Goal: Contribute content: Contribute content

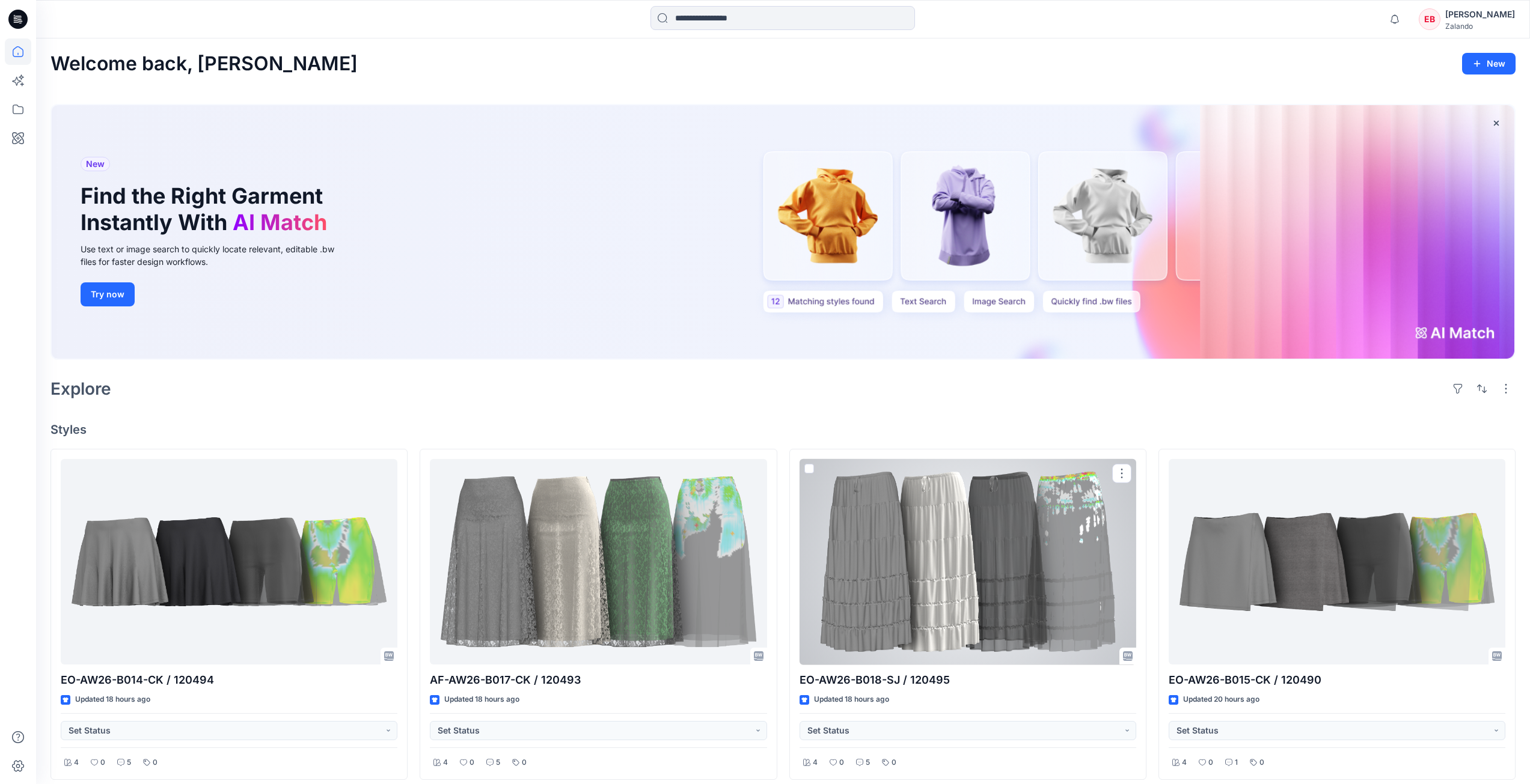
click at [980, 588] on div at bounding box center [968, 562] width 337 height 206
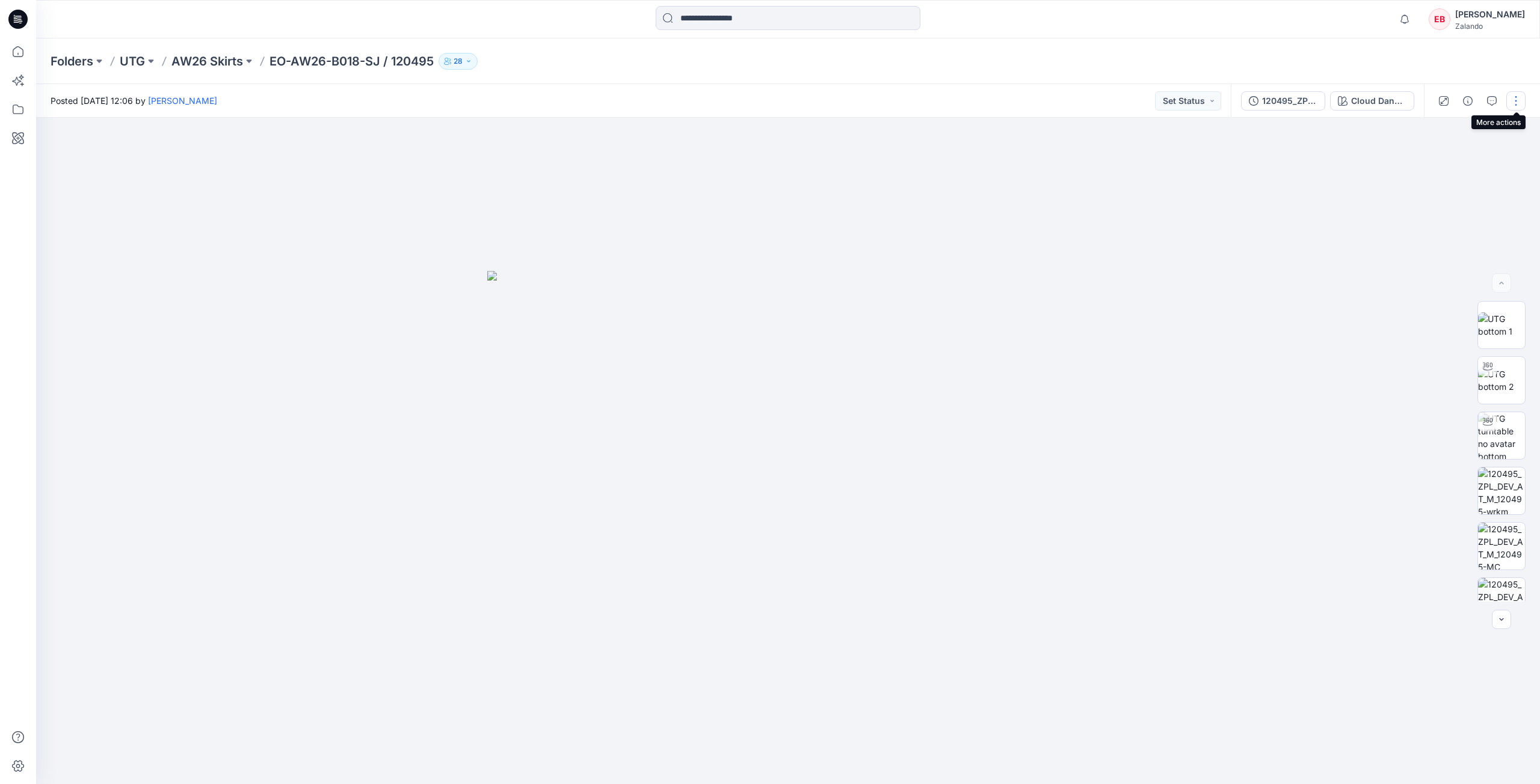
click at [1509, 103] on button "button" at bounding box center [1515, 100] width 19 height 19
click at [1446, 158] on p "Edit" at bounding box center [1439, 163] width 15 height 13
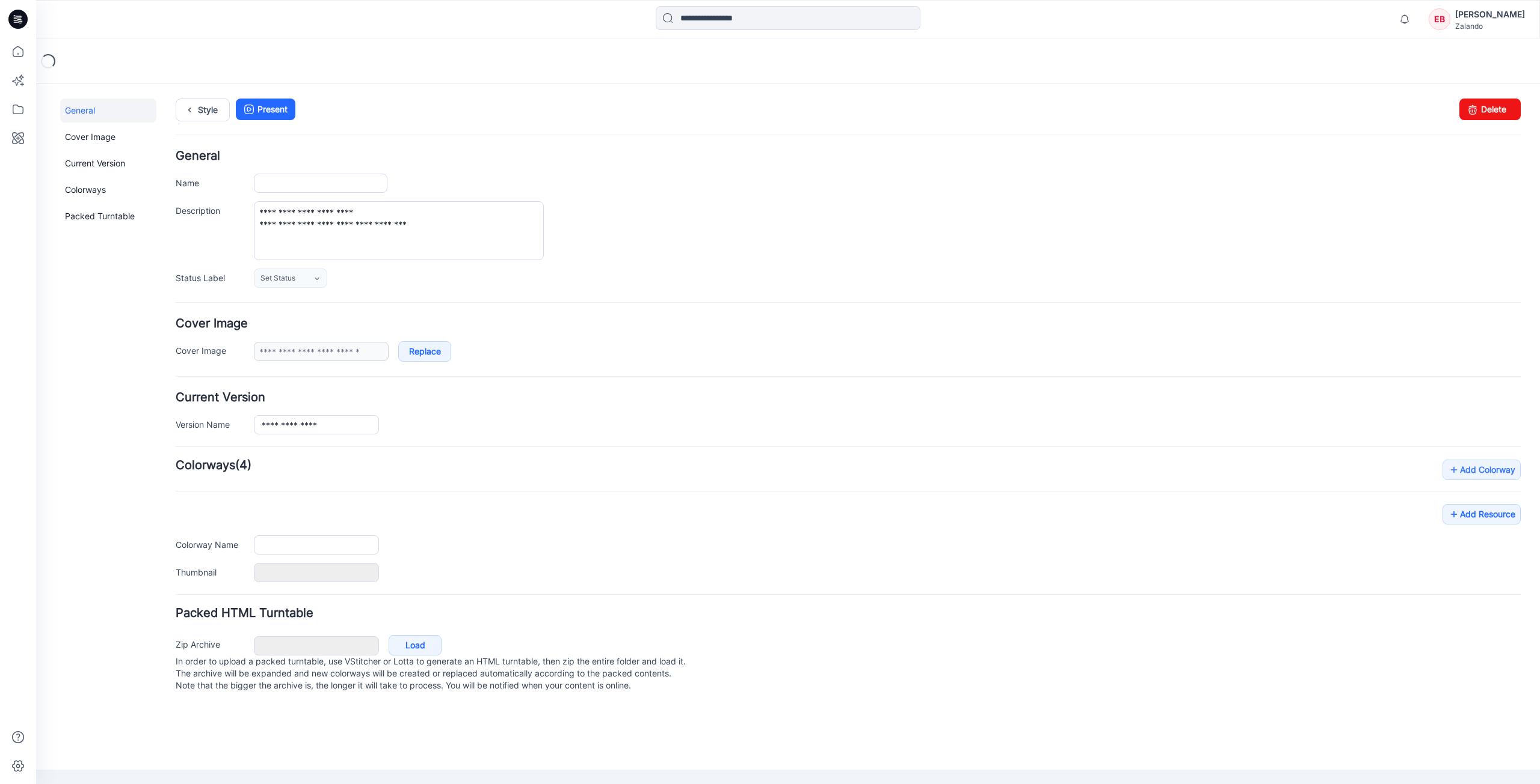
type input "**********"
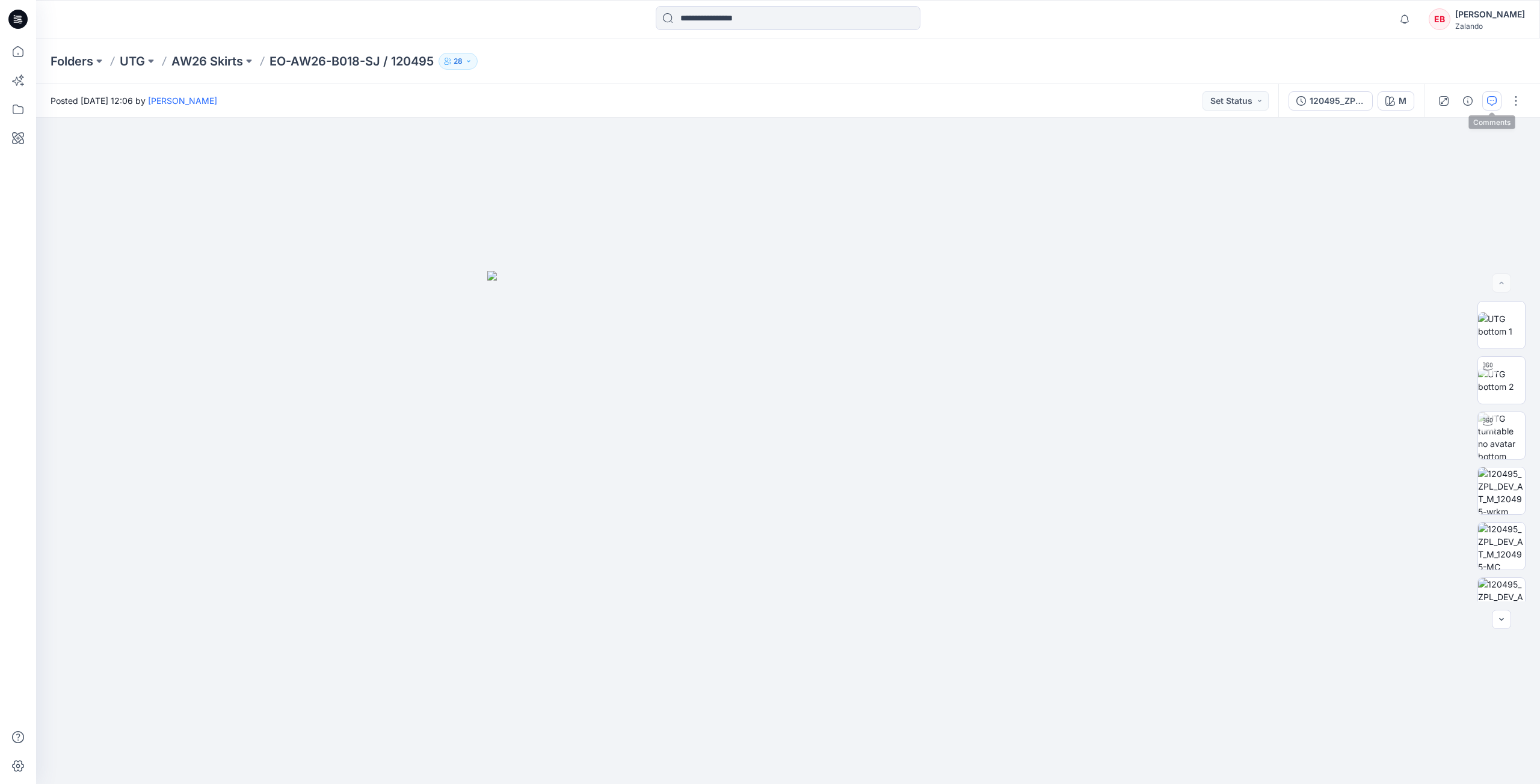
click at [1497, 100] on button "button" at bounding box center [1491, 100] width 19 height 19
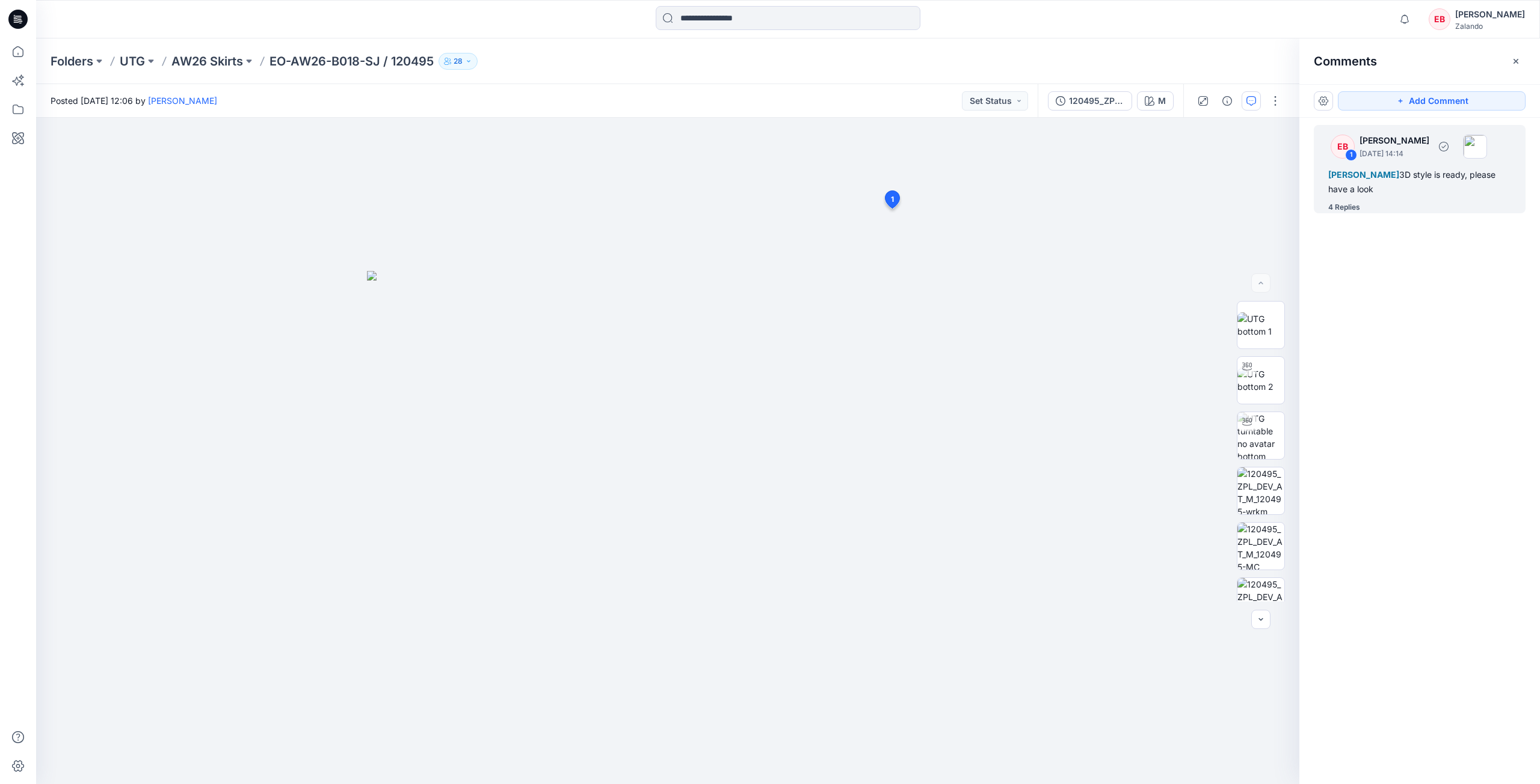
click at [1376, 205] on div "4 Replies" at bounding box center [1427, 206] width 197 height 12
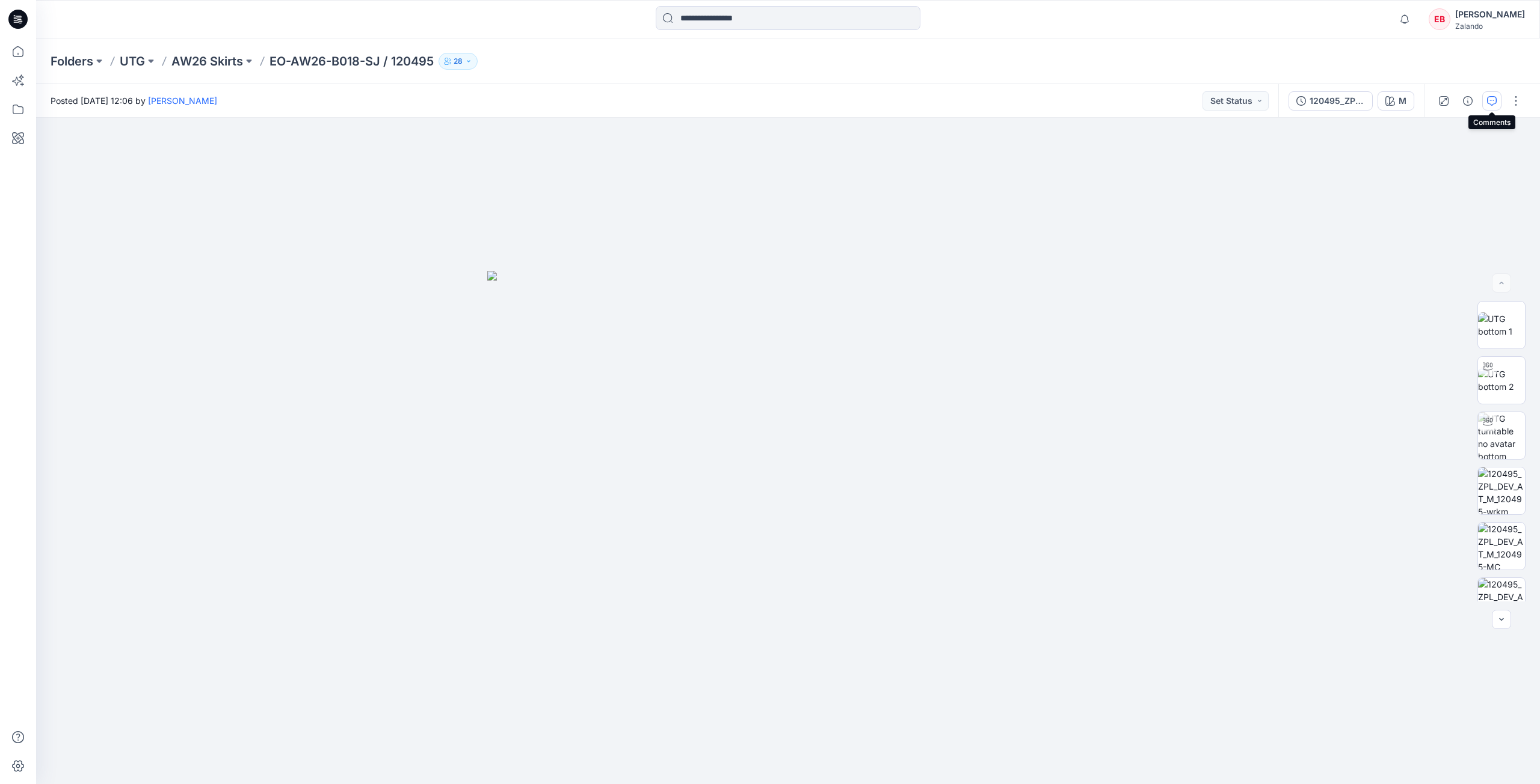
click at [1497, 97] on button "button" at bounding box center [1491, 100] width 19 height 19
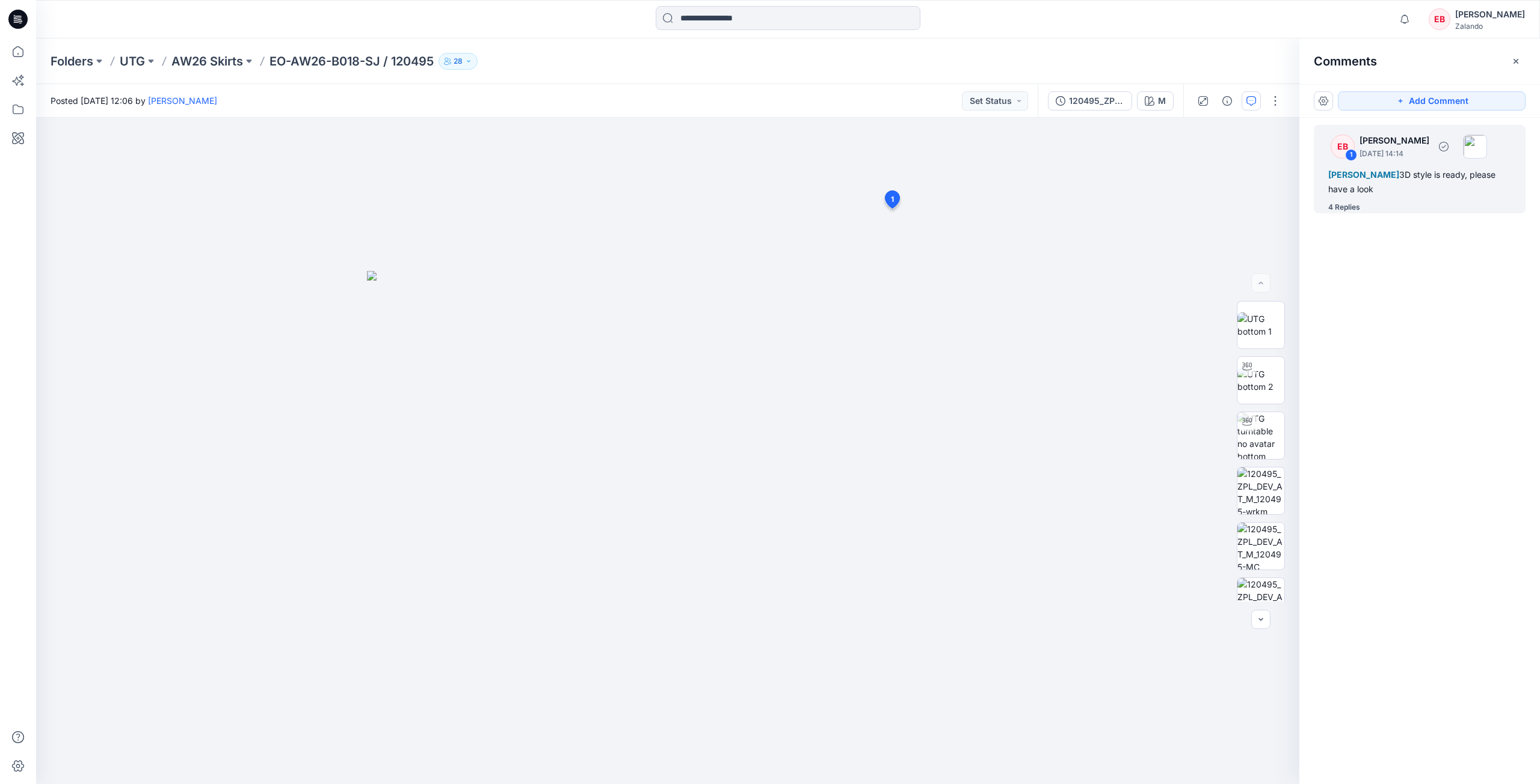
click at [1362, 205] on div "4 Replies" at bounding box center [1427, 206] width 197 height 12
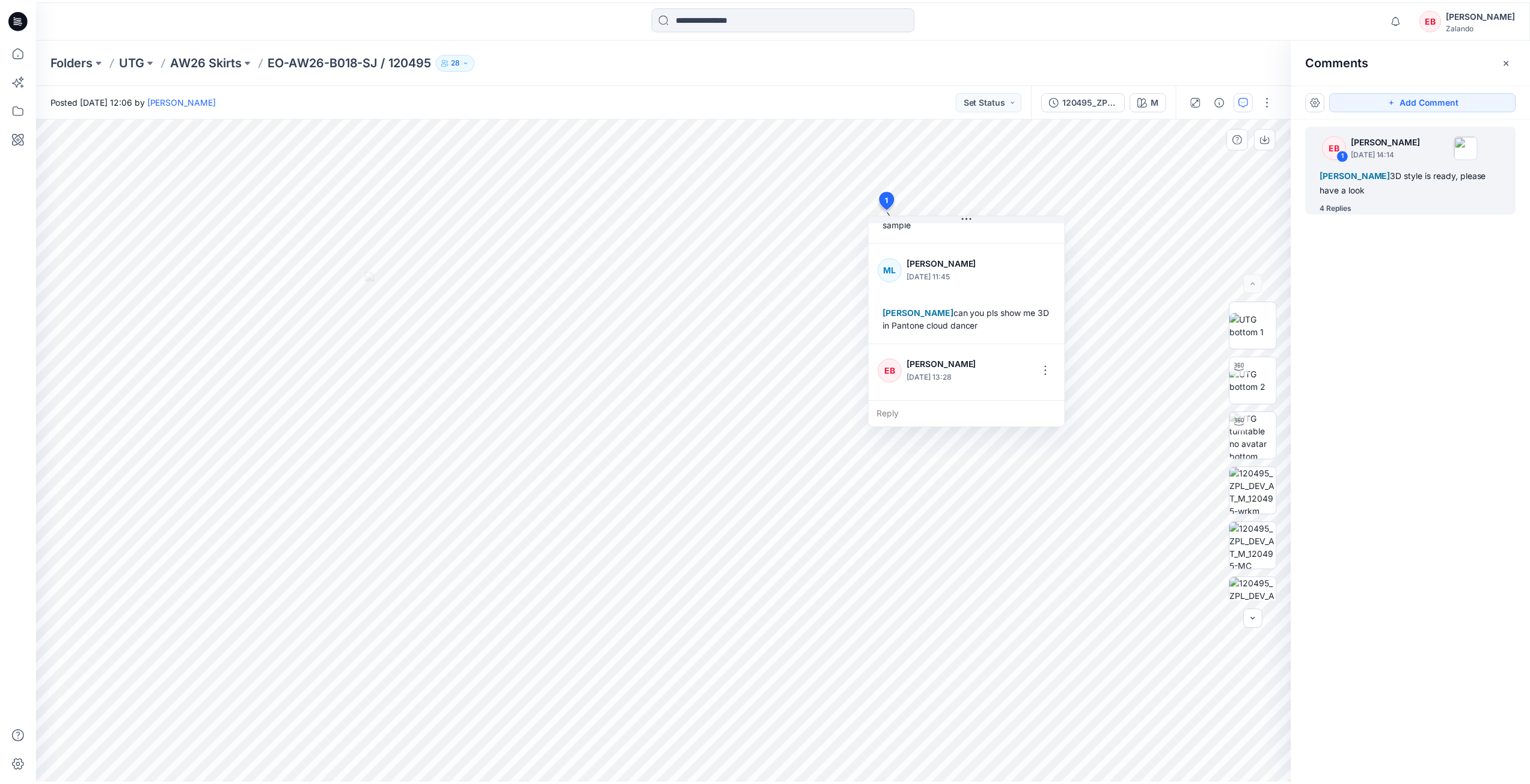
scroll to position [299, 0]
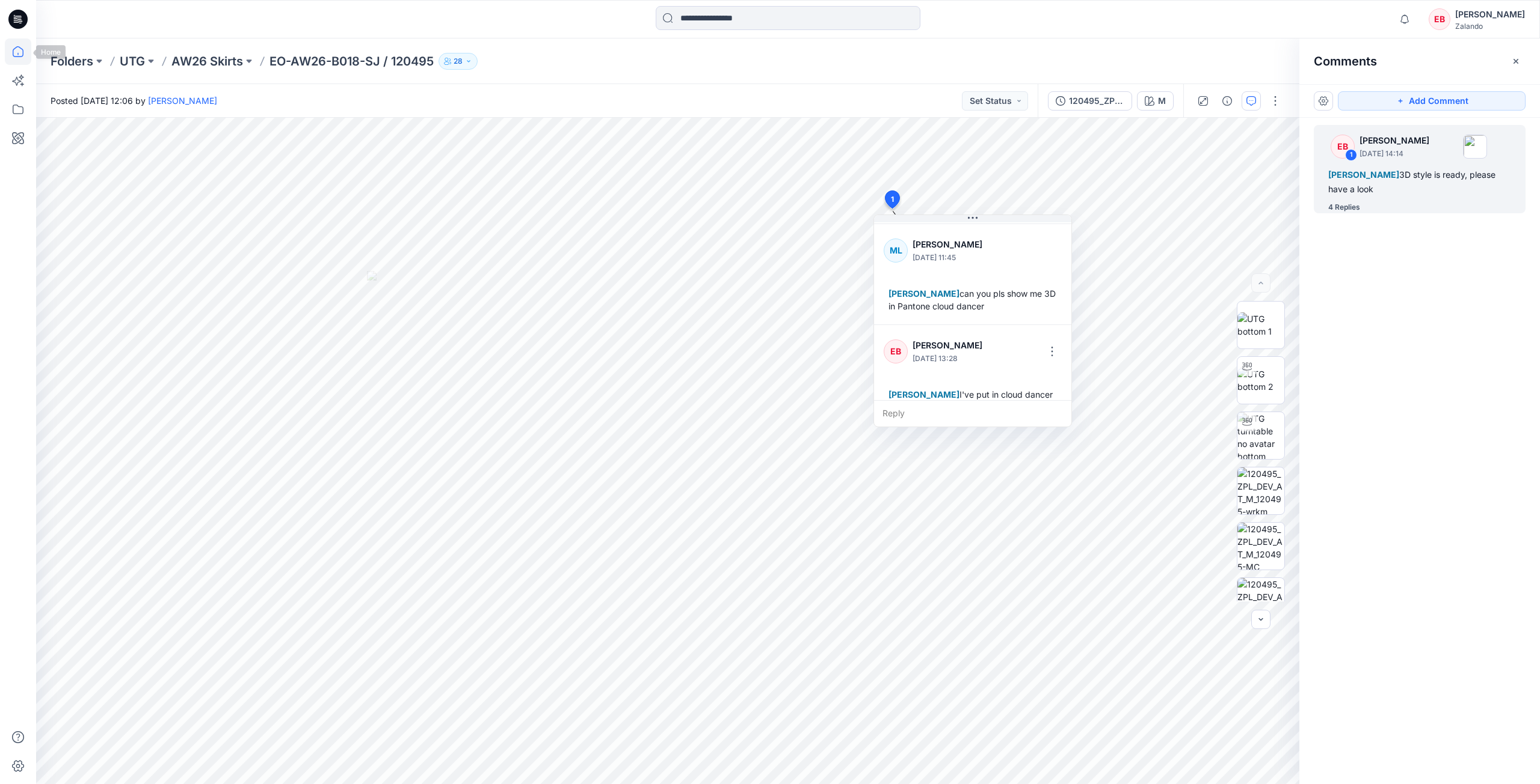
click at [24, 52] on icon at bounding box center [17, 51] width 26 height 26
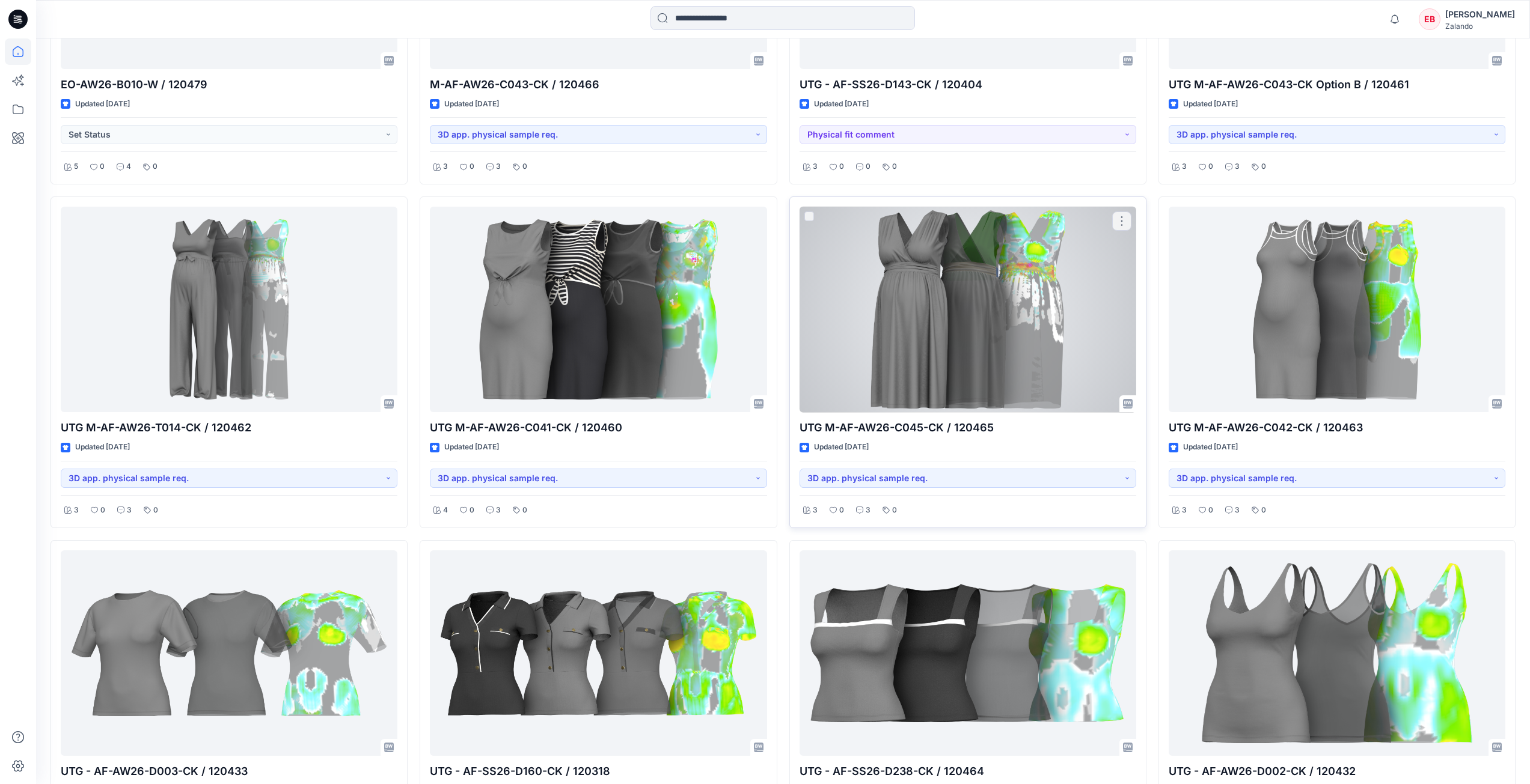
scroll to position [1642, 0]
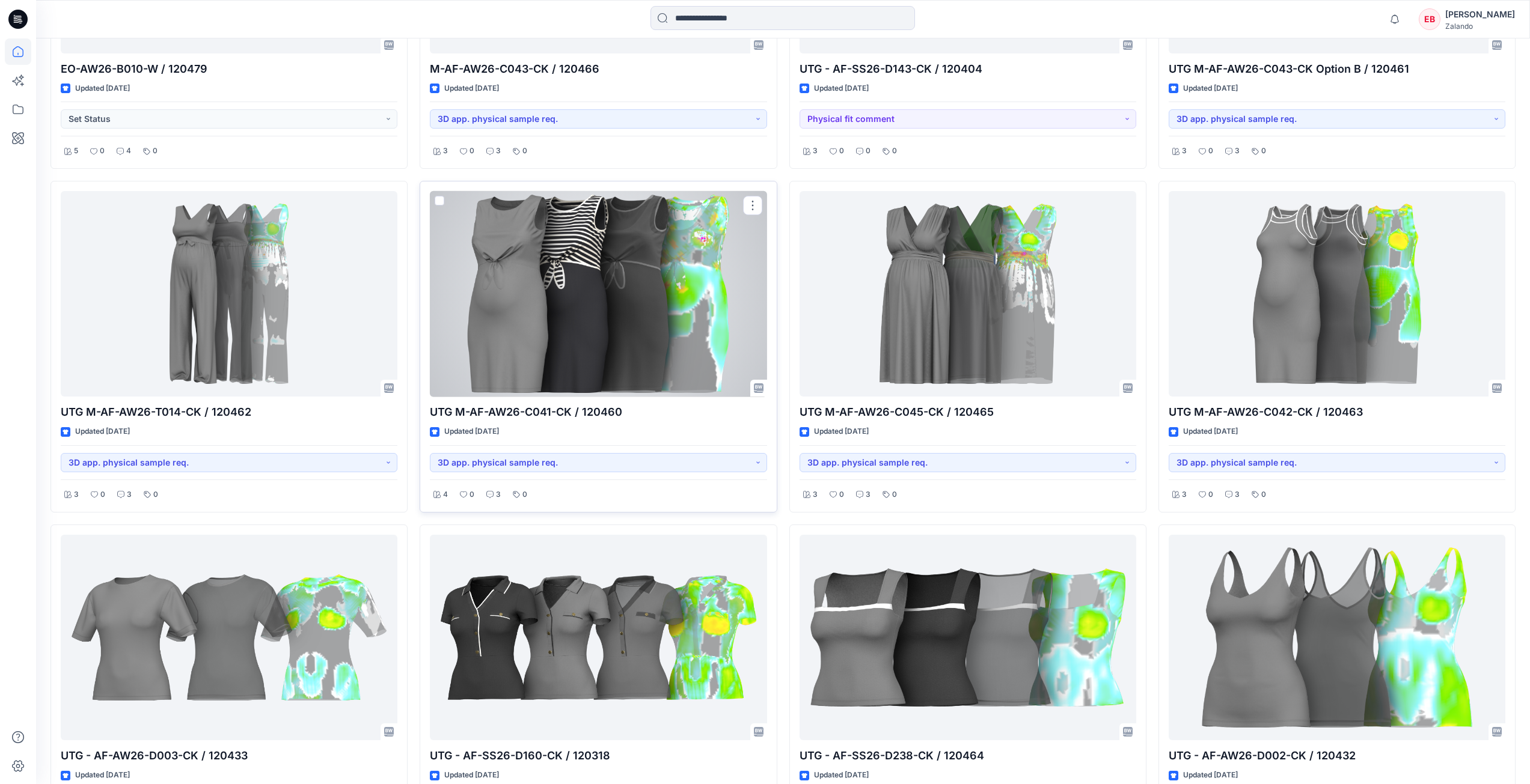
click at [568, 306] on div at bounding box center [598, 294] width 337 height 206
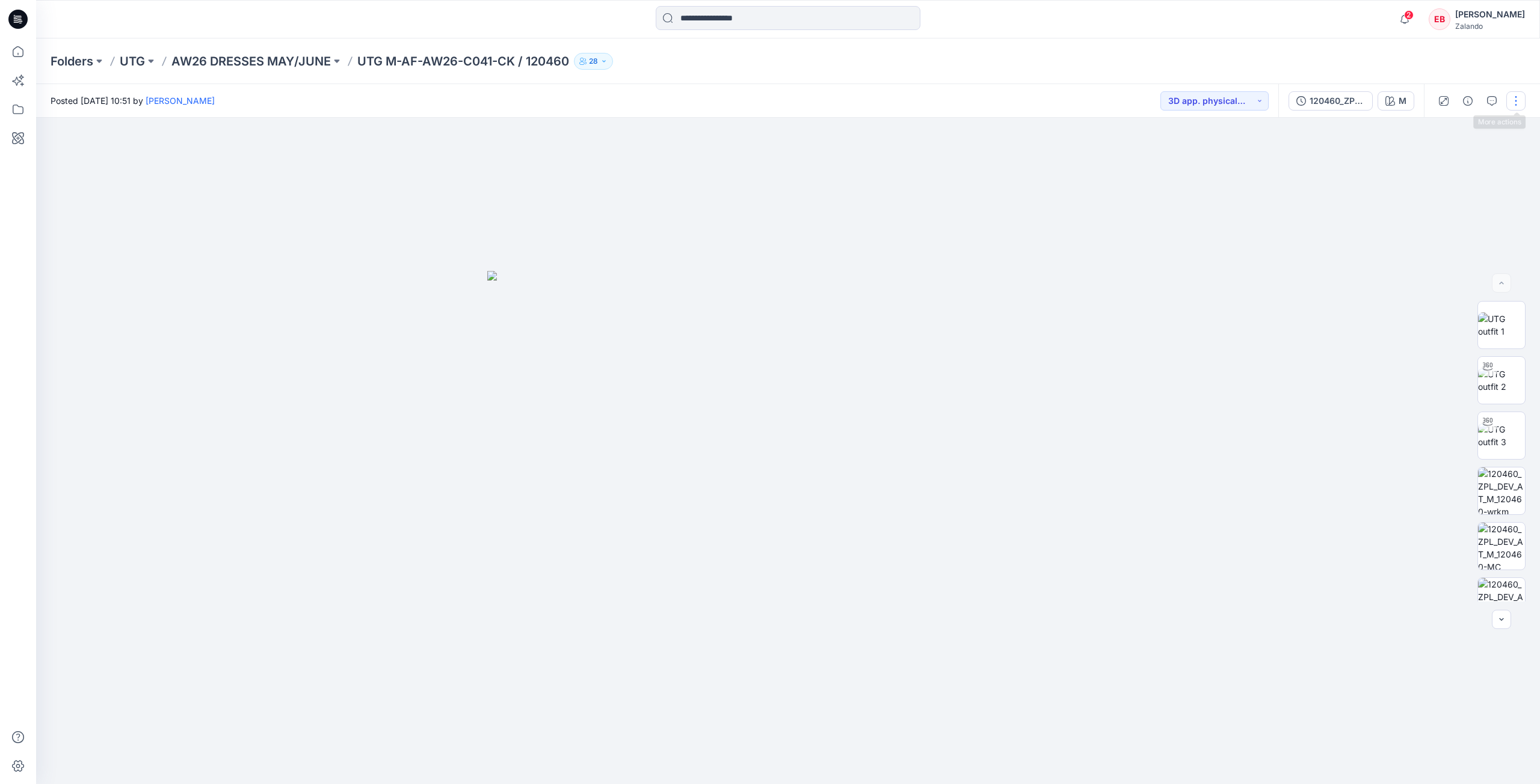
click at [1520, 101] on button "button" at bounding box center [1515, 100] width 19 height 19
click at [1454, 188] on button "Edit" at bounding box center [1465, 189] width 111 height 23
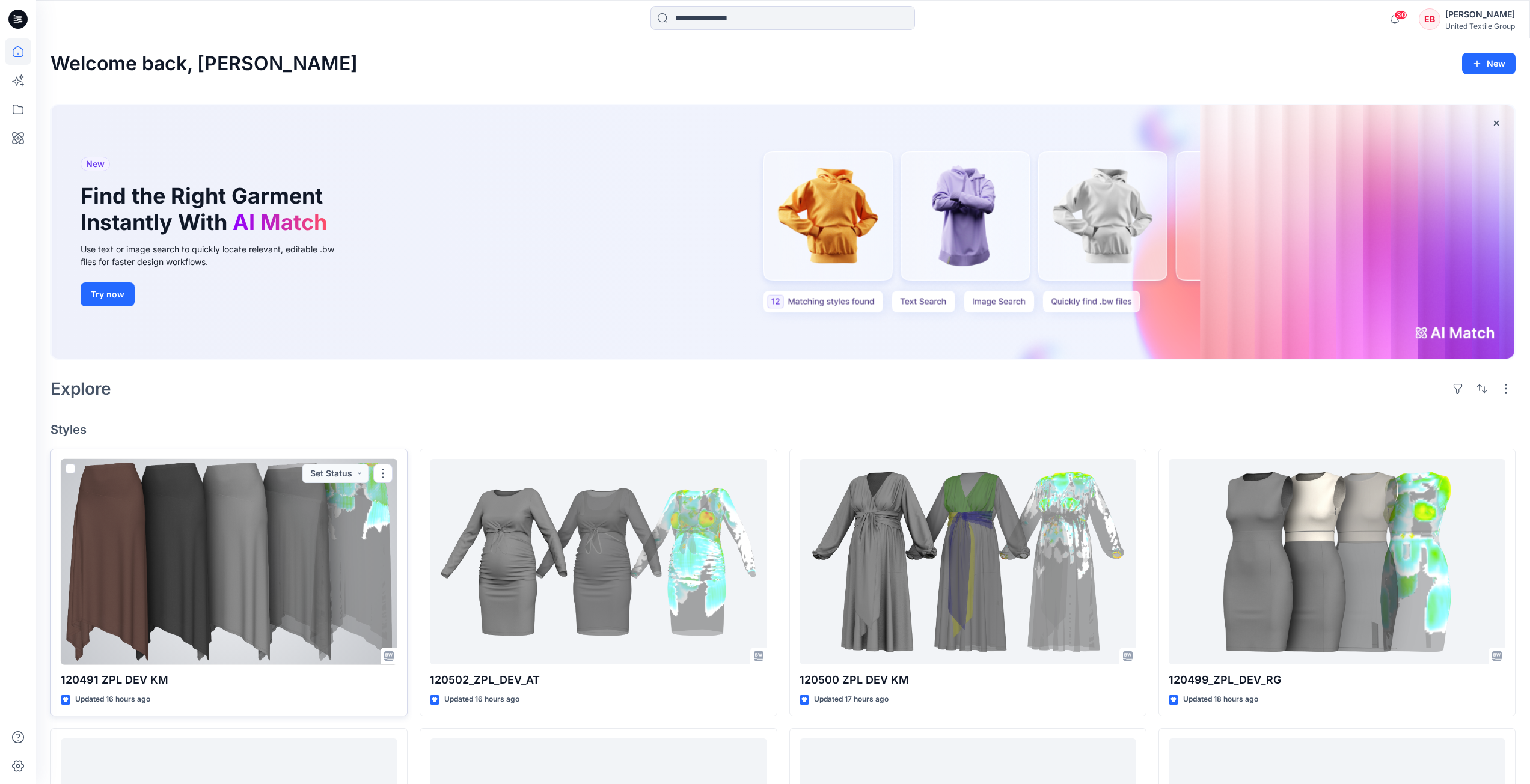
click at [363, 572] on div at bounding box center [229, 562] width 337 height 206
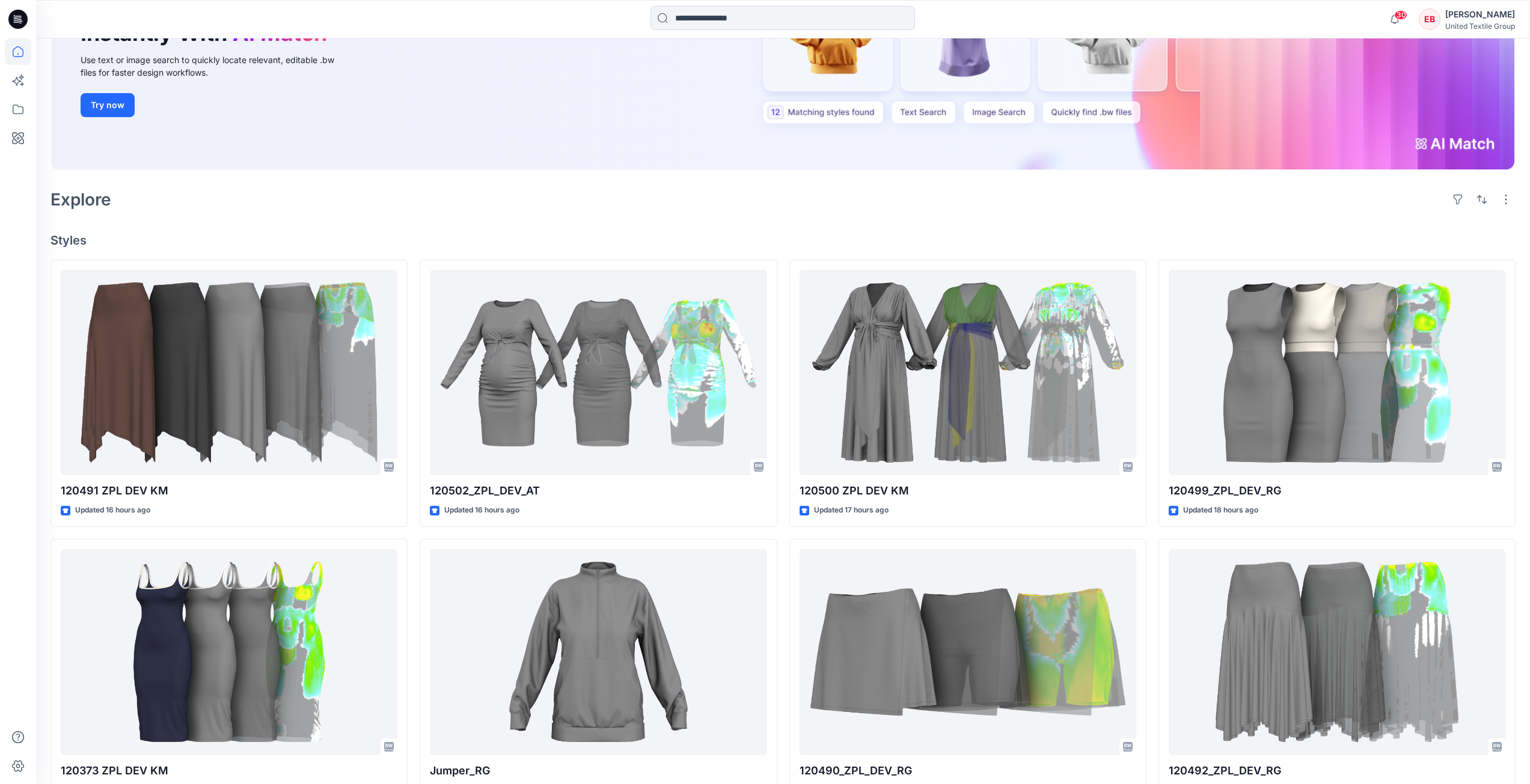
scroll to position [241, 0]
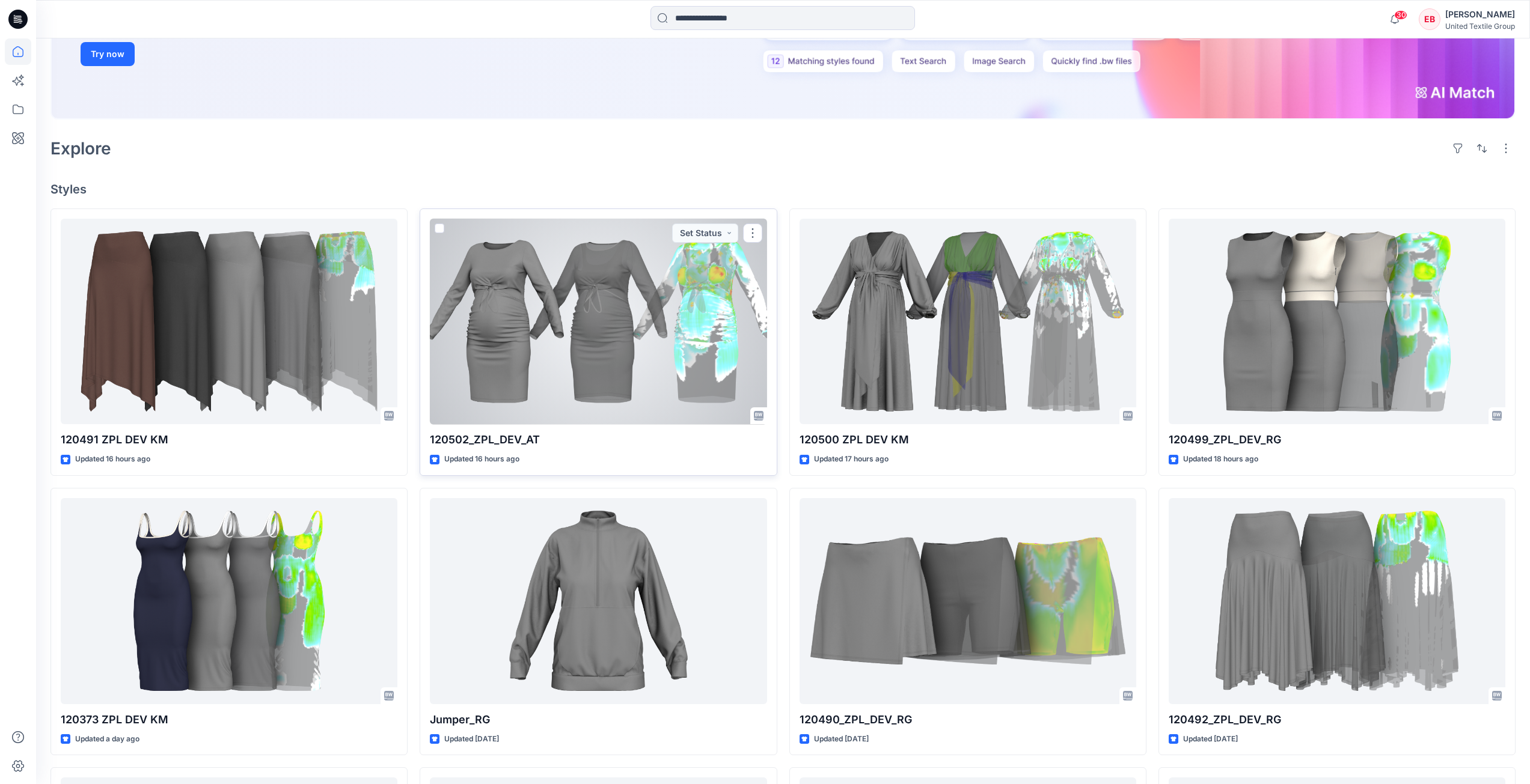
click at [536, 298] on div at bounding box center [598, 322] width 337 height 206
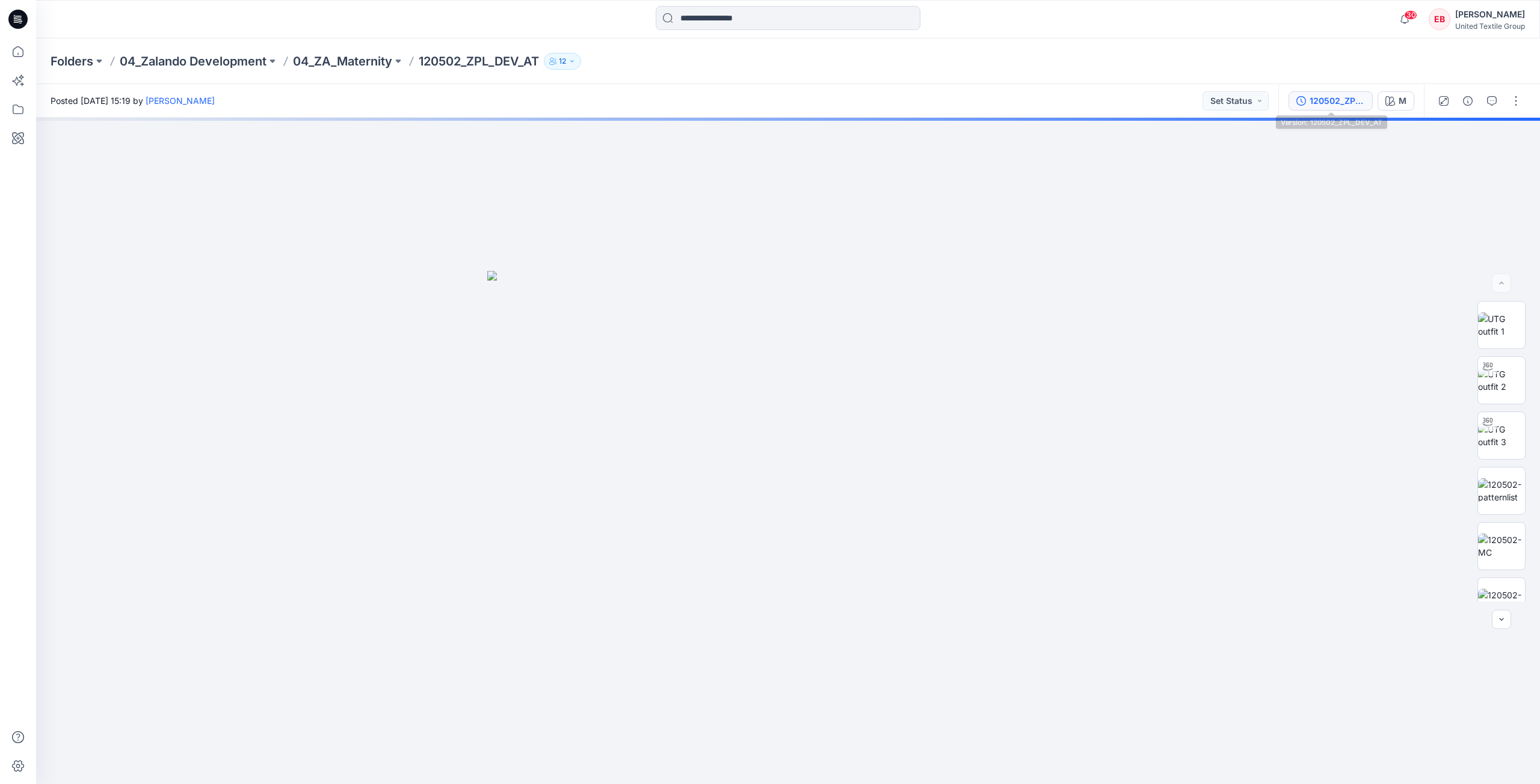
click at [1331, 97] on div "120502_ZPL_DEV_AT" at bounding box center [1336, 100] width 55 height 14
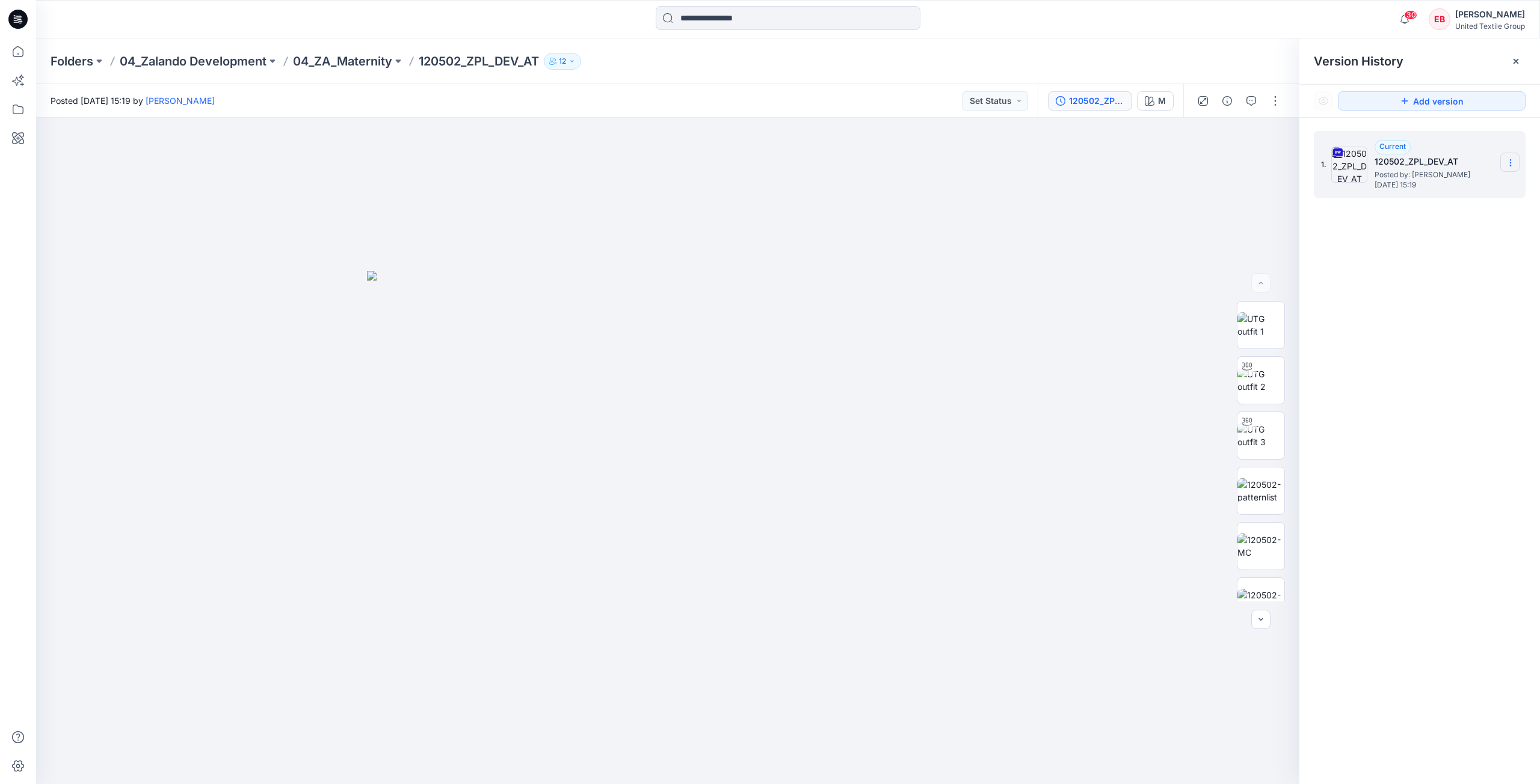
click at [1513, 157] on section at bounding box center [1509, 162] width 19 height 19
click at [1474, 192] on span "Download Source BW File" at bounding box center [1449, 186] width 101 height 14
click at [1510, 57] on div at bounding box center [1515, 61] width 19 height 19
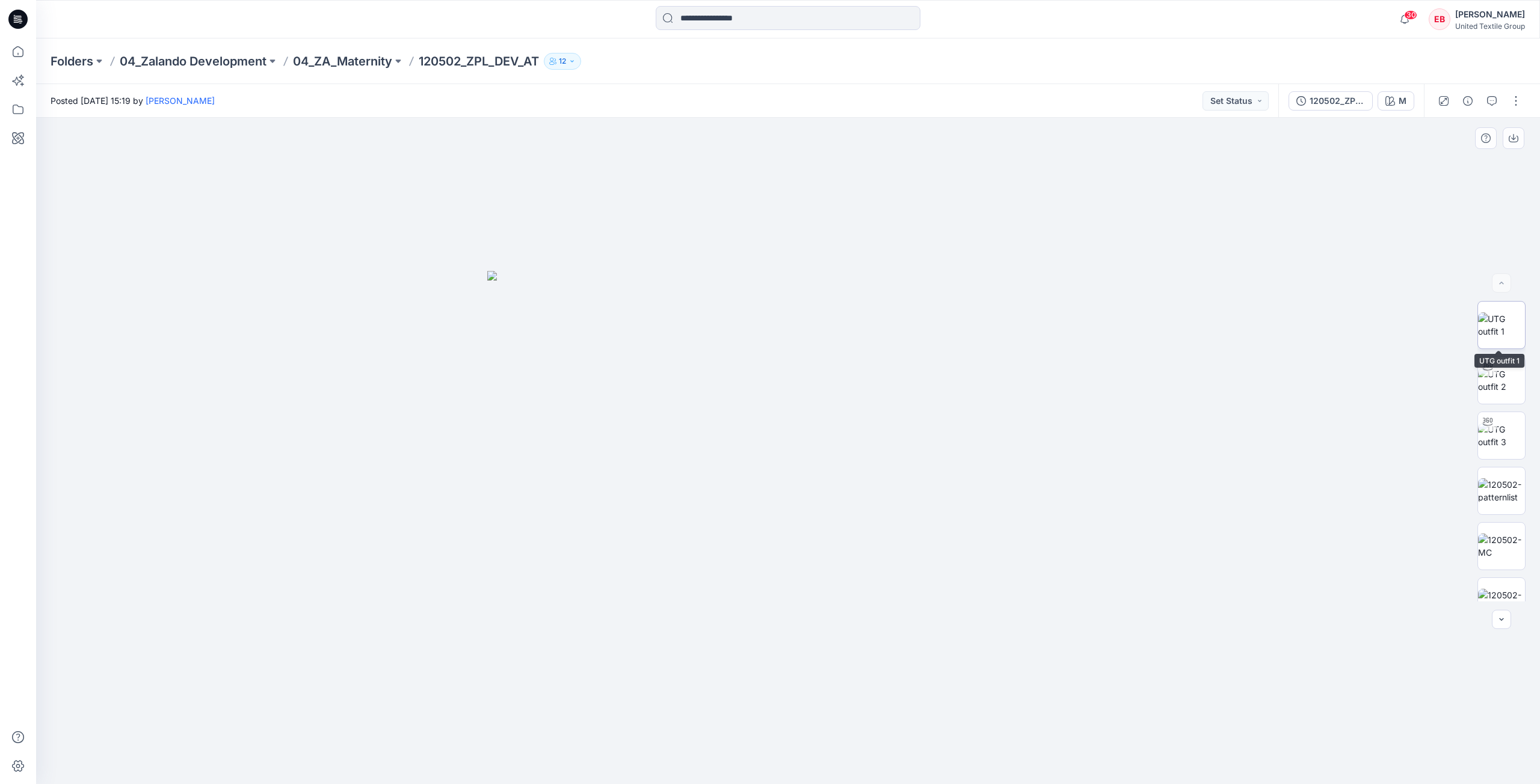
click at [1500, 332] on img at bounding box center [1501, 325] width 47 height 25
click at [1515, 142] on icon "button" at bounding box center [1513, 139] width 10 height 6
click at [1506, 482] on img at bounding box center [1501, 491] width 47 height 25
click at [1520, 134] on button "button" at bounding box center [1513, 139] width 22 height 22
click at [1495, 537] on img at bounding box center [1501, 547] width 47 height 25
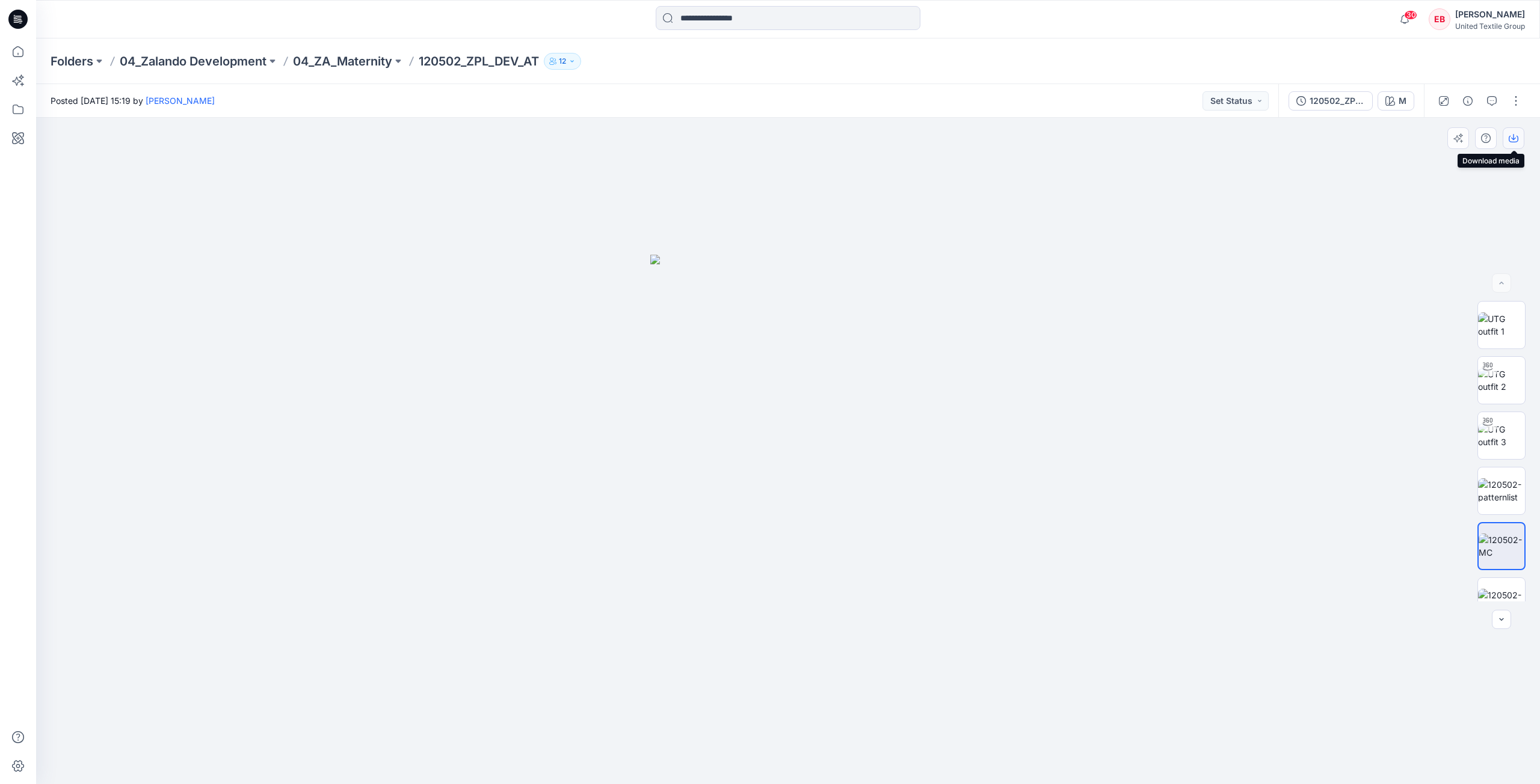
click at [1516, 139] on icon "button" at bounding box center [1513, 138] width 10 height 10
click at [1500, 532] on img at bounding box center [1501, 522] width 47 height 25
click at [1513, 140] on icon "button" at bounding box center [1513, 137] width 5 height 6
click at [24, 60] on icon at bounding box center [17, 51] width 26 height 26
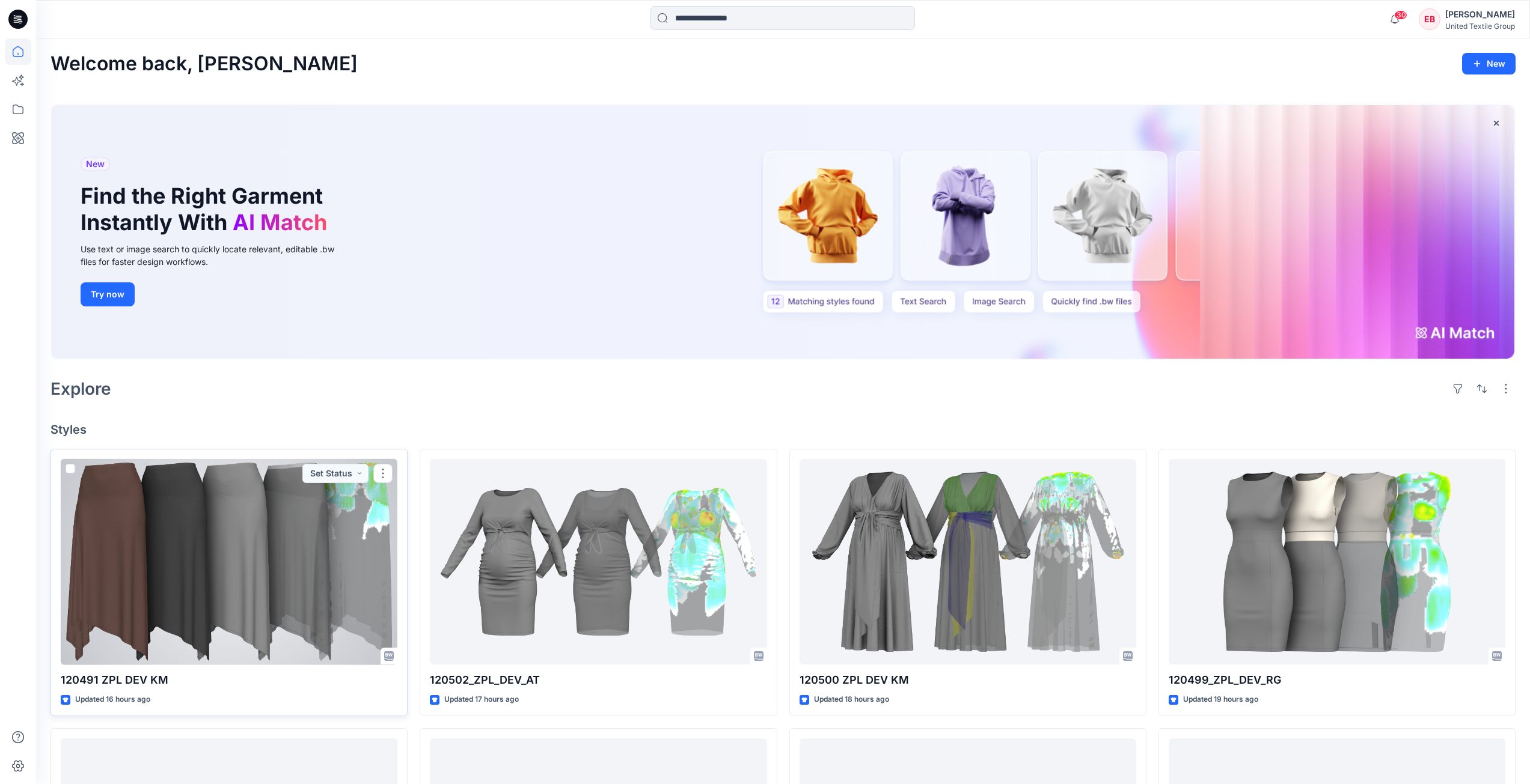
click at [311, 625] on div at bounding box center [229, 562] width 337 height 206
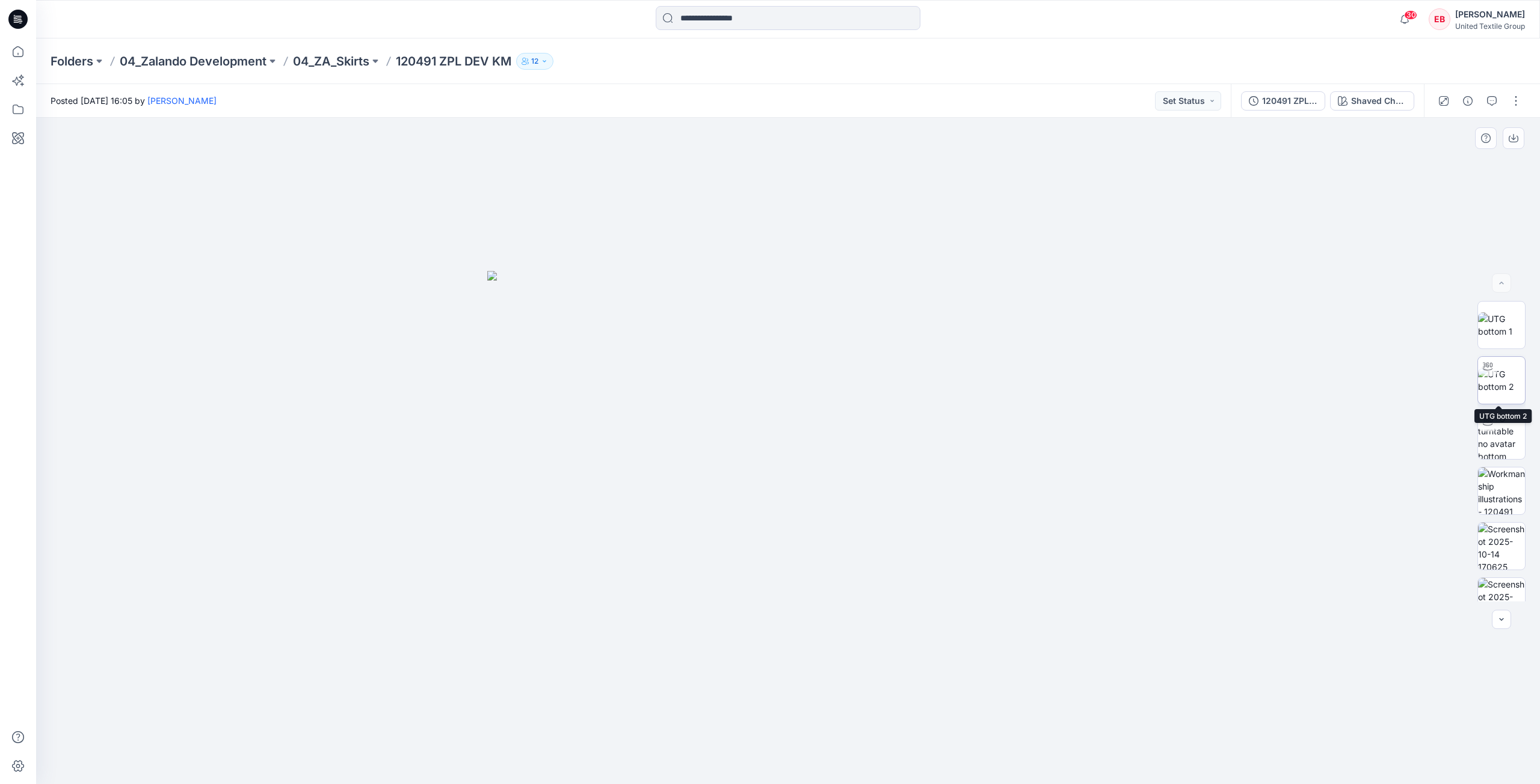
click at [1510, 389] on img at bounding box center [1501, 380] width 47 height 25
drag, startPoint x: 1375, startPoint y: 99, endPoint x: 1397, endPoint y: 113, distance: 26.1
click at [1375, 100] on div "Shaved Chocolate" at bounding box center [1378, 100] width 55 height 14
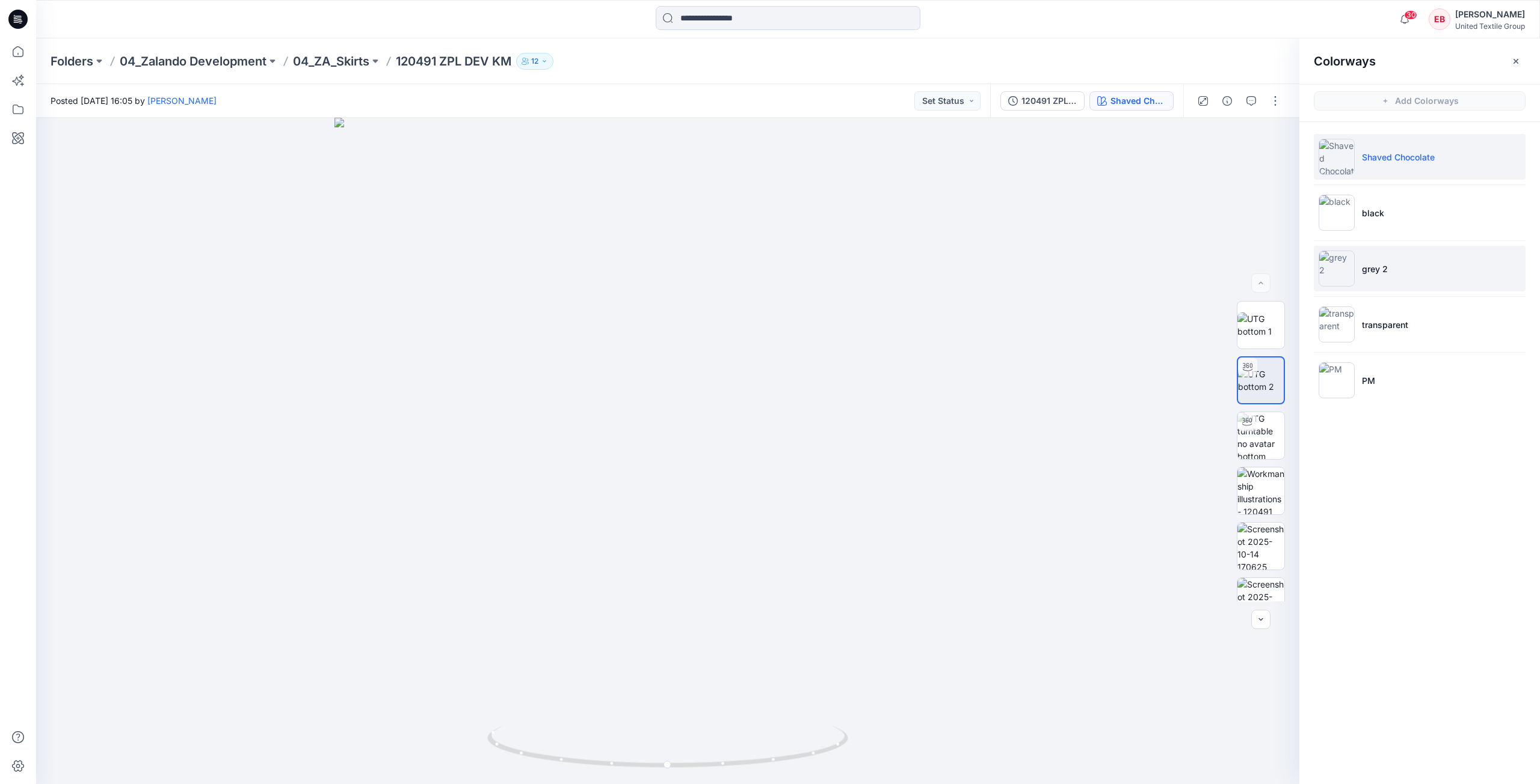
click at [1403, 290] on li "grey 2" at bounding box center [1420, 269] width 212 height 45
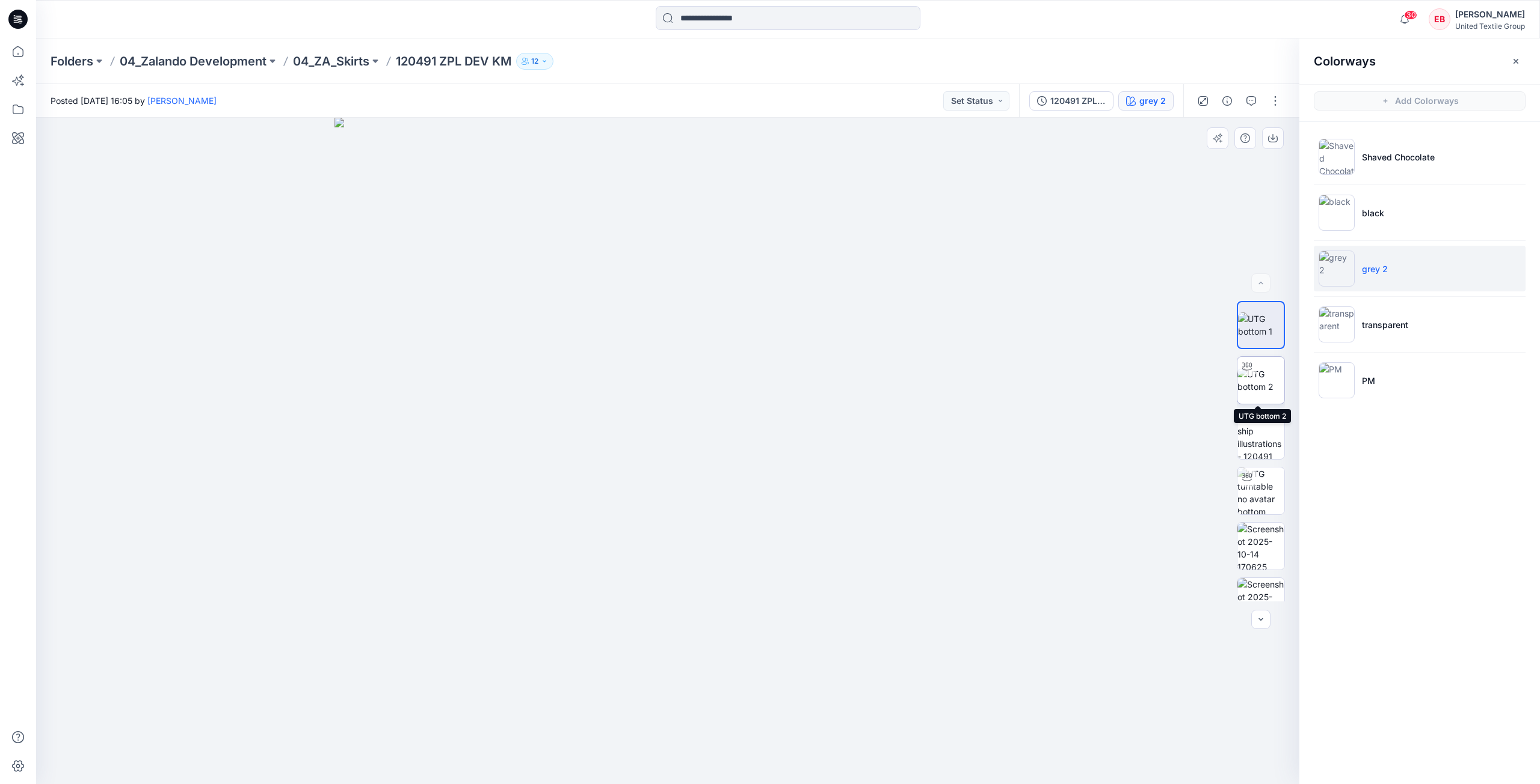
click at [1275, 373] on img at bounding box center [1261, 380] width 47 height 25
click at [15, 56] on icon at bounding box center [17, 51] width 26 height 26
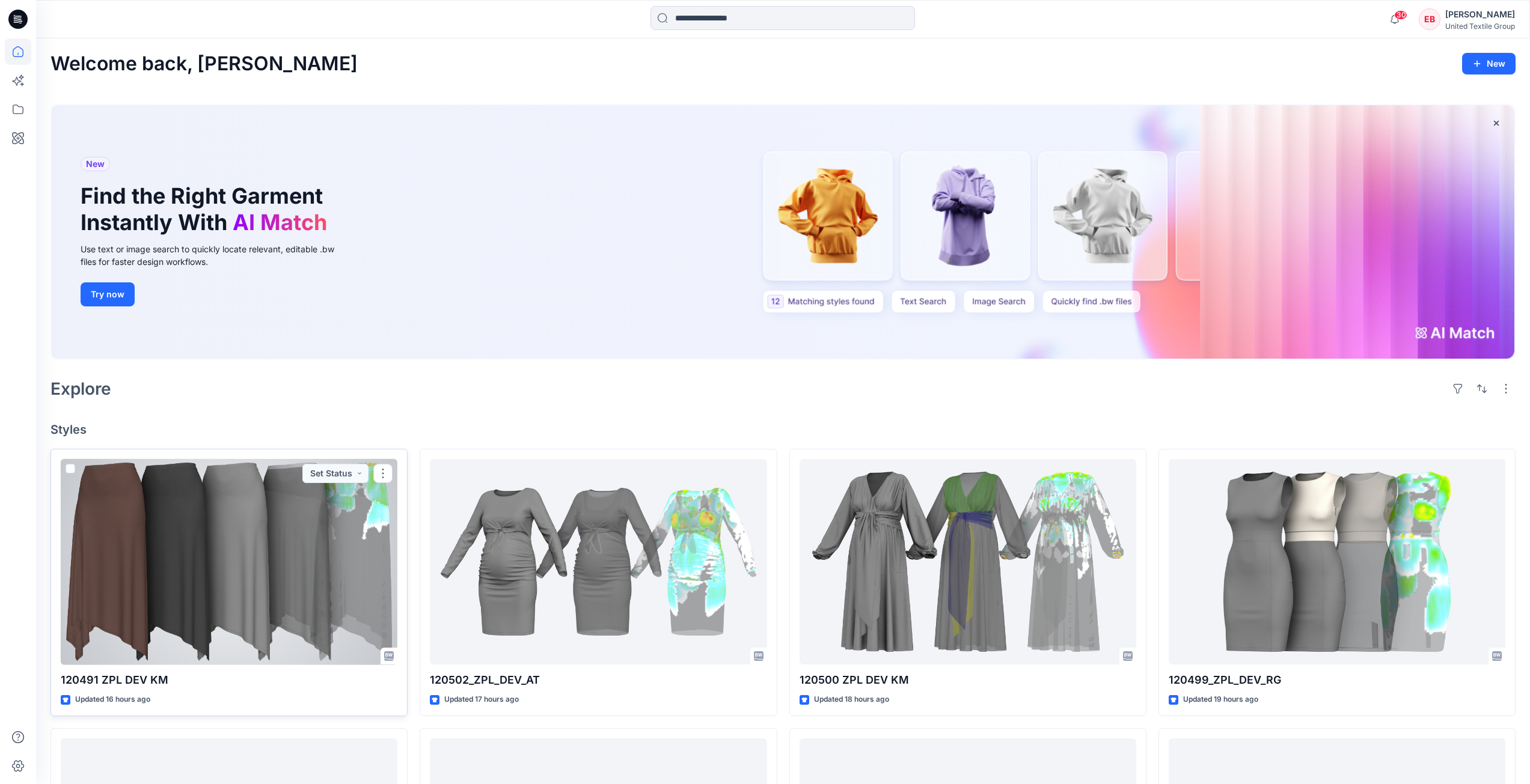
click at [293, 623] on div at bounding box center [229, 562] width 337 height 206
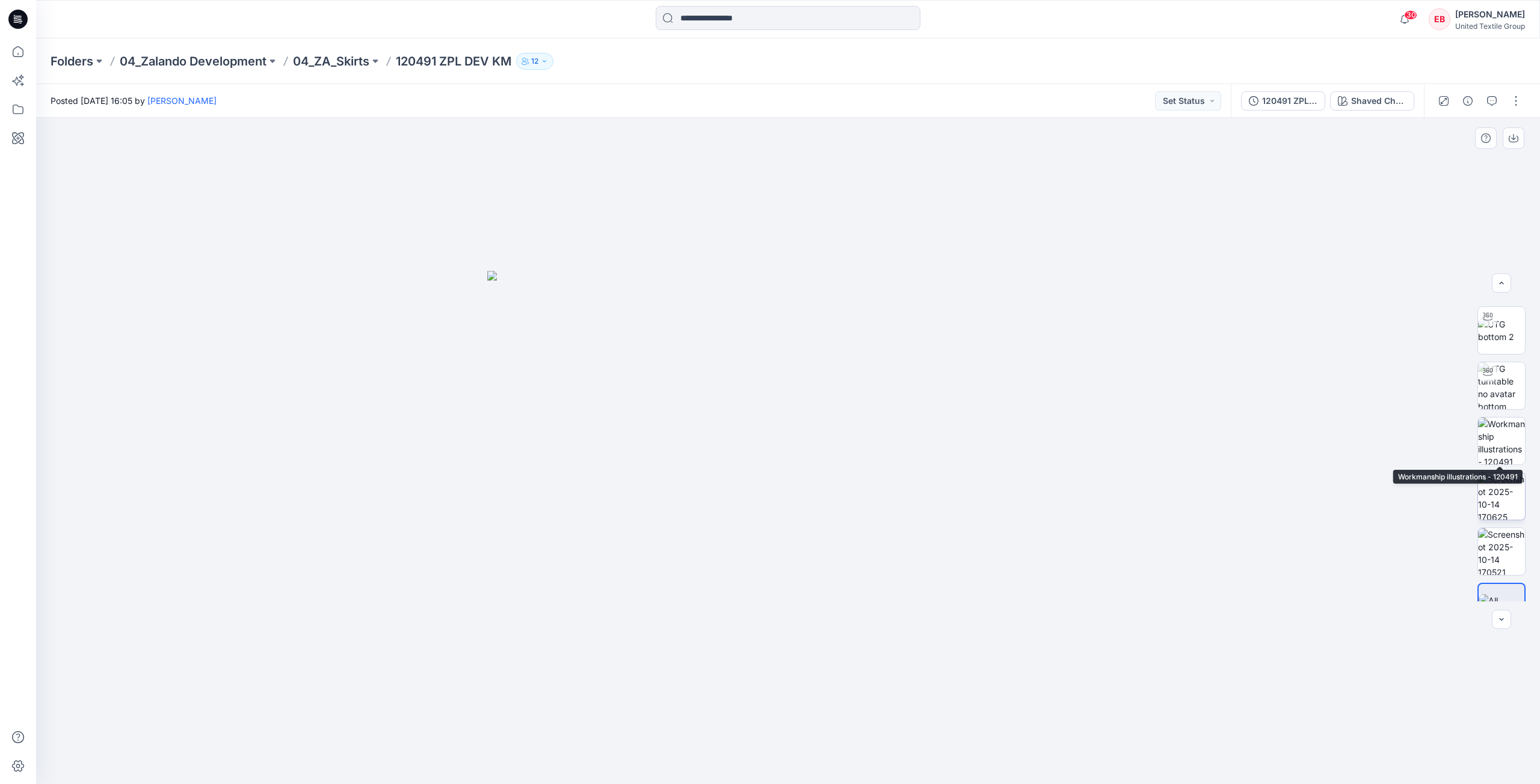
scroll to position [80, 0]
click at [1495, 406] on img at bounding box center [1501, 412] width 47 height 47
click at [1497, 532] on img at bounding box center [1501, 522] width 47 height 47
click at [1494, 471] on img at bounding box center [1501, 467] width 47 height 47
click at [1495, 367] on img at bounding box center [1501, 357] width 47 height 47
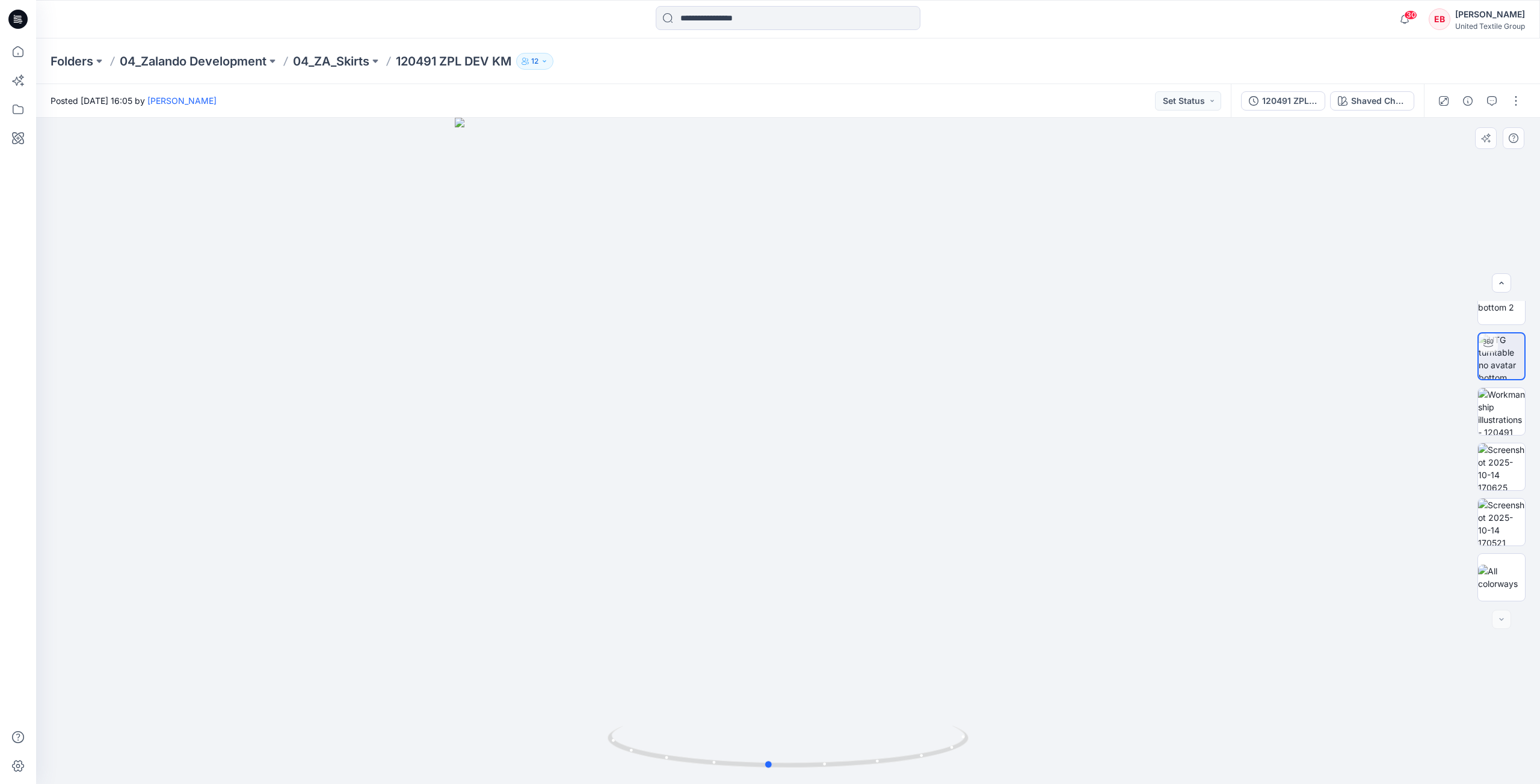
drag, startPoint x: 946, startPoint y: 733, endPoint x: 565, endPoint y: 708, distance: 381.8
click at [565, 708] on div at bounding box center [788, 451] width 1504 height 666
click at [1302, 110] on button "120491 ZPL DEV KM" at bounding box center [1283, 100] width 84 height 19
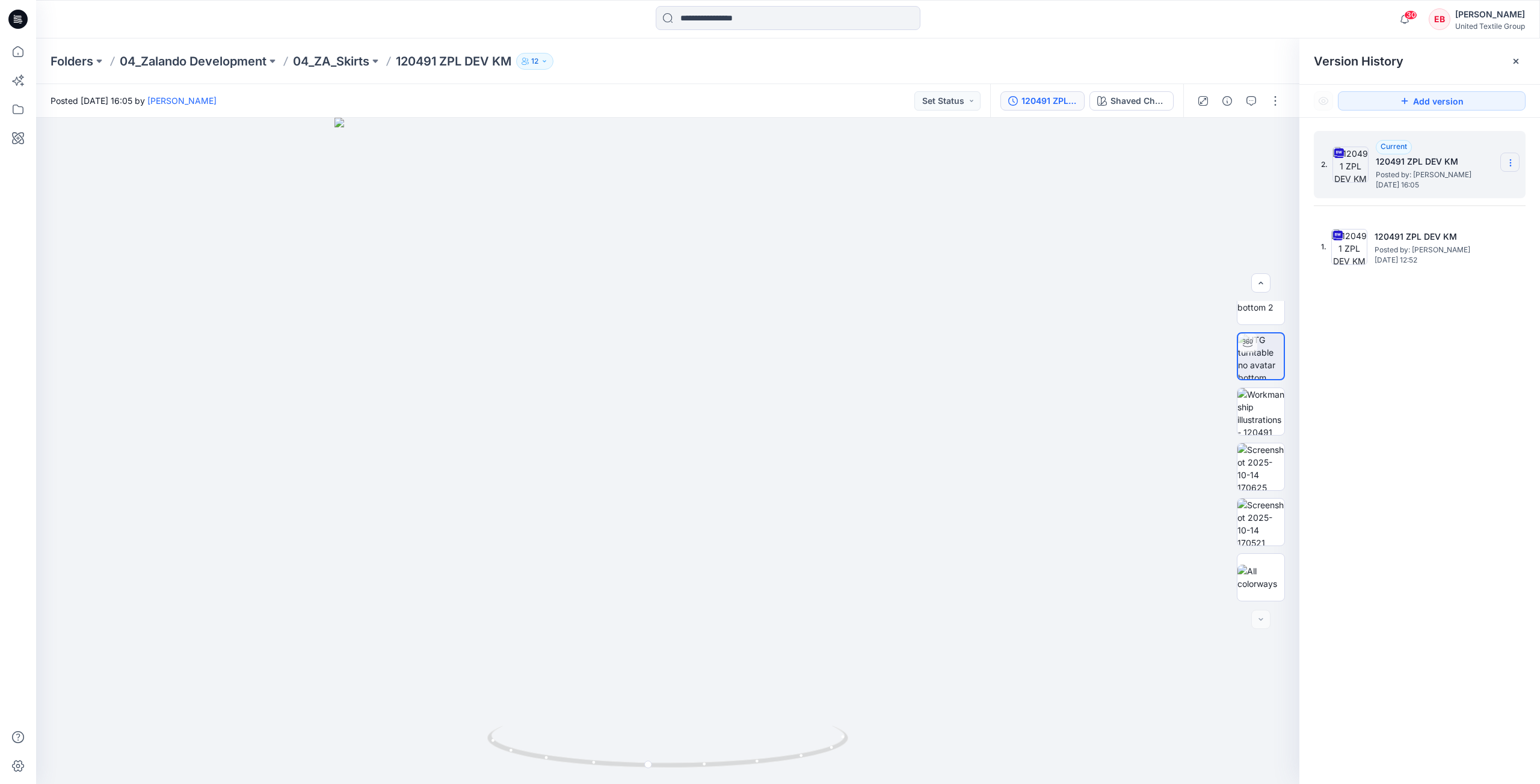
click at [1506, 165] on icon at bounding box center [1510, 163] width 10 height 10
click at [1463, 181] on span "Download Source BW File" at bounding box center [1449, 186] width 101 height 14
click at [1256, 324] on img at bounding box center [1261, 325] width 47 height 25
click at [1278, 139] on button "button" at bounding box center [1273, 139] width 22 height 22
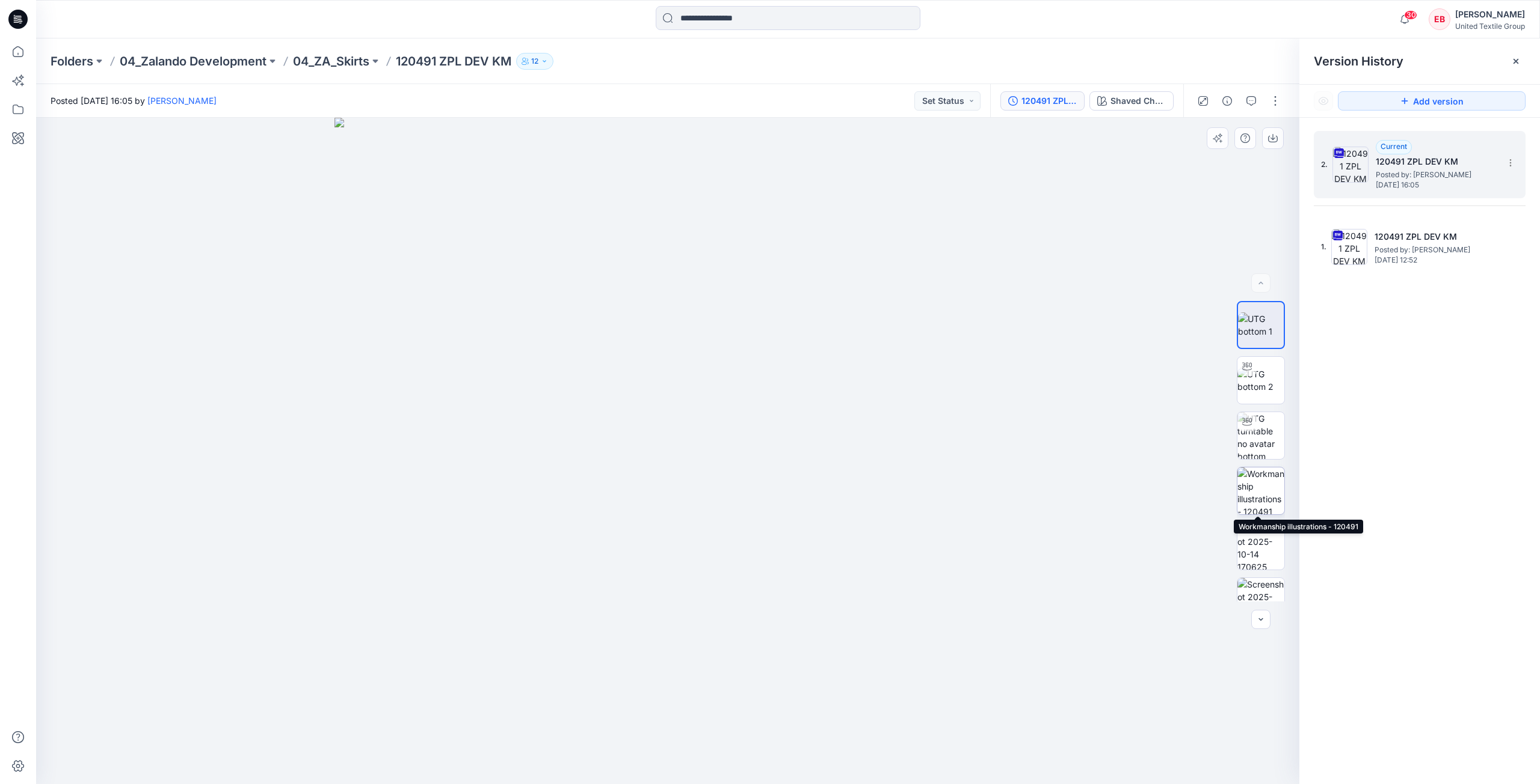
click at [1259, 485] on img at bounding box center [1261, 492] width 47 height 47
click at [1275, 144] on button "button" at bounding box center [1273, 139] width 22 height 22
click at [1275, 557] on img at bounding box center [1261, 547] width 47 height 47
click at [1276, 135] on icon "button" at bounding box center [1272, 138] width 10 height 10
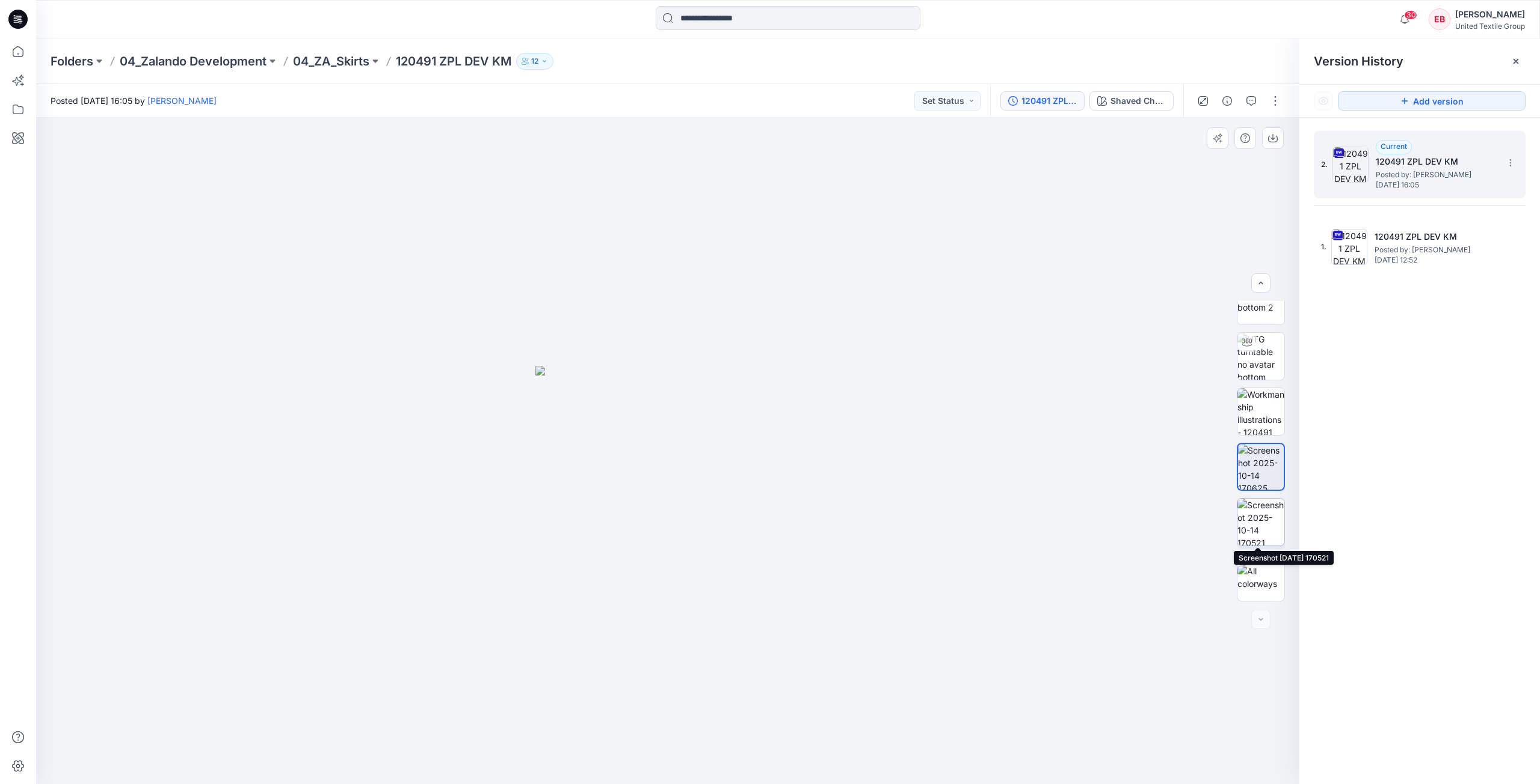
click at [1267, 531] on img at bounding box center [1261, 522] width 47 height 47
click at [1268, 136] on icon "button" at bounding box center [1272, 138] width 10 height 10
click at [22, 51] on icon at bounding box center [17, 51] width 26 height 26
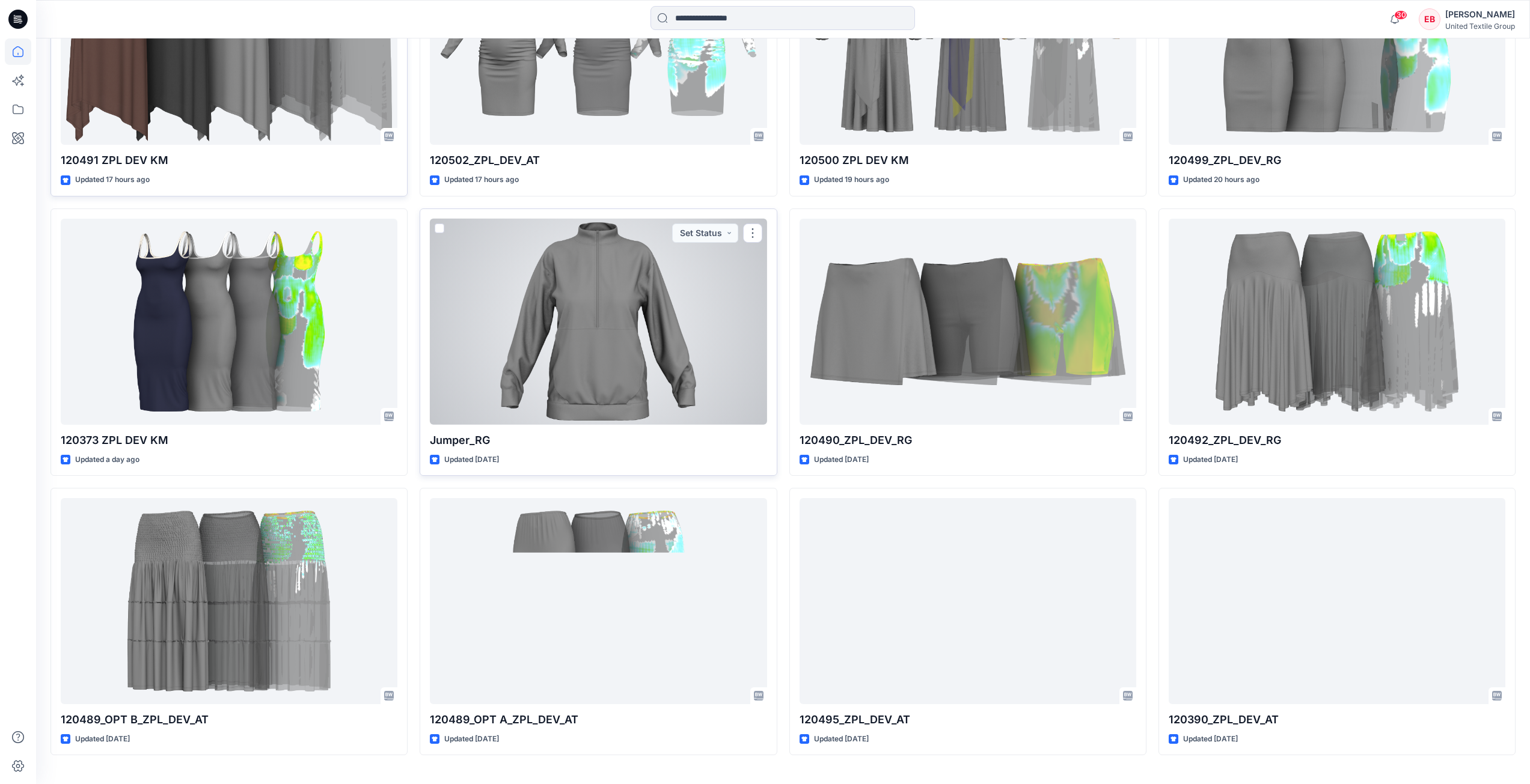
scroll to position [540, 0]
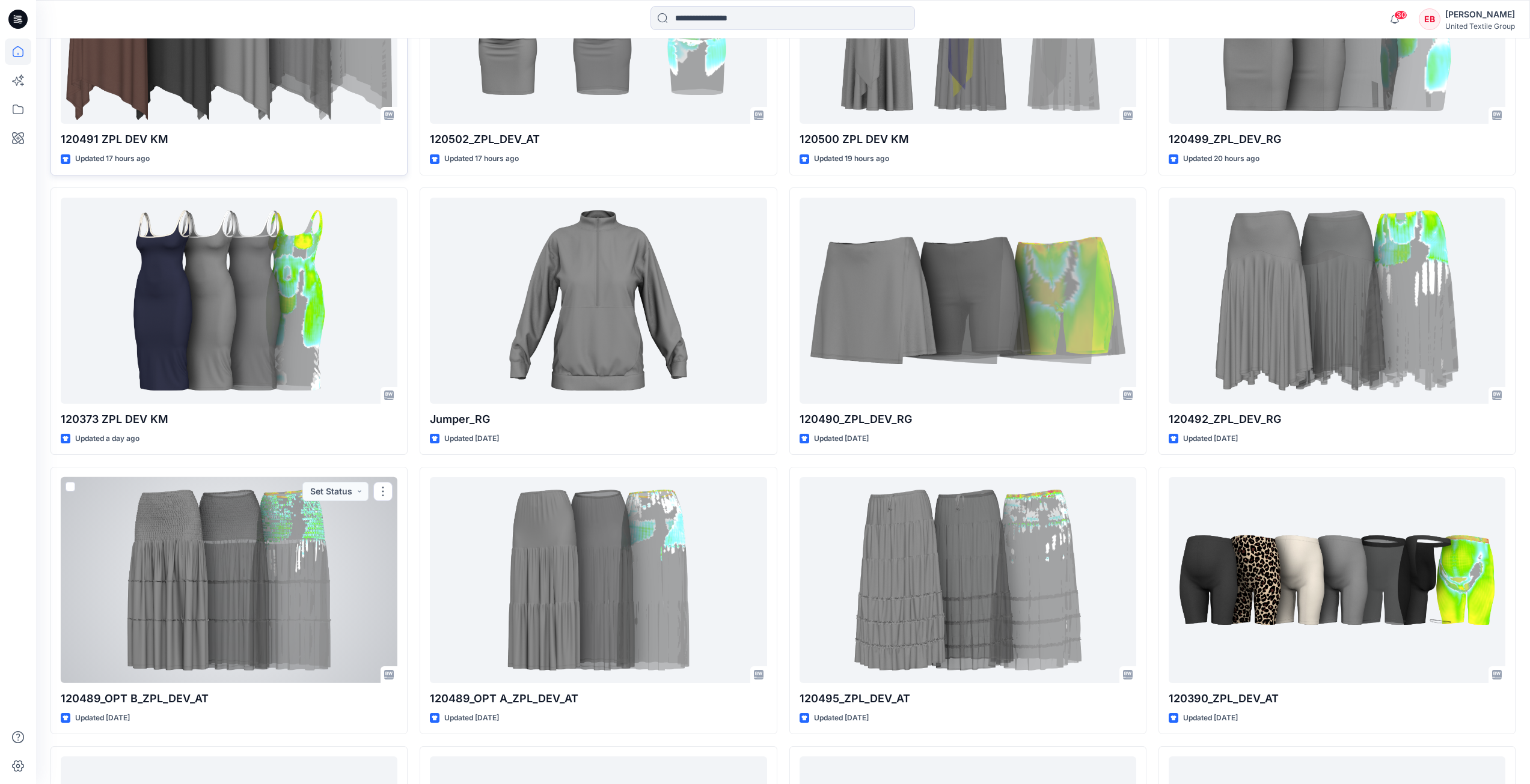
click at [293, 544] on div at bounding box center [229, 580] width 337 height 206
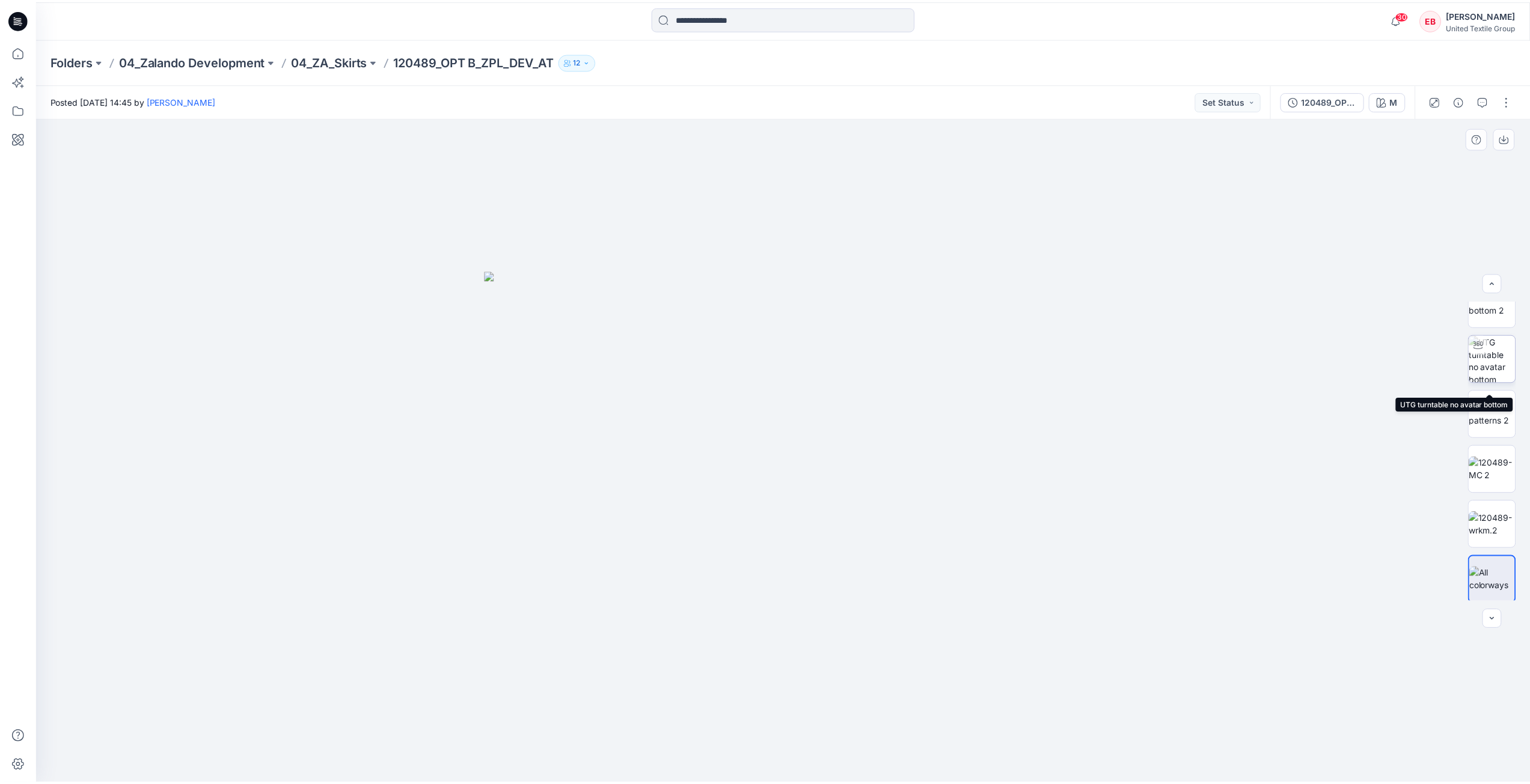
scroll to position [80, 0]
click at [1353, 104] on div "120489_OPT B_ZPL_DEV_AT" at bounding box center [1335, 100] width 55 height 14
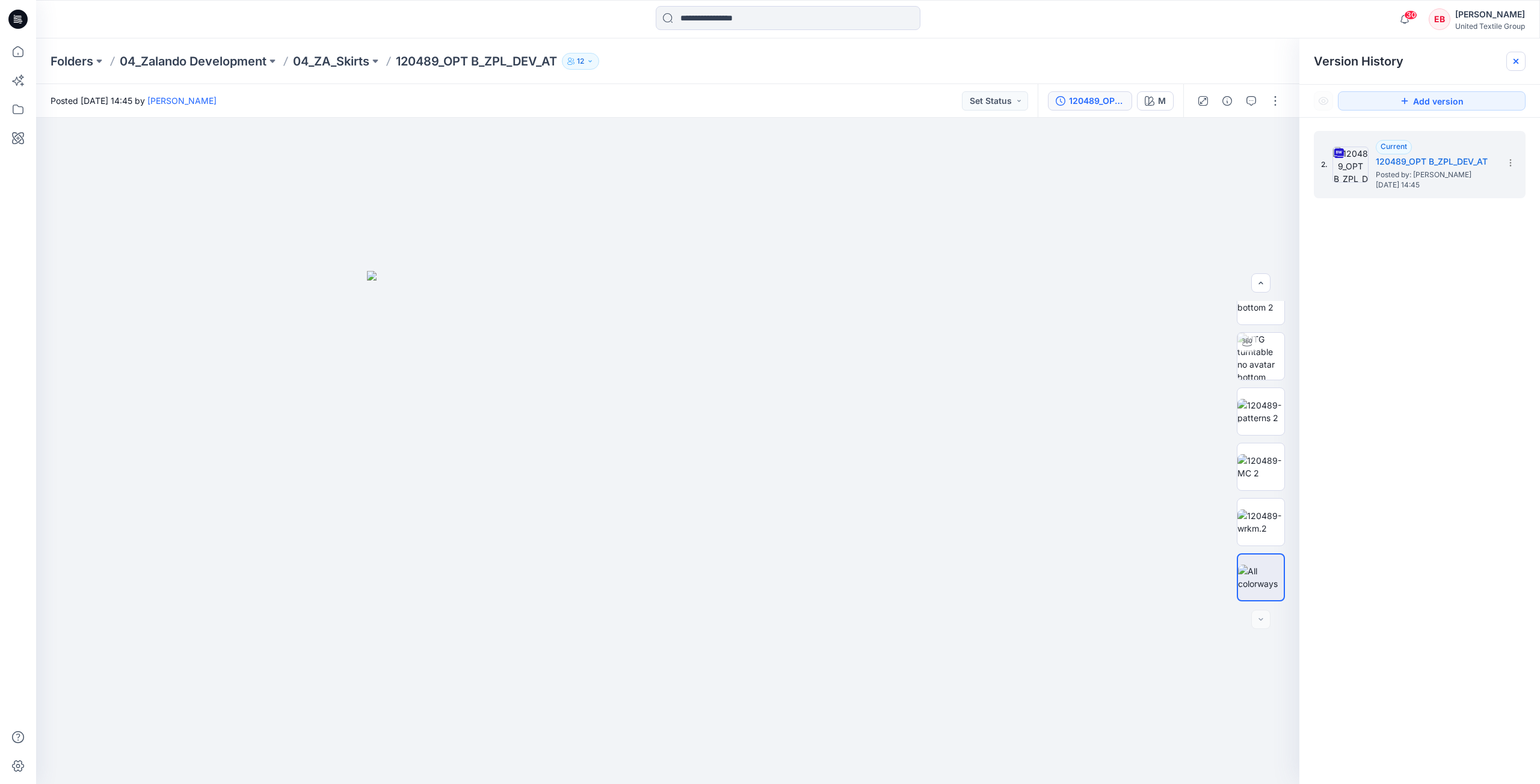
click at [1513, 58] on icon at bounding box center [1516, 61] width 10 height 10
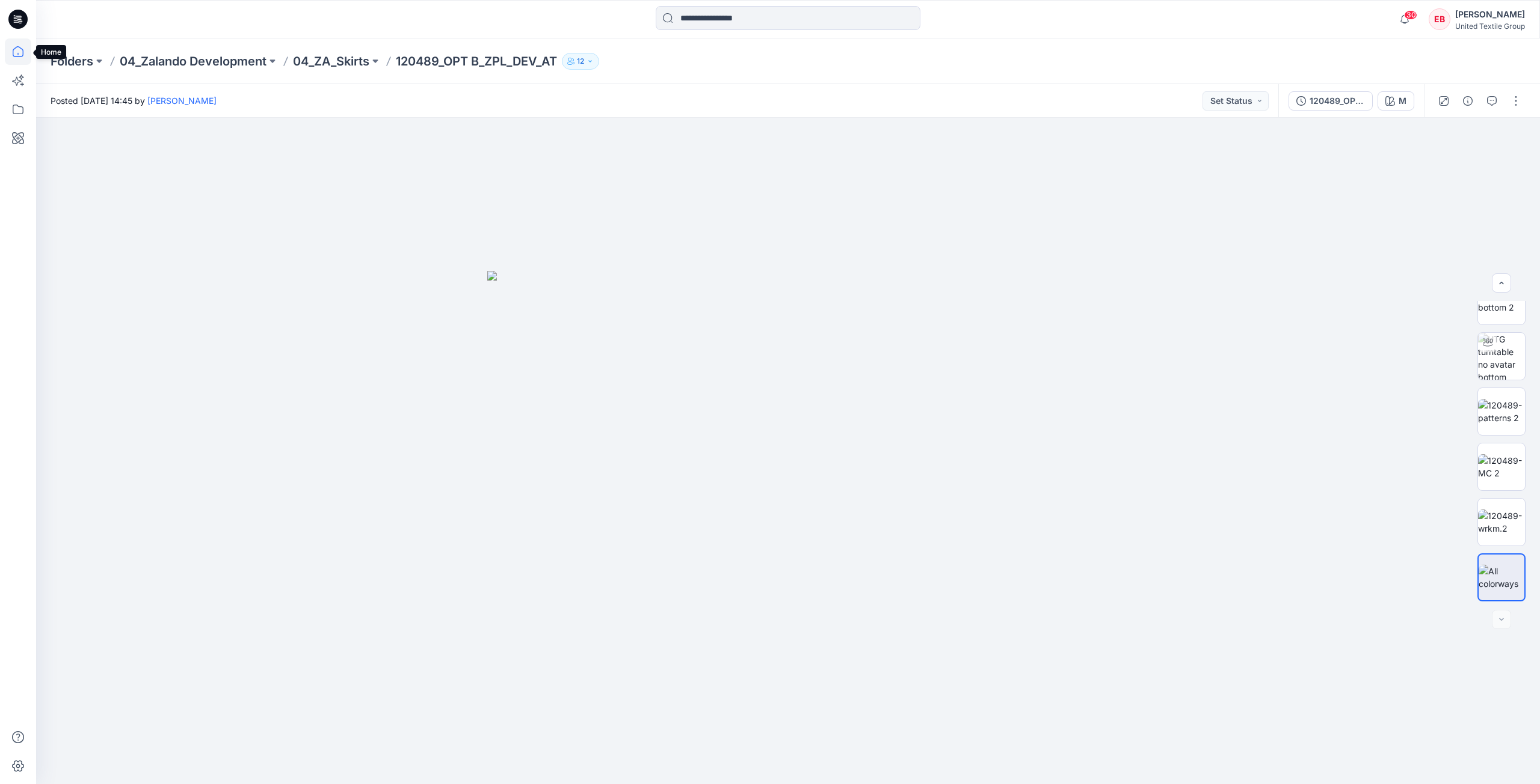
click at [17, 45] on icon at bounding box center [17, 51] width 26 height 26
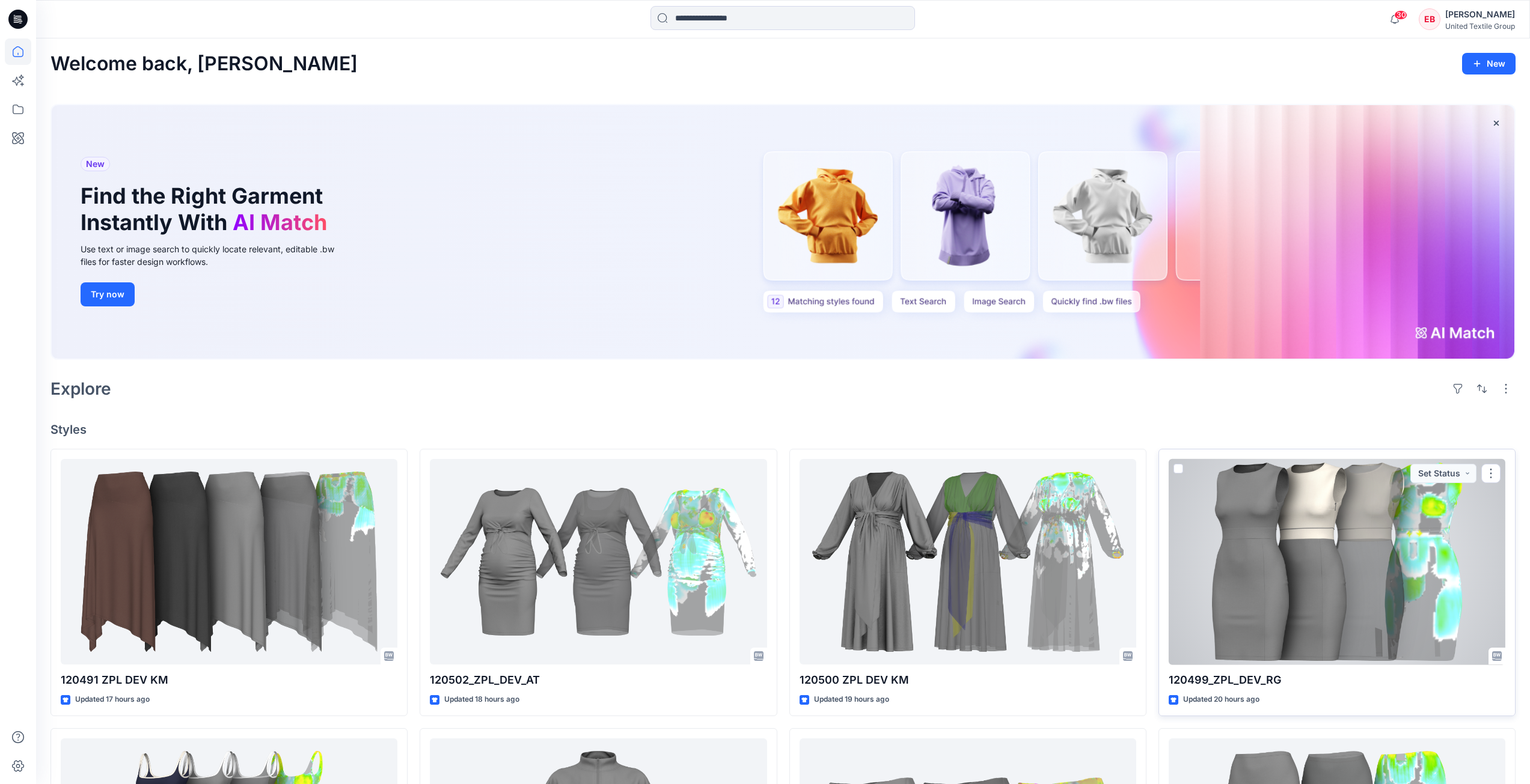
click at [1294, 509] on div at bounding box center [1337, 562] width 337 height 206
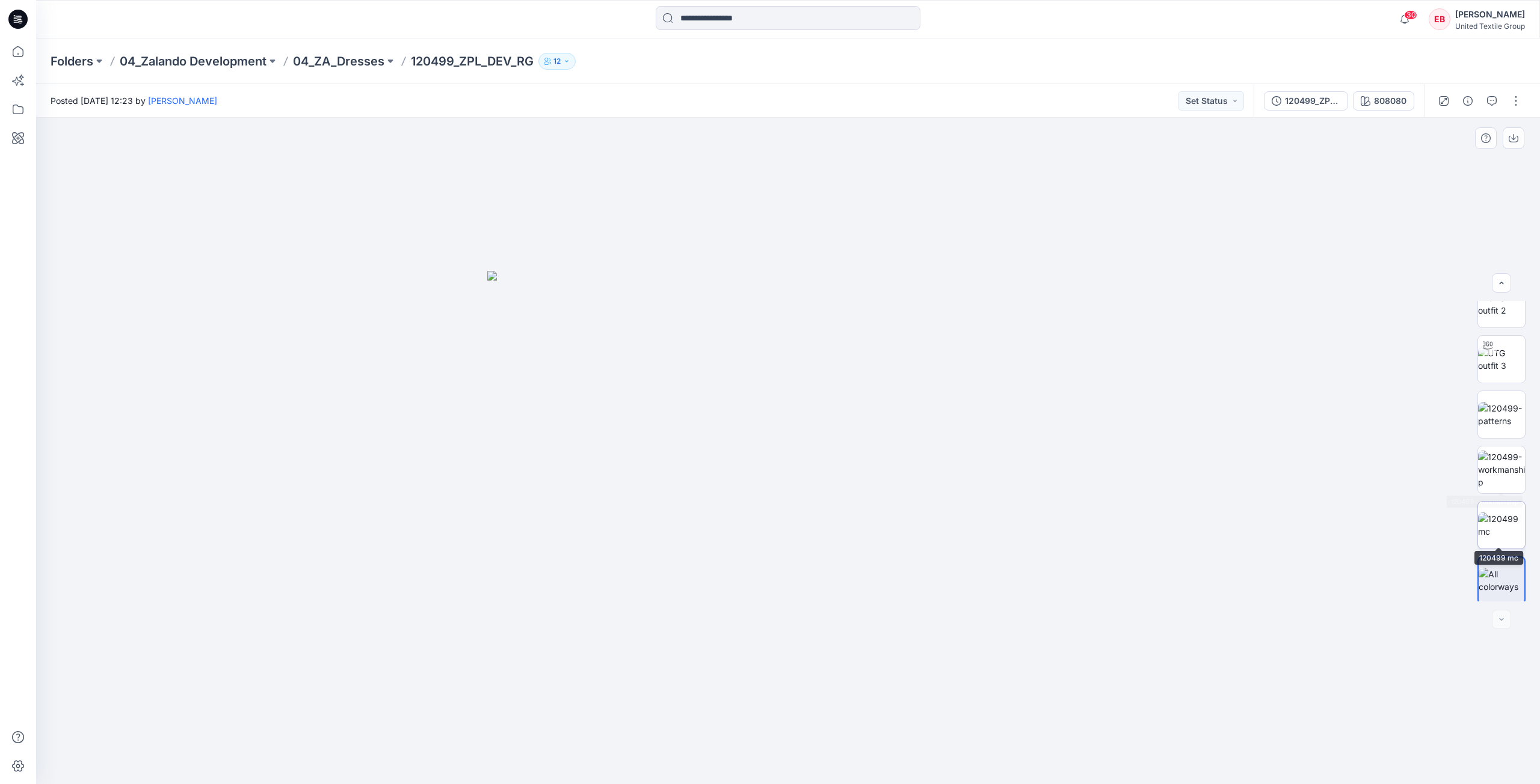
scroll to position [80, 0]
click at [1494, 534] on img at bounding box center [1501, 522] width 47 height 25
click at [1493, 470] on img at bounding box center [1501, 467] width 47 height 38
click at [1482, 535] on img at bounding box center [1501, 522] width 47 height 25
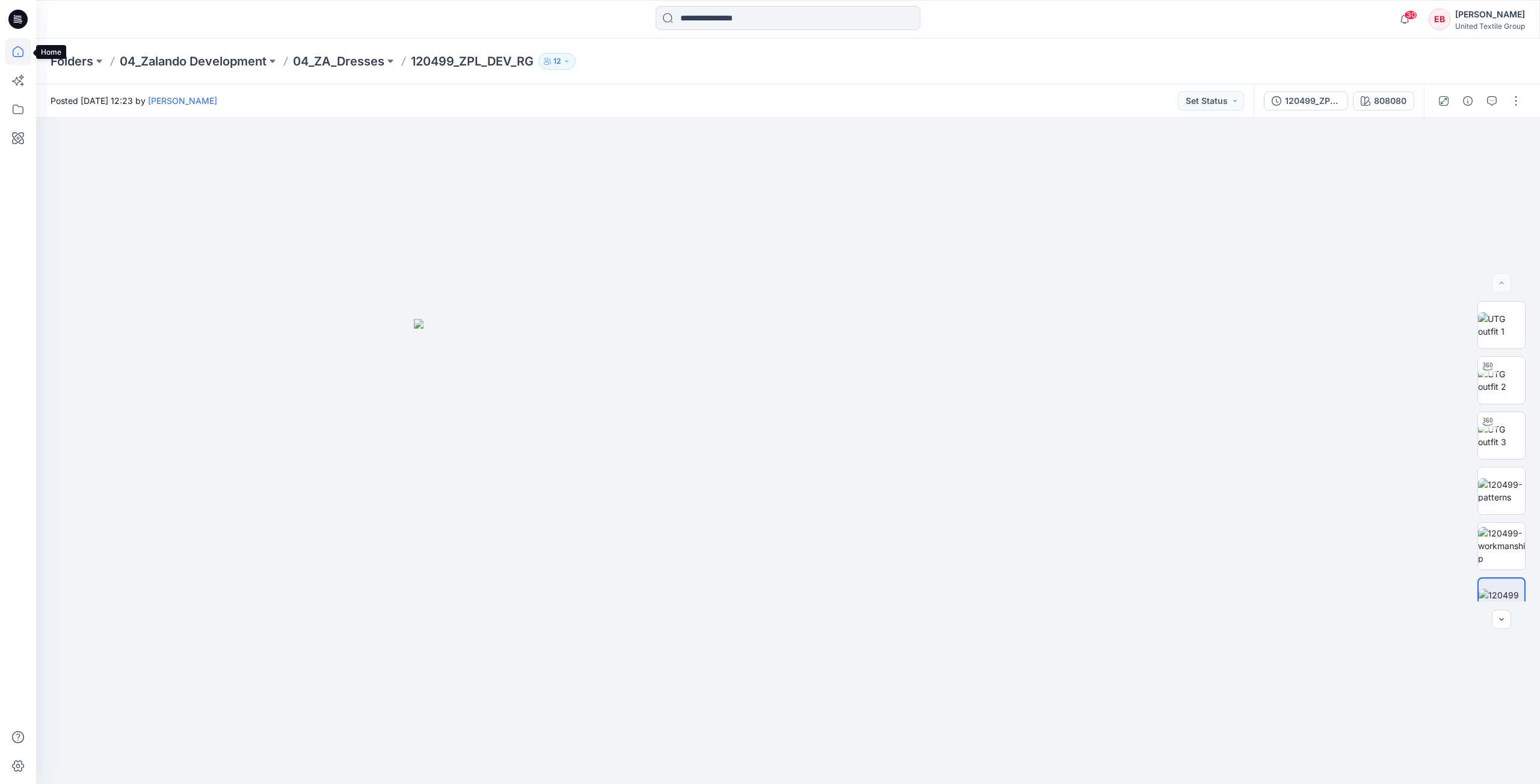
click at [15, 47] on icon at bounding box center [17, 51] width 26 height 26
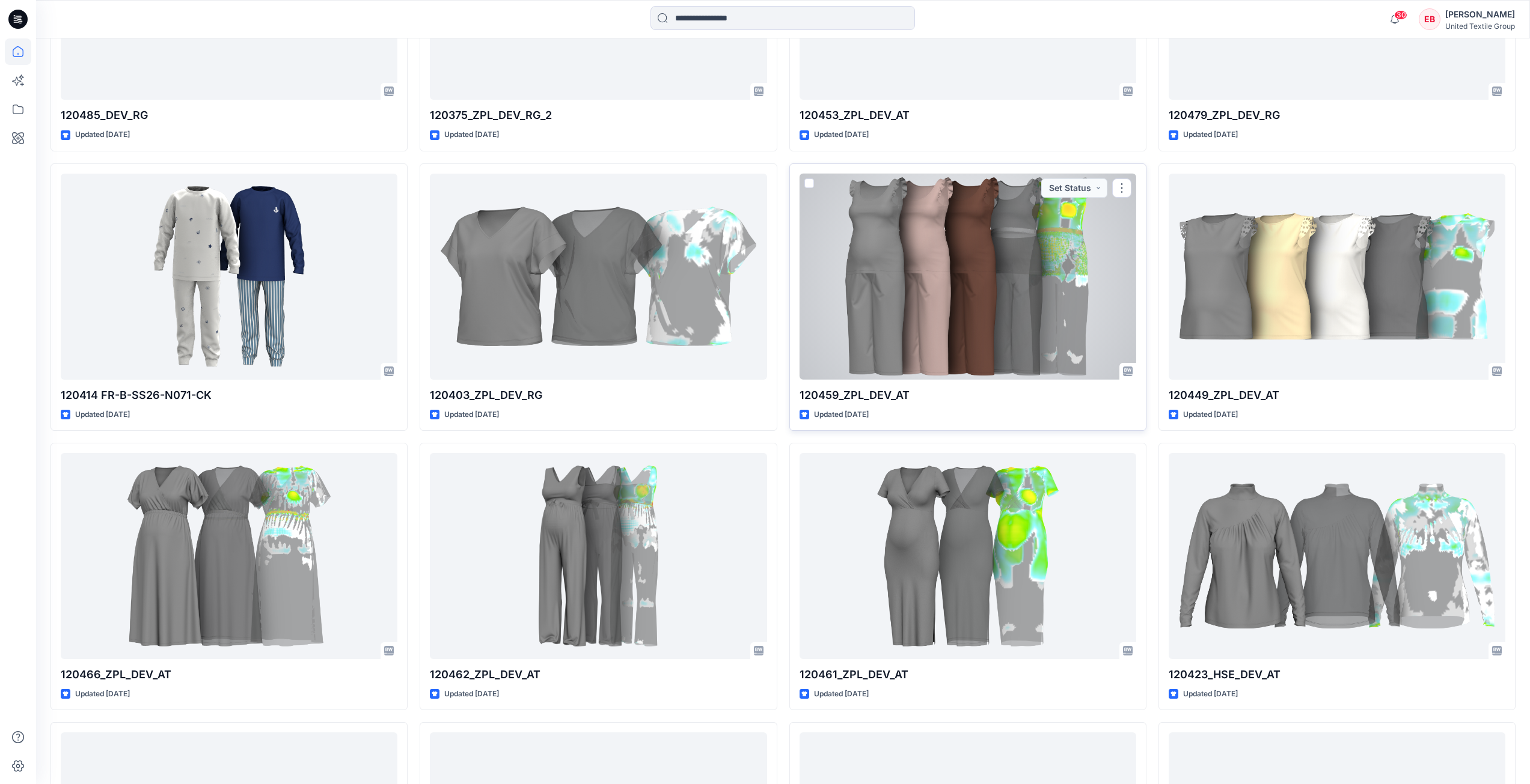
scroll to position [2109, 0]
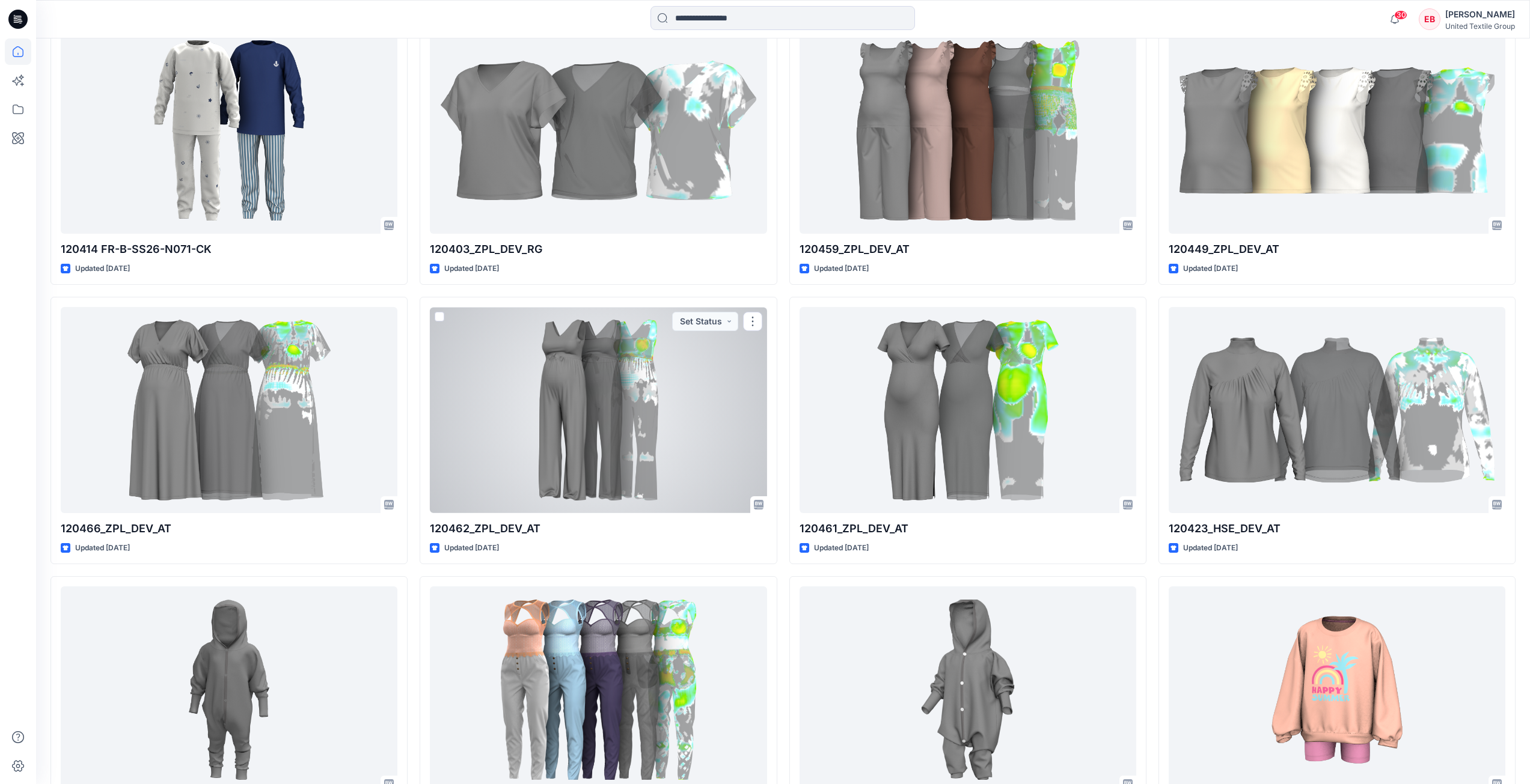
click at [659, 435] on div at bounding box center [598, 410] width 337 height 206
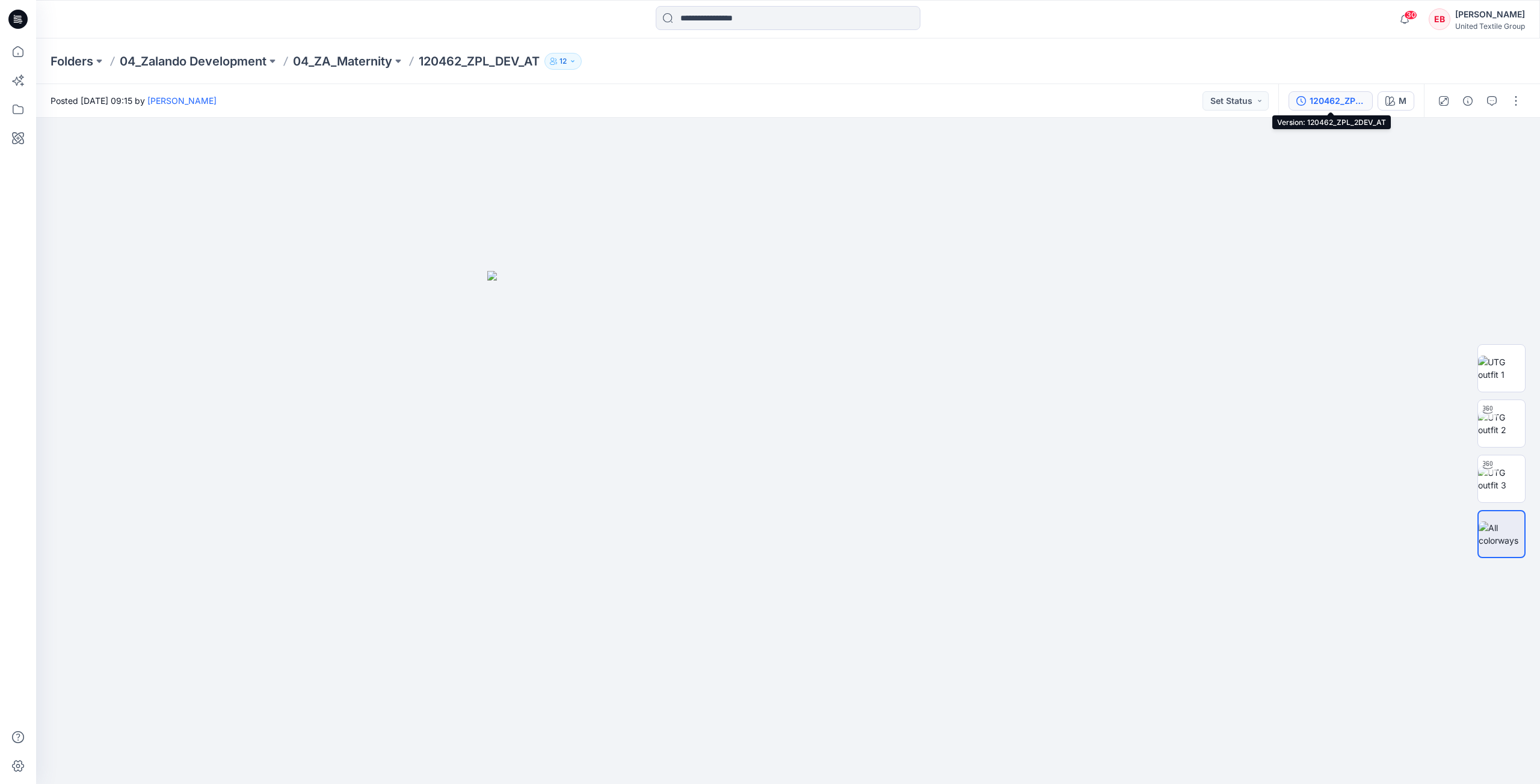
click at [1346, 95] on div "120462_ZPL_2DEV_AT" at bounding box center [1336, 100] width 55 height 14
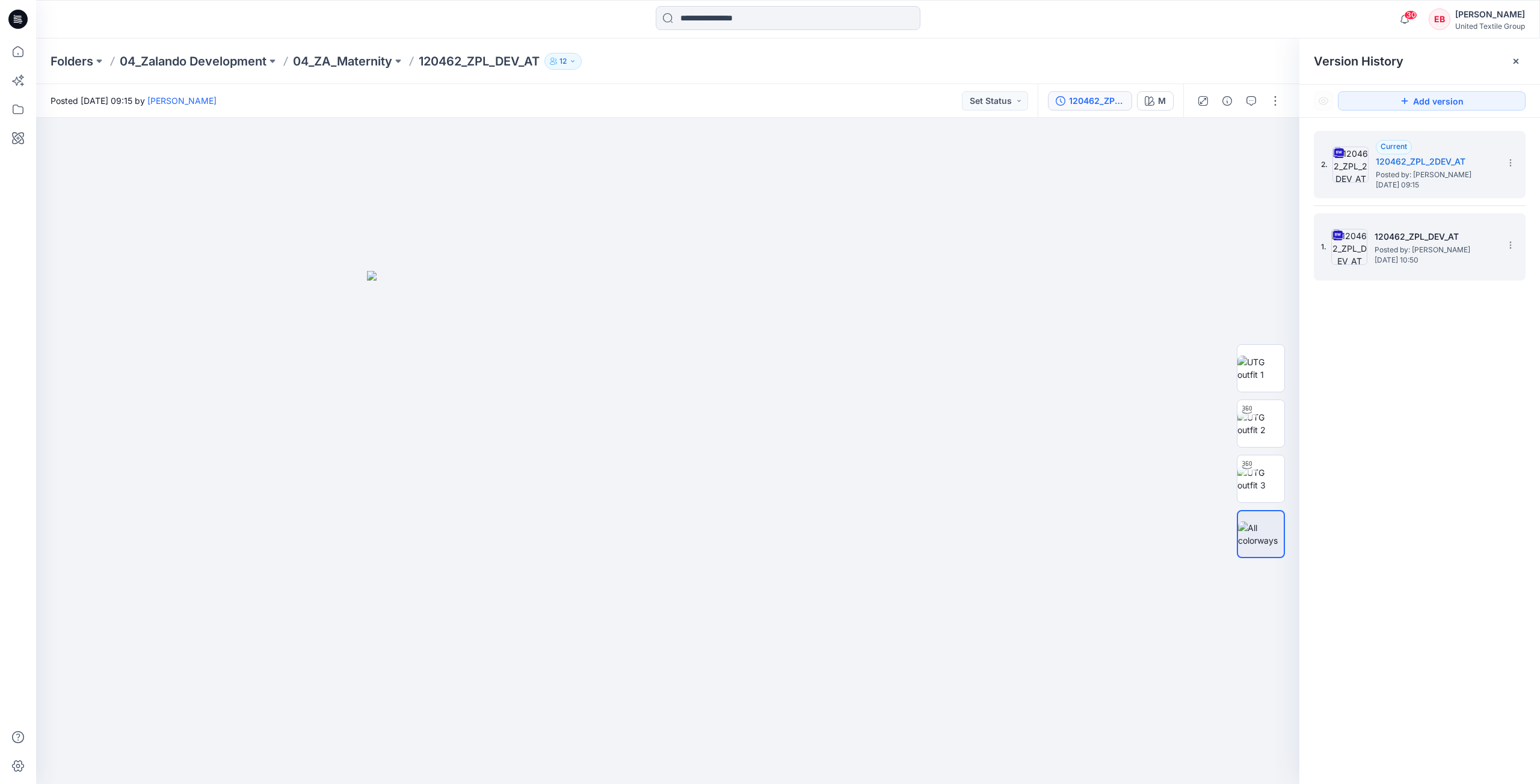
click at [1405, 250] on span "Posted by: Anastasija Trusakova" at bounding box center [1434, 250] width 120 height 12
click at [1402, 179] on span "Posted by: Anastasija Trusakova" at bounding box center [1435, 175] width 120 height 12
click at [9, 50] on icon at bounding box center [17, 51] width 26 height 26
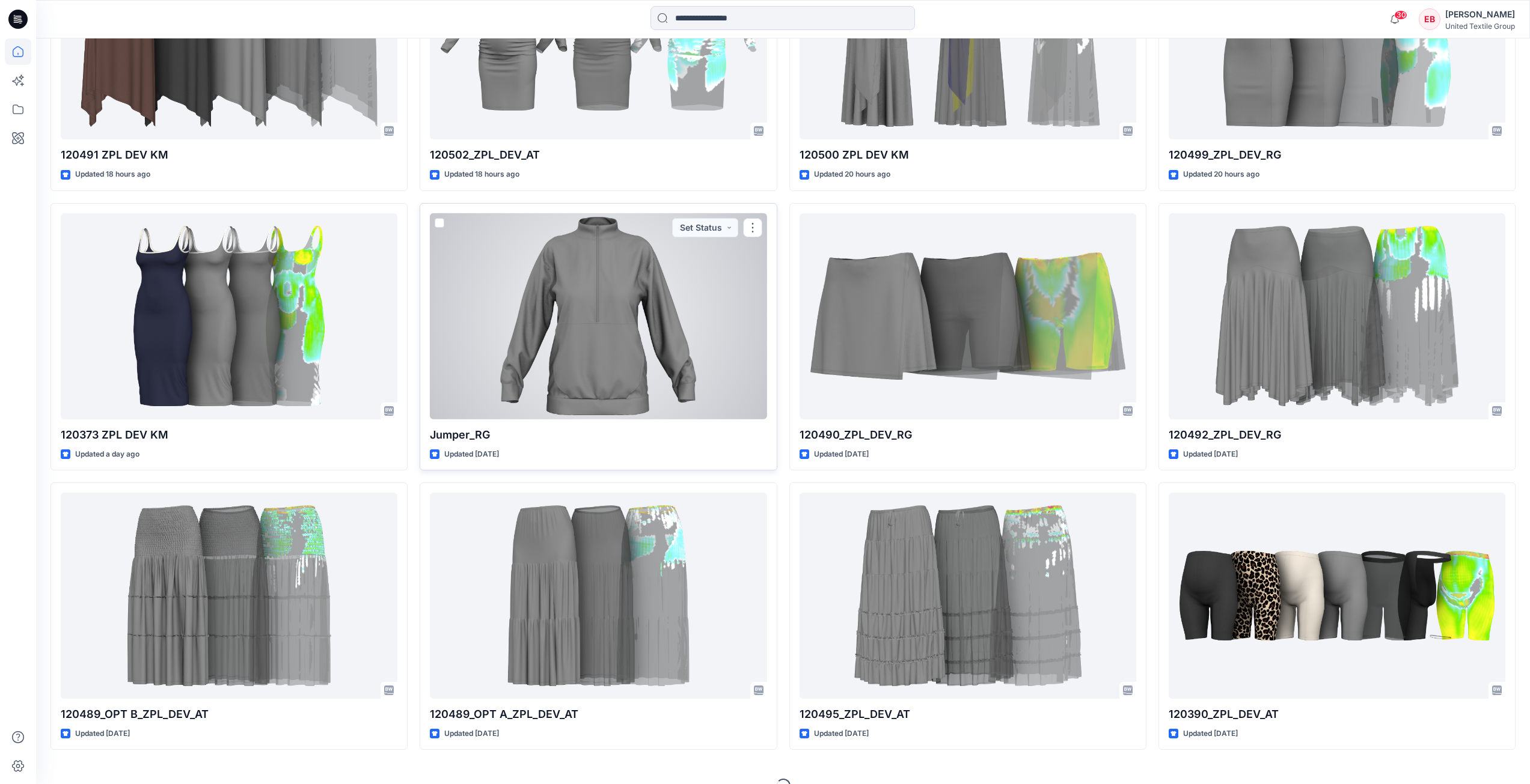
scroll to position [540, 0]
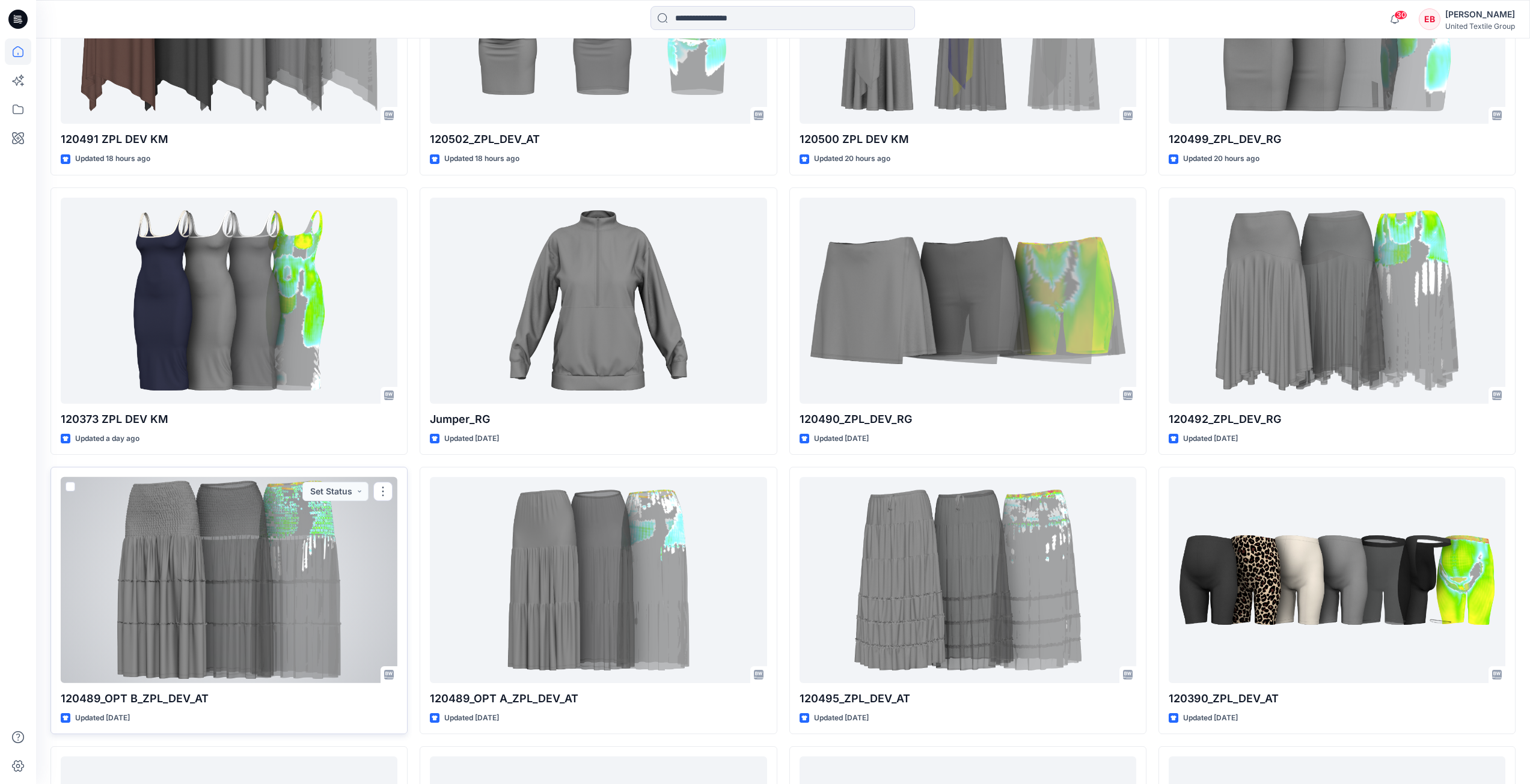
click at [364, 600] on div at bounding box center [229, 580] width 337 height 206
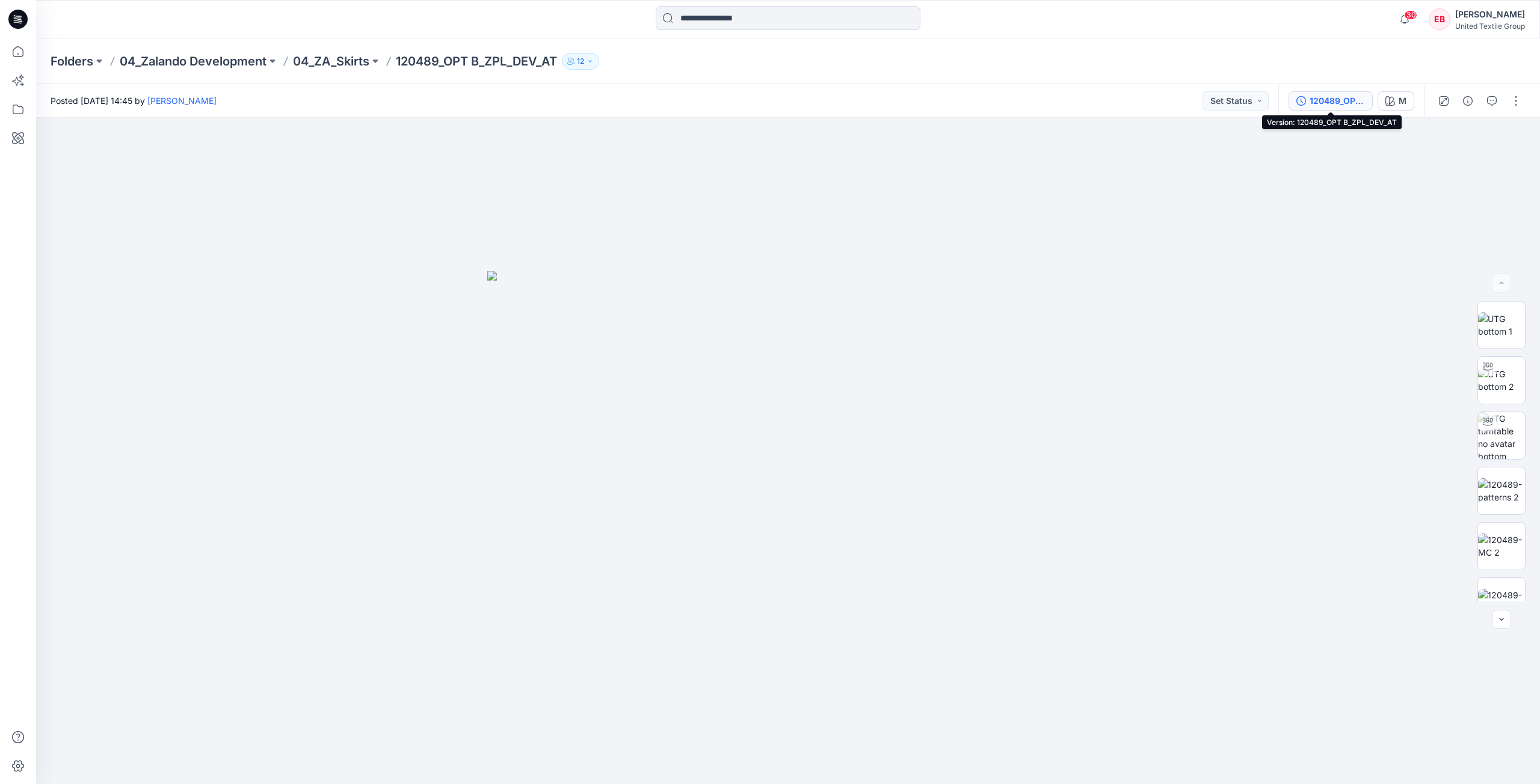
click at [1352, 105] on div "120489_OPT B_ZPL_DEV_AT" at bounding box center [1336, 100] width 55 height 14
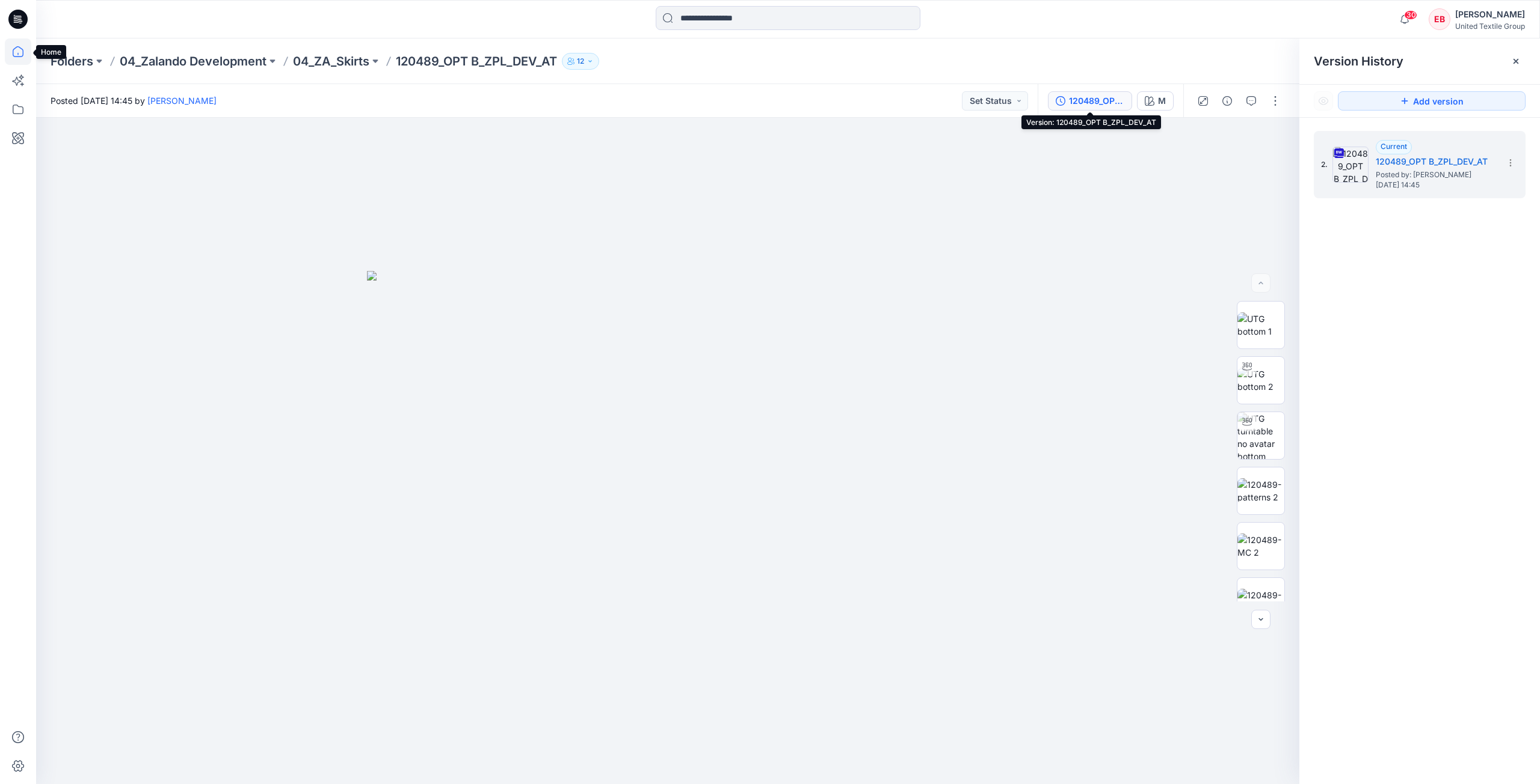
click at [11, 51] on icon at bounding box center [17, 51] width 26 height 26
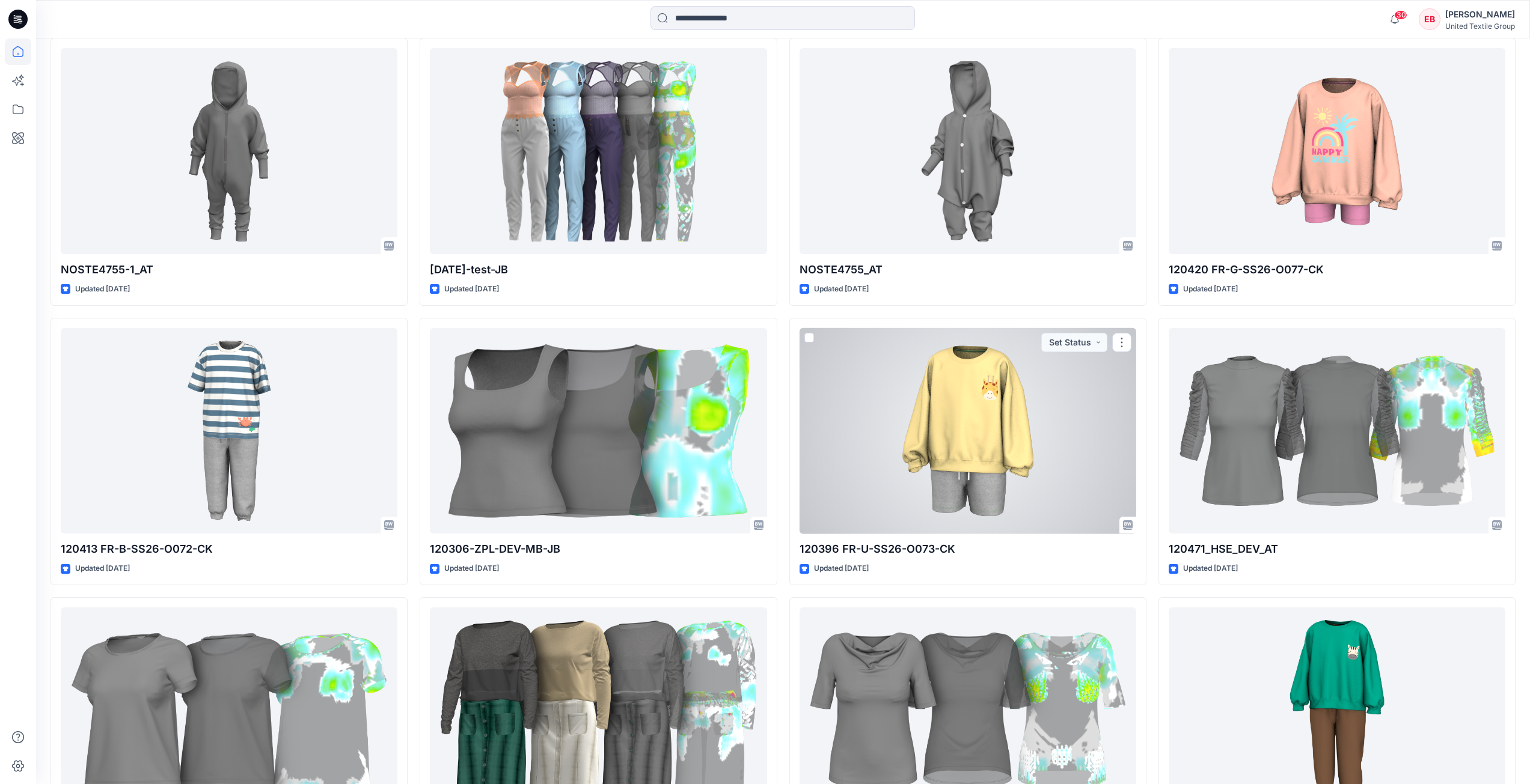
scroll to position [2708, 0]
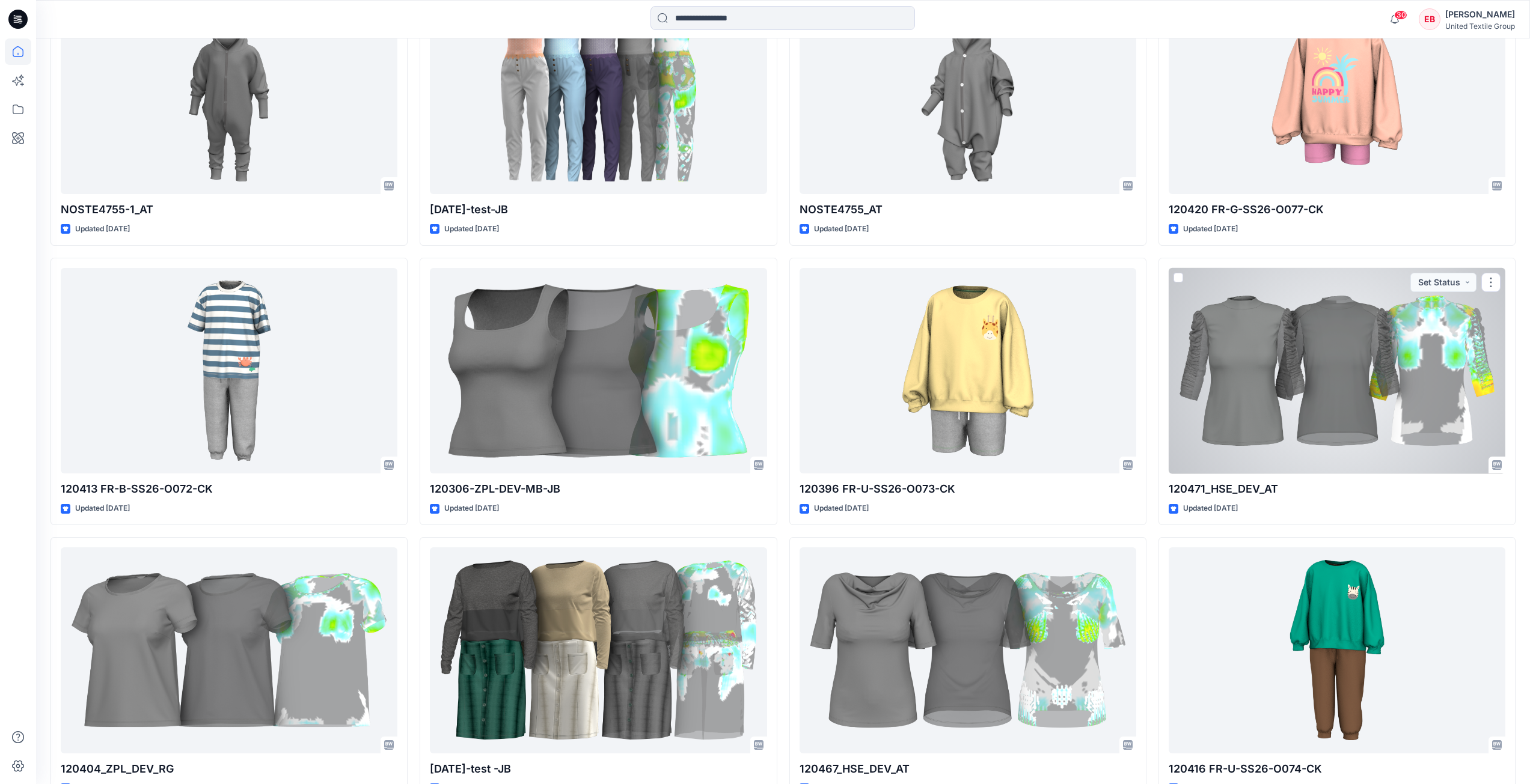
click at [1298, 403] on div at bounding box center [1337, 371] width 337 height 206
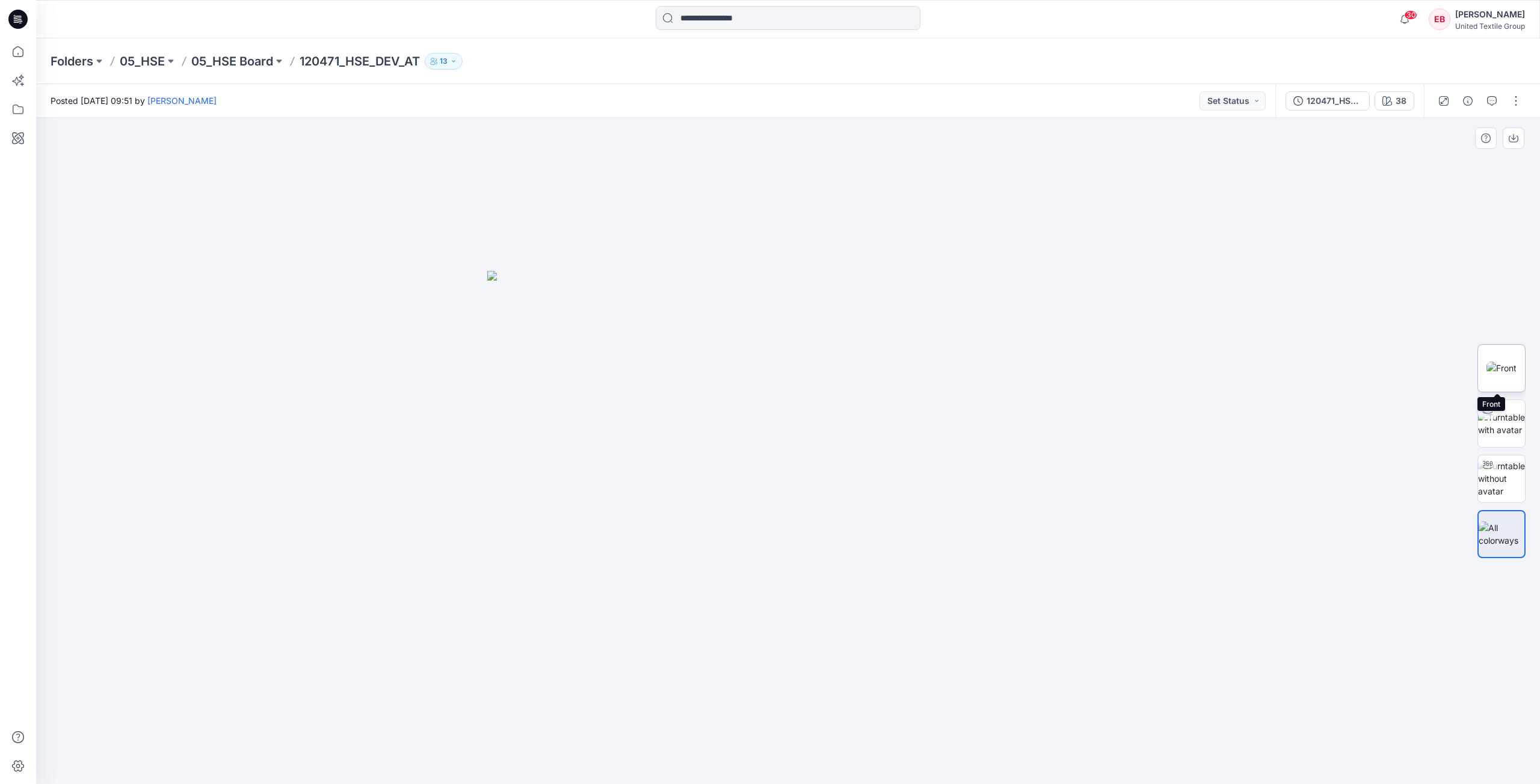
click at [1514, 362] on img at bounding box center [1500, 368] width 30 height 13
click at [1516, 137] on icon "button" at bounding box center [1513, 138] width 10 height 10
drag, startPoint x: 10, startPoint y: 50, endPoint x: 17, endPoint y: 53, distance: 7.6
click at [12, 50] on icon at bounding box center [17, 51] width 26 height 26
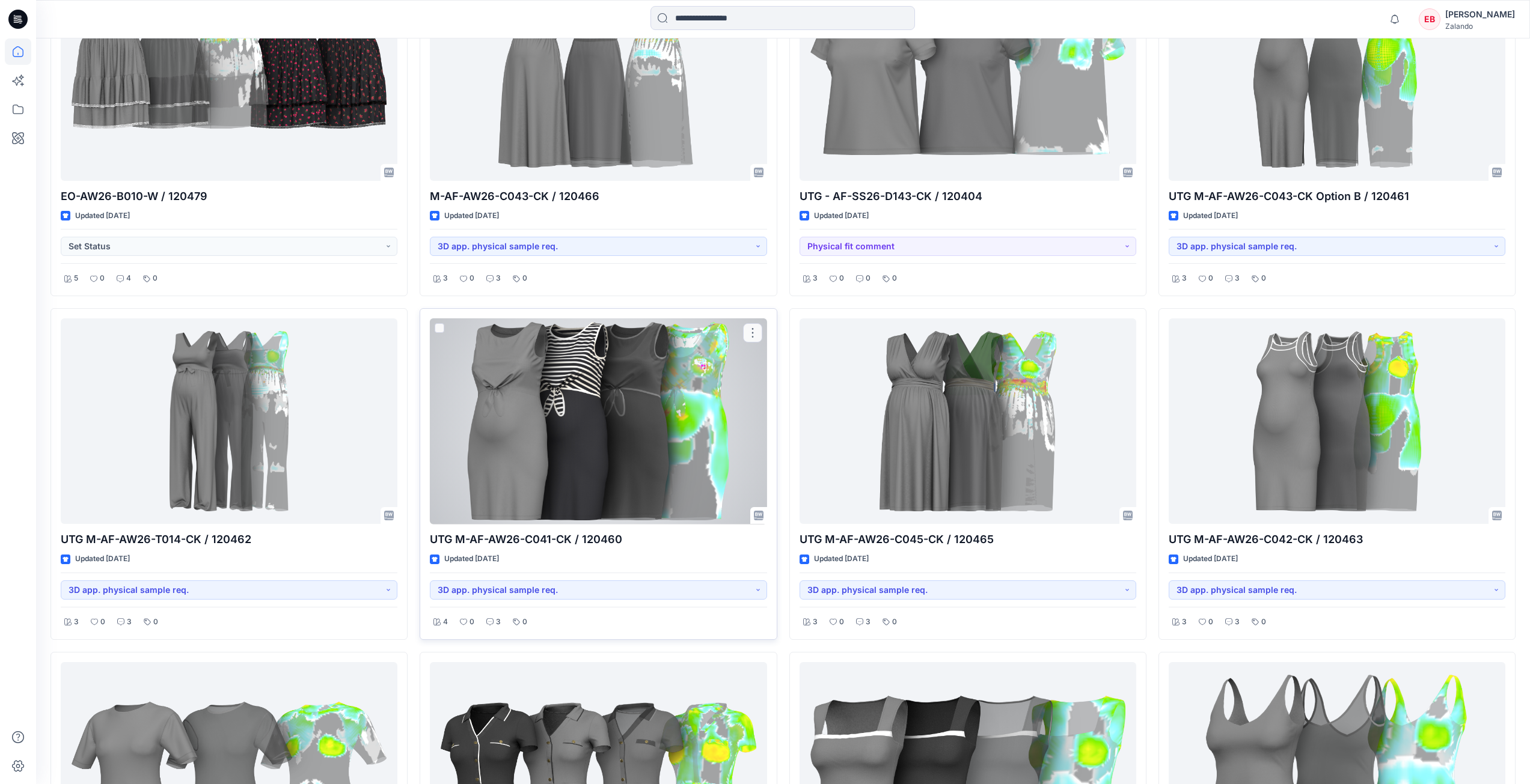
scroll to position [1523, 0]
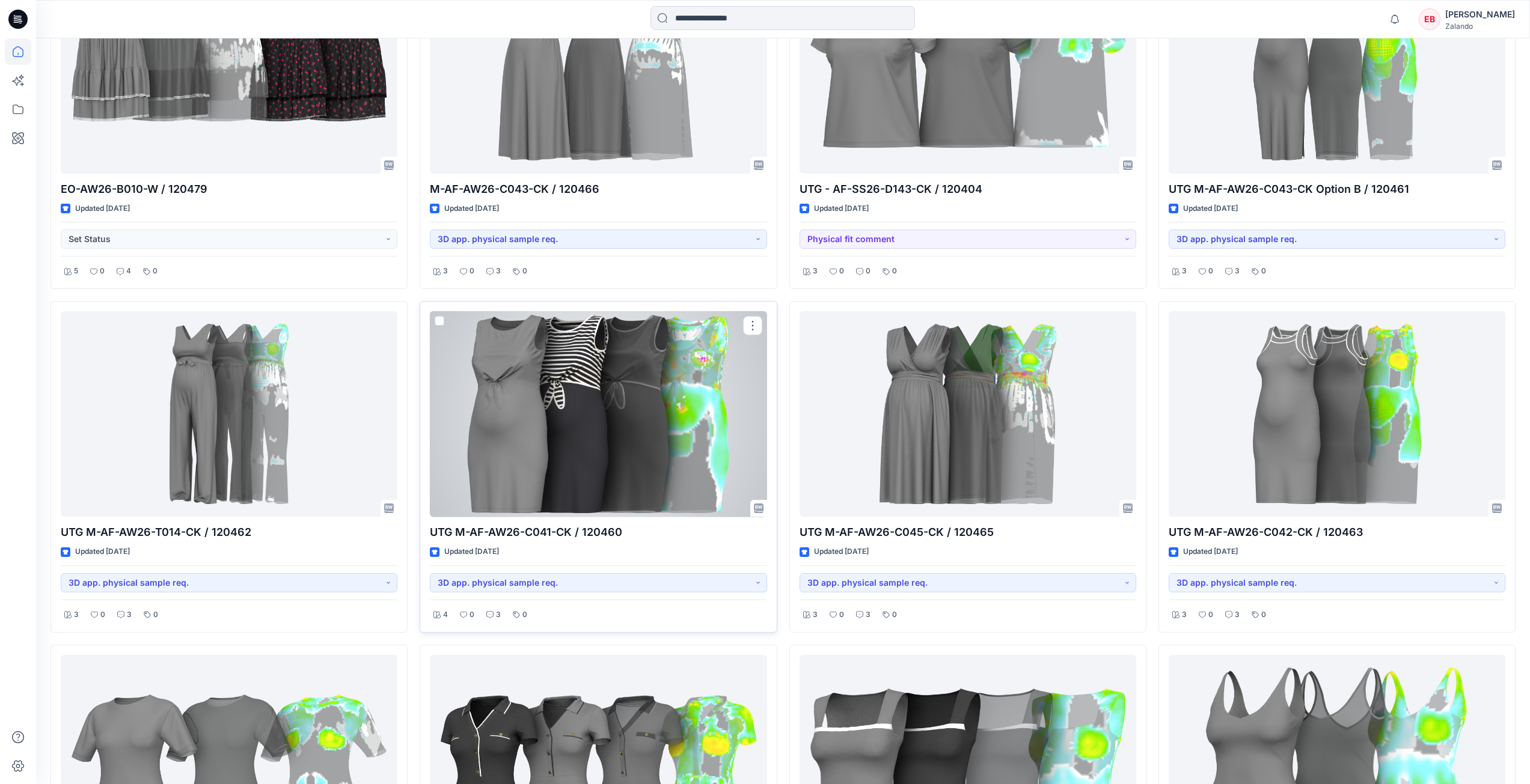
click at [648, 420] on div at bounding box center [598, 415] width 337 height 206
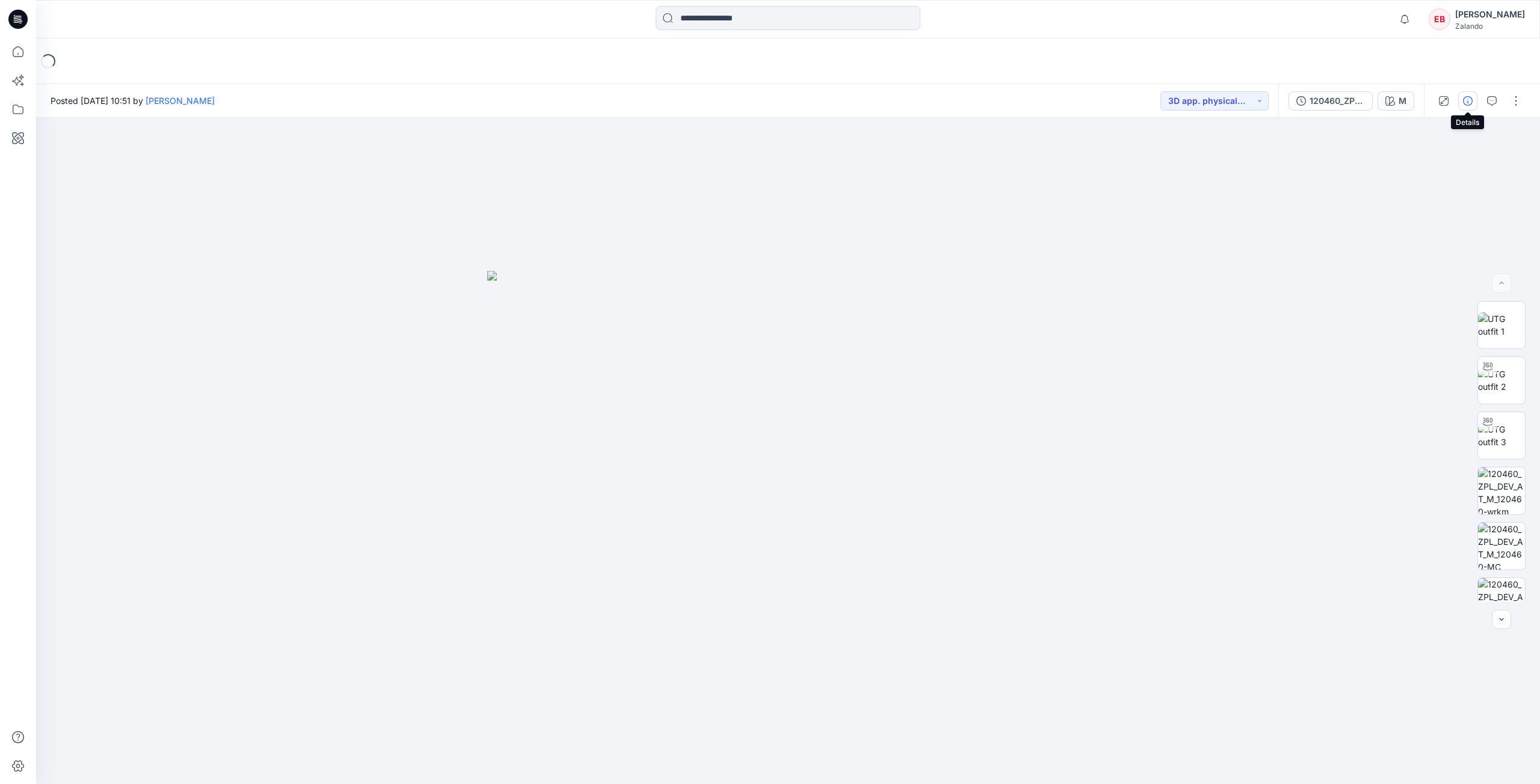
click at [1472, 96] on icon "button" at bounding box center [1468, 100] width 10 height 10
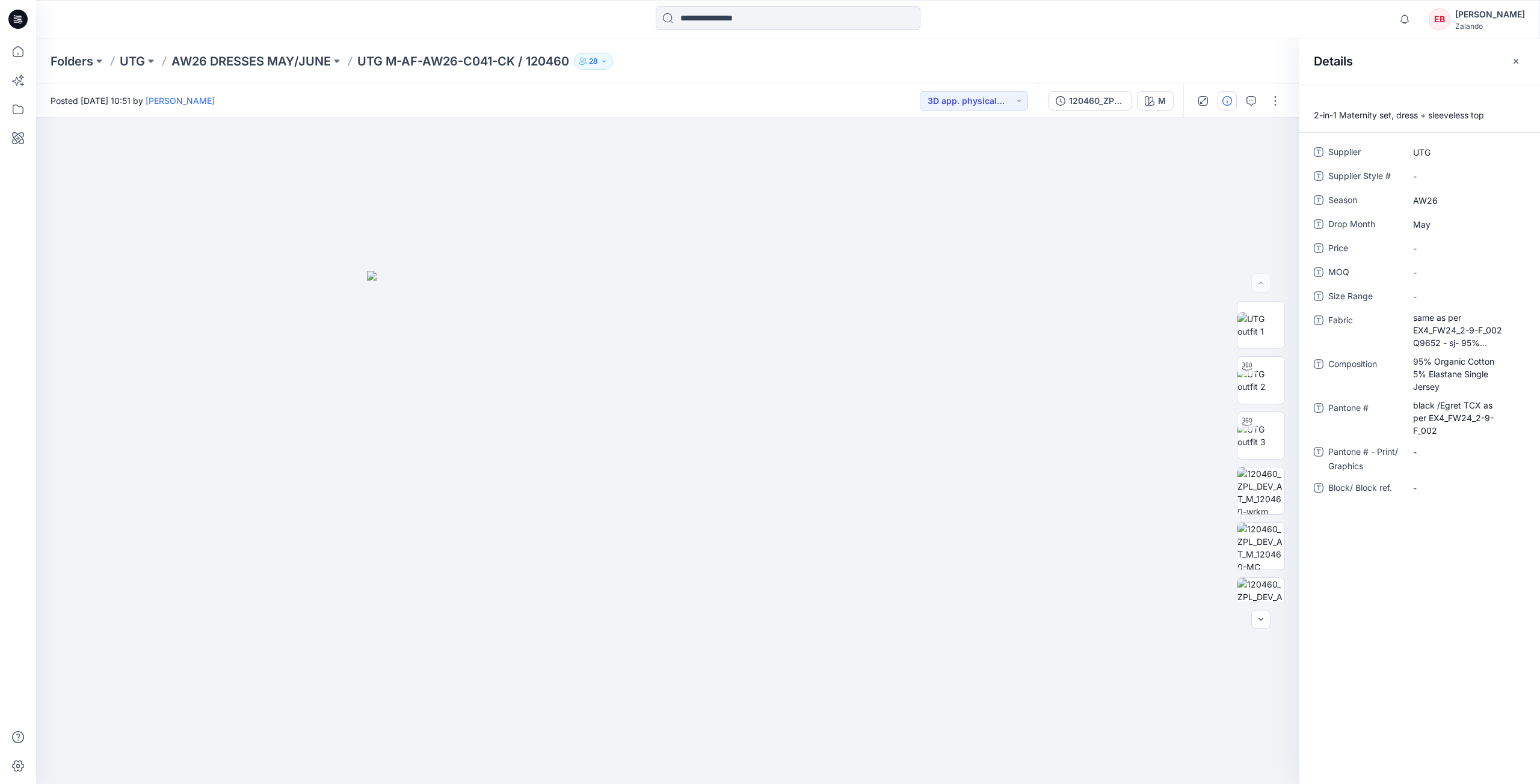
click at [1512, 60] on button "button" at bounding box center [1515, 61] width 19 height 19
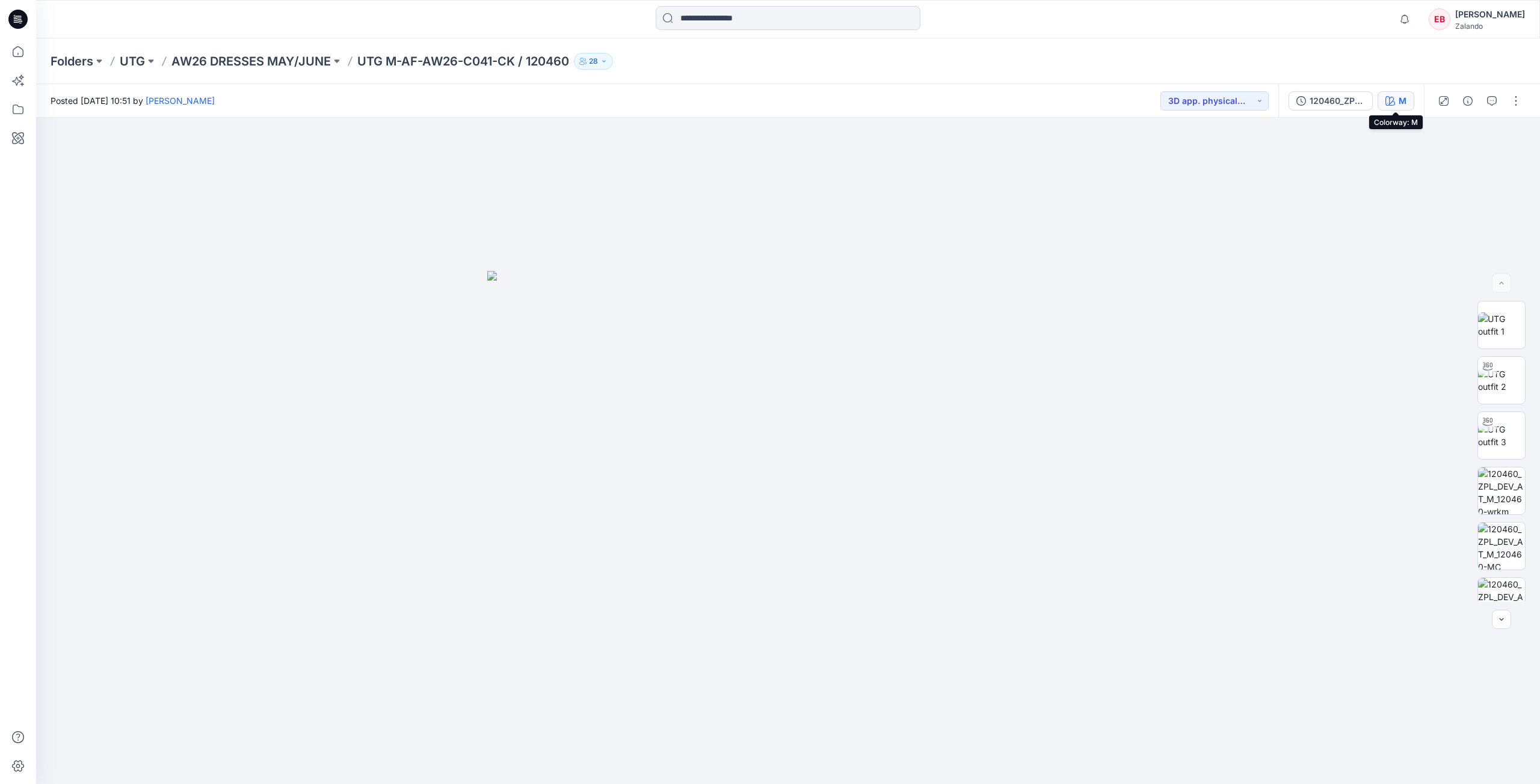
click at [1393, 103] on icon "button" at bounding box center [1390, 100] width 10 height 10
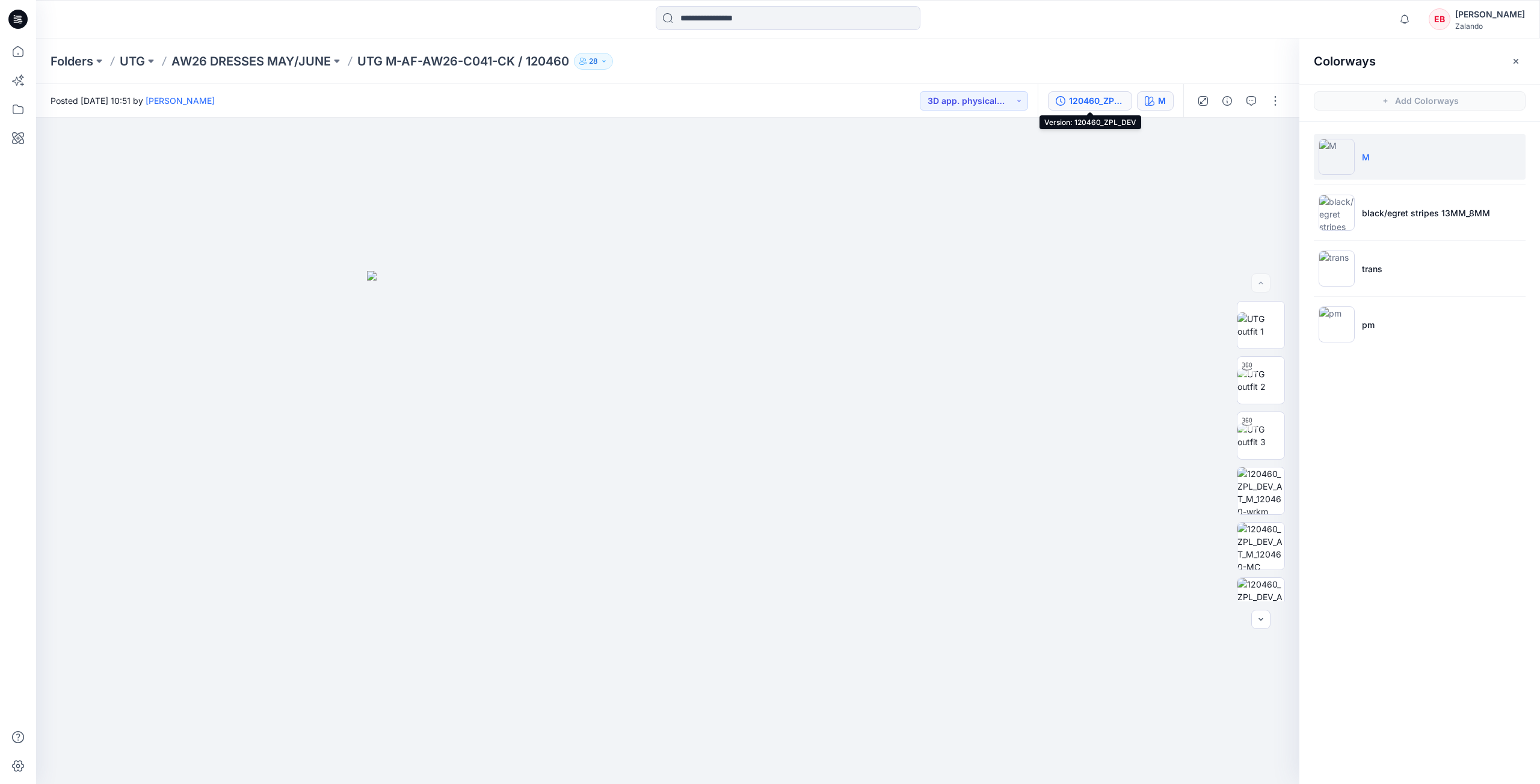
click at [1073, 98] on div "120460_ZPL_DEV" at bounding box center [1096, 100] width 55 height 14
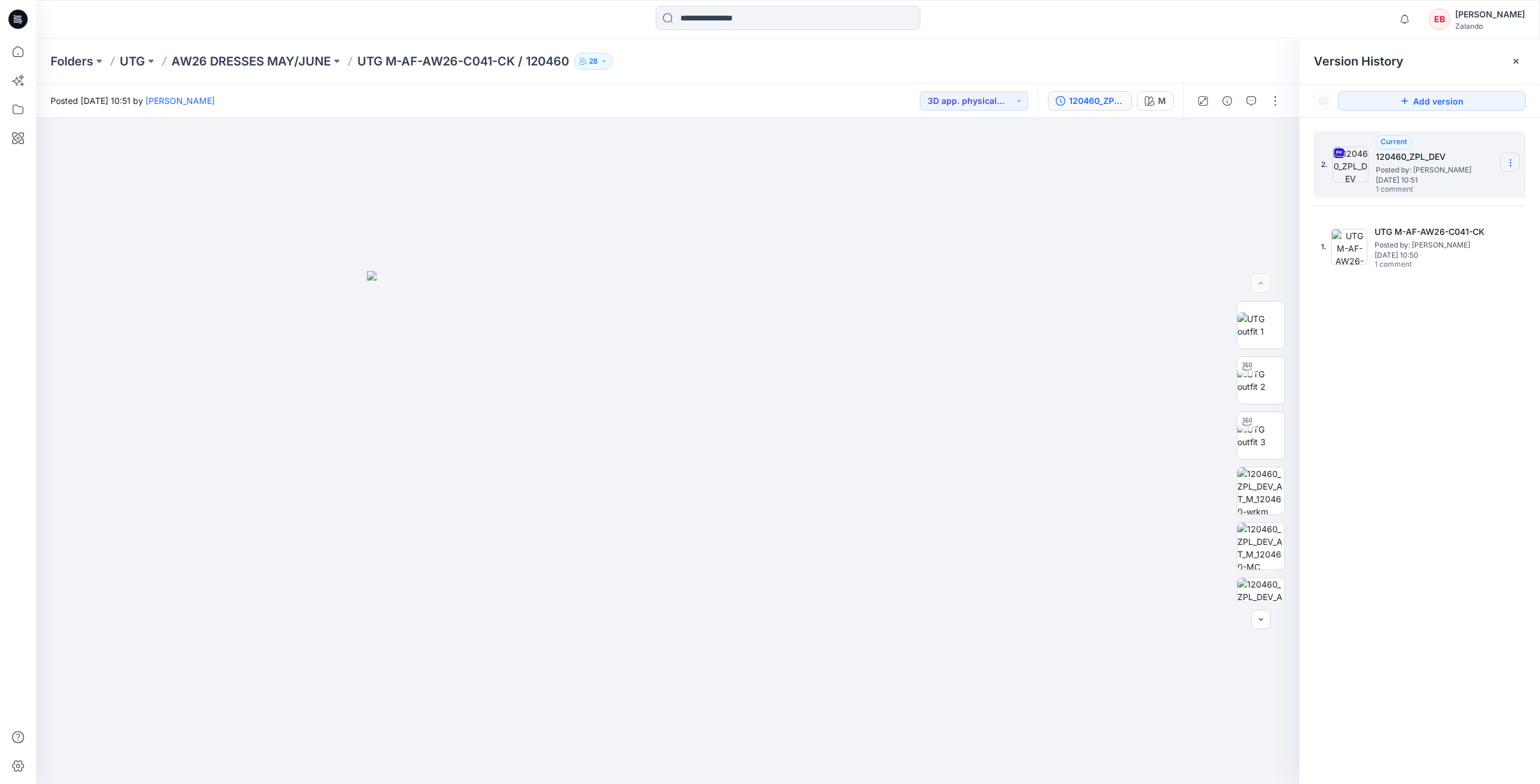
click at [1514, 166] on icon at bounding box center [1510, 163] width 10 height 10
drag, startPoint x: 1468, startPoint y: 190, endPoint x: 1461, endPoint y: 191, distance: 7.1
click at [1468, 190] on span "Download Source BW File" at bounding box center [1449, 186] width 101 height 14
click at [1249, 107] on button "button" at bounding box center [1250, 100] width 19 height 19
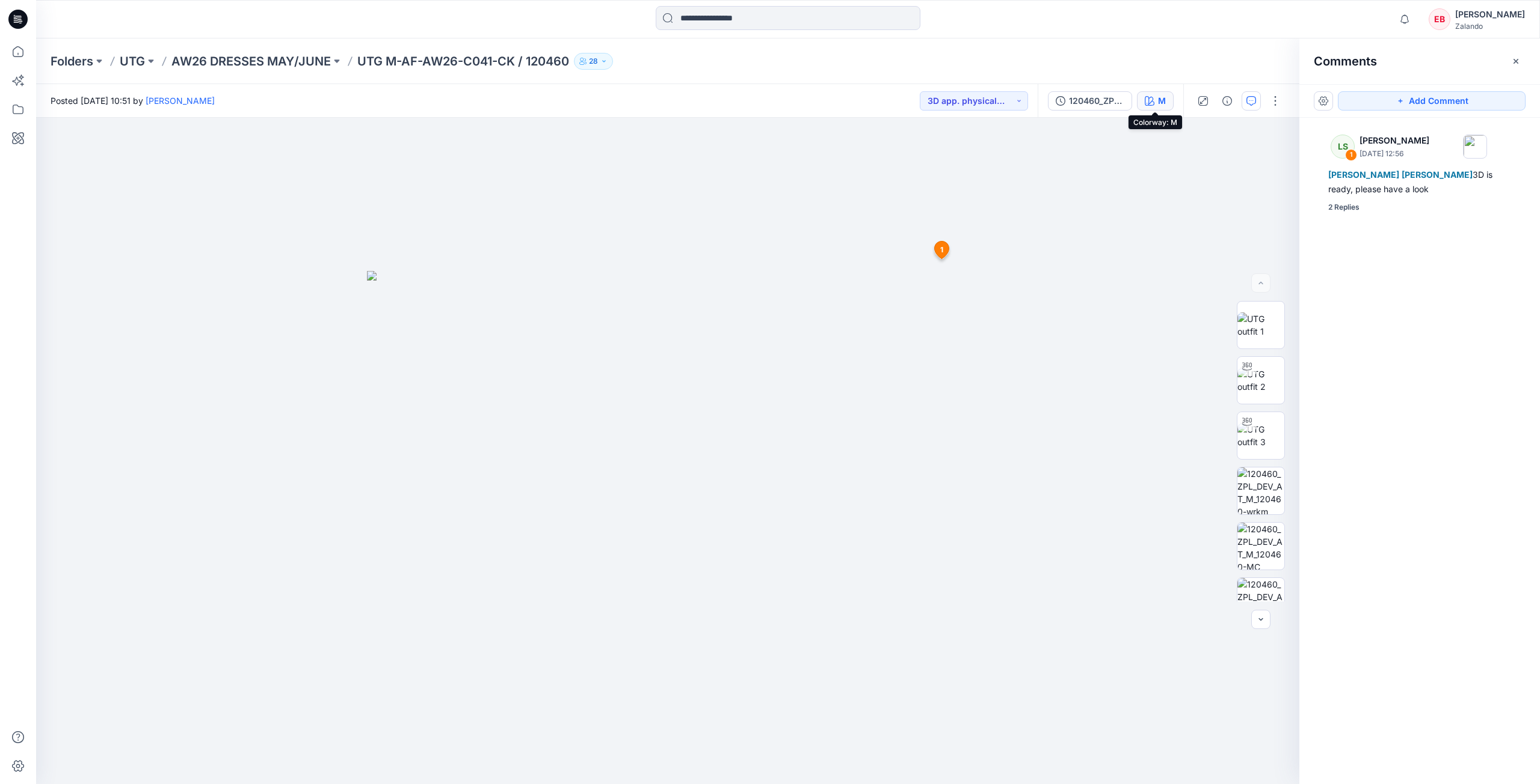
click at [1153, 106] on button "M" at bounding box center [1155, 100] width 36 height 19
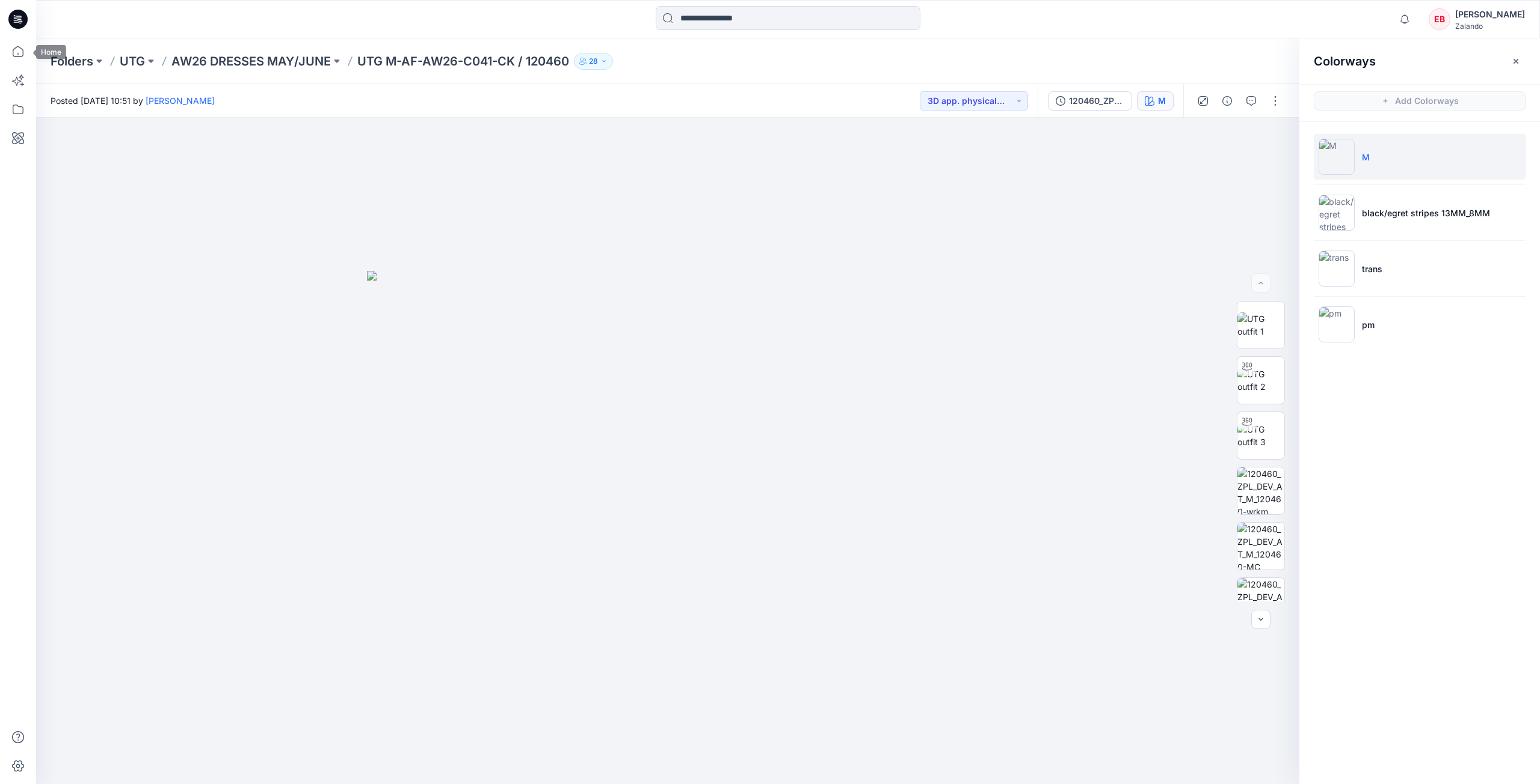
drag, startPoint x: 25, startPoint y: 51, endPoint x: 32, endPoint y: 54, distance: 7.6
click at [25, 51] on icon at bounding box center [17, 51] width 26 height 26
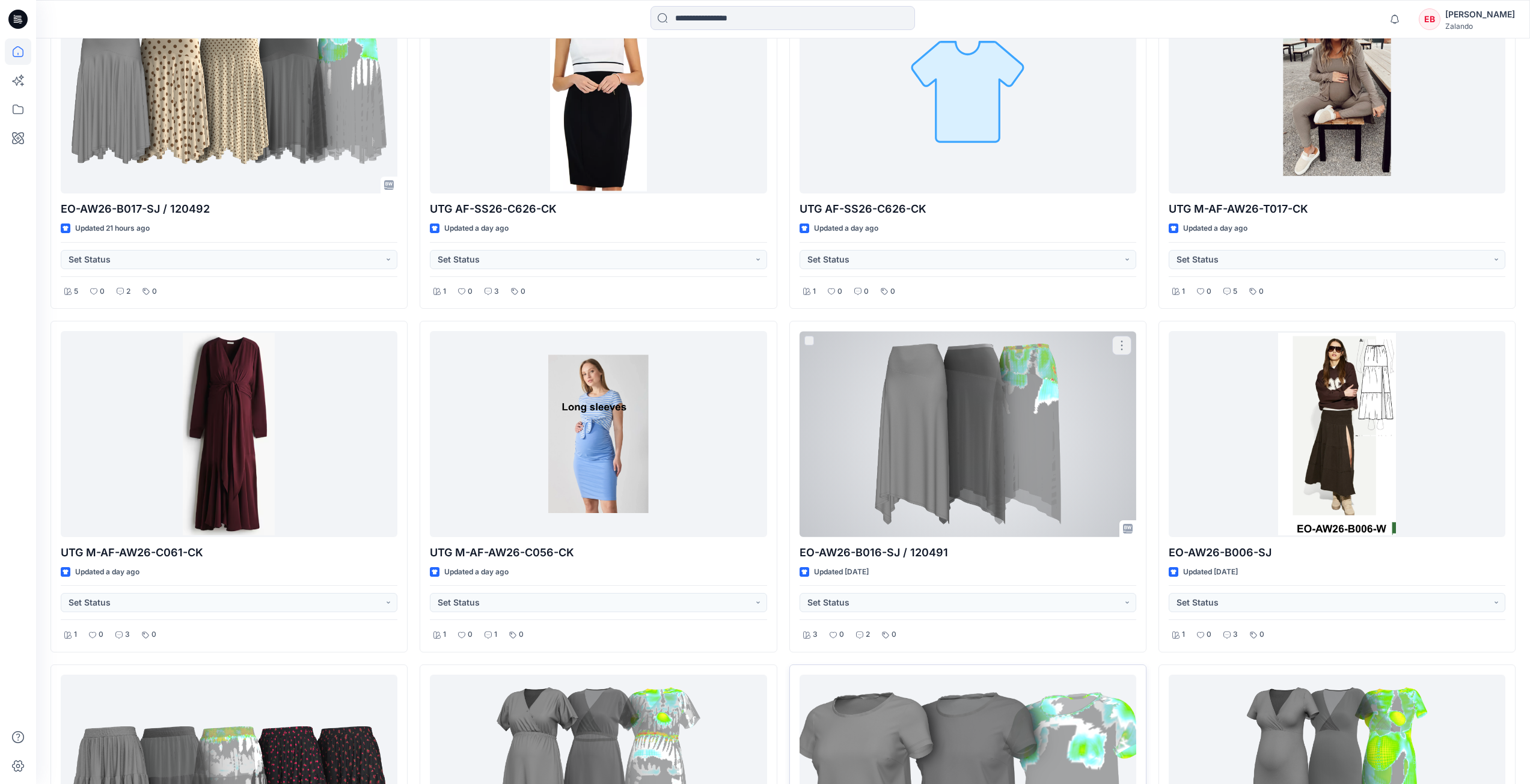
scroll to position [781, 0]
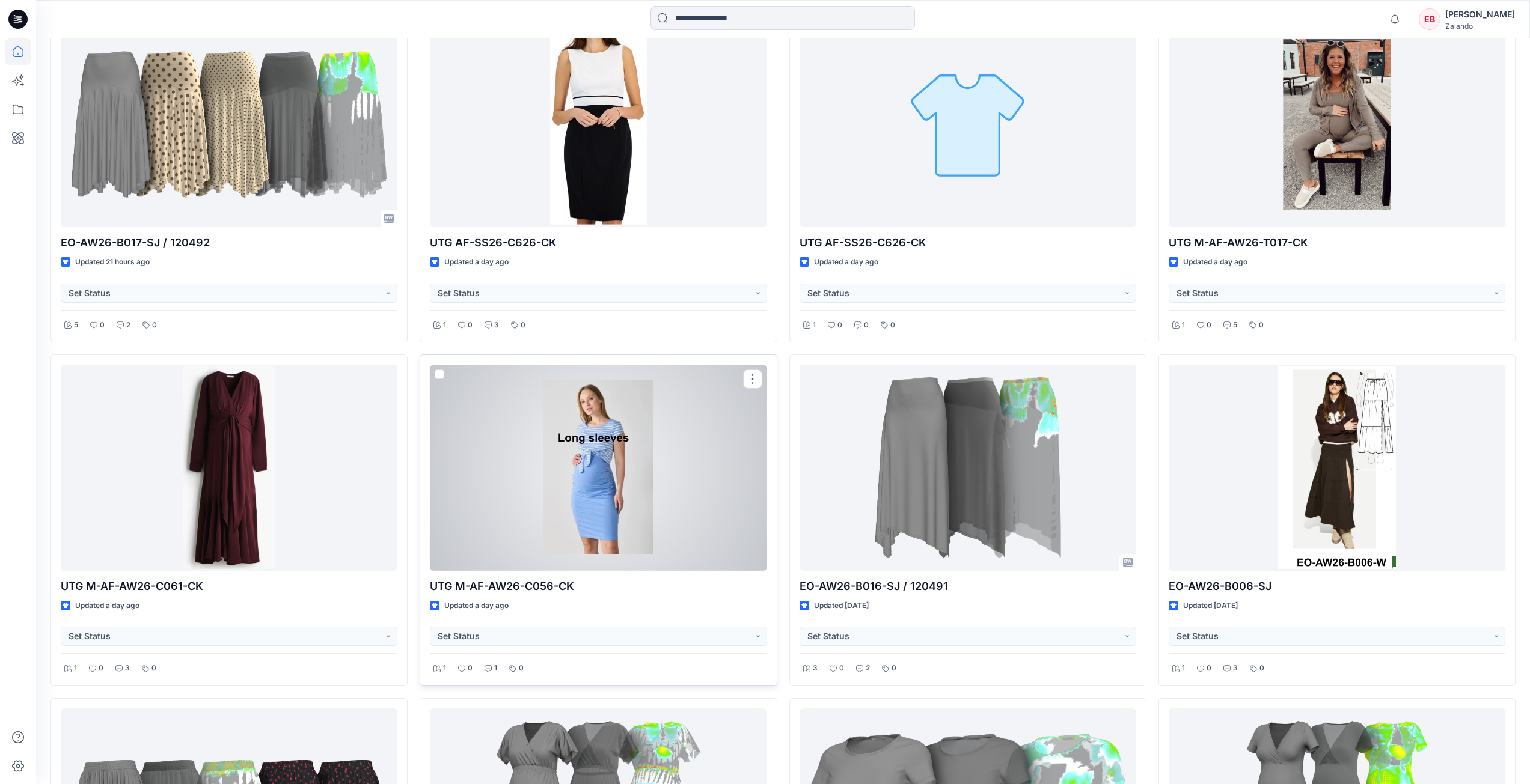
click at [597, 514] on div at bounding box center [598, 468] width 337 height 206
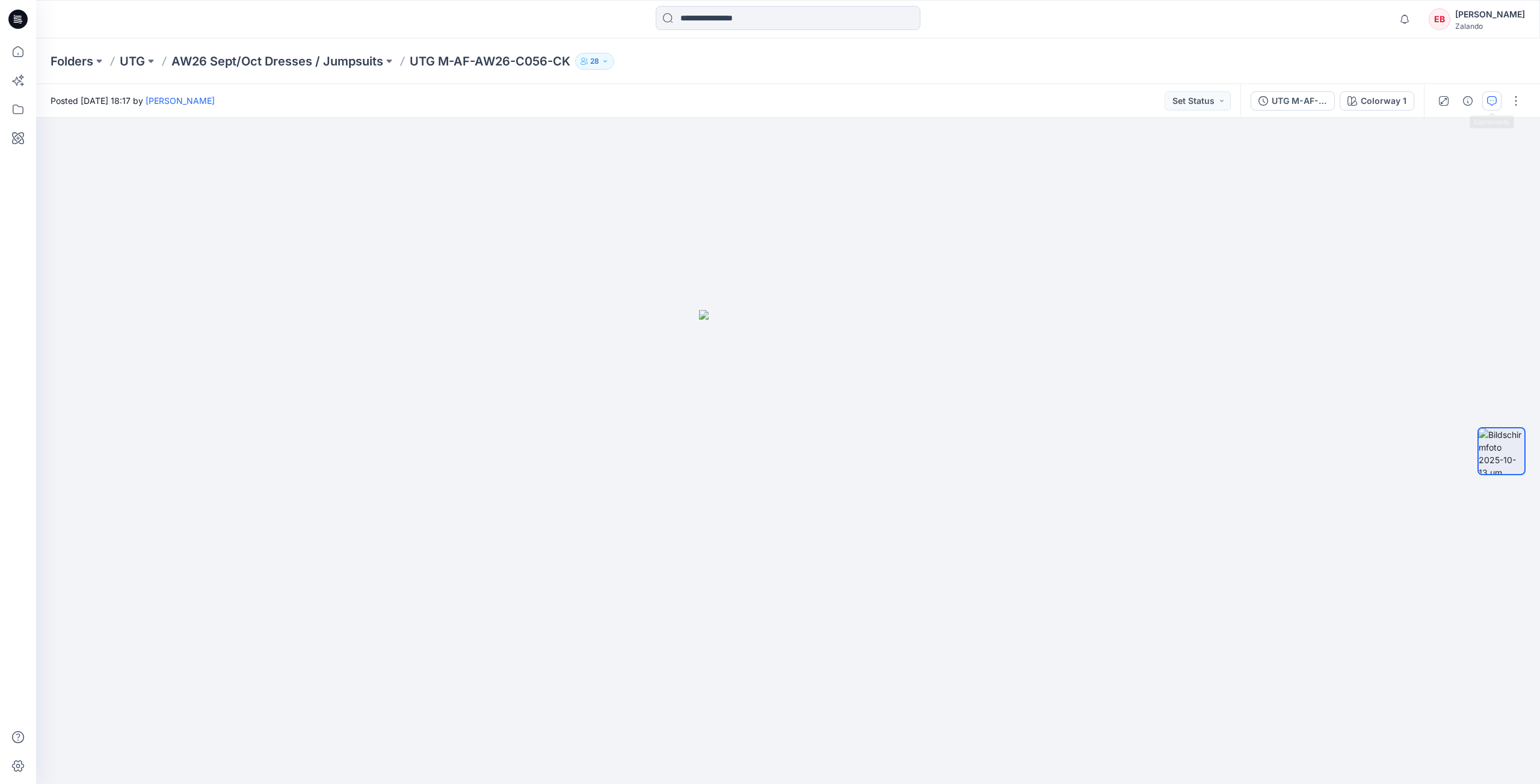
click at [1482, 100] on div at bounding box center [1478, 100] width 111 height 33
click at [1487, 102] on icon "button" at bounding box center [1491, 100] width 10 height 10
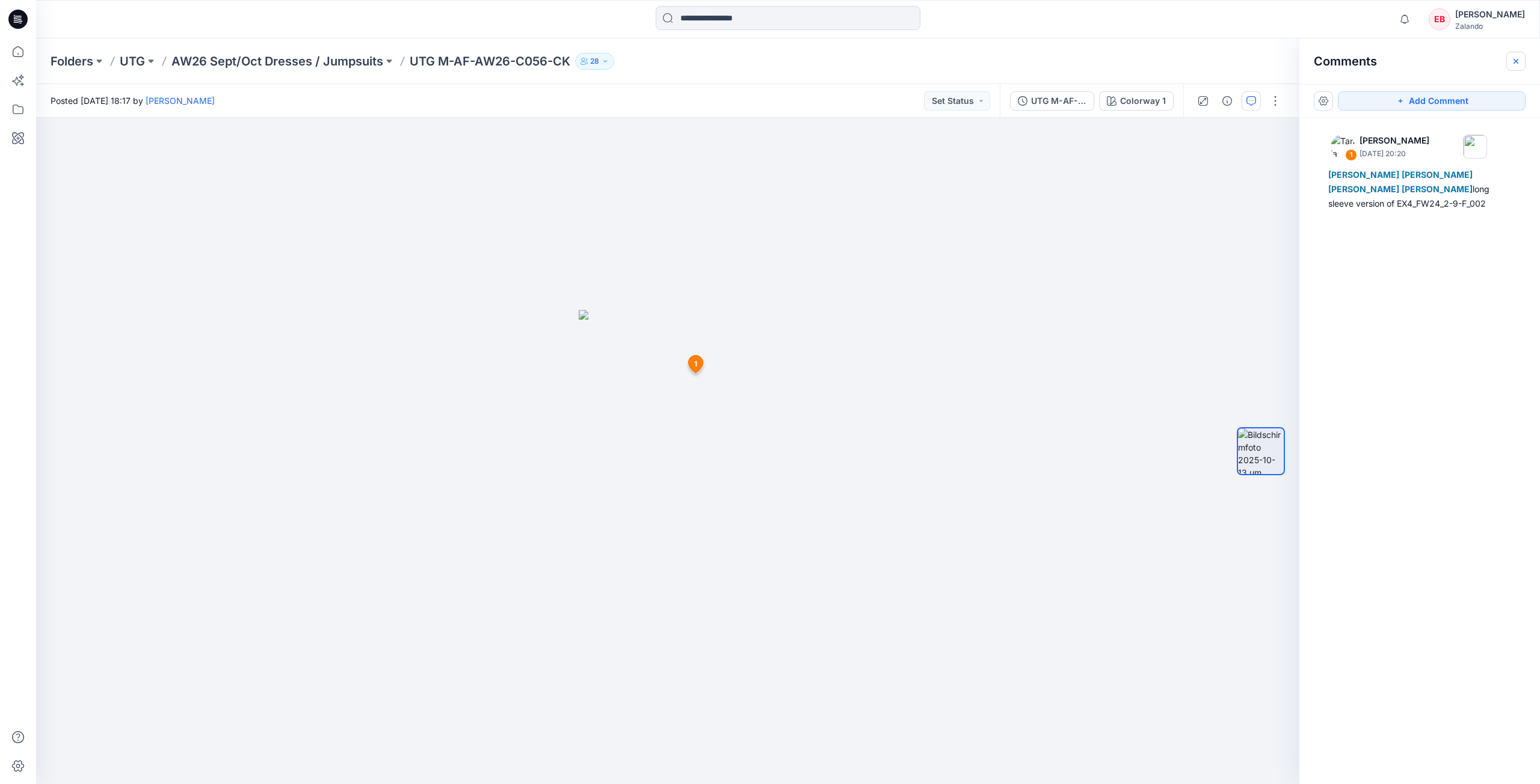
drag, startPoint x: 1515, startPoint y: 63, endPoint x: 1504, endPoint y: 68, distance: 12.1
click at [1515, 63] on icon "button" at bounding box center [1516, 61] width 10 height 10
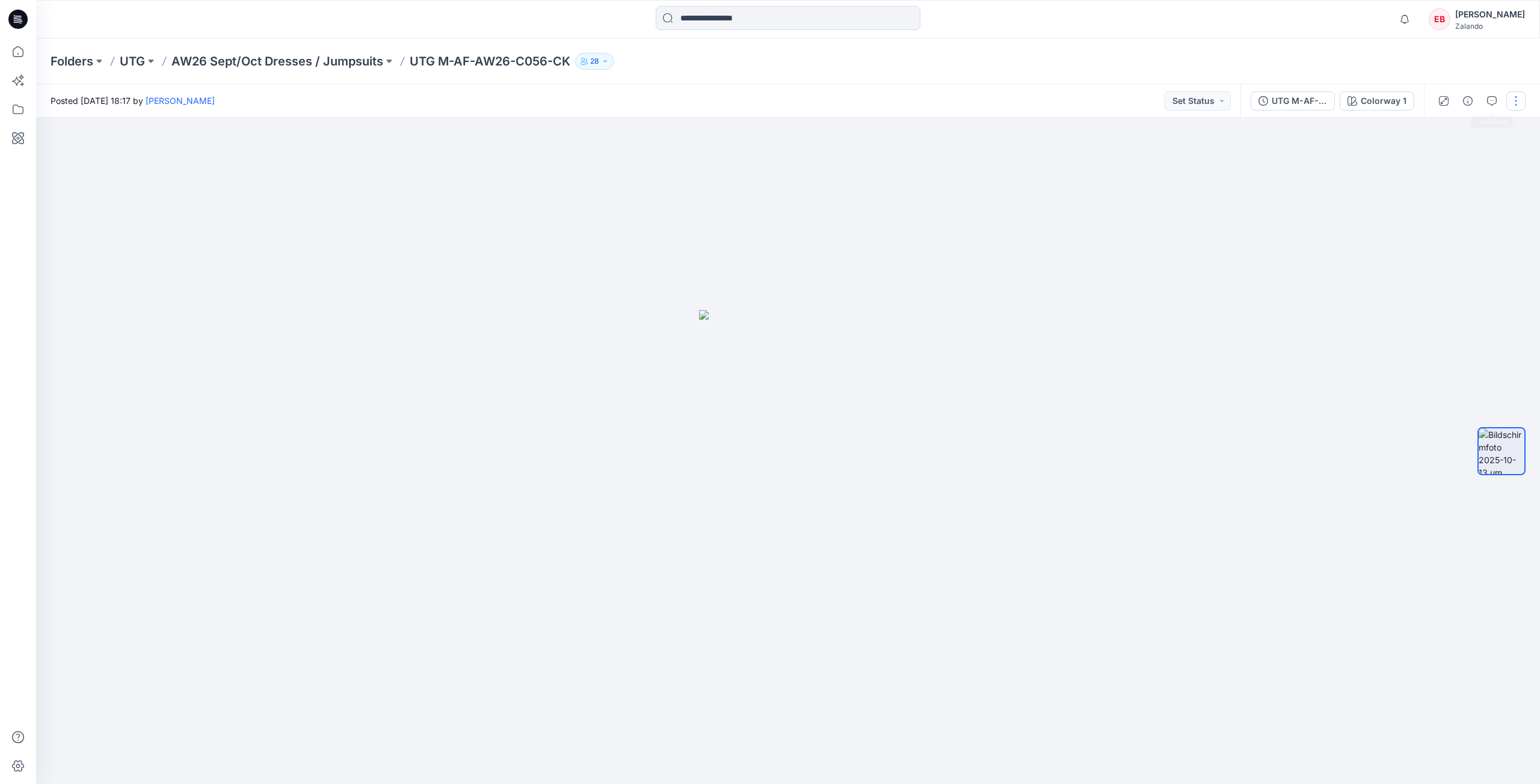
click at [1509, 98] on button "button" at bounding box center [1515, 100] width 19 height 19
click at [1448, 192] on button "Edit" at bounding box center [1465, 189] width 111 height 23
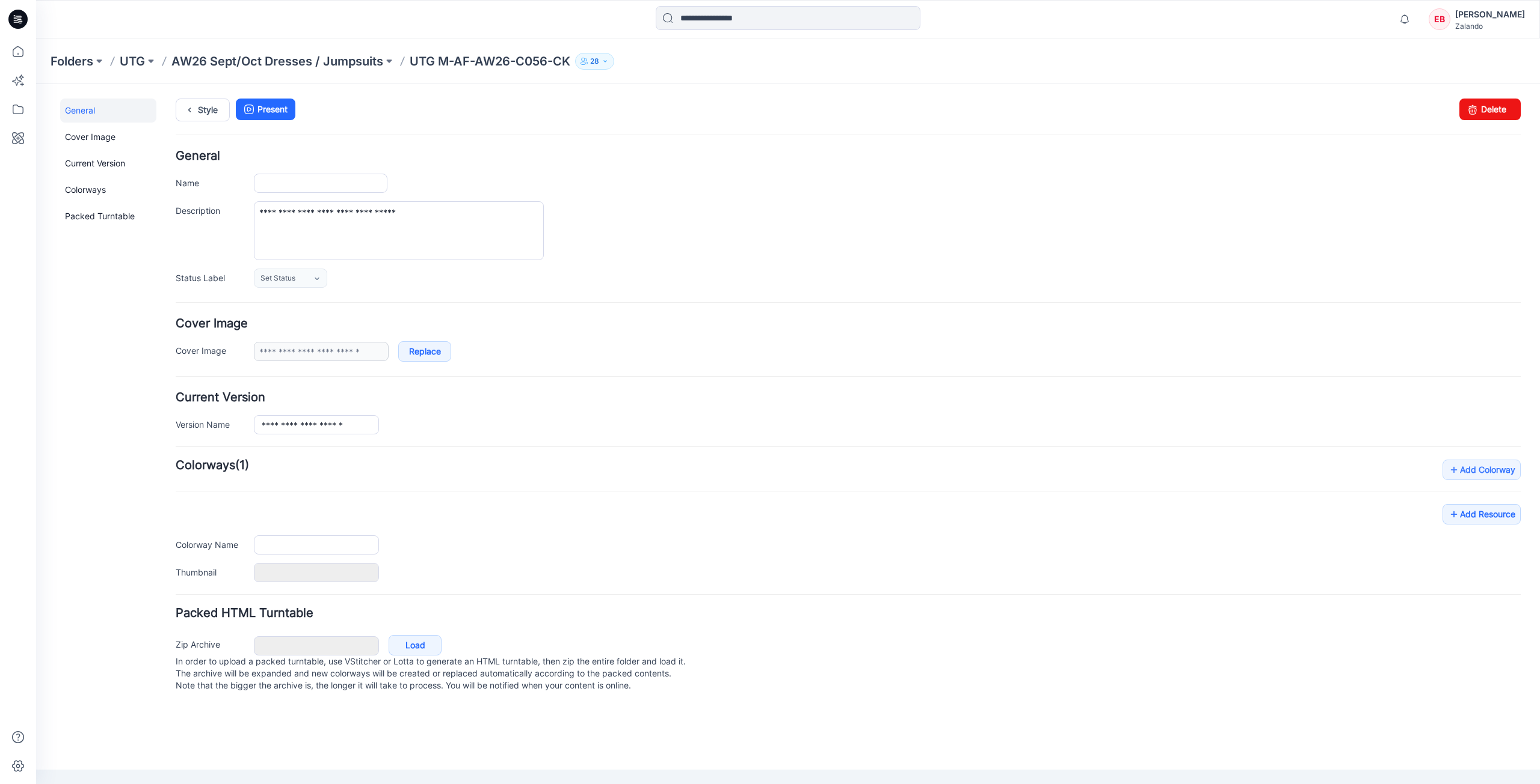
type input "**********"
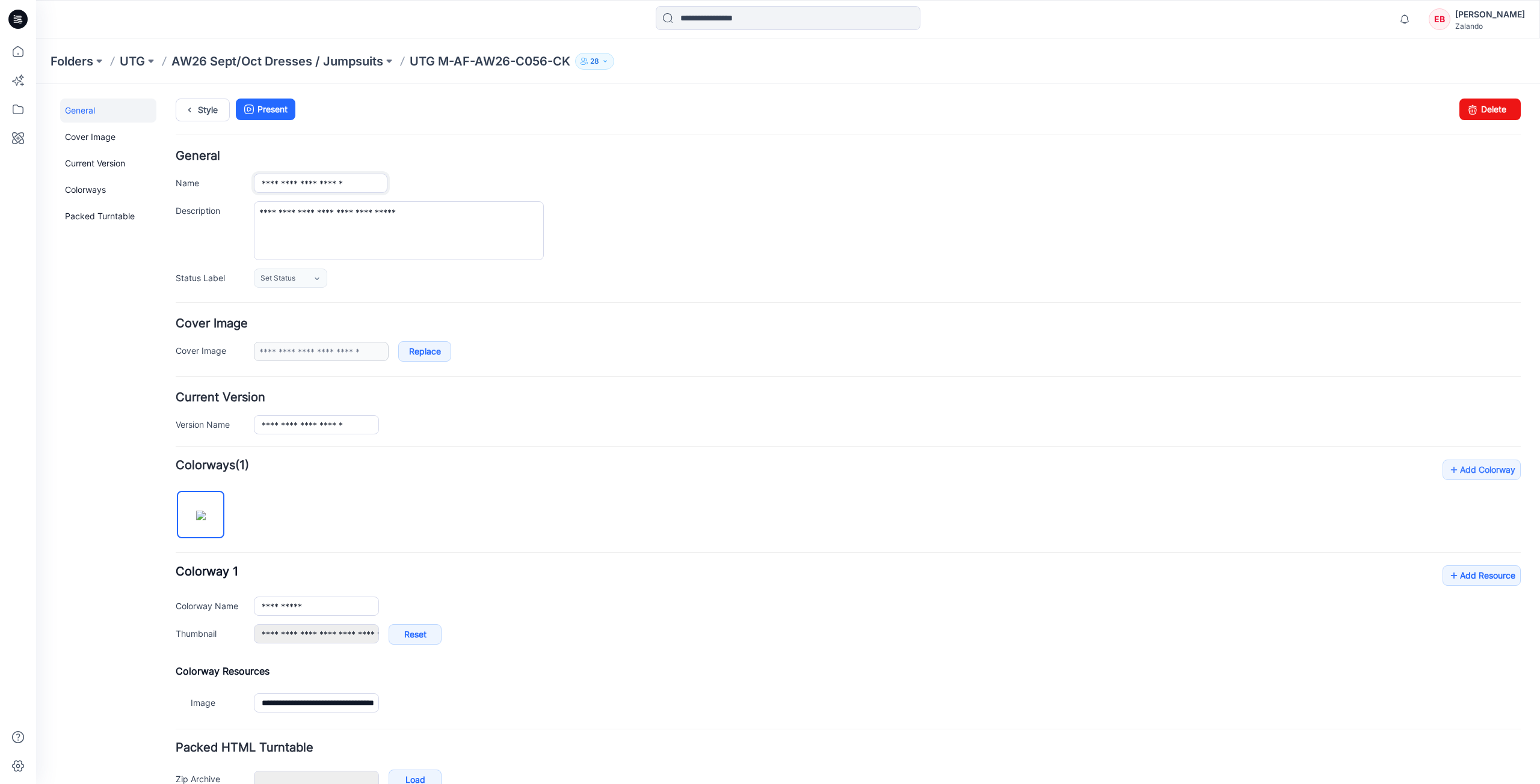
click at [375, 183] on input "**********" at bounding box center [320, 183] width 133 height 19
type input "**********"
click at [609, 170] on div "**********" at bounding box center [848, 219] width 1344 height 138
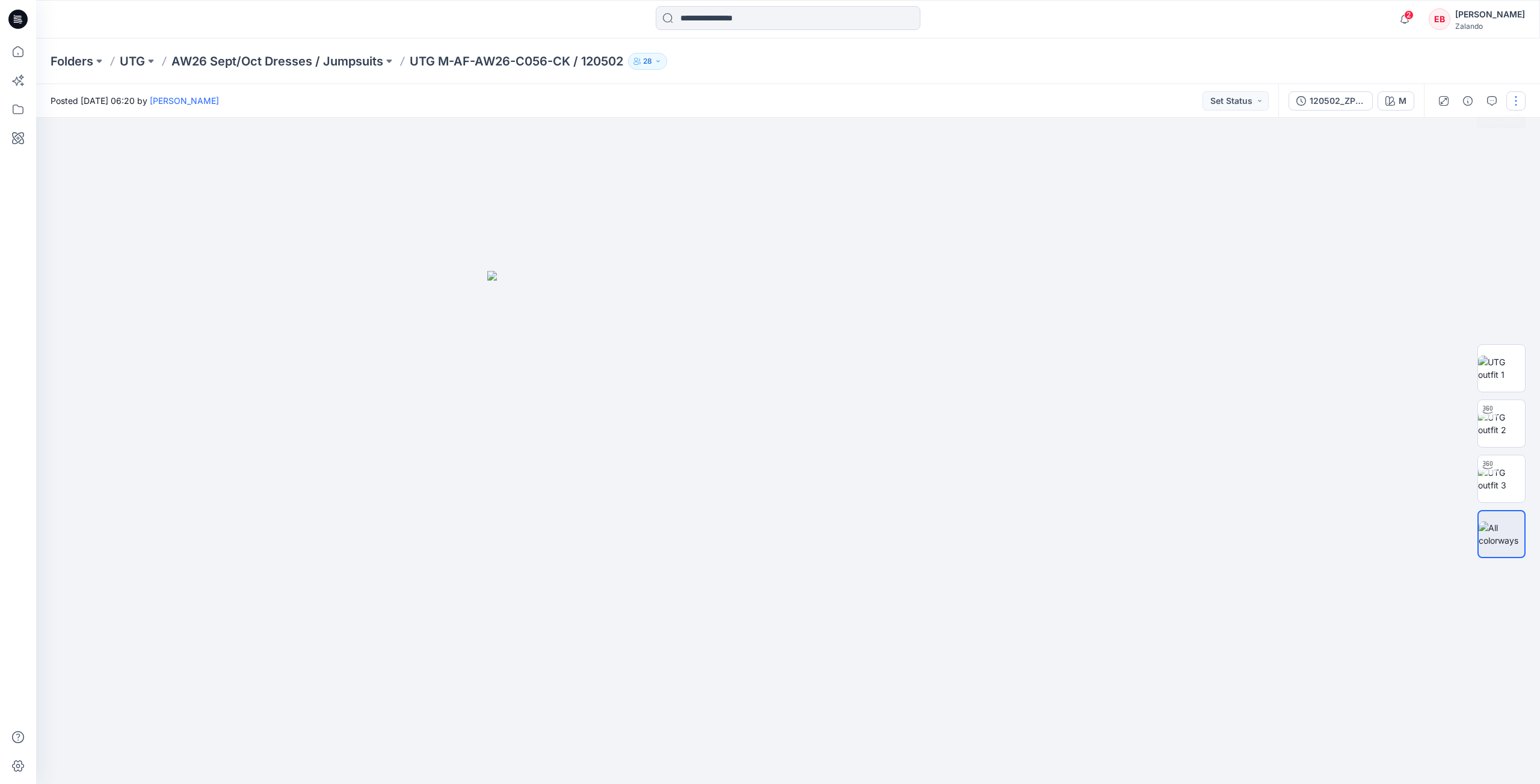
click at [1516, 106] on button "button" at bounding box center [1515, 100] width 19 height 19
click at [1465, 167] on button "Edit" at bounding box center [1465, 162] width 111 height 23
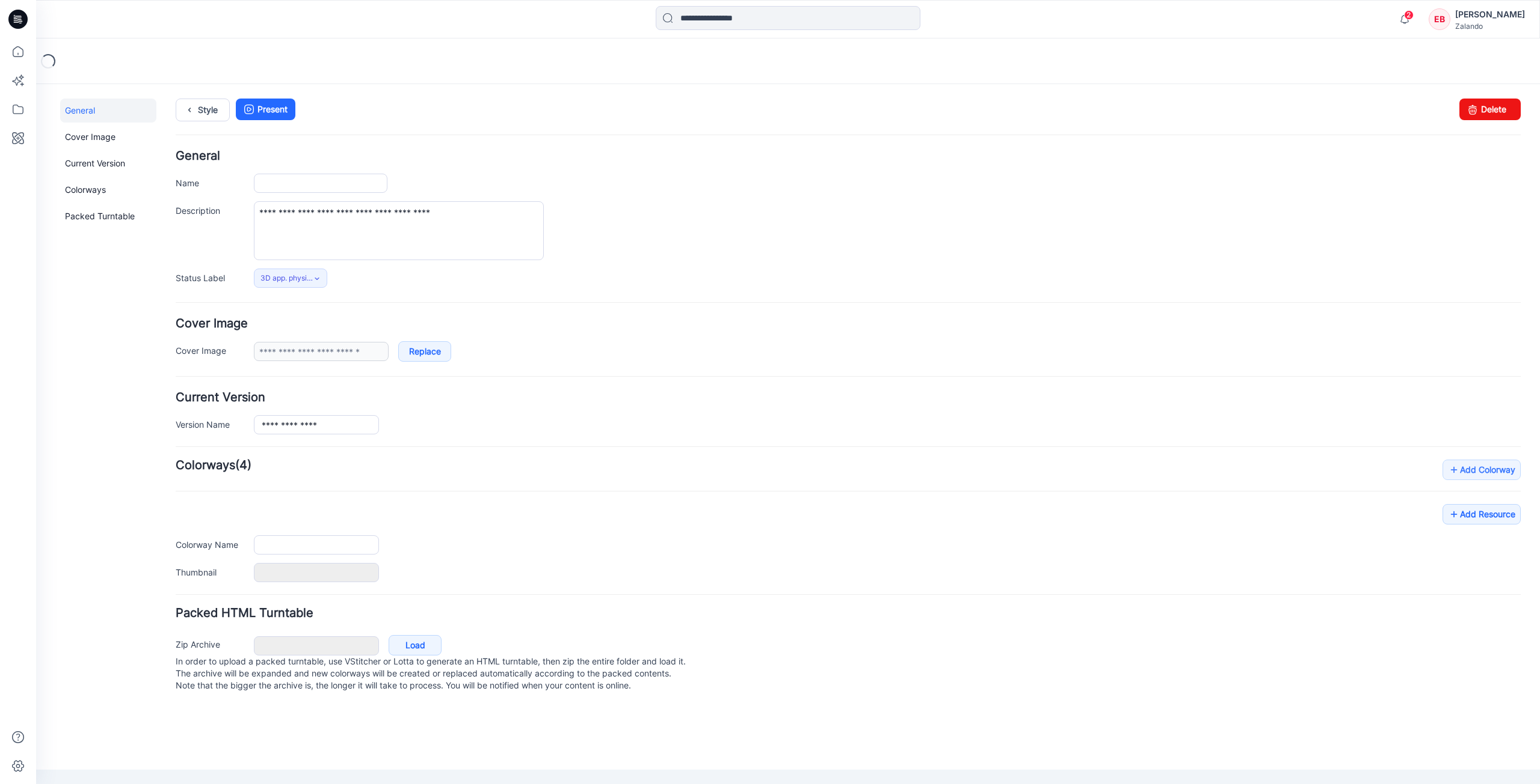
type input "**********"
type input "*"
type input "**********"
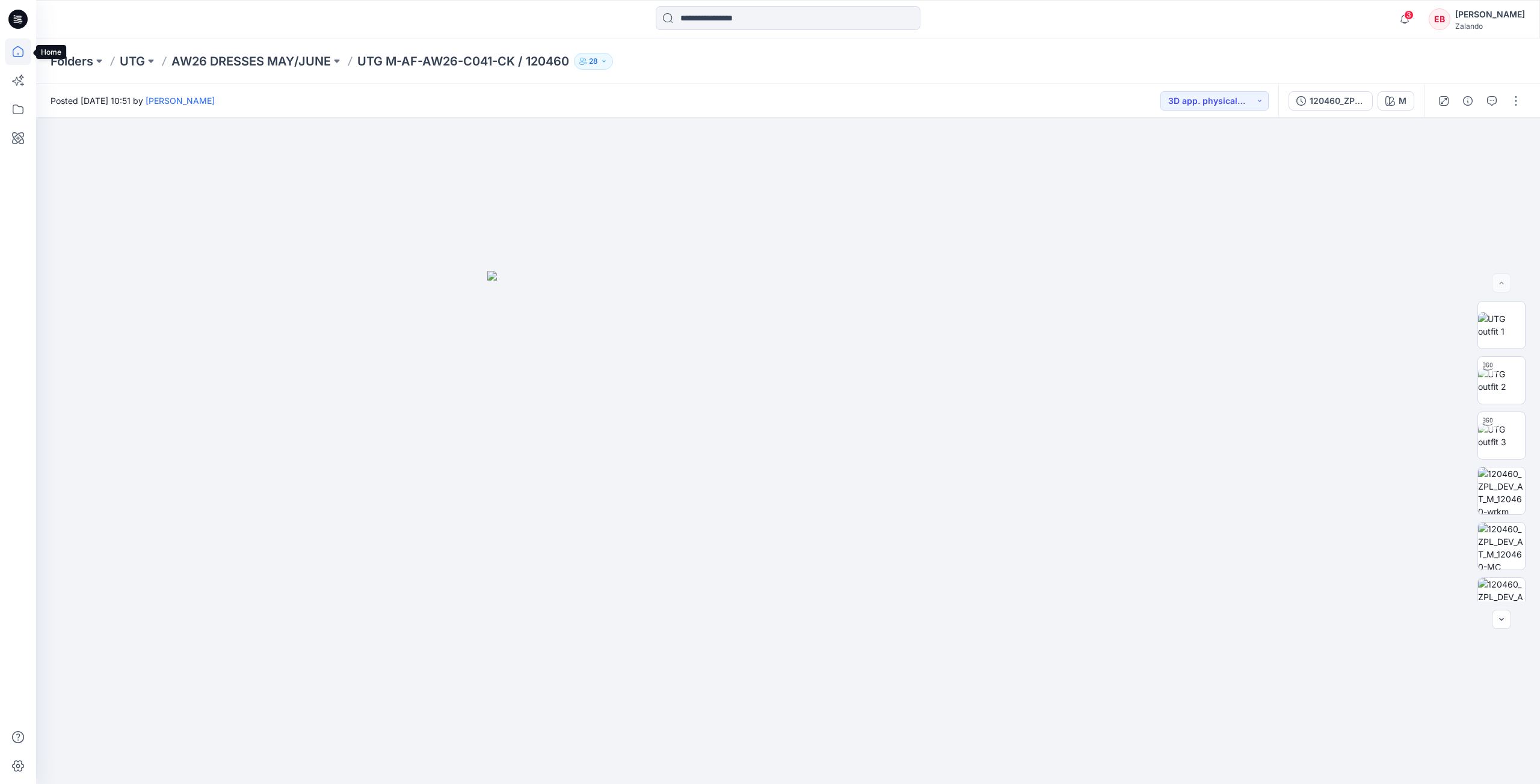
click at [13, 60] on icon at bounding box center [17, 51] width 26 height 26
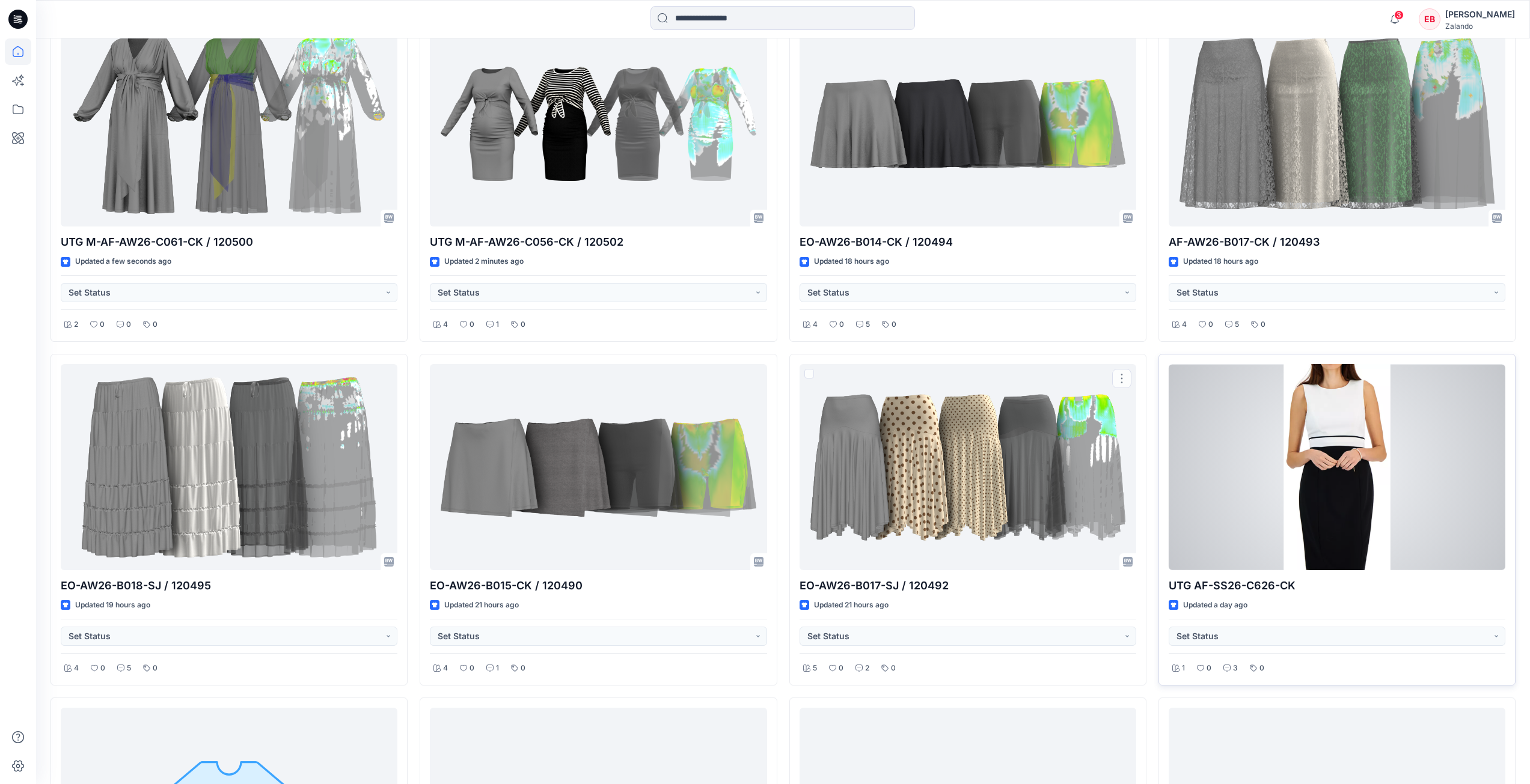
scroll to position [540, 0]
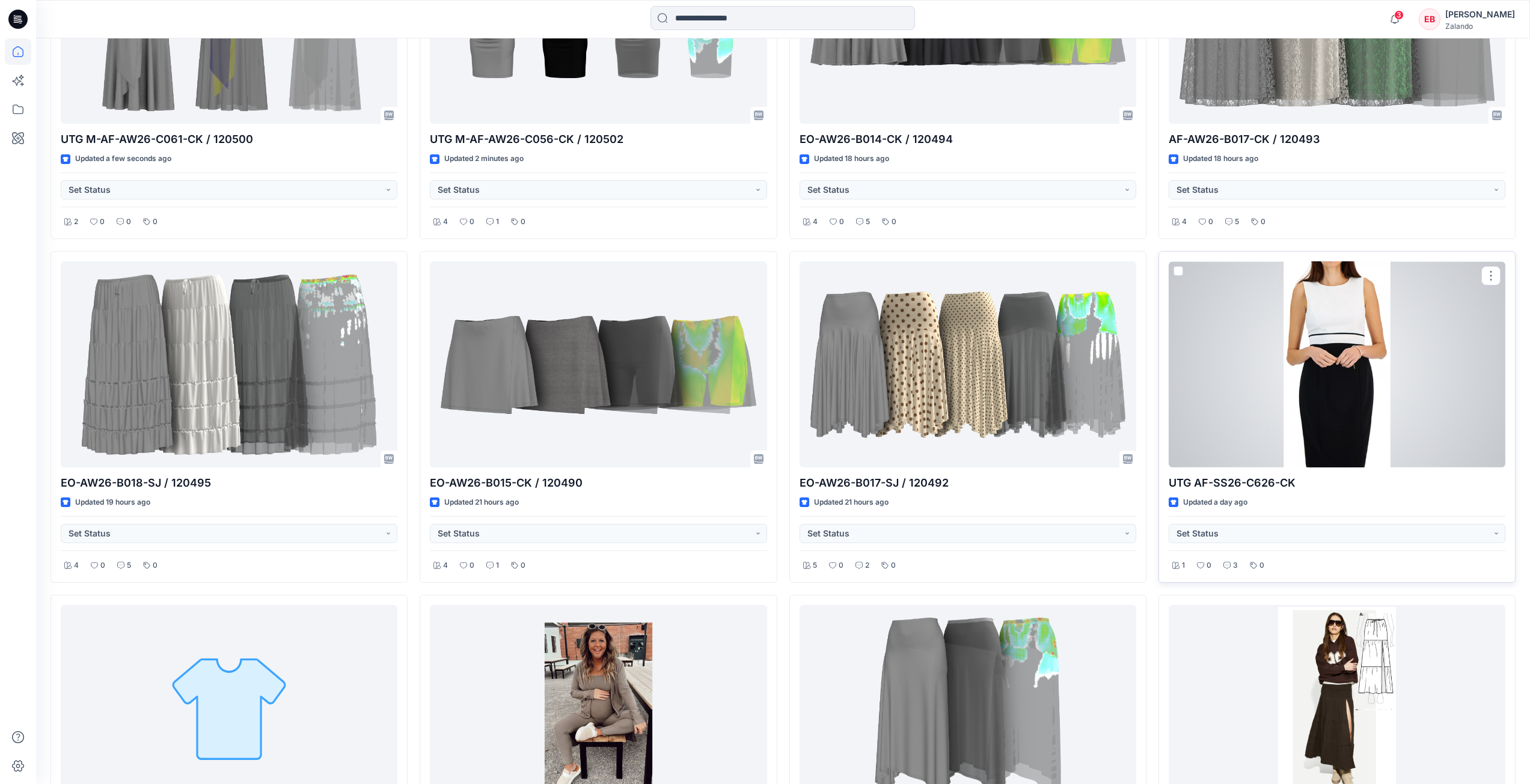
click at [1316, 378] on div at bounding box center [1337, 365] width 337 height 206
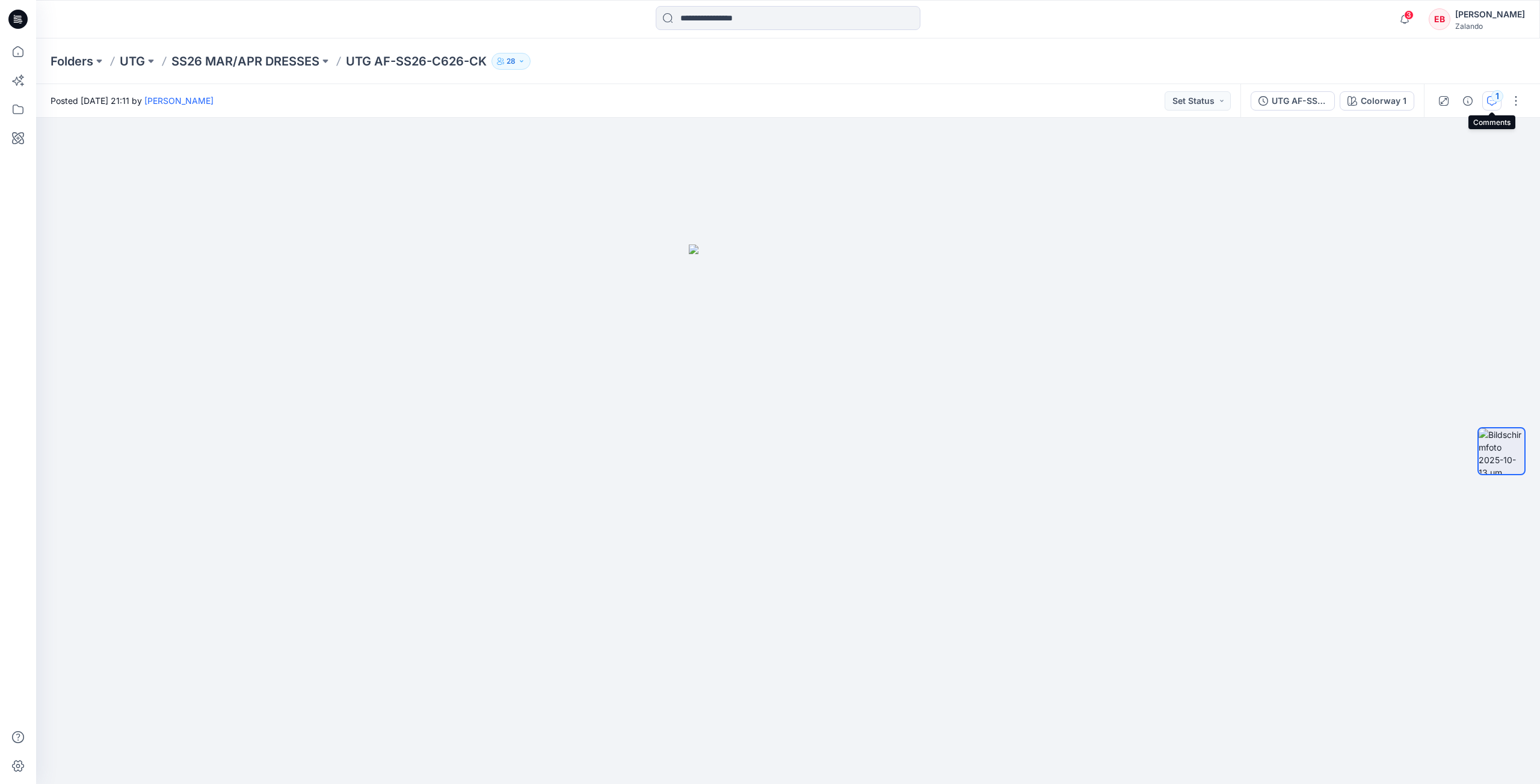
click at [1497, 101] on div "1" at bounding box center [1497, 96] width 12 height 12
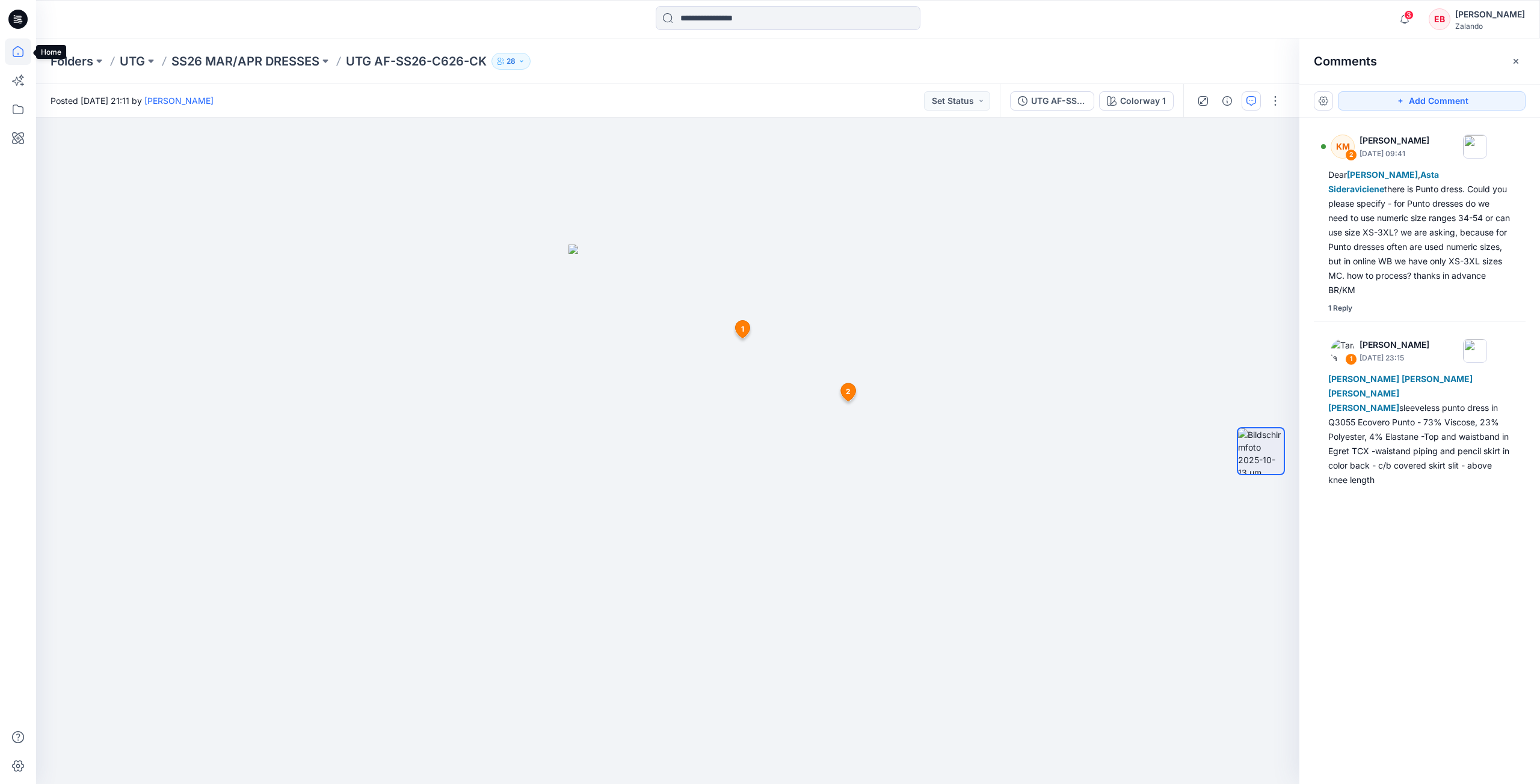
click at [21, 55] on icon at bounding box center [17, 51] width 26 height 26
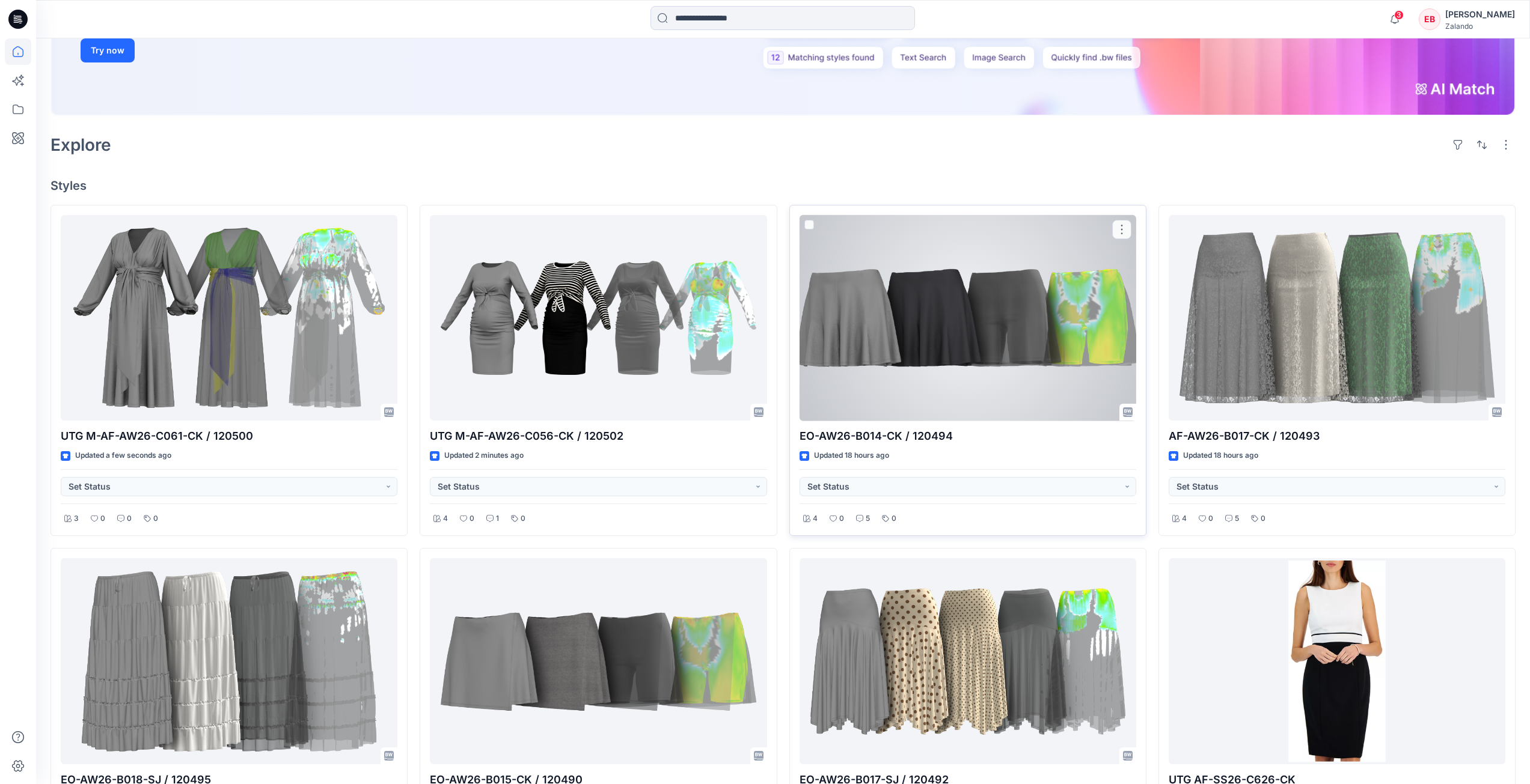
scroll to position [180, 0]
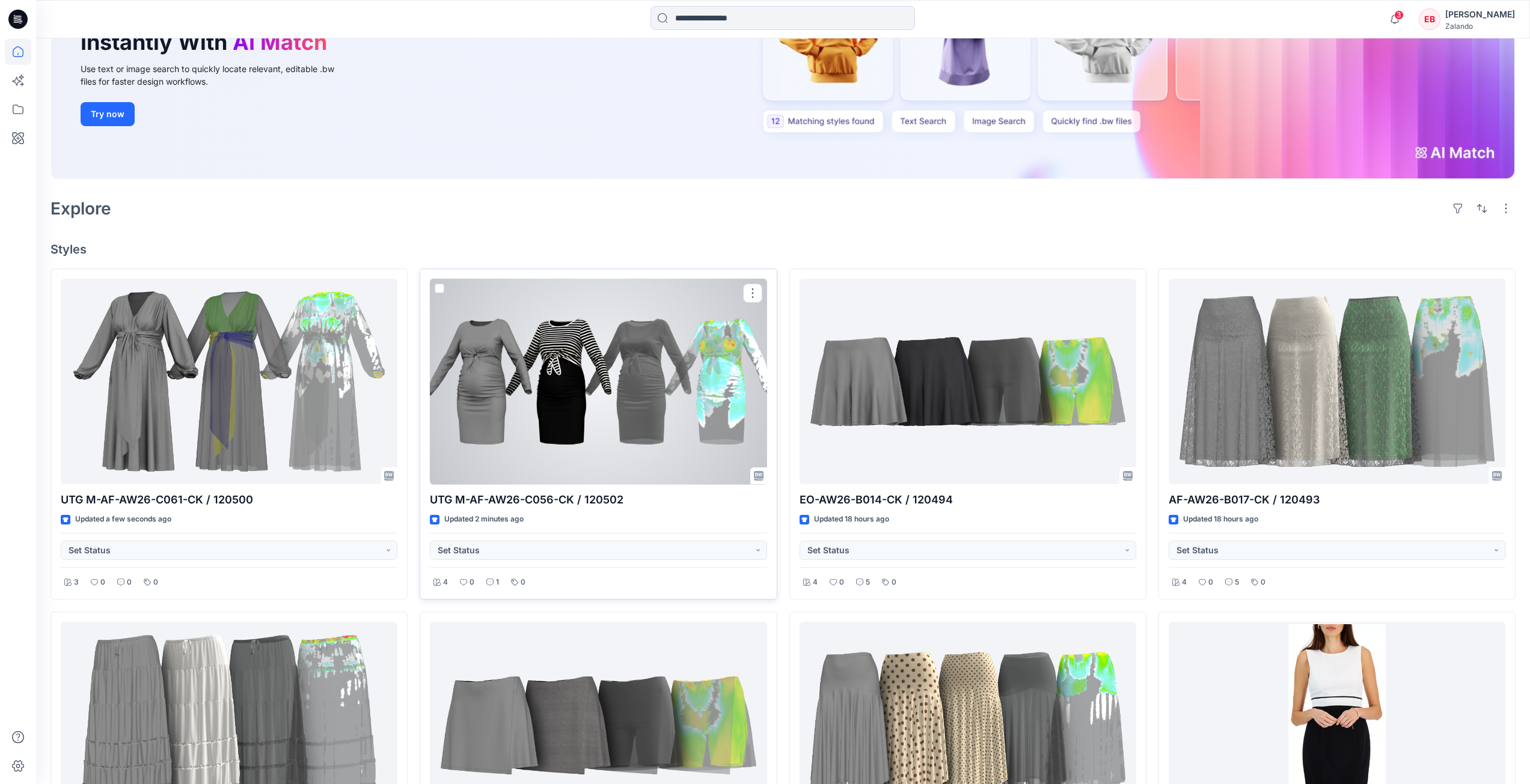
click at [614, 411] on div at bounding box center [598, 382] width 337 height 206
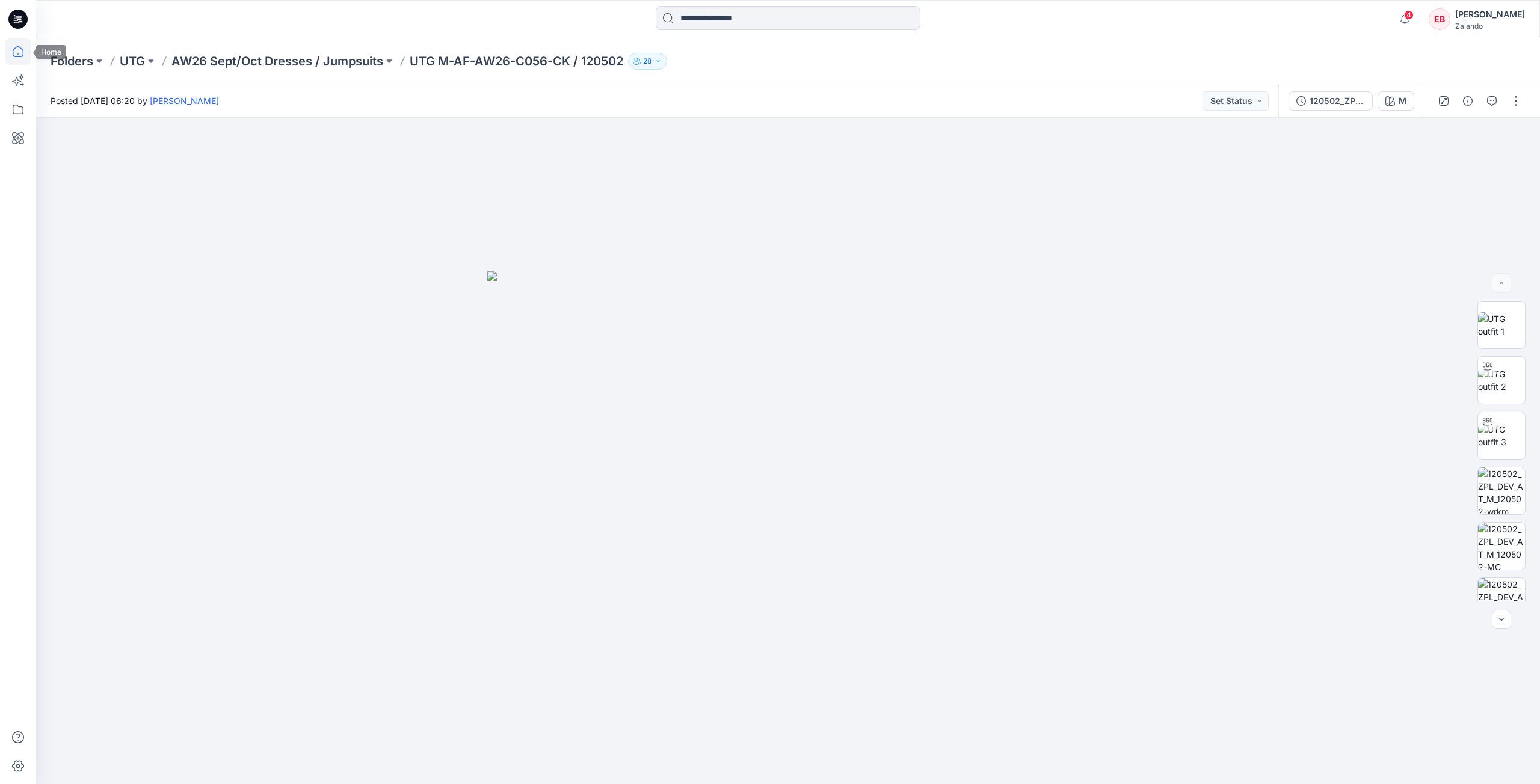
drag, startPoint x: 28, startPoint y: 53, endPoint x: 28, endPoint y: 63, distance: 10.0
click at [28, 53] on icon at bounding box center [17, 51] width 26 height 26
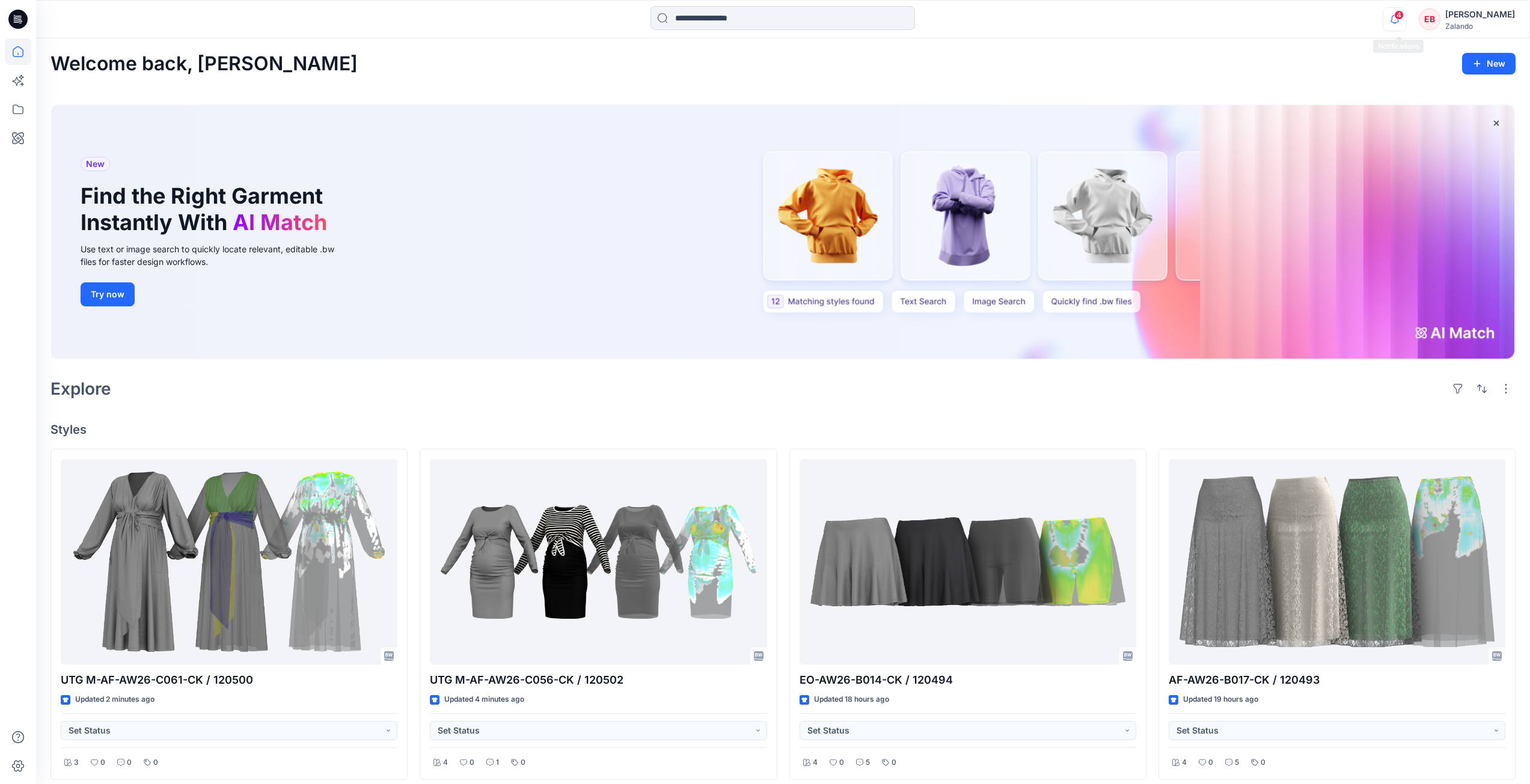
click at [1406, 17] on icon "button" at bounding box center [1394, 19] width 23 height 24
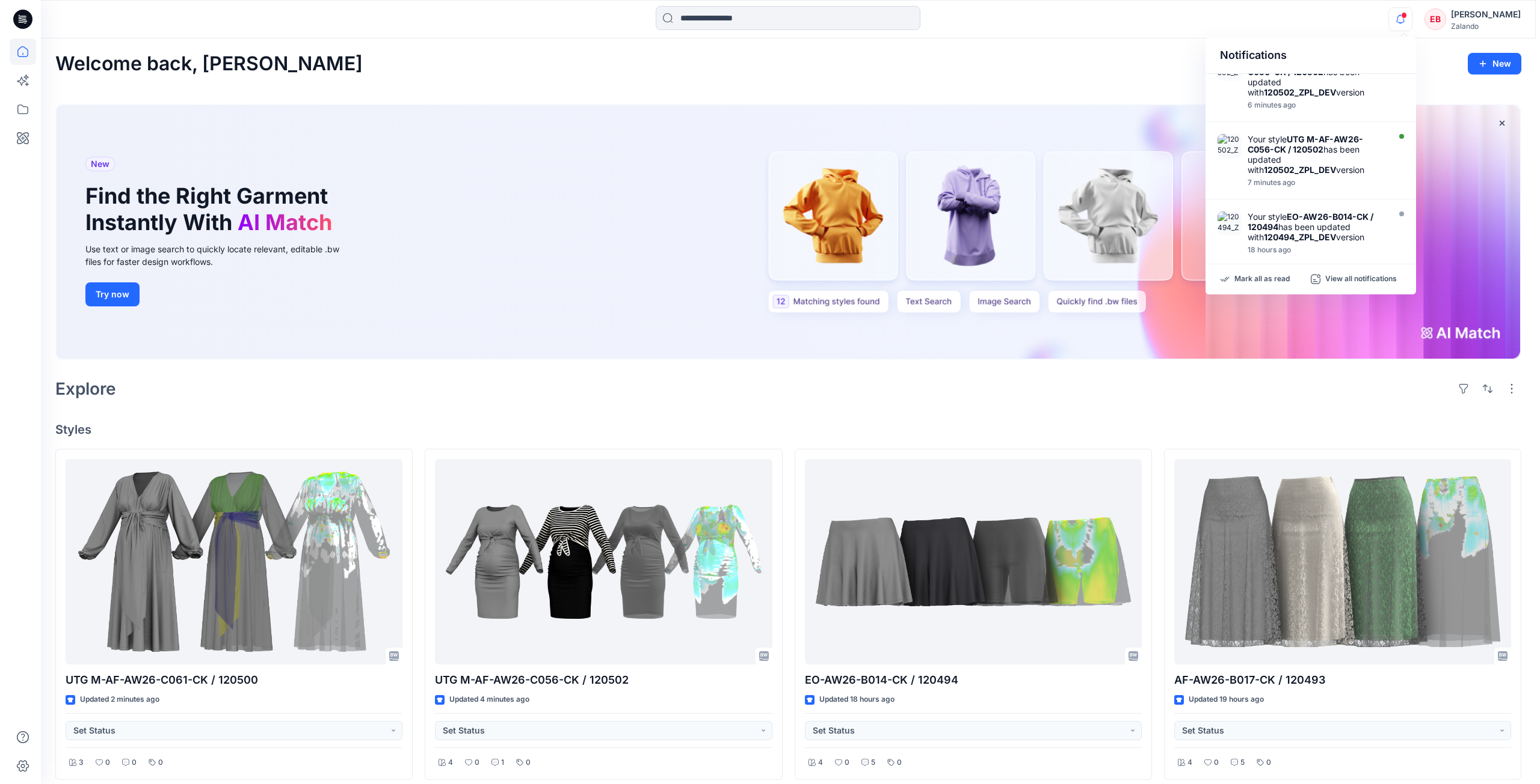
scroll to position [40, 0]
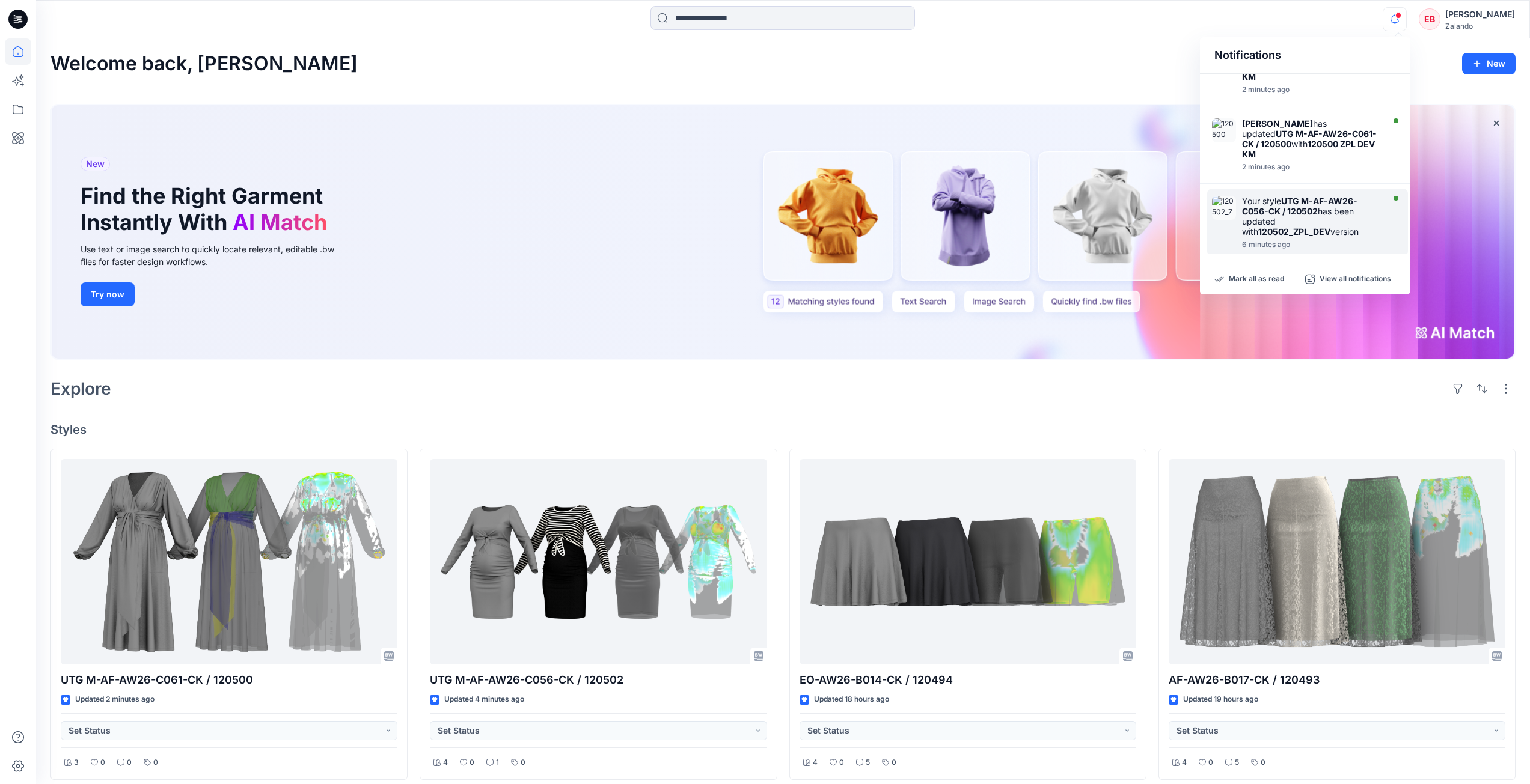
click at [1363, 203] on div "Your style UTG M-AF-AW26-C056-CK / 120502 has been updated with 120502_ZPL_DEV …" at bounding box center [1311, 215] width 139 height 41
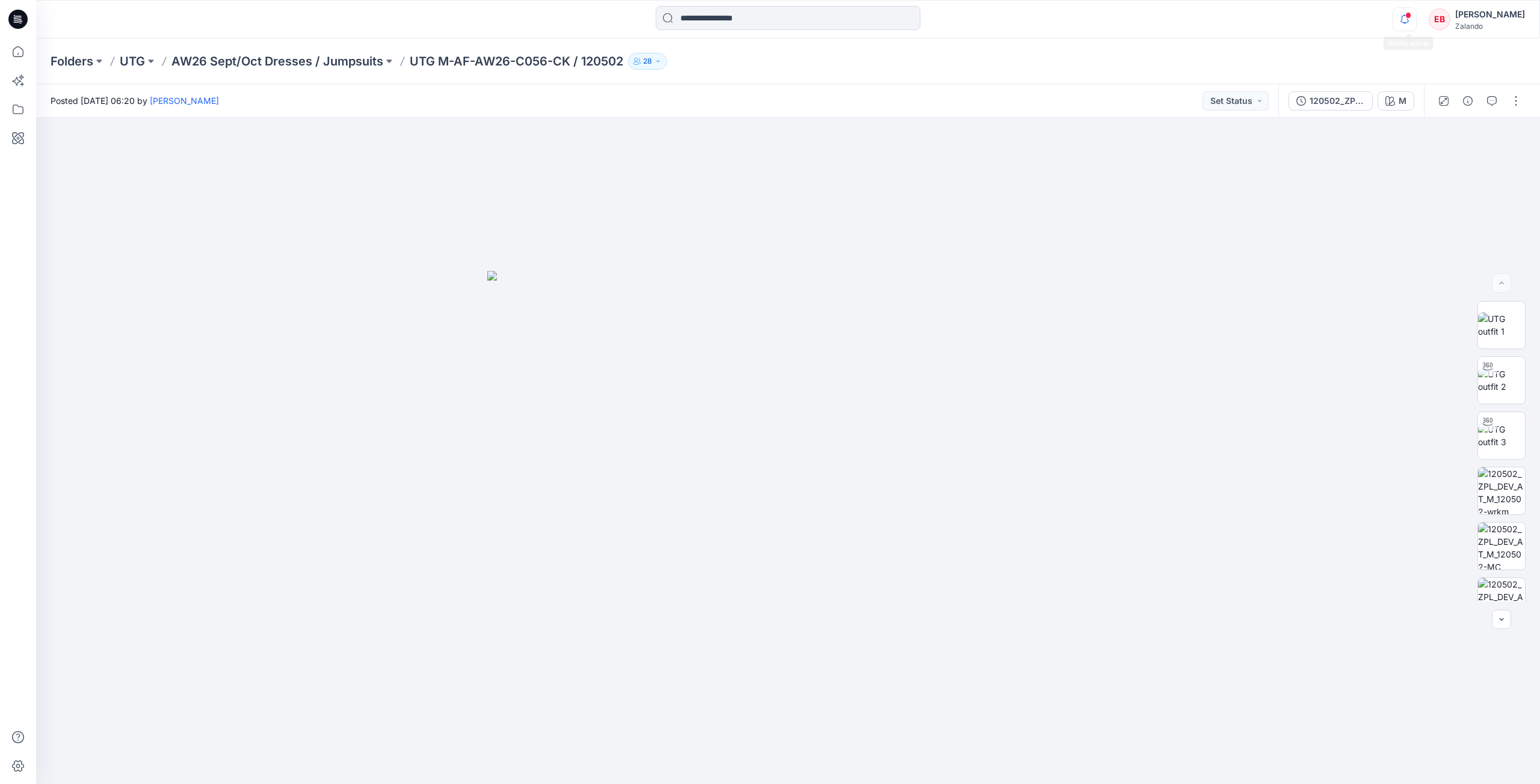
click at [1410, 20] on icon "button" at bounding box center [1404, 19] width 23 height 24
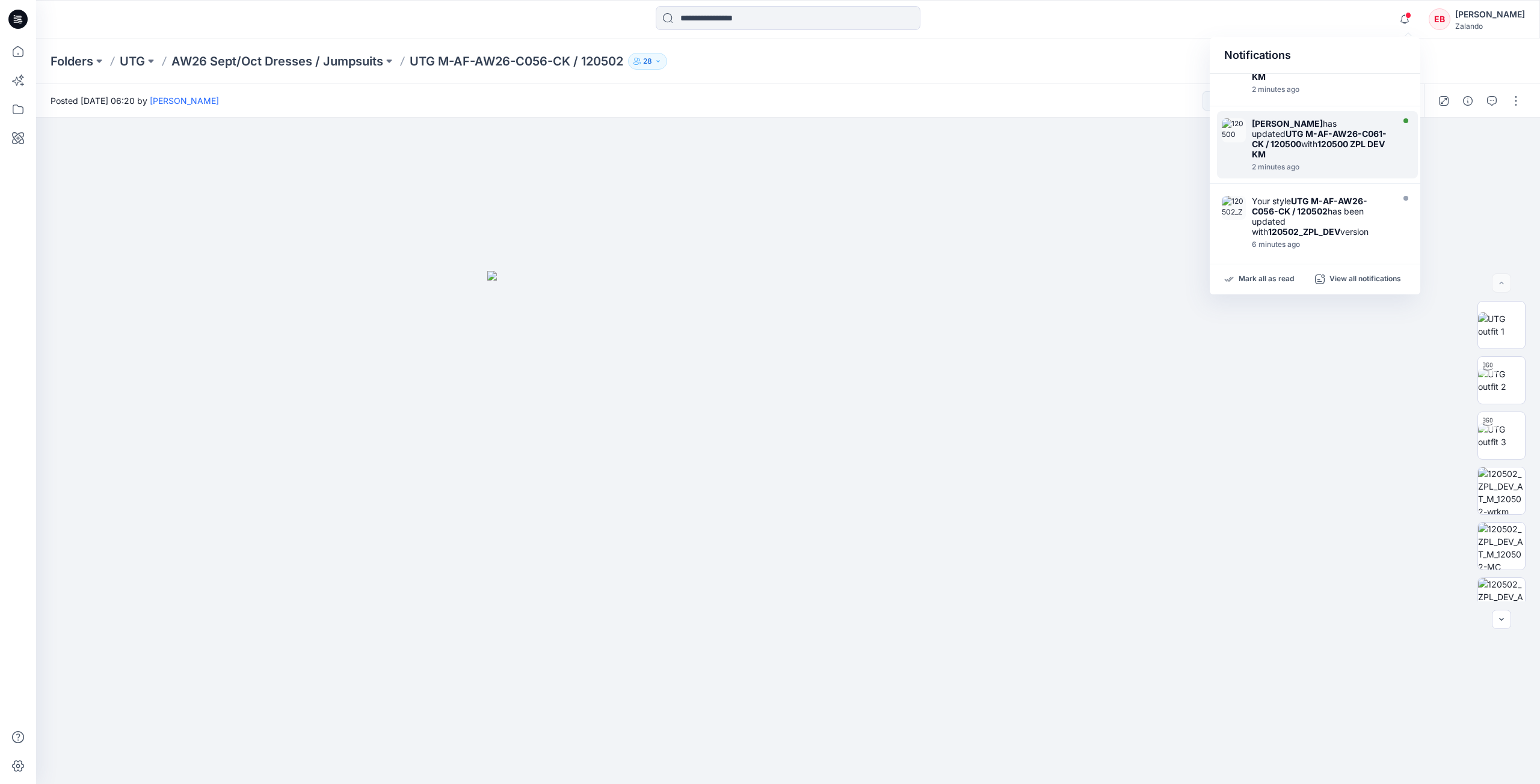
click at [1381, 129] on strong "UTG M-AF-AW26-C061-CK / 120500" at bounding box center [1319, 139] width 135 height 21
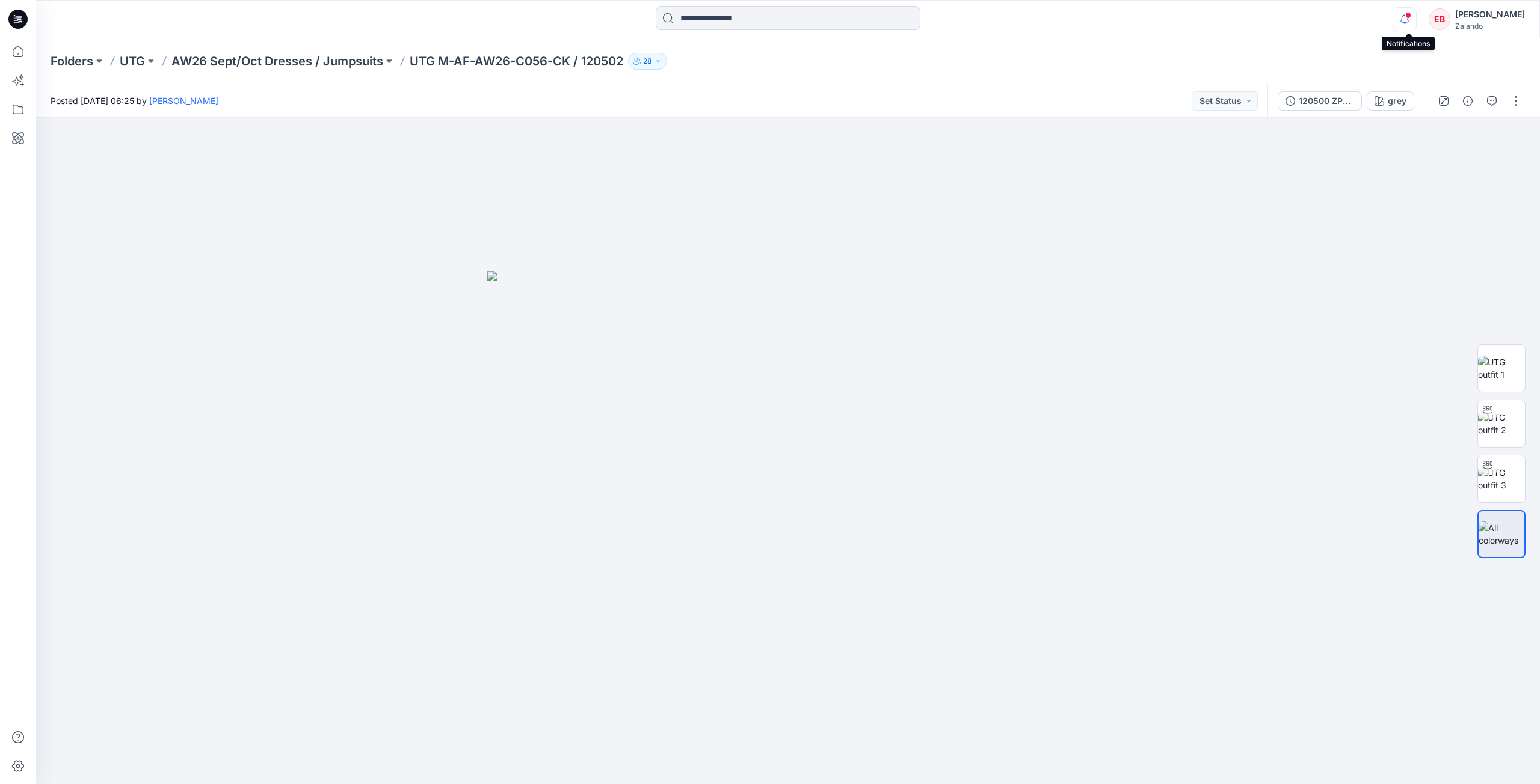
click at [1409, 21] on icon "button" at bounding box center [1404, 19] width 23 height 24
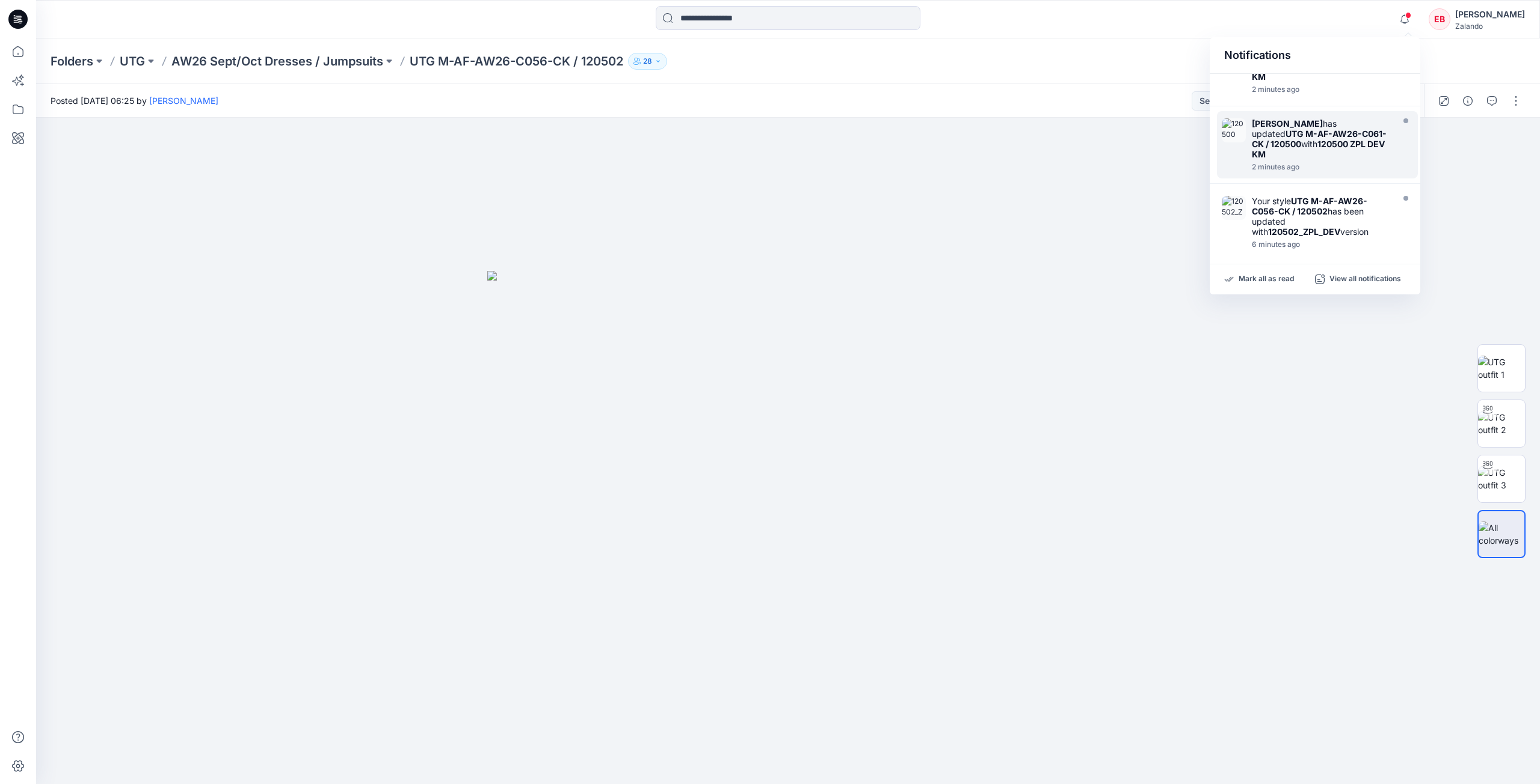
click at [1372, 133] on div "Marnie Douven has updated UTG M-AF-AW26-C061-CK / 120500 with 120500 ZPL DEV KM" at bounding box center [1321, 139] width 139 height 41
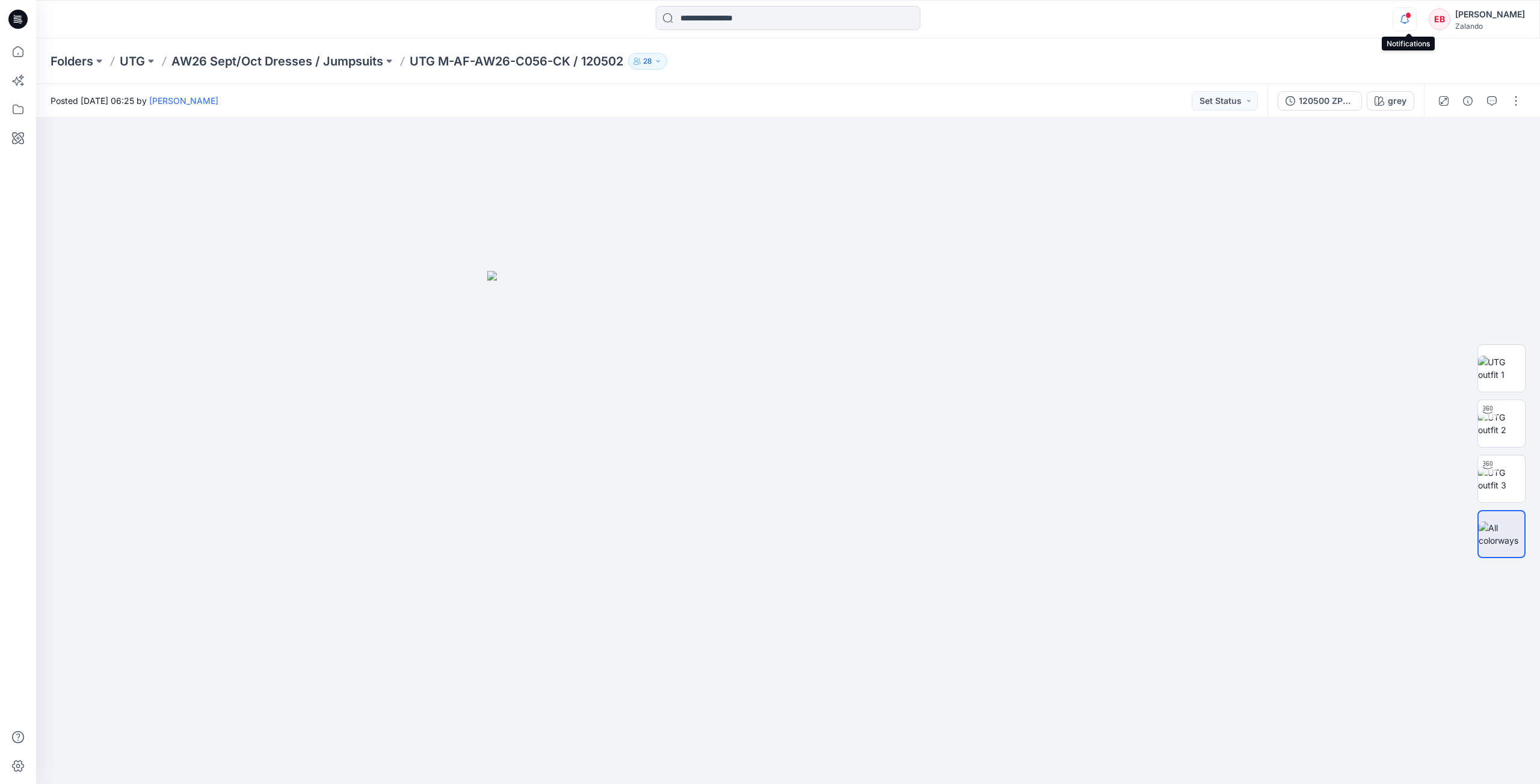
click at [1410, 21] on icon "button" at bounding box center [1404, 19] width 23 height 24
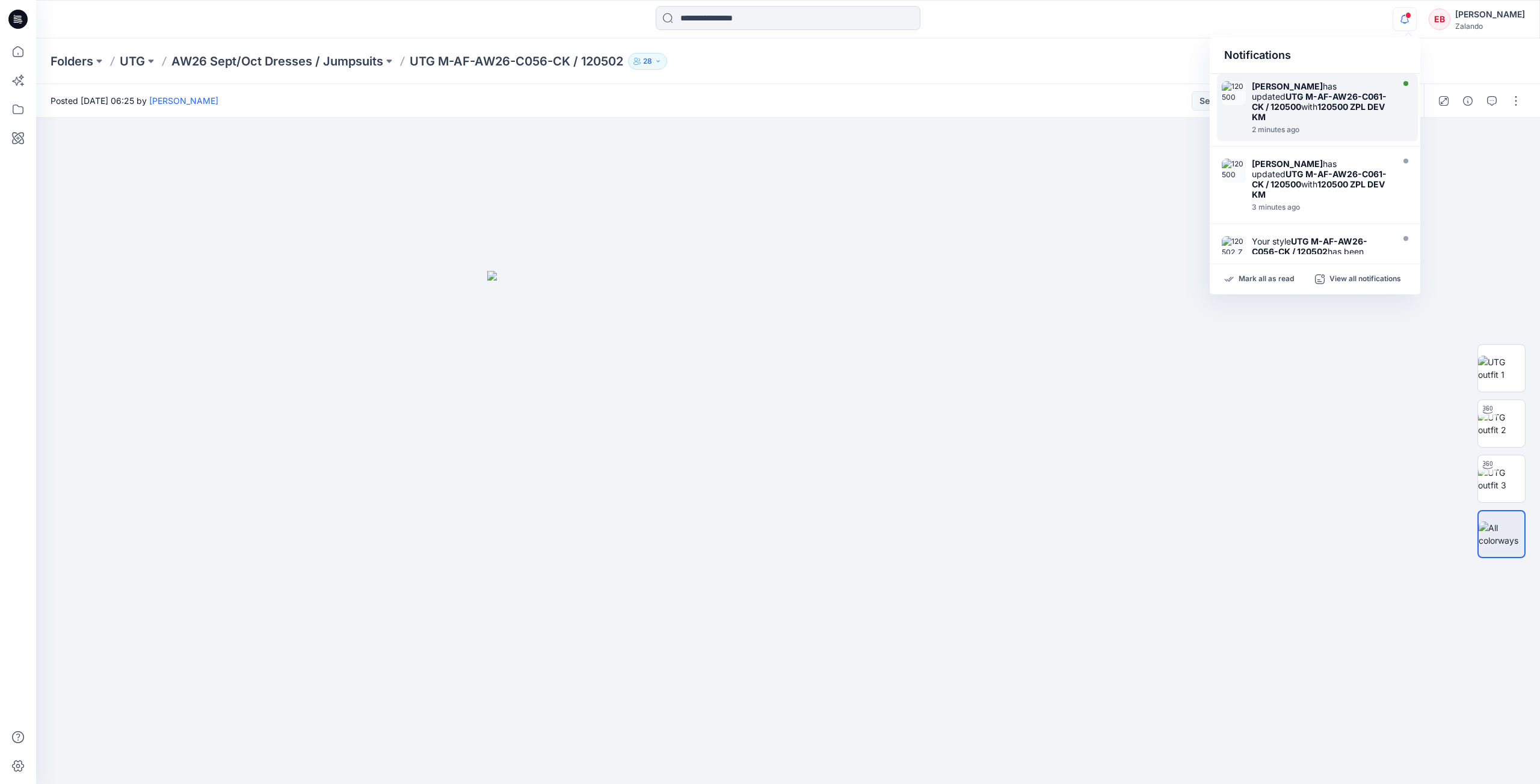
click at [1381, 110] on div "Marnie Douven has updated UTG M-AF-AW26-C061-CK / 120500 with 120500 ZPL DEV KM" at bounding box center [1321, 101] width 139 height 41
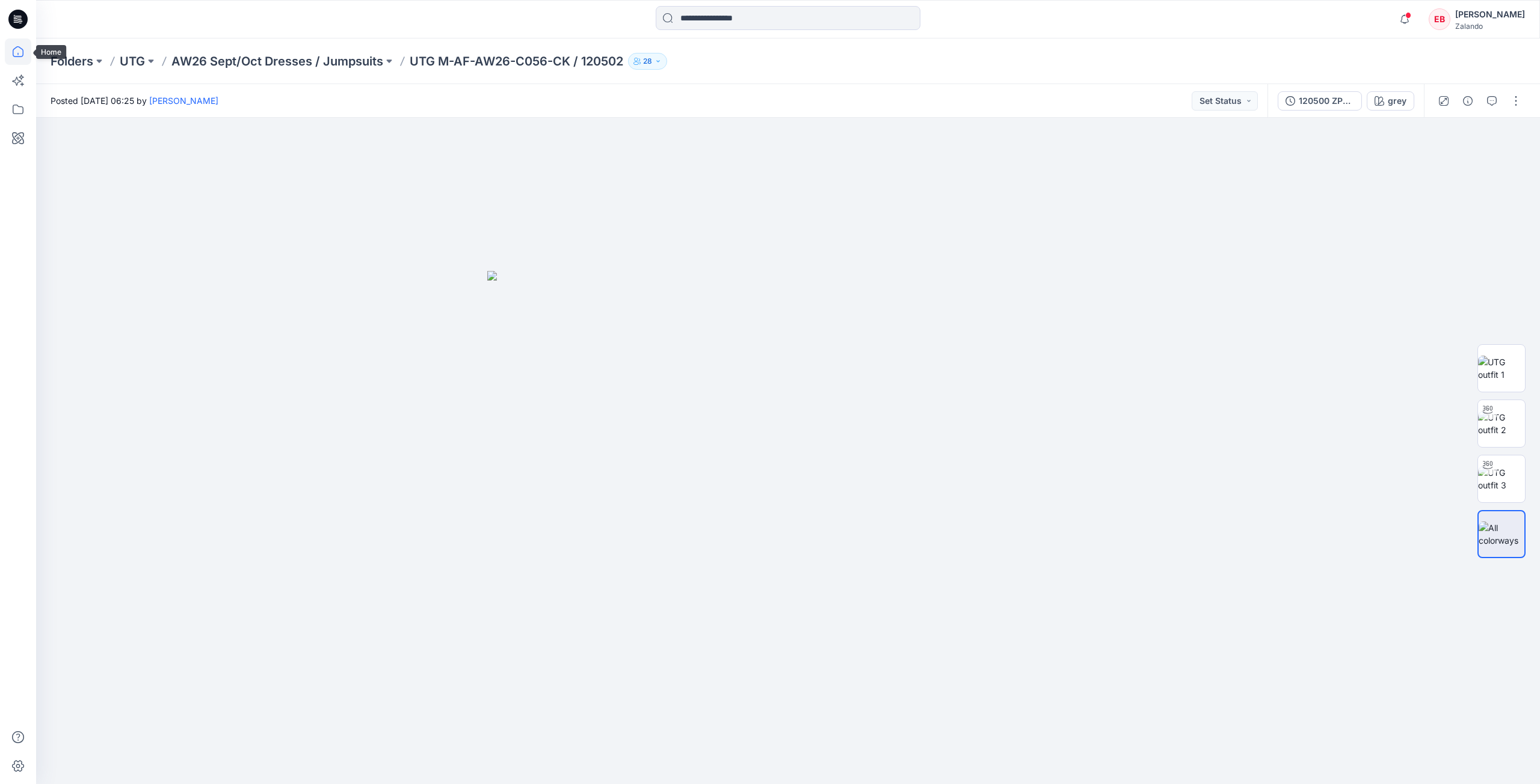
click at [31, 56] on icon at bounding box center [17, 51] width 26 height 26
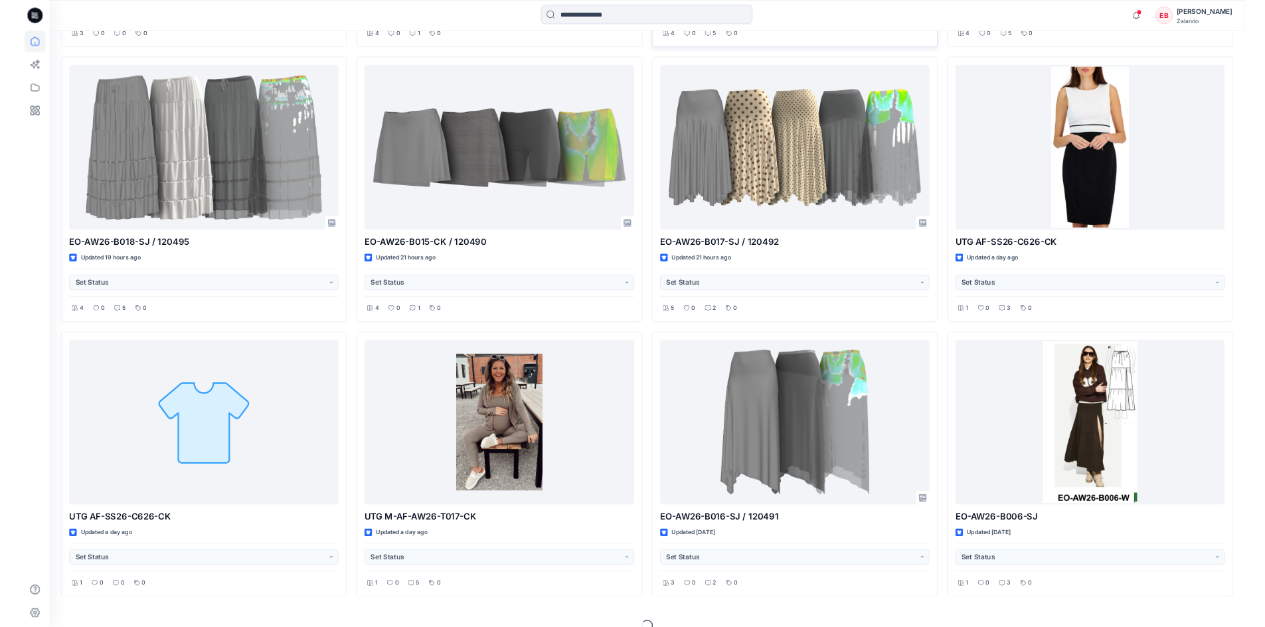
scroll to position [819, 0]
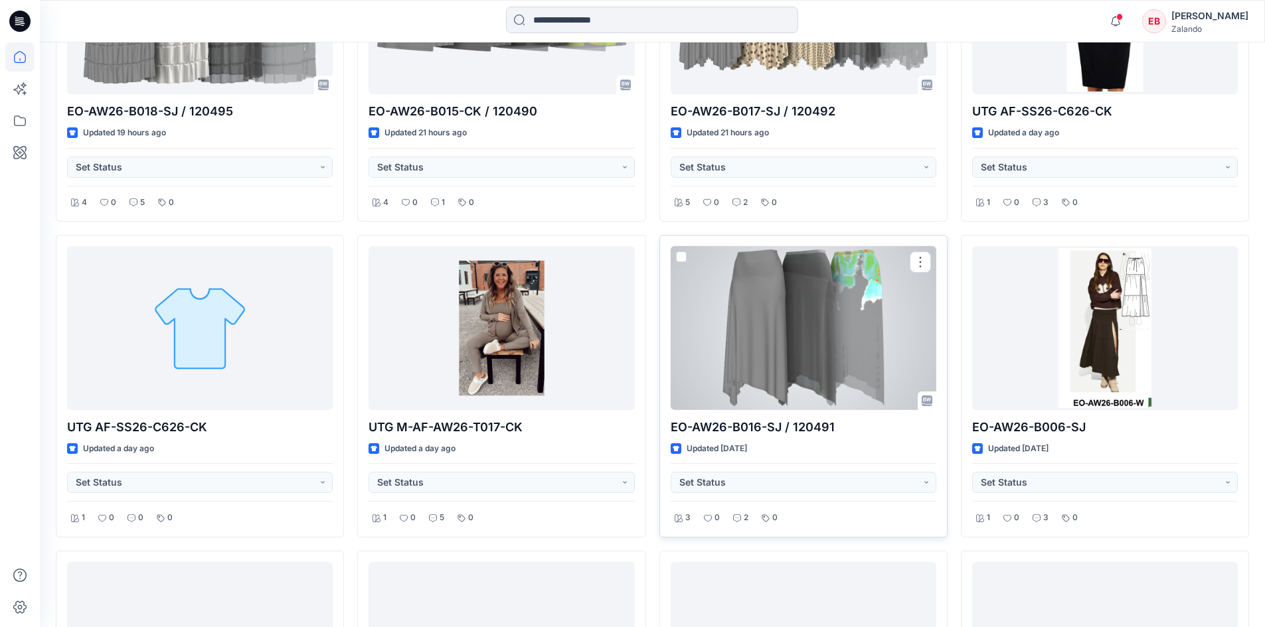
click at [890, 329] on div at bounding box center [804, 328] width 266 height 164
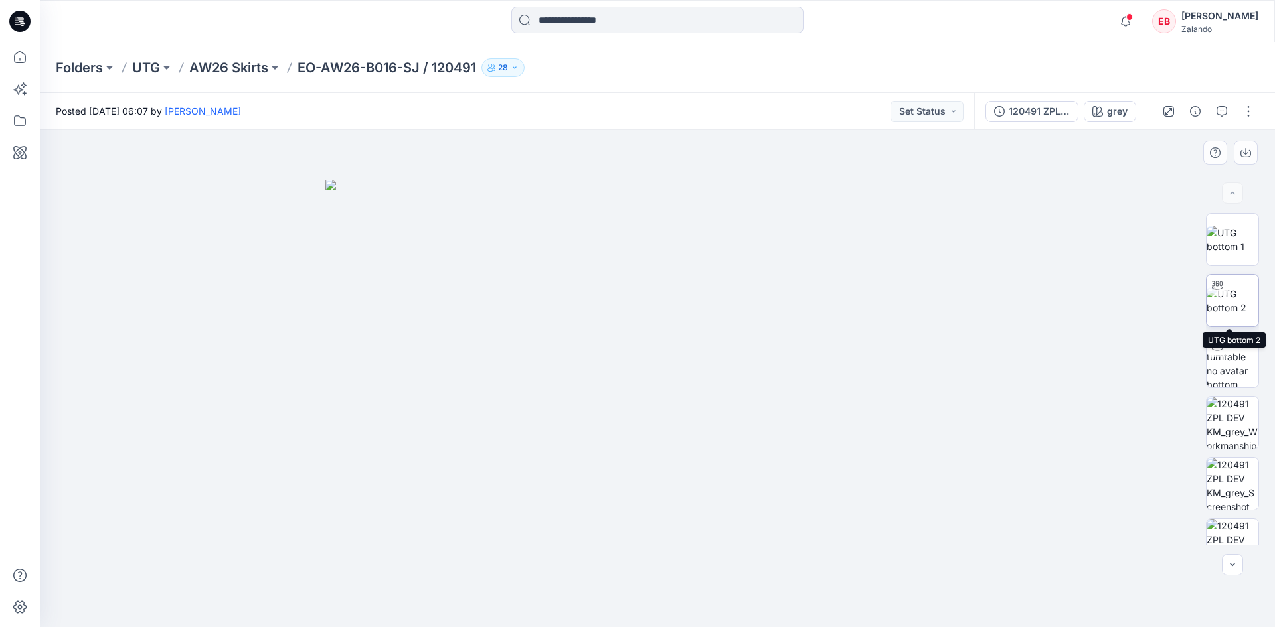
click at [1239, 306] on img at bounding box center [1232, 301] width 52 height 28
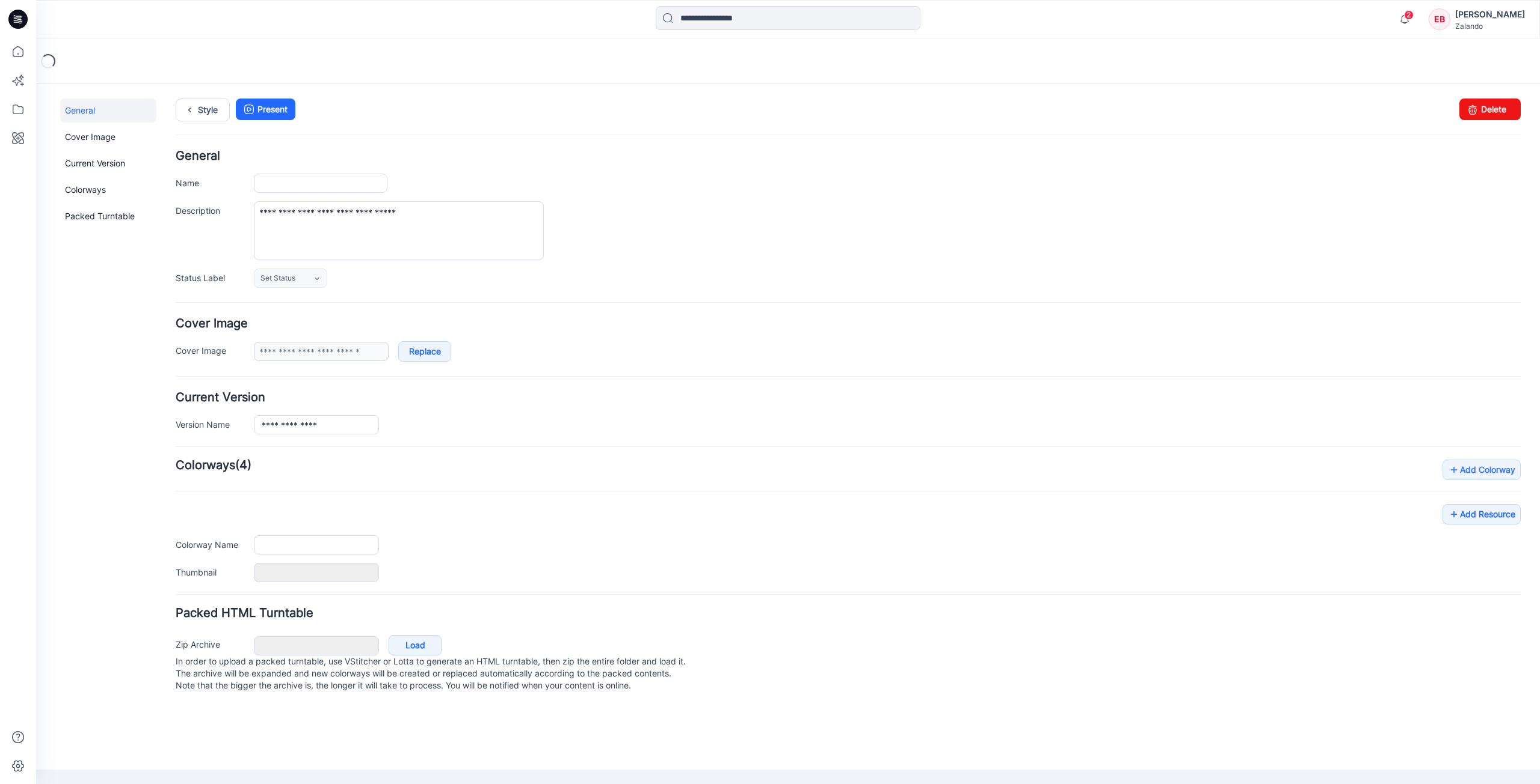
type input "**********"
type input "*"
type input "**********"
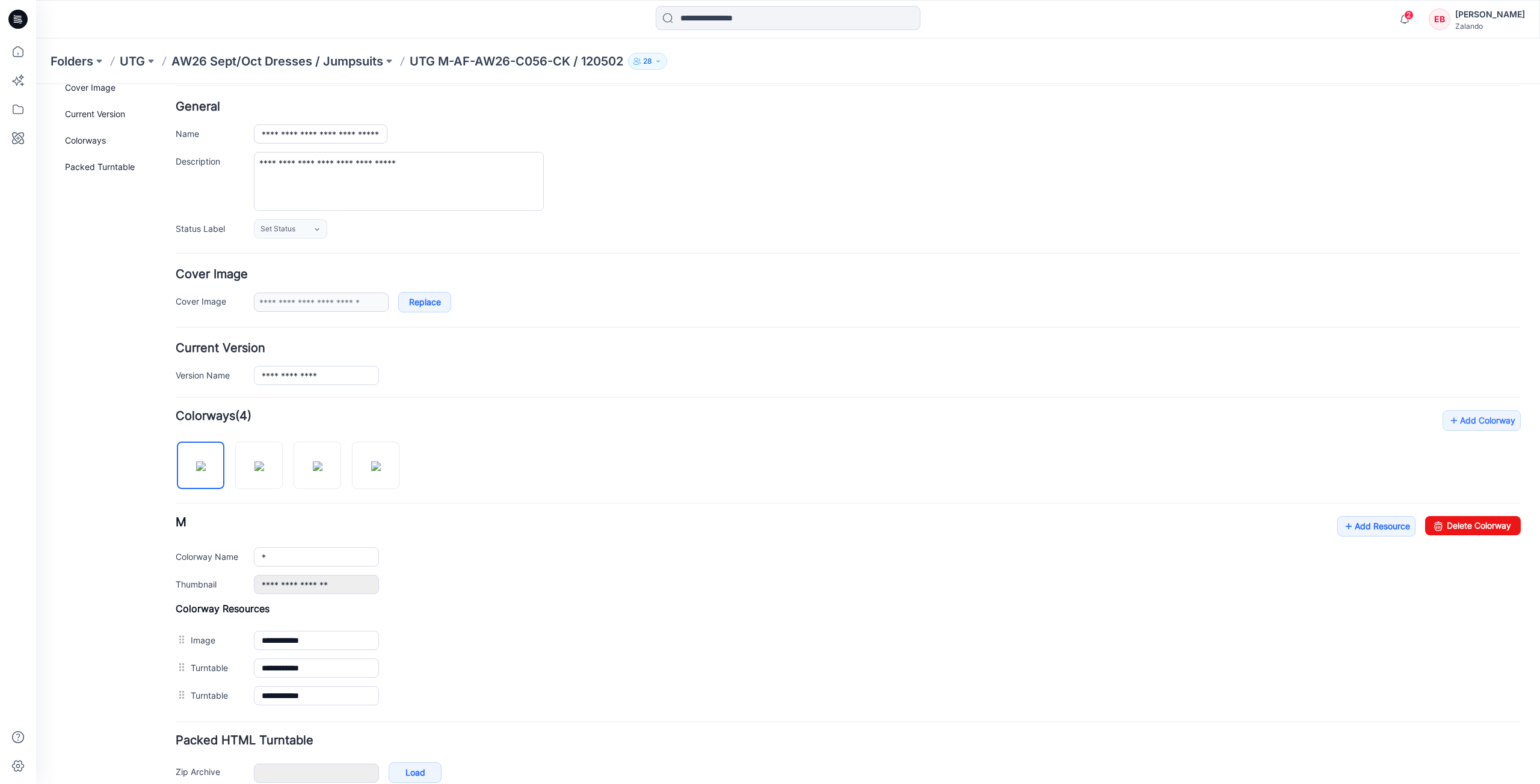
scroll to position [112, 0]
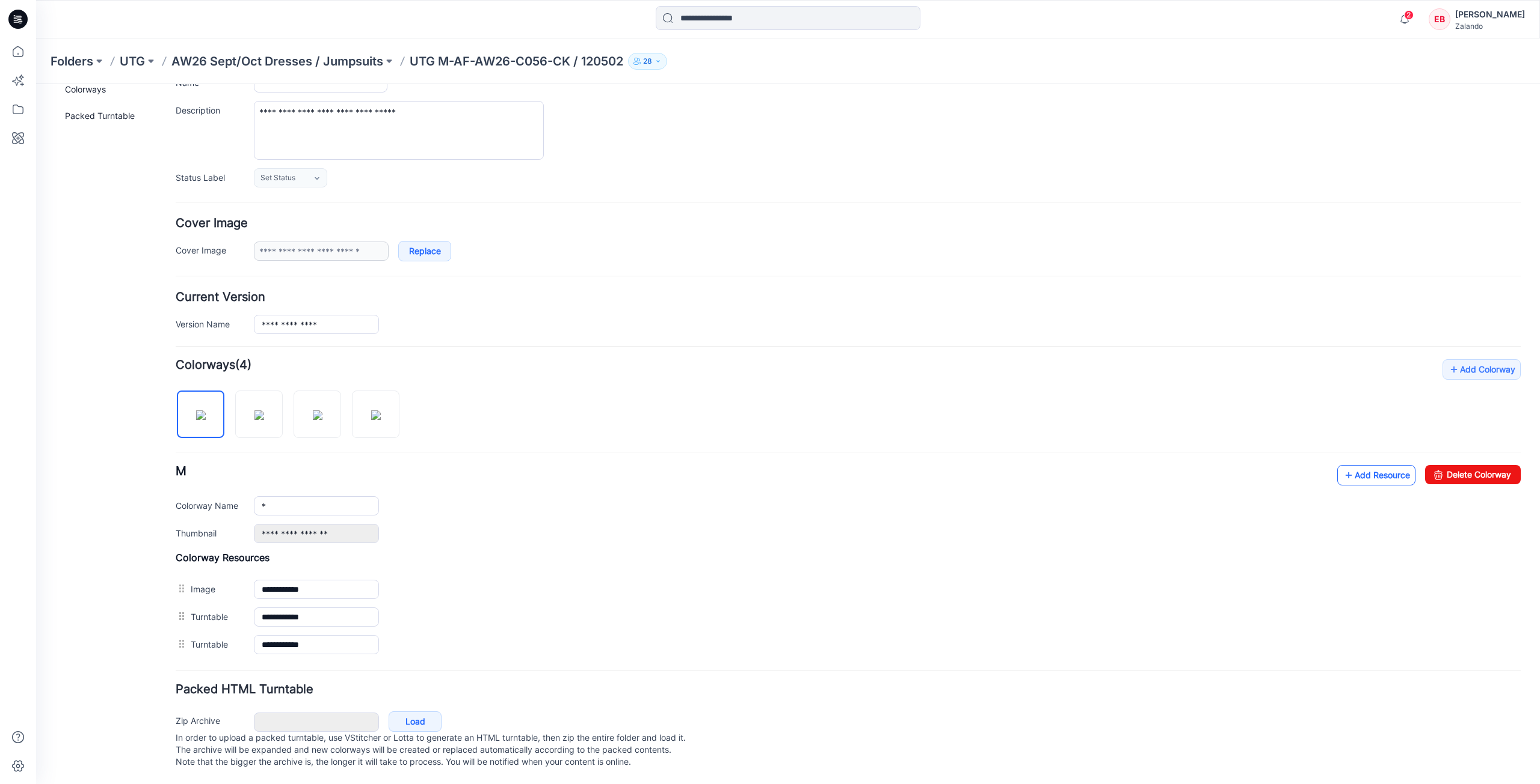
click at [1385, 465] on link "Add Resource" at bounding box center [1376, 475] width 78 height 21
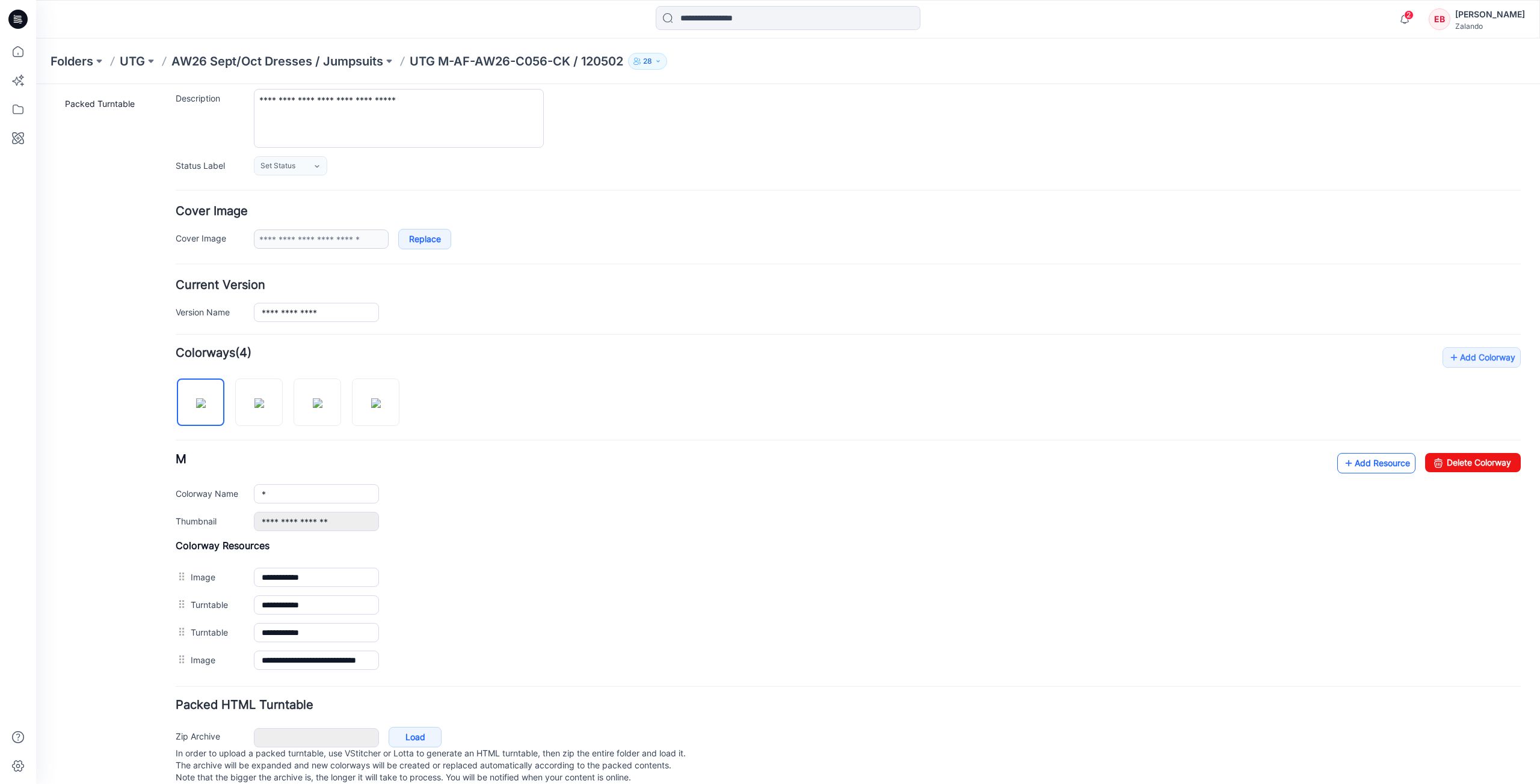
click at [1376, 463] on link "Add Resource" at bounding box center [1376, 464] width 78 height 21
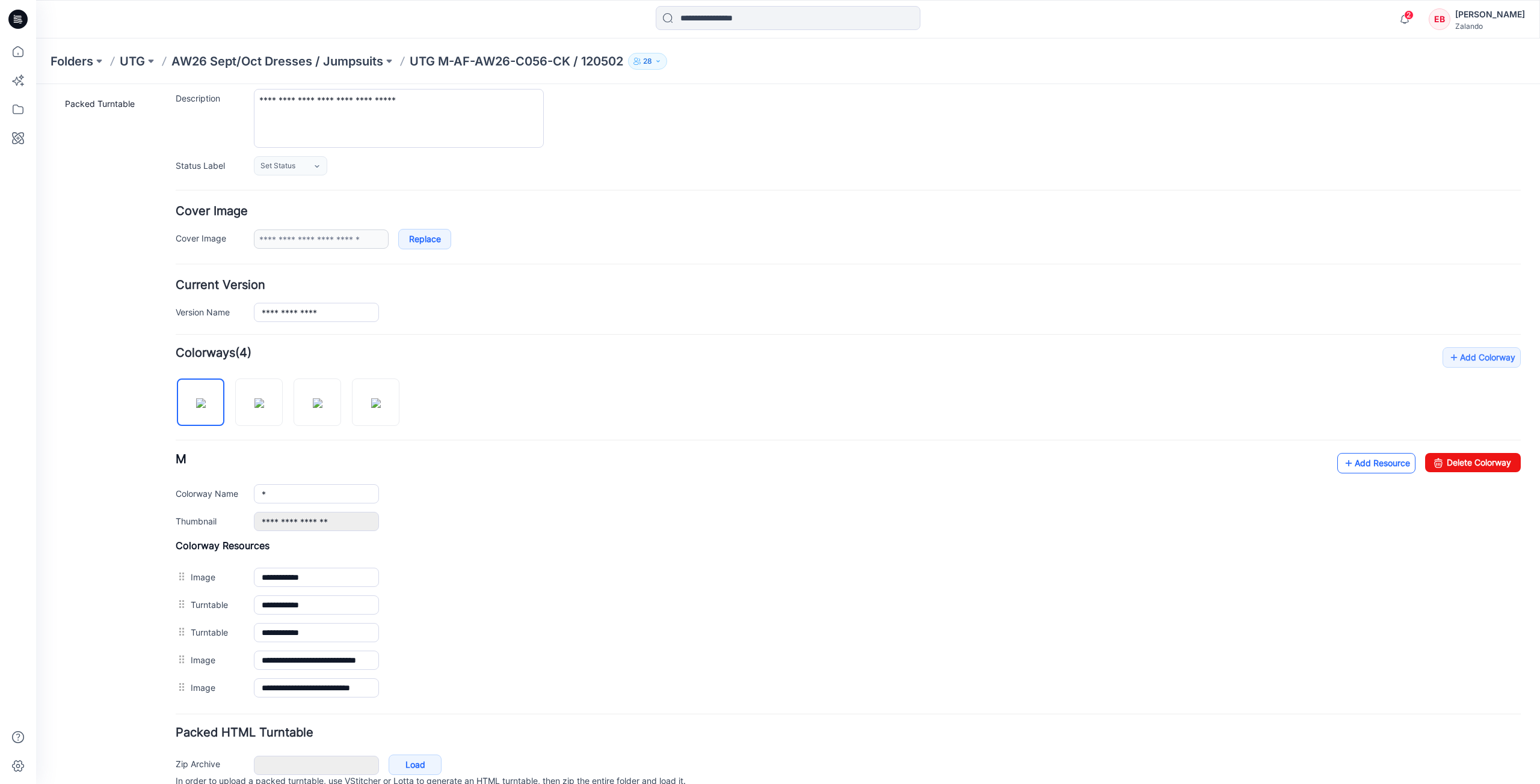
click at [1343, 466] on icon at bounding box center [1348, 463] width 12 height 19
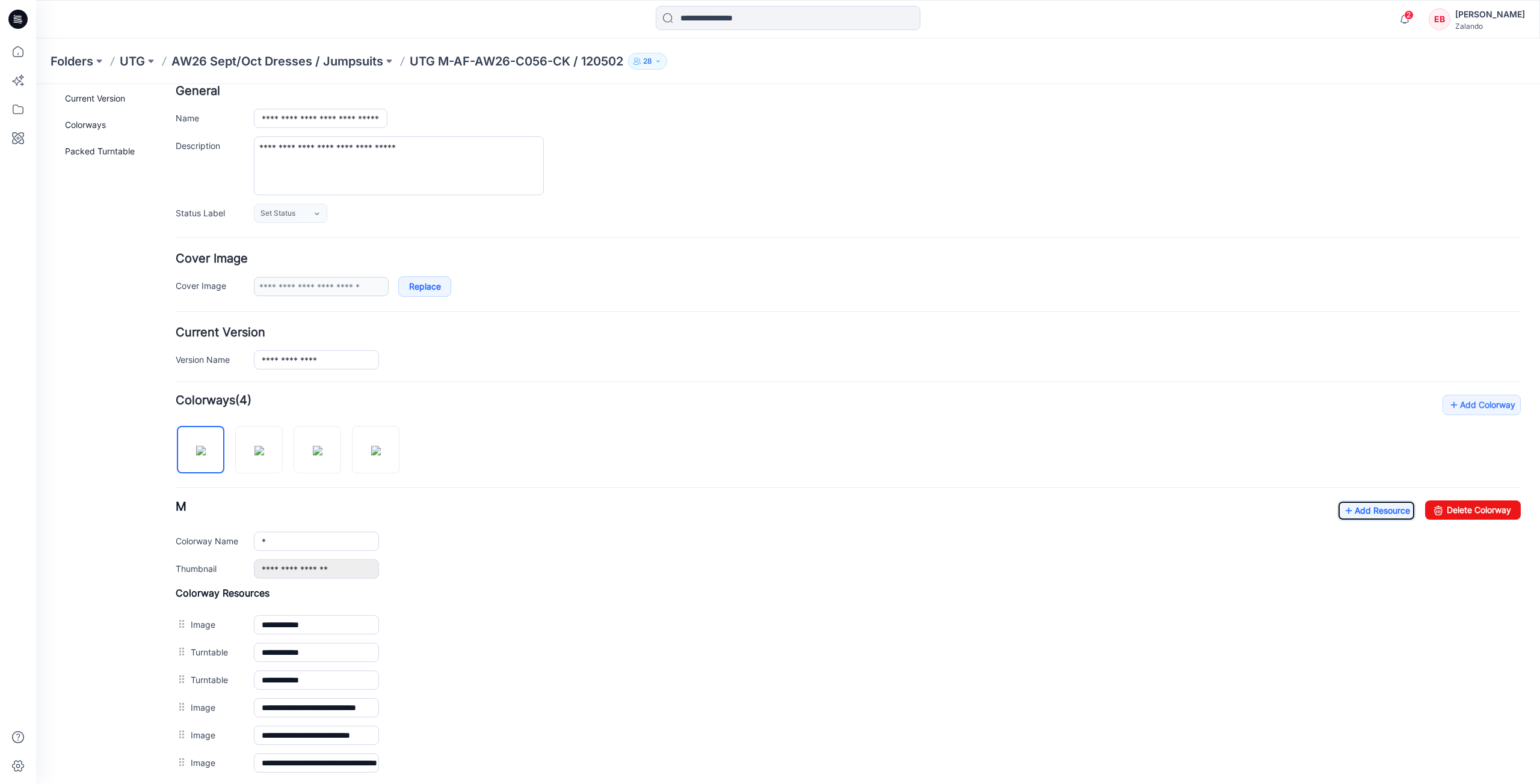
scroll to position [0, 0]
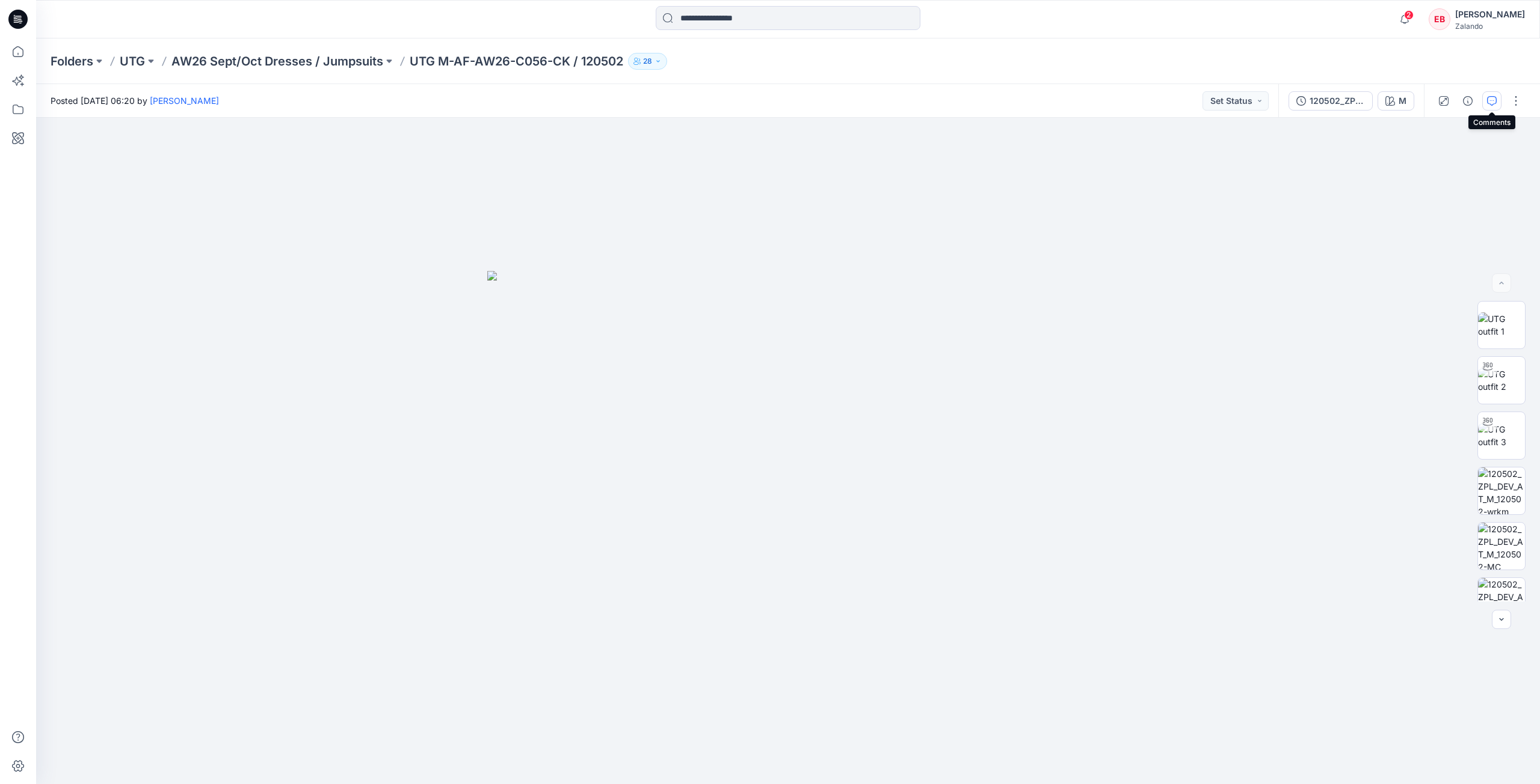
click at [1493, 103] on icon "button" at bounding box center [1491, 100] width 10 height 10
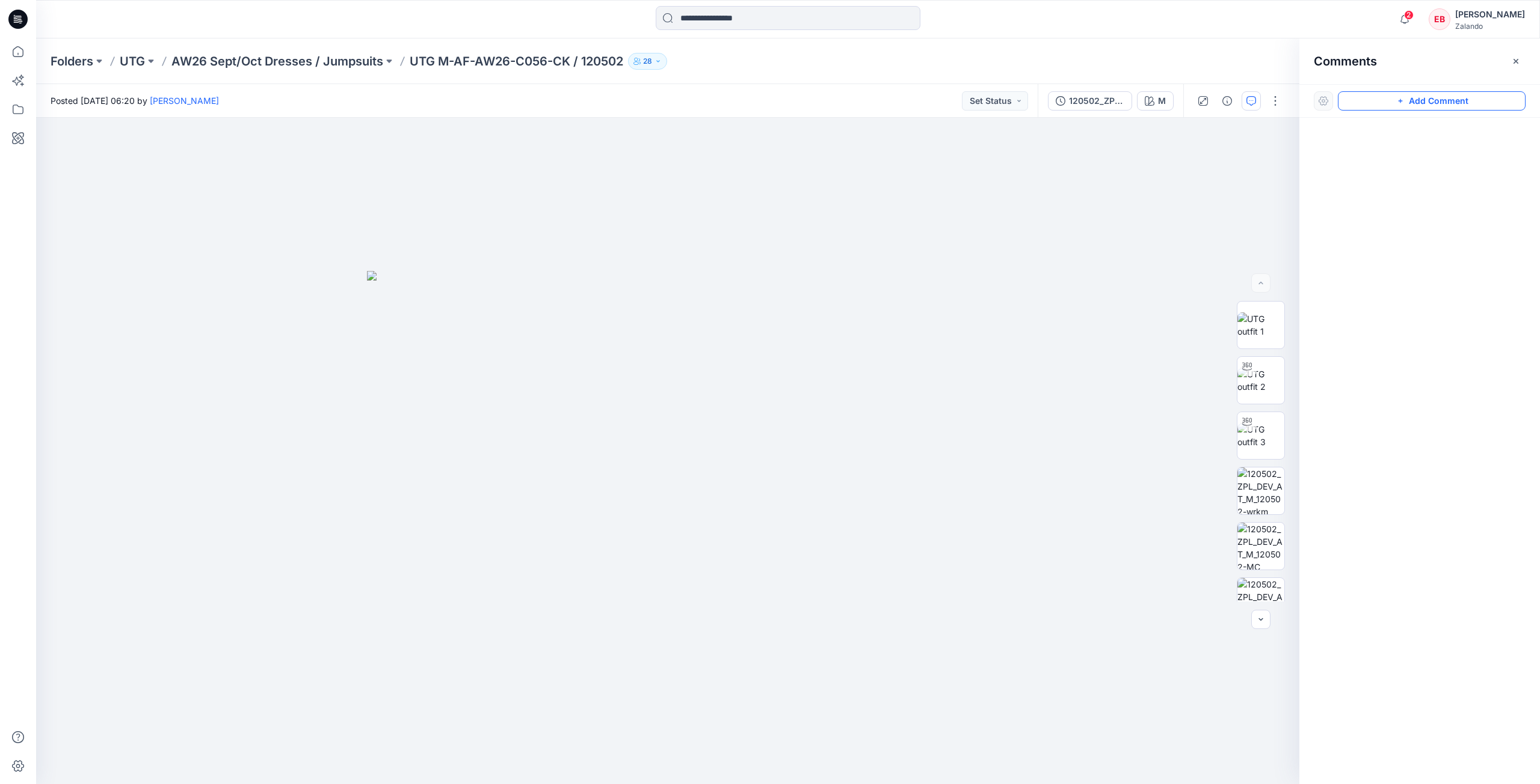
click at [1468, 101] on button "Add Comment" at bounding box center [1430, 100] width 188 height 19
click at [958, 244] on div "1" at bounding box center [668, 451] width 1263 height 666
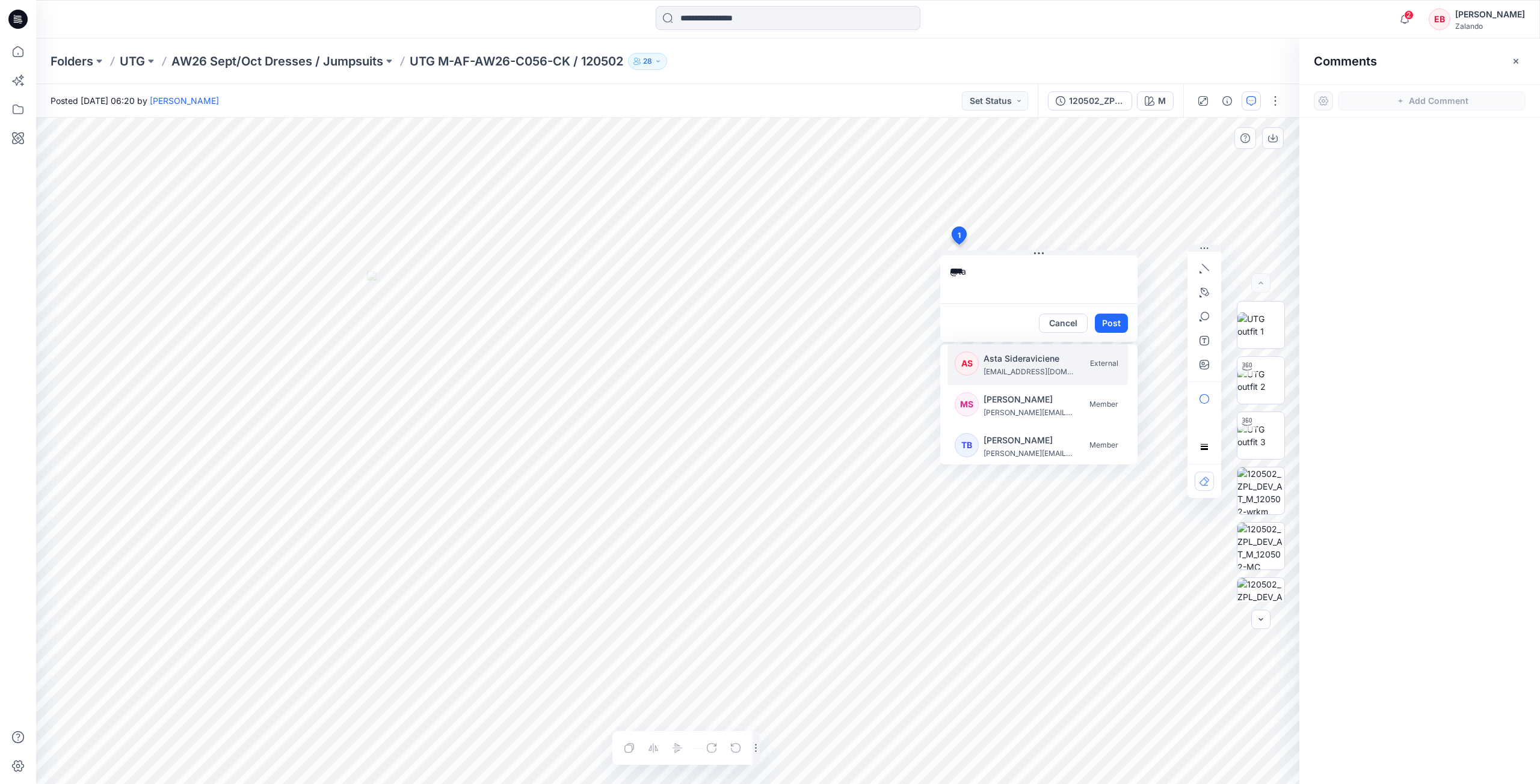
type textarea "*****"
drag, startPoint x: 1064, startPoint y: 320, endPoint x: 1107, endPoint y: 253, distance: 79.6
click at [1064, 320] on button "Cancel" at bounding box center [1064, 323] width 49 height 19
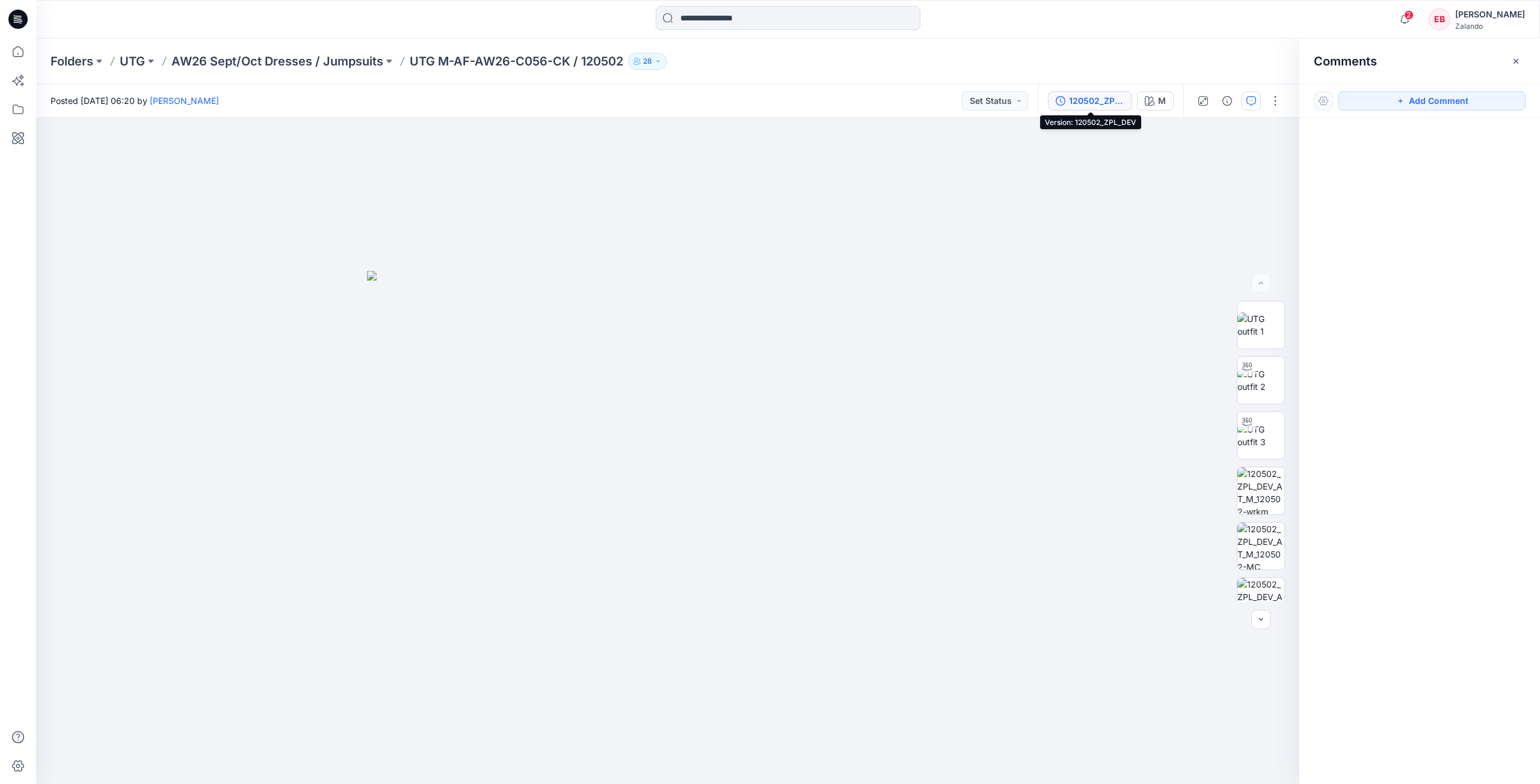
click at [1103, 102] on div "120502_ZPL_DEV" at bounding box center [1096, 100] width 55 height 14
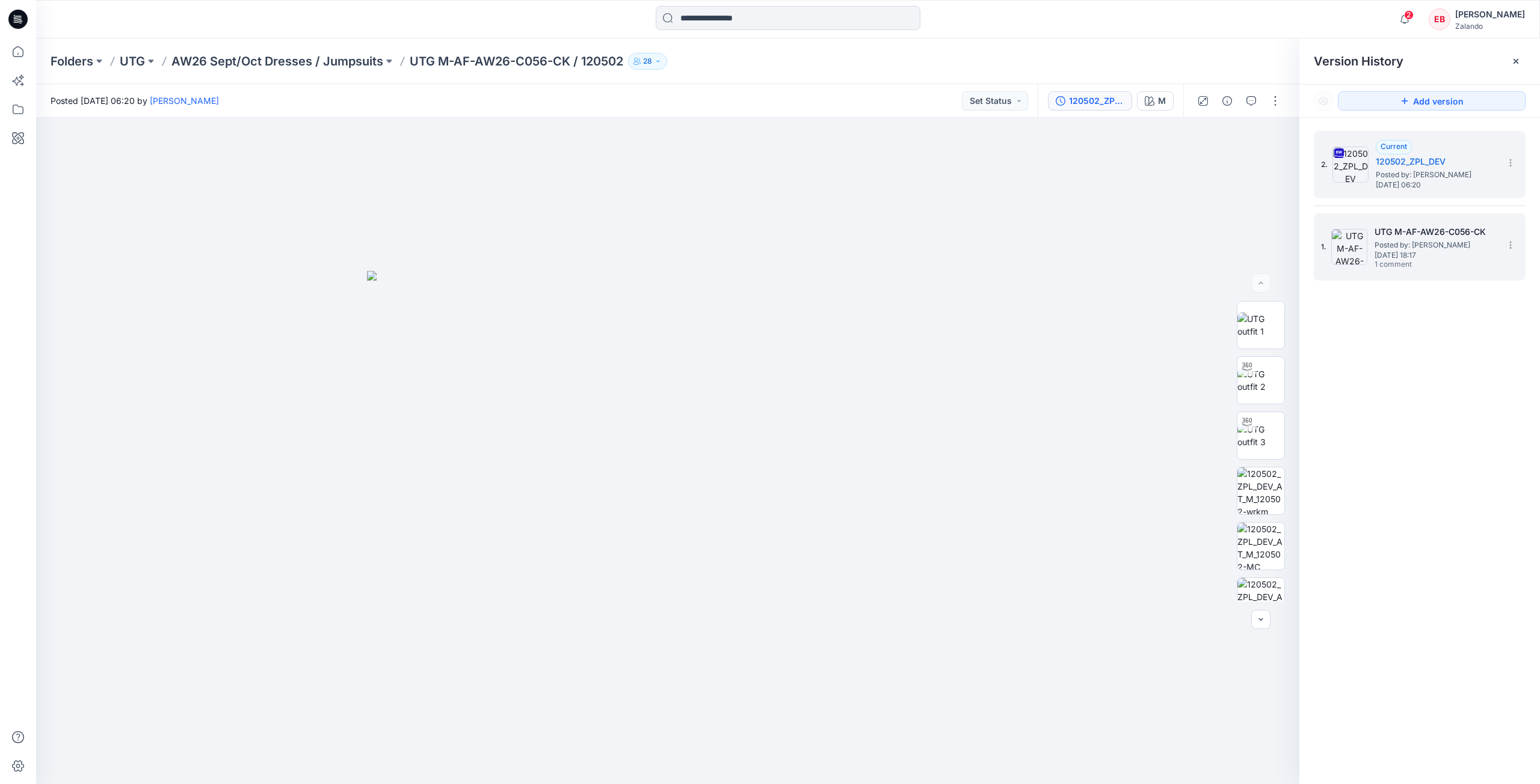
click at [1486, 230] on h5 "UTG M-AF-AW26-C056-CK" at bounding box center [1434, 232] width 120 height 14
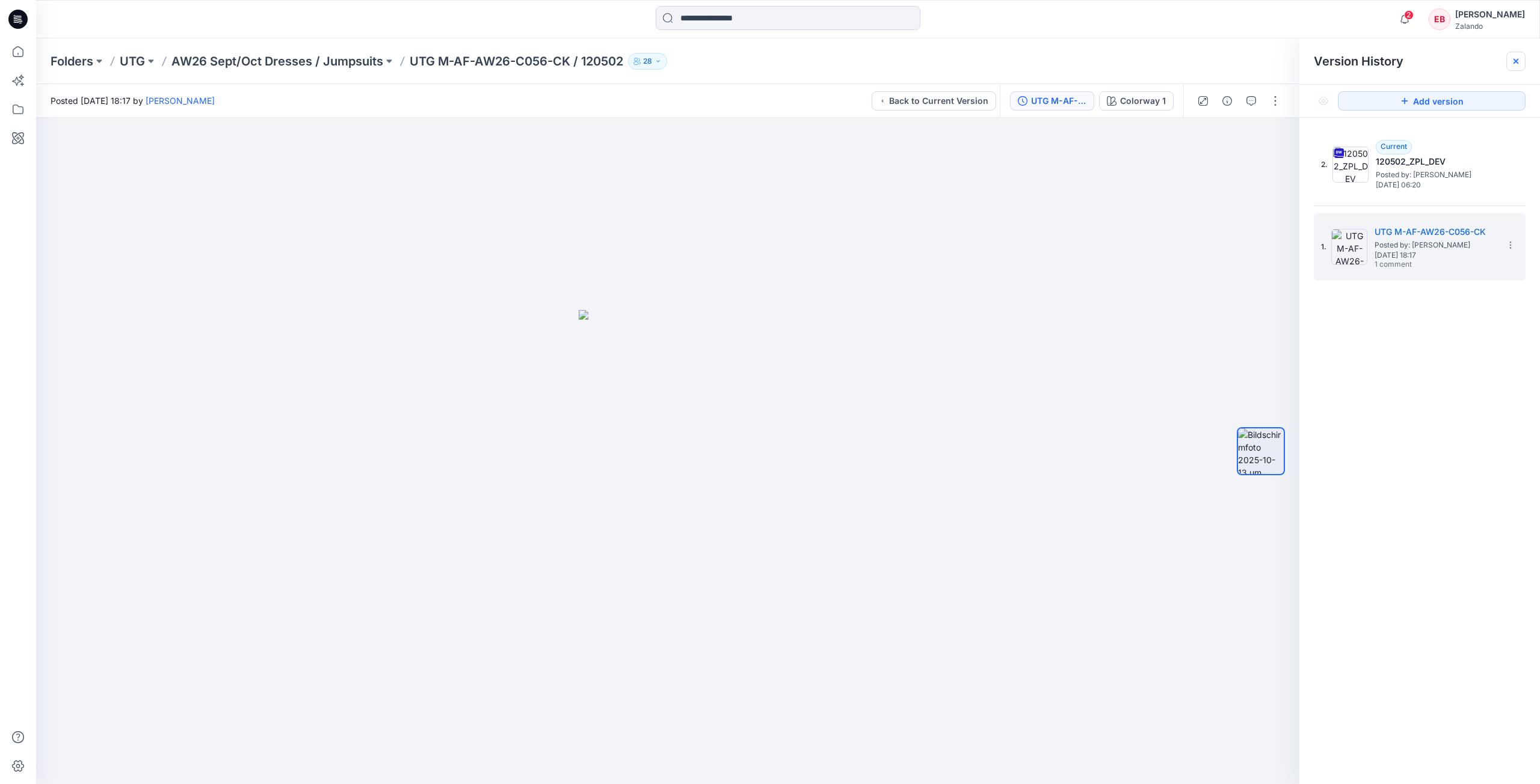
click at [1517, 56] on icon at bounding box center [1516, 61] width 10 height 10
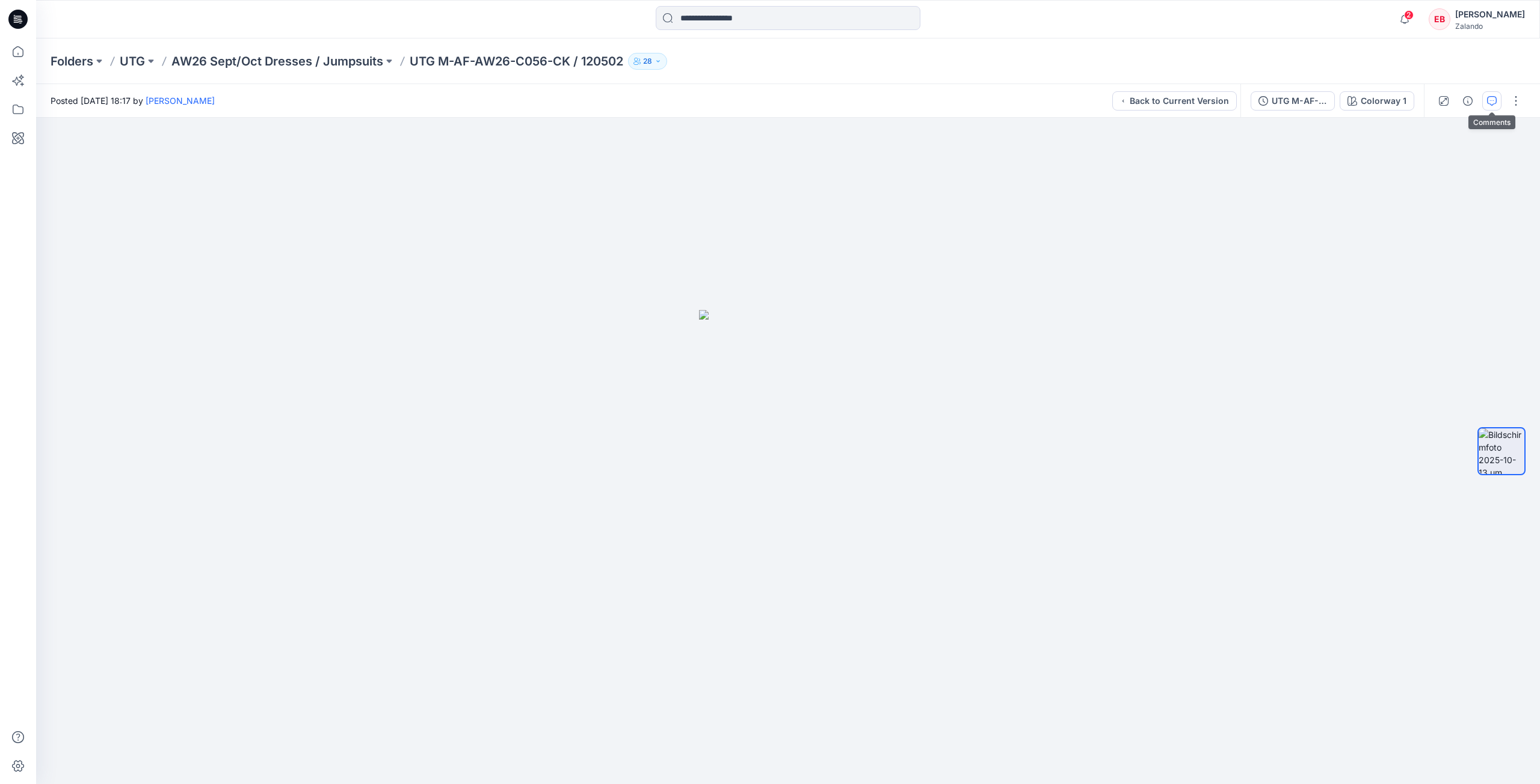
click at [1488, 100] on icon "button" at bounding box center [1491, 100] width 10 height 10
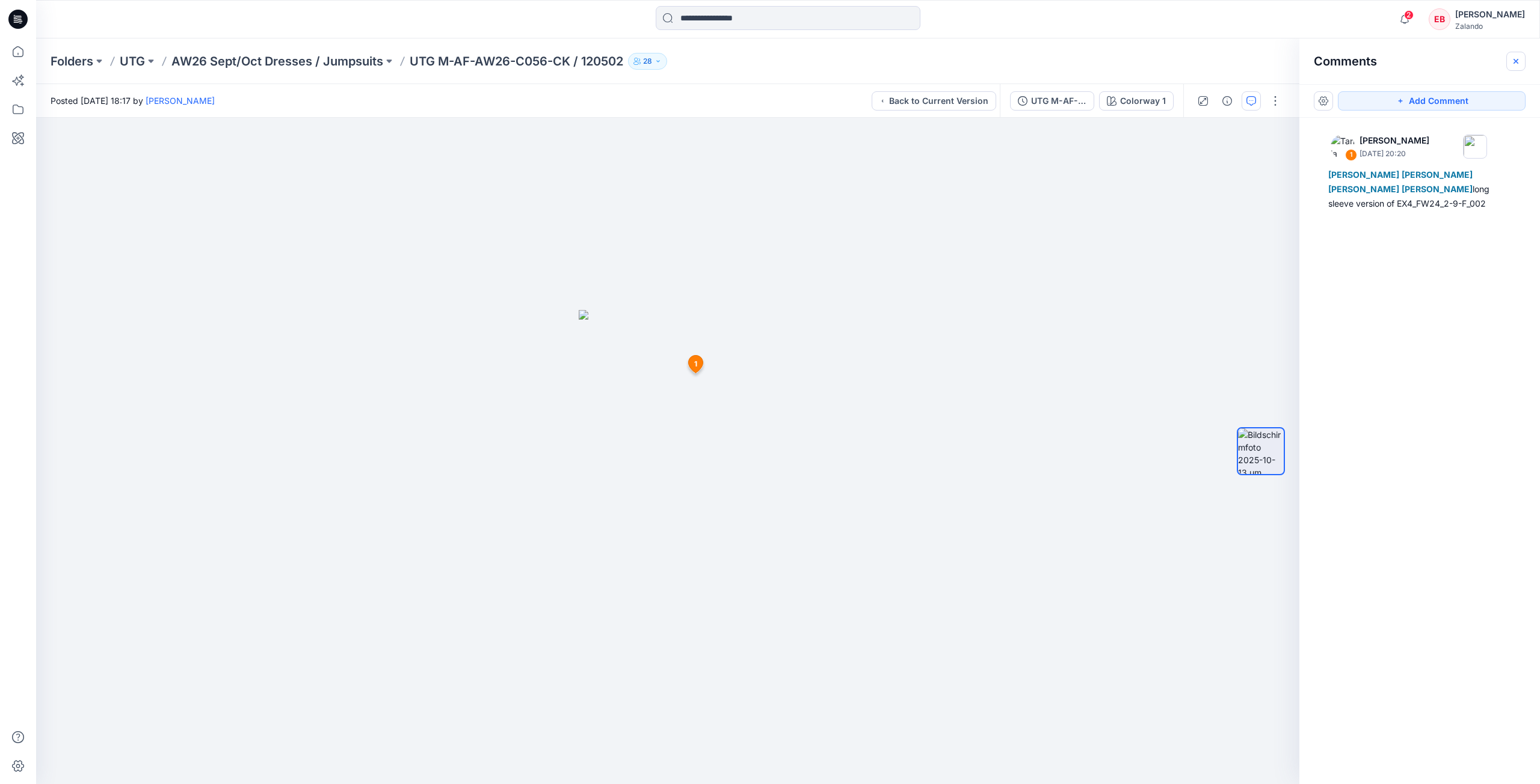
click at [1520, 58] on button "button" at bounding box center [1515, 61] width 19 height 19
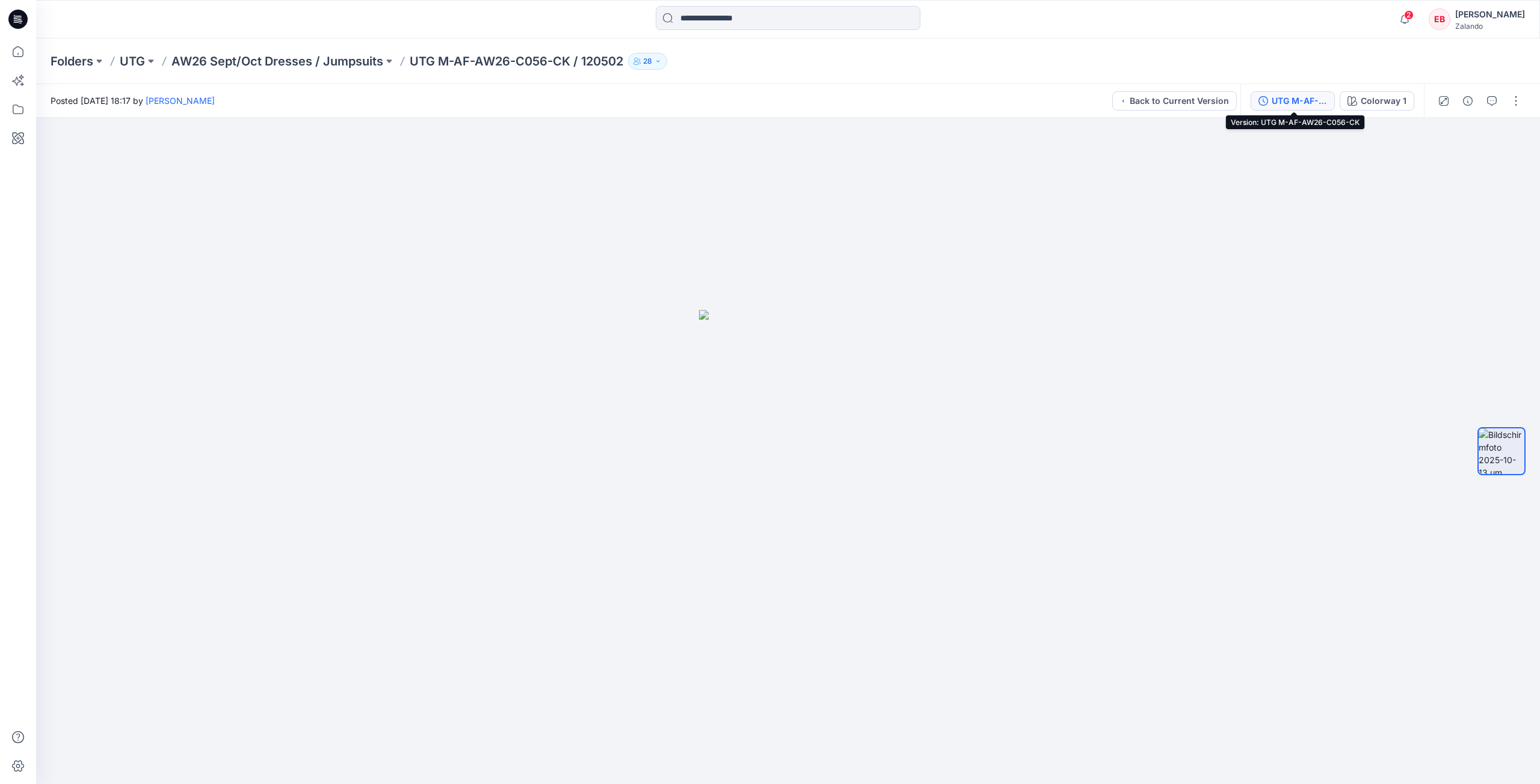
click at [1316, 103] on div "UTG M-AF-AW26-C056-CK" at bounding box center [1298, 100] width 55 height 14
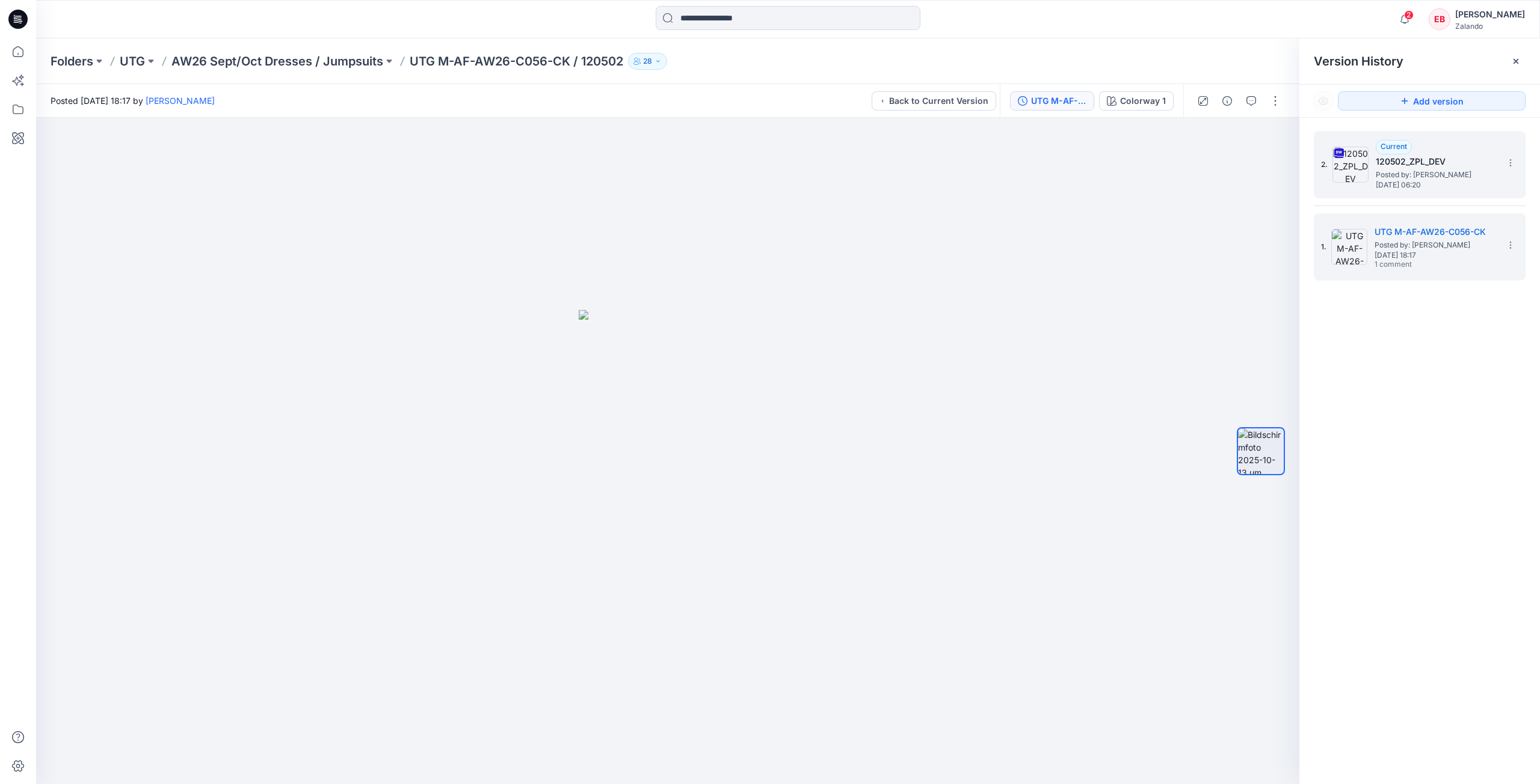
click at [1396, 190] on div "2. Current 120502_ZPL_DEV Posted by: [PERSON_NAME] [DATE] 06:20" at bounding box center [1410, 165] width 180 height 58
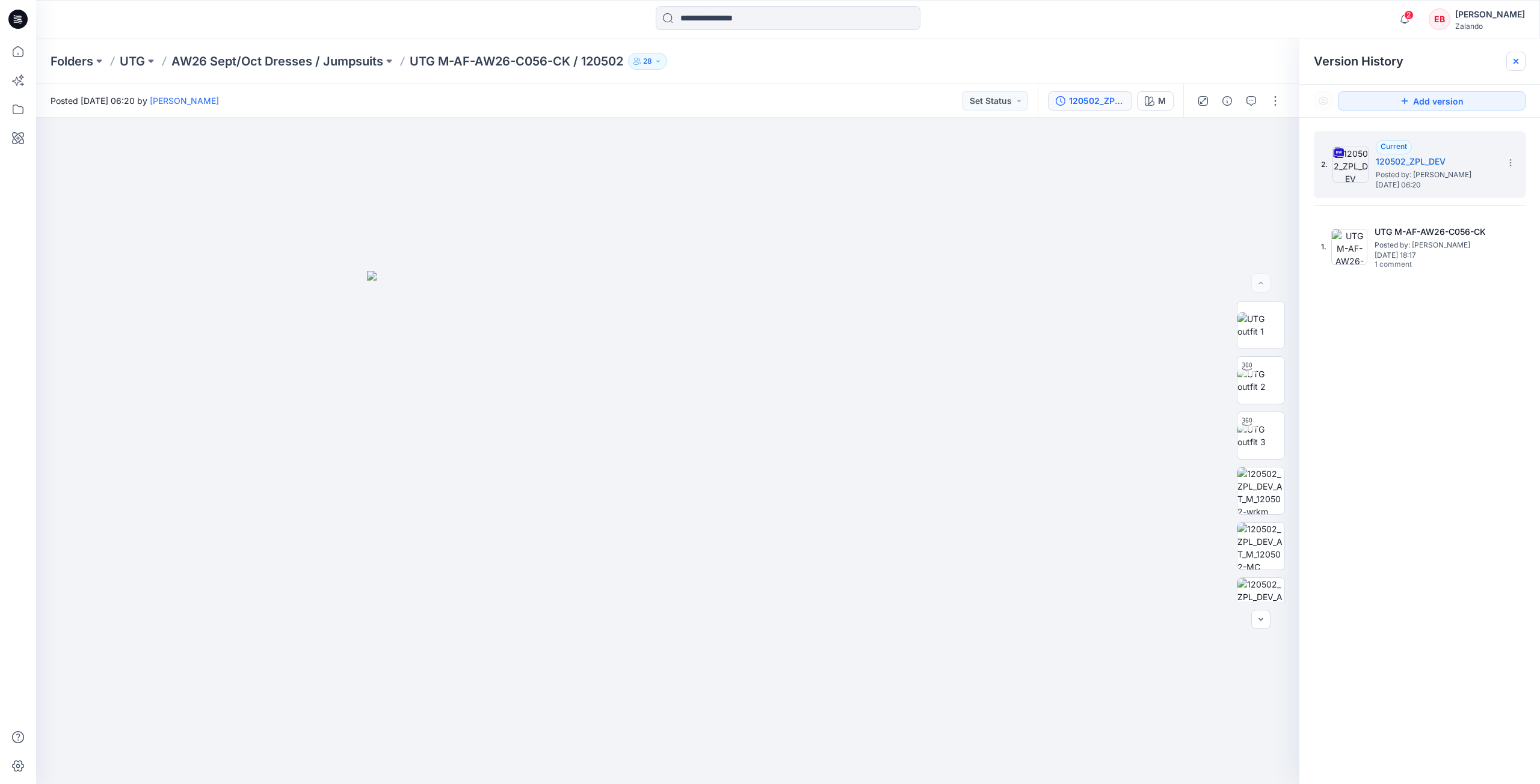
click at [1520, 60] on icon at bounding box center [1516, 61] width 10 height 10
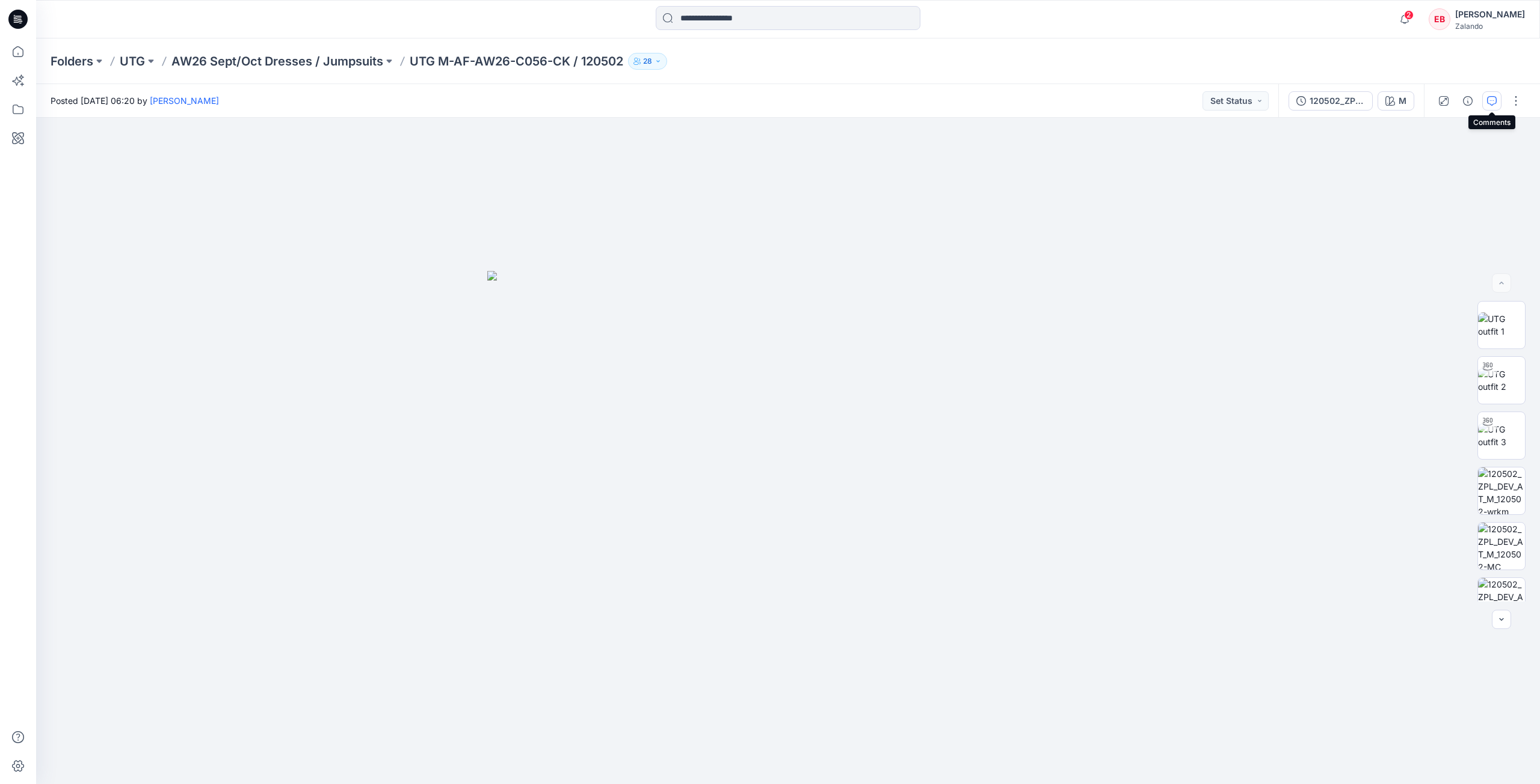
click at [1486, 104] on button "button" at bounding box center [1491, 100] width 19 height 19
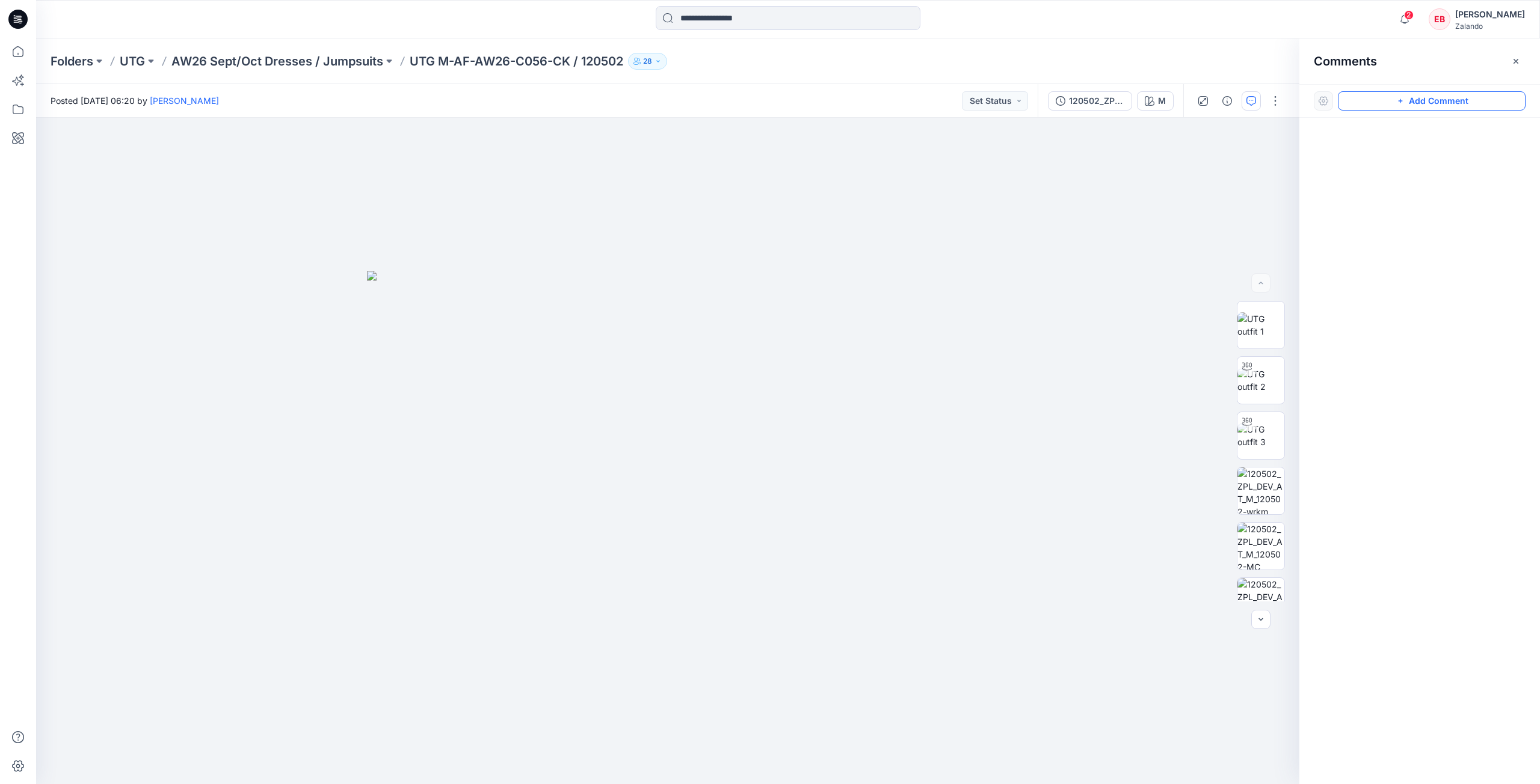
click at [1415, 95] on button "Add Comment" at bounding box center [1430, 100] width 188 height 19
click at [1034, 239] on div "1" at bounding box center [668, 451] width 1263 height 666
type textarea "*"
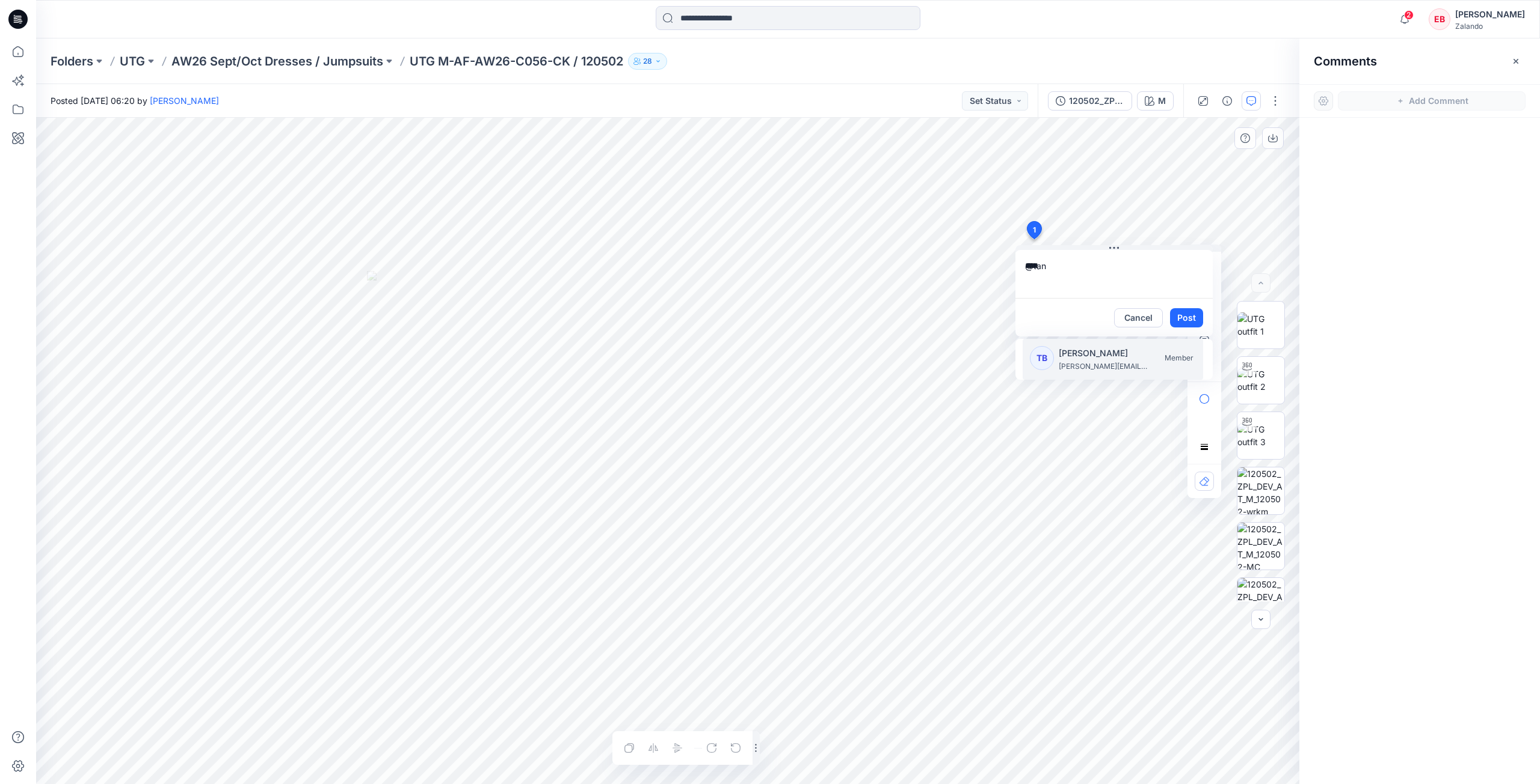
click at [1078, 366] on p "[PERSON_NAME][EMAIL_ADDRESS][PERSON_NAME][DOMAIN_NAME]" at bounding box center [1103, 366] width 91 height 12
click at [1110, 443] on p "[PERSON_NAME]" at bounding box center [1103, 450] width 91 height 14
type textarea "**********"
click at [1195, 319] on button "Post" at bounding box center [1186, 318] width 34 height 19
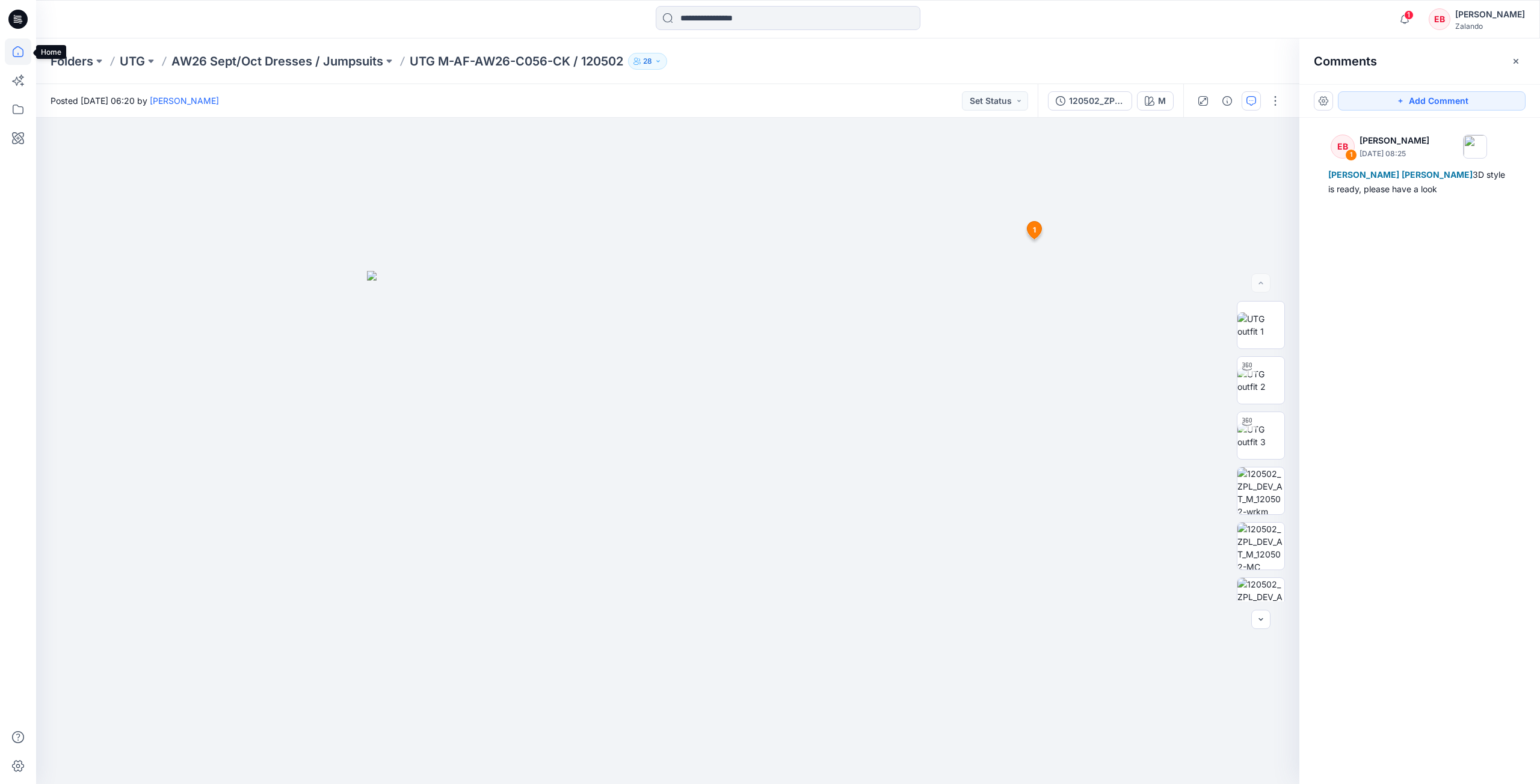
click at [15, 53] on icon at bounding box center [17, 51] width 26 height 26
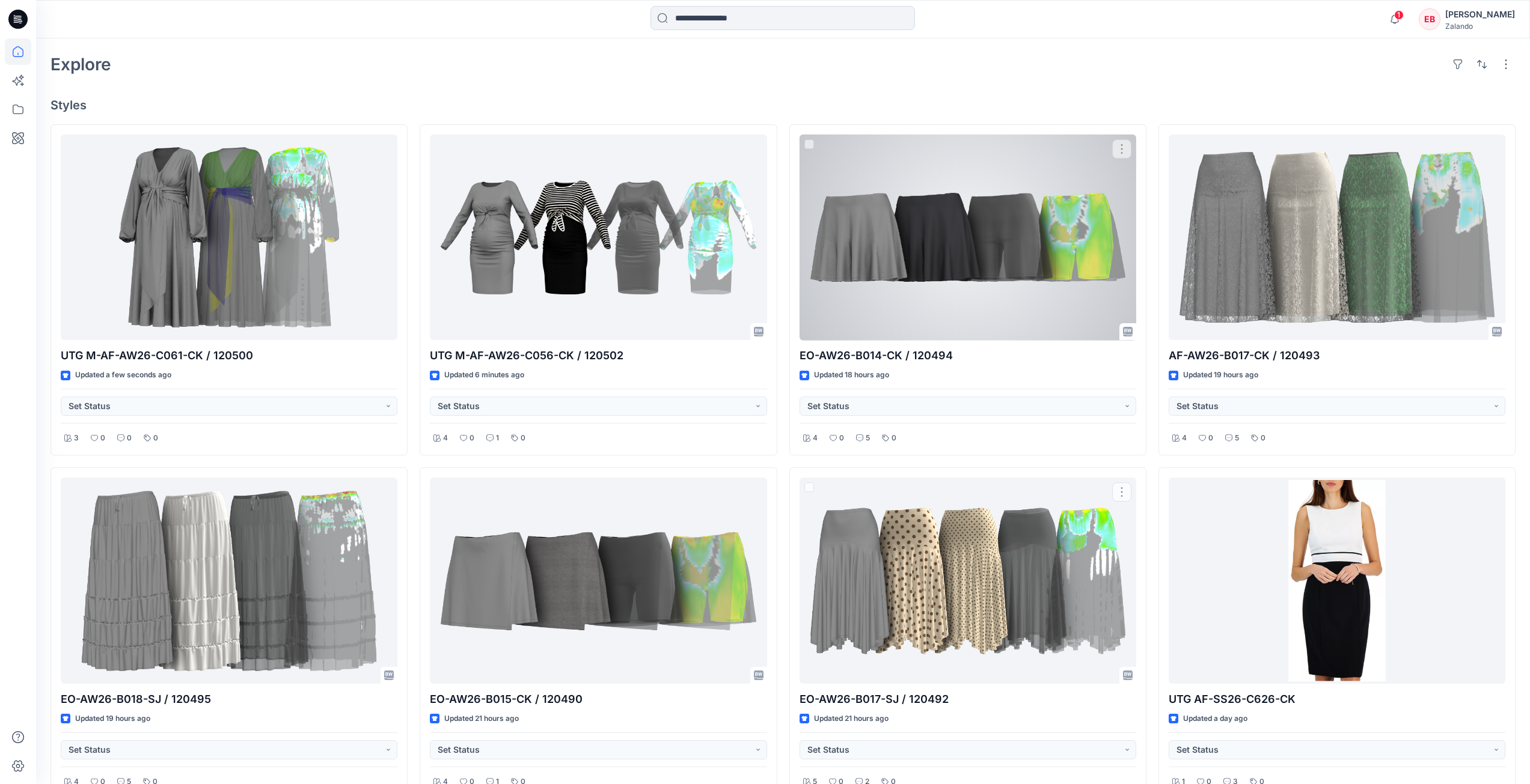
scroll to position [320, 0]
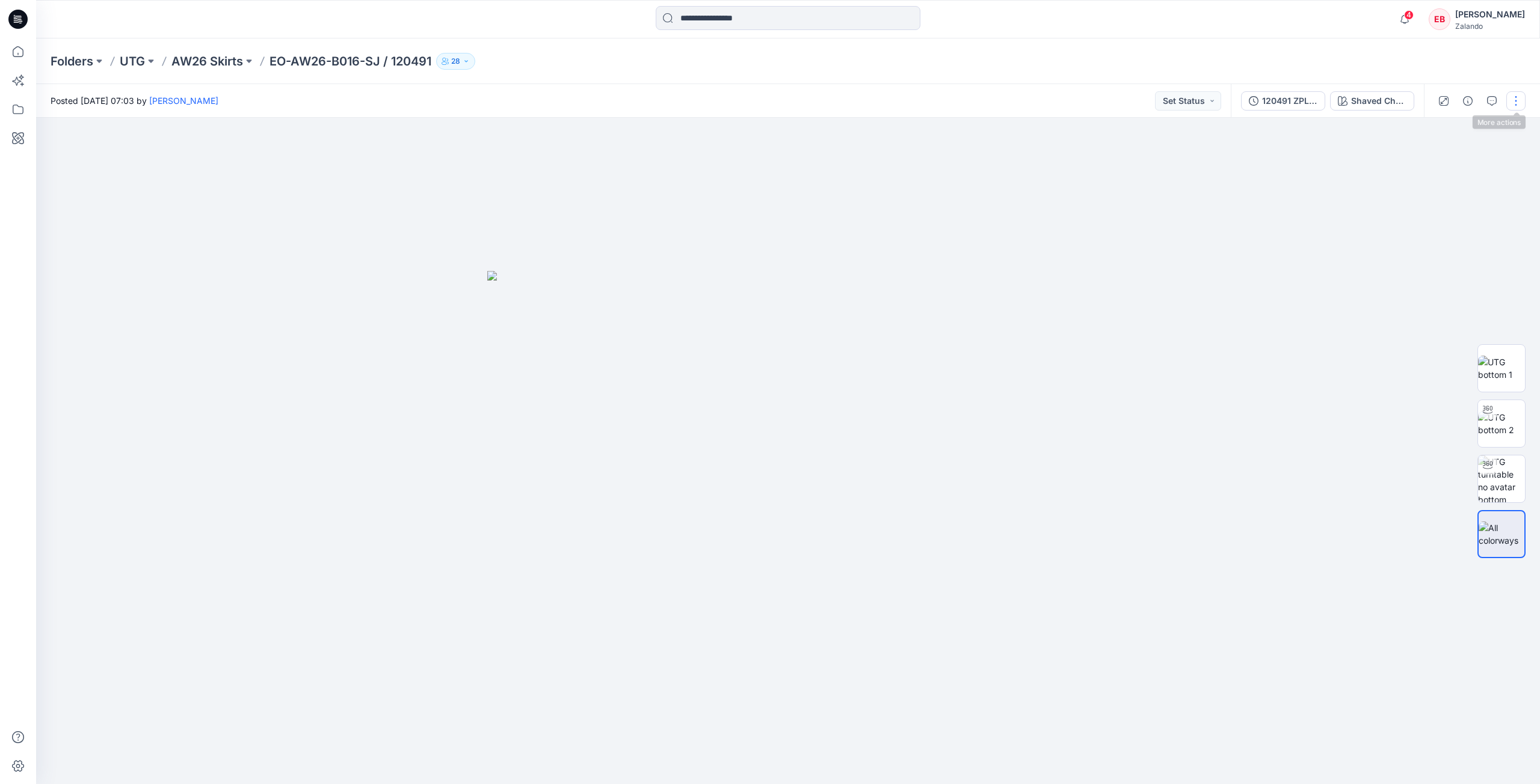
click at [1524, 100] on button "button" at bounding box center [1515, 100] width 19 height 19
click at [1439, 158] on p "Edit" at bounding box center [1439, 163] width 15 height 13
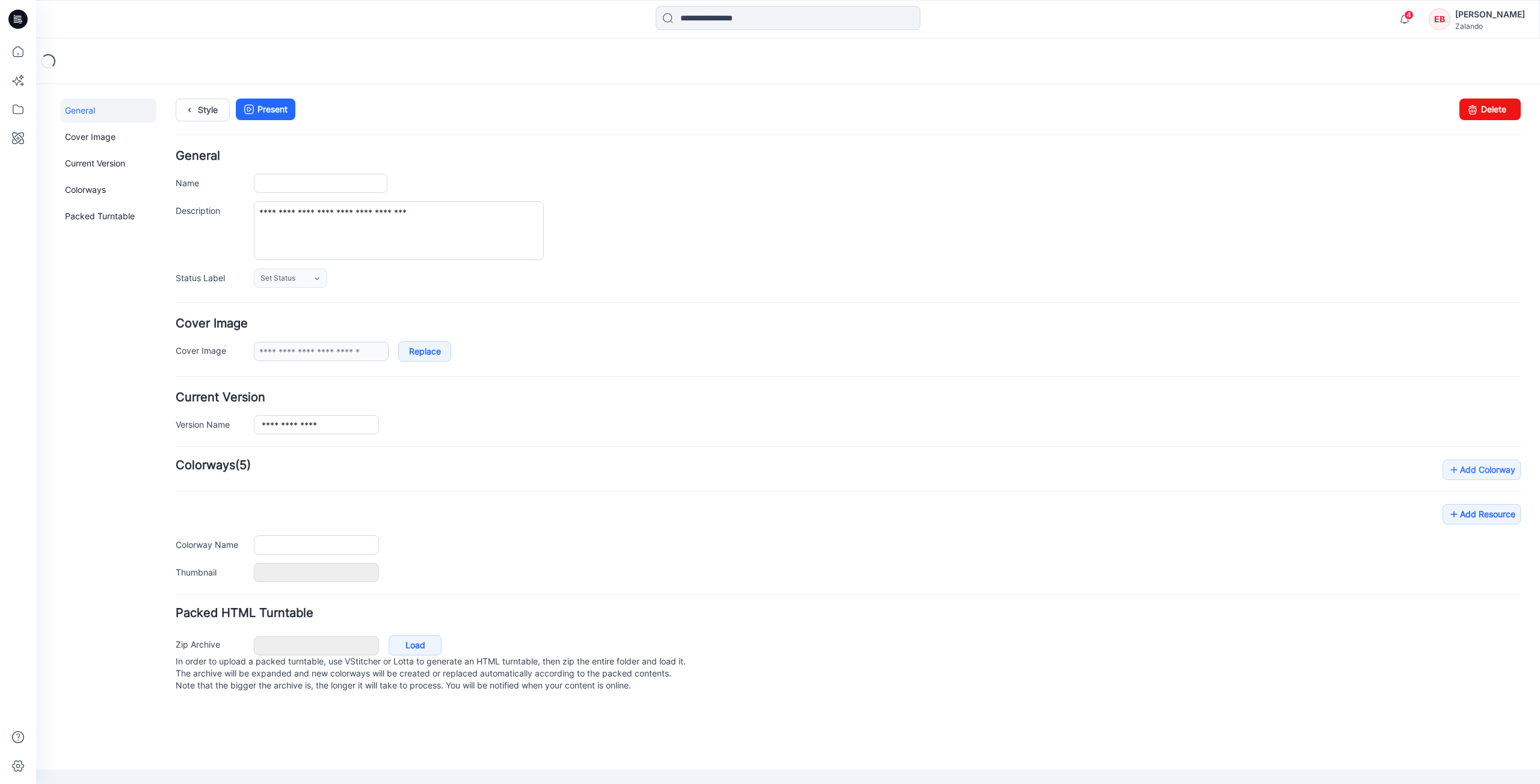
type input "**********"
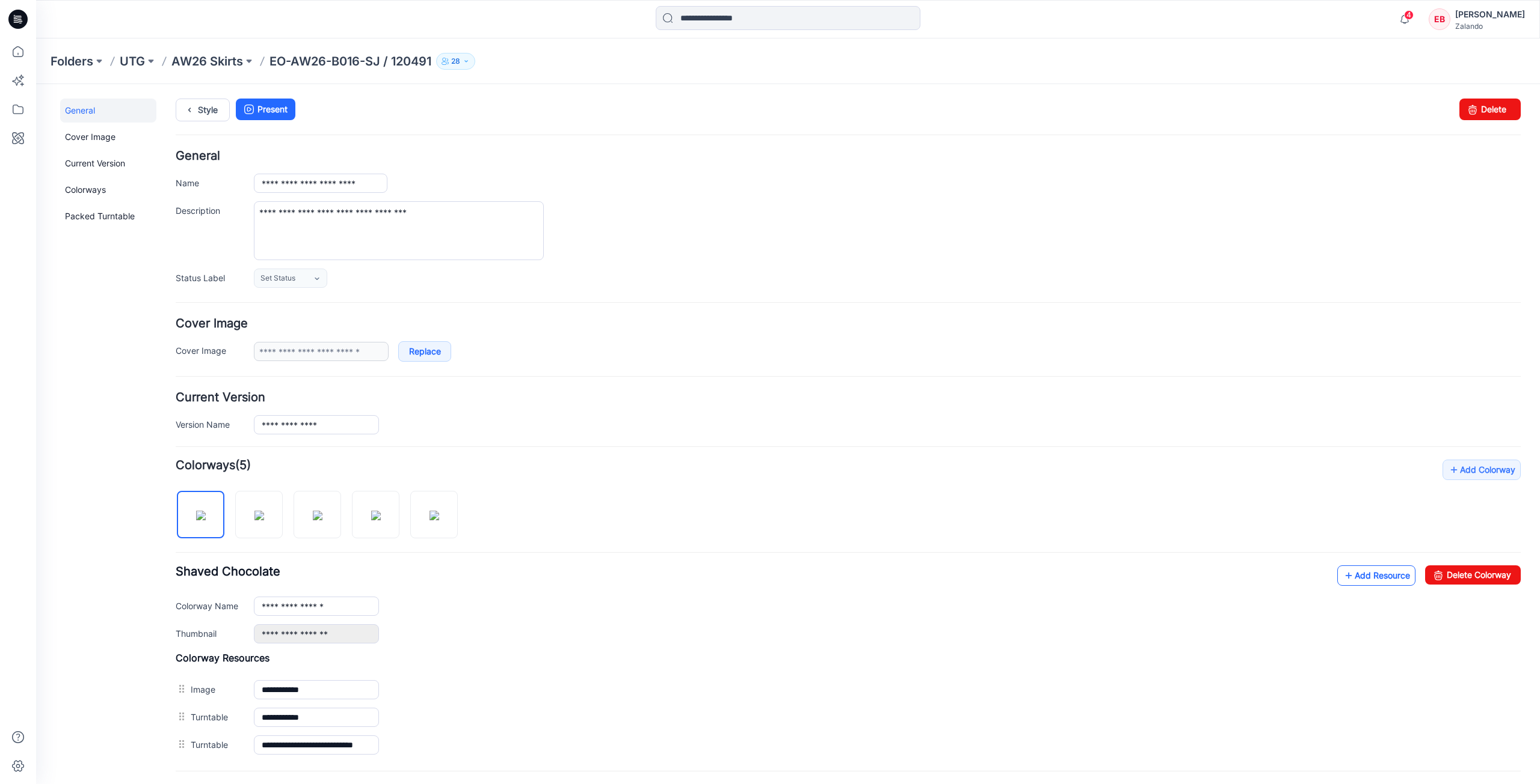
click at [1346, 574] on link "Add Resource" at bounding box center [1376, 576] width 78 height 21
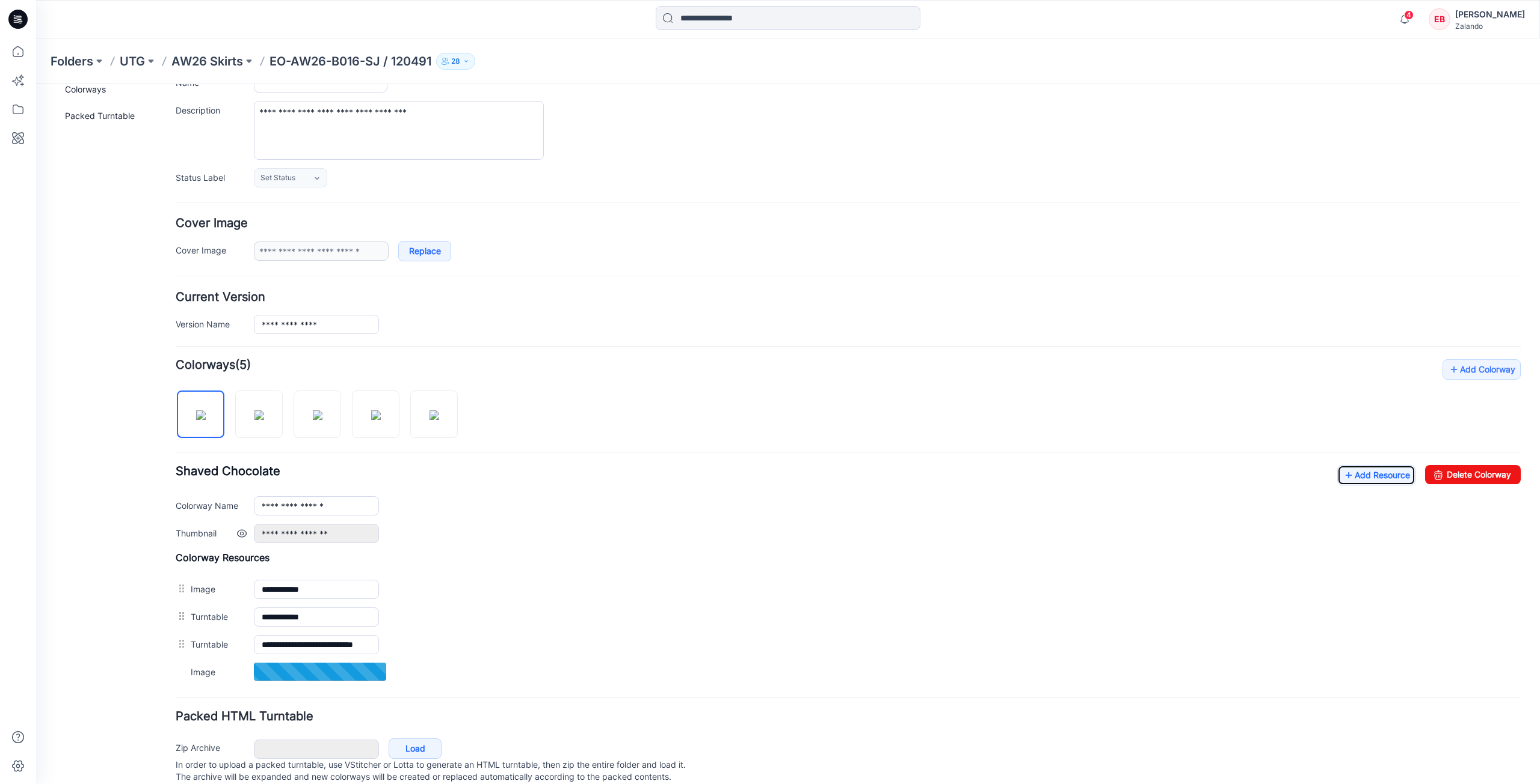
scroll to position [139, 0]
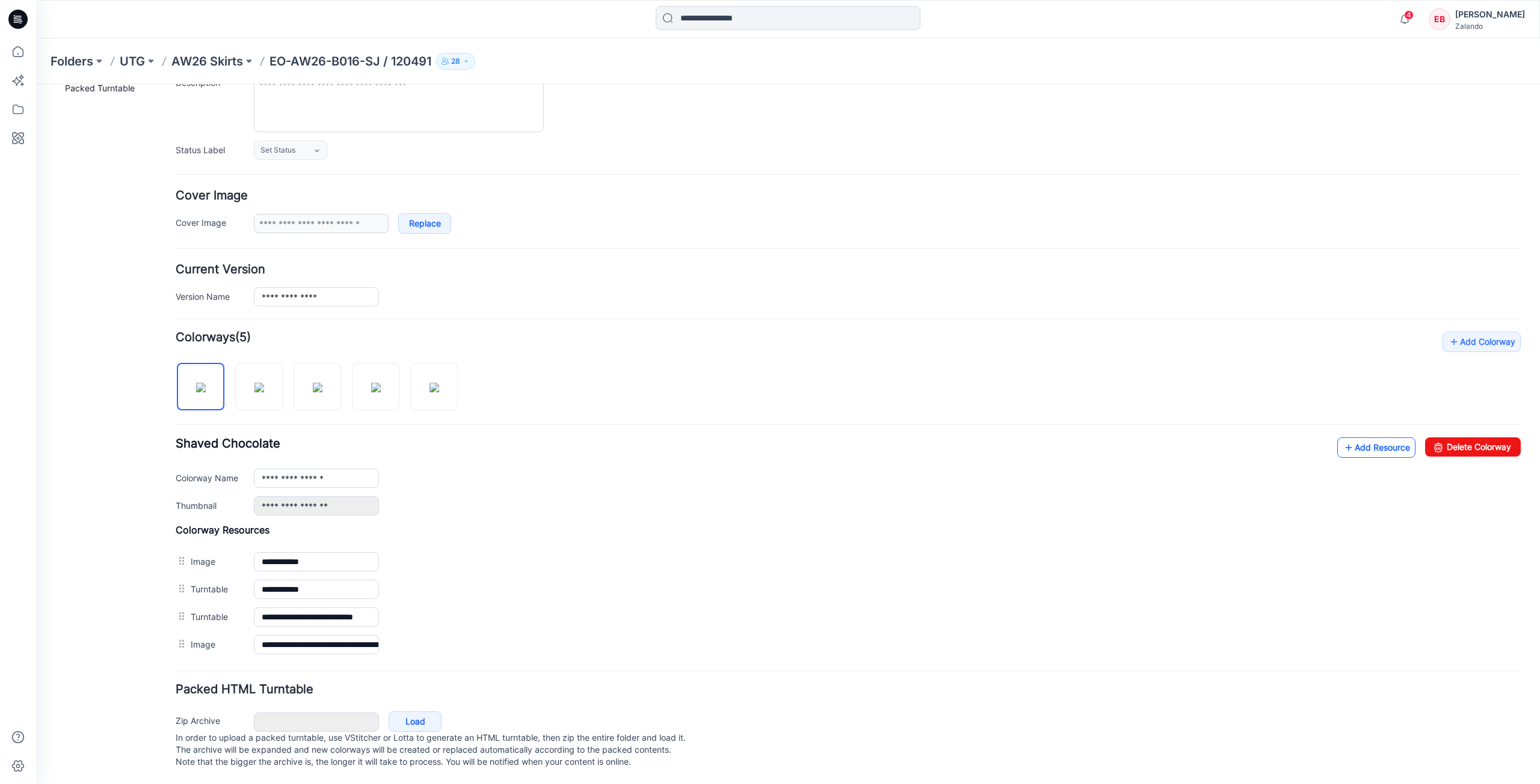
click at [1349, 437] on link "Add Resource" at bounding box center [1376, 447] width 78 height 21
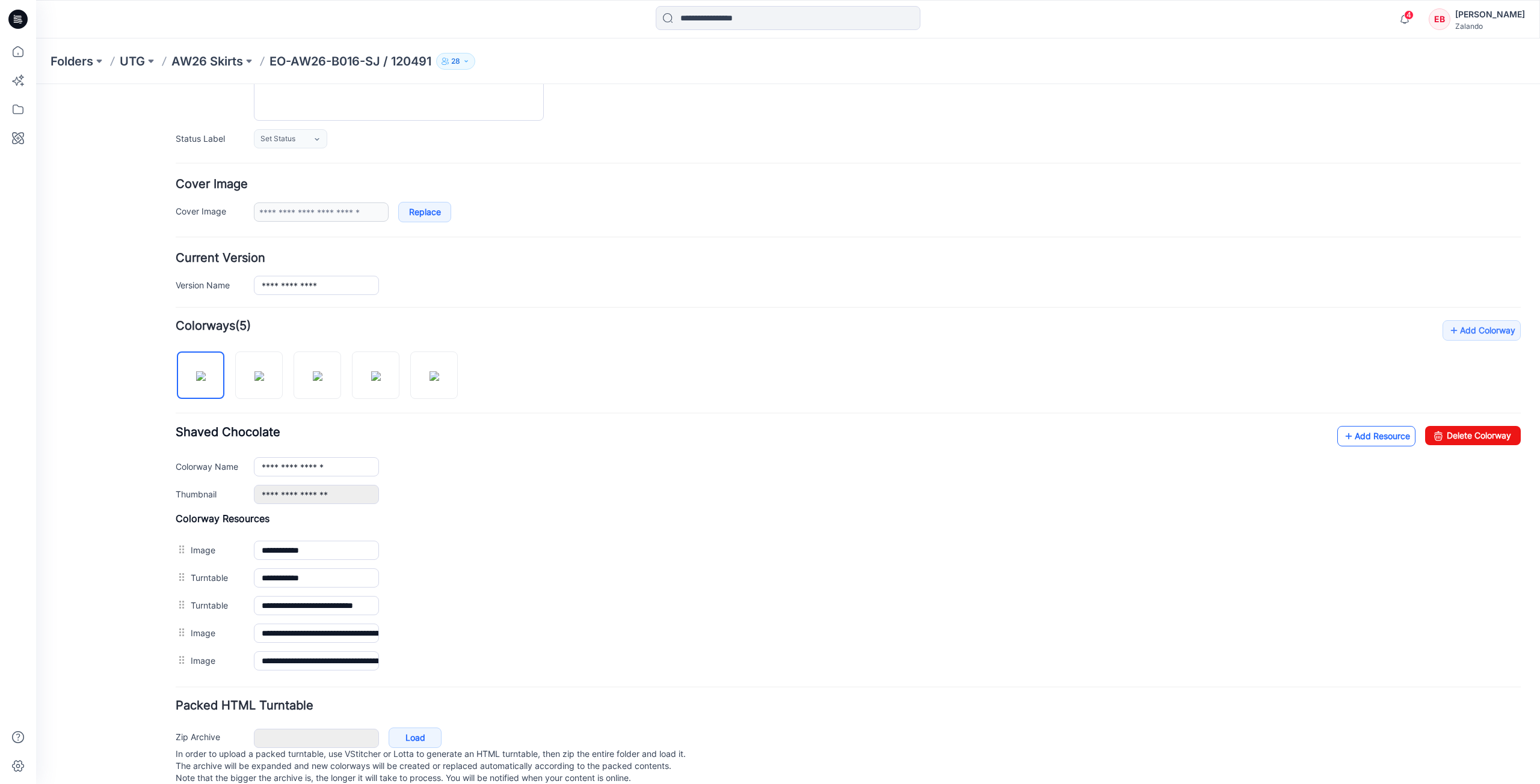
click at [1361, 437] on link "Add Resource" at bounding box center [1376, 436] width 78 height 21
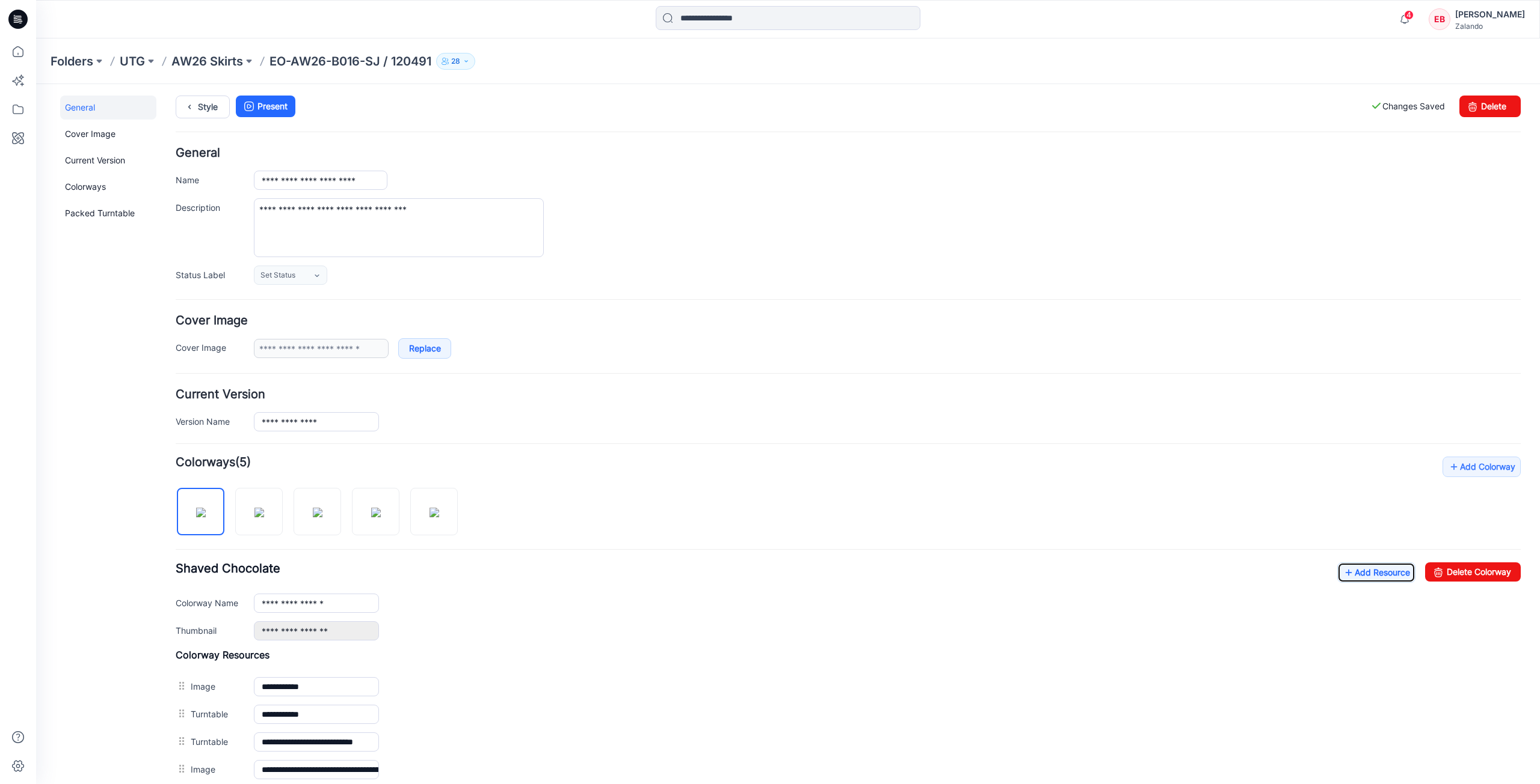
scroll to position [0, 0]
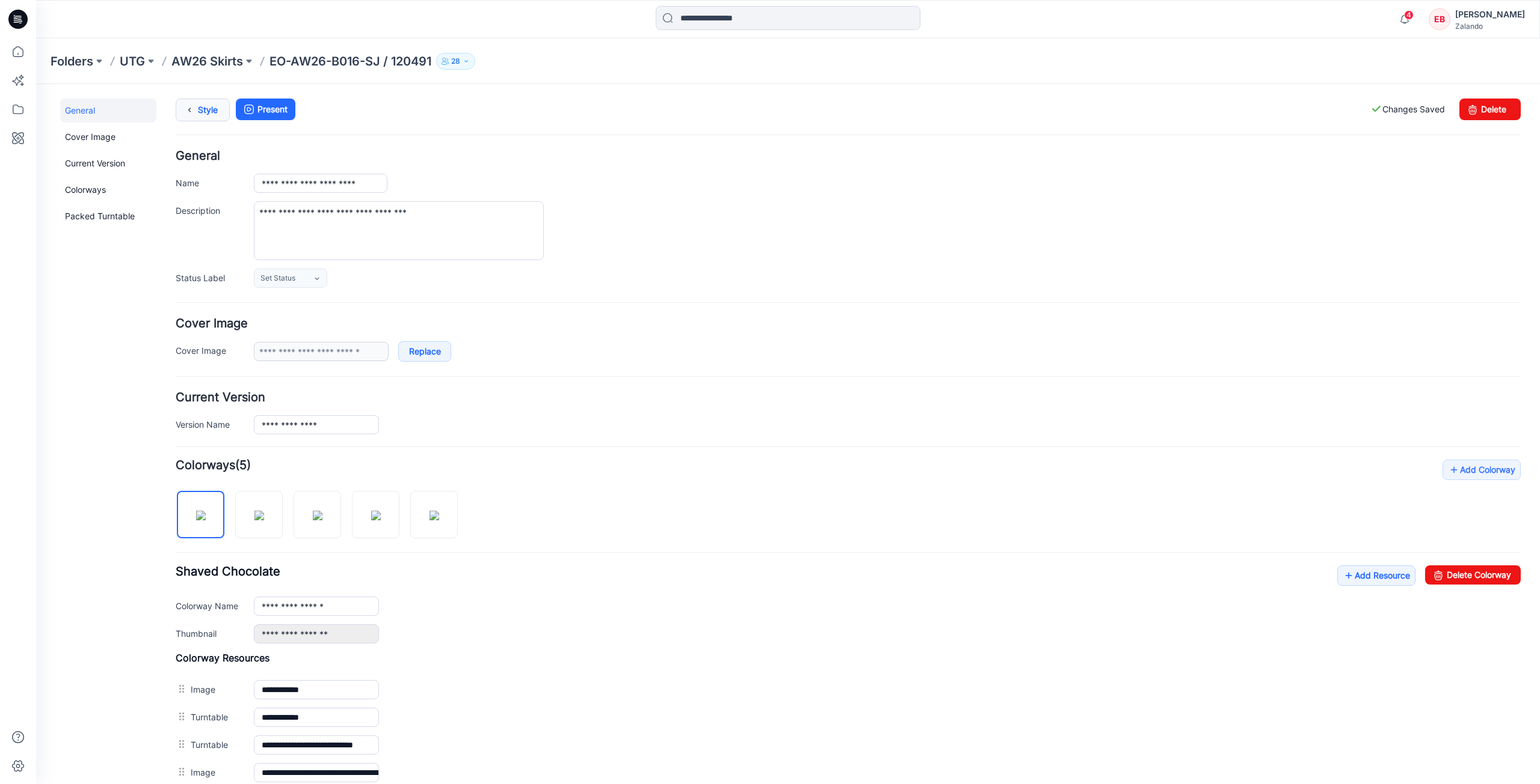
click at [196, 110] on icon at bounding box center [189, 110] width 17 height 22
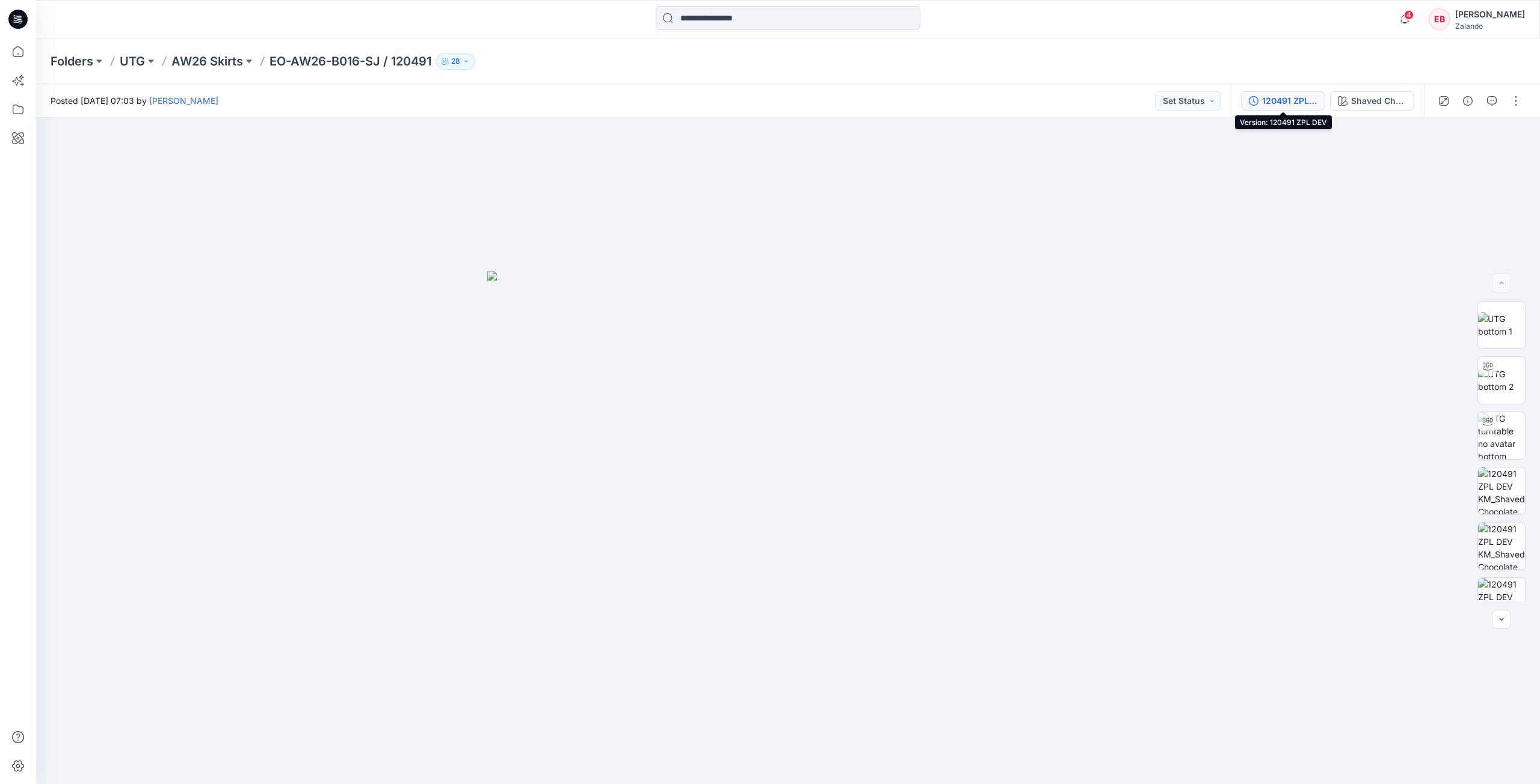
click at [1307, 97] on div "120491 ZPL DEV" at bounding box center [1289, 100] width 55 height 14
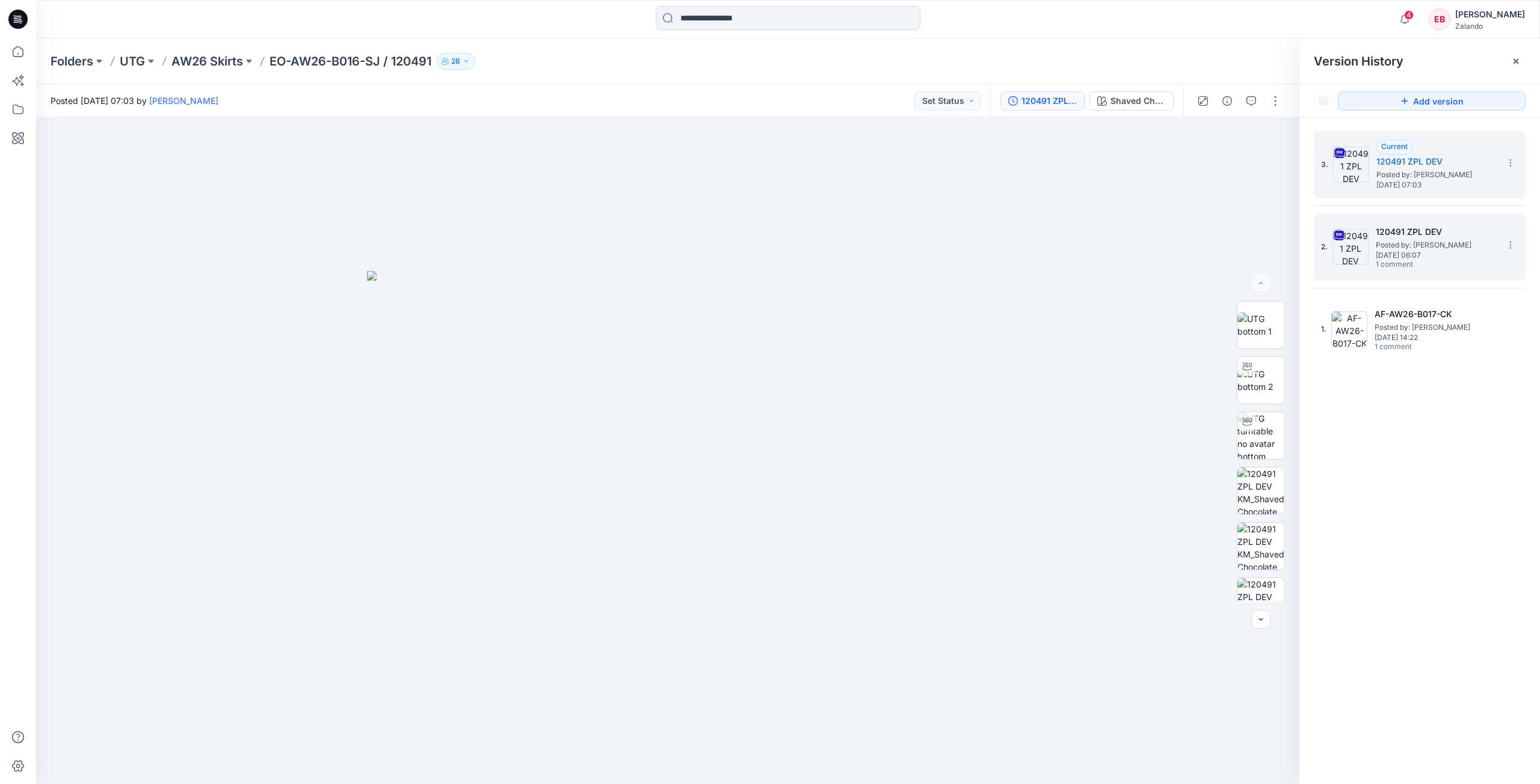
click at [1449, 249] on span "Posted by: [PERSON_NAME]" at bounding box center [1435, 244] width 120 height 12
click at [1516, 67] on div at bounding box center [1515, 61] width 19 height 19
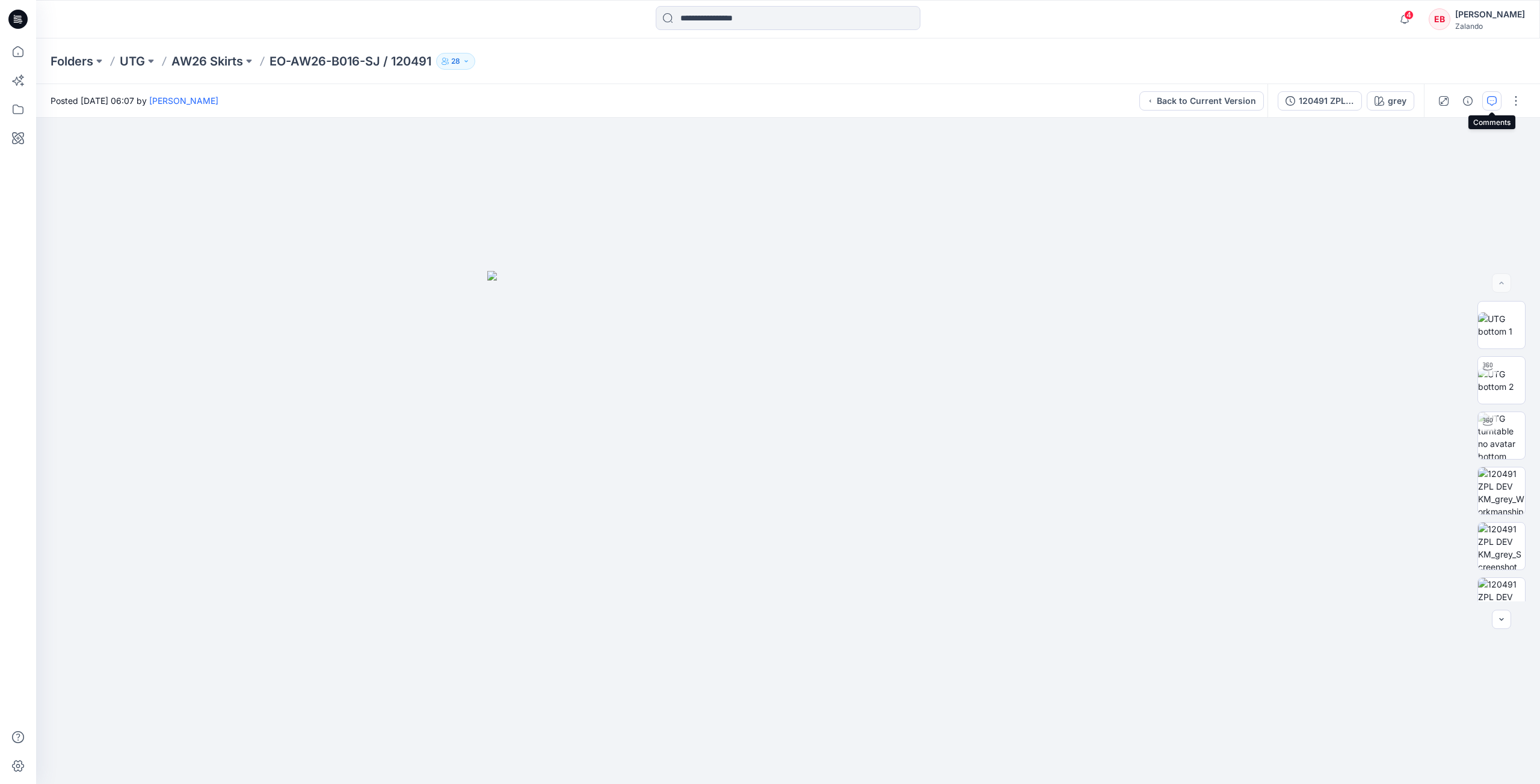
click at [1491, 101] on icon "button" at bounding box center [1491, 100] width 10 height 10
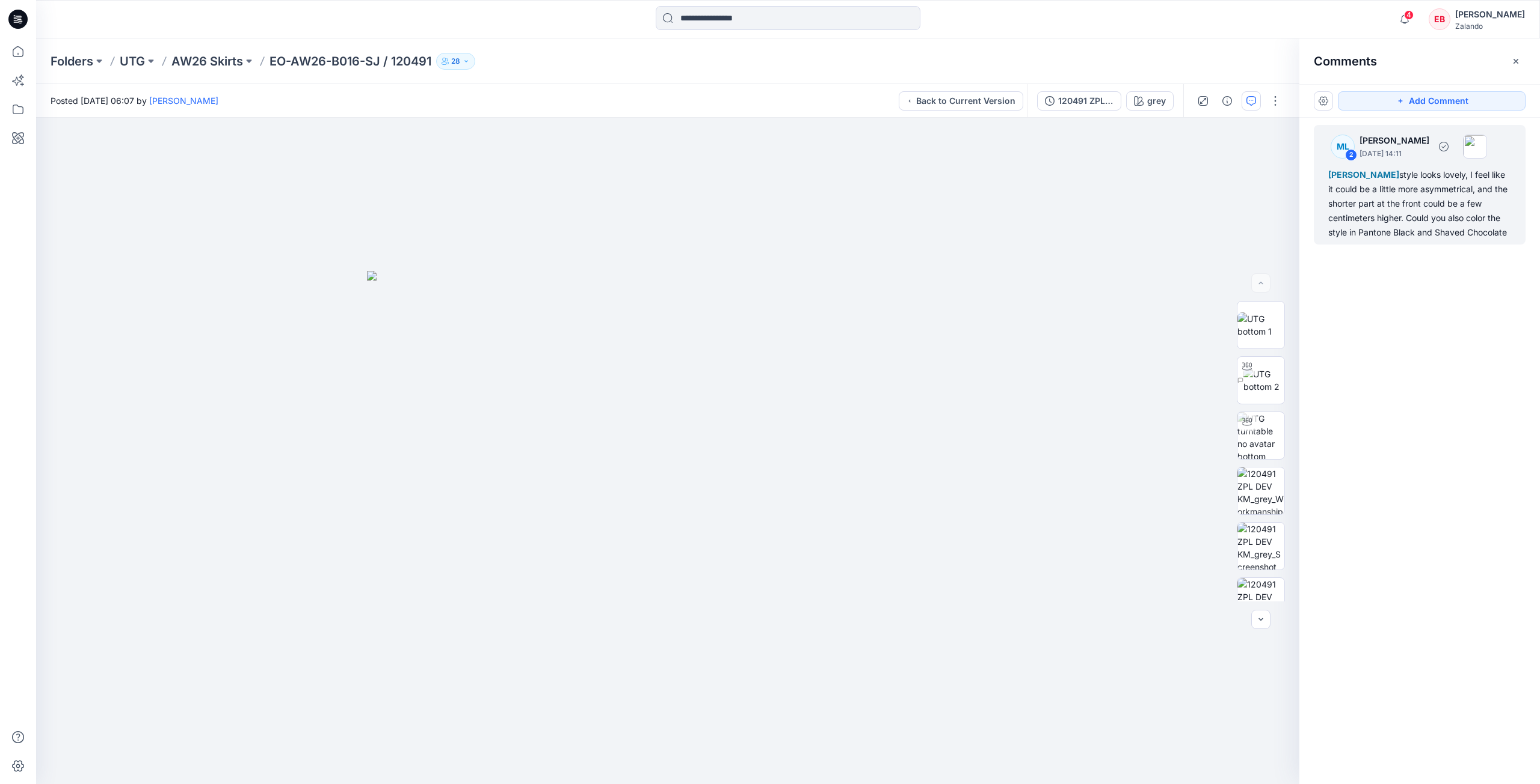
click at [1358, 232] on div "Emma Bertelsen style looks lovely, I feel like it could be a little more asymme…" at bounding box center [1420, 204] width 183 height 72
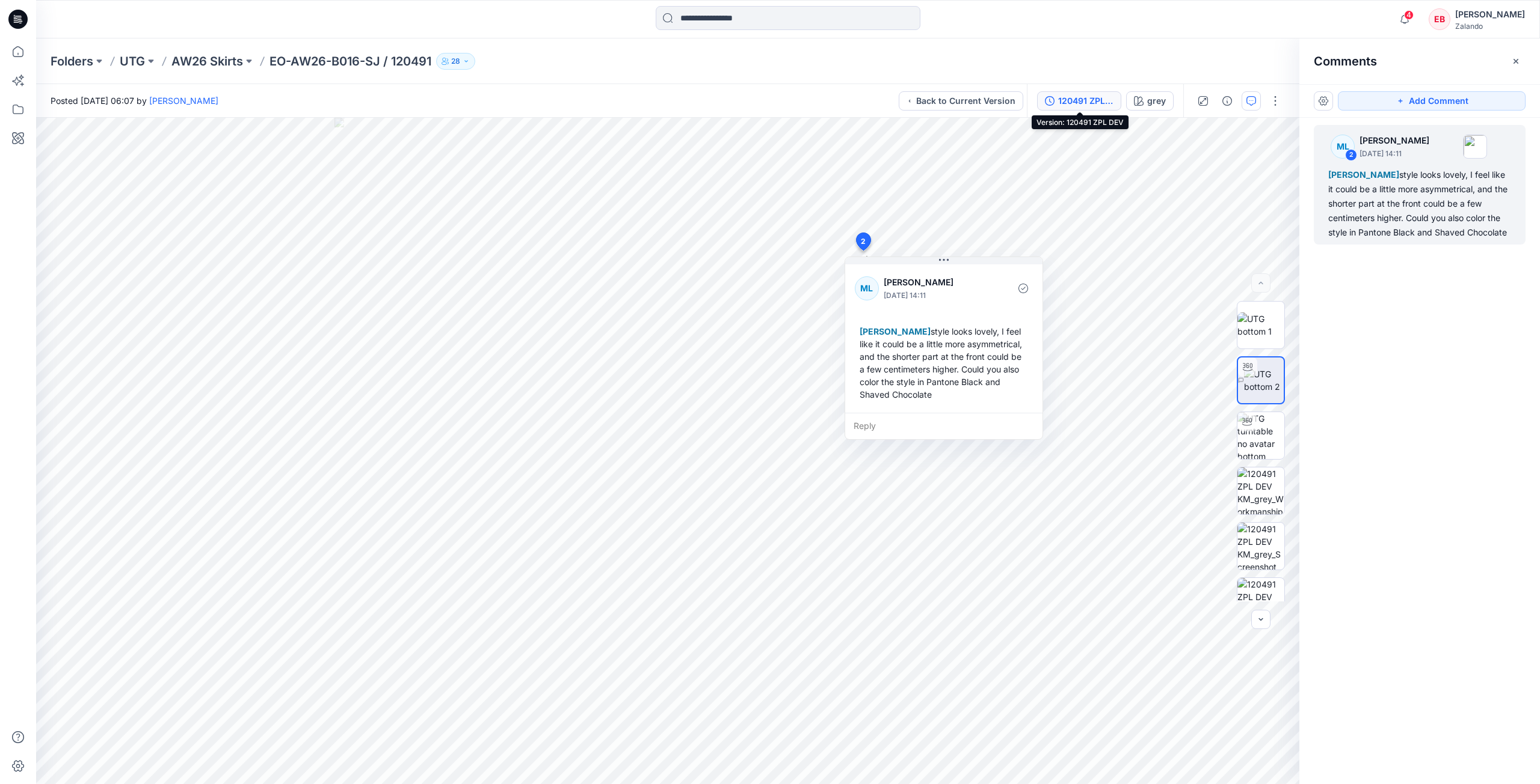
click at [1083, 100] on div "120491 ZPL DEV" at bounding box center [1085, 100] width 55 height 14
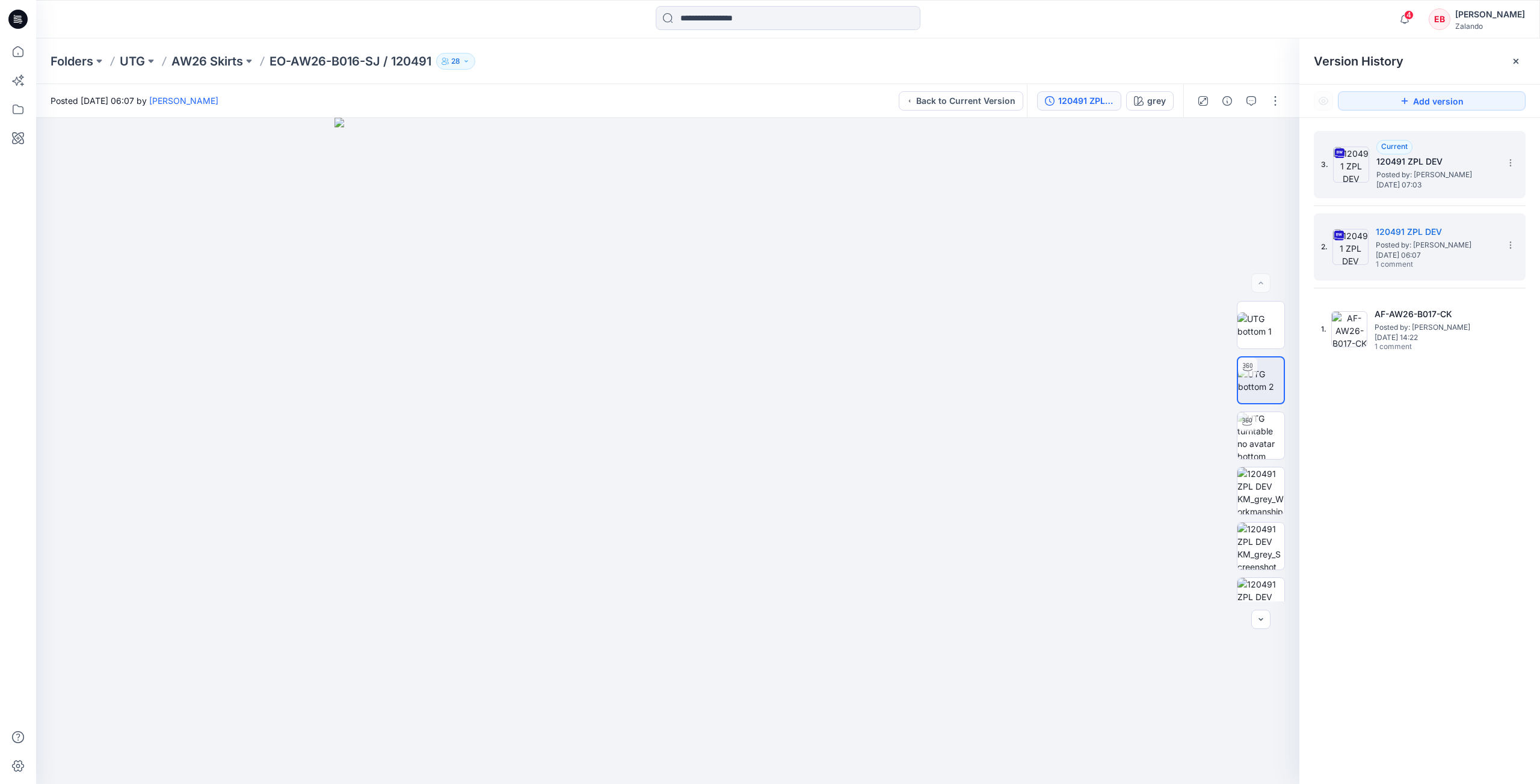
click at [1391, 172] on span "Posted by: Emma Bertelsen" at bounding box center [1436, 175] width 120 height 12
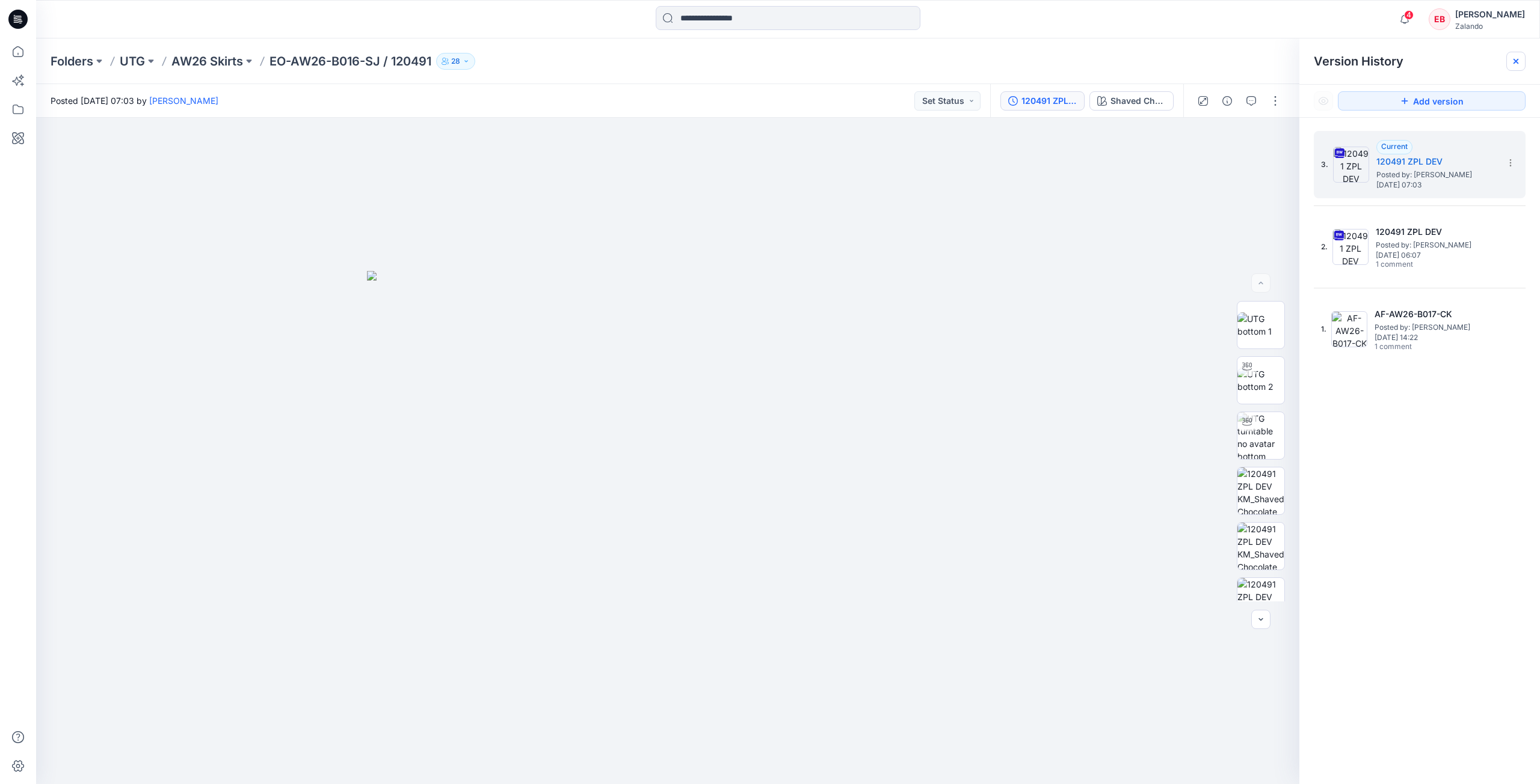
click at [1522, 54] on div at bounding box center [1515, 61] width 19 height 19
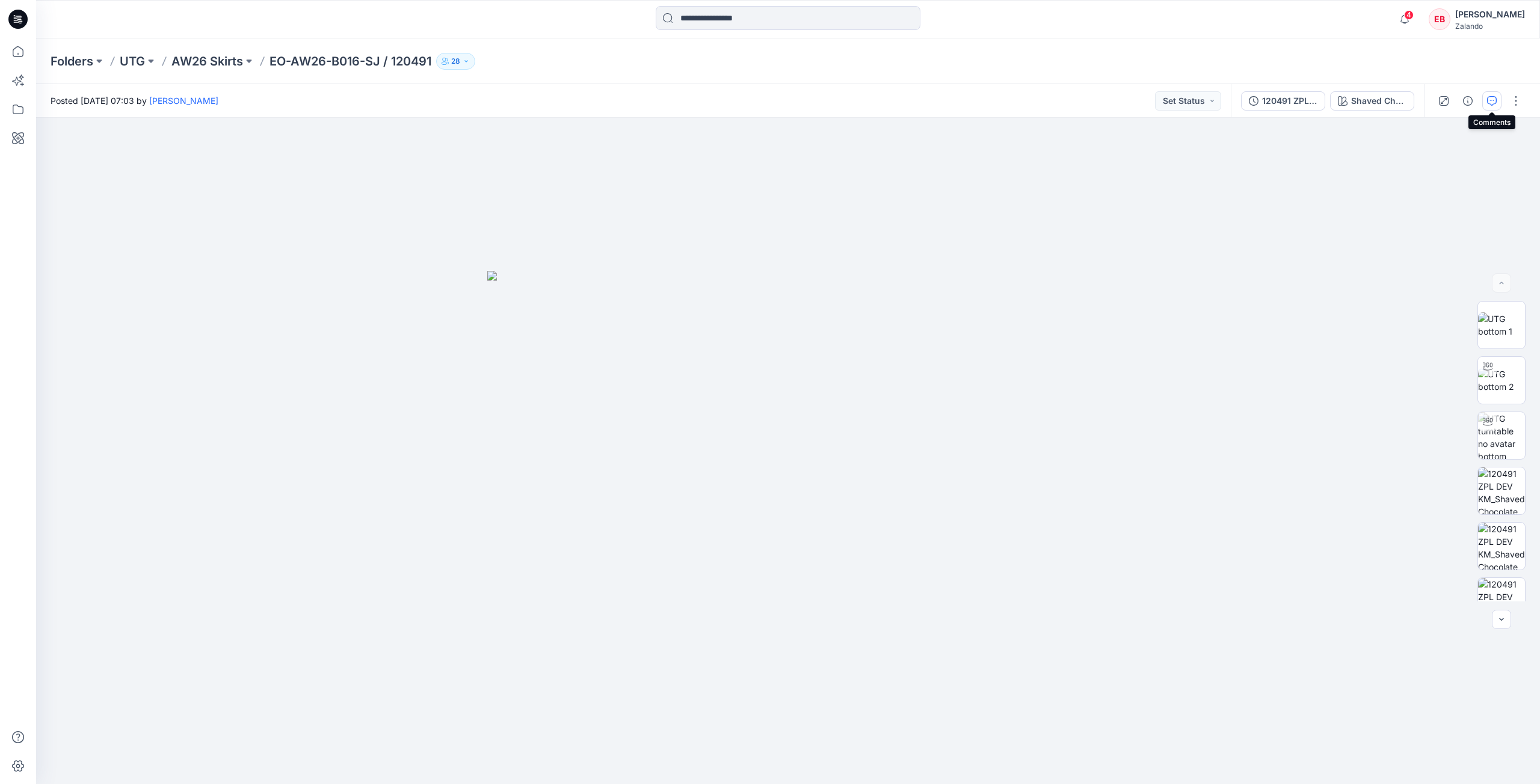
click at [1487, 100] on icon "button" at bounding box center [1491, 100] width 10 height 10
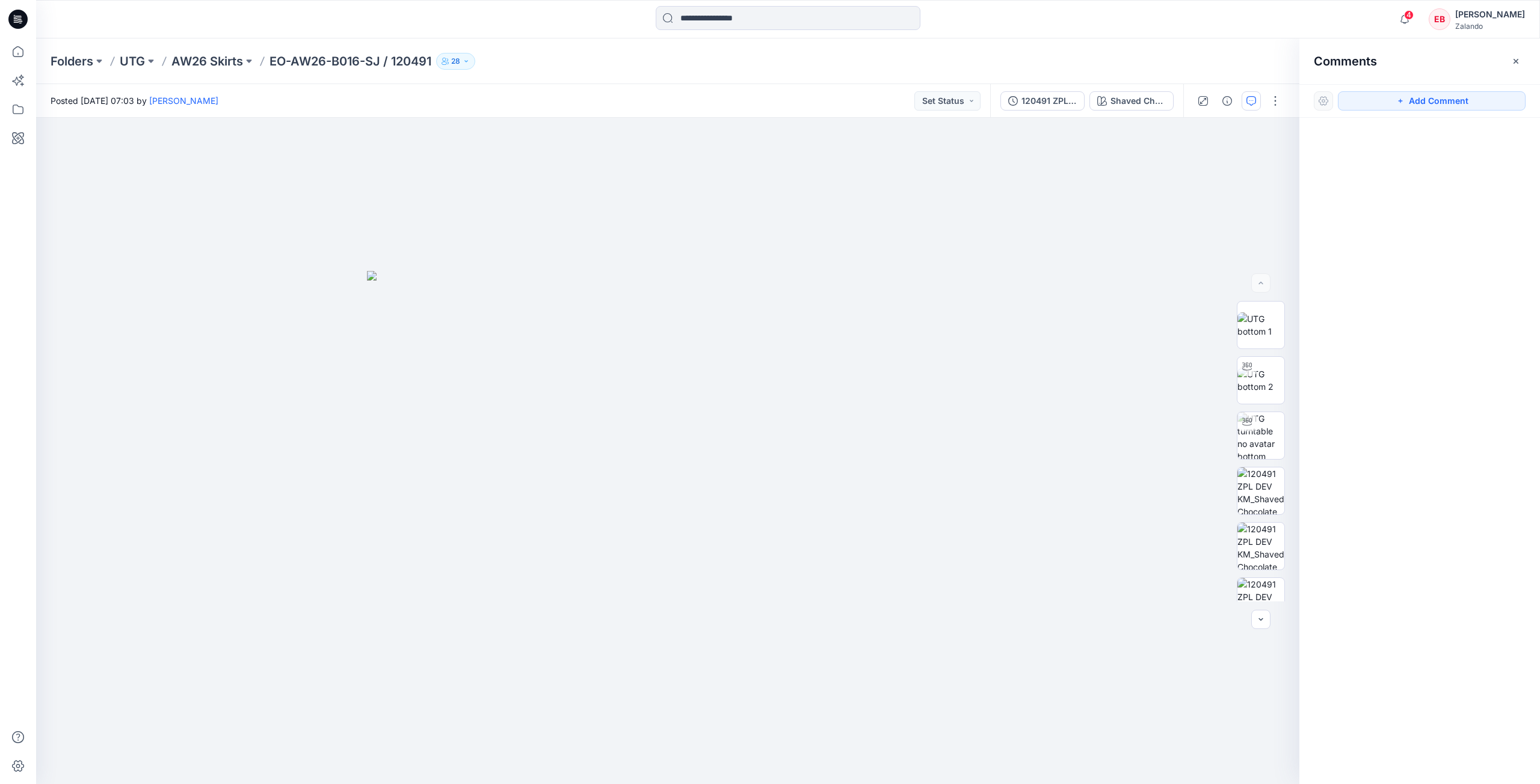
click at [1417, 117] on div "Add Comment" at bounding box center [1420, 100] width 241 height 33
click at [1414, 107] on button "Add Comment" at bounding box center [1430, 100] width 188 height 19
click at [949, 202] on div "1" at bounding box center [668, 451] width 1263 height 666
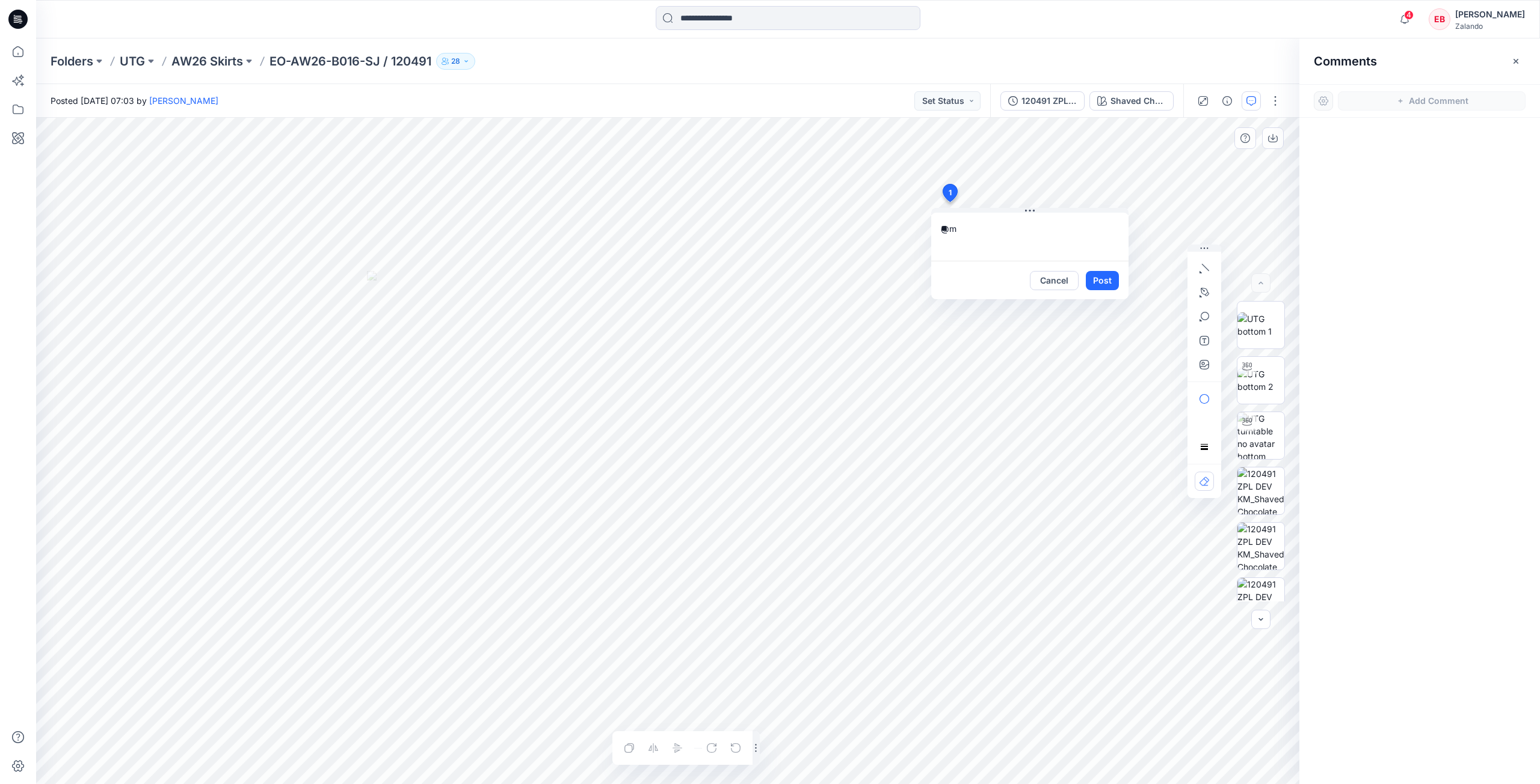
type textarea "*"
click at [993, 234] on textarea "**********" at bounding box center [1030, 236] width 197 height 48
click at [940, 231] on textarea "**********" at bounding box center [1030, 236] width 197 height 48
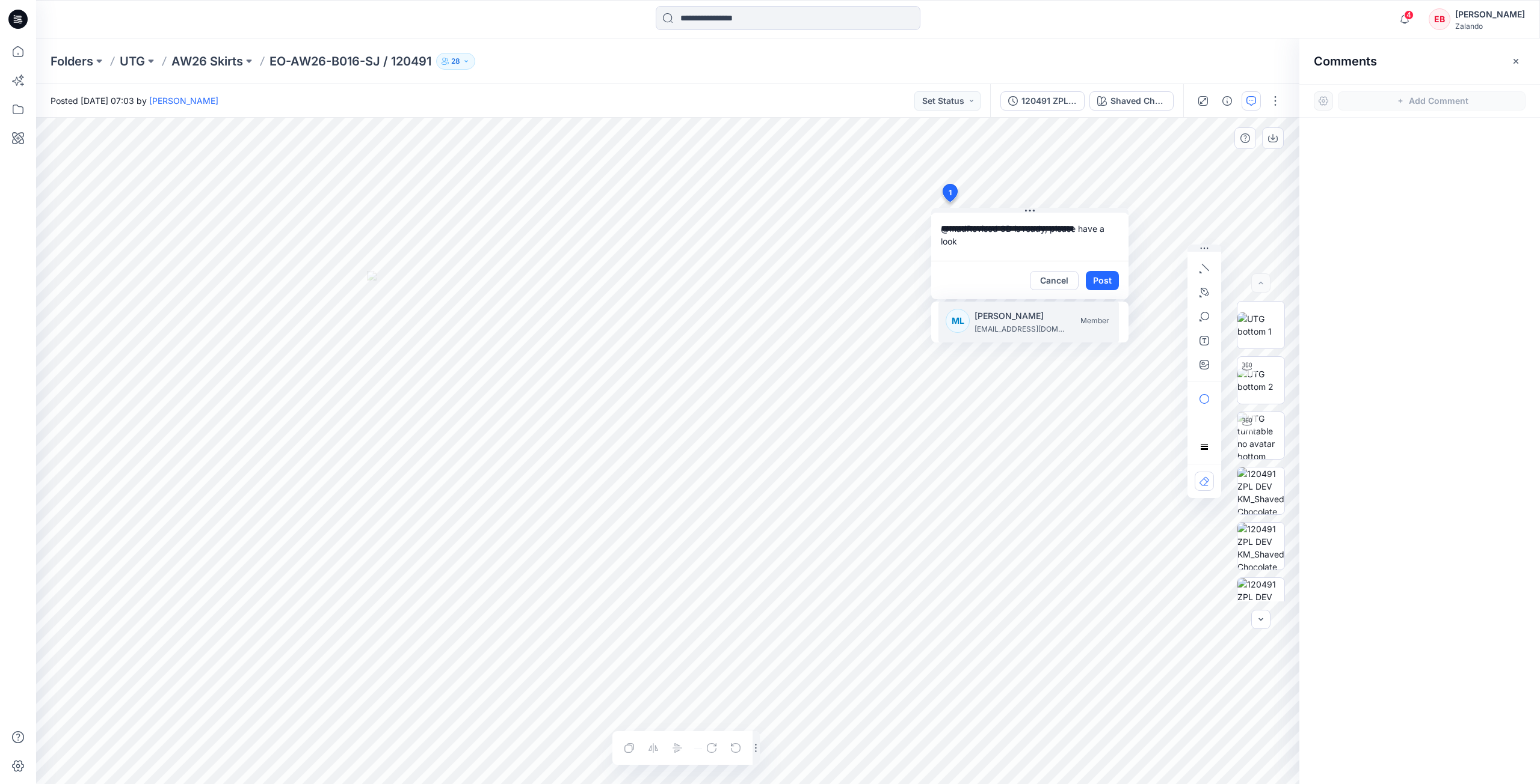
click at [1016, 331] on p "madlen.lecoutre@zalando.de" at bounding box center [1019, 329] width 91 height 12
type textarea "**********"
click at [1111, 285] on button "Post" at bounding box center [1102, 280] width 34 height 19
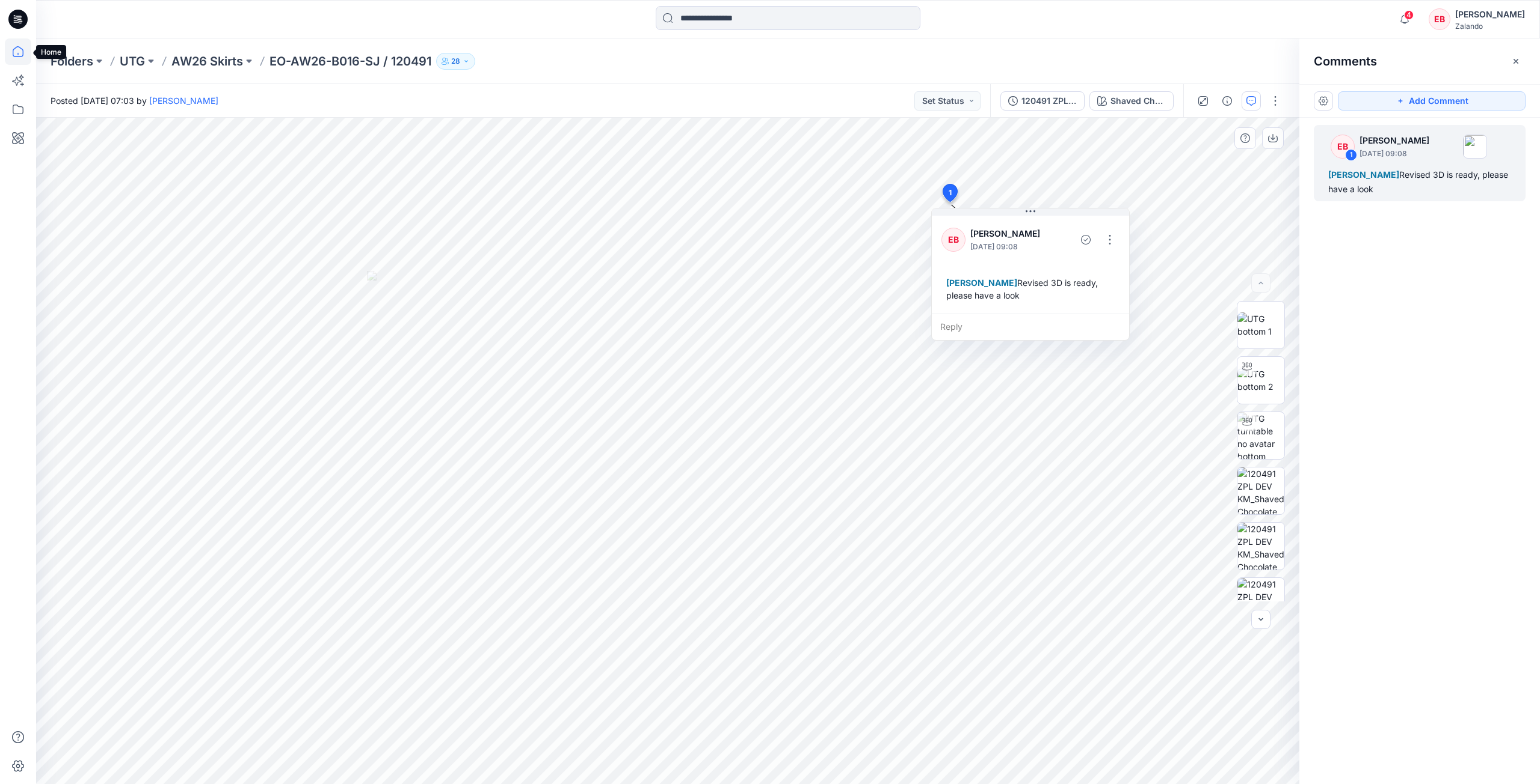
click at [21, 57] on icon at bounding box center [17, 51] width 26 height 26
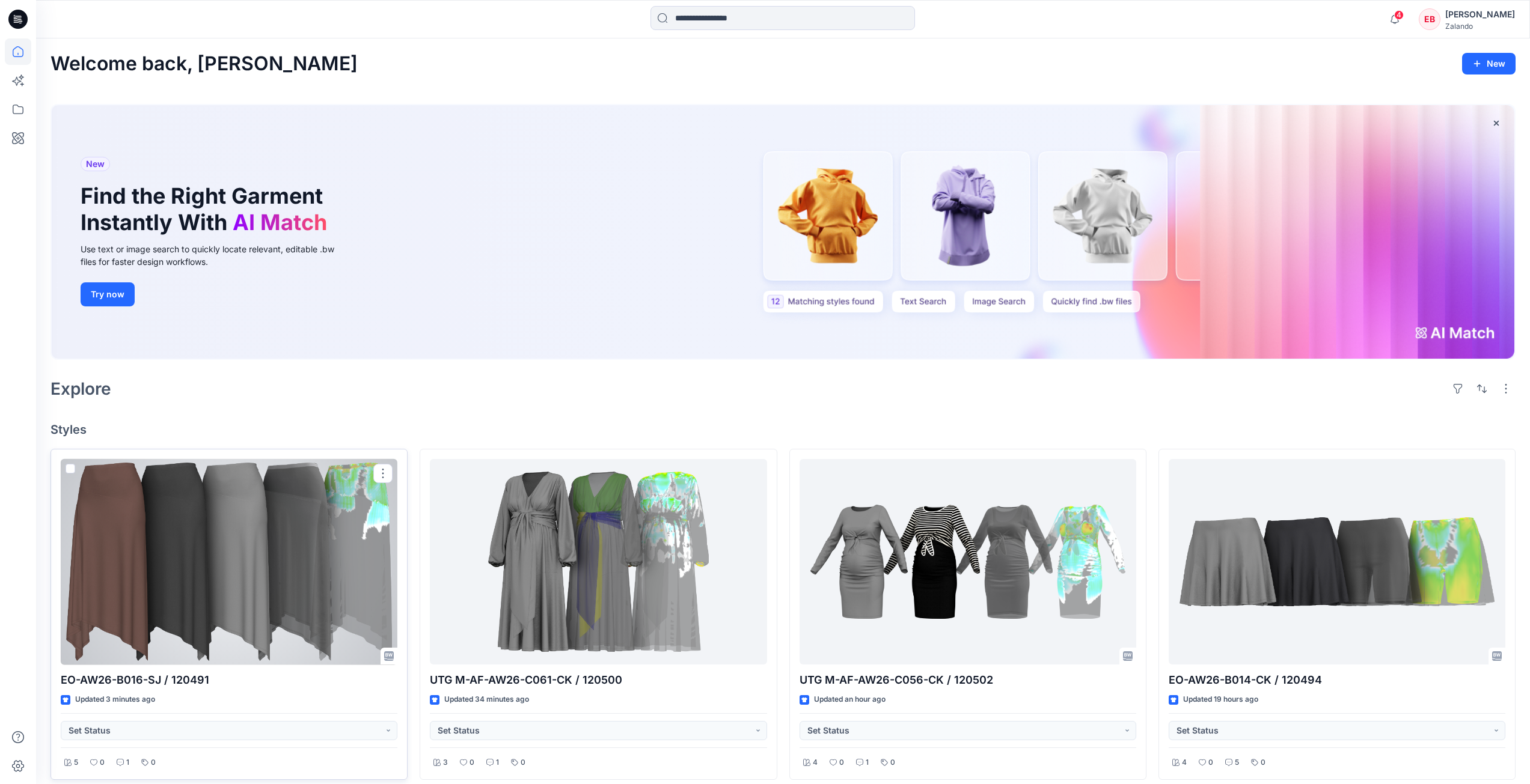
click at [186, 569] on div at bounding box center [229, 562] width 337 height 206
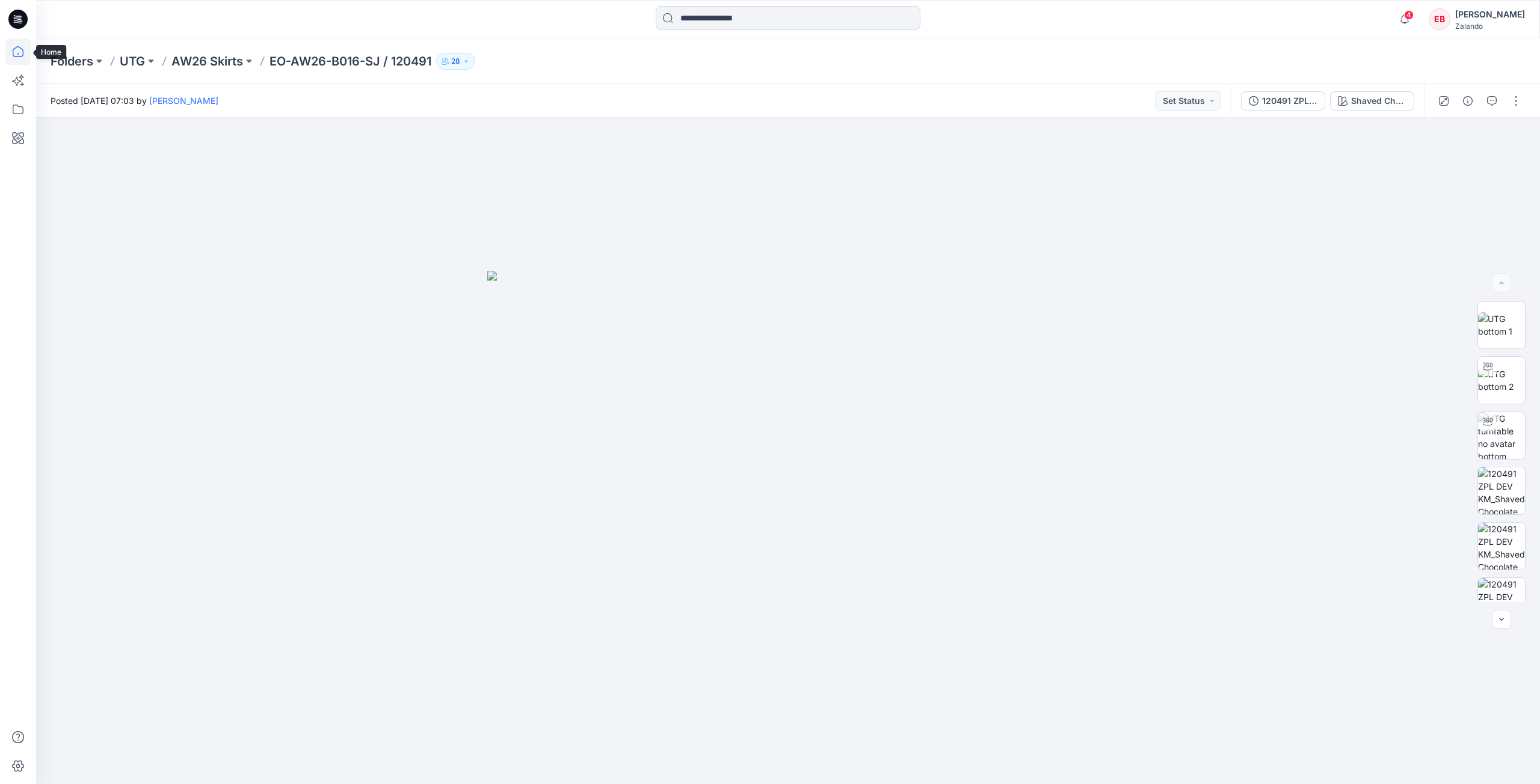
click at [23, 53] on icon at bounding box center [18, 52] width 11 height 11
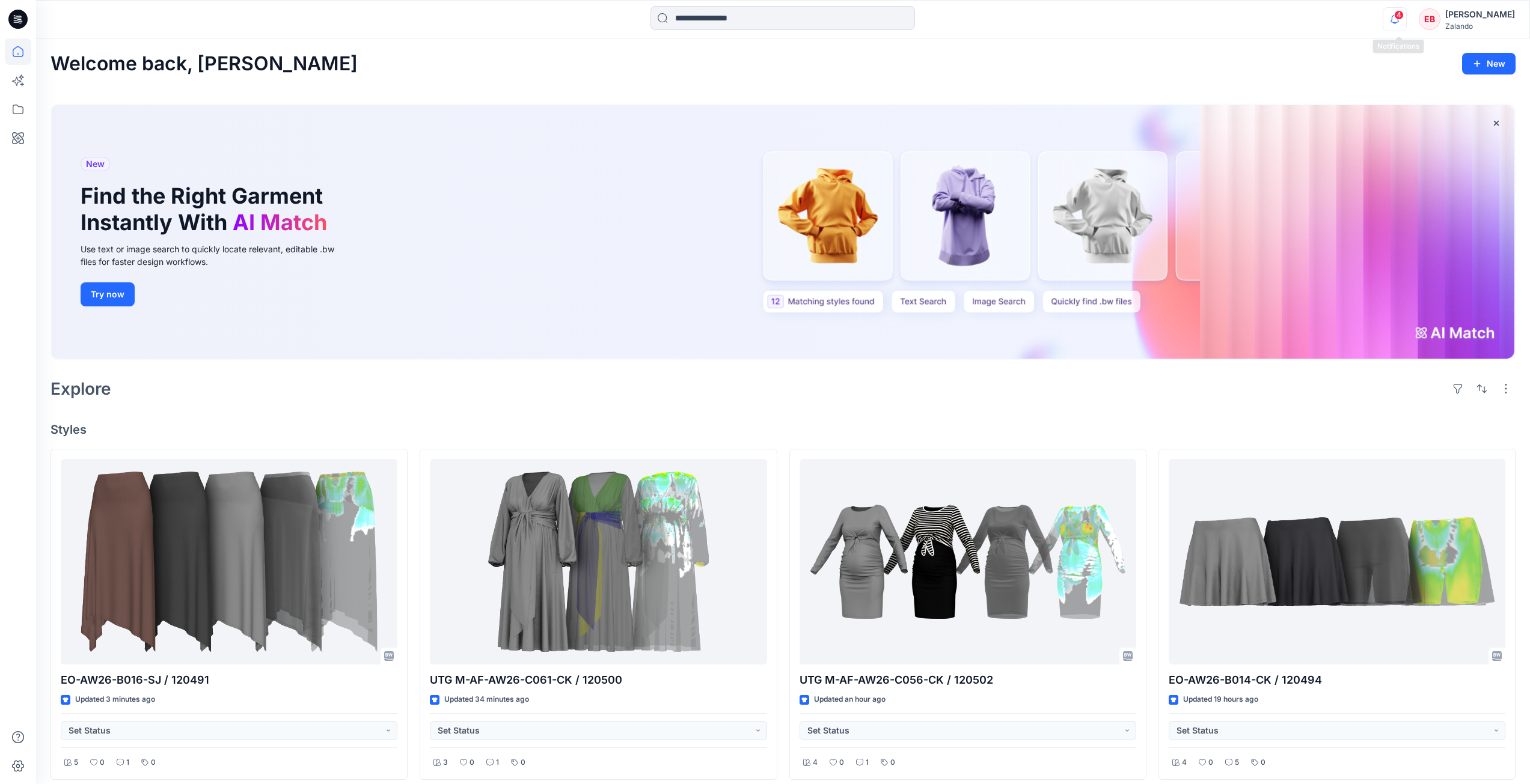
click at [1396, 17] on icon "button" at bounding box center [1394, 19] width 23 height 24
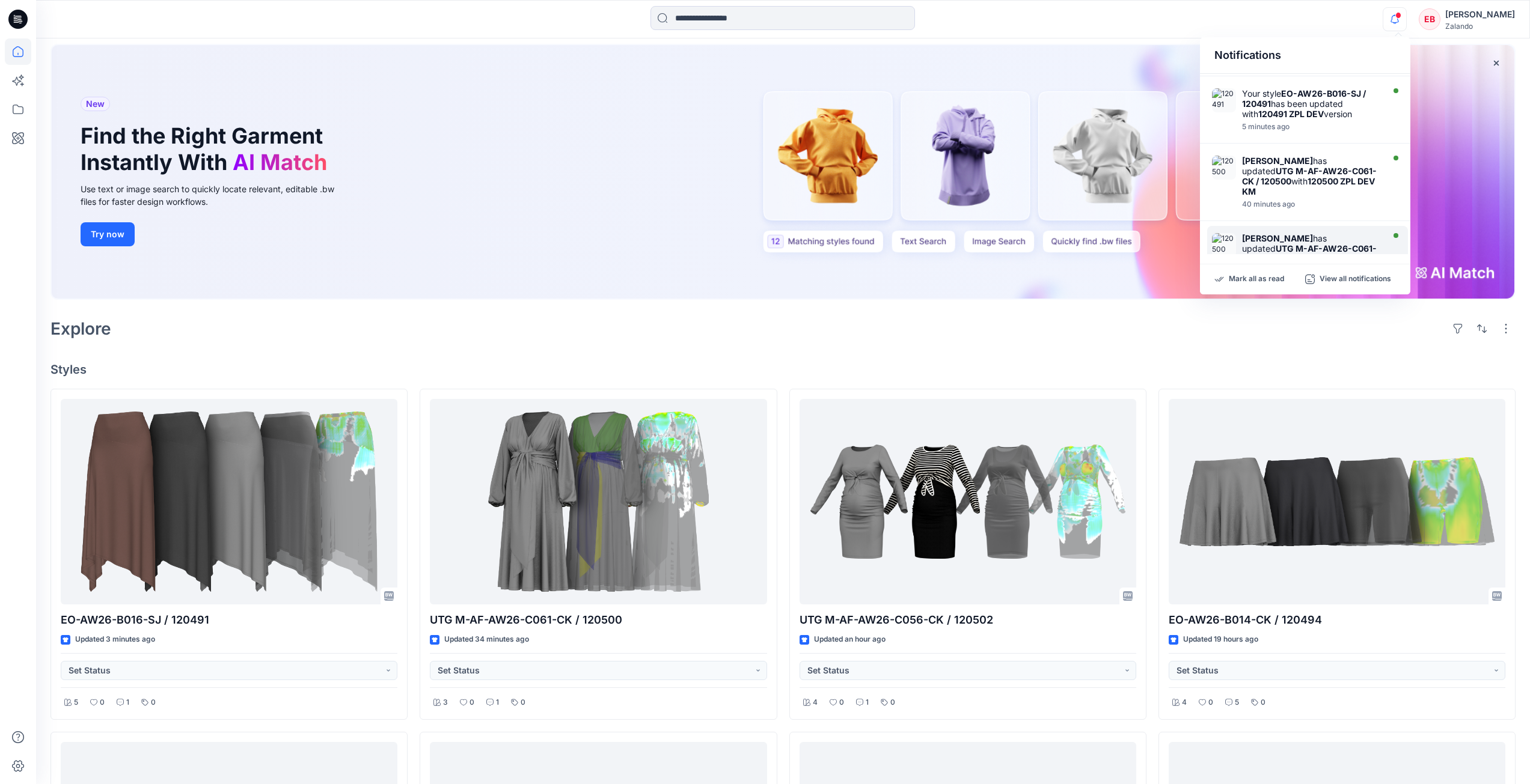
scroll to position [120, 0]
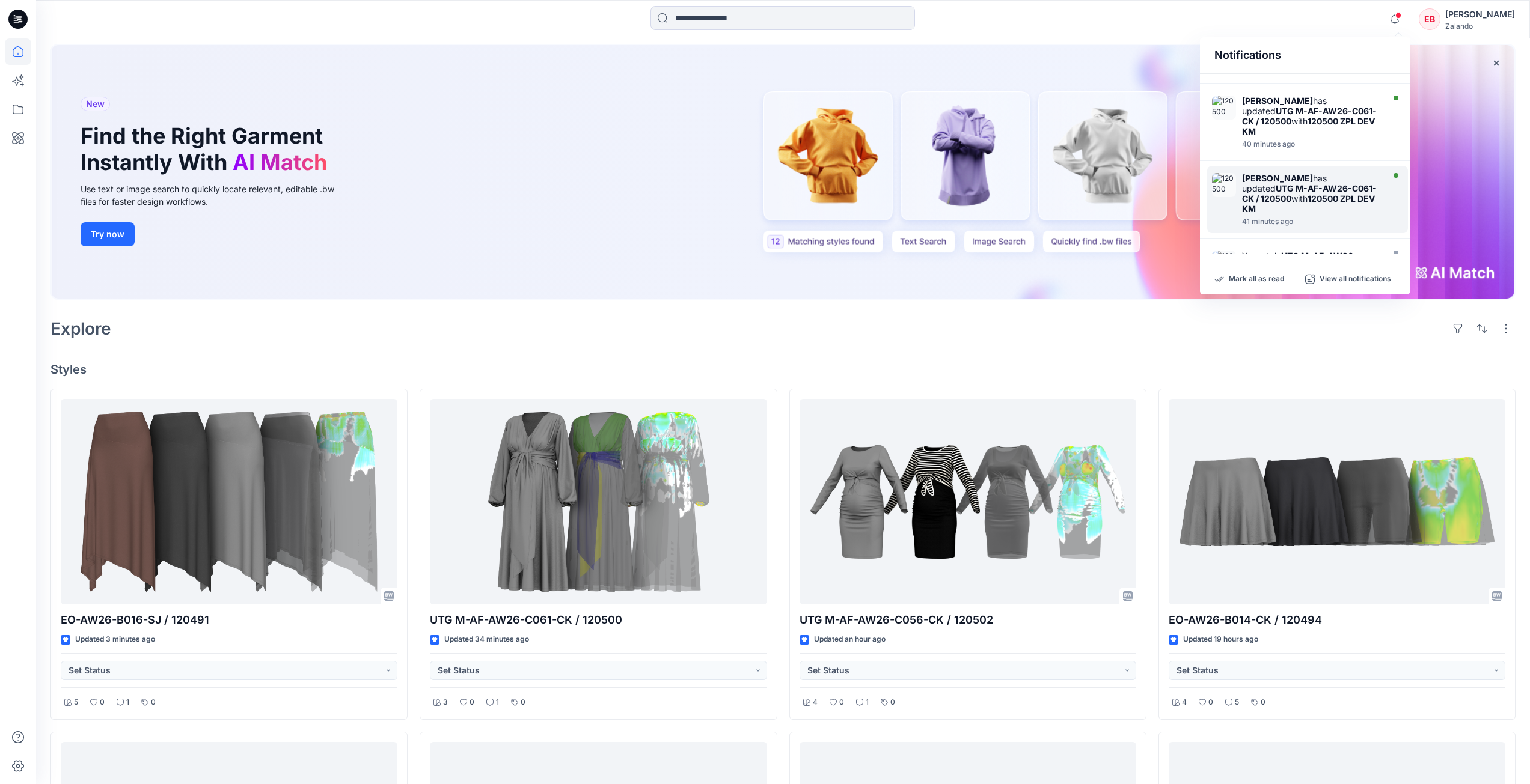
click at [1380, 177] on div "Marnie Douven has updated UTG M-AF-AW26-C061-CK / 120500 with 120500 ZPL DEV KM…" at bounding box center [1314, 199] width 144 height 53
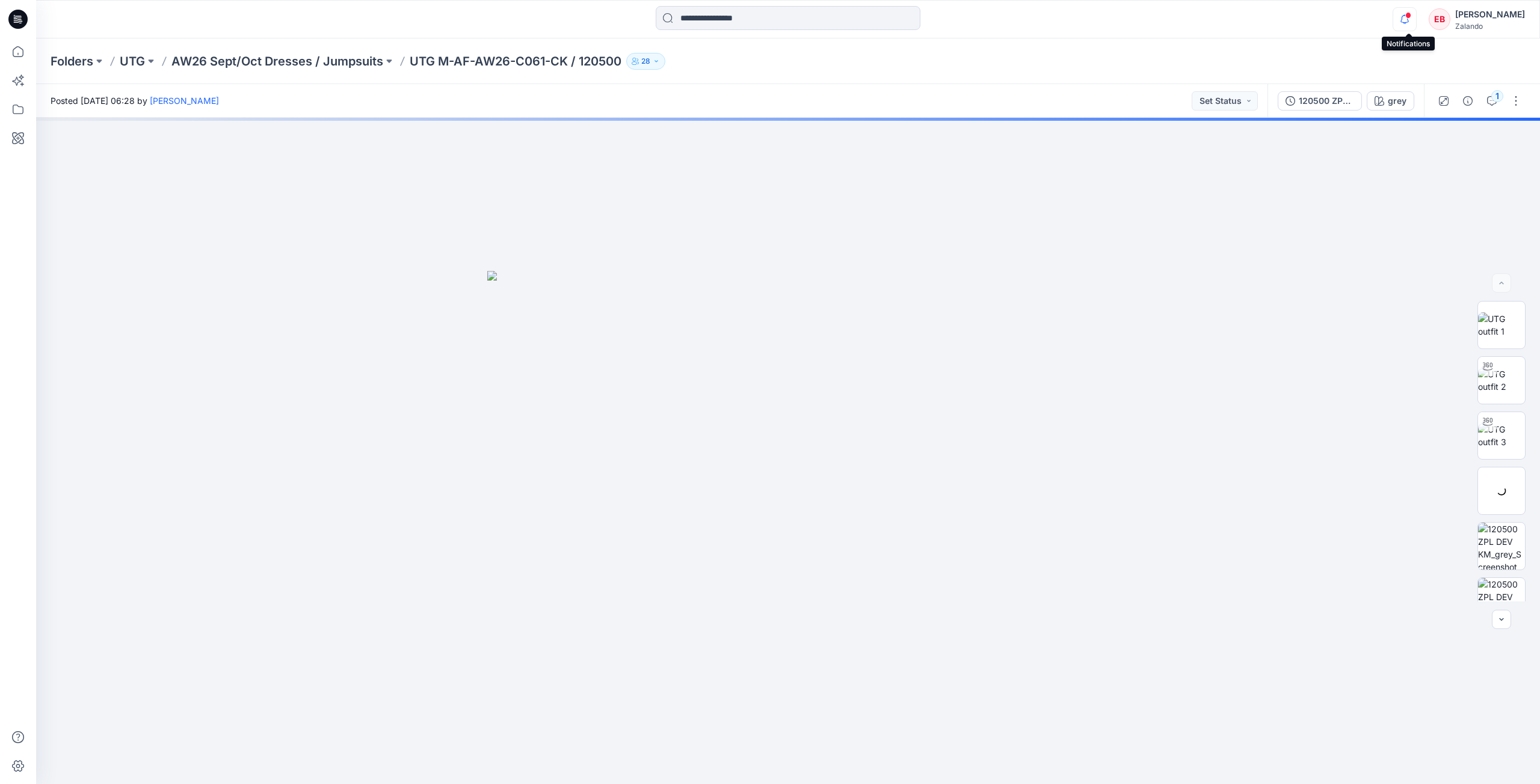
click at [1405, 17] on icon "button" at bounding box center [1404, 19] width 23 height 24
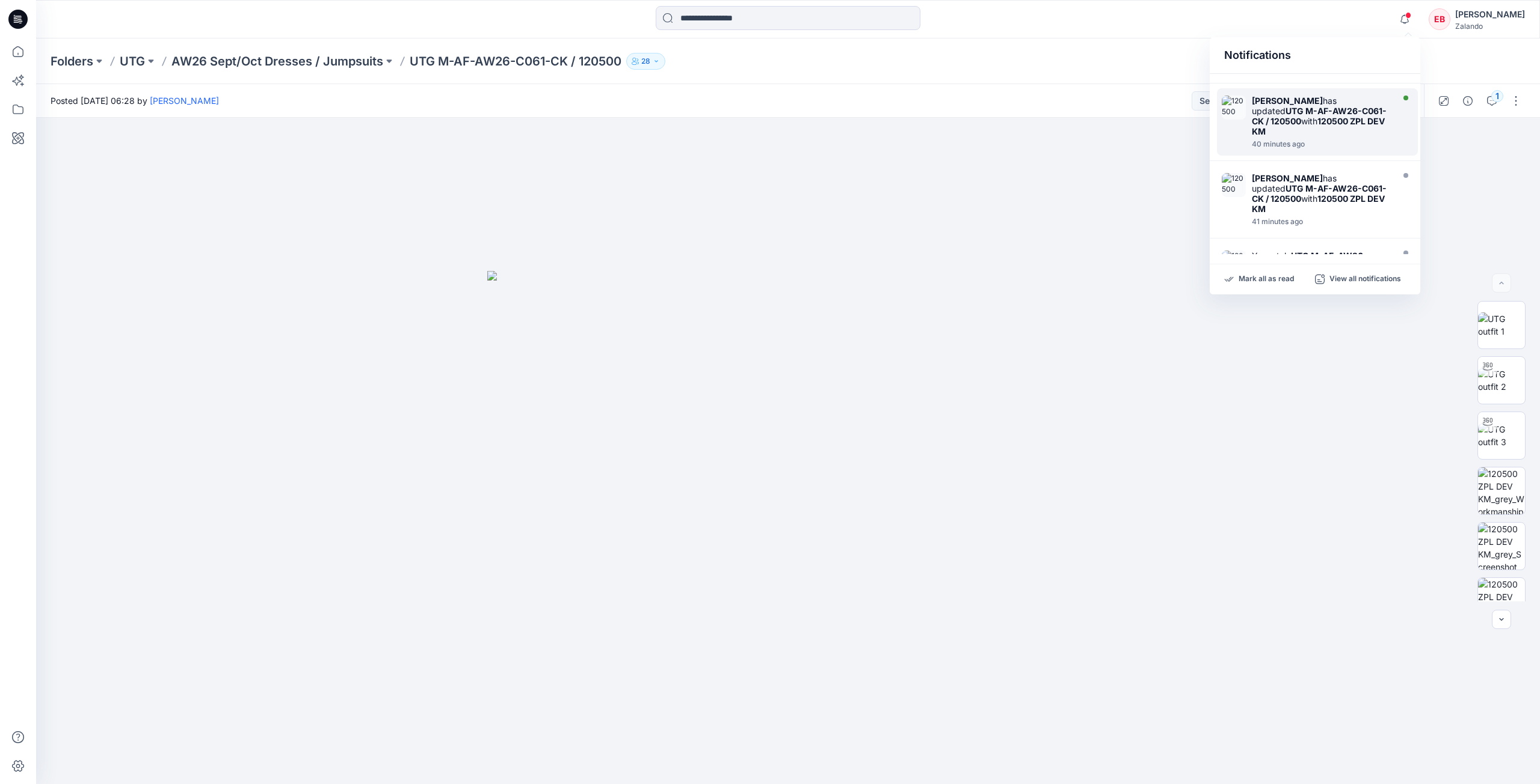
click at [1381, 137] on div at bounding box center [1321, 138] width 139 height 3
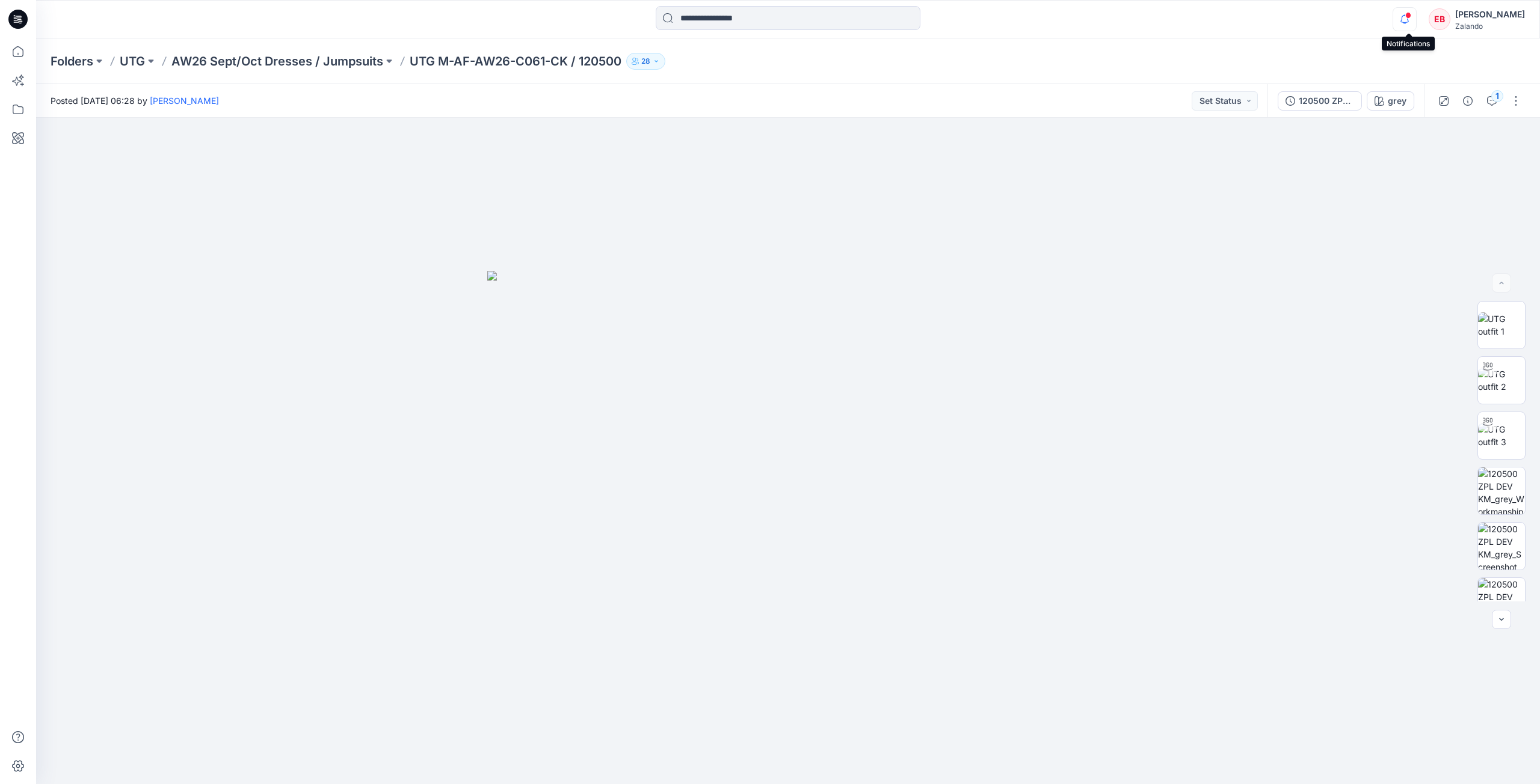
click at [1407, 19] on icon "button" at bounding box center [1404, 19] width 23 height 24
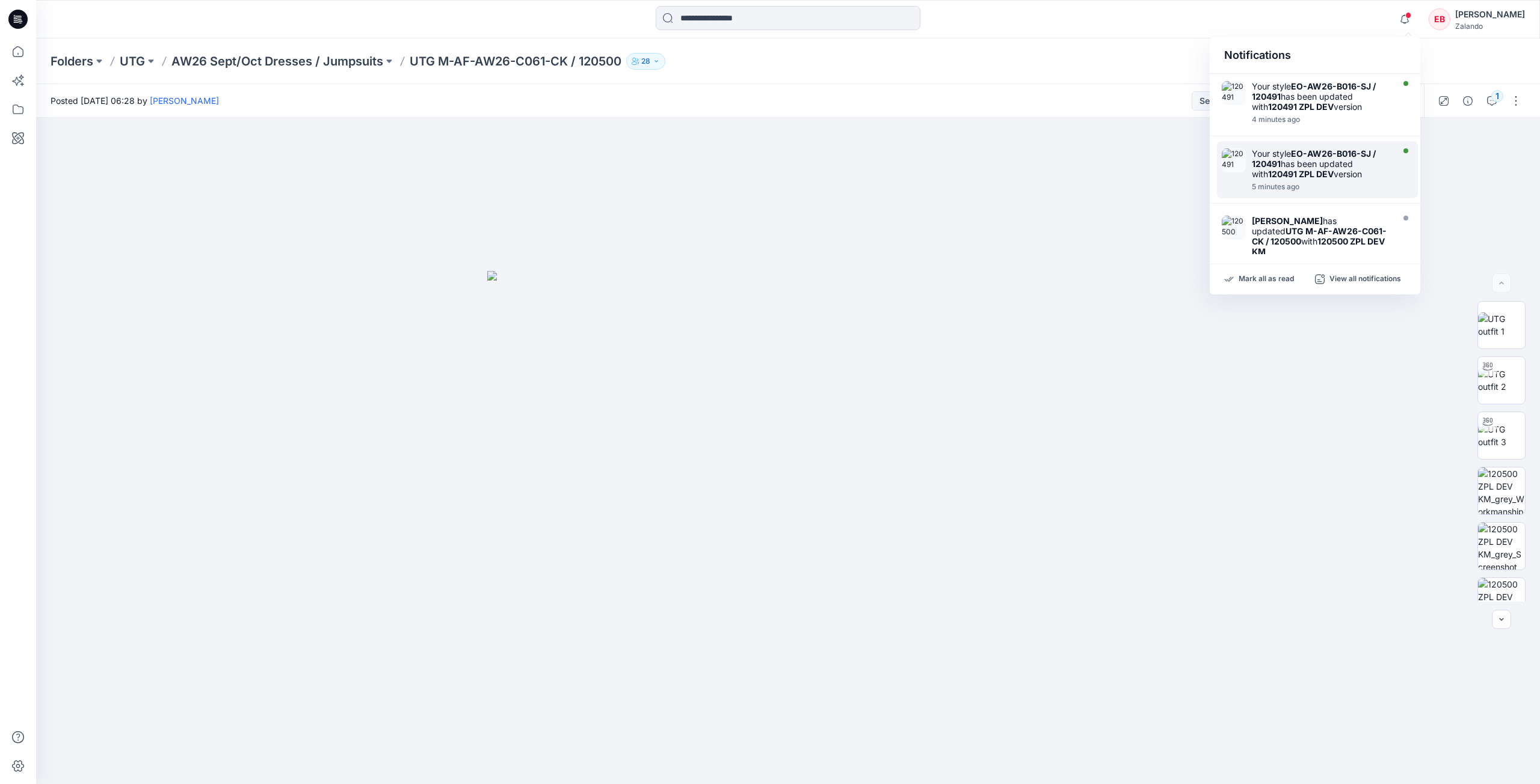
click at [1383, 167] on div "Your style EO-AW26-B016-SJ / 120491 has been updated with 120491 ZPL DEV version" at bounding box center [1321, 164] width 139 height 31
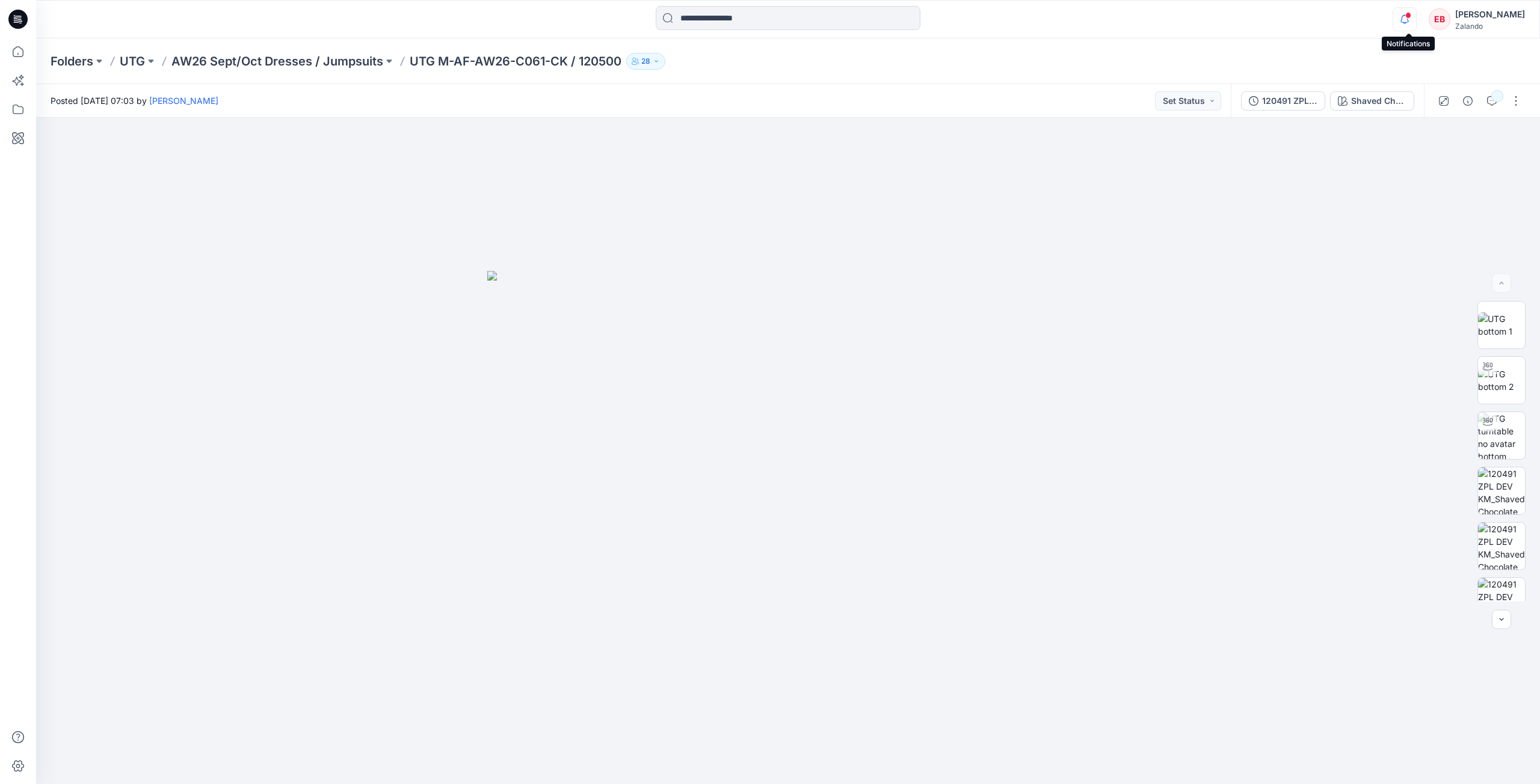
click at [1399, 28] on icon "button" at bounding box center [1404, 19] width 23 height 24
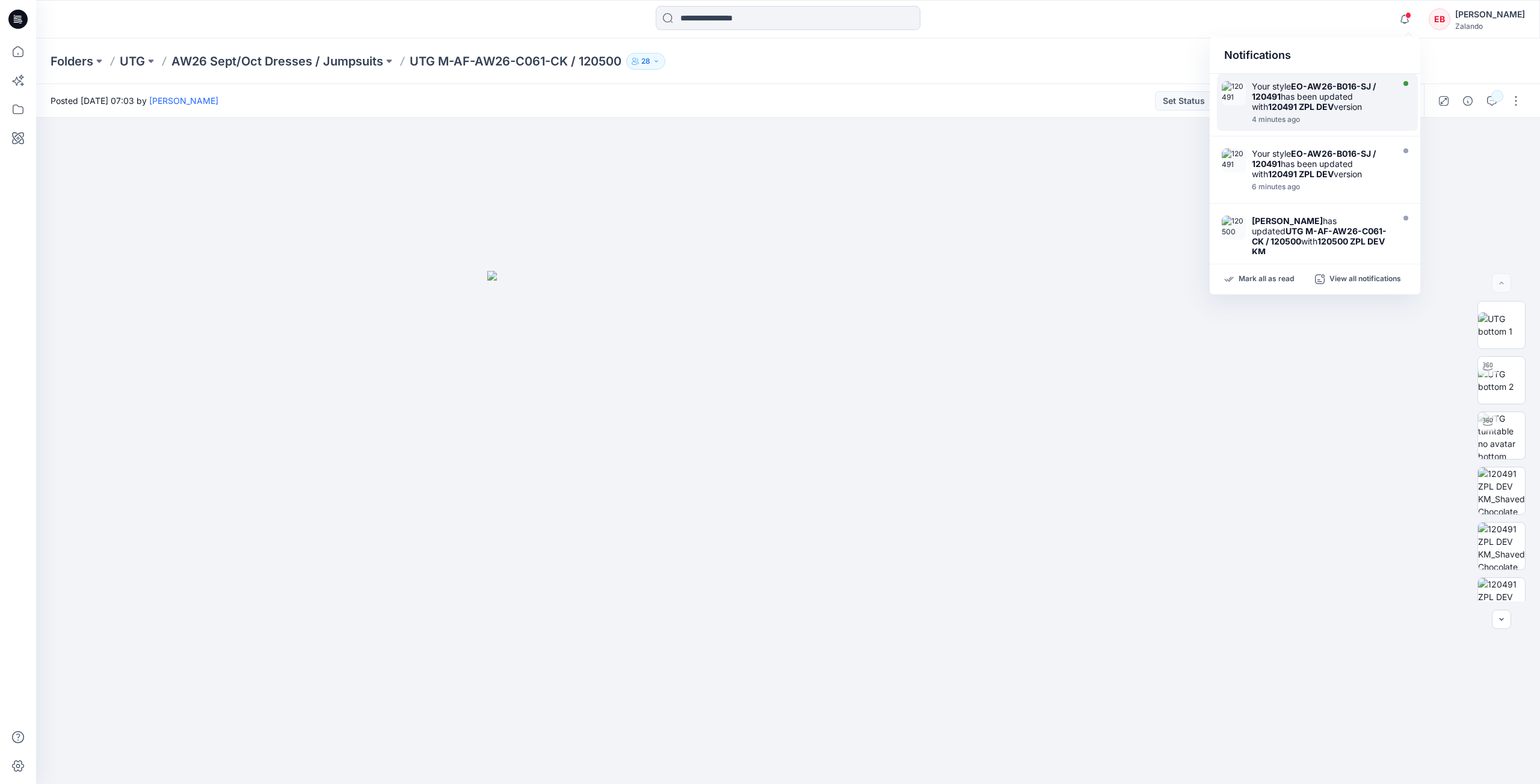
click at [1381, 116] on div "4 minutes ago" at bounding box center [1321, 119] width 139 height 8
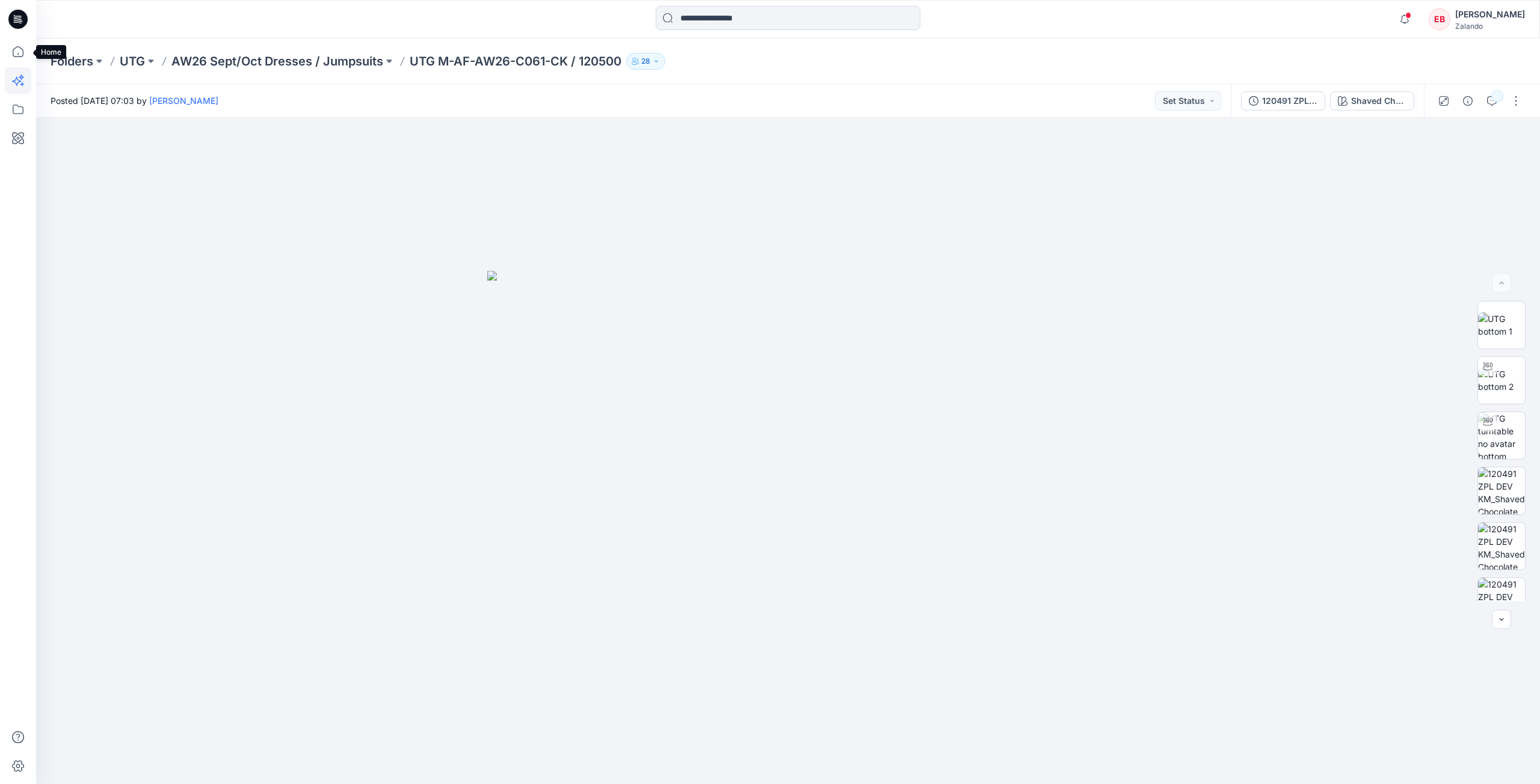
drag, startPoint x: 17, startPoint y: 49, endPoint x: 14, endPoint y: 71, distance: 22.2
click at [17, 49] on icon at bounding box center [17, 51] width 26 height 26
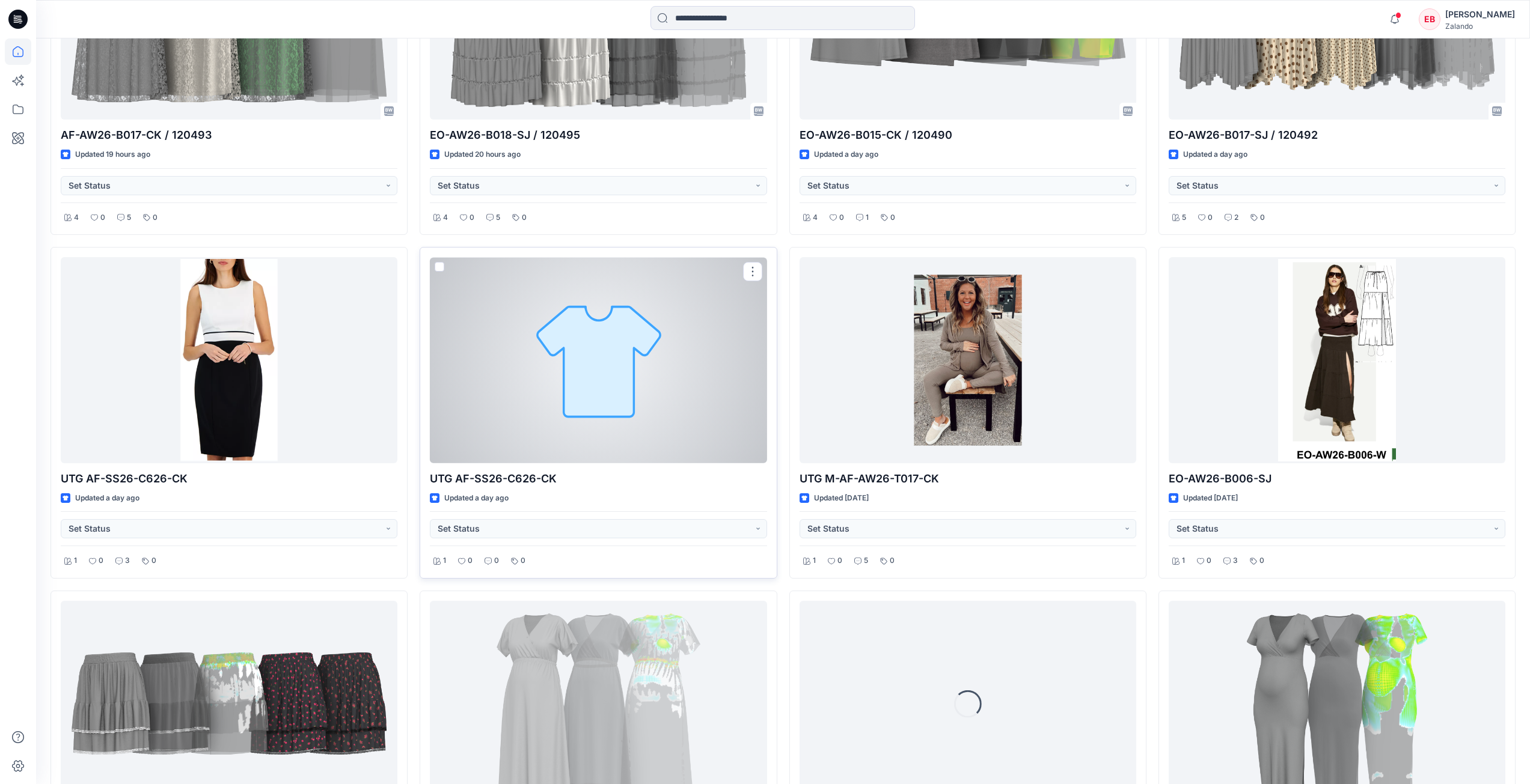
scroll to position [902, 0]
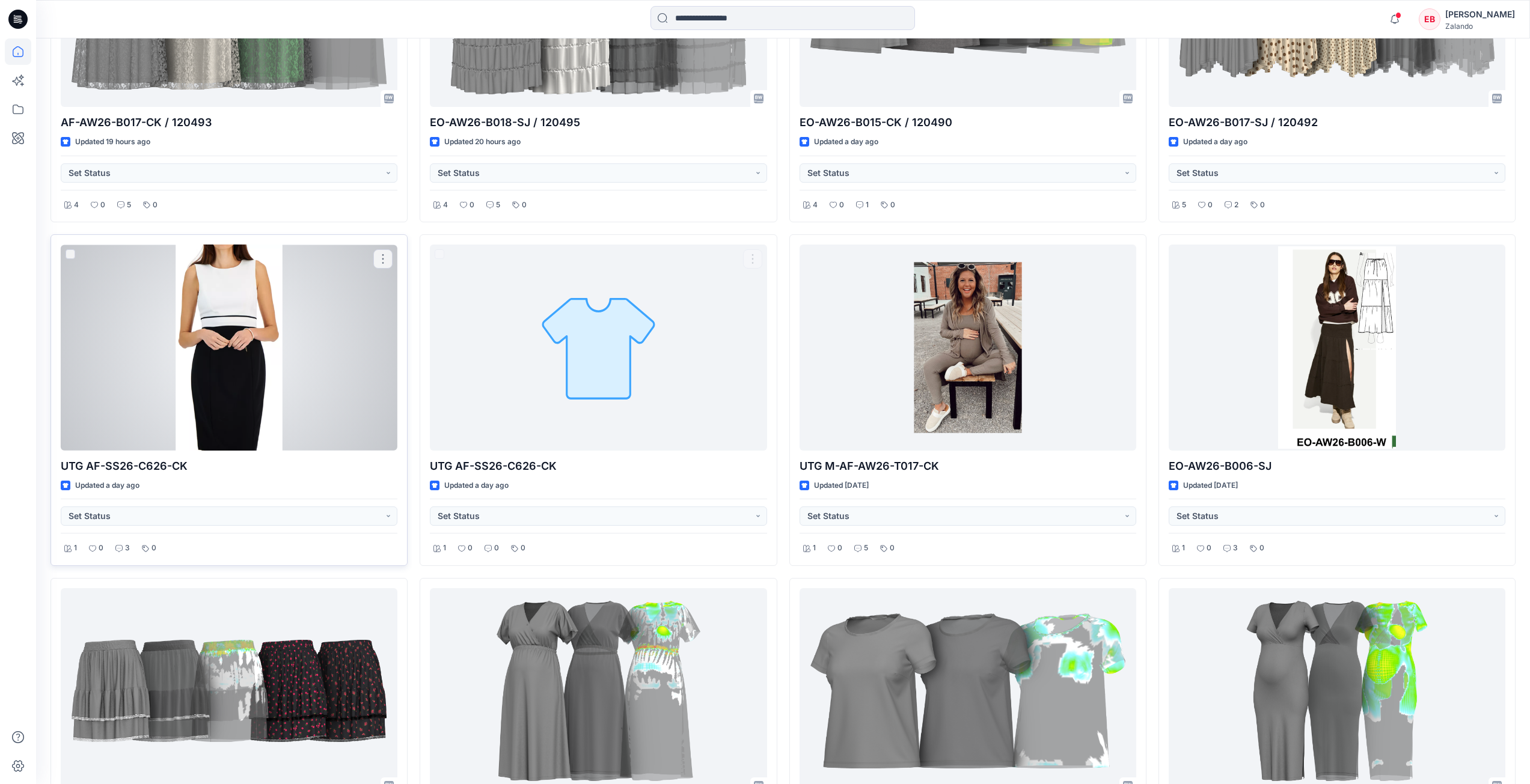
click at [201, 338] on div at bounding box center [229, 348] width 337 height 206
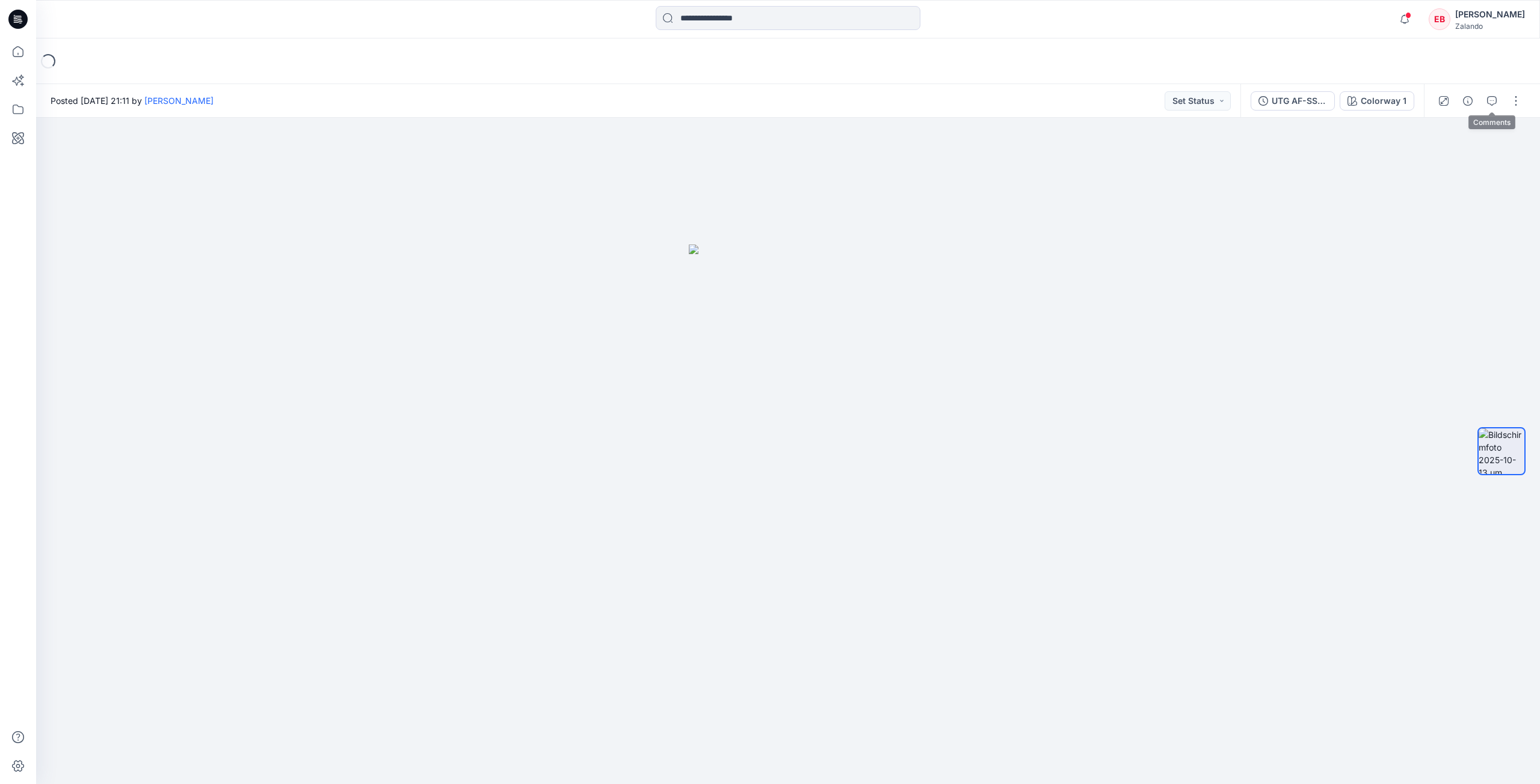
click at [1487, 100] on button "button" at bounding box center [1491, 100] width 19 height 19
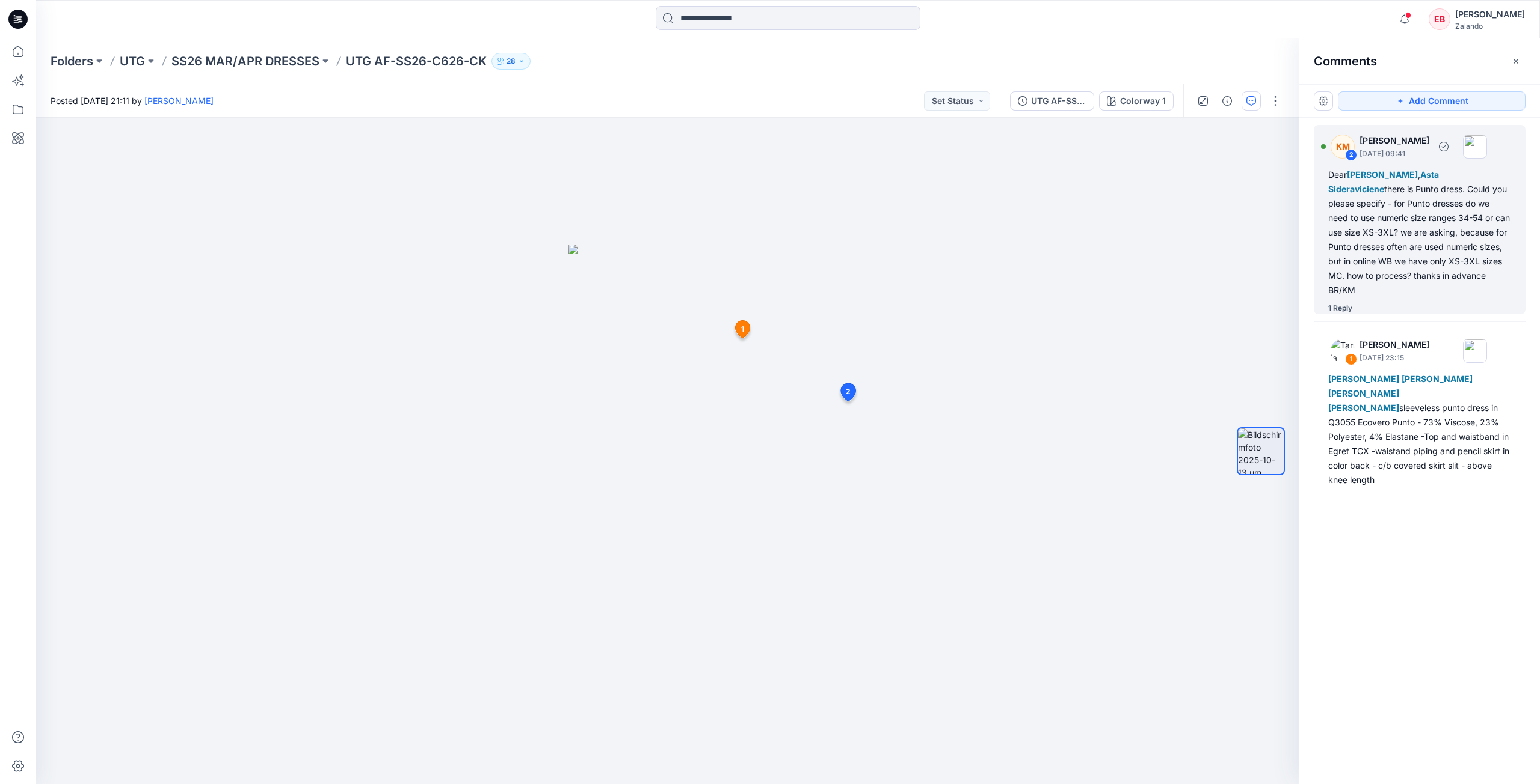
click at [1355, 303] on div "1 Reply" at bounding box center [1427, 308] width 197 height 12
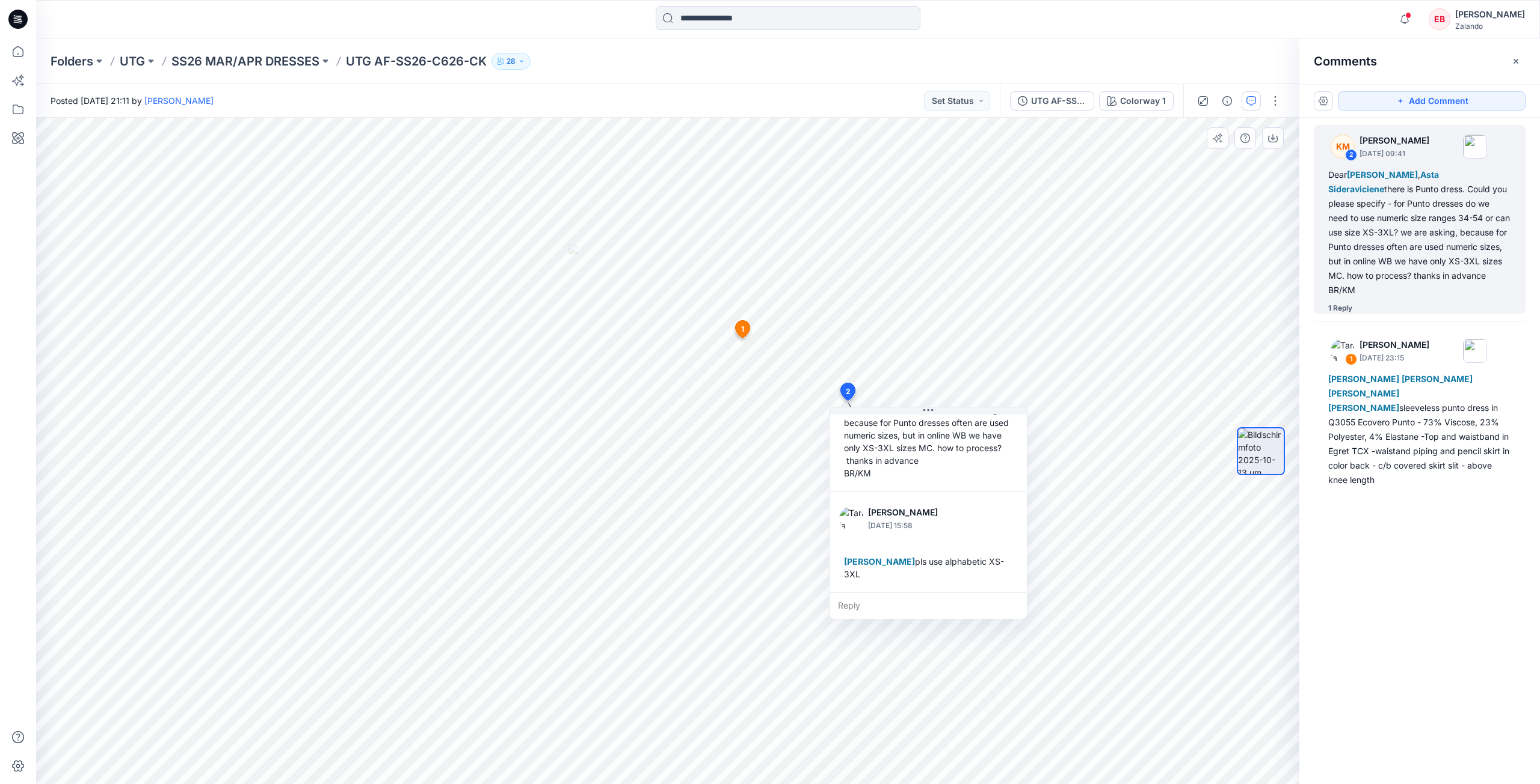
scroll to position [135, 0]
click at [1521, 60] on button "button" at bounding box center [1515, 61] width 19 height 19
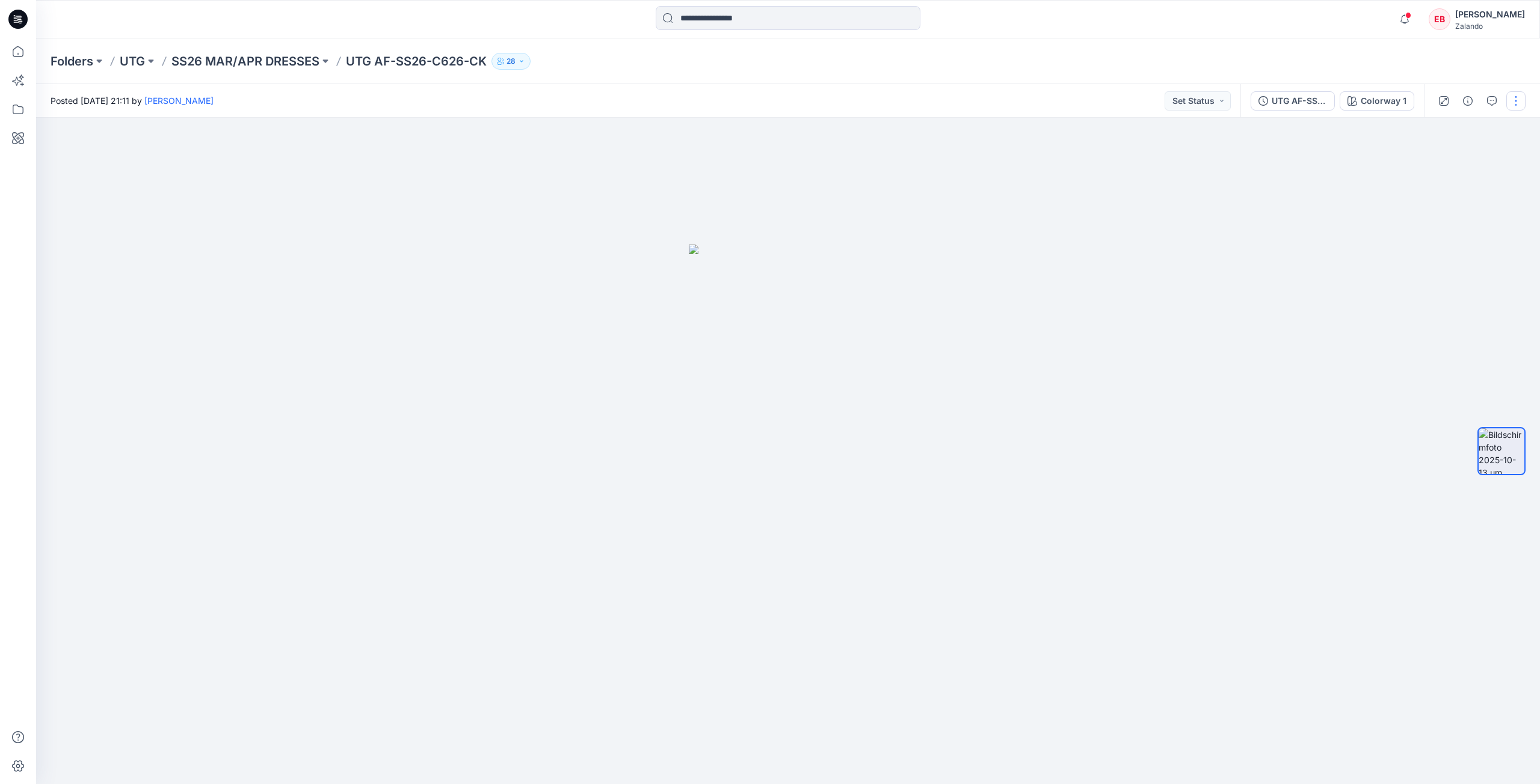
click at [1522, 100] on button "button" at bounding box center [1515, 100] width 19 height 19
click at [1457, 192] on button "Edit" at bounding box center [1465, 189] width 111 height 23
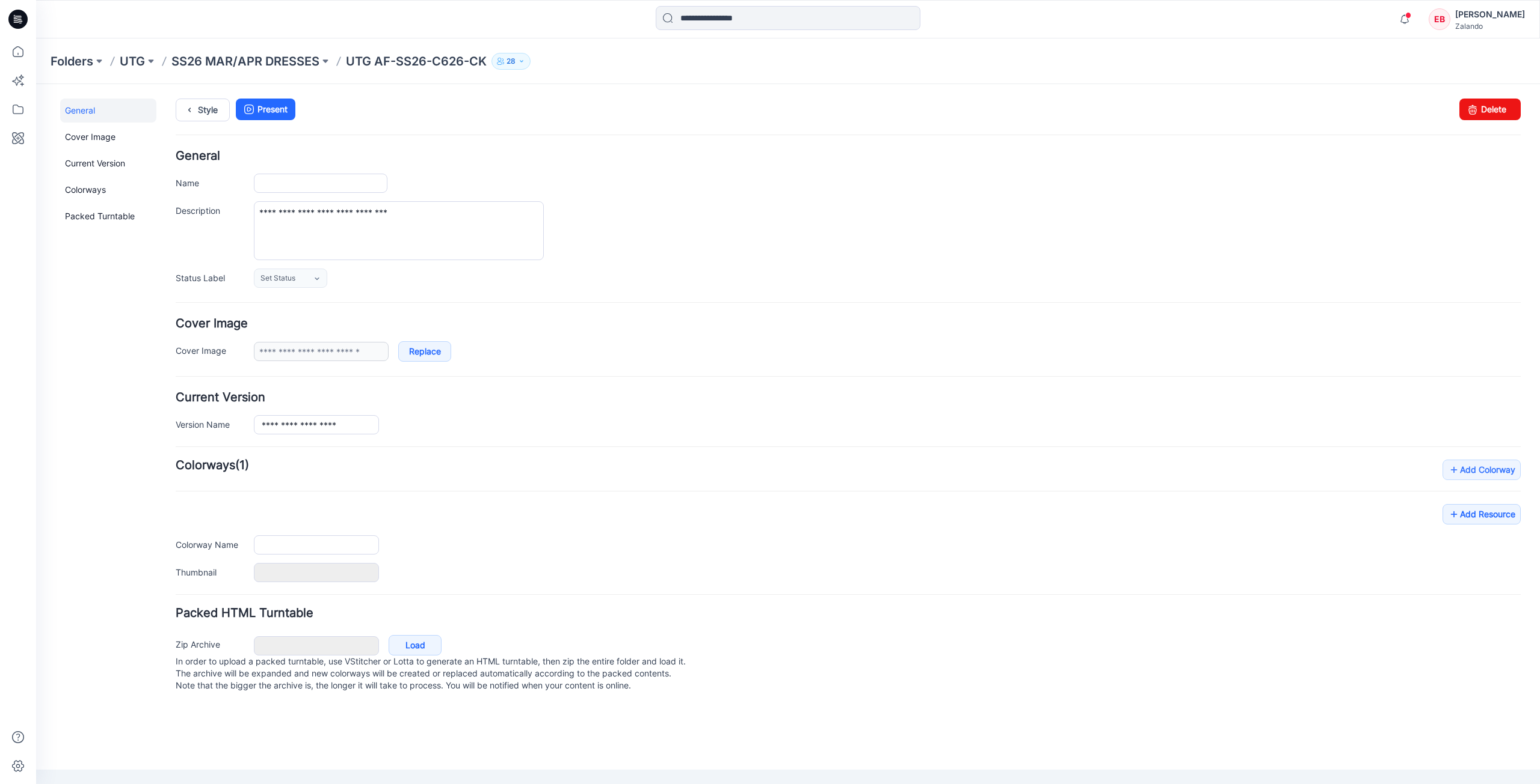
type input "**********"
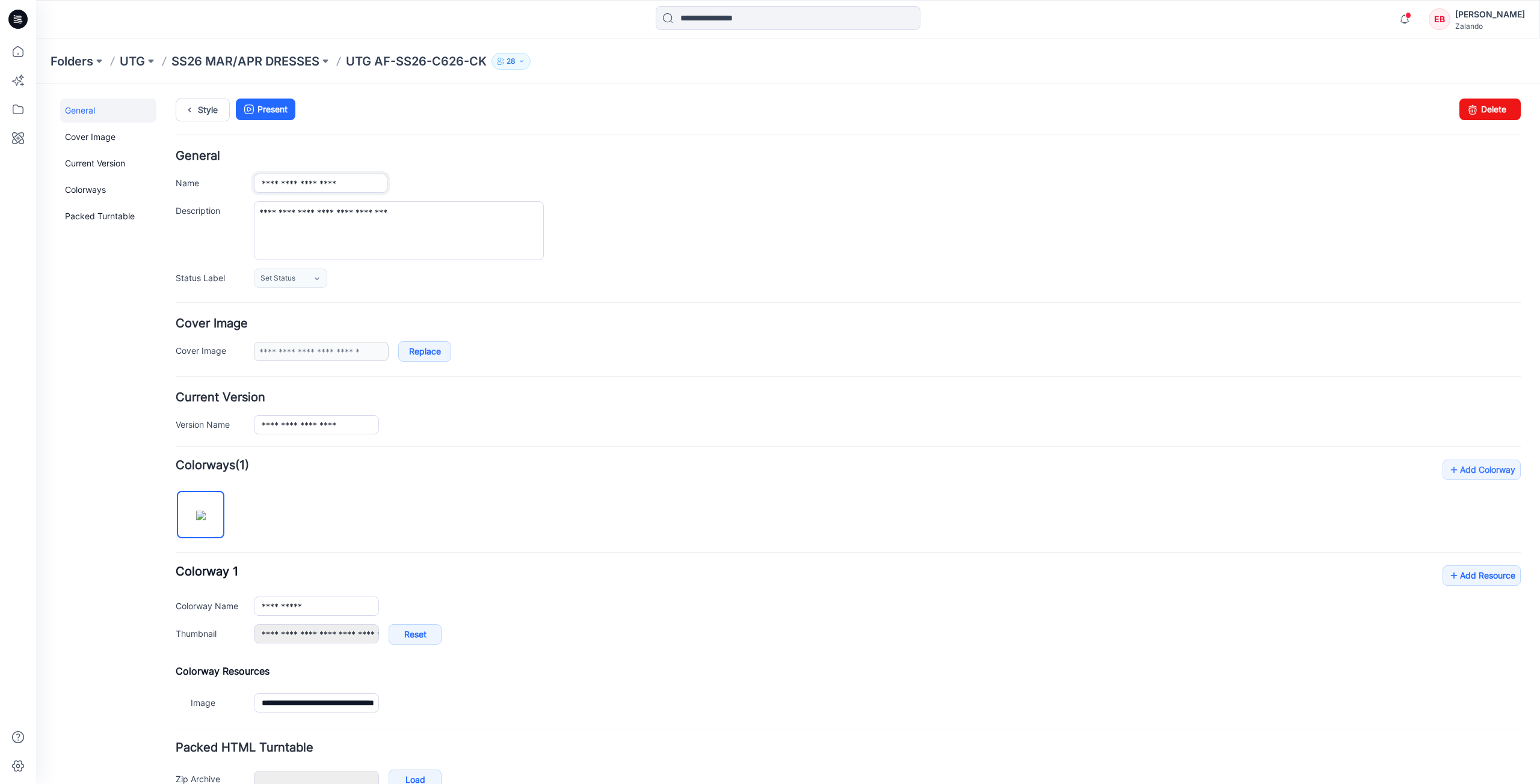
click at [373, 181] on input "**********" at bounding box center [320, 183] width 133 height 19
type input "**********"
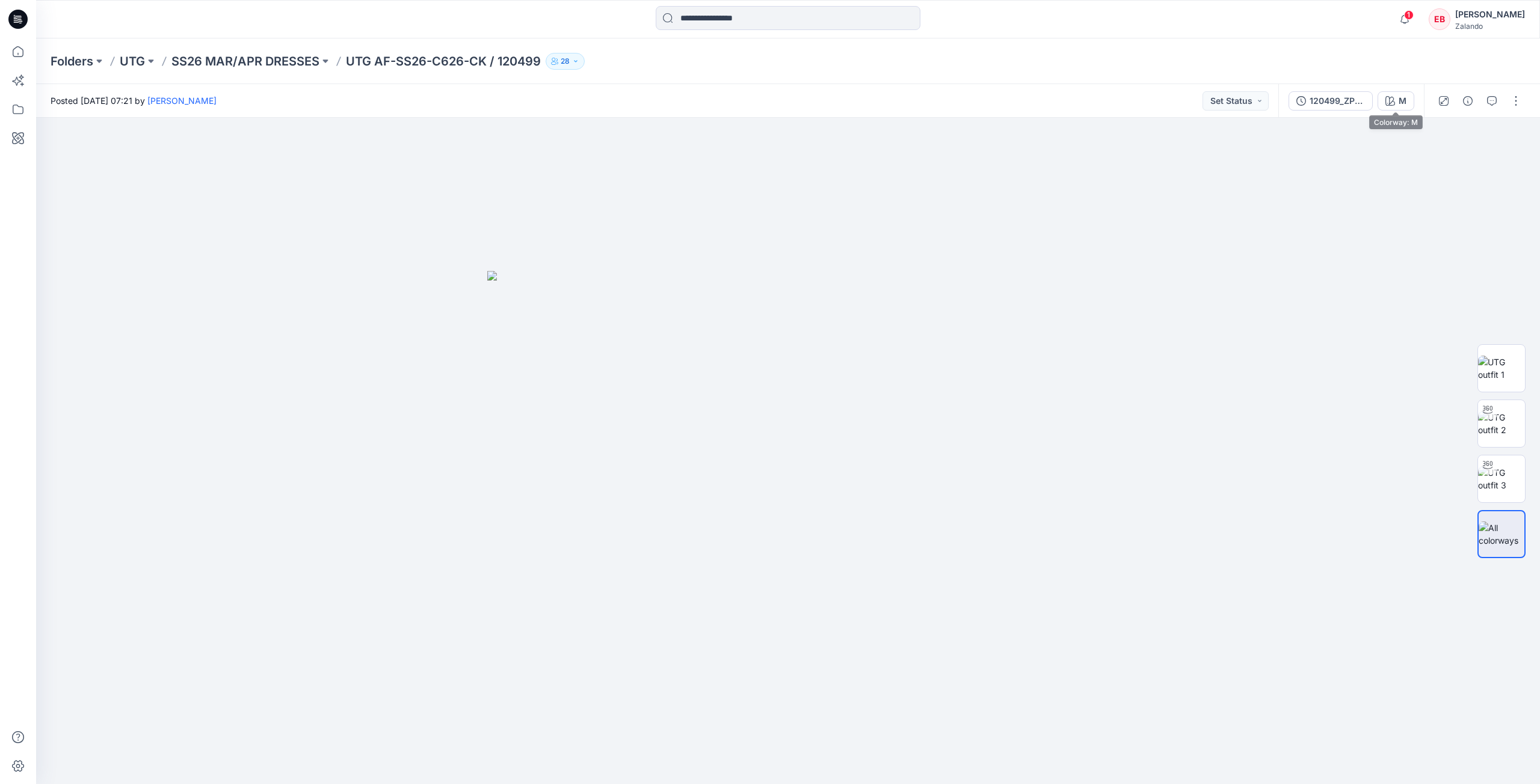
click at [1397, 98] on button "M" at bounding box center [1395, 100] width 36 height 19
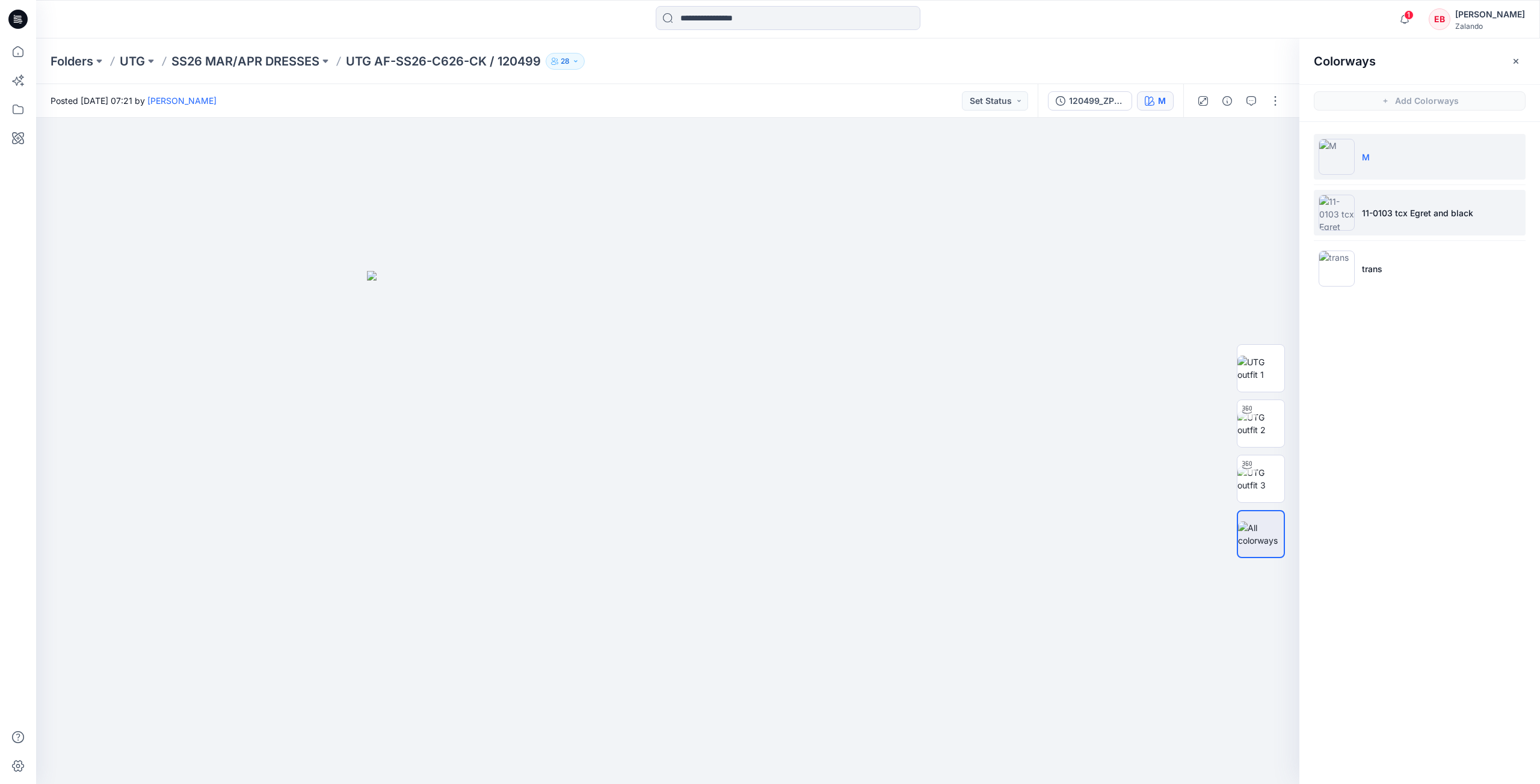
click at [1401, 226] on li "11-0103 tcx Egret and black" at bounding box center [1420, 213] width 212 height 45
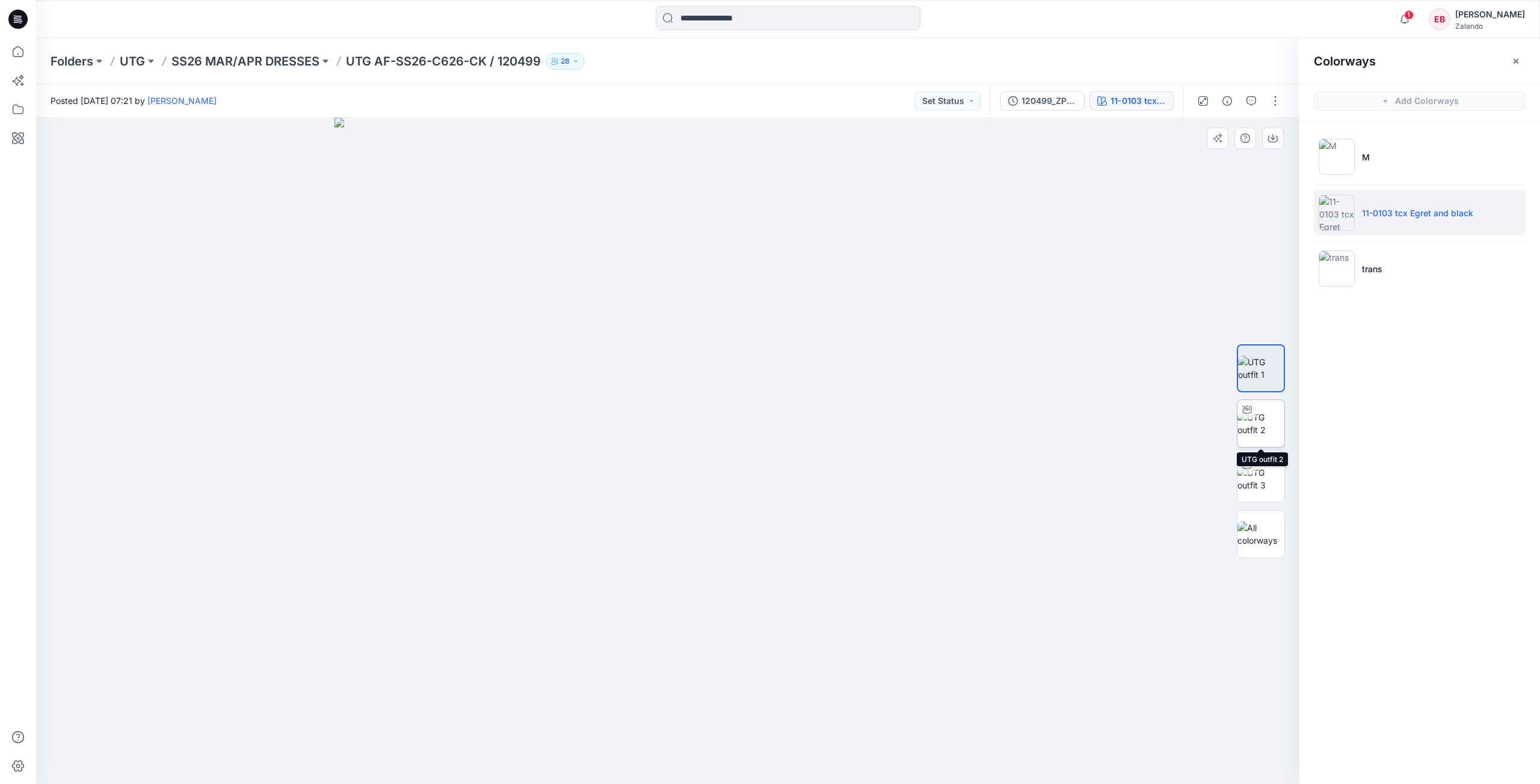
click at [1274, 423] on img at bounding box center [1261, 424] width 47 height 25
click at [1248, 377] on img at bounding box center [1261, 368] width 47 height 25
click at [1060, 109] on button "120499_ZPL_DEV" at bounding box center [1042, 100] width 84 height 19
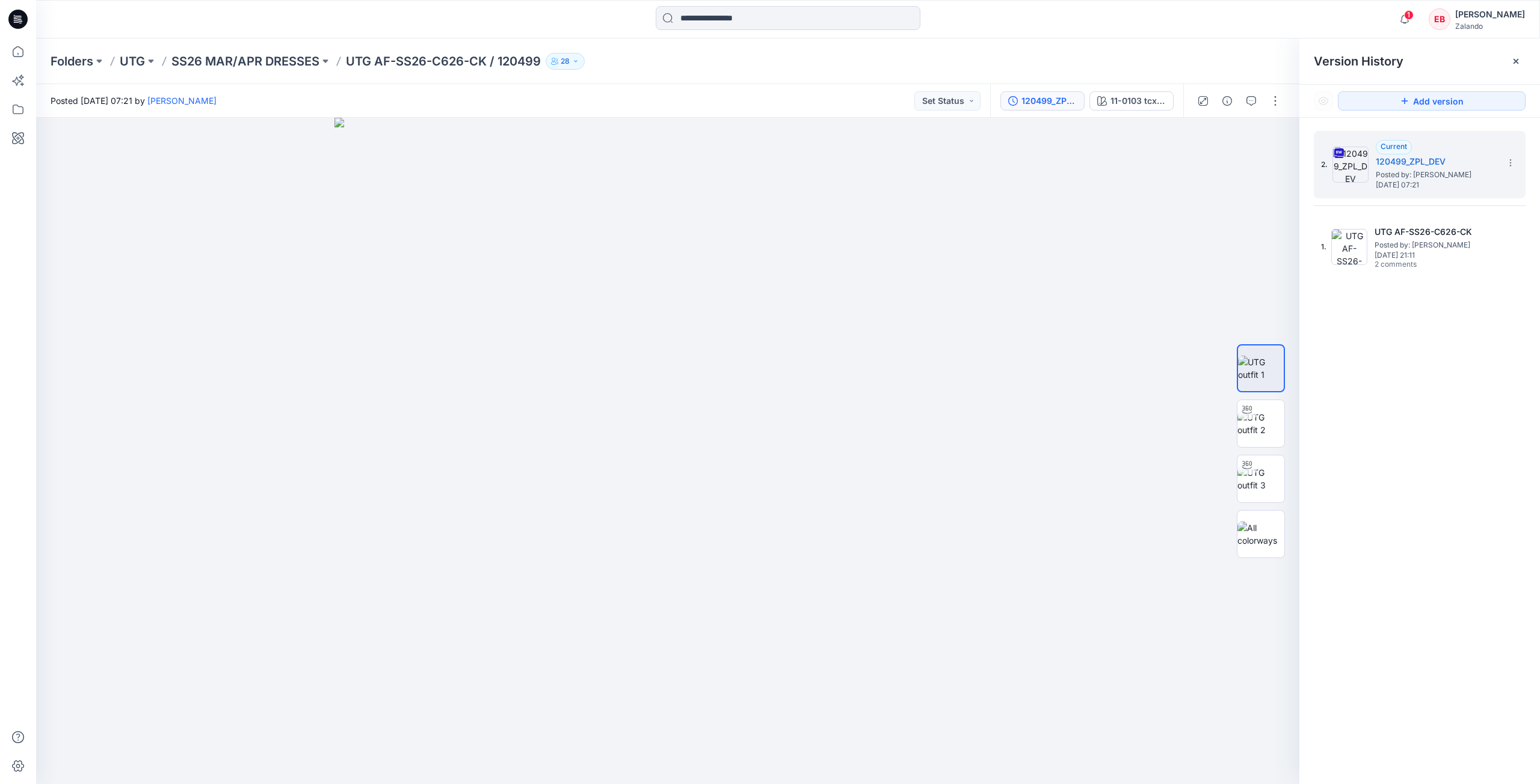
click at [1513, 61] on icon at bounding box center [1516, 61] width 10 height 10
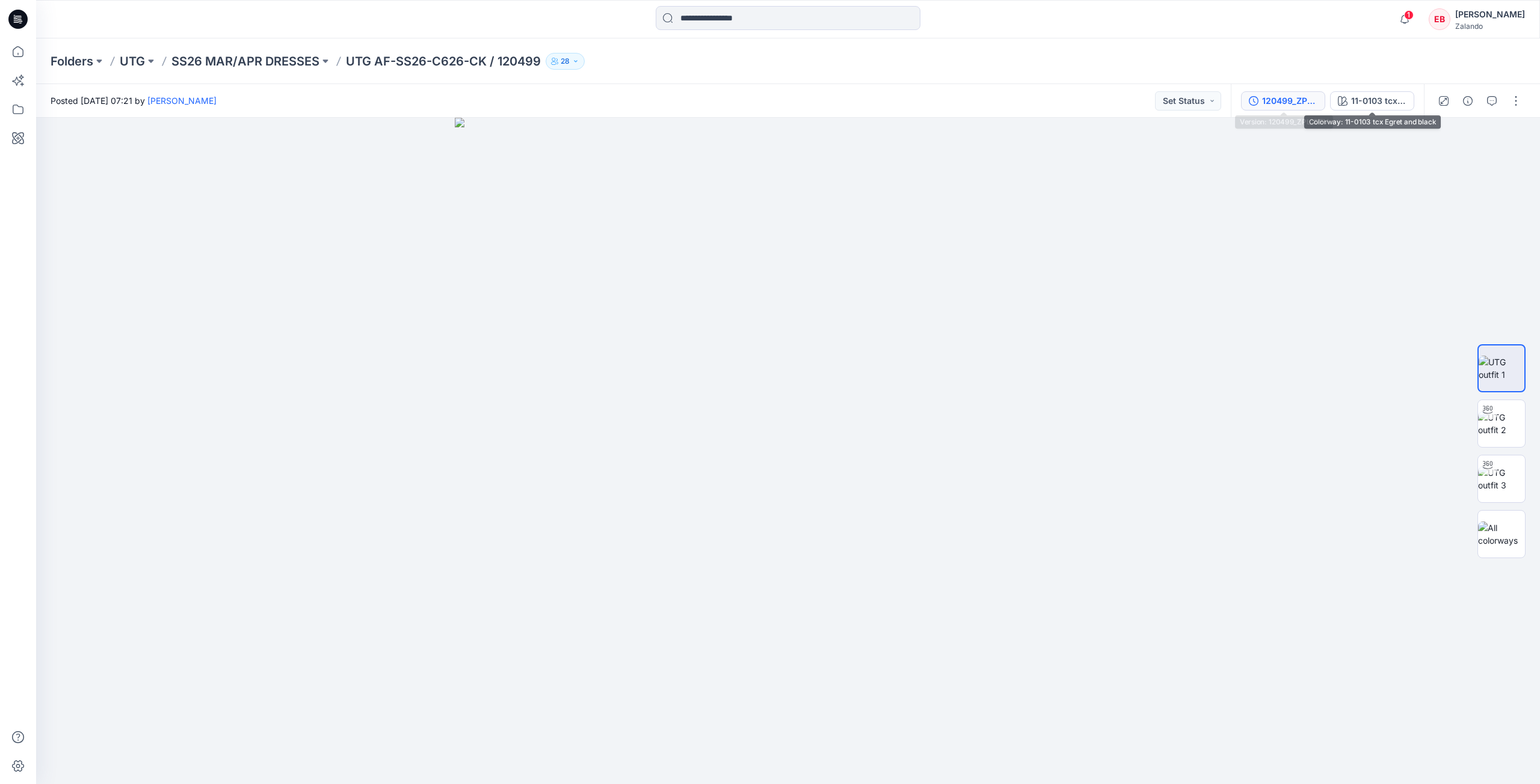
click at [1309, 101] on div "120499_ZPL_DEV" at bounding box center [1289, 100] width 55 height 14
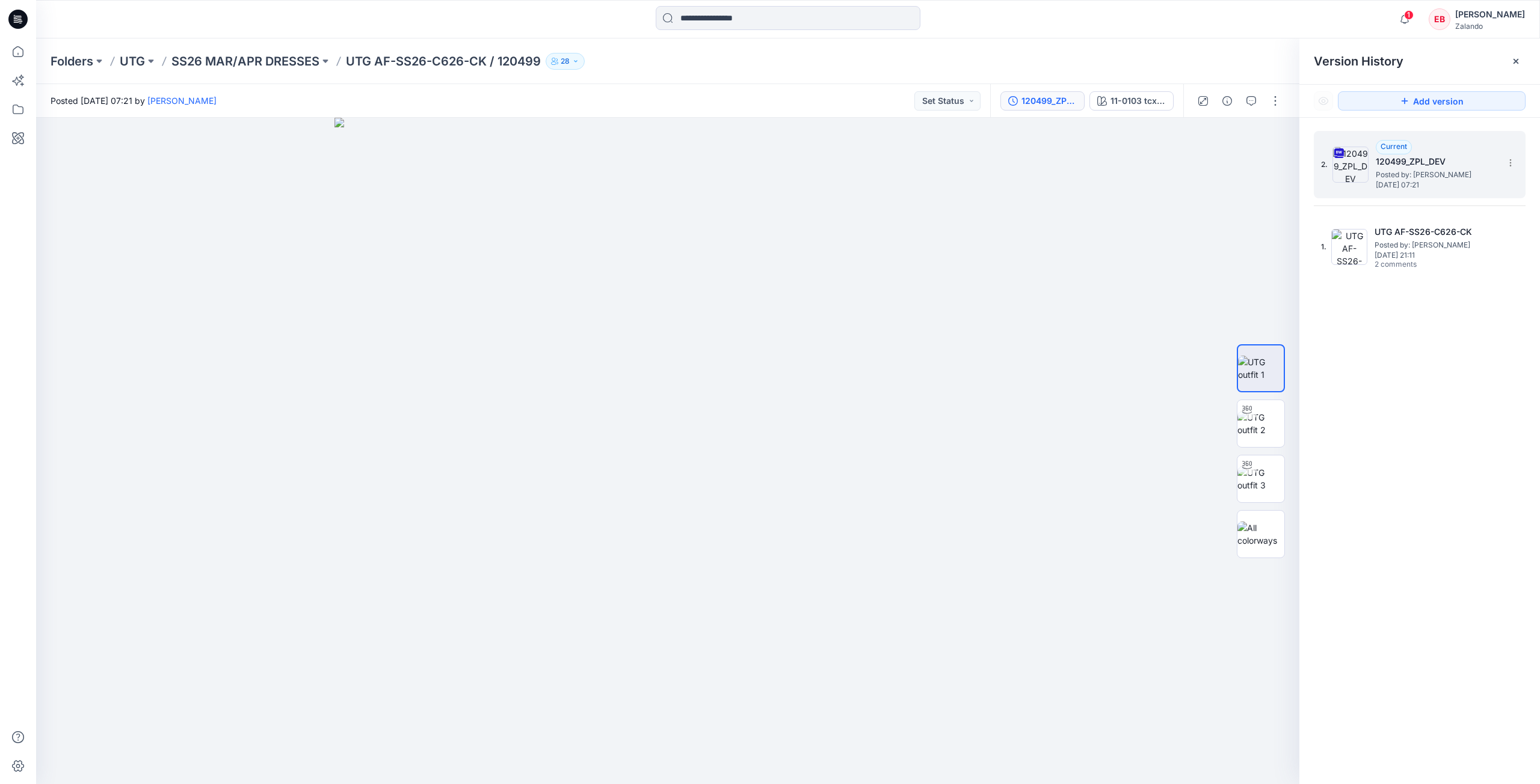
click at [1391, 168] on h5 "120499_ZPL_DEV" at bounding box center [1435, 162] width 120 height 14
click at [1143, 100] on div "11-0103 tcx Egret and black" at bounding box center [1138, 100] width 55 height 14
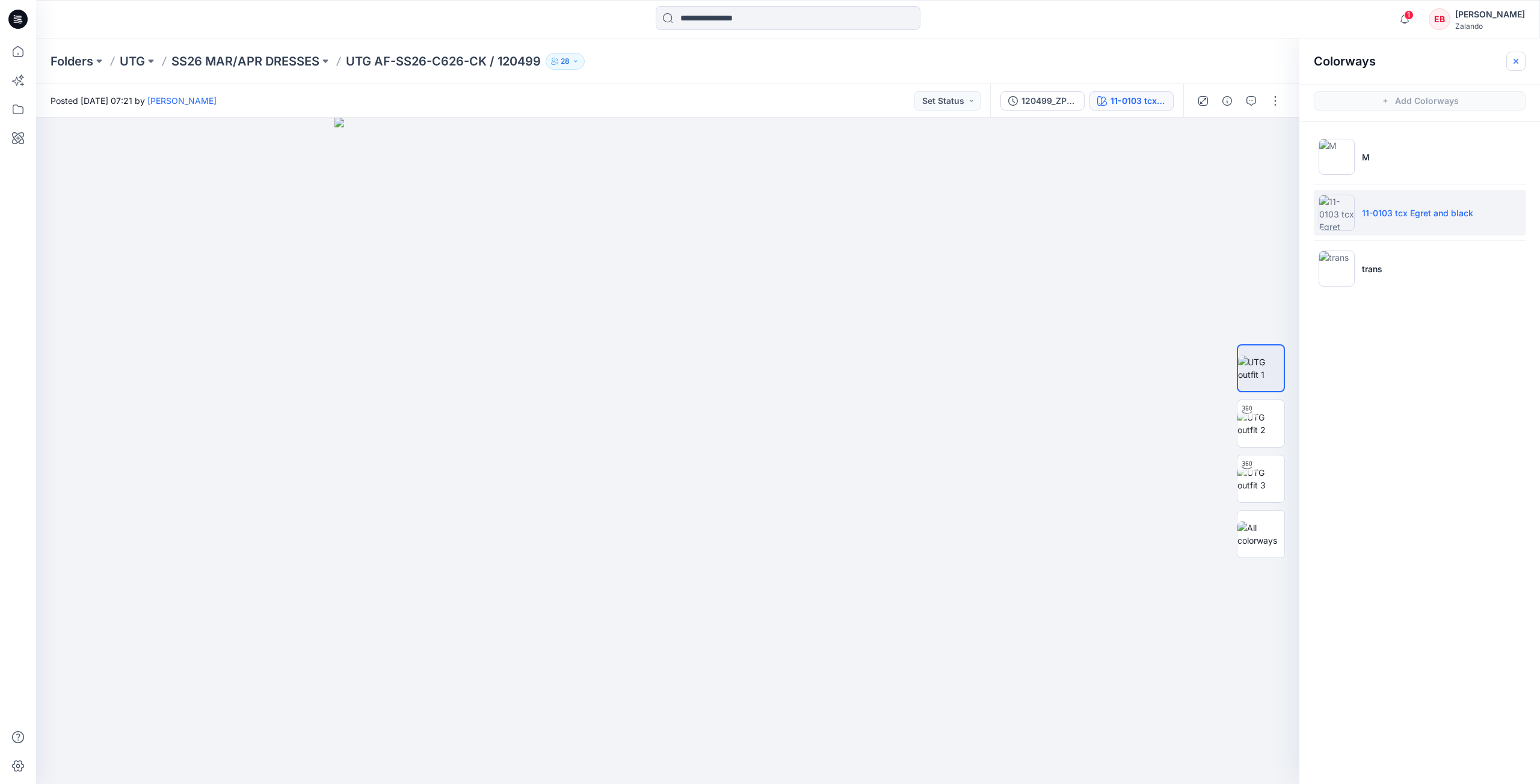
click at [1520, 66] on button "button" at bounding box center [1515, 61] width 19 height 19
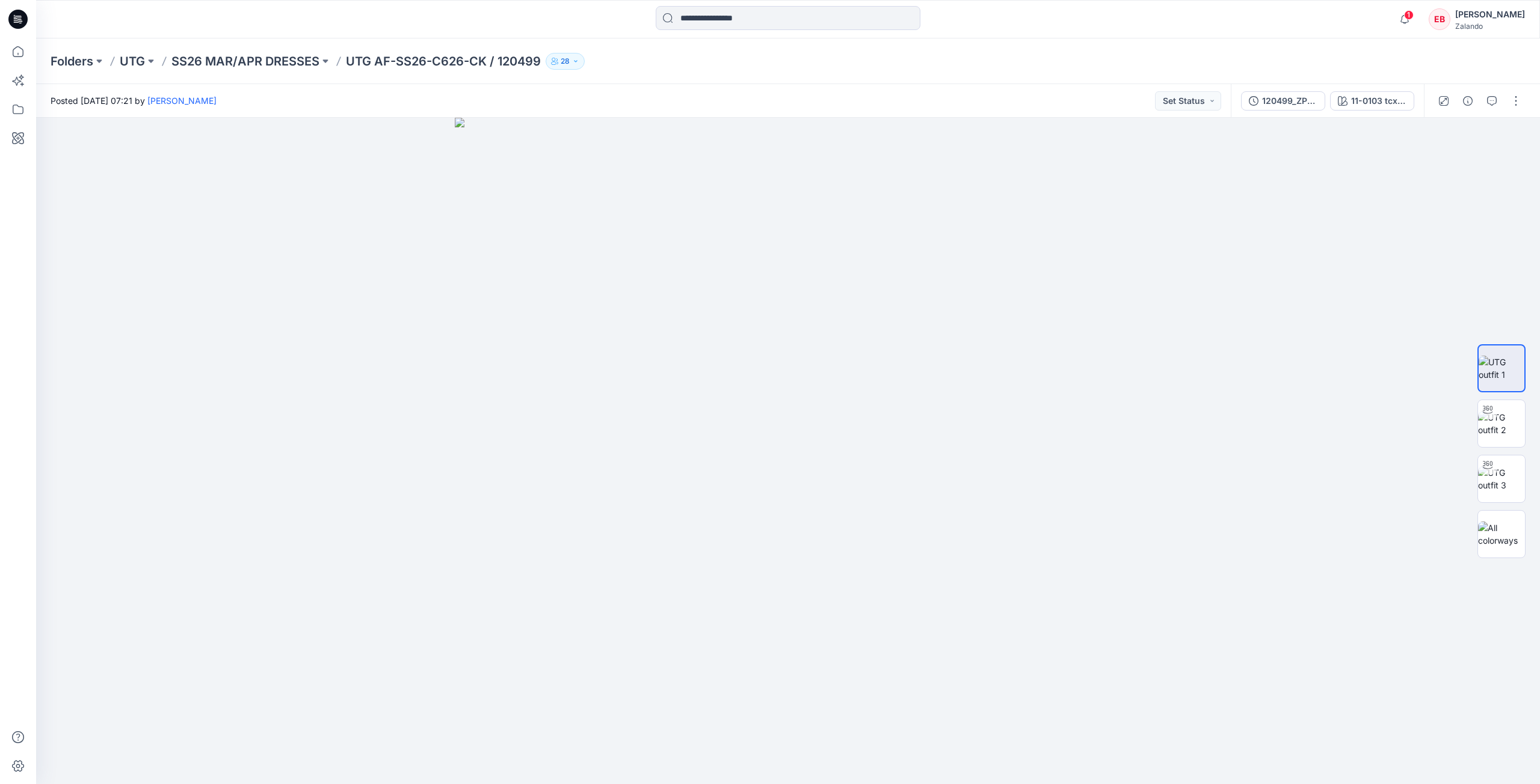
click at [197, 64] on p "SS26 MAR/APR DRESSES" at bounding box center [245, 61] width 148 height 17
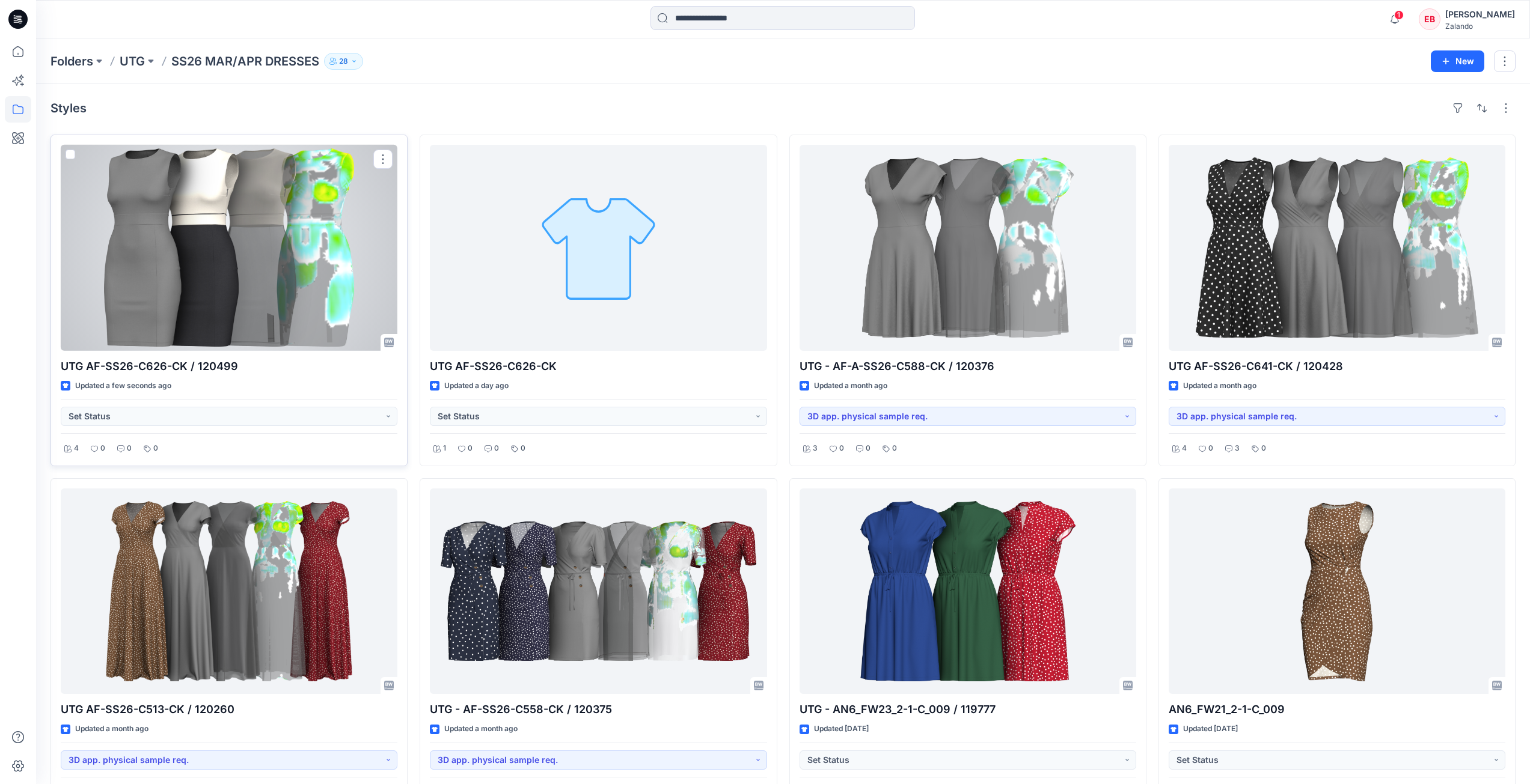
click at [252, 282] on div at bounding box center [229, 248] width 337 height 206
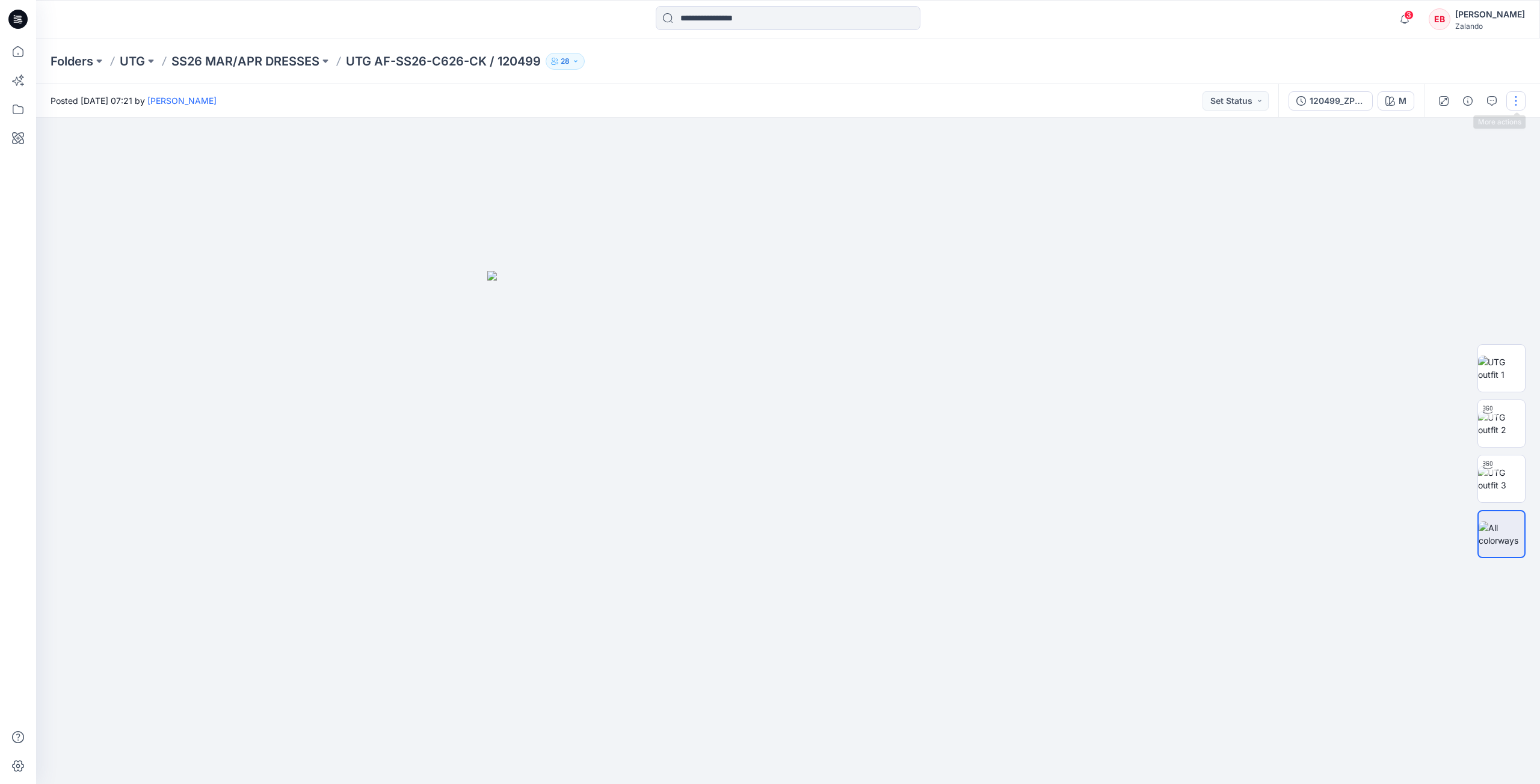
click at [1520, 100] on button "button" at bounding box center [1515, 100] width 19 height 19
click at [1466, 164] on button "Edit" at bounding box center [1465, 162] width 111 height 23
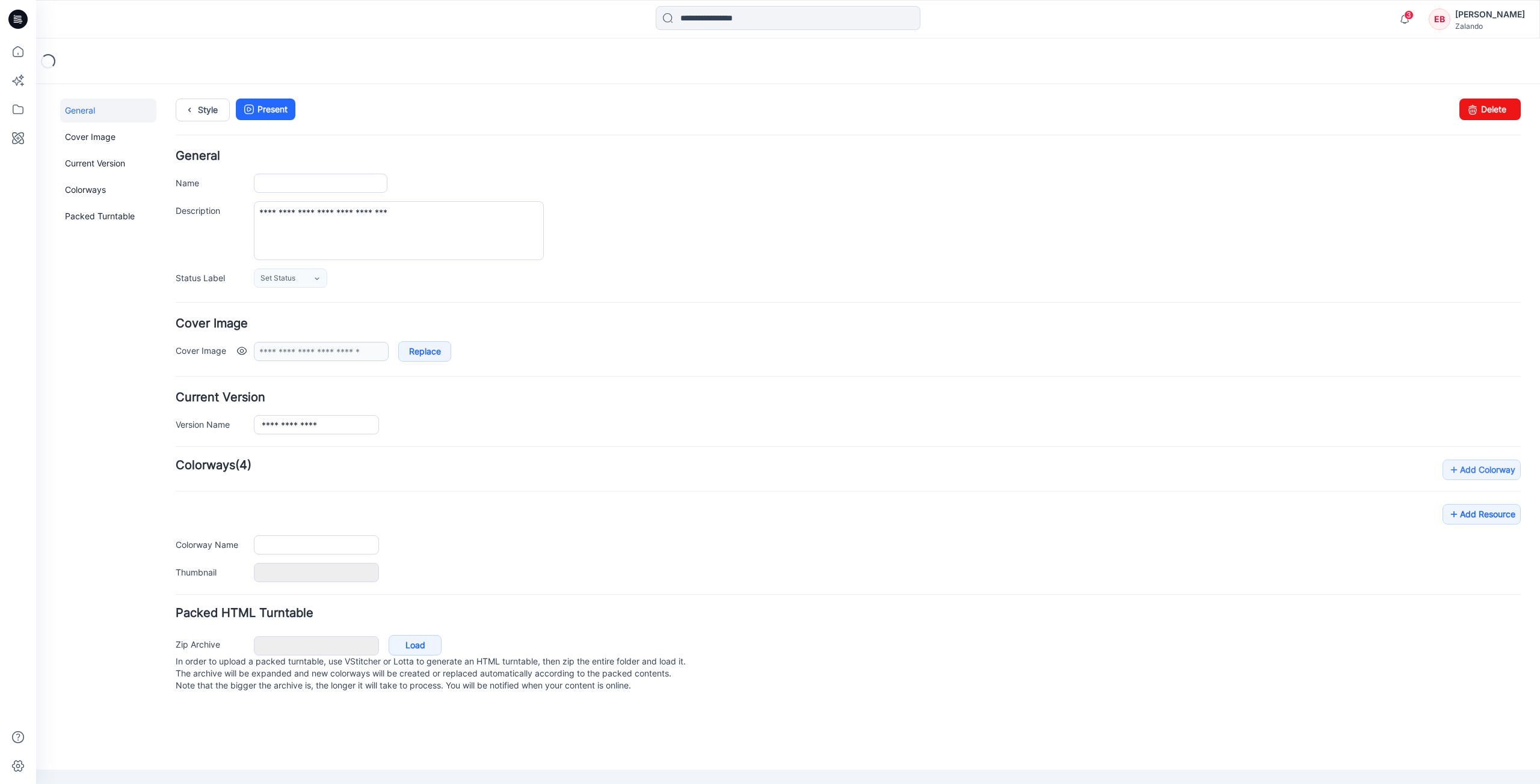
type input "**********"
type input "*"
type input "**********"
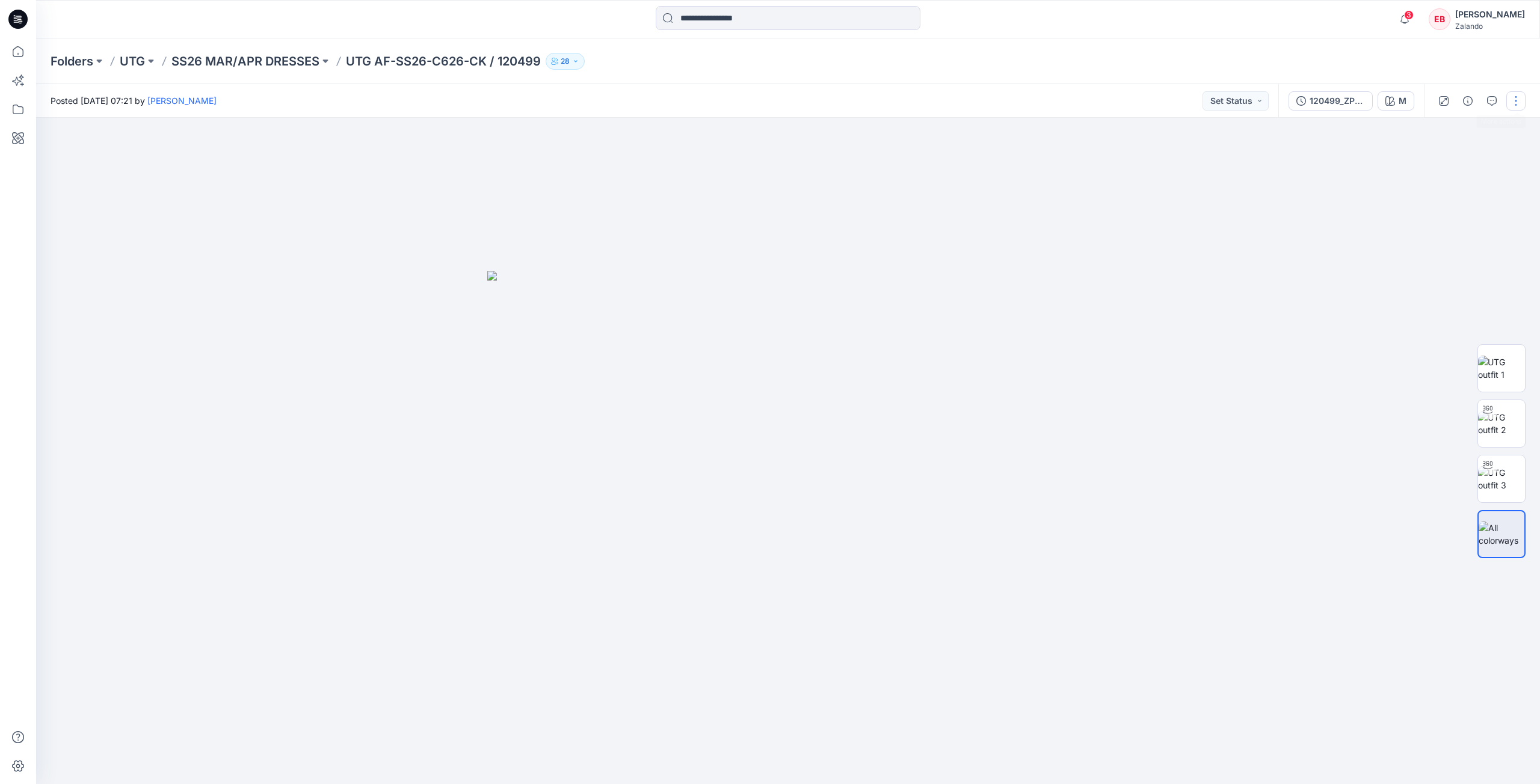
click at [1518, 93] on button "button" at bounding box center [1515, 100] width 19 height 19
click at [1438, 160] on p "Edit" at bounding box center [1439, 163] width 15 height 13
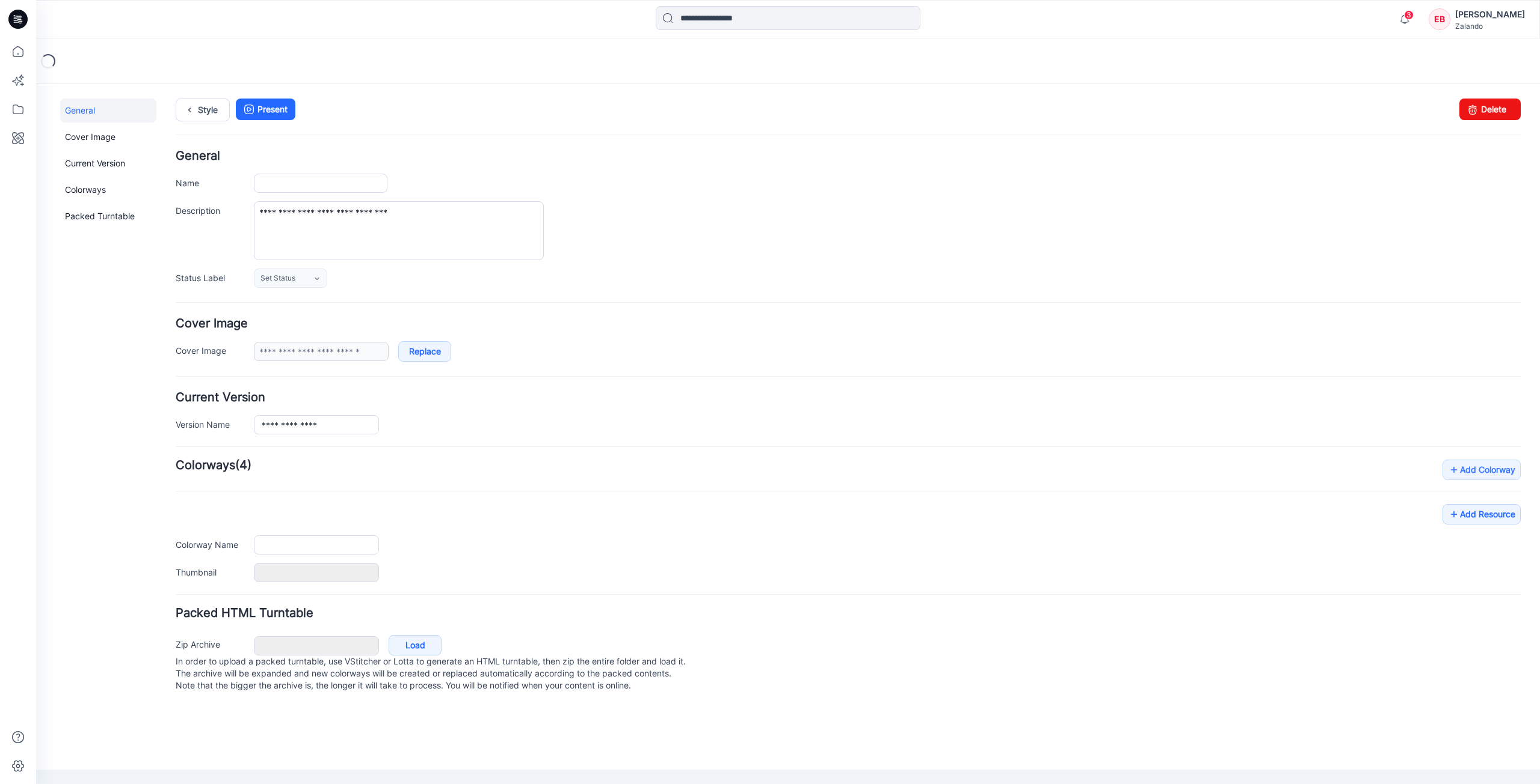
type input "**********"
type input "*"
type input "**********"
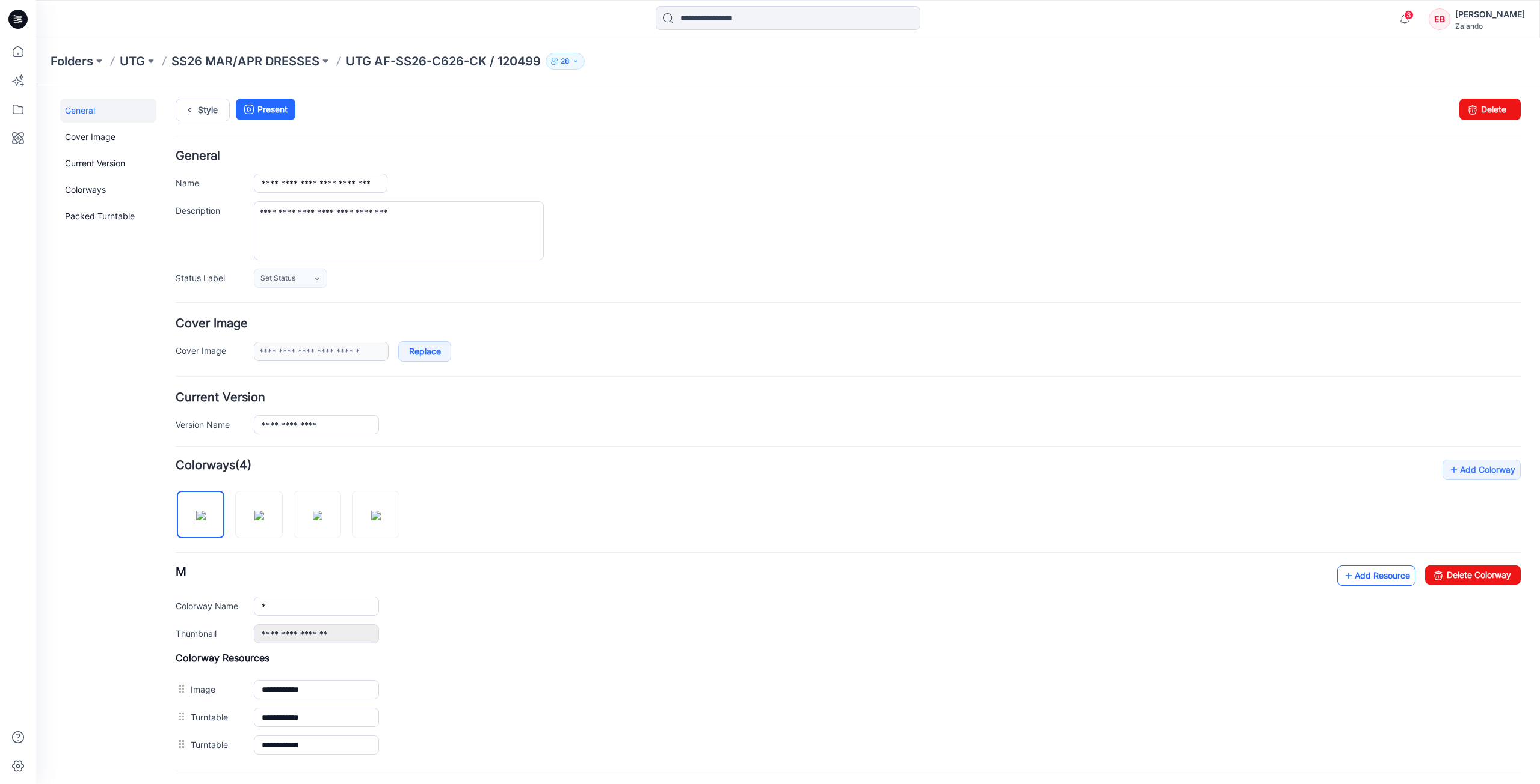
click at [1372, 578] on link "Add Resource" at bounding box center [1376, 576] width 78 height 21
click at [1357, 578] on link "Add Resource" at bounding box center [1376, 576] width 78 height 21
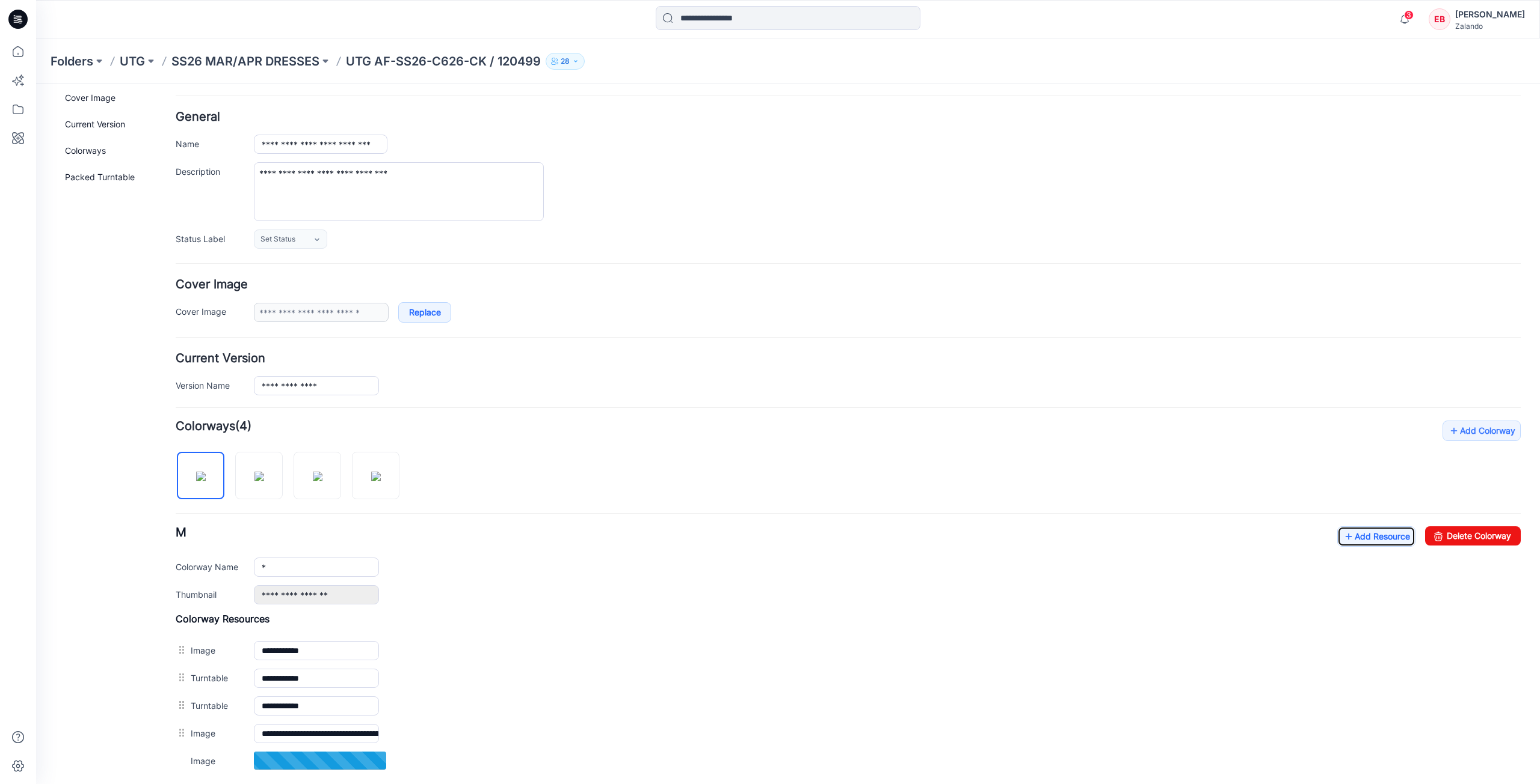
scroll to position [60, 0]
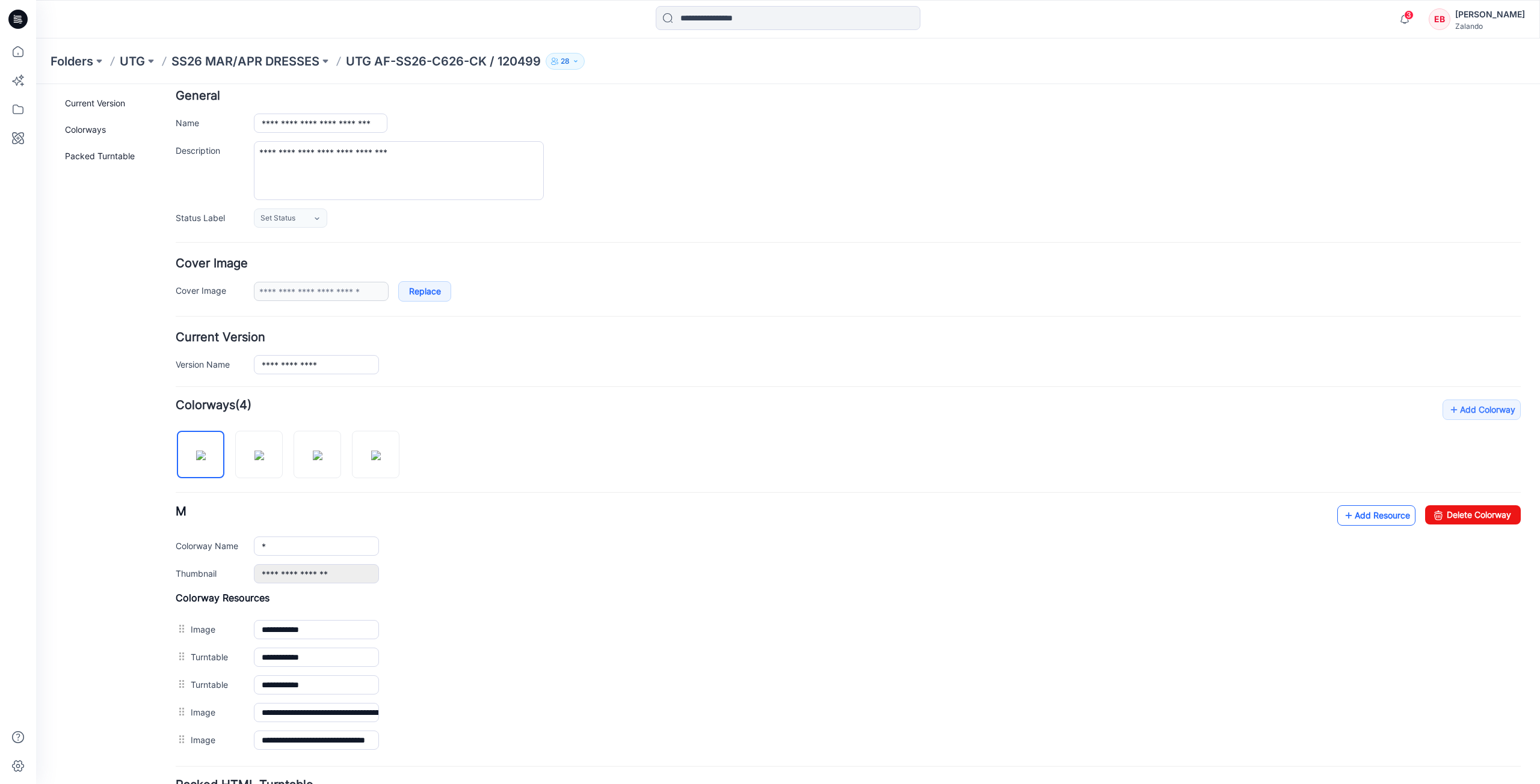
click at [1348, 517] on link "Add Resource" at bounding box center [1376, 515] width 78 height 21
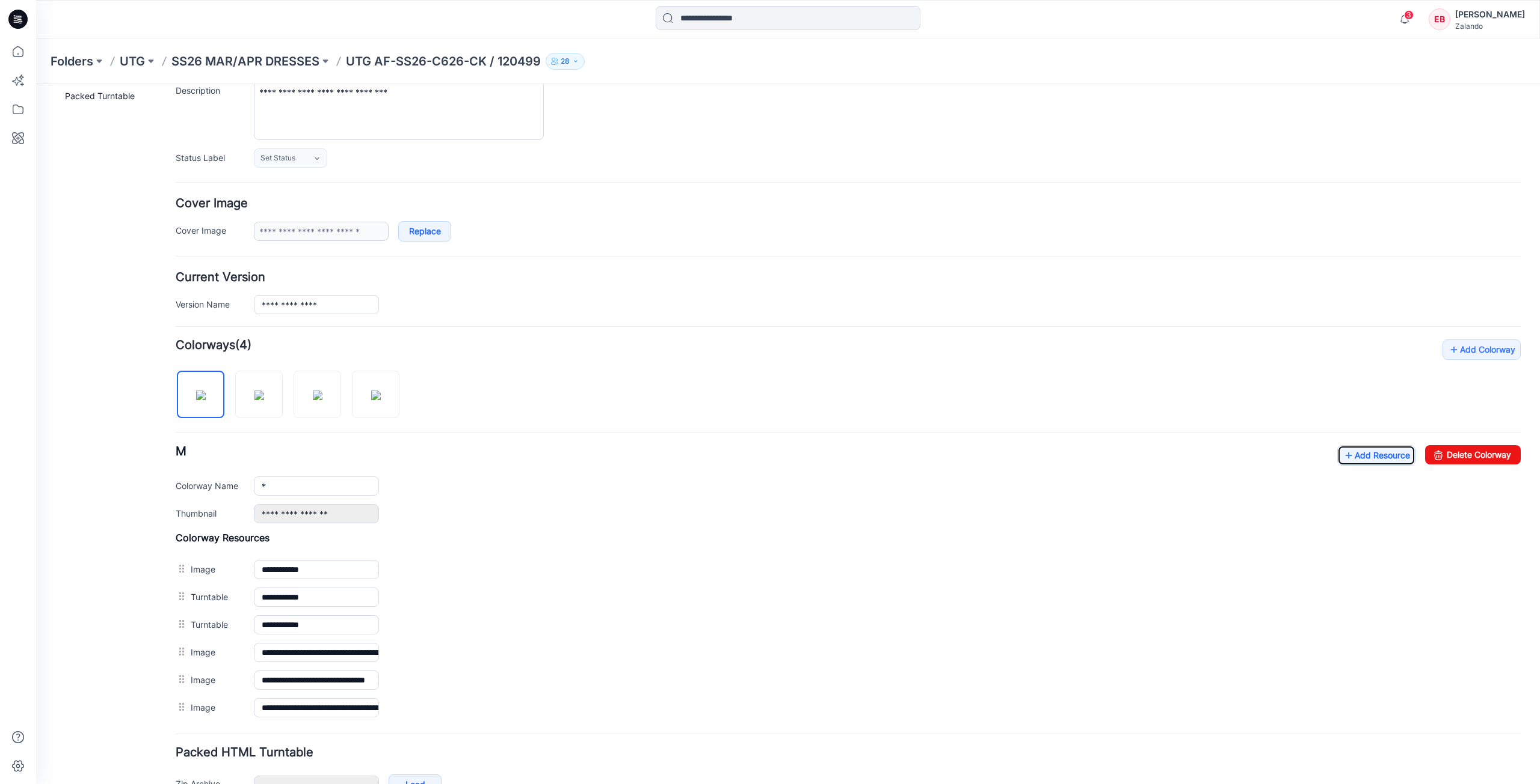
scroll to position [0, 0]
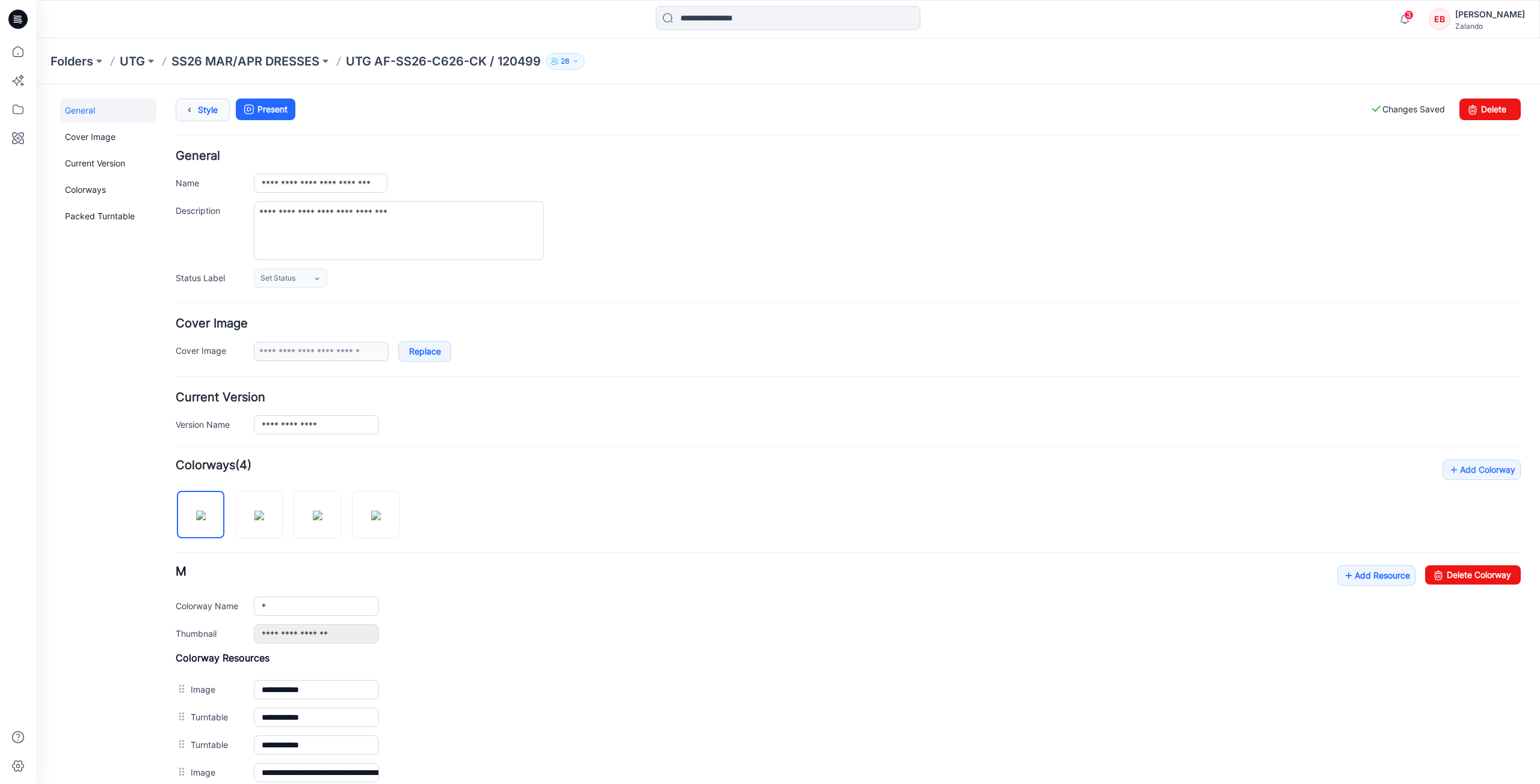
click at [204, 118] on link "Style" at bounding box center [203, 110] width 54 height 23
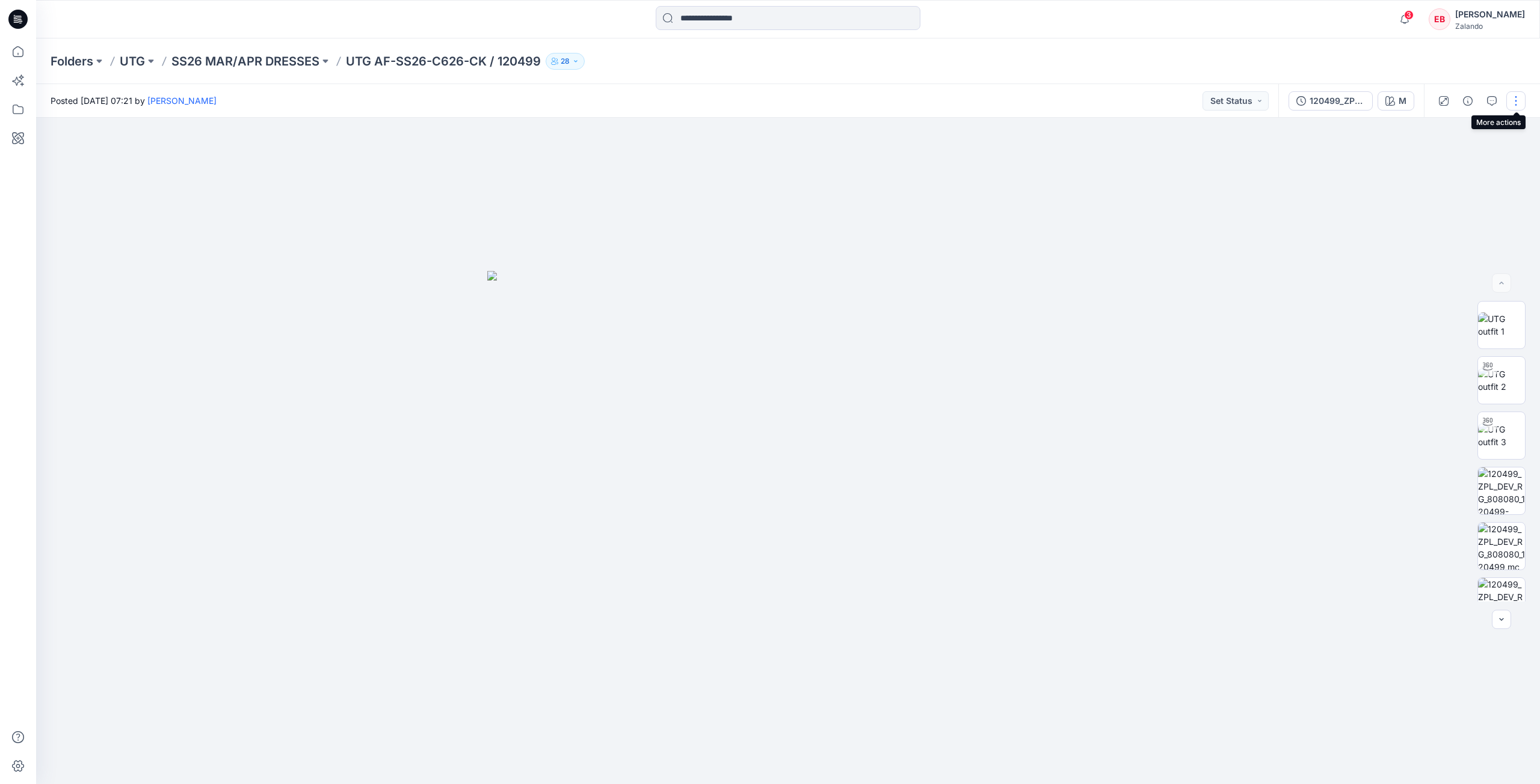
click at [1522, 97] on button "button" at bounding box center [1515, 100] width 19 height 19
click at [1494, 100] on icon "button" at bounding box center [1491, 100] width 10 height 10
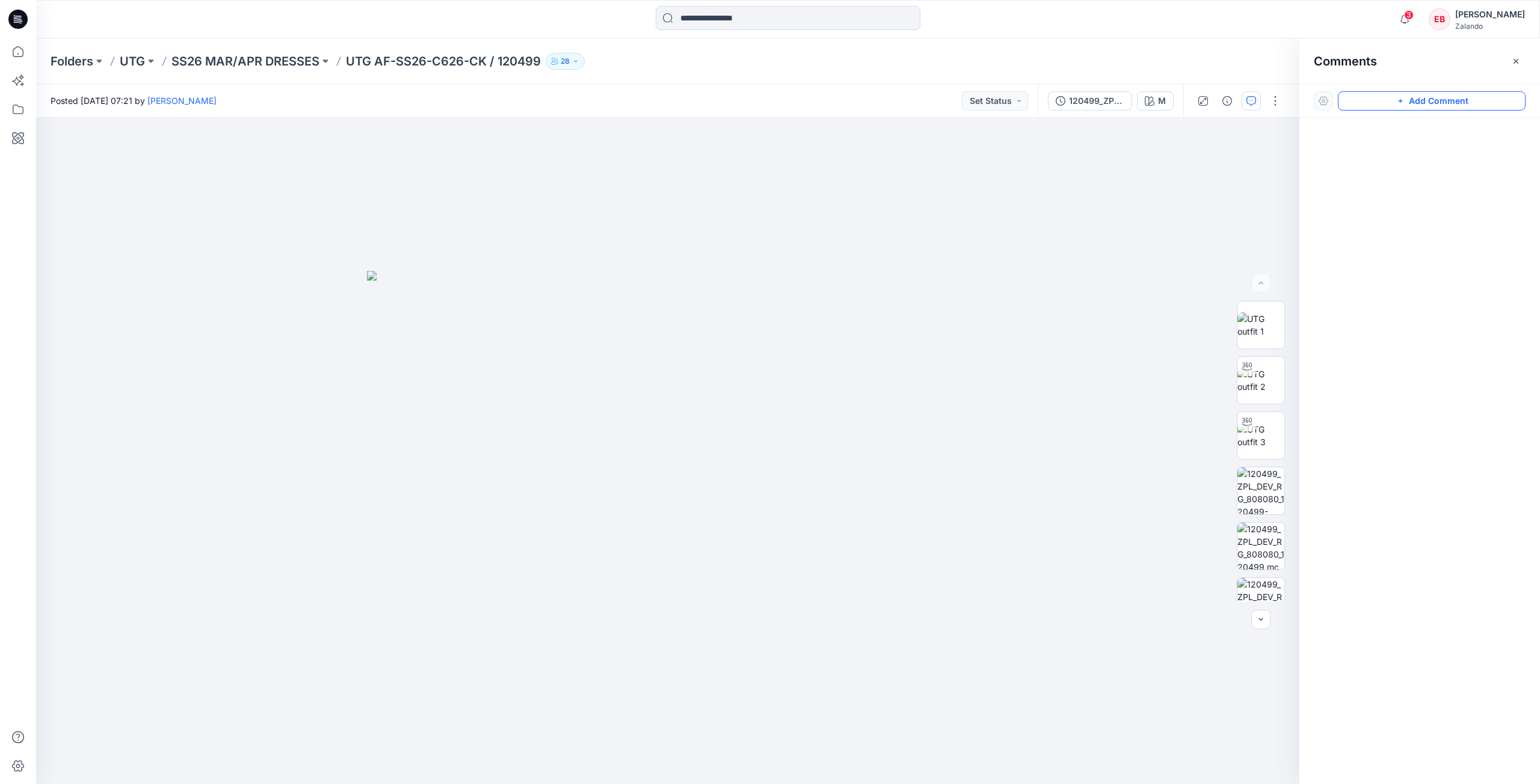
click at [1422, 107] on button "Add Comment" at bounding box center [1430, 100] width 188 height 19
click at [916, 234] on div "1" at bounding box center [668, 451] width 1263 height 666
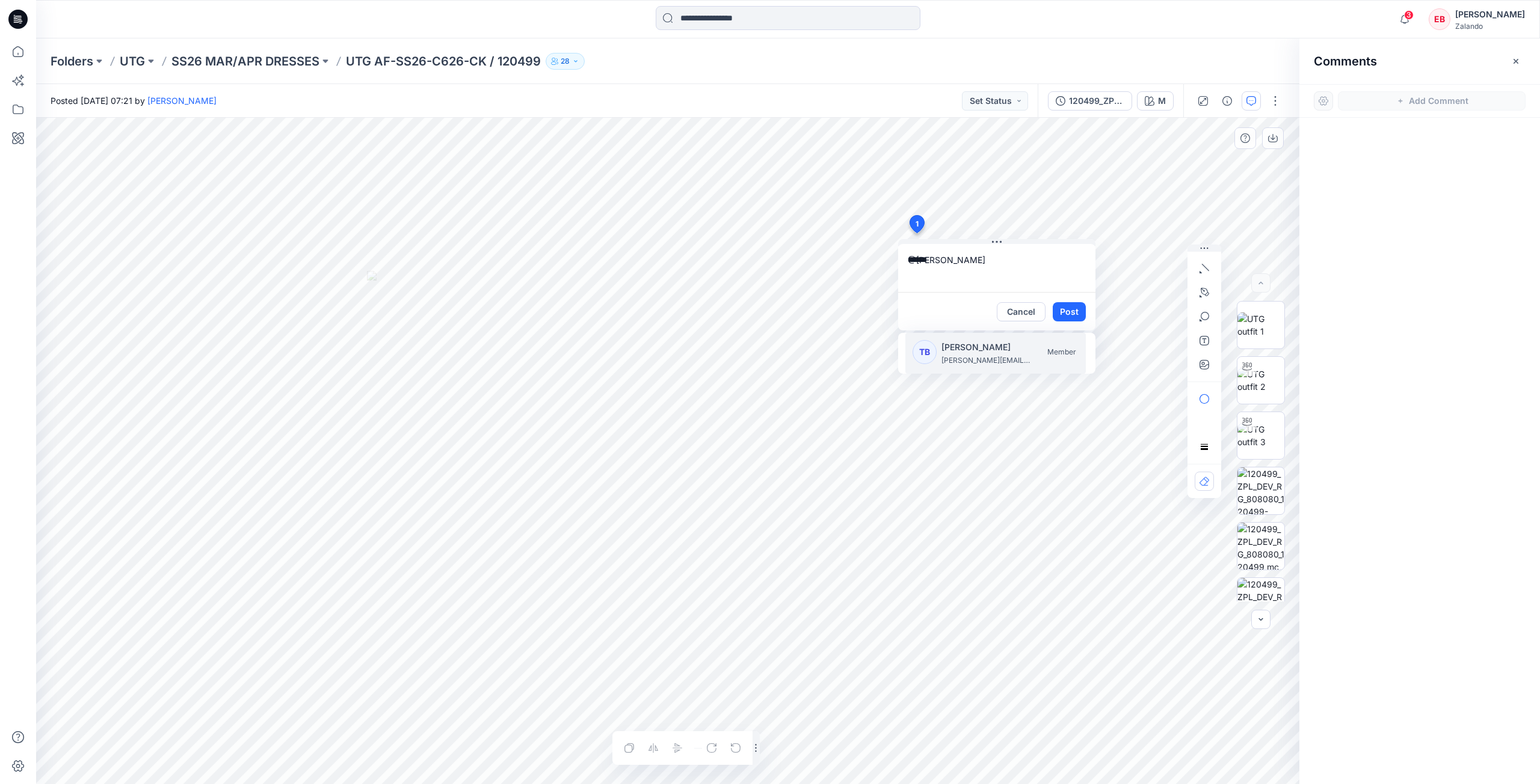
click at [996, 358] on p "tania.baumeister-hanff@zalando.de" at bounding box center [987, 360] width 91 height 12
click at [995, 357] on p "marlene.seefeldt@zalando.de" at bounding box center [987, 360] width 91 height 12
type textarea "**********"
click at [1070, 314] on button "Post" at bounding box center [1069, 311] width 34 height 19
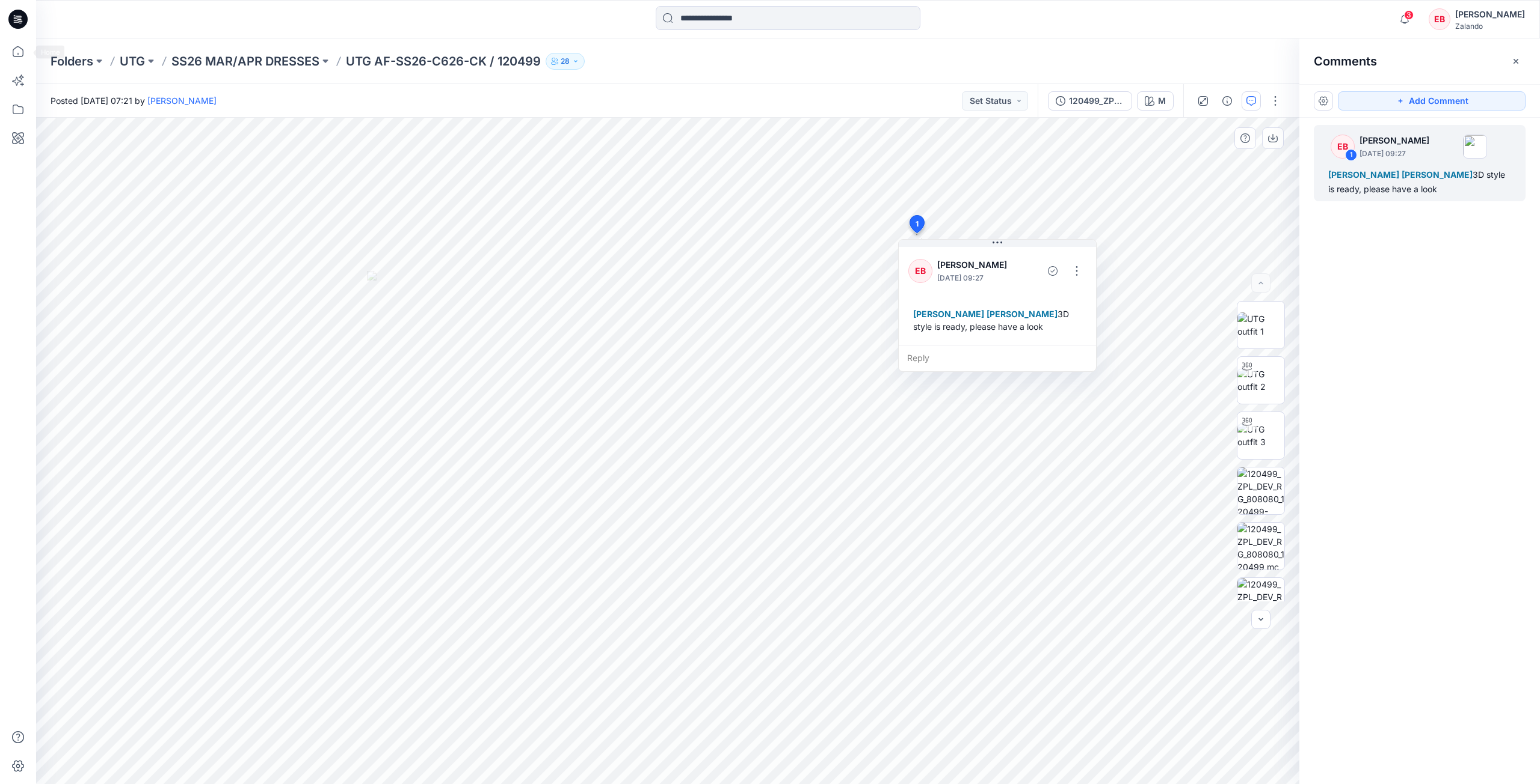
click at [29, 50] on icon at bounding box center [17, 51] width 26 height 26
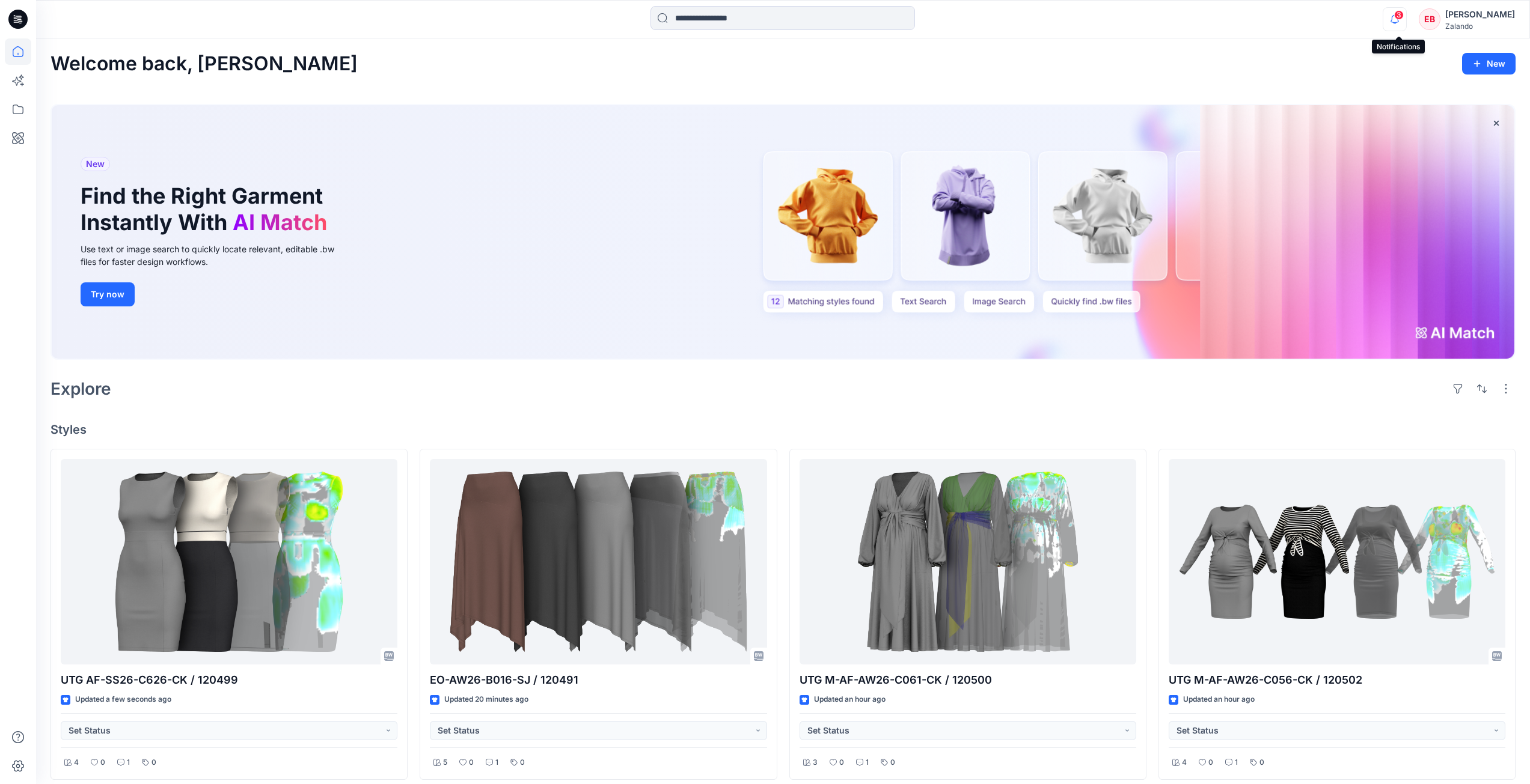
click at [1391, 20] on icon "button" at bounding box center [1394, 19] width 23 height 24
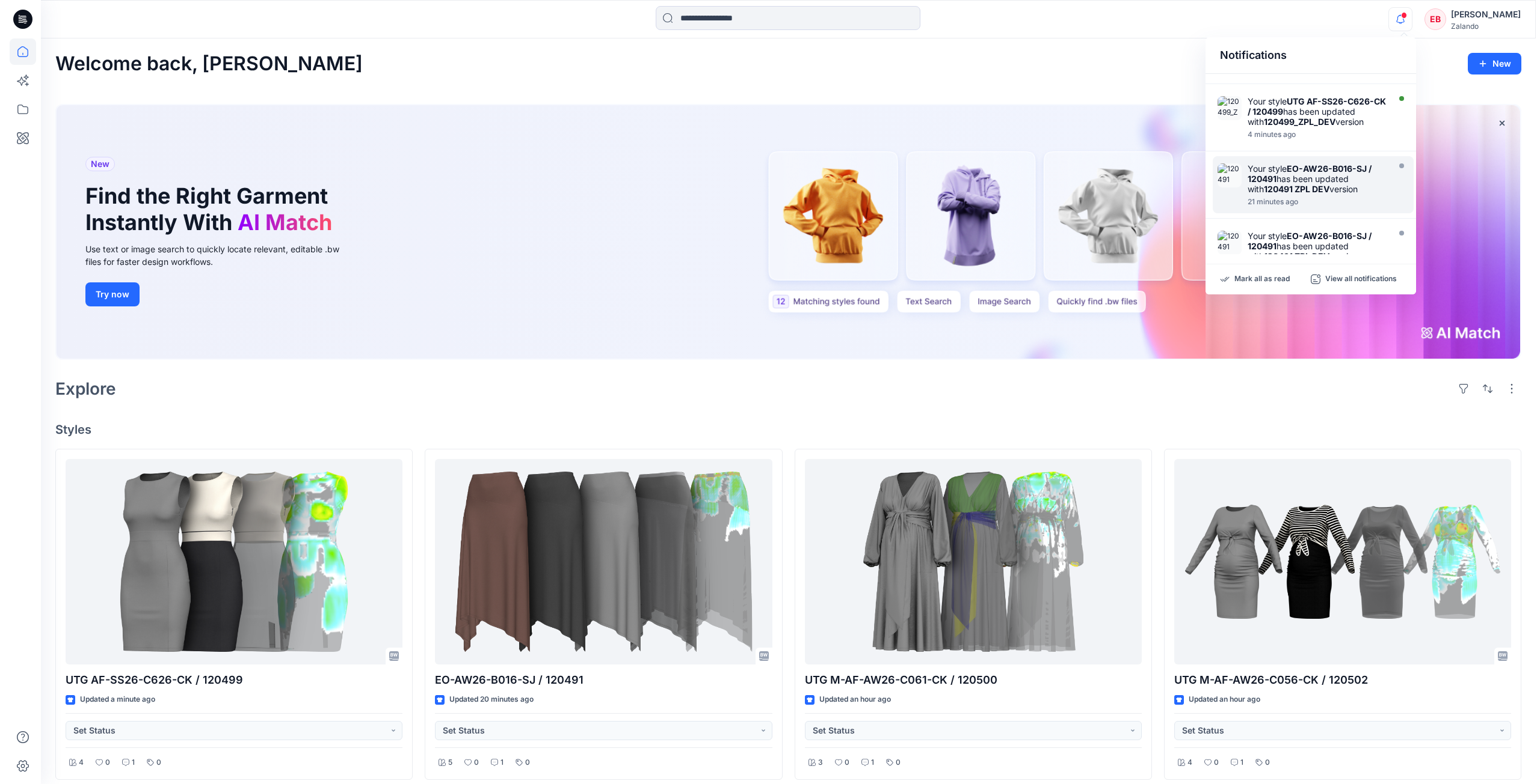
scroll to position [120, 0]
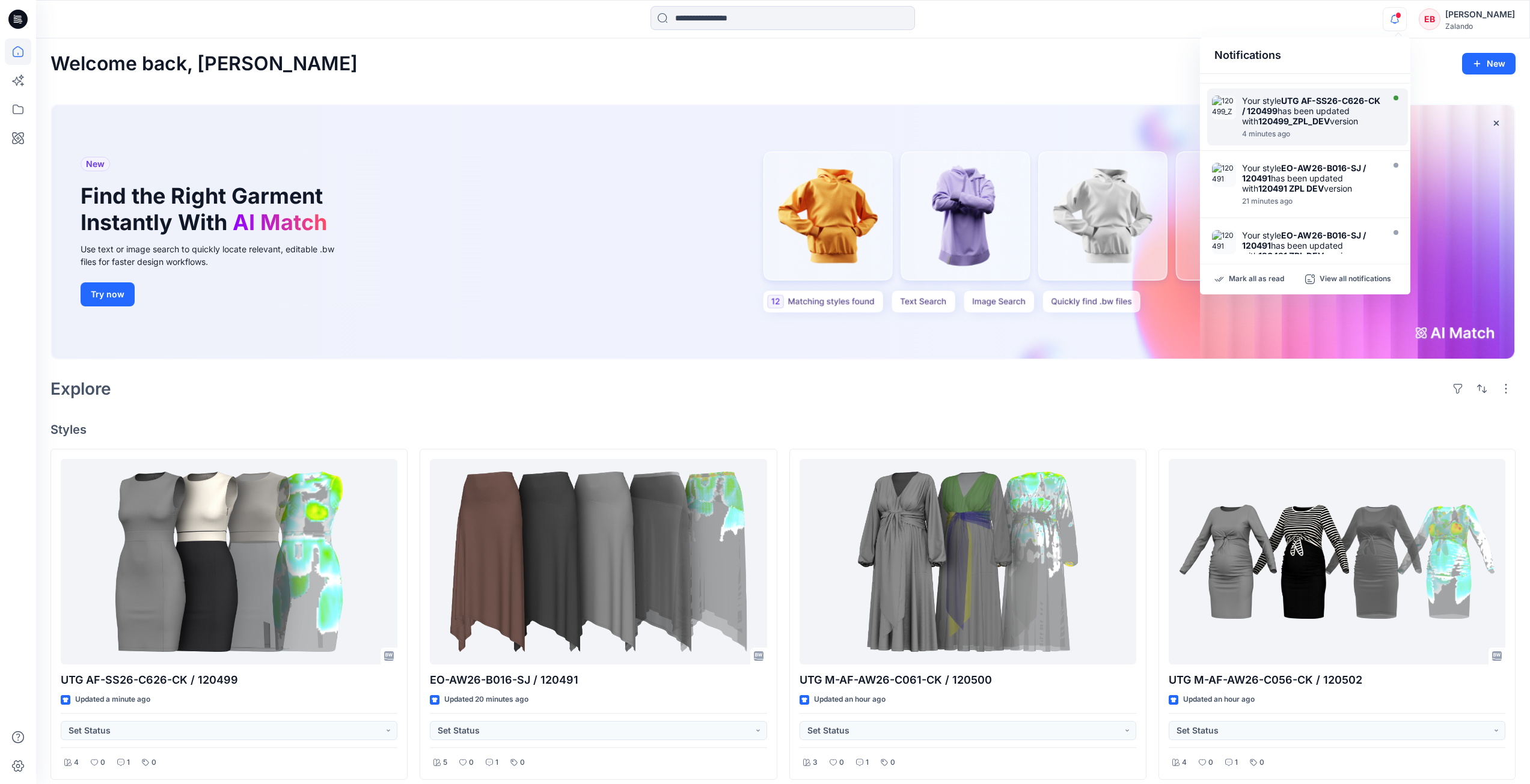
click at [1365, 119] on div "Your style UTG AF-SS26-C626-CK / 120499 has been updated with 120499_ZPL_DEV ve…" at bounding box center [1311, 111] width 139 height 31
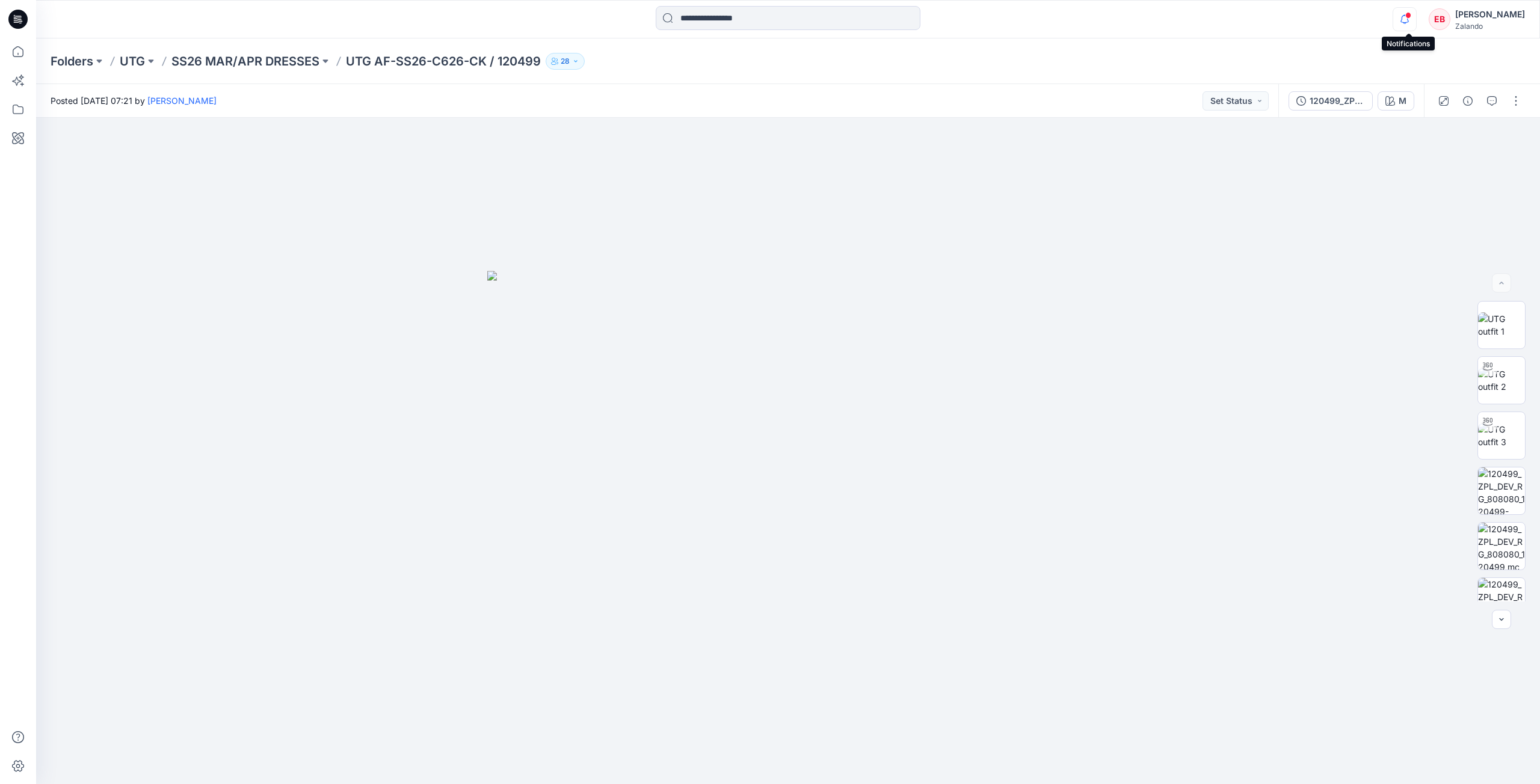
click at [1409, 22] on icon "button" at bounding box center [1404, 19] width 23 height 24
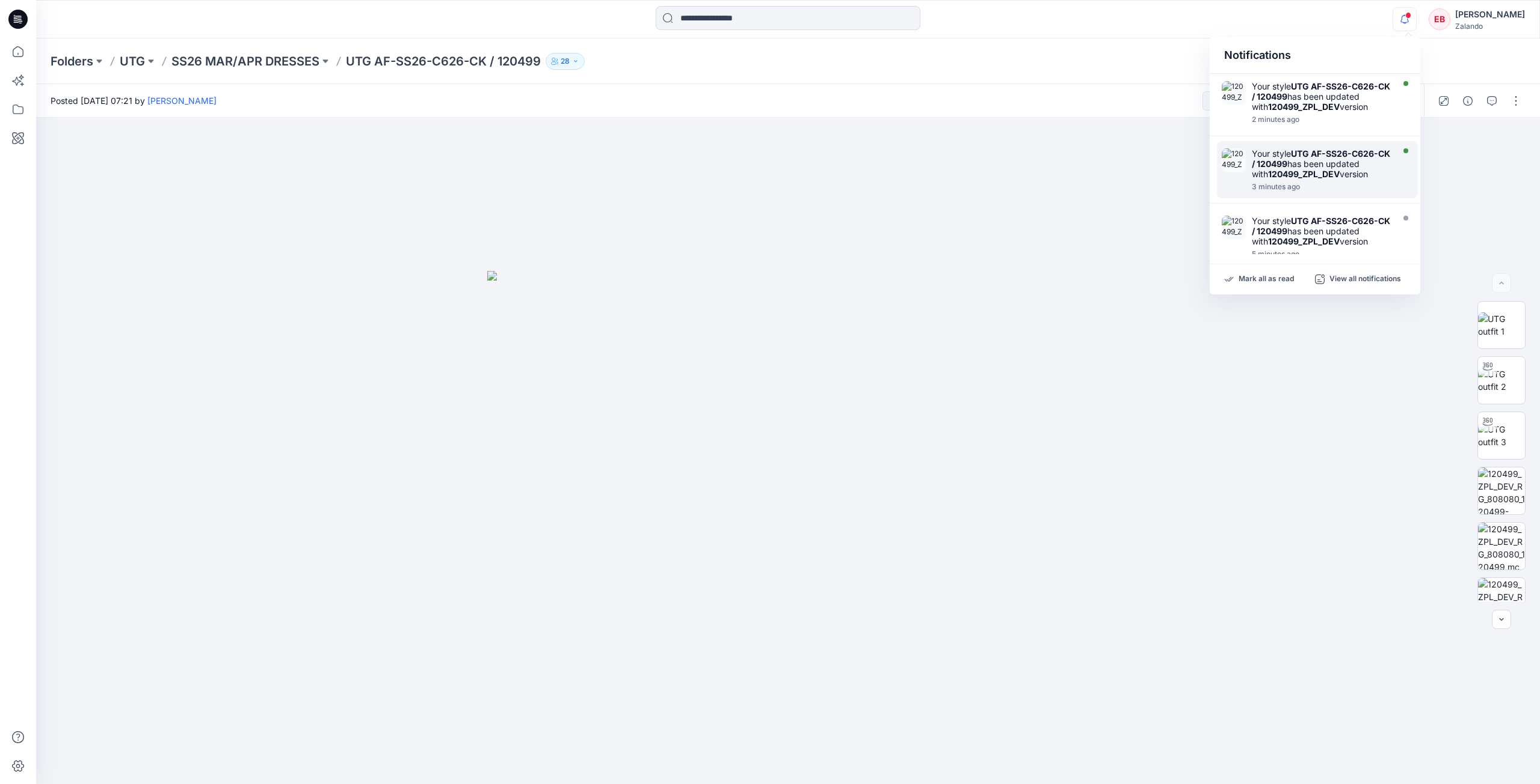
click at [1378, 165] on div "Your style UTG AF-SS26-C626-CK / 120499 has been updated with 120499_ZPL_DEV ve…" at bounding box center [1321, 164] width 139 height 31
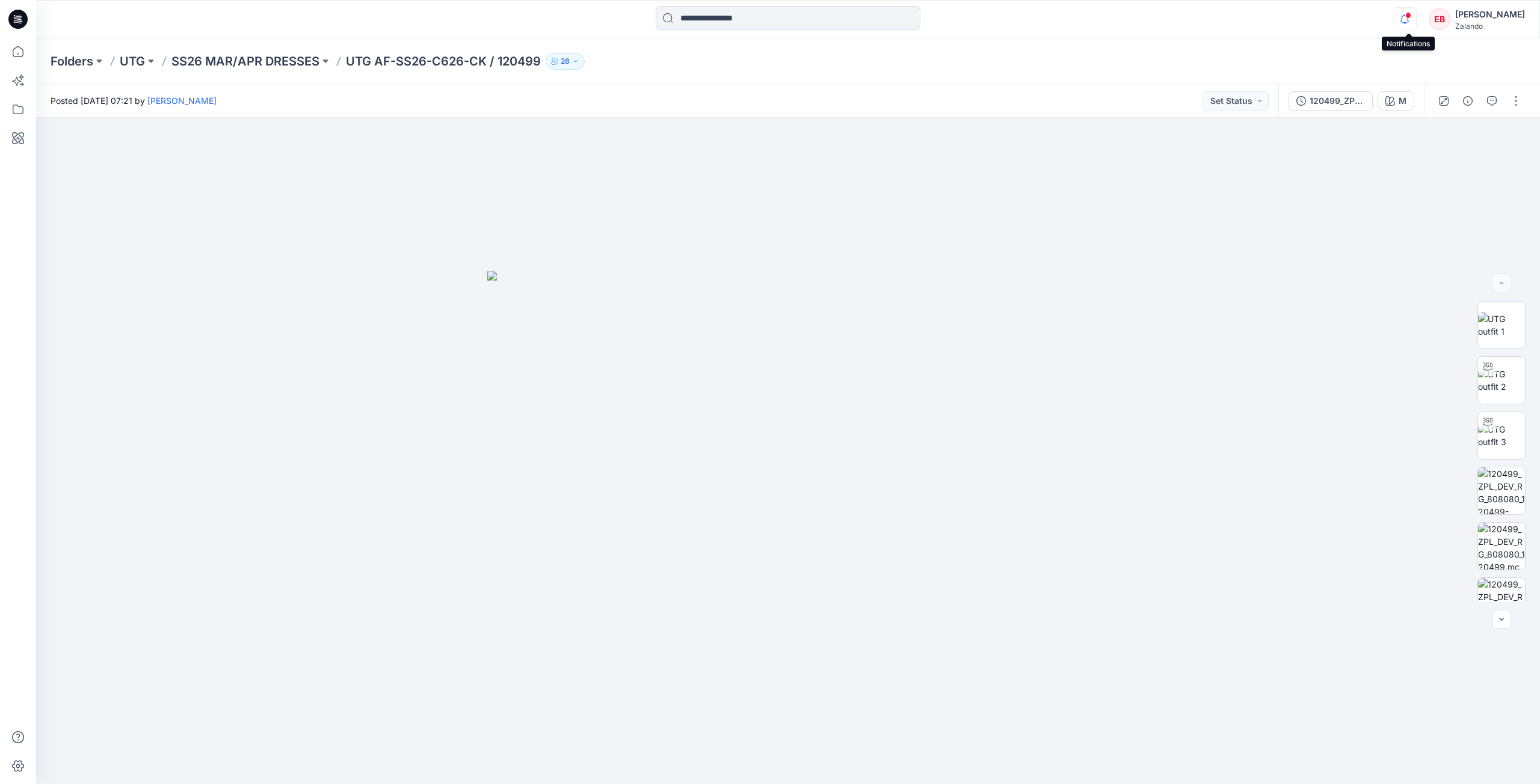
click at [1410, 28] on icon "button" at bounding box center [1404, 19] width 23 height 24
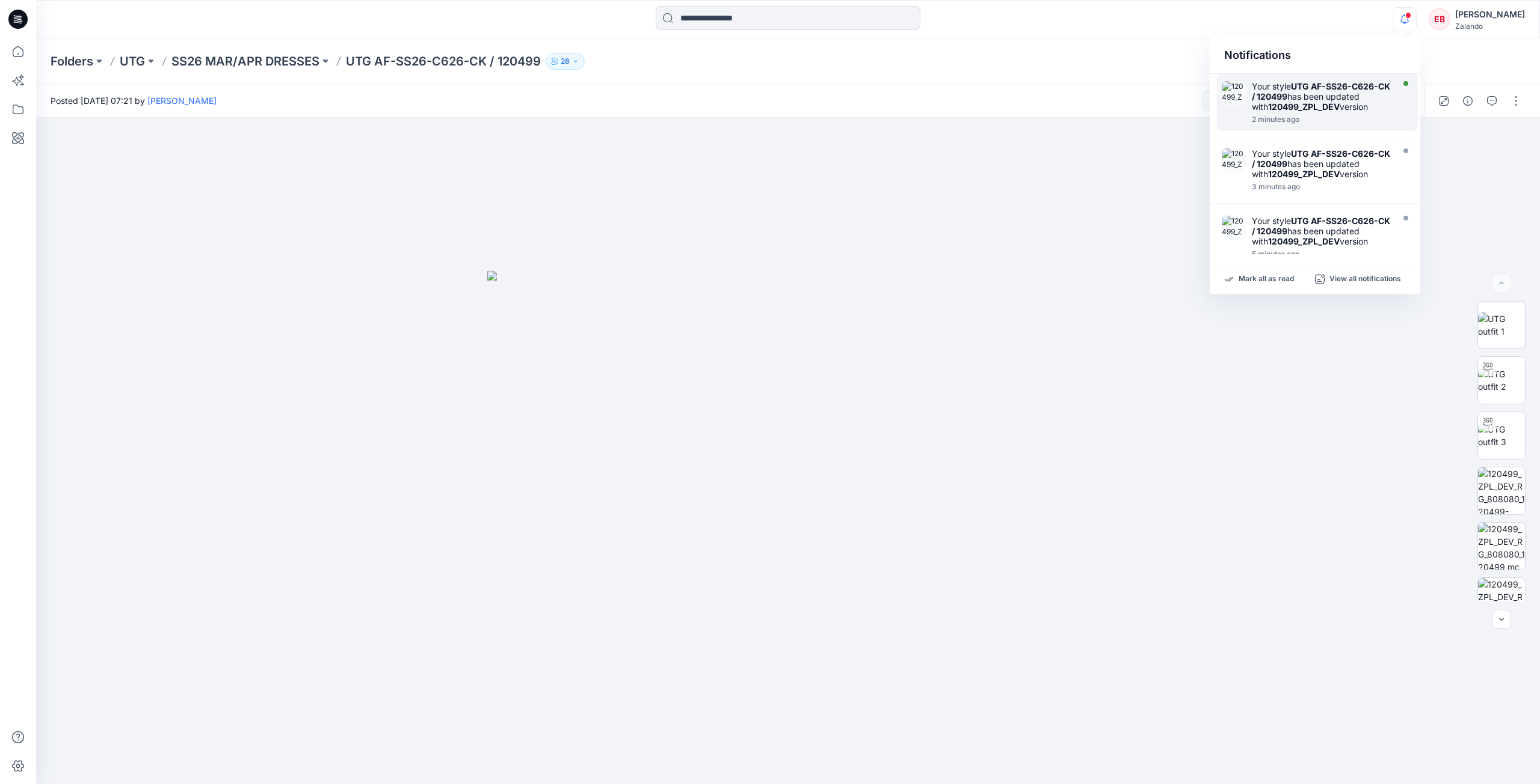
click at [1383, 101] on div "Your style UTG AF-SS26-C626-CK / 120499 has been updated with 120499_ZPL_DEV ve…" at bounding box center [1321, 97] width 139 height 31
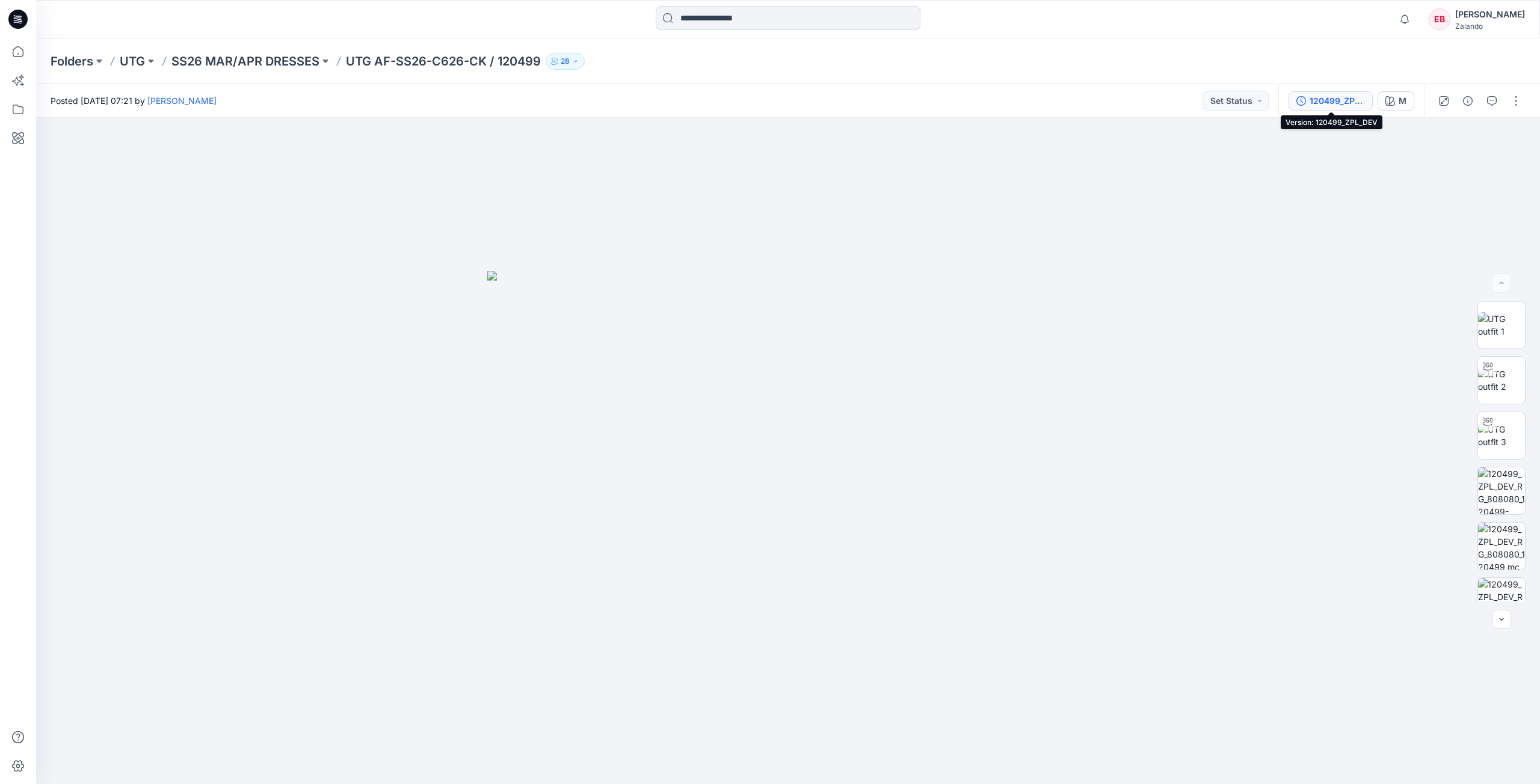
click at [1343, 103] on div "120499_ZPL_DEV" at bounding box center [1336, 100] width 55 height 14
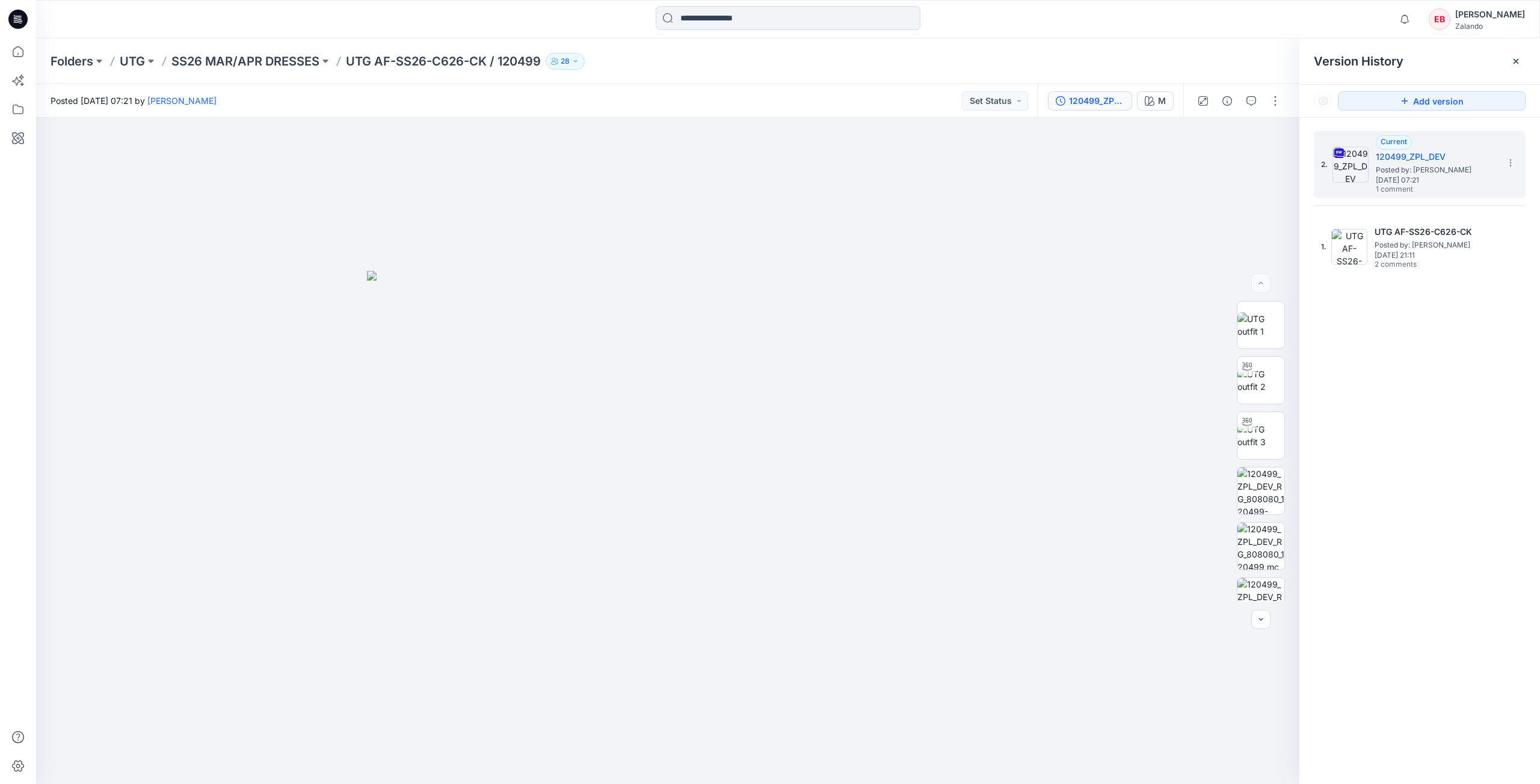
click at [1086, 60] on div "Folders UTG SS26 MAR/APR DRESSES UTG AF-SS26-C626-CK / 120499 28" at bounding box center [741, 61] width 1381 height 17
click at [1518, 66] on div at bounding box center [1515, 61] width 19 height 19
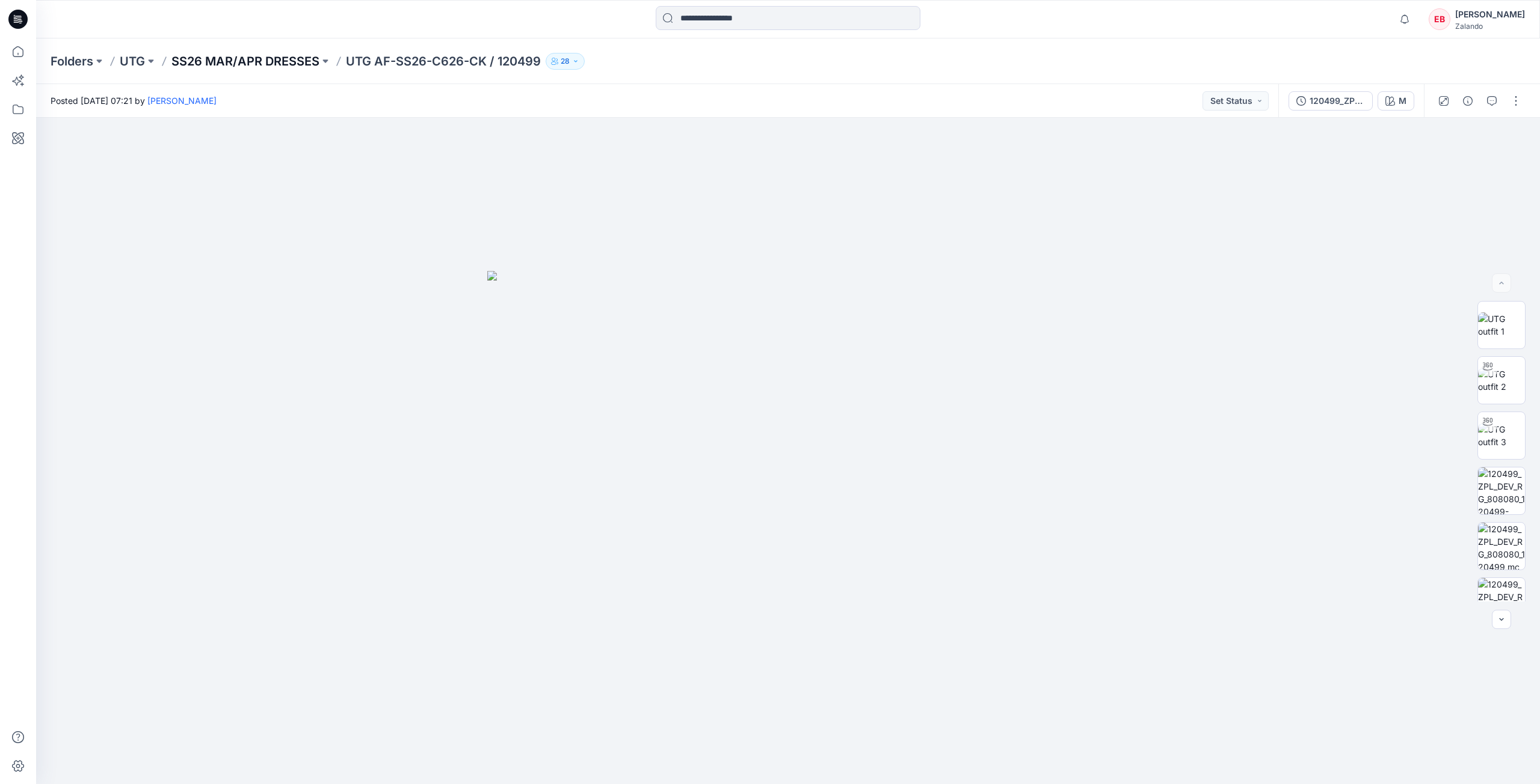
click at [210, 55] on p "SS26 MAR/APR DRESSES" at bounding box center [245, 61] width 148 height 17
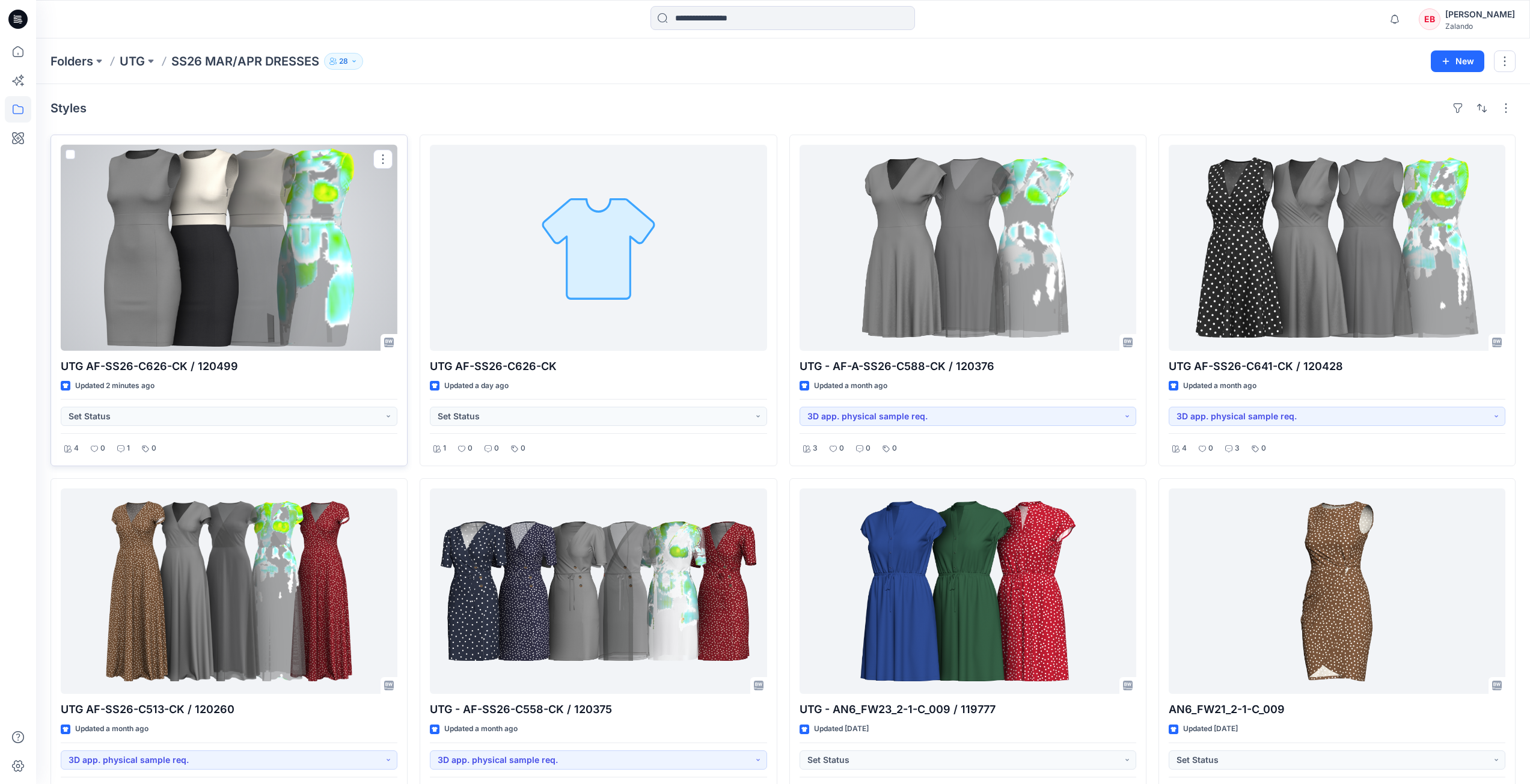
click at [302, 245] on div at bounding box center [229, 248] width 337 height 206
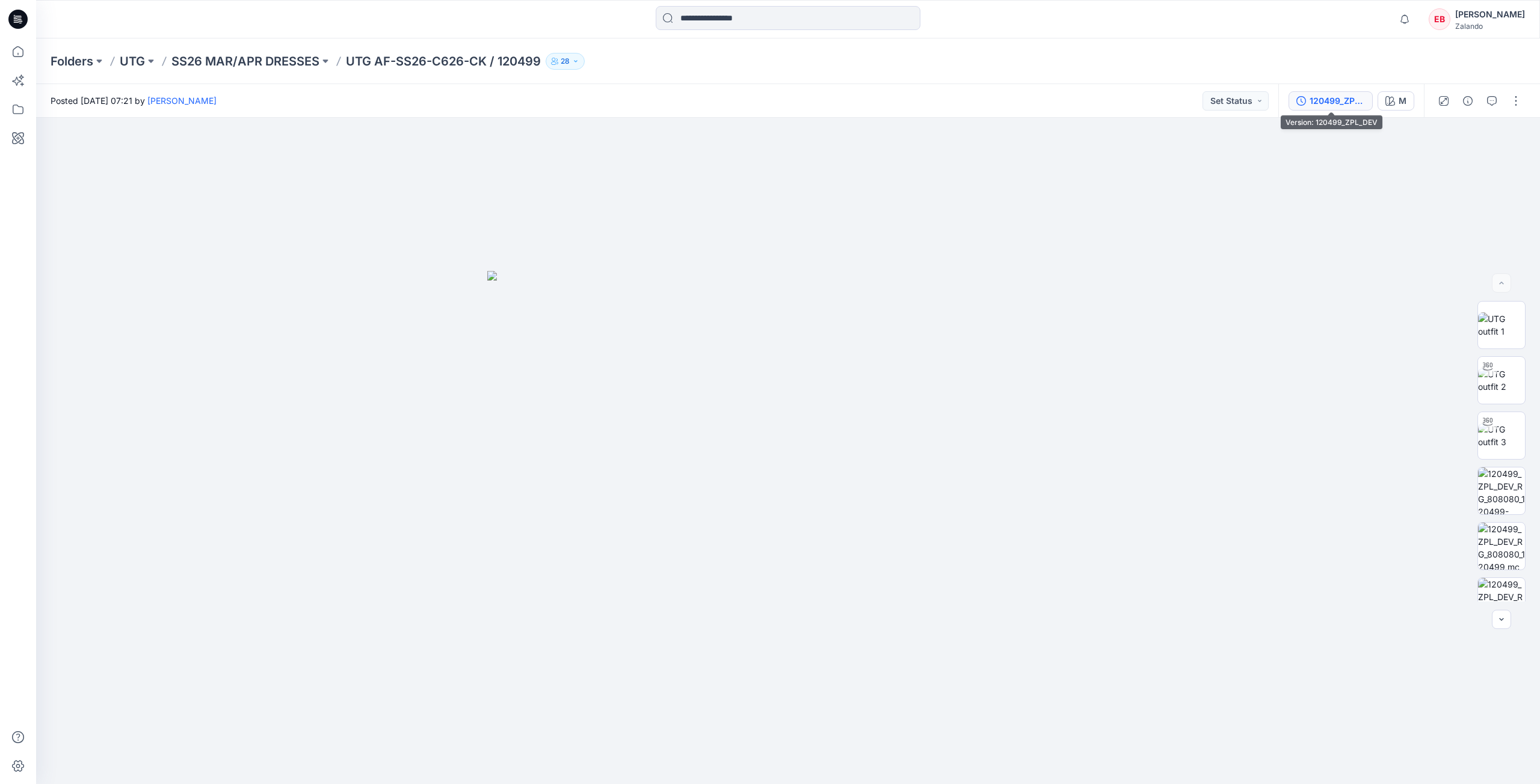
click at [1332, 104] on div "120499_ZPL_DEV" at bounding box center [1336, 100] width 55 height 14
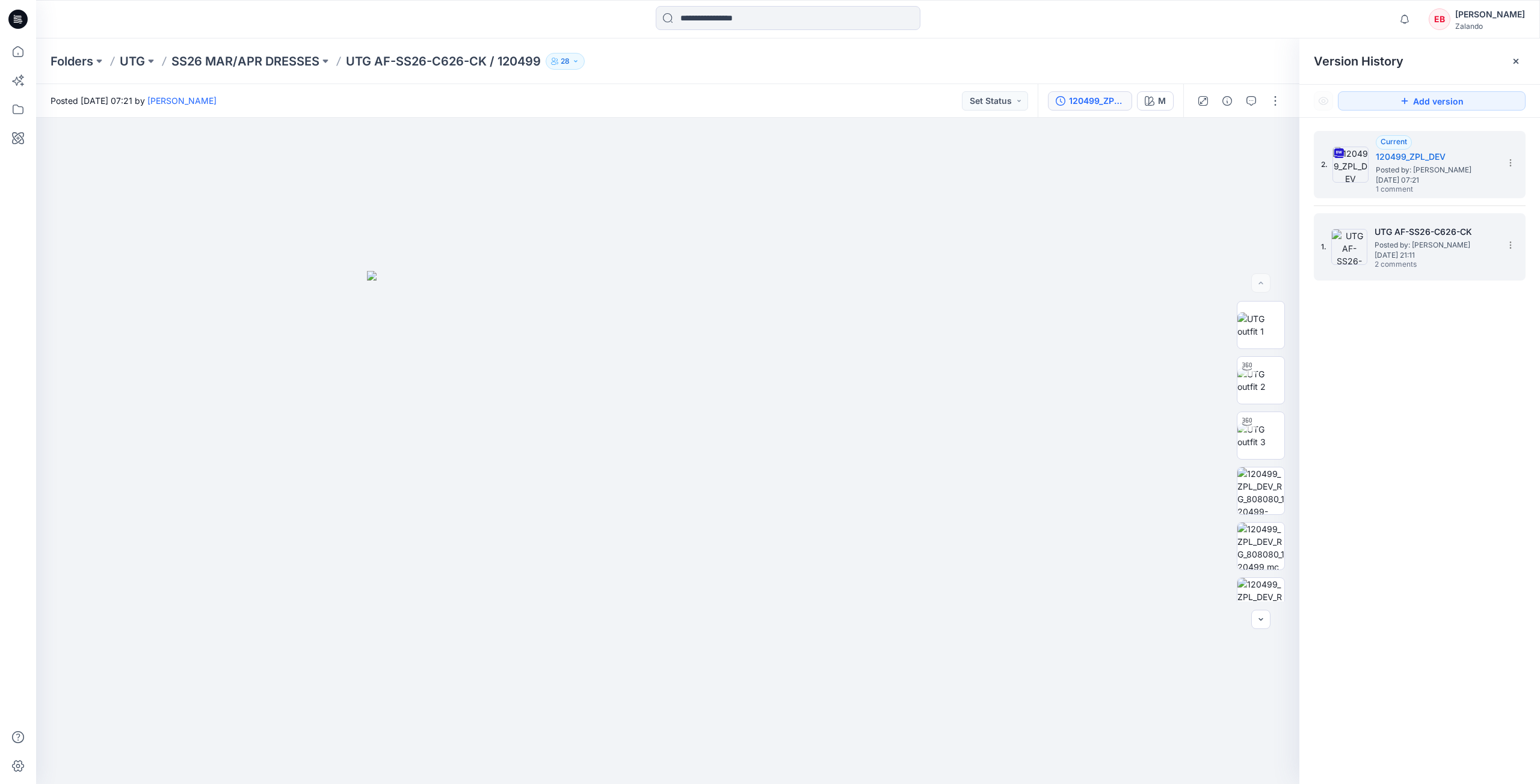
click at [1452, 256] on span "Monday, October 13, 2025 21:11" at bounding box center [1434, 255] width 120 height 8
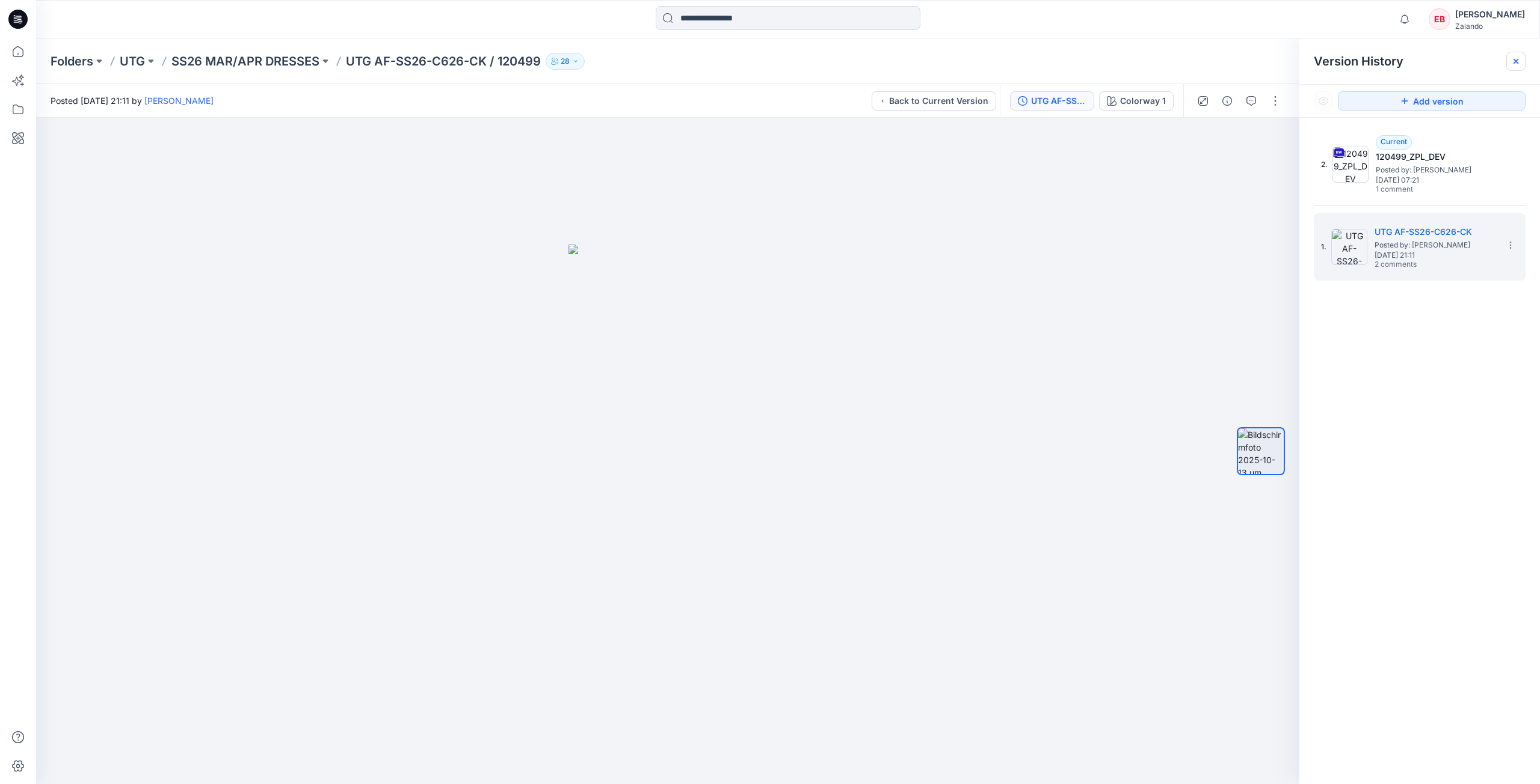
click at [1518, 58] on icon at bounding box center [1516, 61] width 10 height 10
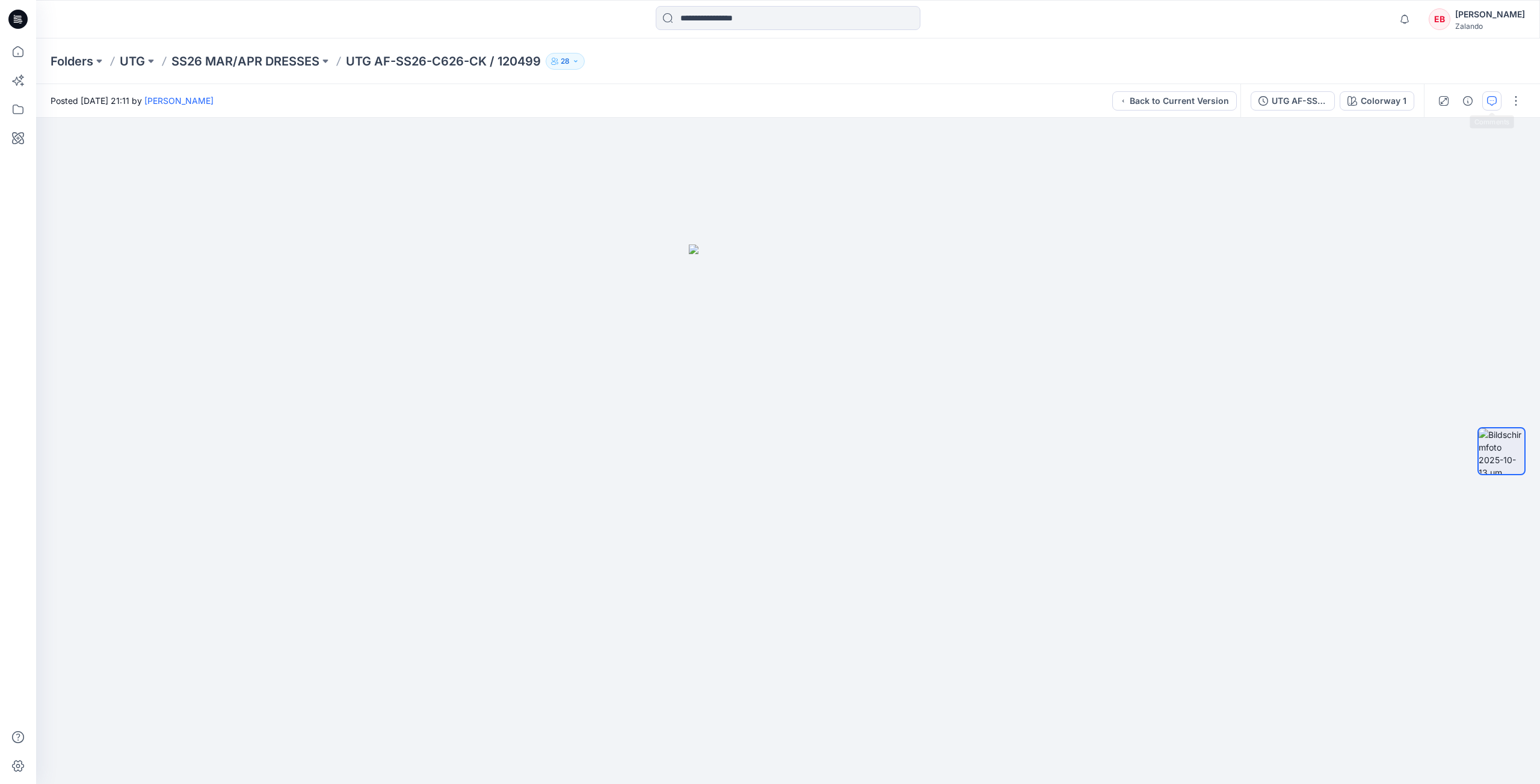
click at [1495, 95] on button "button" at bounding box center [1491, 100] width 19 height 19
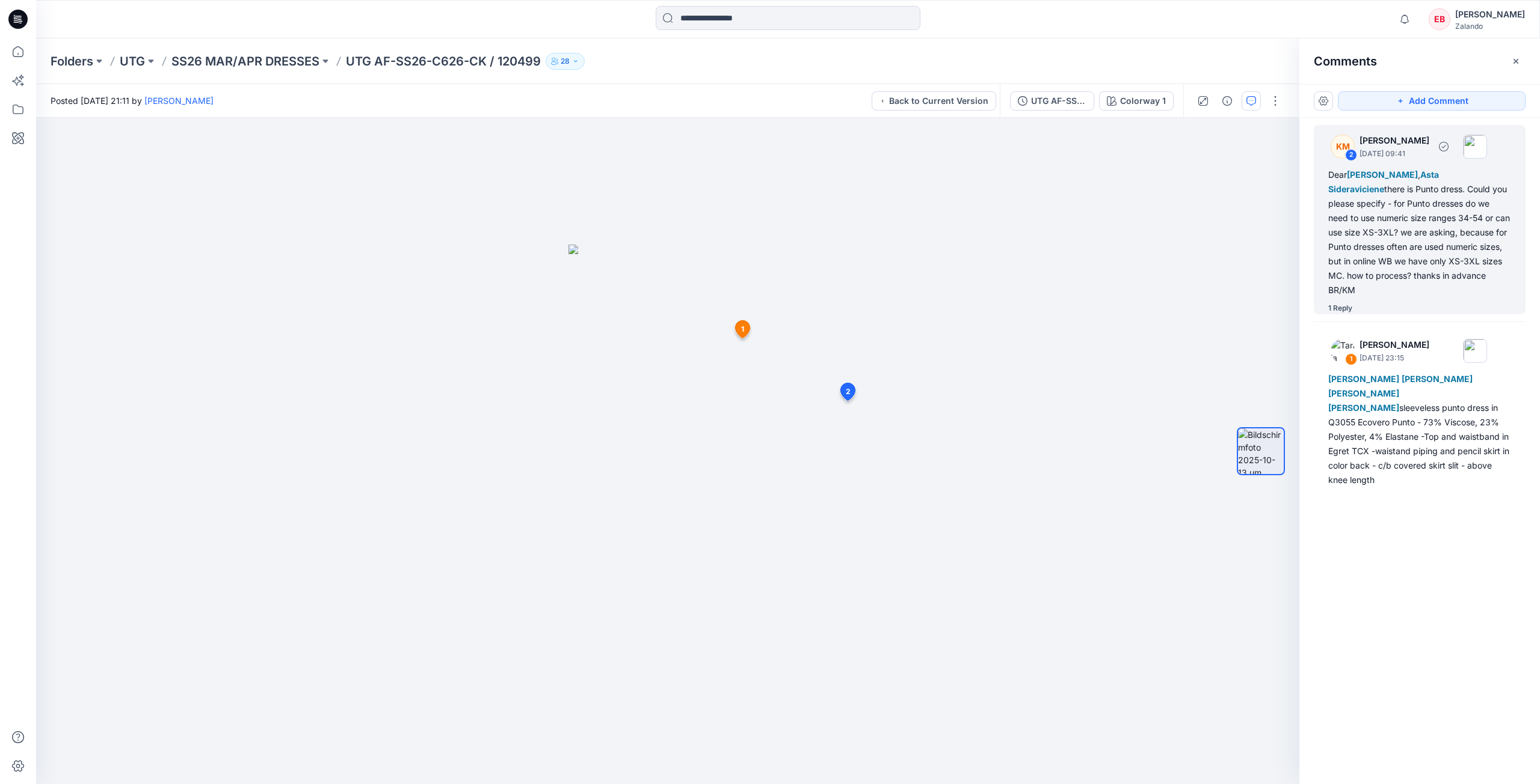
click at [1353, 308] on div "1 Reply" at bounding box center [1427, 308] width 197 height 12
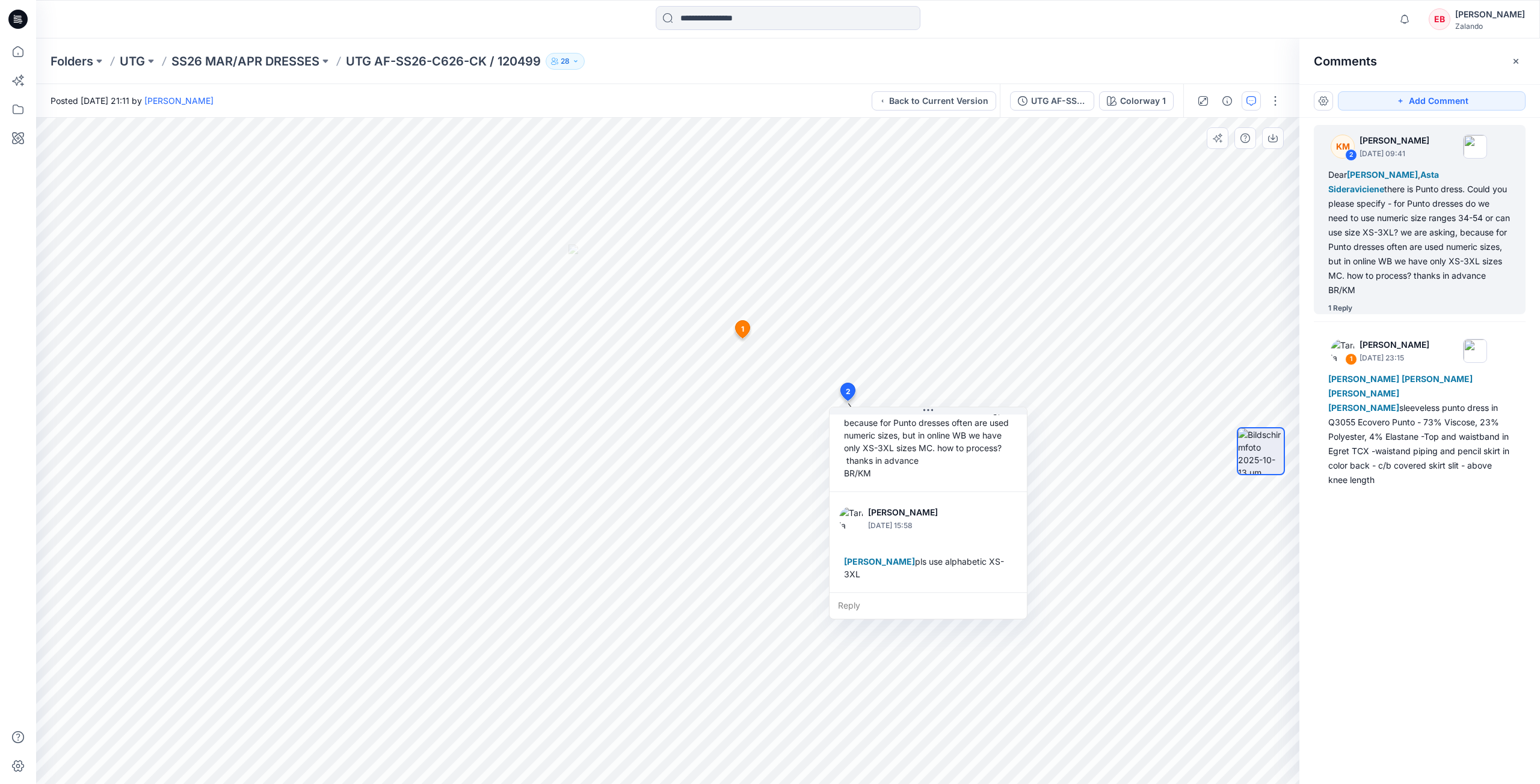
scroll to position [135, 0]
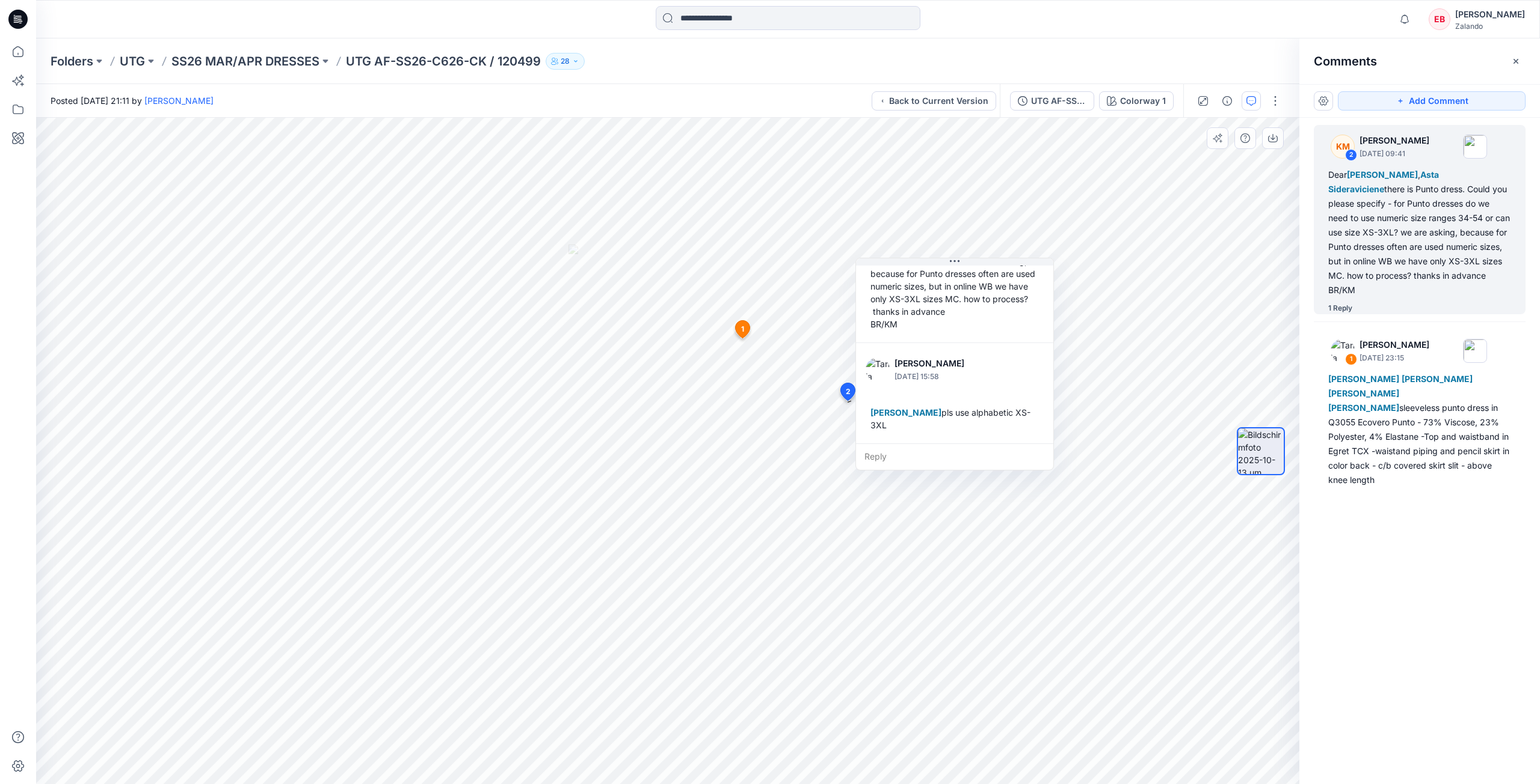
drag, startPoint x: 944, startPoint y: 411, endPoint x: 974, endPoint y: 269, distance: 145.1
click at [970, 263] on button at bounding box center [955, 262] width 197 height 7
click at [21, 47] on icon at bounding box center [17, 51] width 26 height 26
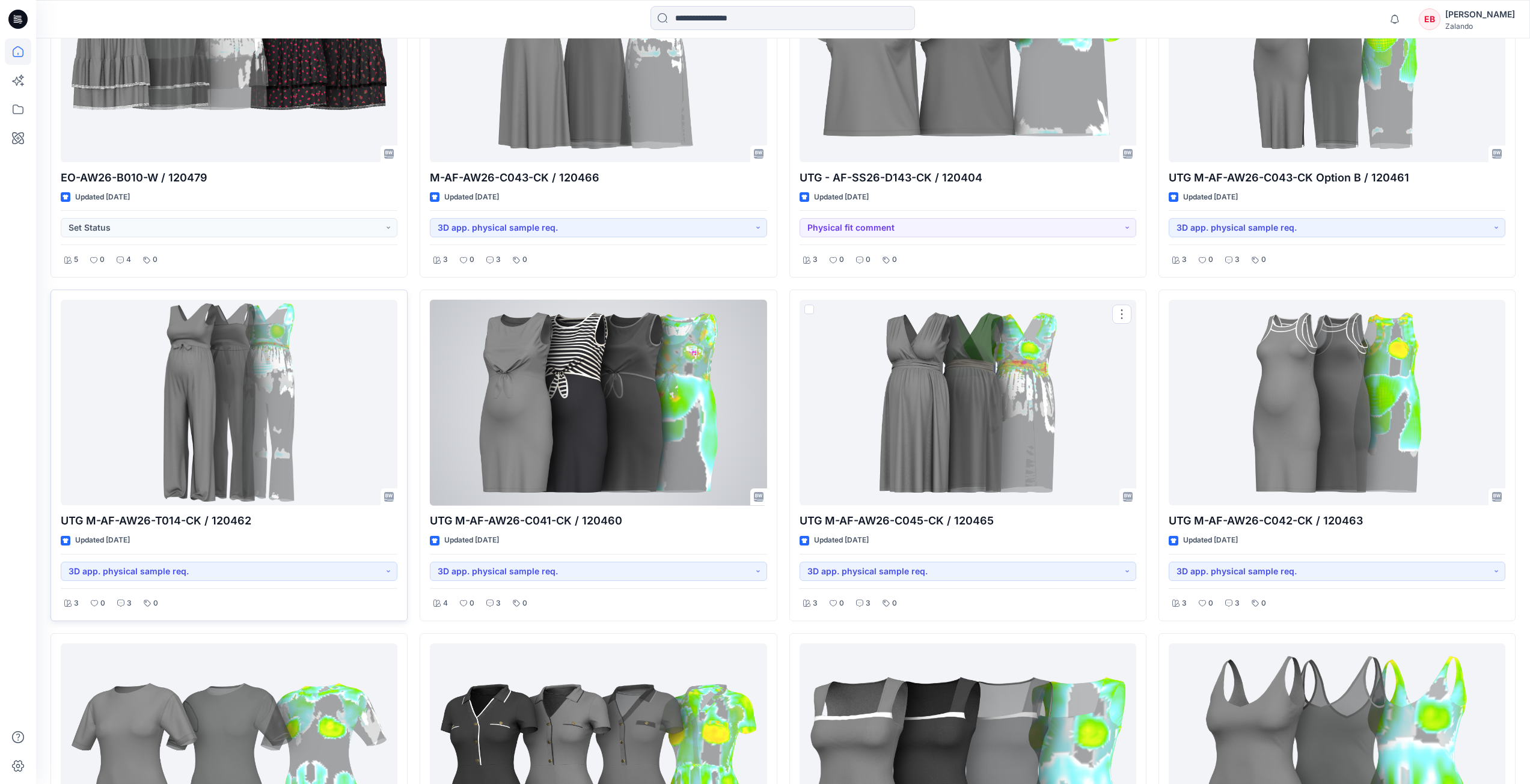
scroll to position [1582, 0]
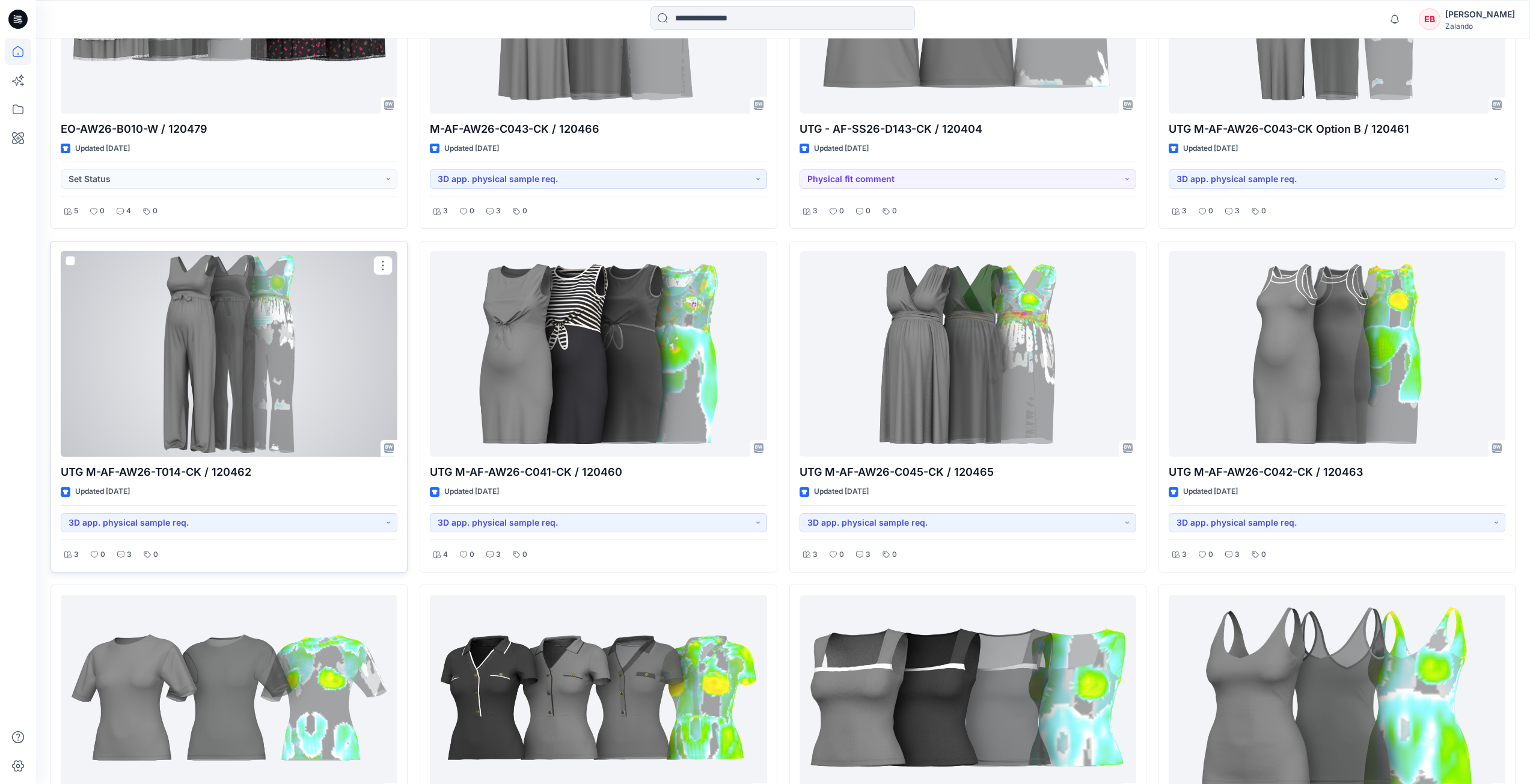
click at [292, 405] on div at bounding box center [229, 355] width 337 height 206
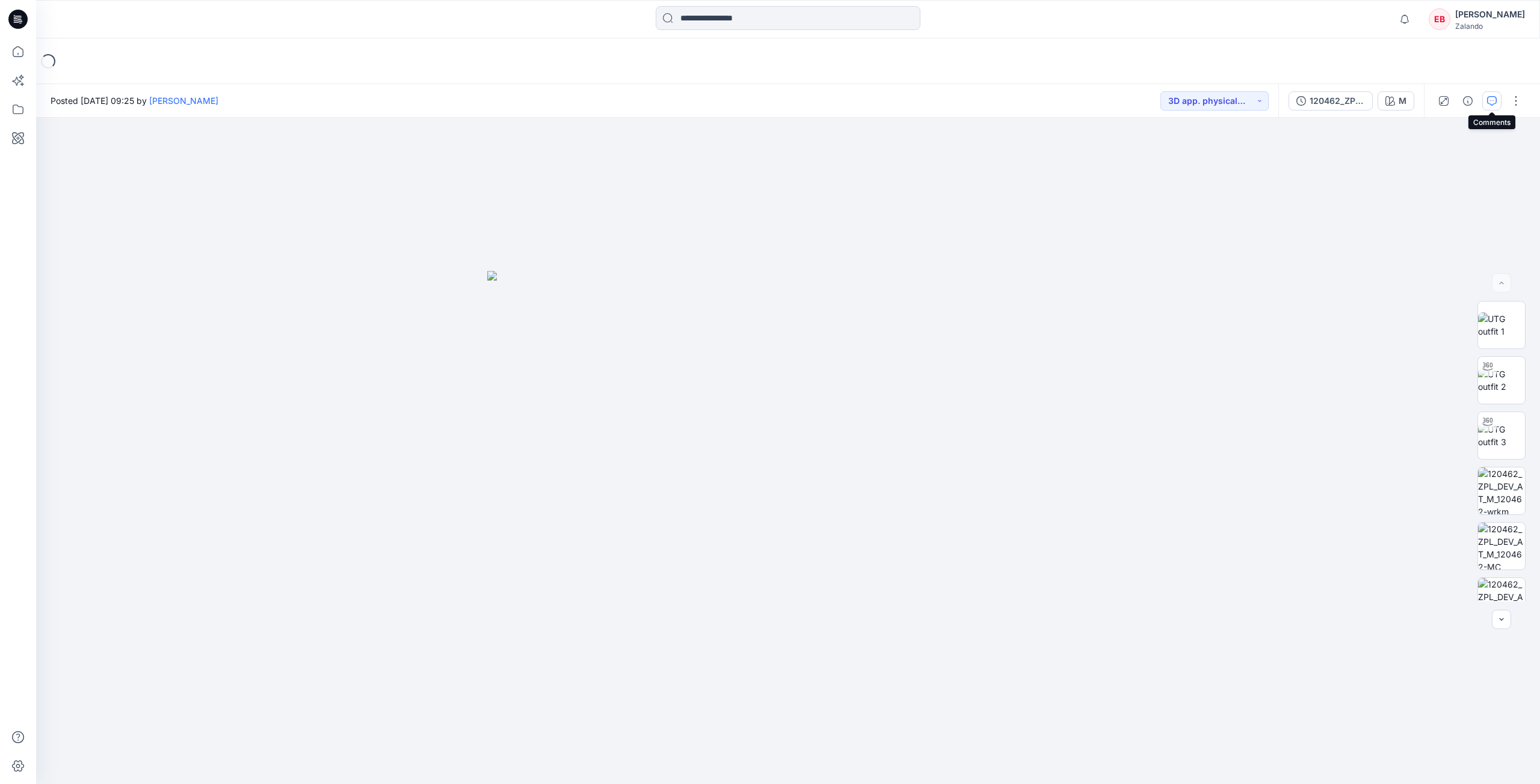
click at [1500, 105] on button "button" at bounding box center [1491, 100] width 19 height 19
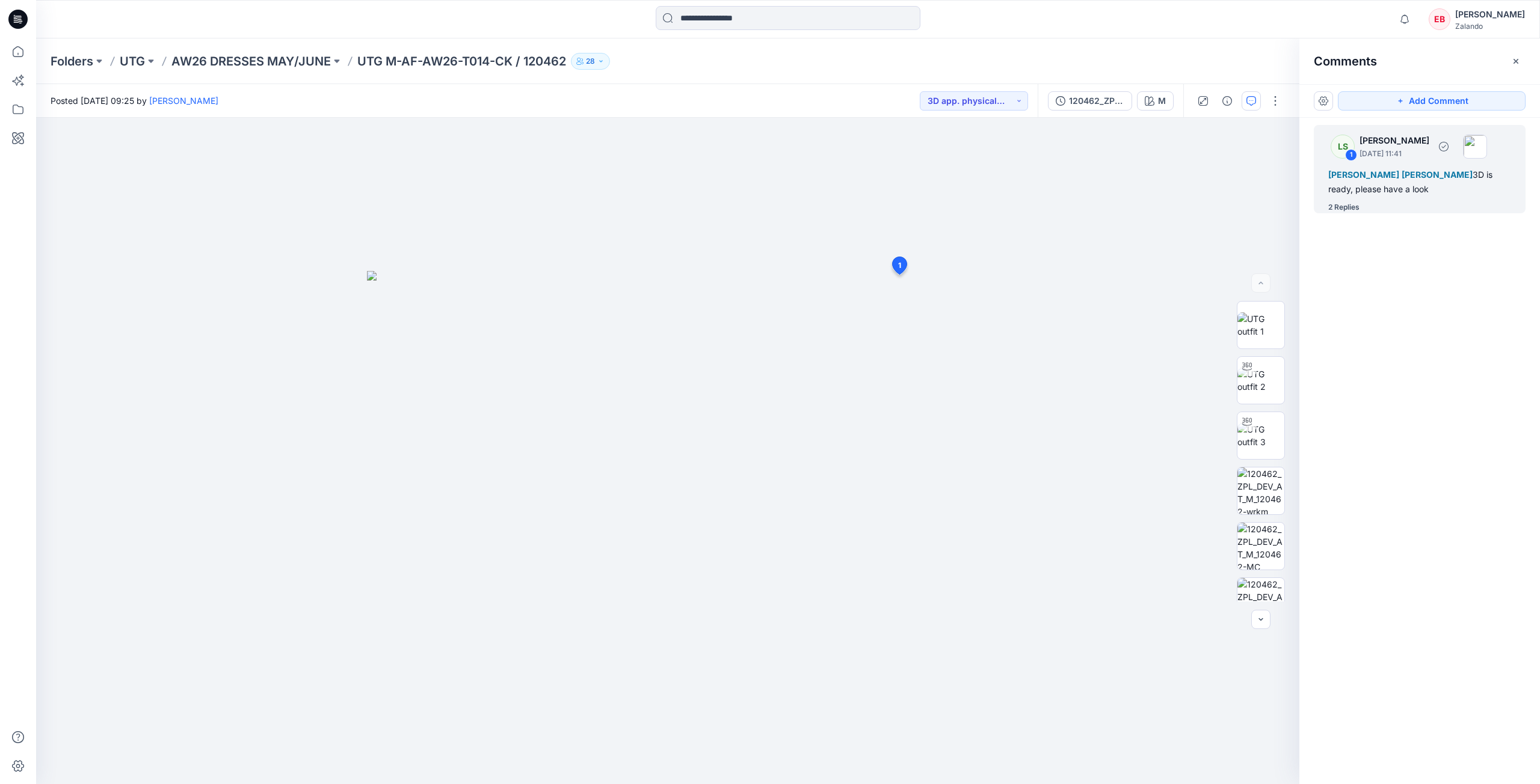
click at [1348, 207] on div "2 Replies" at bounding box center [1343, 206] width 32 height 12
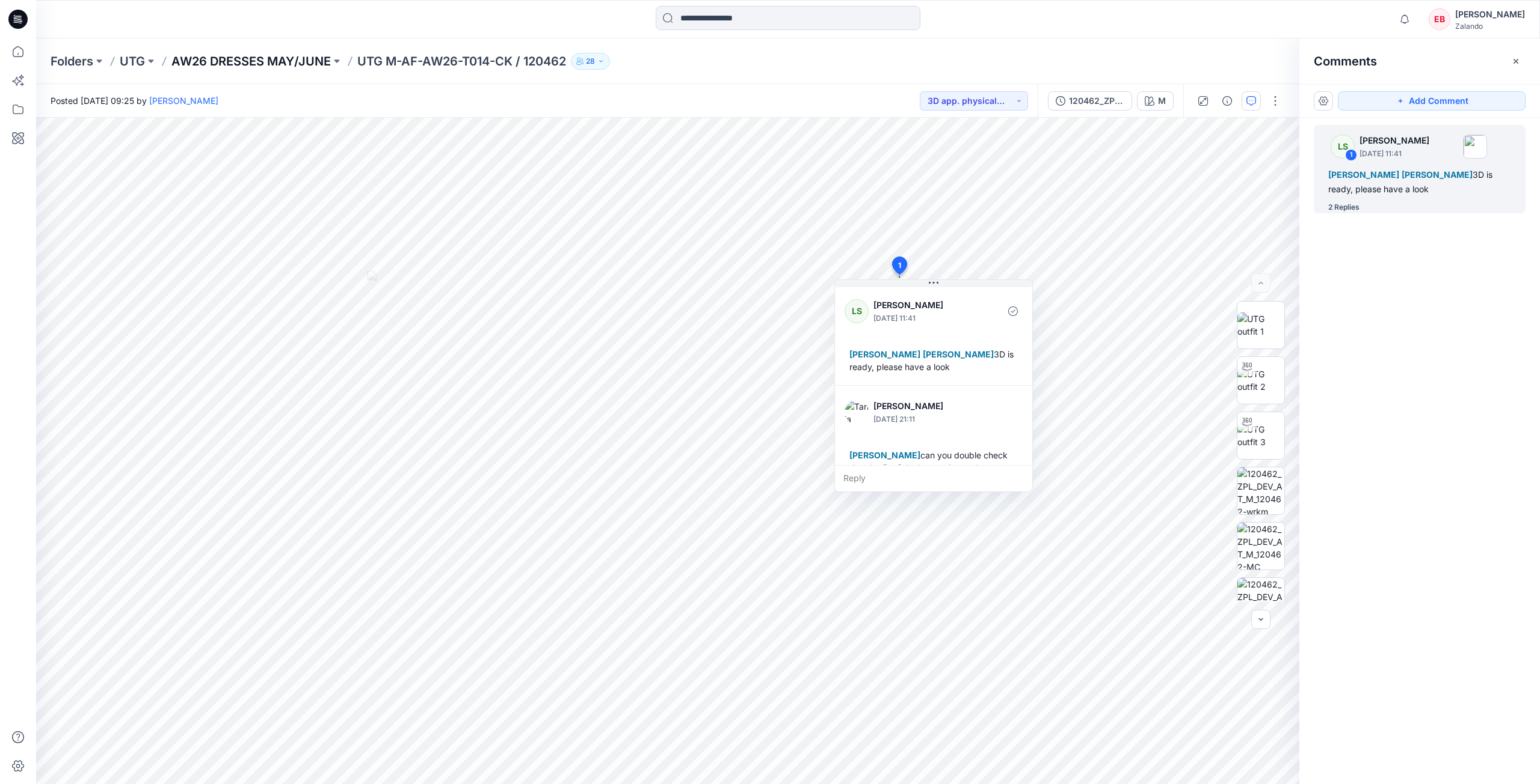
click at [281, 61] on p "AW26 DRESSES MAY/JUNE" at bounding box center [251, 61] width 159 height 17
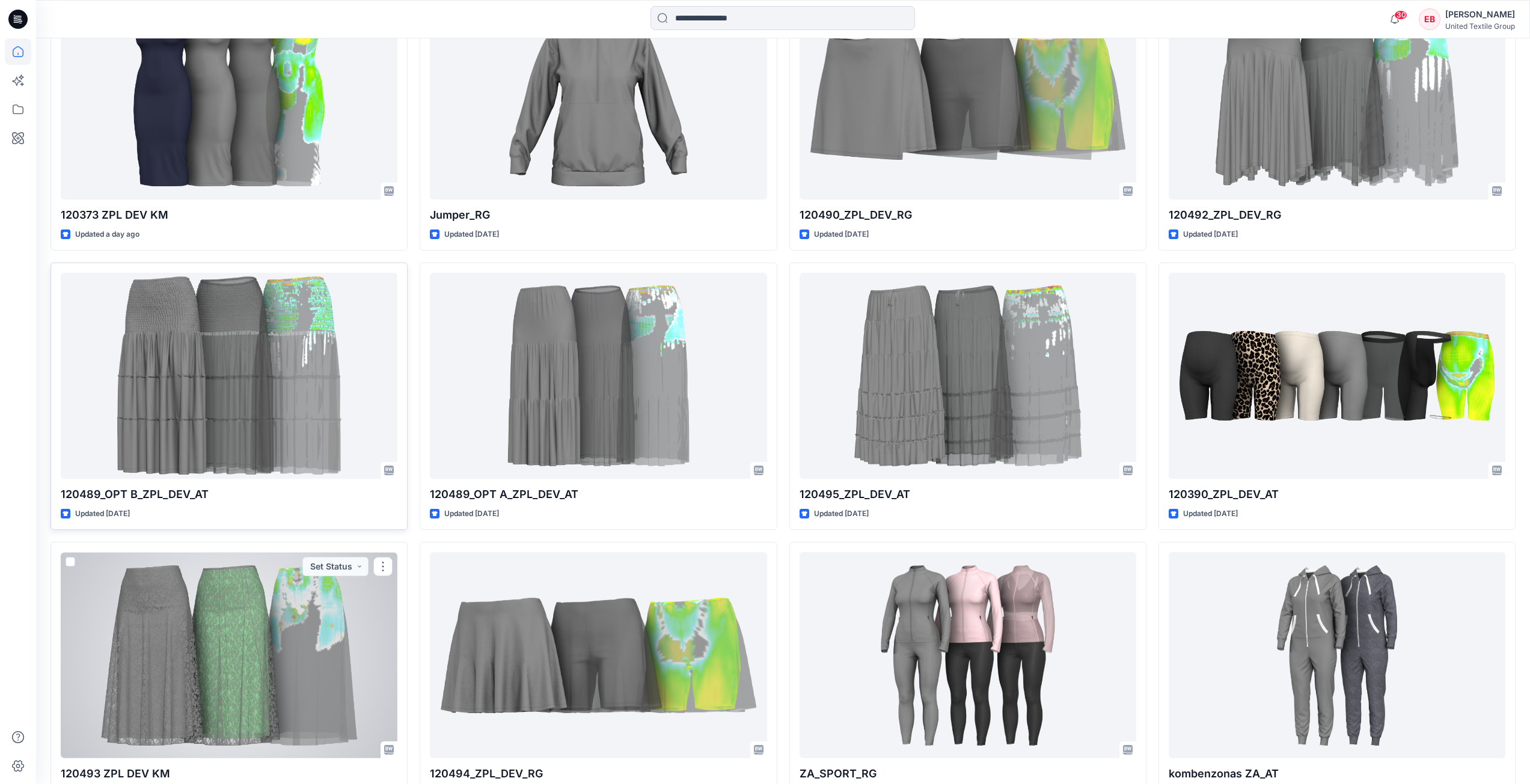
scroll to position [729, 0]
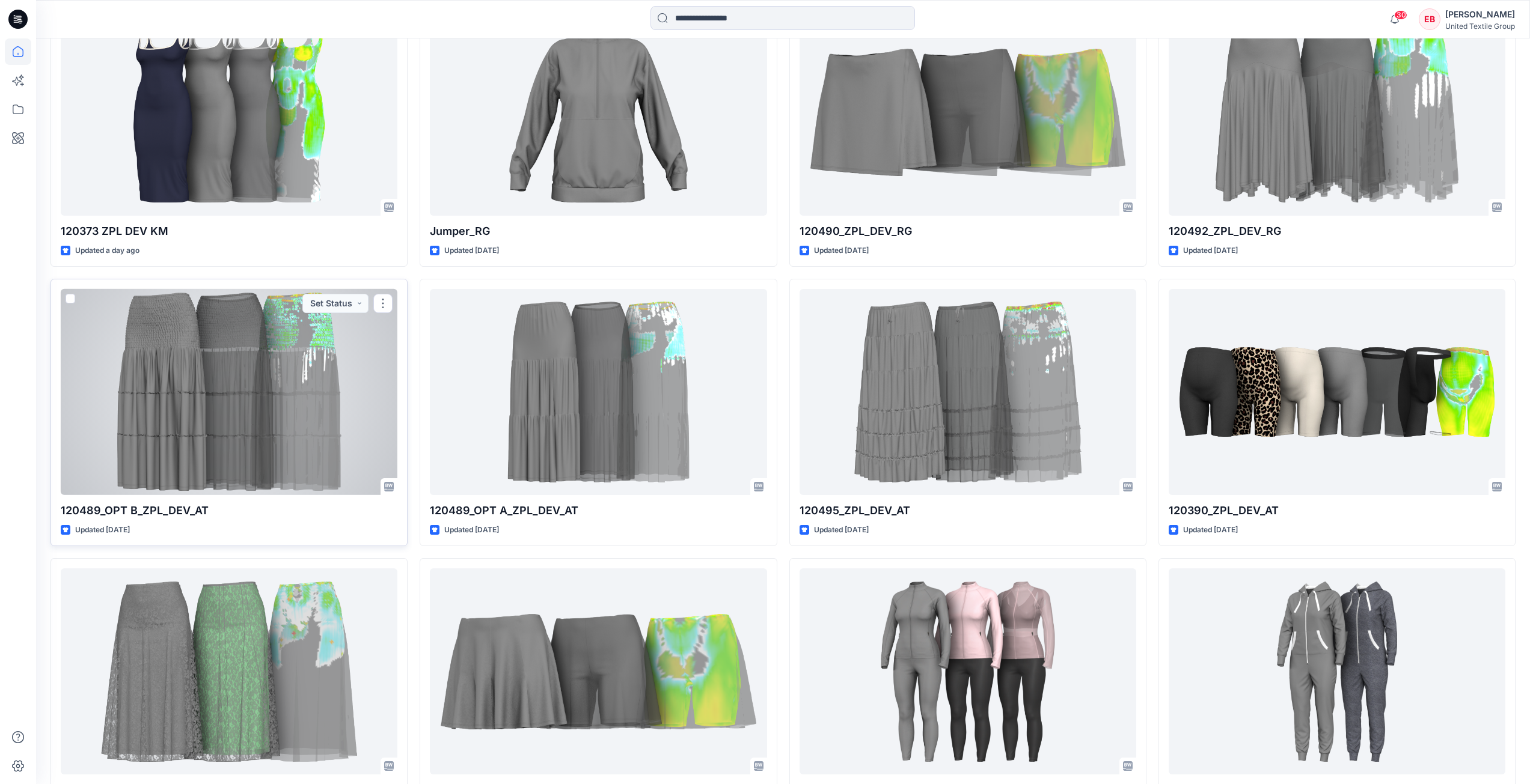
click at [344, 425] on div at bounding box center [229, 392] width 337 height 206
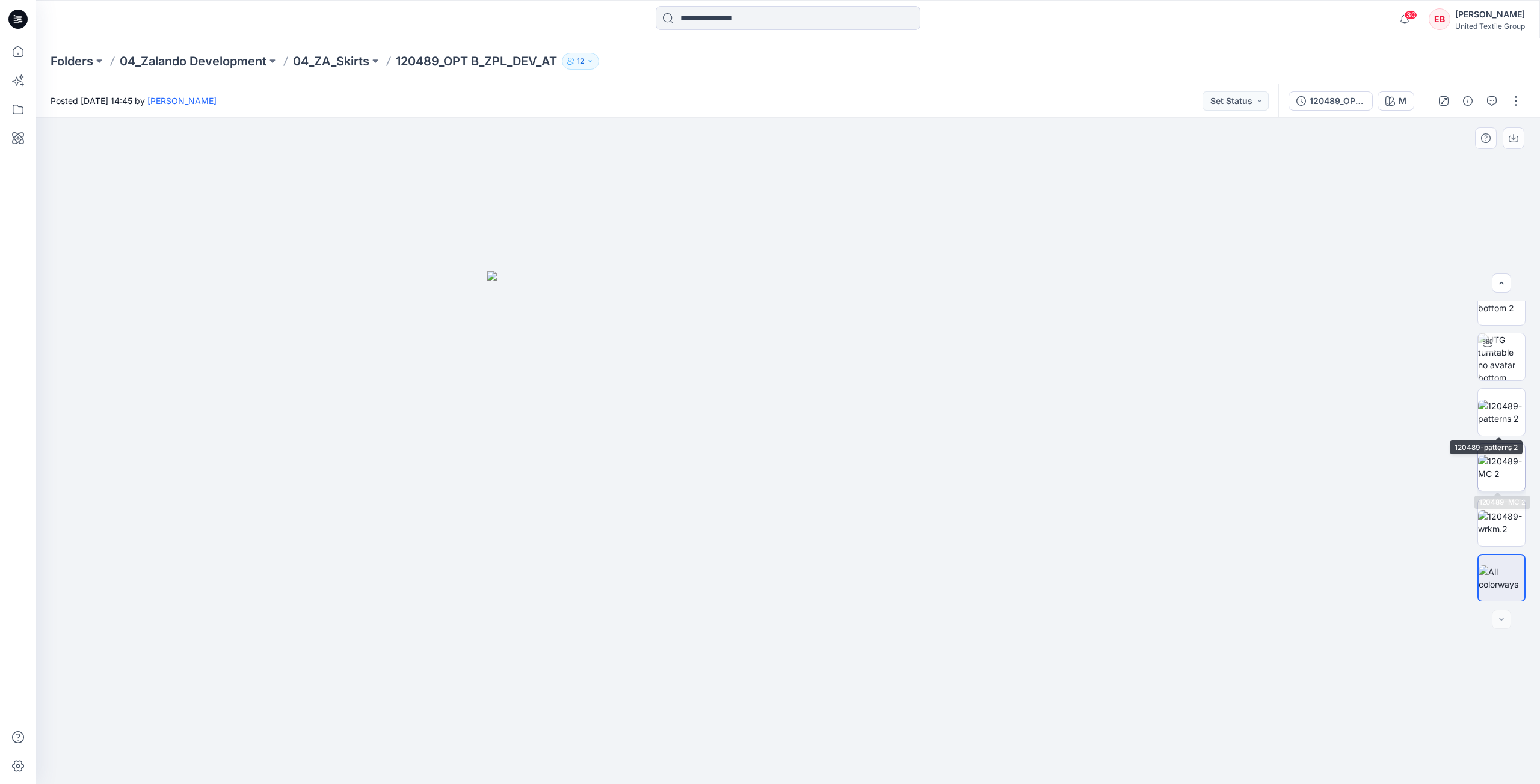
scroll to position [80, 0]
click at [1505, 467] on img at bounding box center [1501, 467] width 47 height 25
click at [1493, 484] on img at bounding box center [1501, 491] width 47 height 25
click at [1504, 542] on img at bounding box center [1501, 547] width 47 height 25
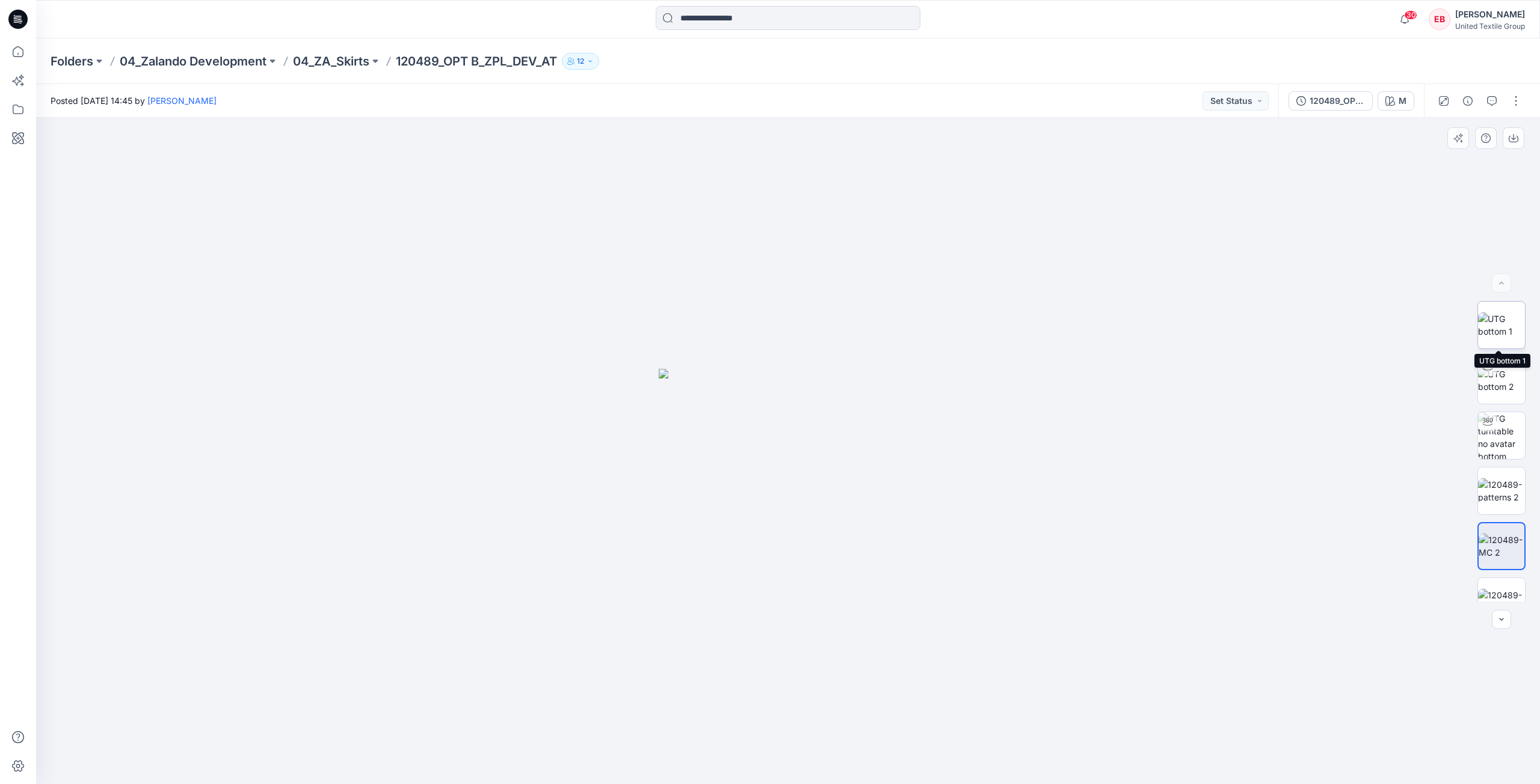
click at [1506, 326] on img at bounding box center [1501, 325] width 47 height 25
click at [1489, 382] on img at bounding box center [1501, 380] width 47 height 25
click at [922, 756] on icon at bounding box center [790, 749] width 364 height 45
click at [1490, 445] on img at bounding box center [1501, 435] width 47 height 47
click at [20, 50] on icon at bounding box center [17, 51] width 26 height 26
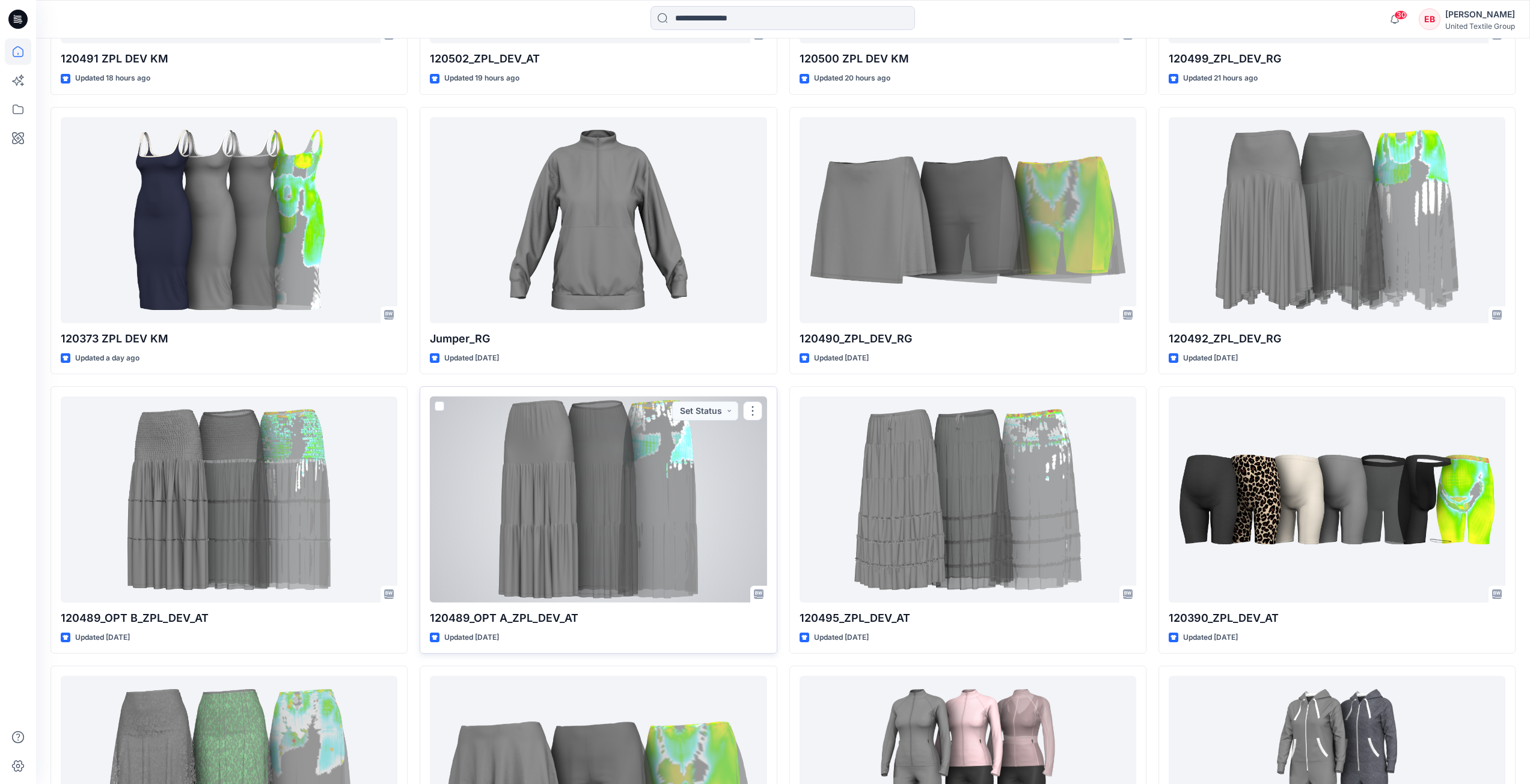
scroll to position [546, 0]
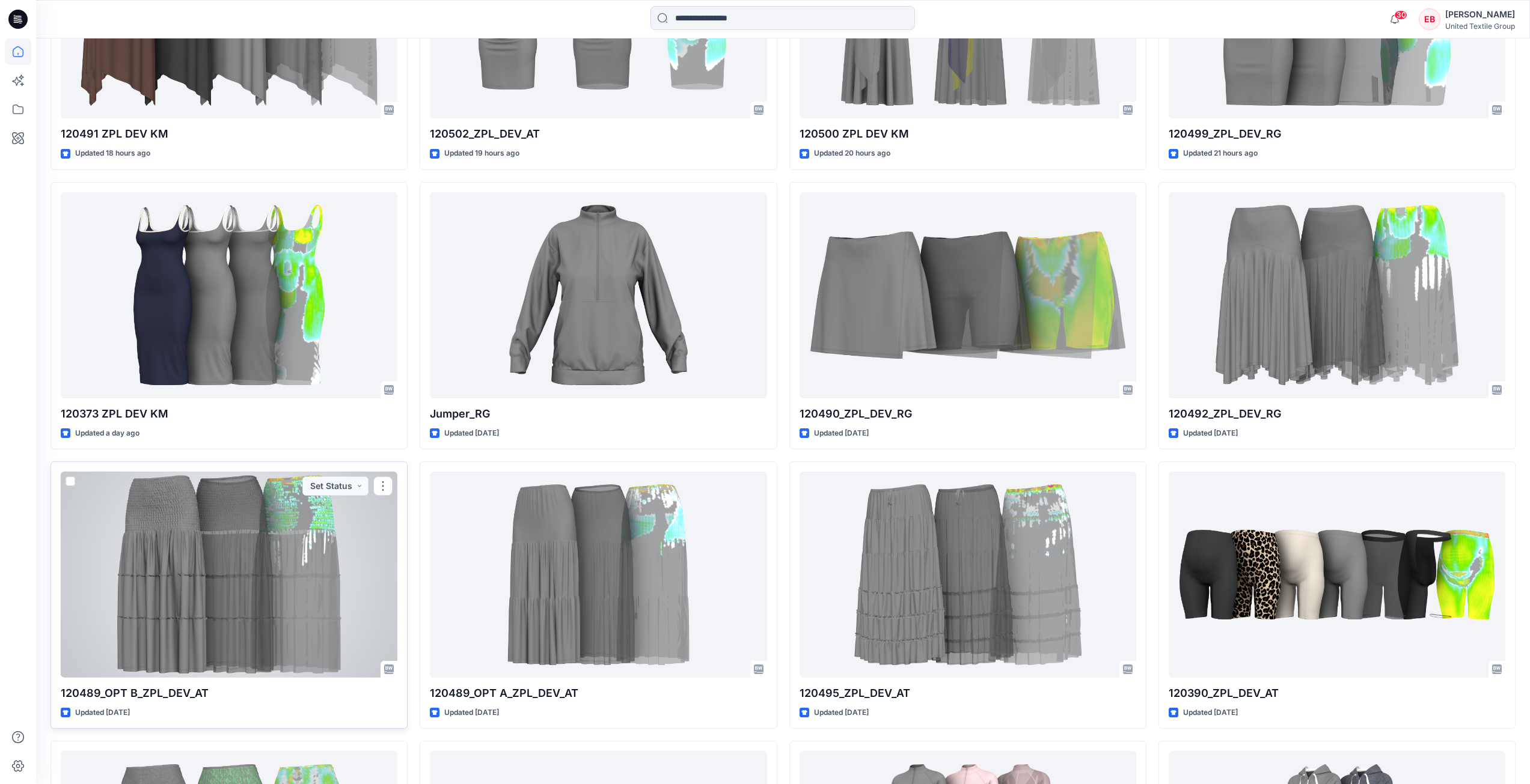
click at [273, 571] on div at bounding box center [229, 575] width 337 height 206
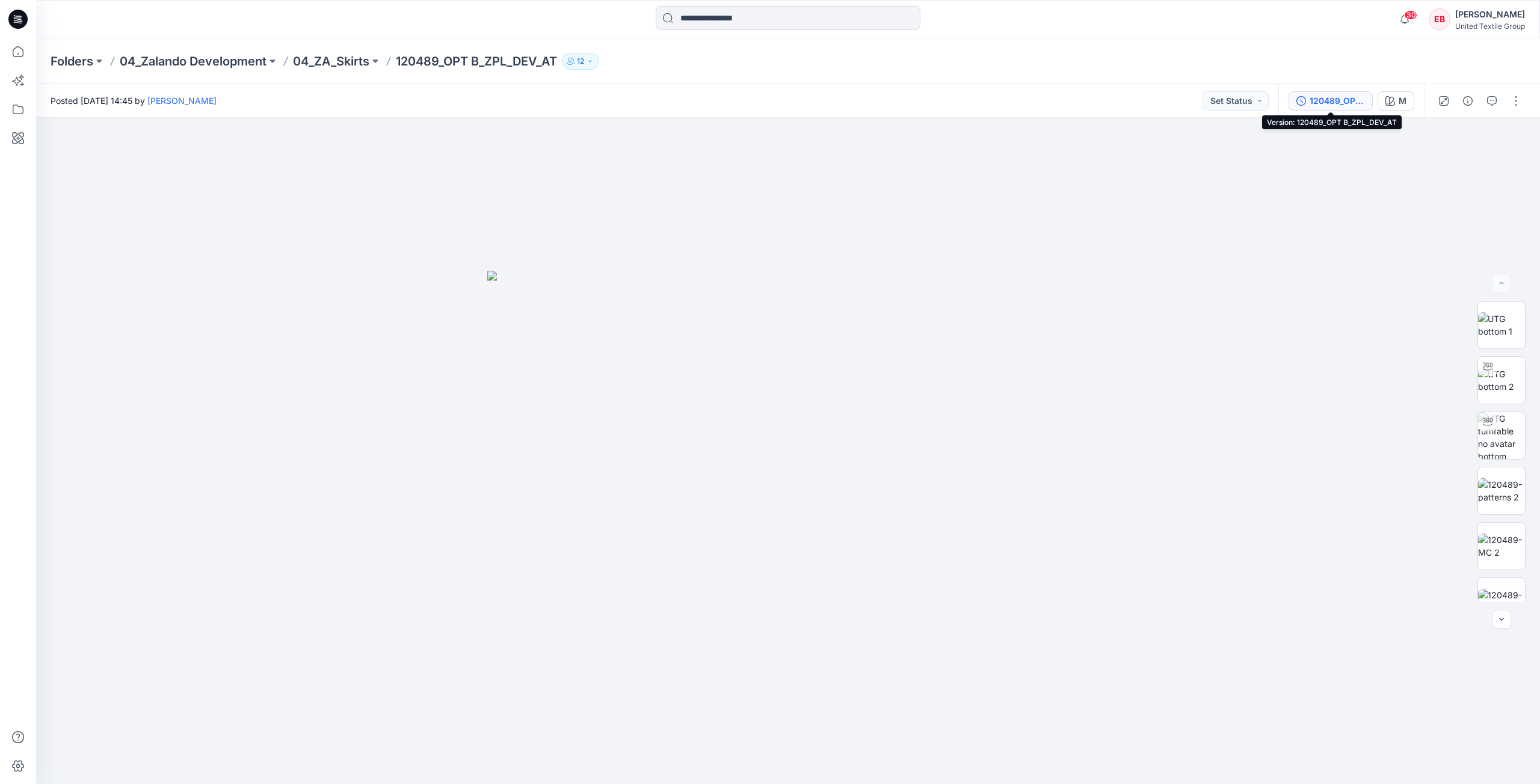
click at [1350, 100] on div "120489_OPT B_ZPL_DEV_AT" at bounding box center [1336, 100] width 55 height 14
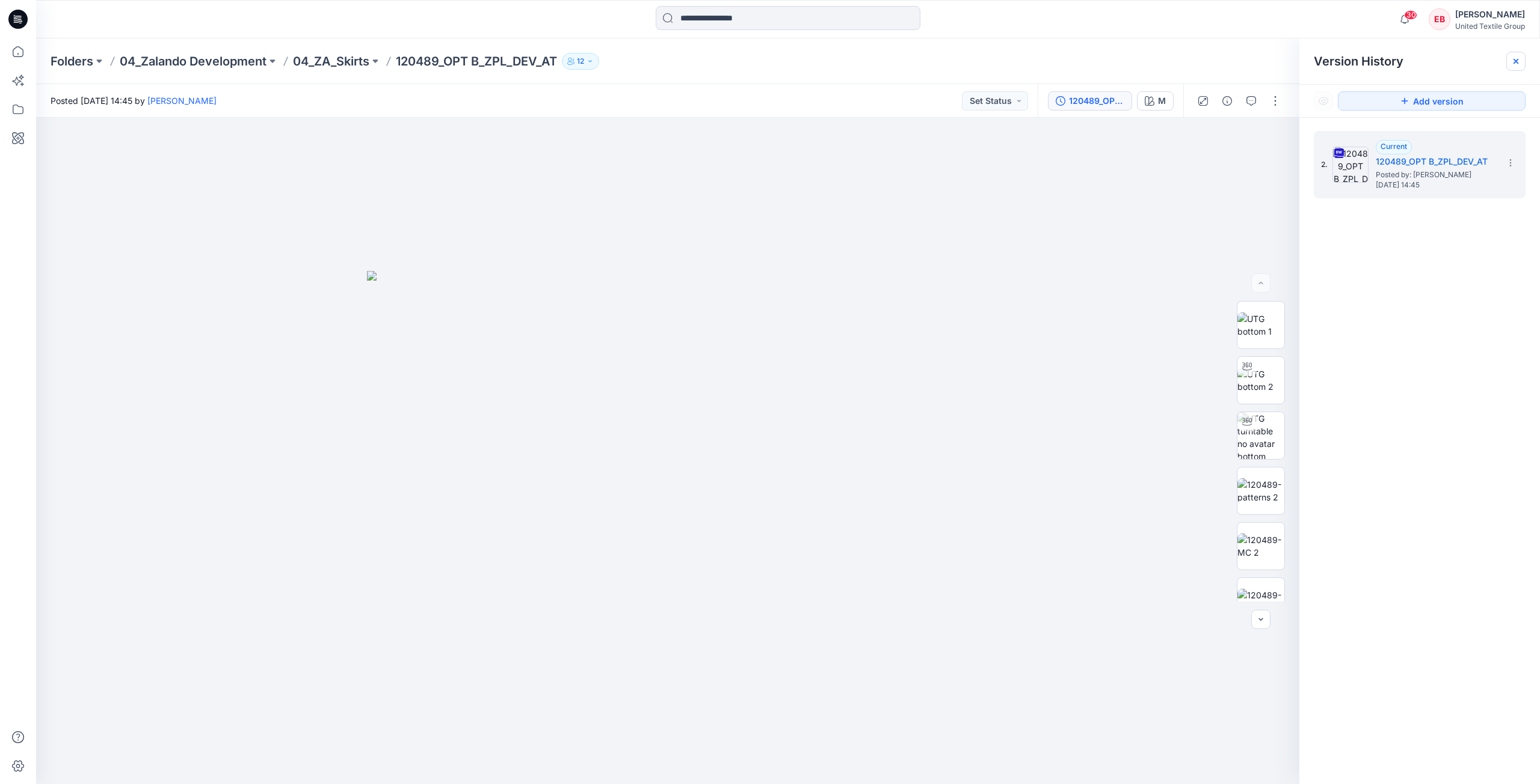
click at [1508, 61] on div at bounding box center [1515, 61] width 19 height 19
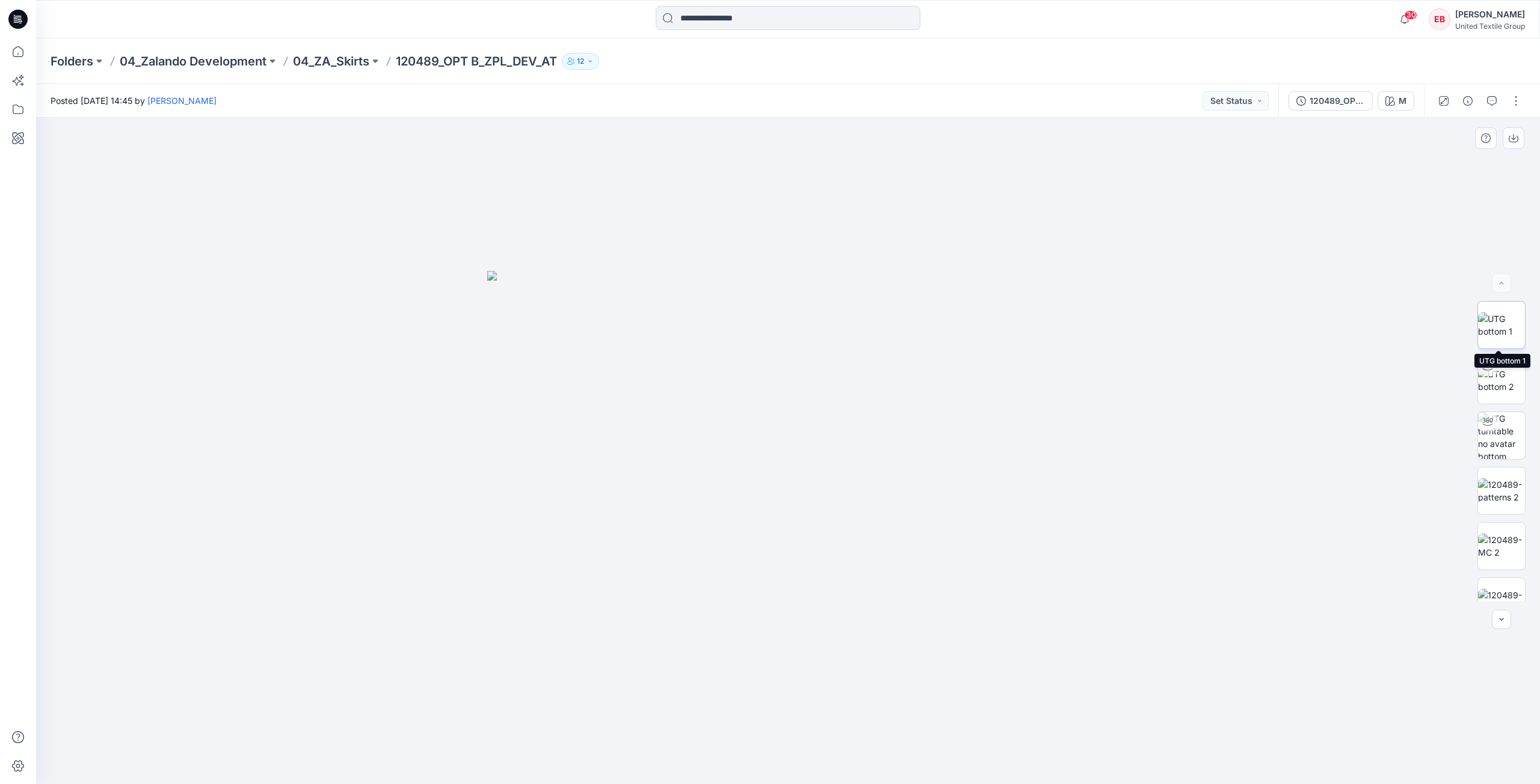
click at [1496, 333] on img at bounding box center [1501, 325] width 47 height 25
click at [23, 50] on icon at bounding box center [18, 52] width 11 height 11
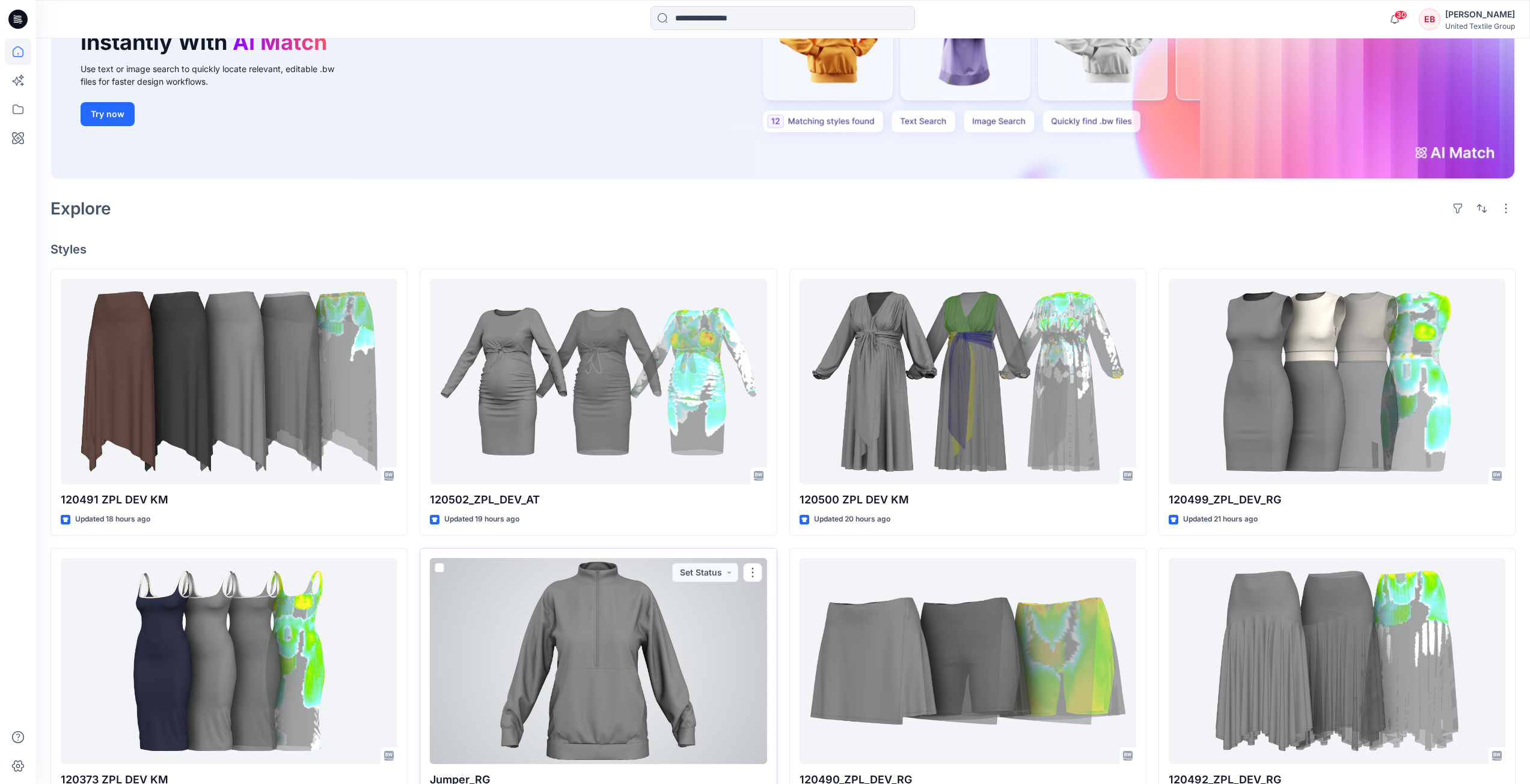
scroll to position [481, 0]
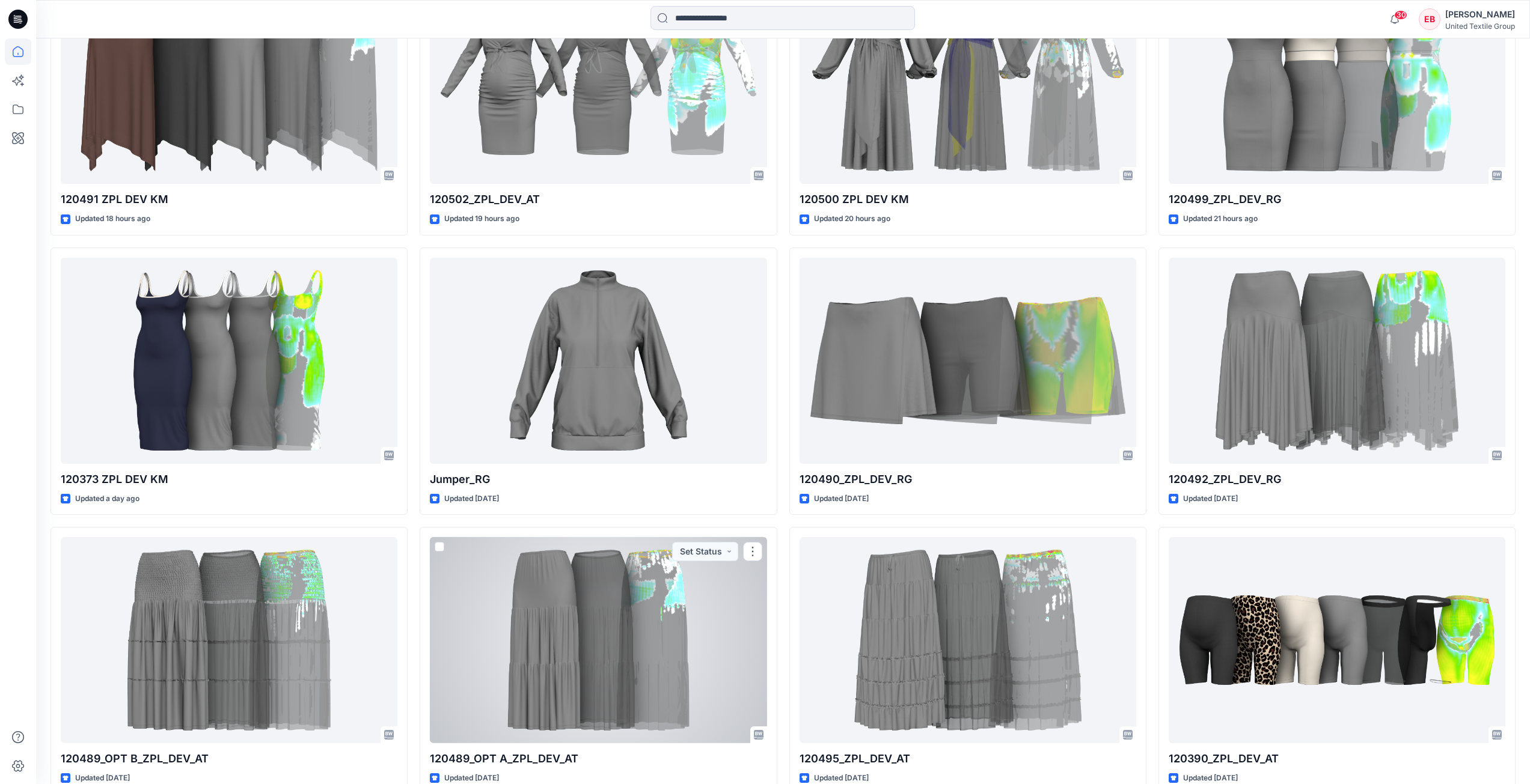
click at [559, 624] on div at bounding box center [598, 641] width 337 height 206
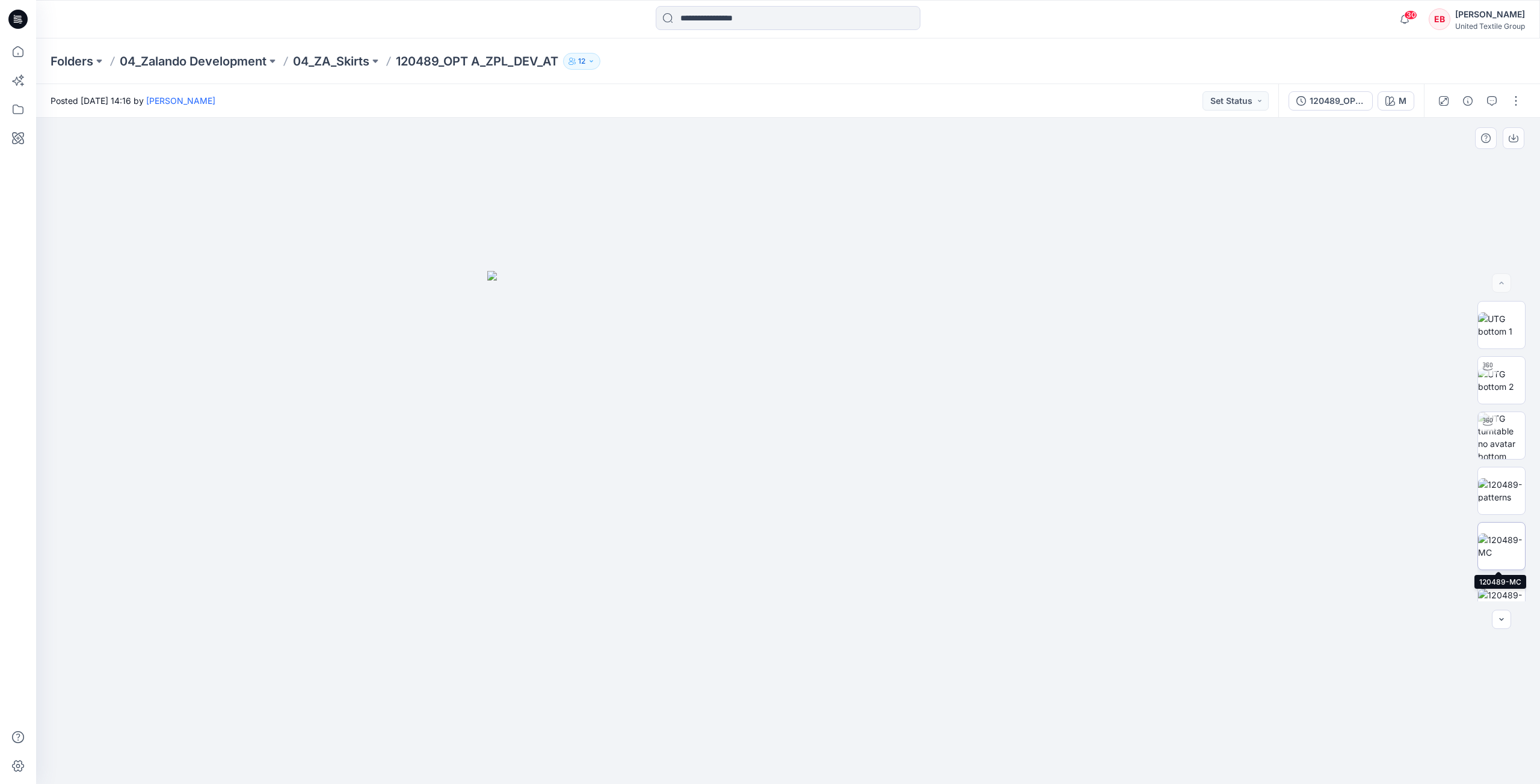
scroll to position [80, 0]
click at [1502, 535] on img at bounding box center [1501, 522] width 47 height 25
click at [1309, 91] on button "120489_OPT A_ZPL_DEV_AT (1)" at bounding box center [1330, 100] width 84 height 19
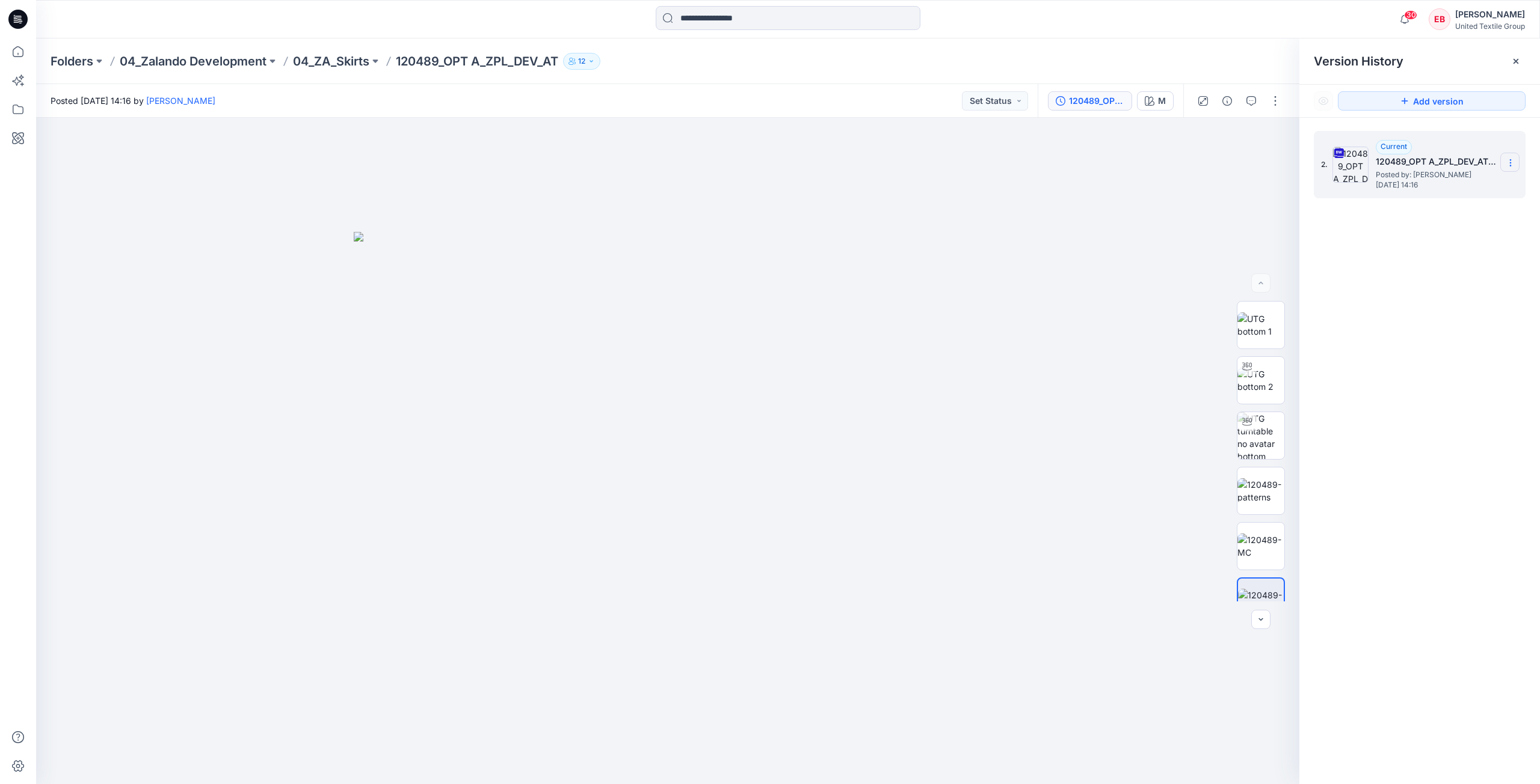
click at [1511, 167] on icon at bounding box center [1510, 163] width 10 height 10
click at [1477, 194] on span "Download Source BW File" at bounding box center [1449, 186] width 101 height 14
click at [1268, 328] on img at bounding box center [1261, 325] width 47 height 25
click at [1268, 142] on icon "button" at bounding box center [1272, 138] width 10 height 10
click at [1261, 503] on img at bounding box center [1261, 491] width 47 height 25
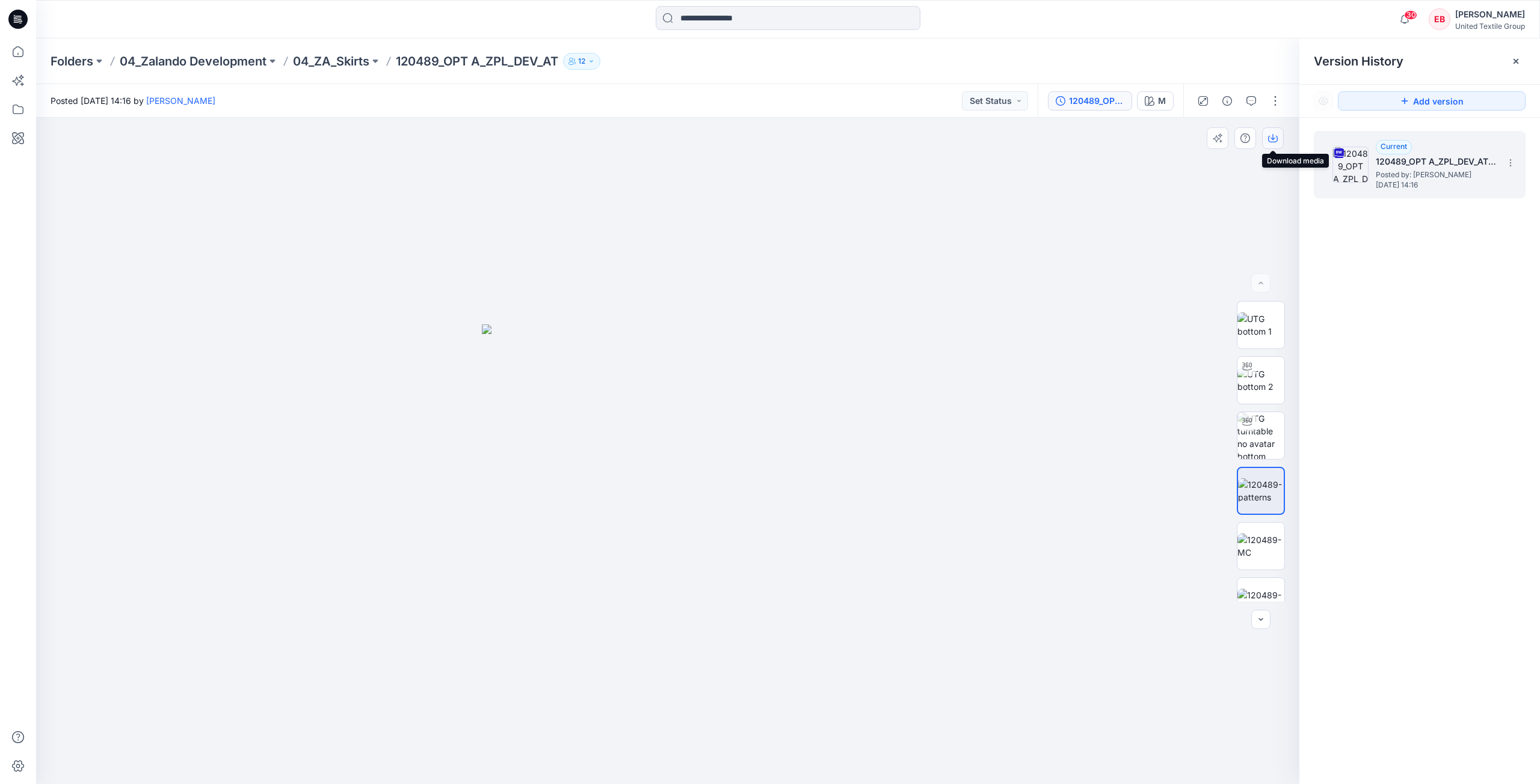
click at [1270, 139] on icon "button" at bounding box center [1272, 138] width 10 height 10
click at [1270, 540] on img at bounding box center [1261, 547] width 47 height 25
click at [1275, 142] on icon "button" at bounding box center [1272, 138] width 10 height 10
click at [1269, 512] on img at bounding box center [1261, 522] width 47 height 25
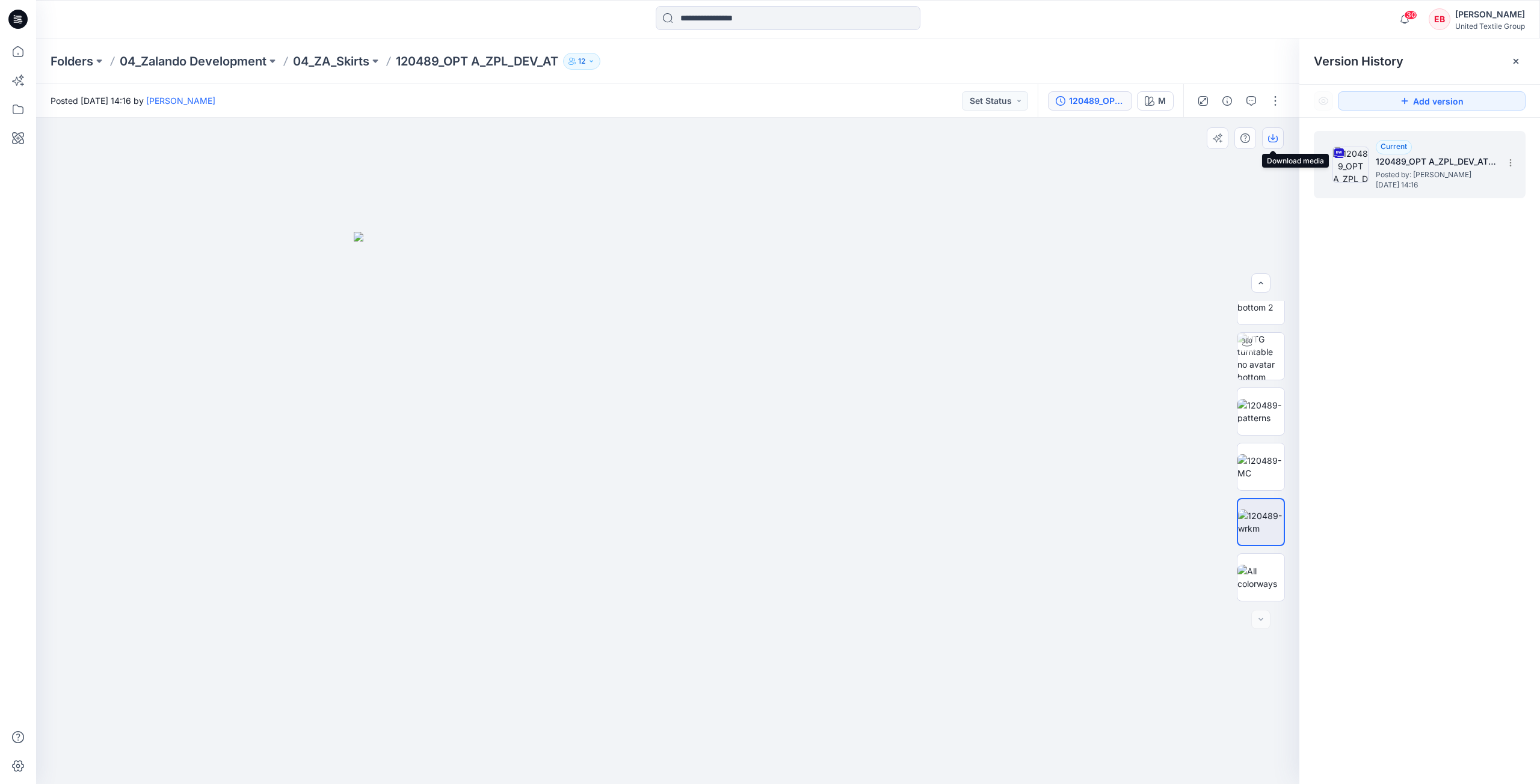
click at [1275, 144] on button "button" at bounding box center [1273, 139] width 22 height 22
click at [1518, 66] on div at bounding box center [1515, 61] width 19 height 19
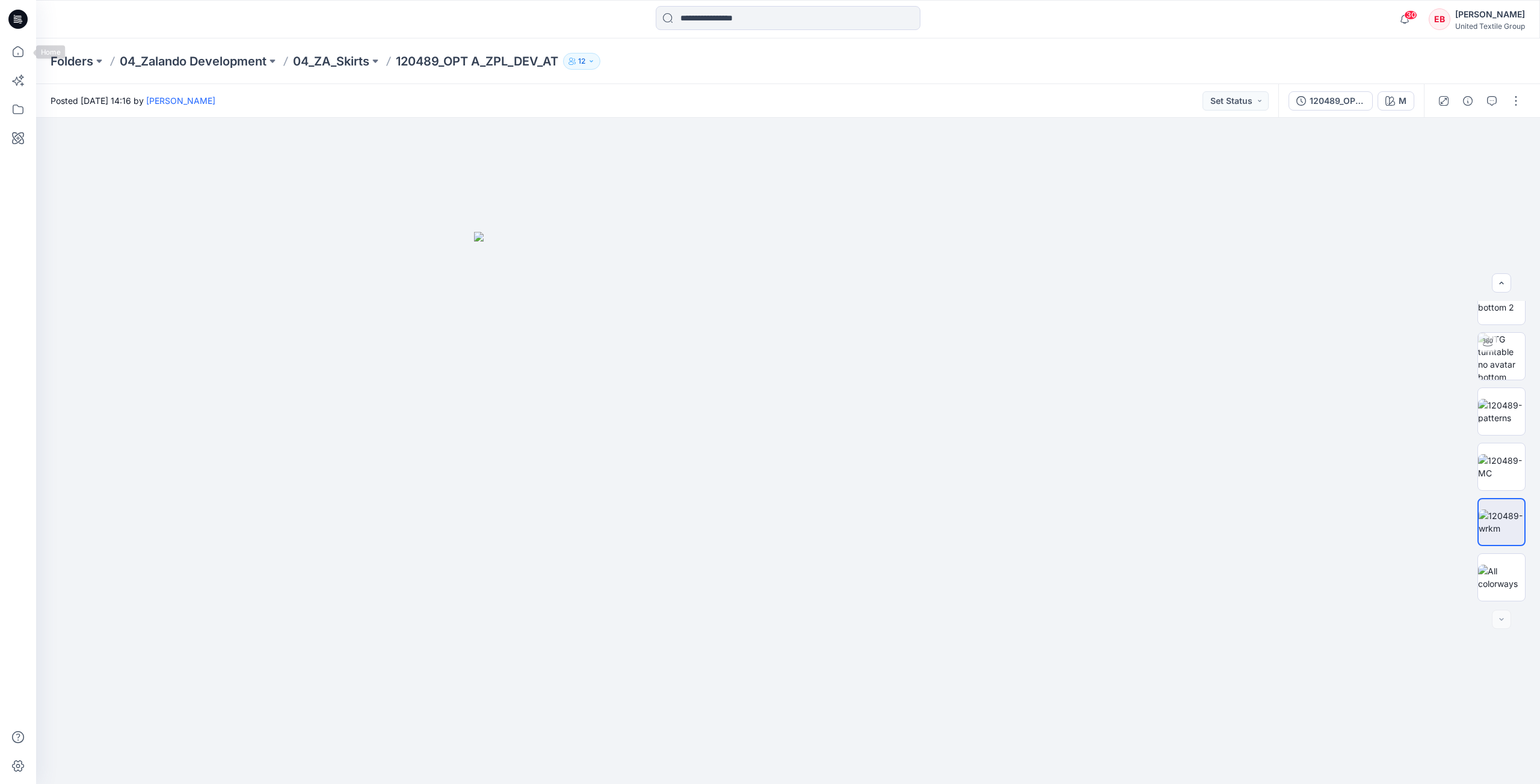
click at [4, 49] on div at bounding box center [18, 392] width 36 height 784
click at [13, 54] on icon at bounding box center [17, 51] width 26 height 26
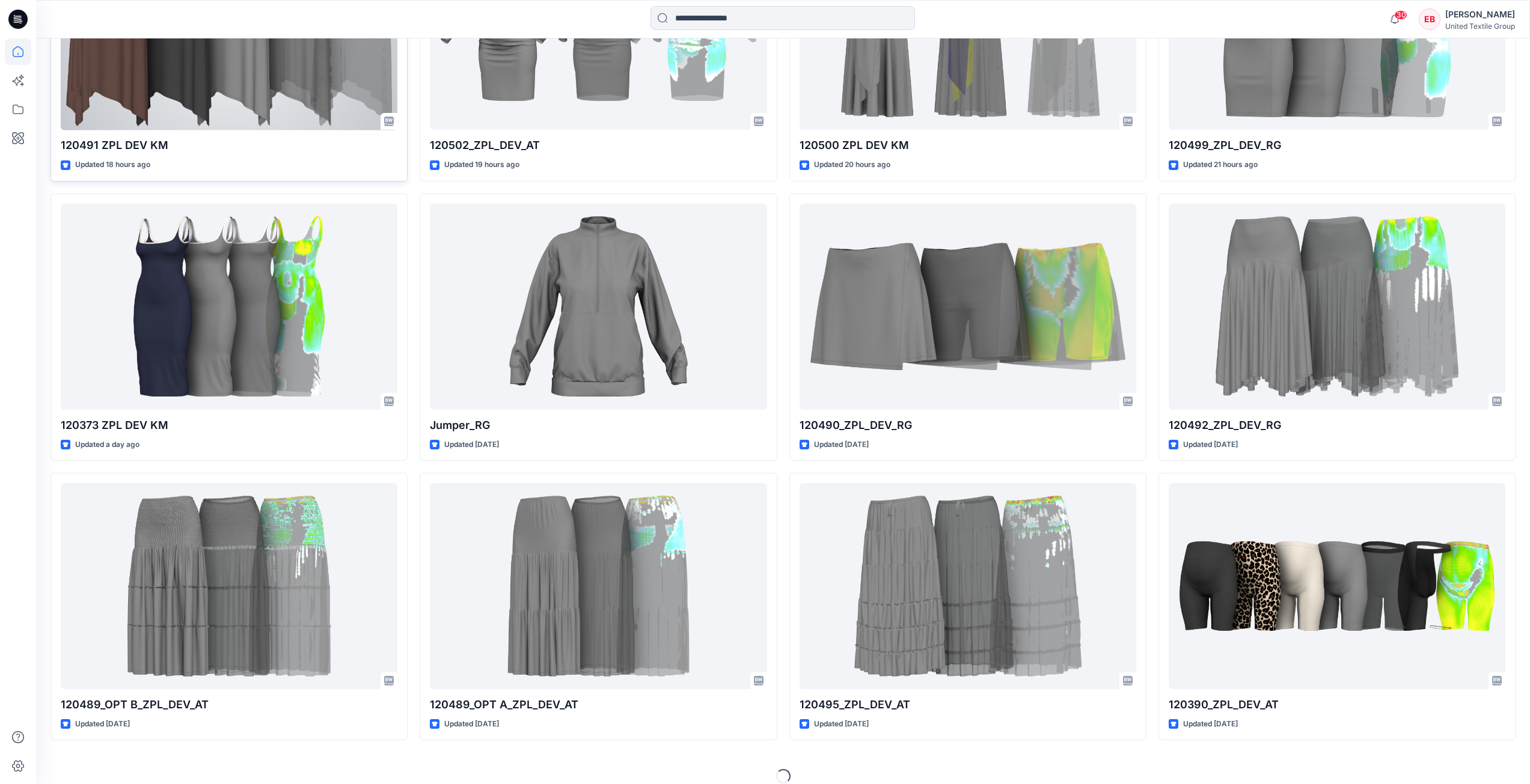
scroll to position [540, 0]
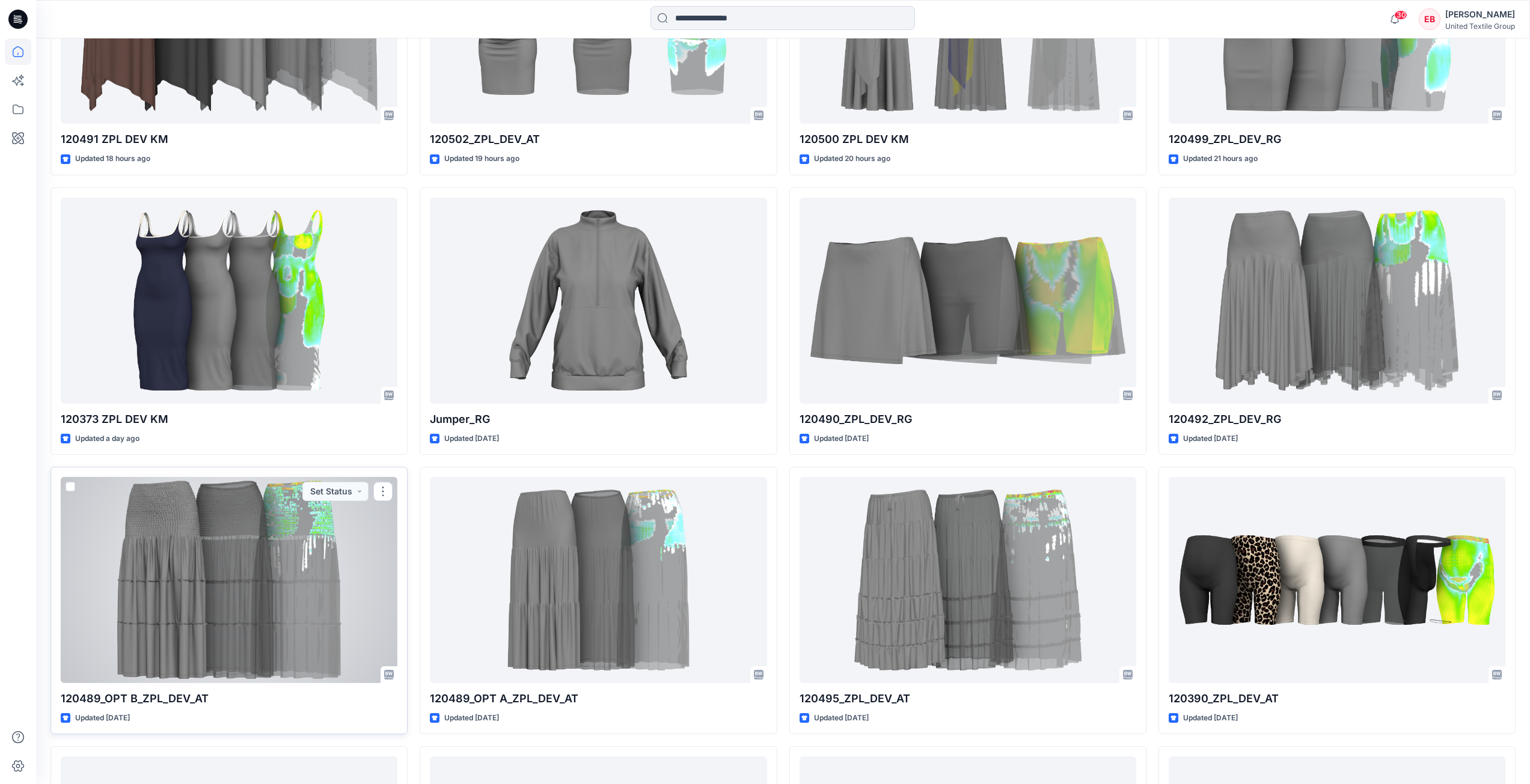
drag, startPoint x: 280, startPoint y: 569, endPoint x: 284, endPoint y: 574, distance: 6.4
click at [280, 569] on div at bounding box center [229, 580] width 337 height 206
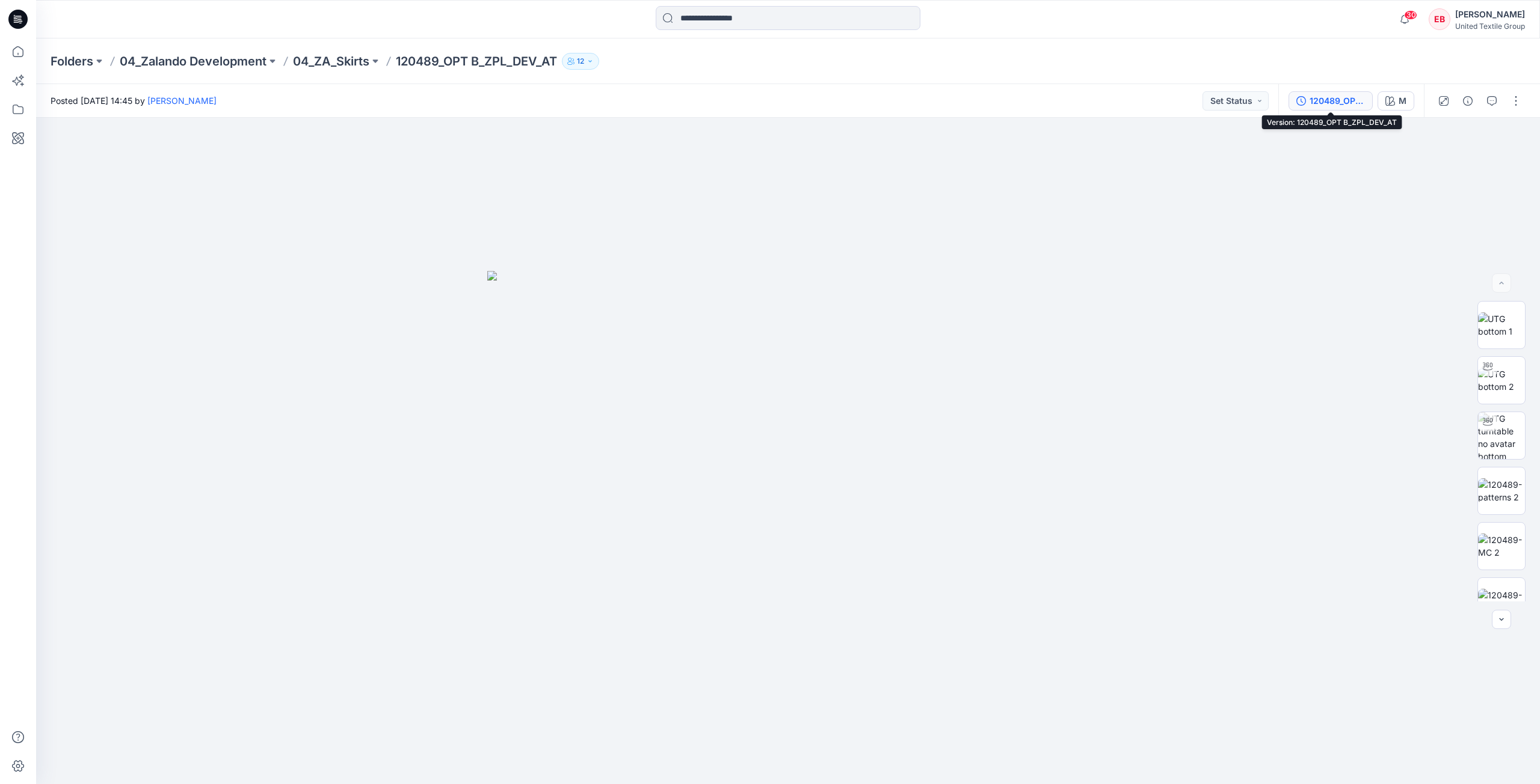
click at [1341, 98] on div "120489_OPT B_ZPL_DEV_AT" at bounding box center [1336, 100] width 55 height 14
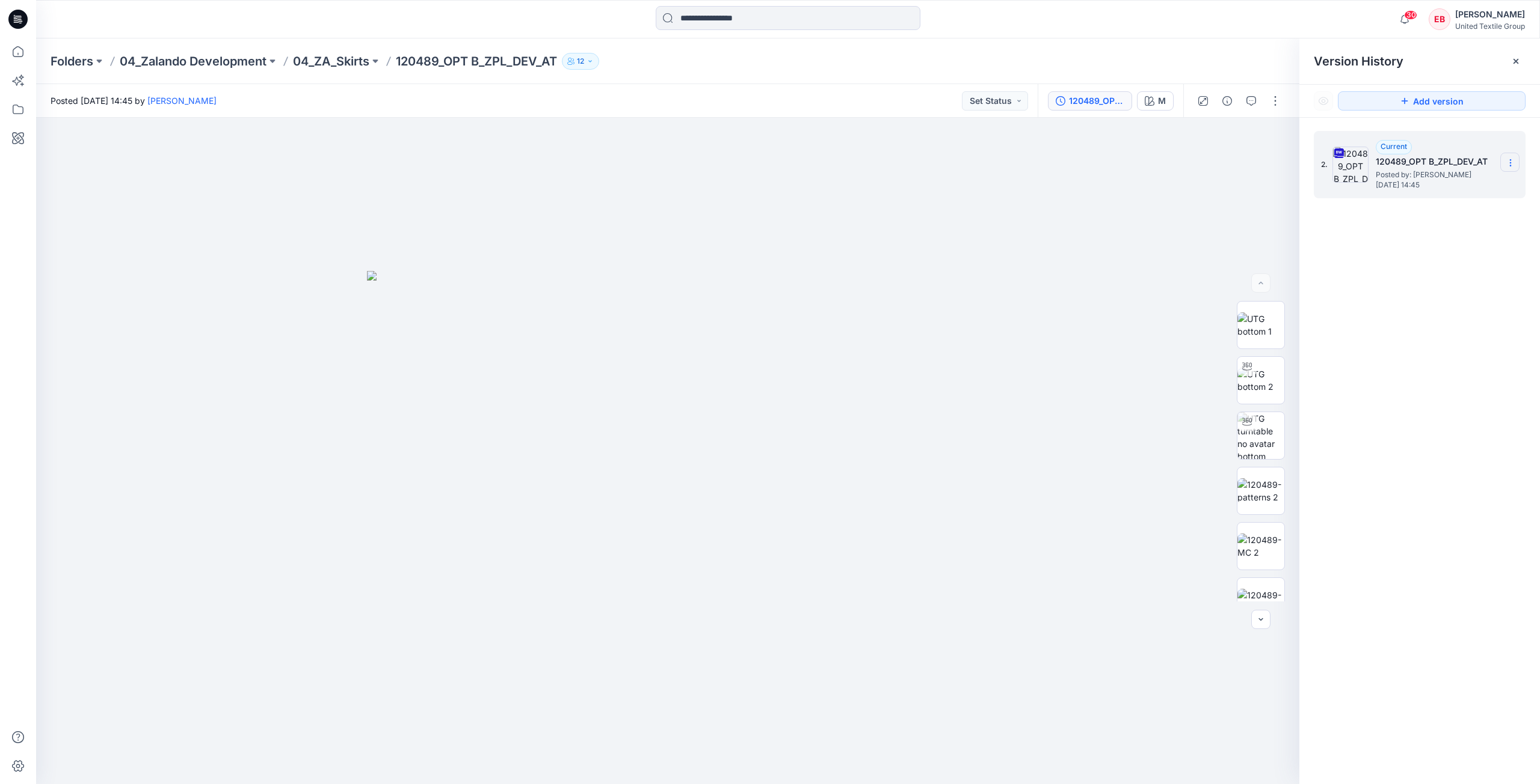
click at [1515, 159] on section at bounding box center [1509, 162] width 19 height 19
click at [1469, 183] on span "Download Source BW File" at bounding box center [1449, 186] width 101 height 14
click at [1515, 59] on icon at bounding box center [1516, 61] width 10 height 10
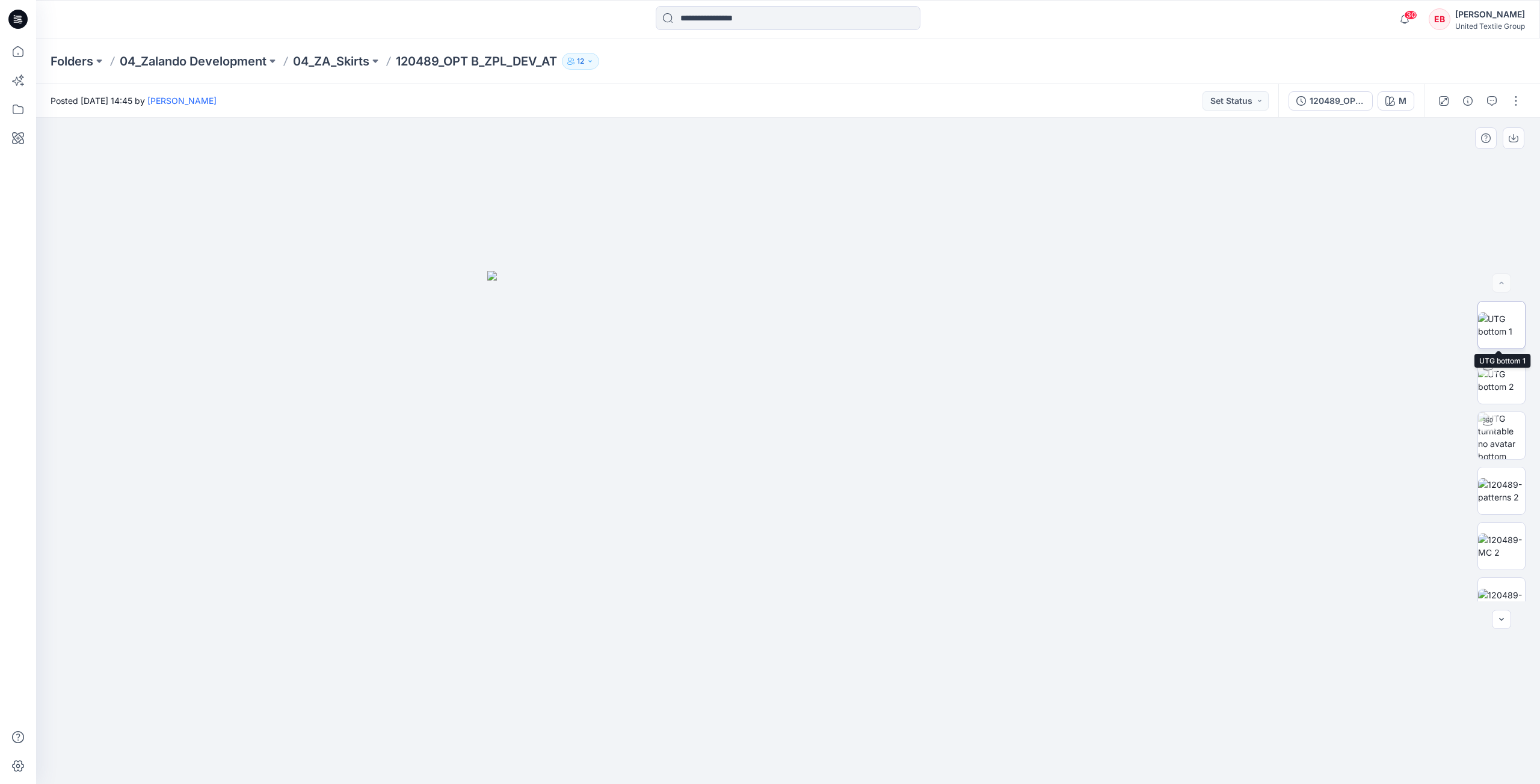
click at [1500, 312] on img at bounding box center [1501, 325] width 47 height 25
click at [1512, 137] on icon "button" at bounding box center [1513, 138] width 10 height 10
click at [1501, 492] on img at bounding box center [1501, 491] width 47 height 25
click at [1516, 142] on icon "button" at bounding box center [1513, 139] width 10 height 6
click at [1506, 540] on img at bounding box center [1501, 547] width 47 height 25
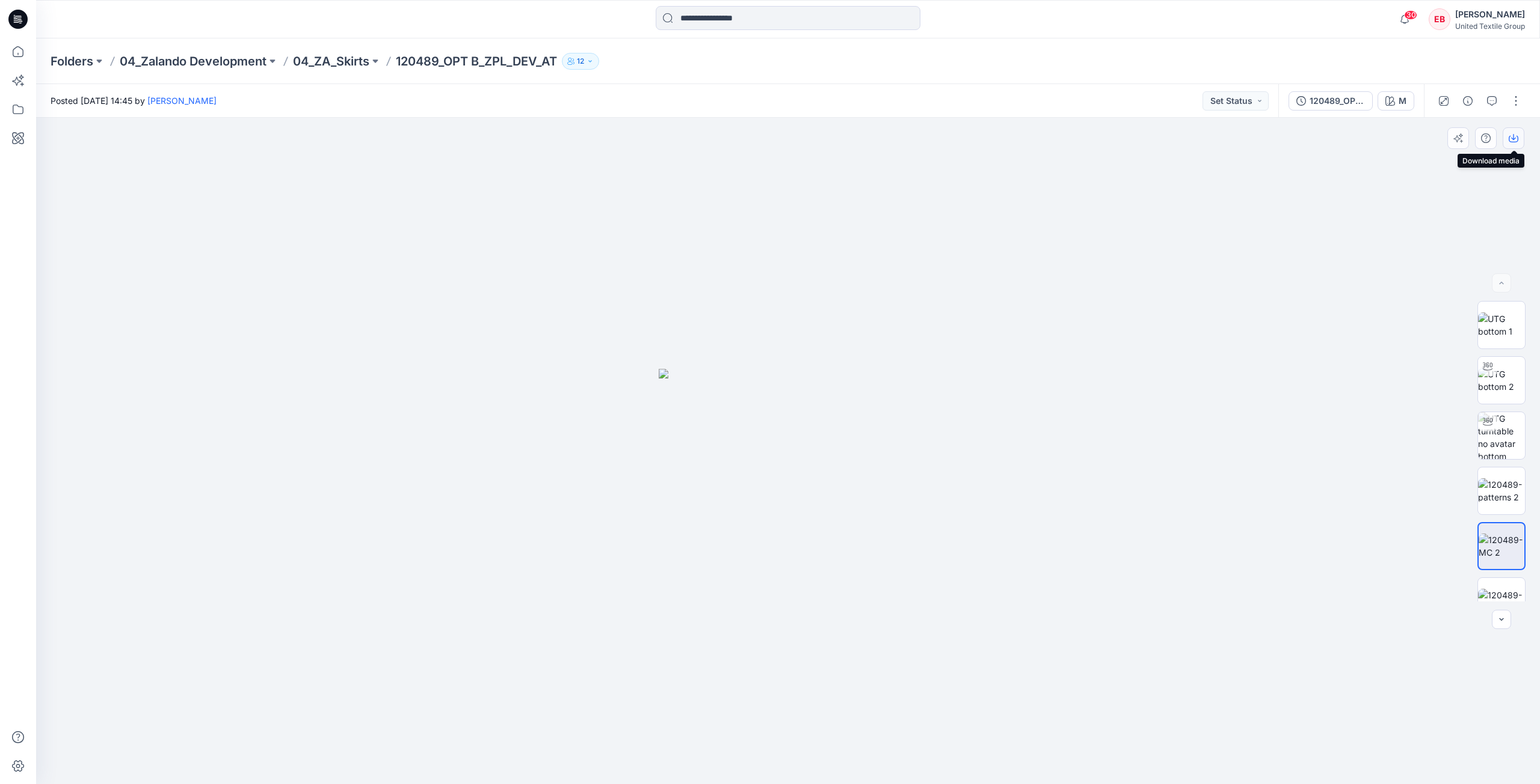
click at [1522, 142] on button "button" at bounding box center [1513, 139] width 22 height 22
click at [1501, 521] on img at bounding box center [1501, 522] width 47 height 25
click at [1509, 139] on icon "button" at bounding box center [1513, 138] width 10 height 10
click at [21, 56] on icon at bounding box center [18, 52] width 11 height 11
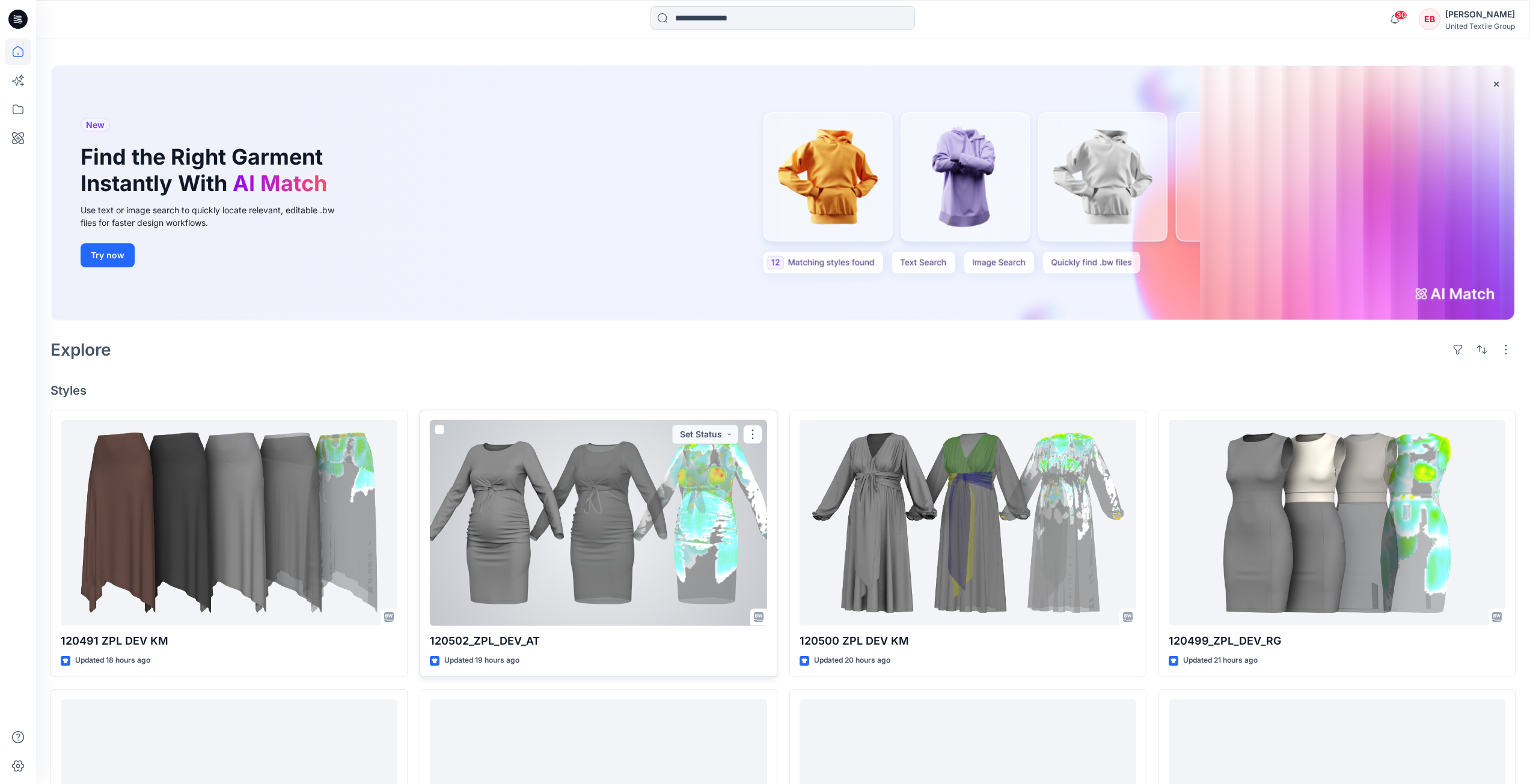
scroll to position [60, 0]
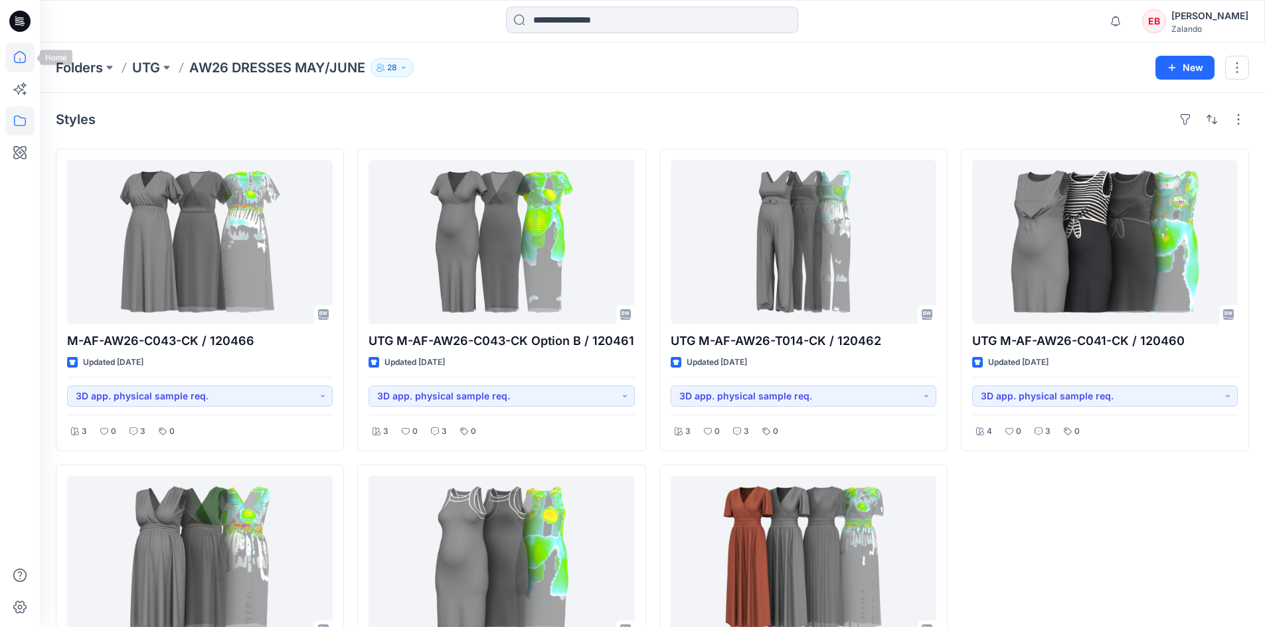
click at [27, 56] on icon at bounding box center [19, 56] width 29 height 29
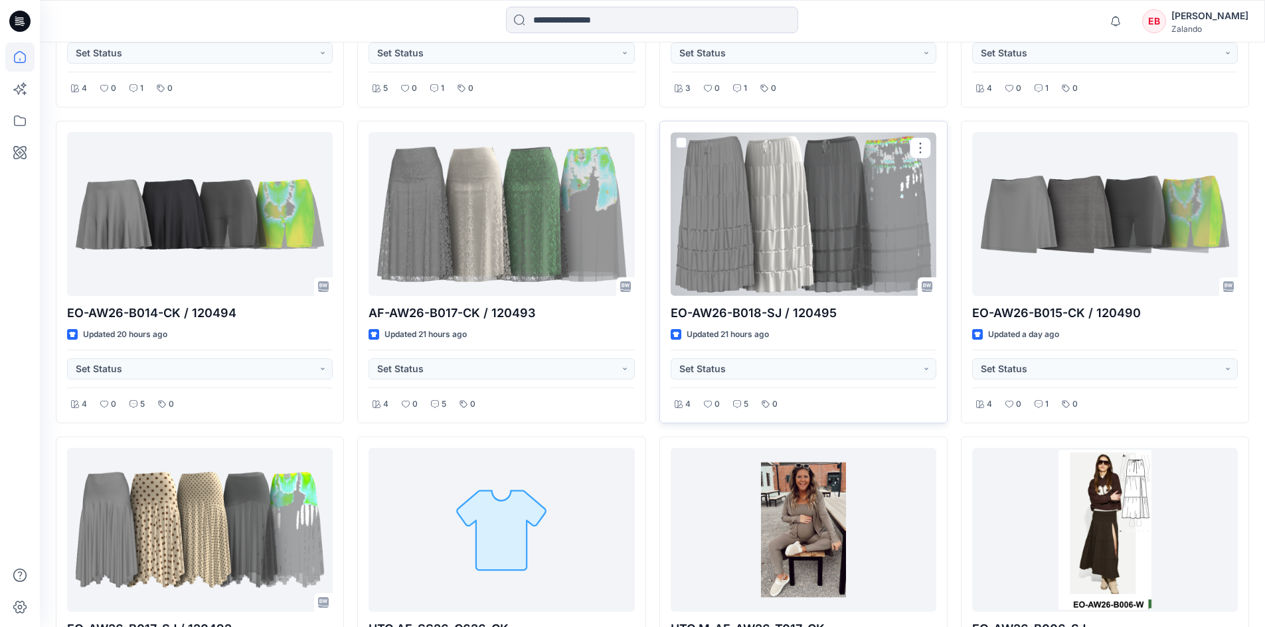
scroll to position [793, 0]
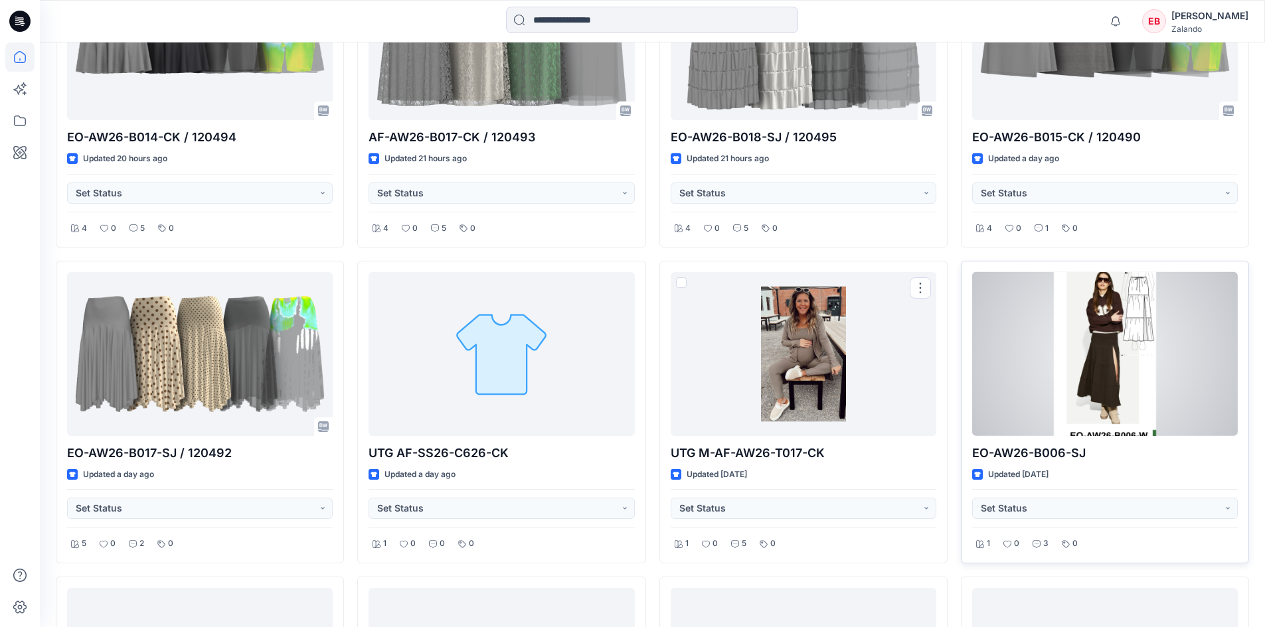
click at [1073, 344] on div at bounding box center [1105, 354] width 266 height 164
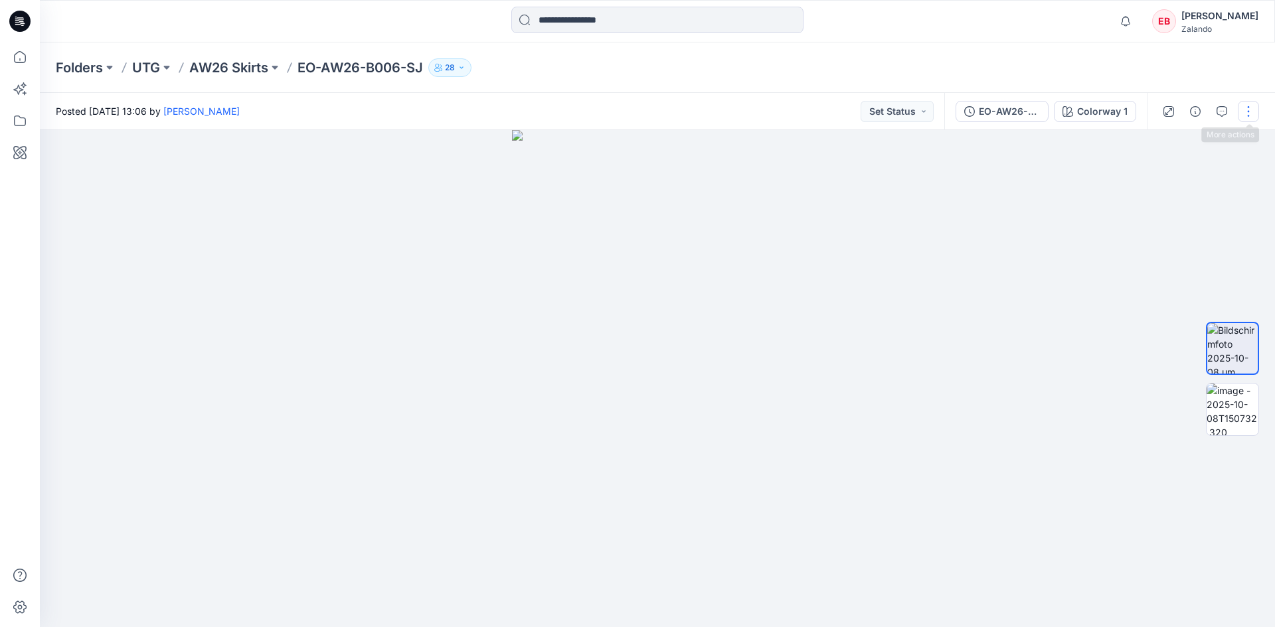
click at [1247, 116] on button "button" at bounding box center [1247, 111] width 21 height 21
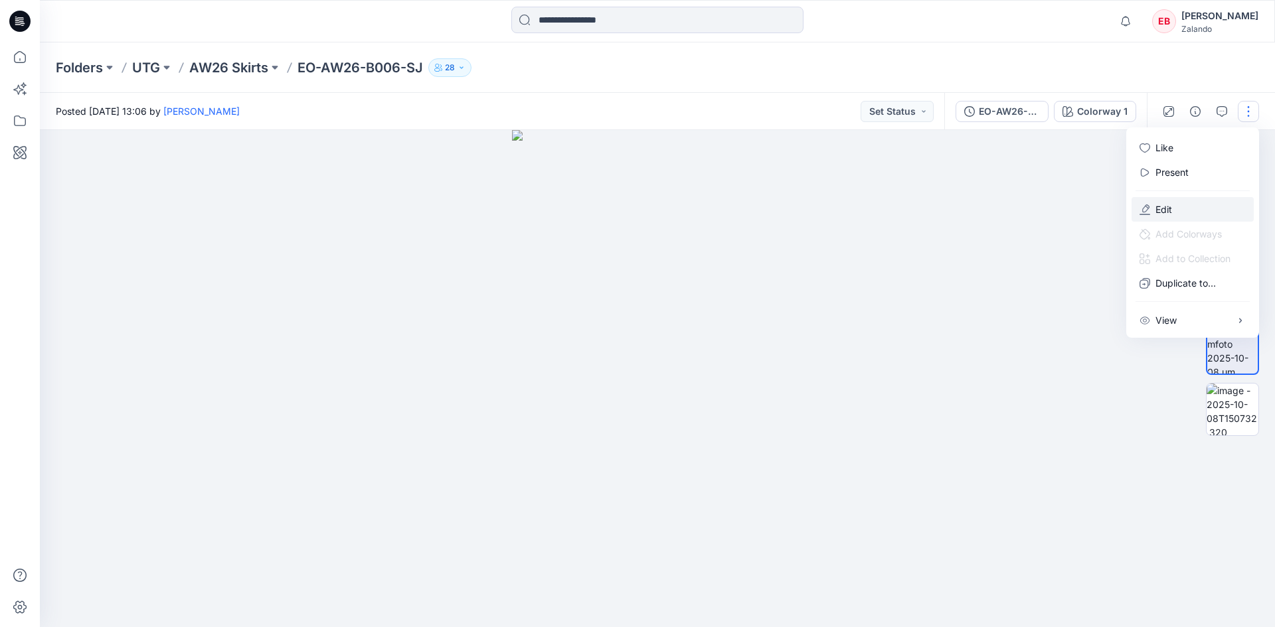
click at [1176, 206] on button "Edit" at bounding box center [1192, 209] width 122 height 25
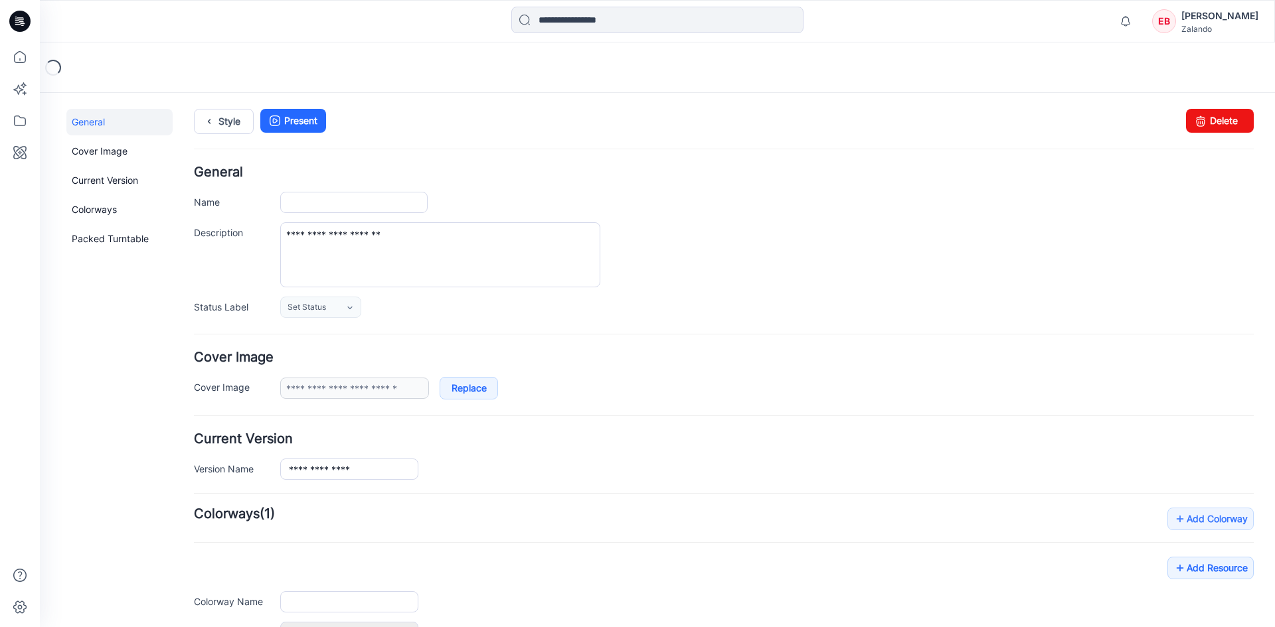
type input "**********"
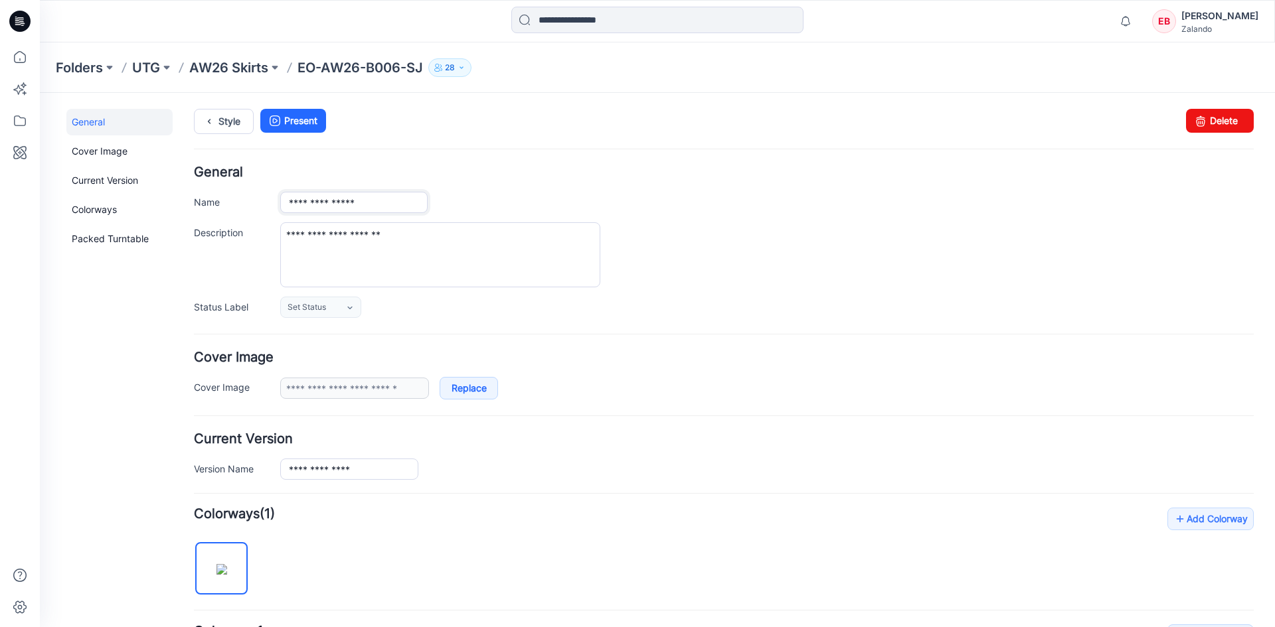
click at [397, 204] on input "**********" at bounding box center [353, 202] width 147 height 21
click at [424, 206] on input "**********" at bounding box center [353, 202] width 147 height 21
type input "**********"
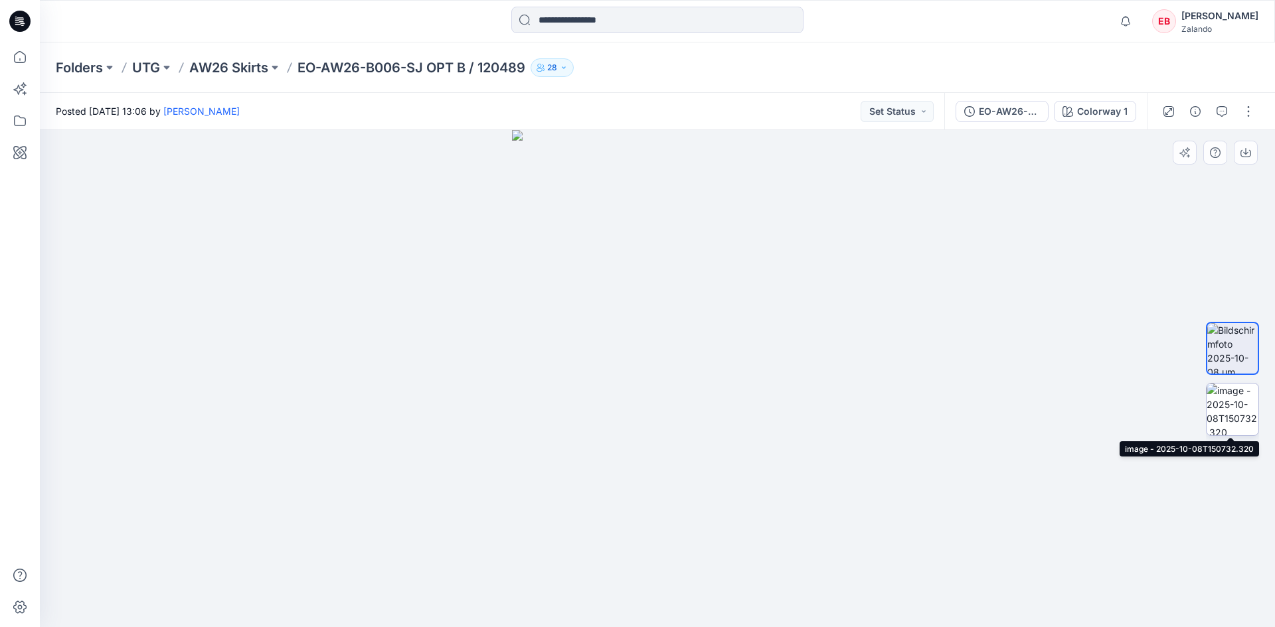
click at [1224, 404] on img at bounding box center [1232, 410] width 52 height 52
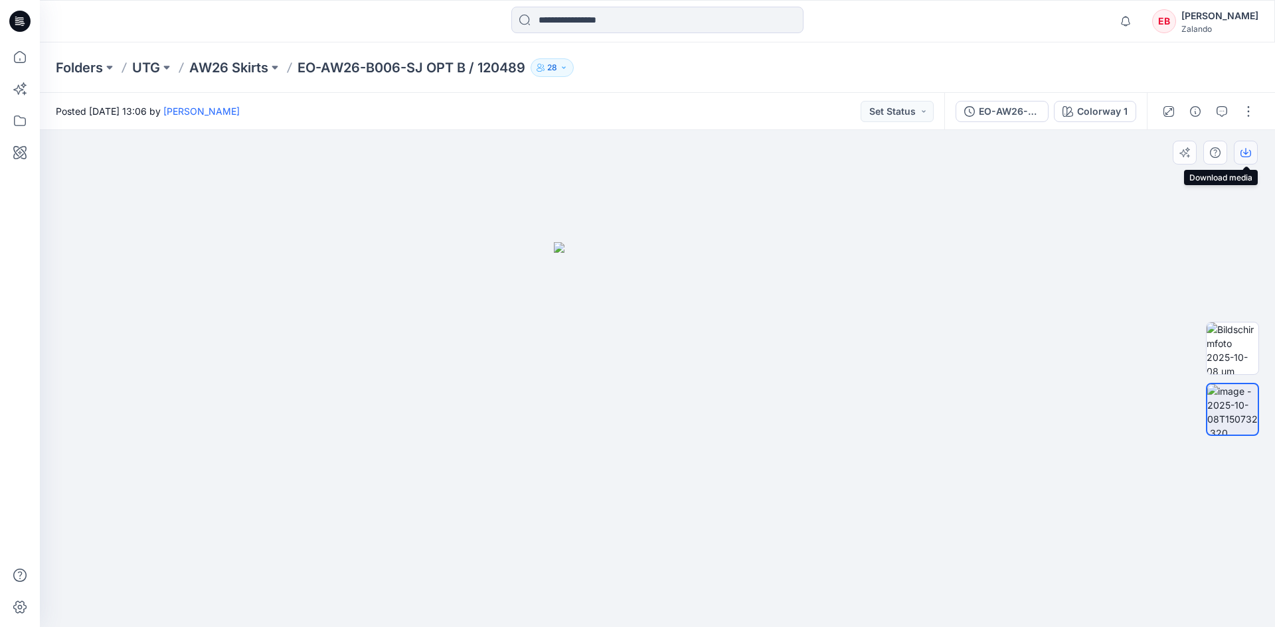
click at [1247, 148] on icon "button" at bounding box center [1245, 152] width 11 height 11
click at [219, 67] on p "AW26 Skirts" at bounding box center [228, 67] width 79 height 19
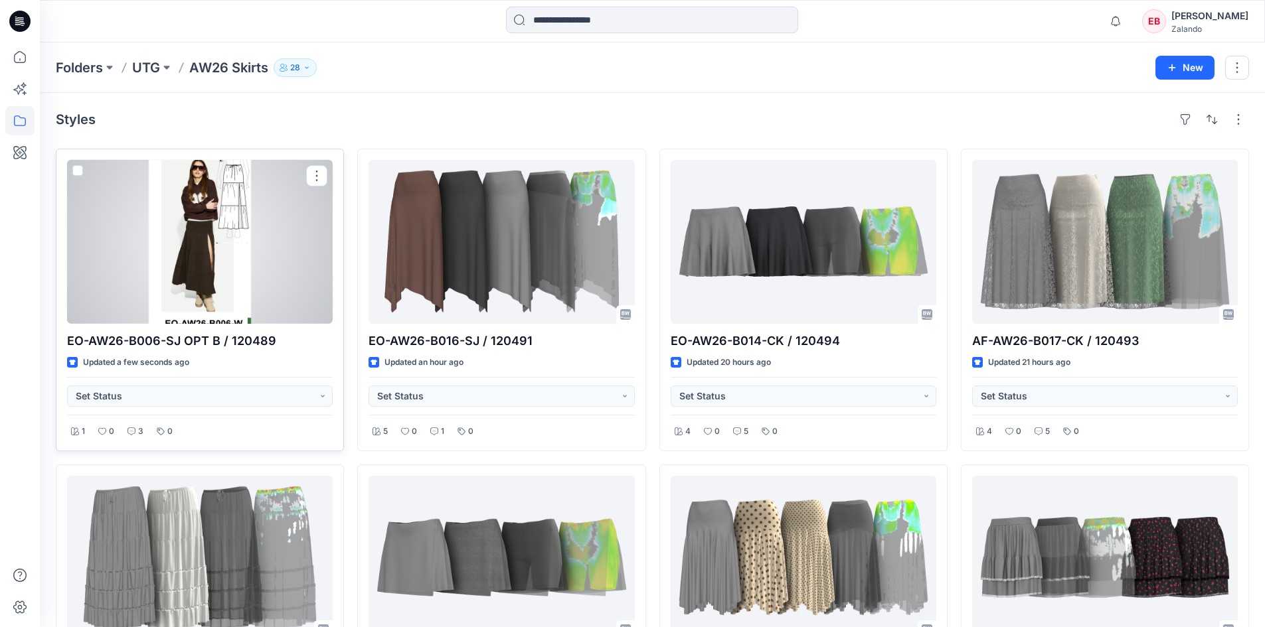
click at [284, 248] on div at bounding box center [200, 242] width 266 height 164
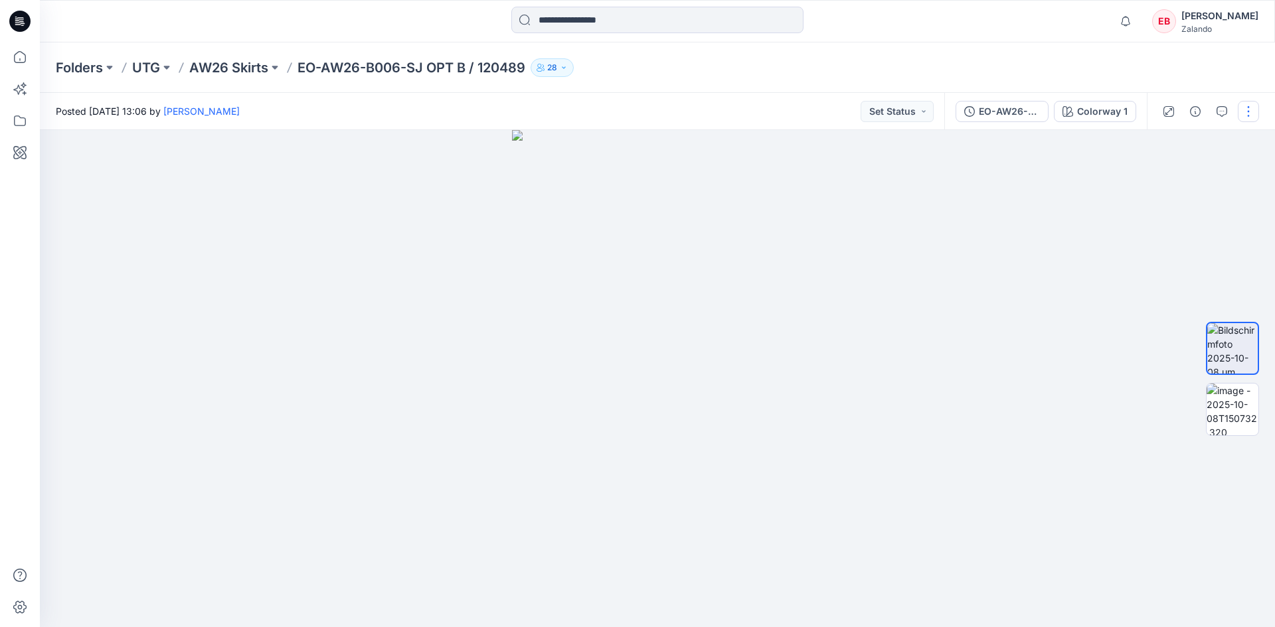
click at [1238, 112] on button "button" at bounding box center [1247, 111] width 21 height 21
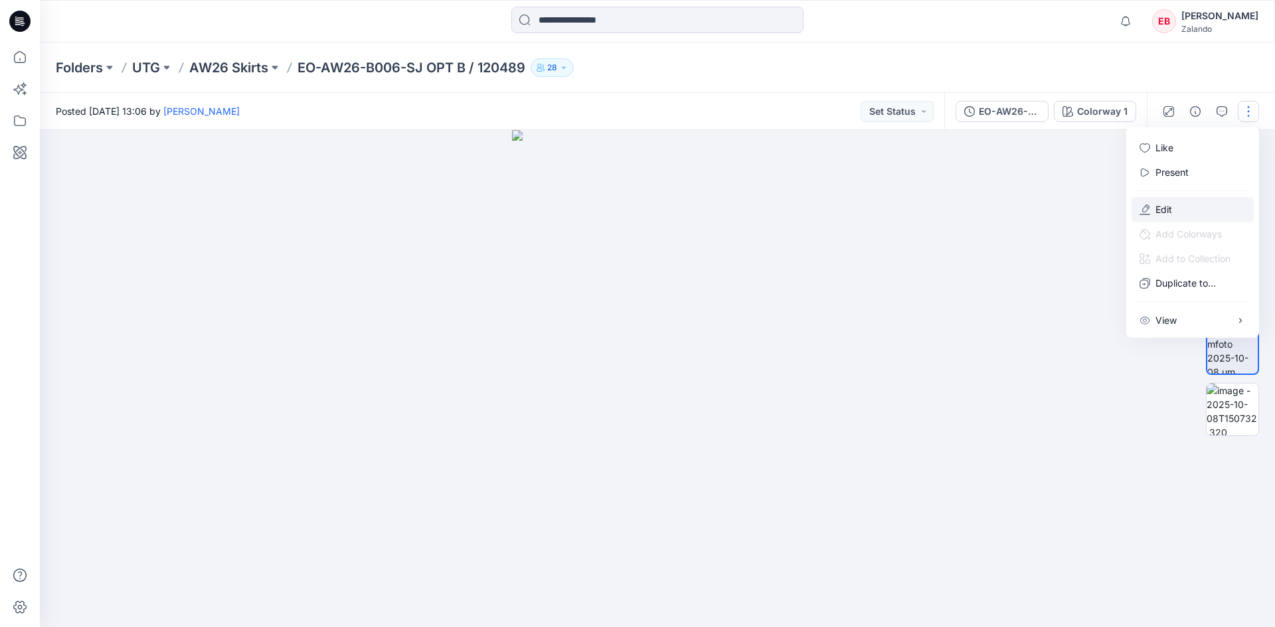
click at [1168, 212] on p "Edit" at bounding box center [1163, 209] width 17 height 14
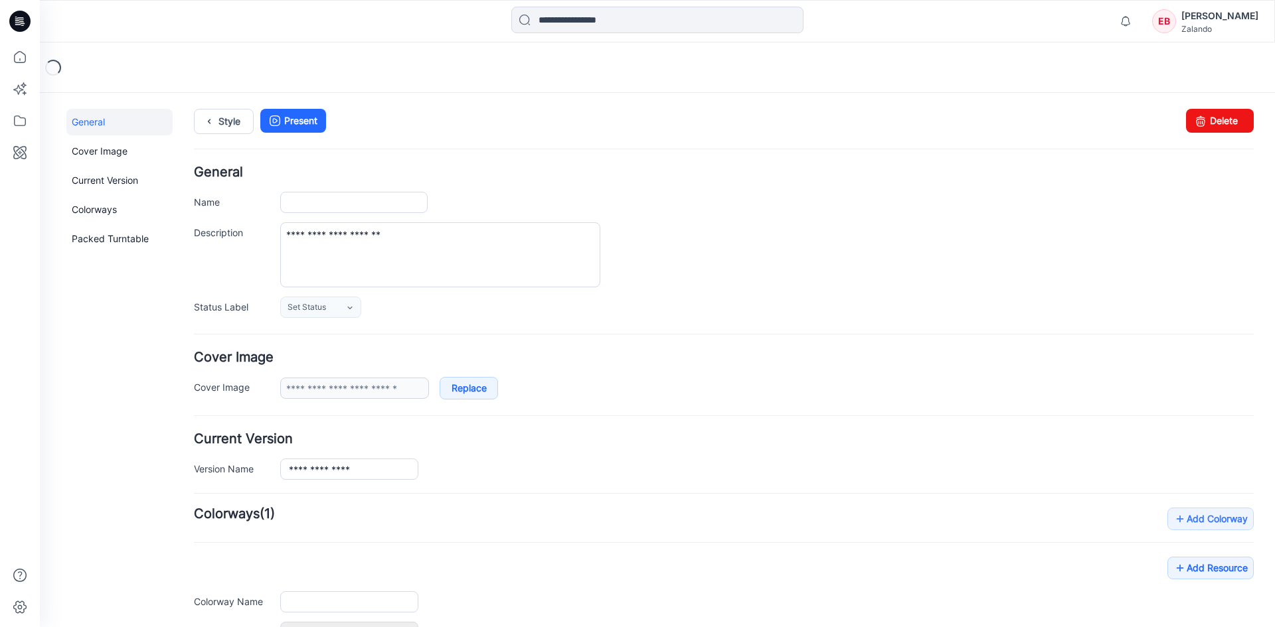
type input "**********"
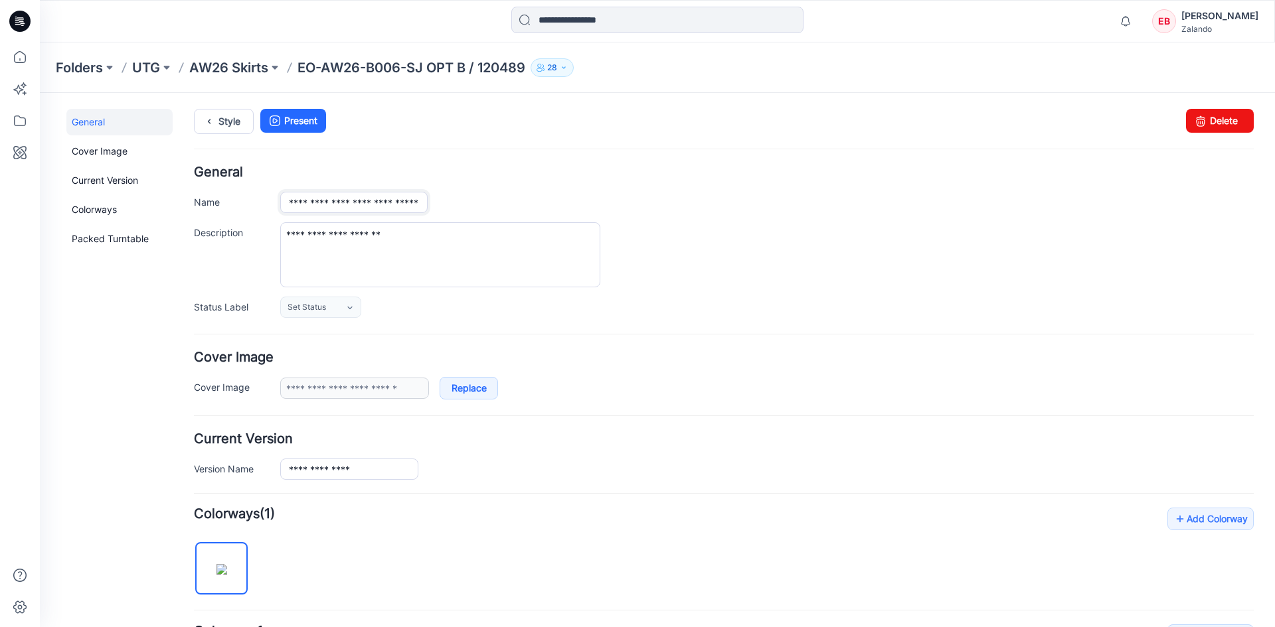
scroll to position [0, 20]
drag, startPoint x: 288, startPoint y: 202, endPoint x: 511, endPoint y: 200, distance: 222.4
click at [511, 200] on div "**********" at bounding box center [766, 202] width 973 height 21
click at [488, 147] on div "Style Present Changes Saved Delete" at bounding box center [724, 137] width 1060 height 57
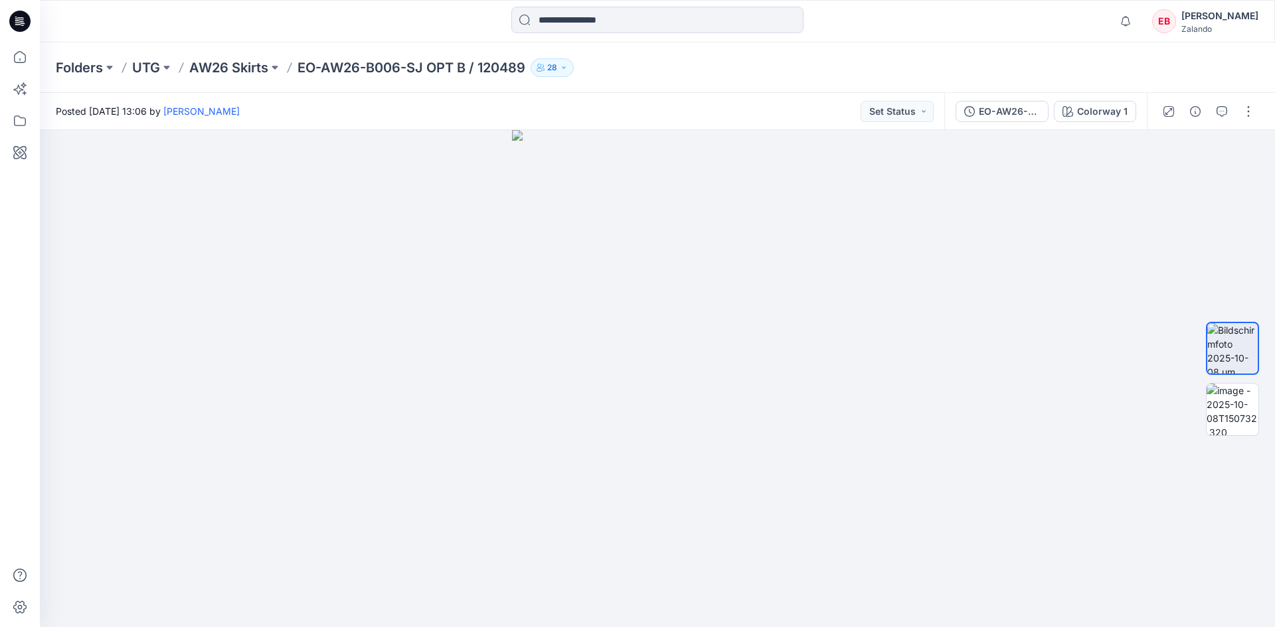
click at [244, 77] on div "Folders UTG AW26 Skirts EO-AW26-B006-SJ OPT B / 120489 28" at bounding box center [657, 67] width 1235 height 50
click at [234, 68] on p "AW26 Skirts" at bounding box center [228, 67] width 79 height 19
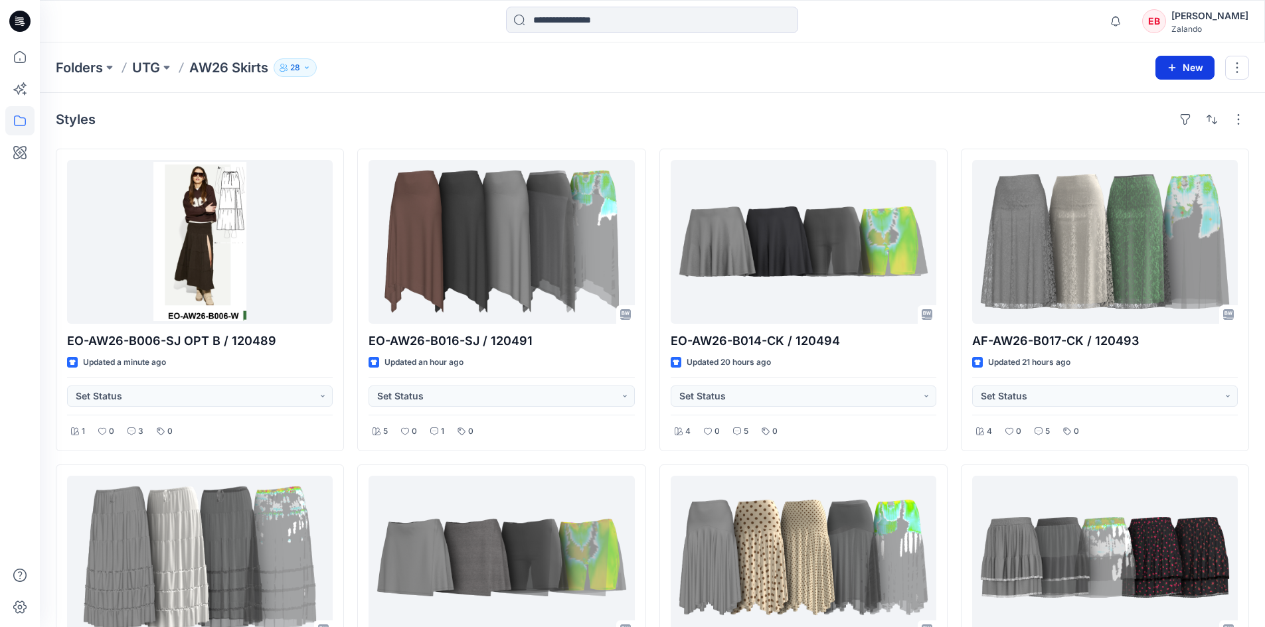
click at [1200, 66] on button "New" at bounding box center [1184, 68] width 59 height 24
click at [1125, 99] on p "New Style" at bounding box center [1143, 101] width 44 height 16
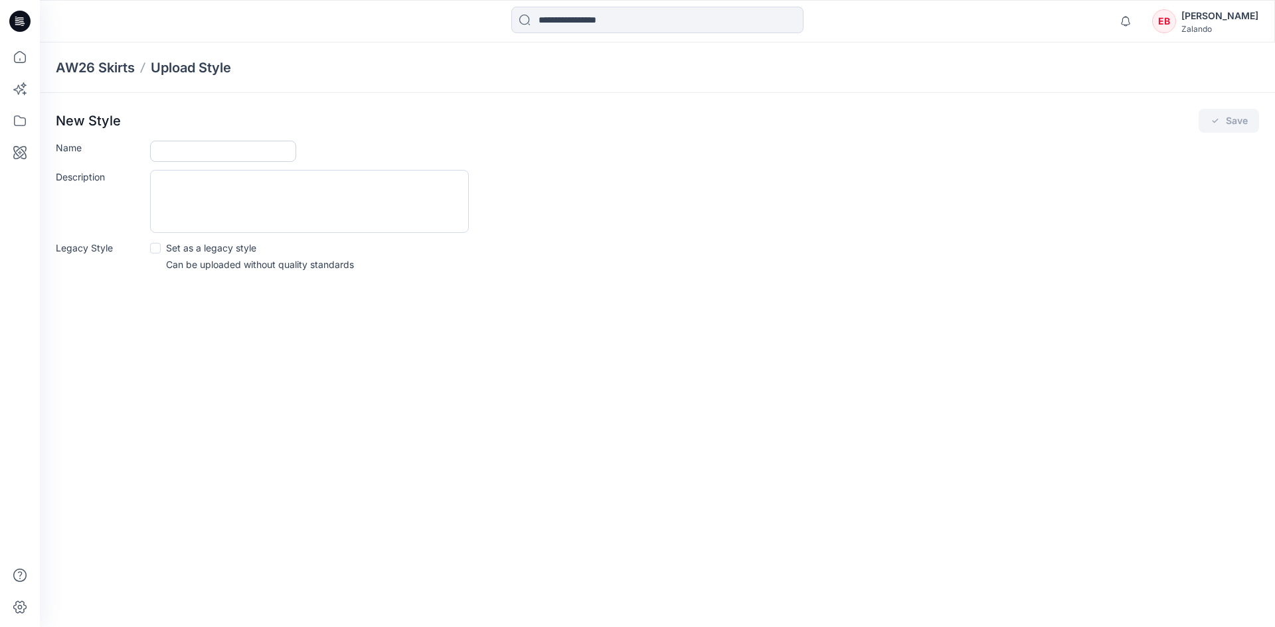
click at [221, 147] on input "Name" at bounding box center [223, 151] width 146 height 21
paste input "**********"
click at [244, 152] on input "**********" at bounding box center [223, 151] width 146 height 21
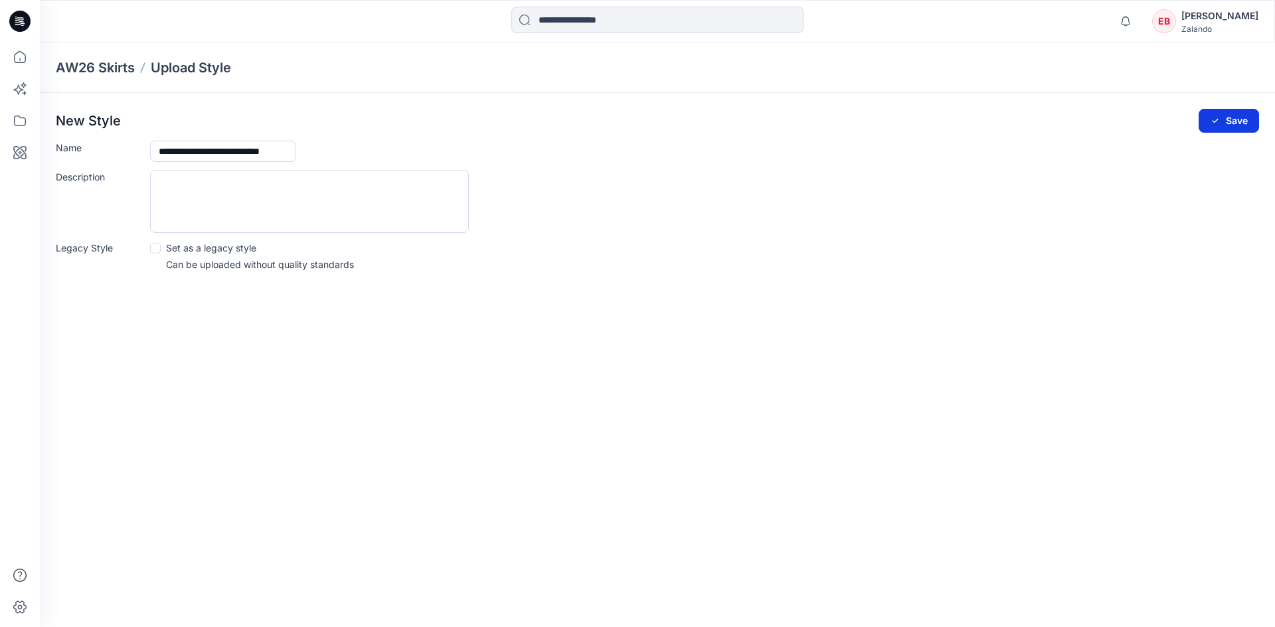
type input "**********"
click at [1230, 120] on button "Save" at bounding box center [1228, 121] width 60 height 24
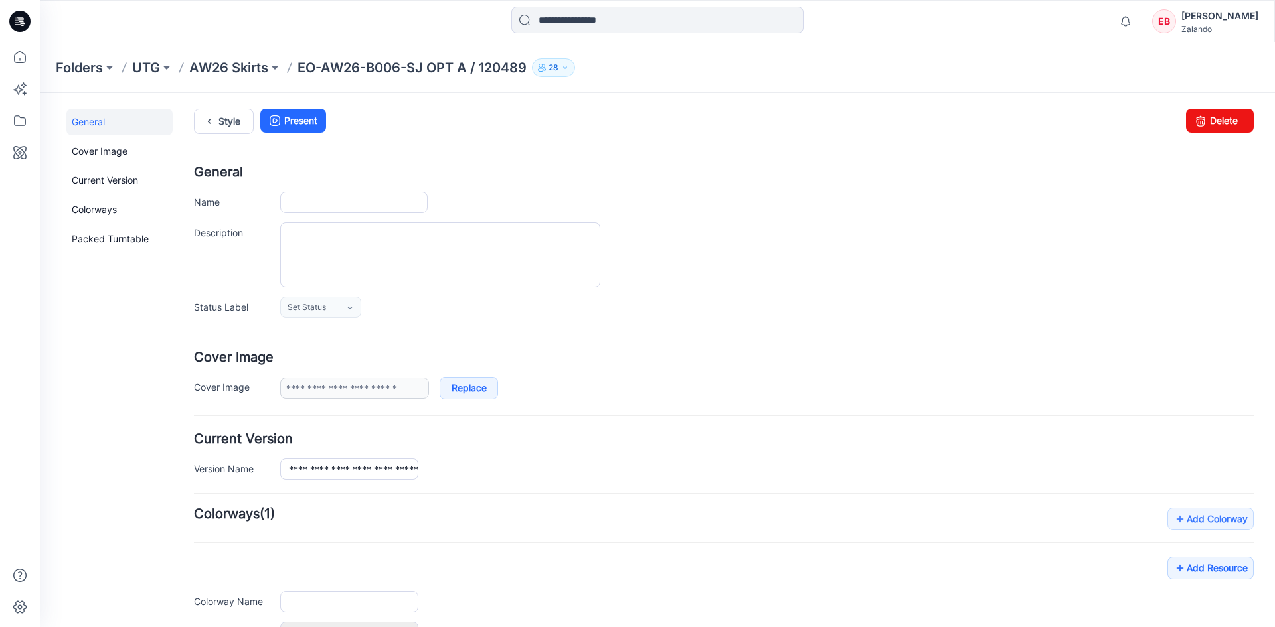
type input "**********"
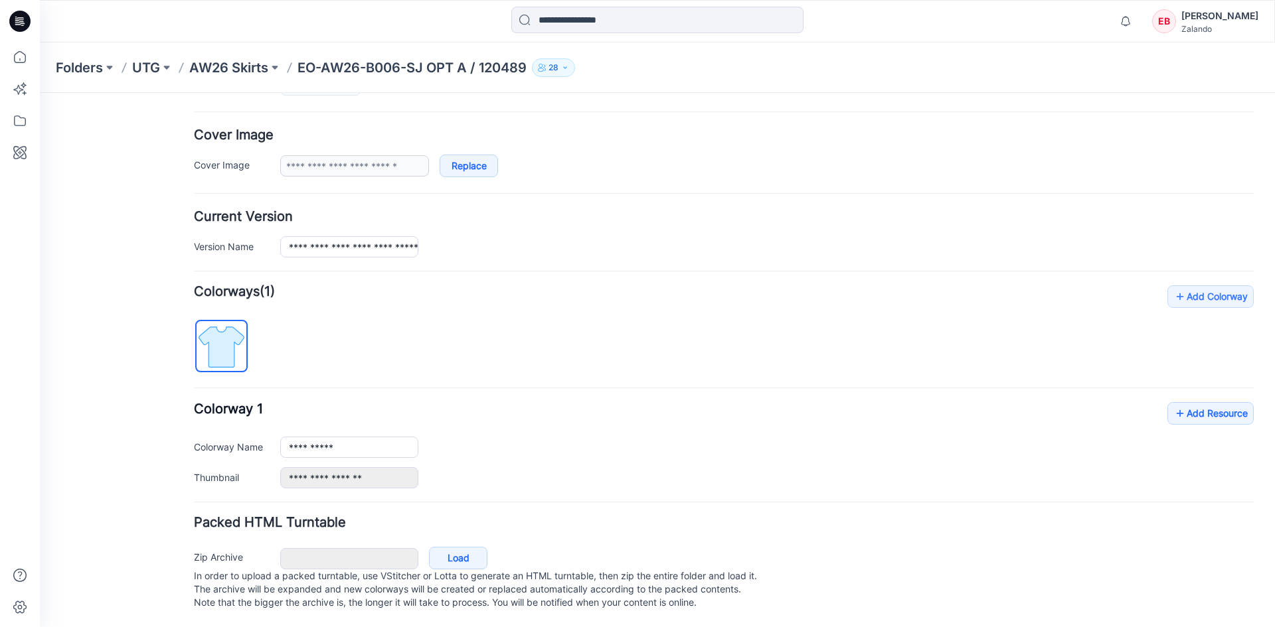
scroll to position [236, 0]
click at [1206, 402] on link "Add Resource" at bounding box center [1210, 413] width 86 height 23
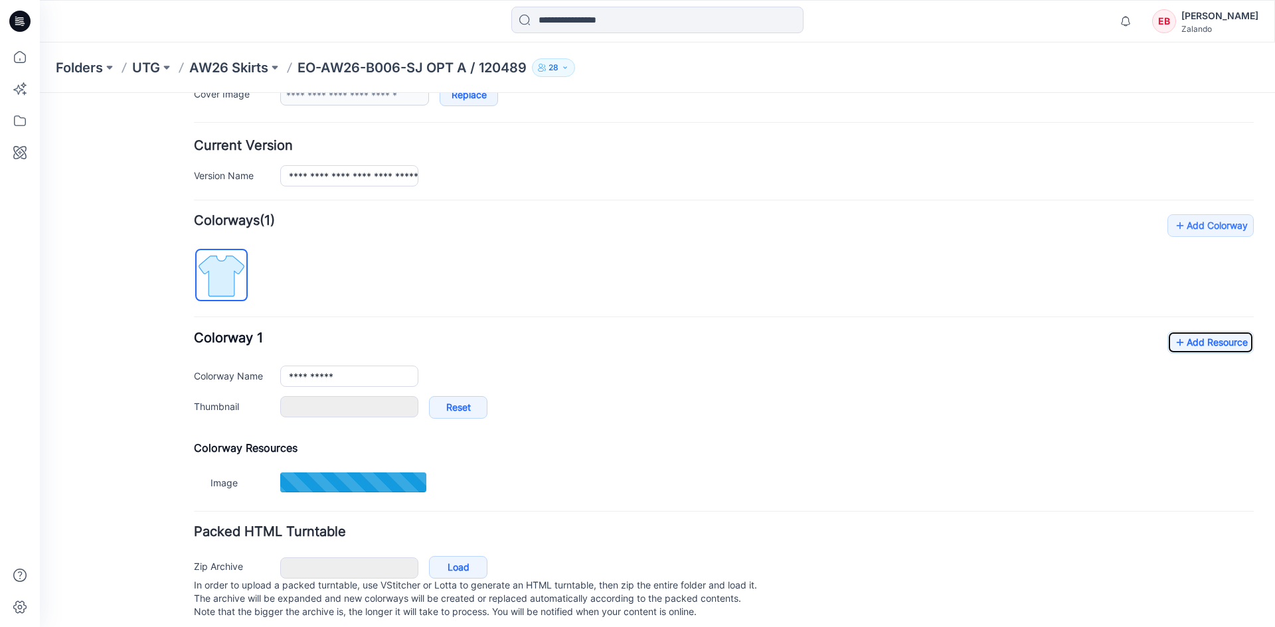
scroll to position [316, 0]
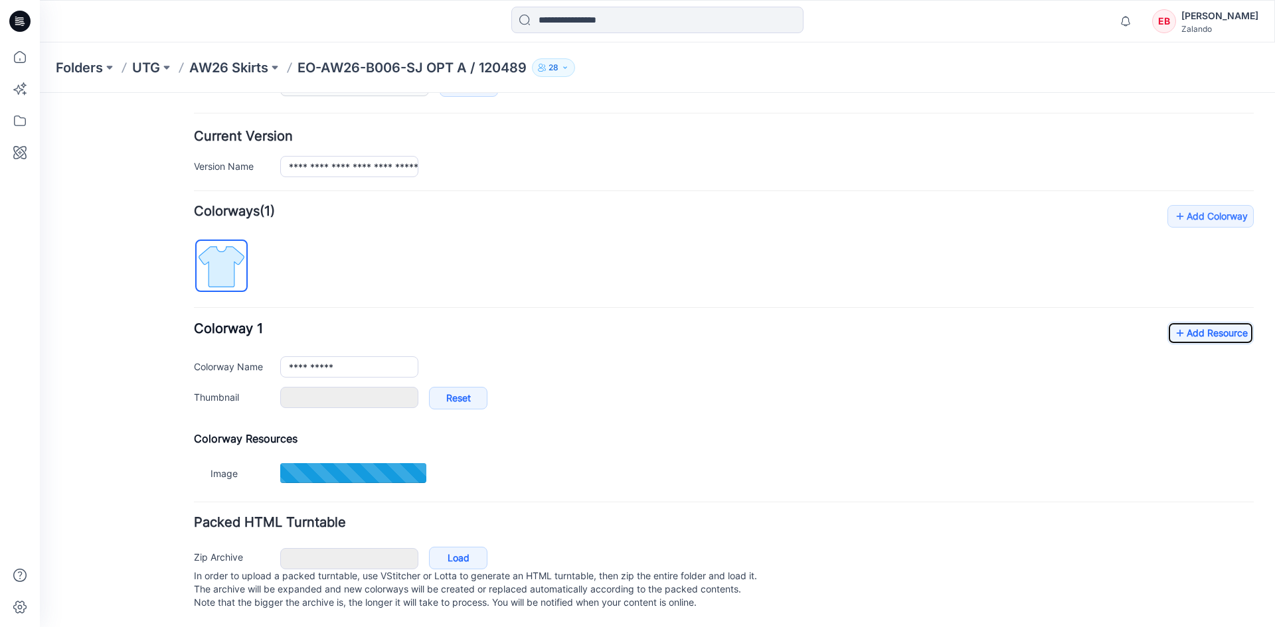
type input "**********"
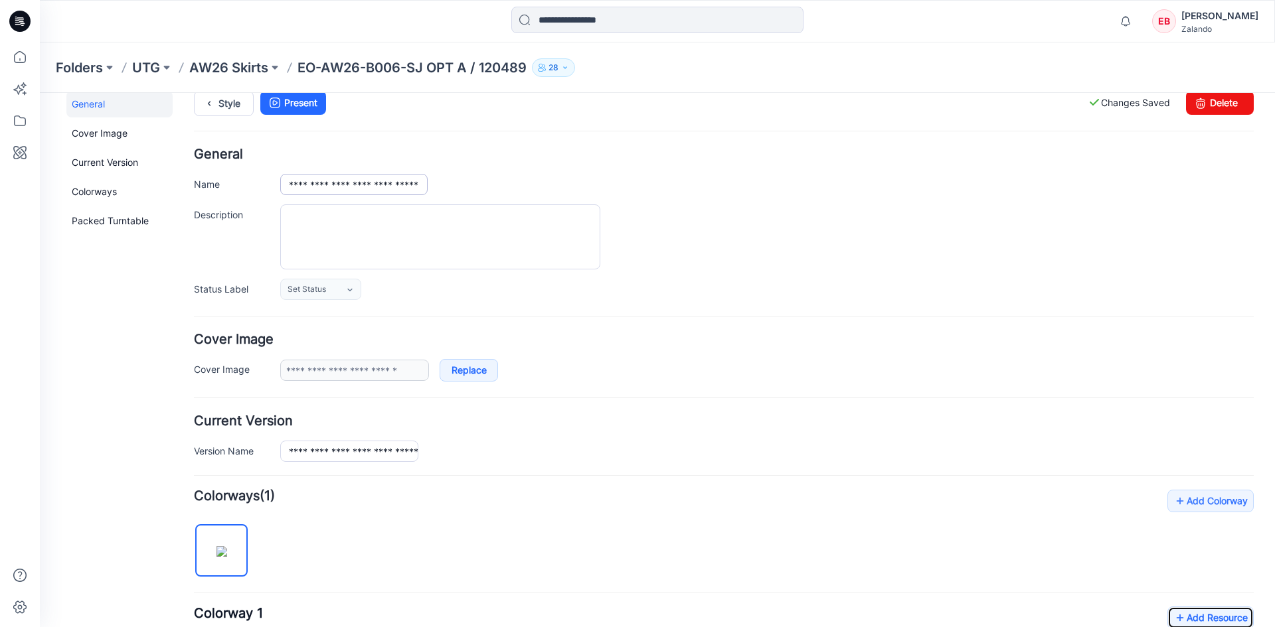
scroll to position [0, 0]
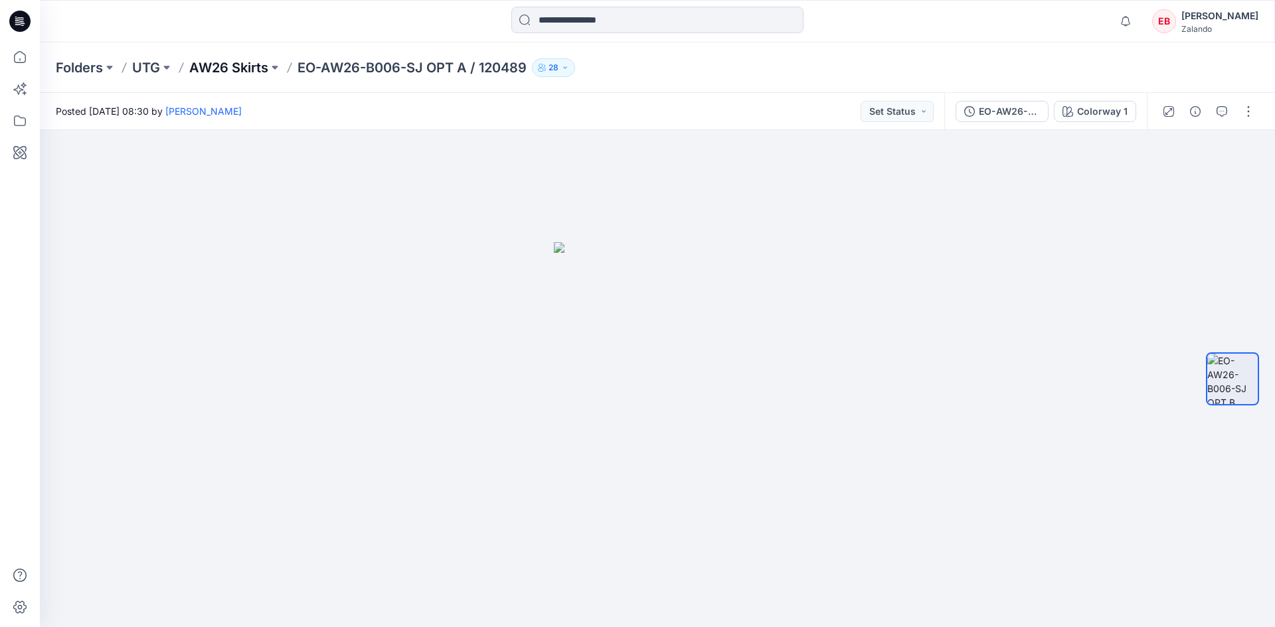
click at [234, 68] on p "AW26 Skirts" at bounding box center [228, 67] width 79 height 19
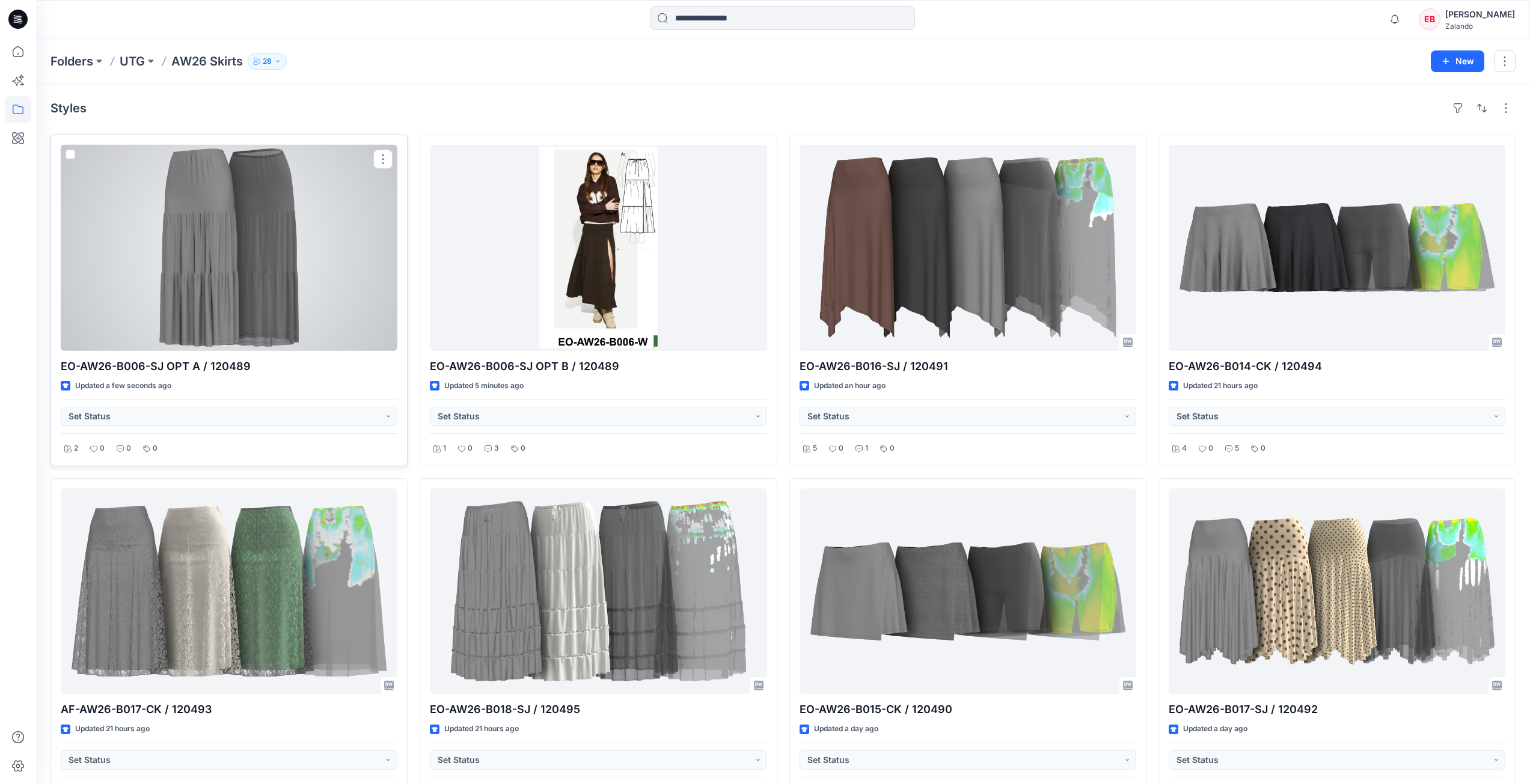
click at [330, 263] on div at bounding box center [229, 248] width 337 height 206
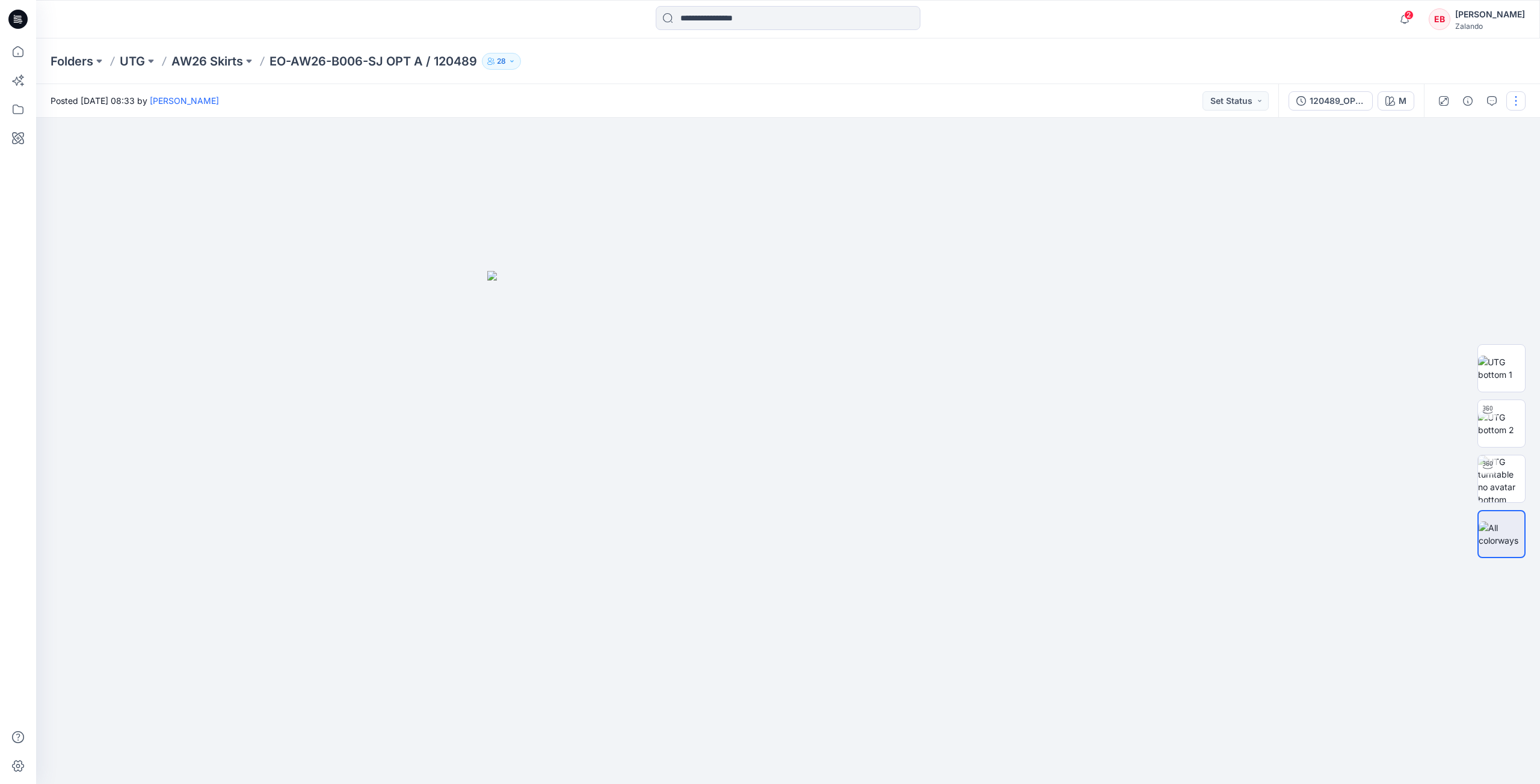
click at [1513, 98] on button "button" at bounding box center [1515, 100] width 19 height 19
click at [1448, 163] on button "Edit" at bounding box center [1465, 162] width 111 height 23
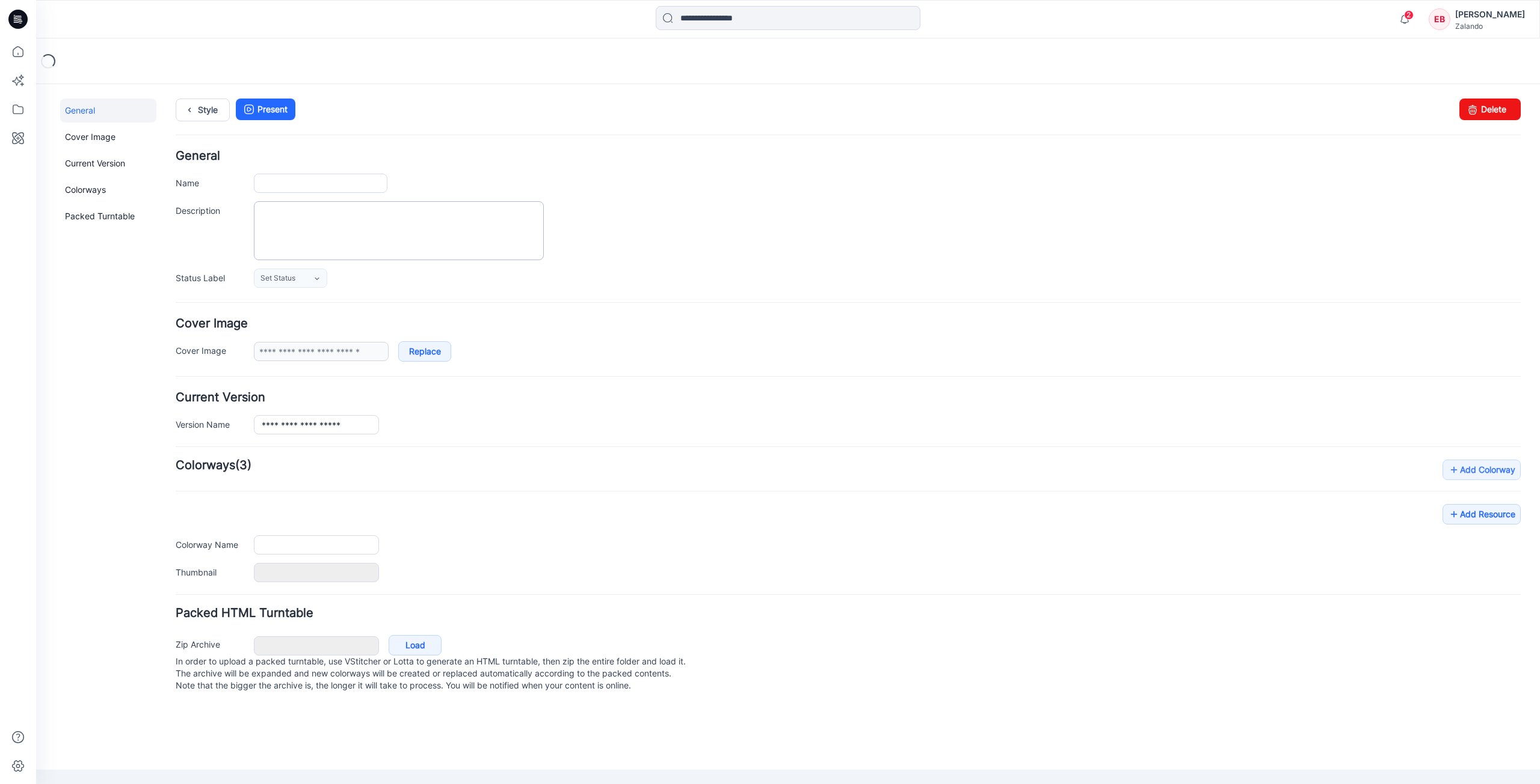
type input "**********"
type input "*"
type input "**********"
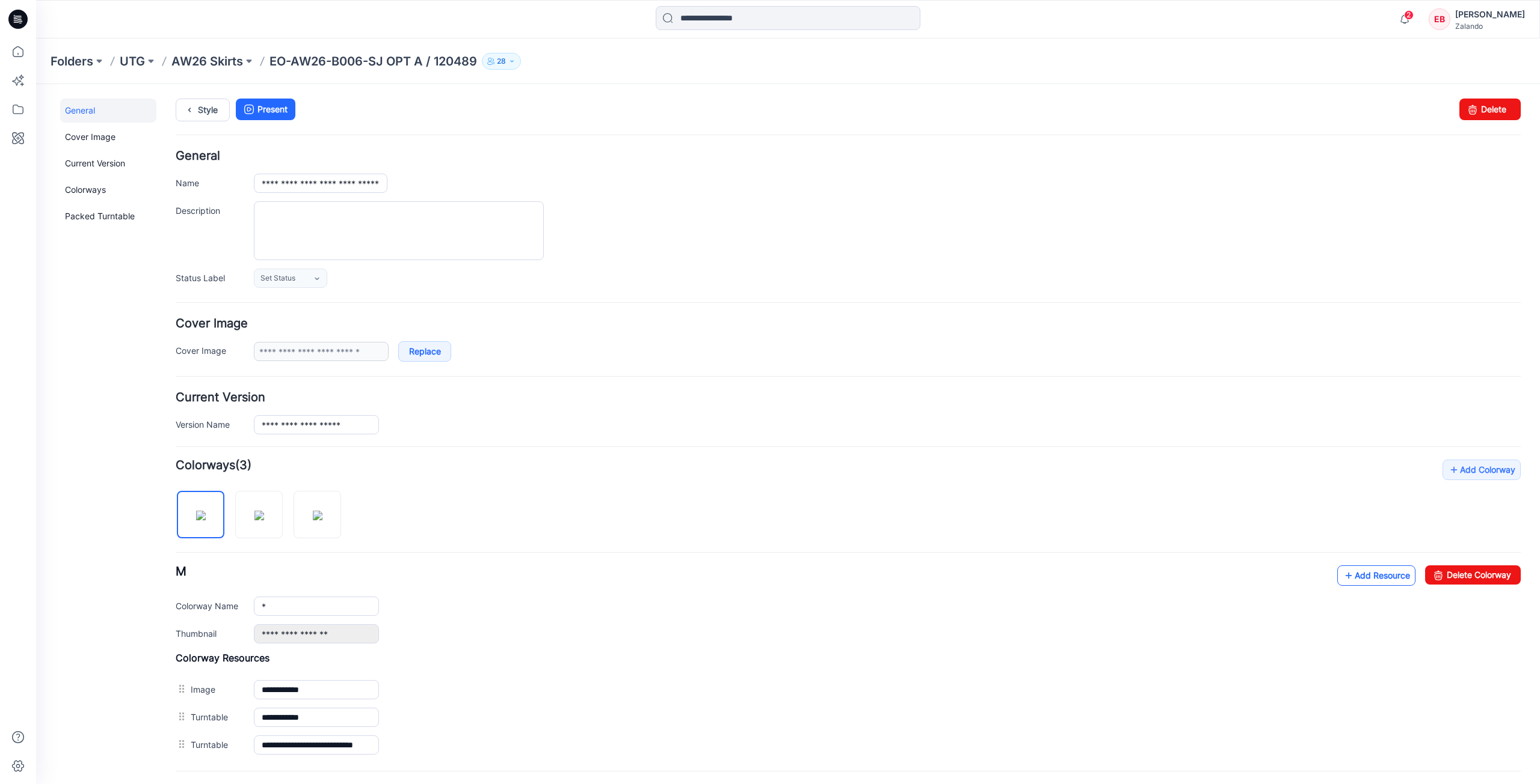
click at [1357, 568] on link "Add Resource" at bounding box center [1376, 576] width 78 height 21
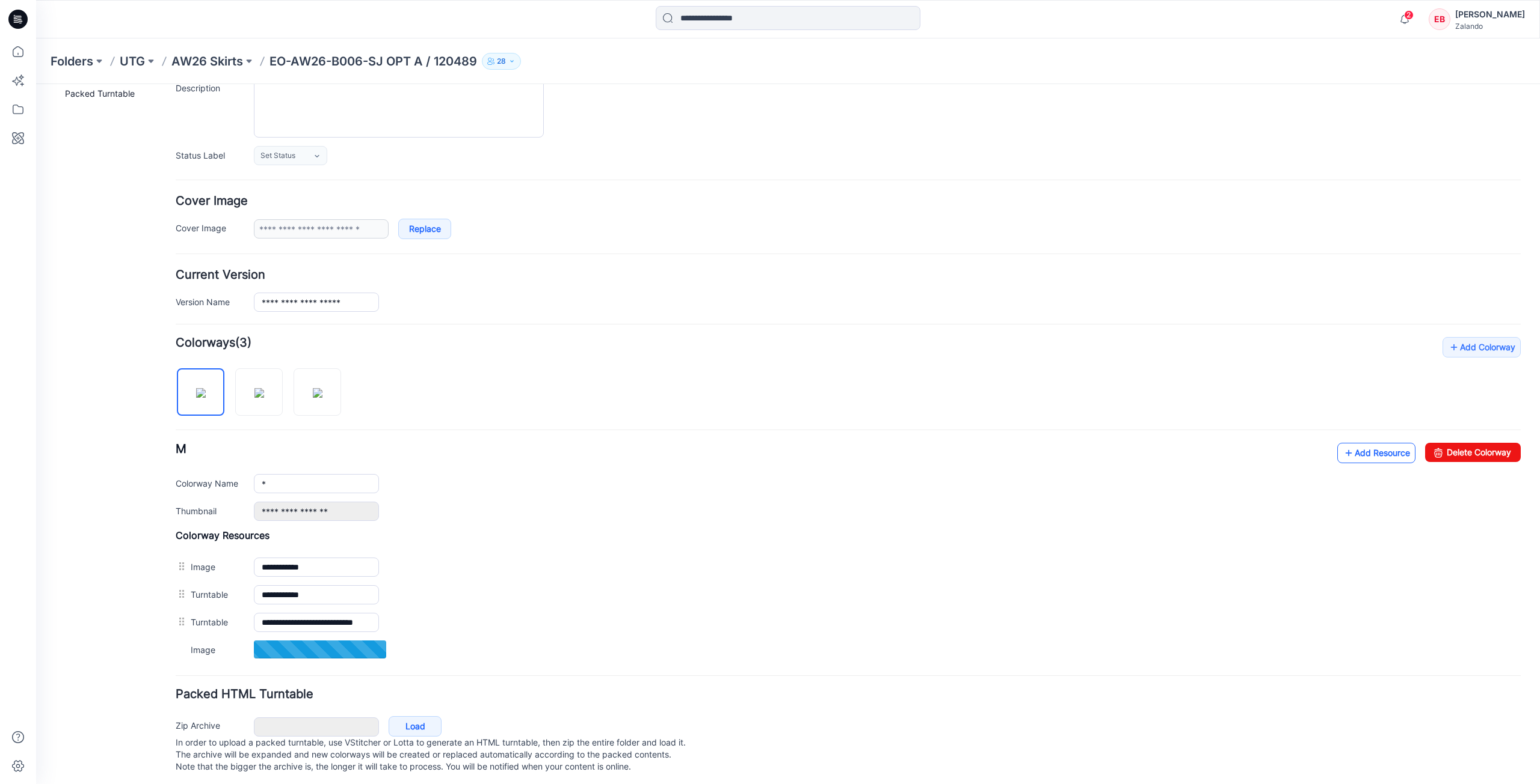
scroll to position [139, 0]
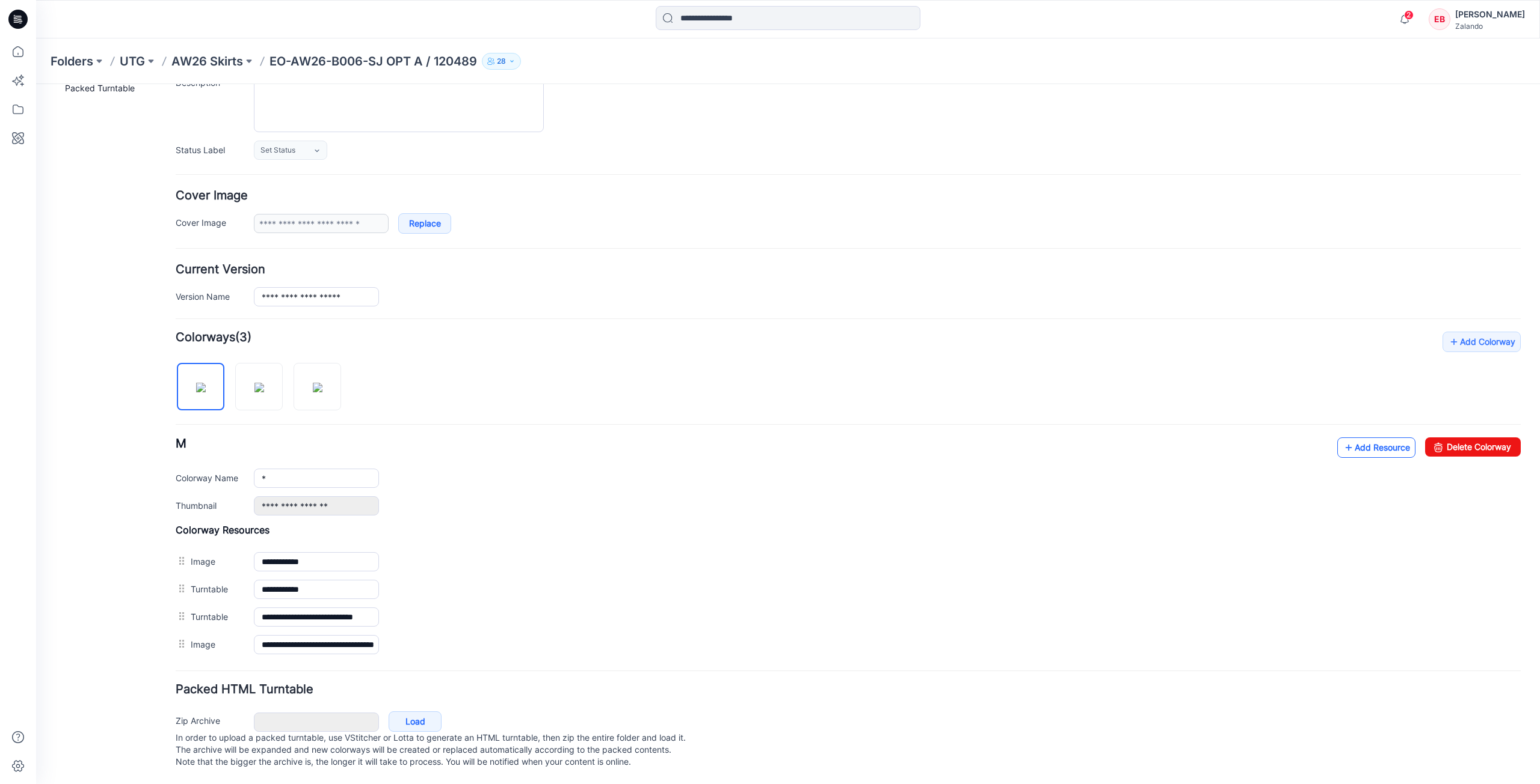
click at [1343, 438] on icon at bounding box center [1348, 447] width 12 height 19
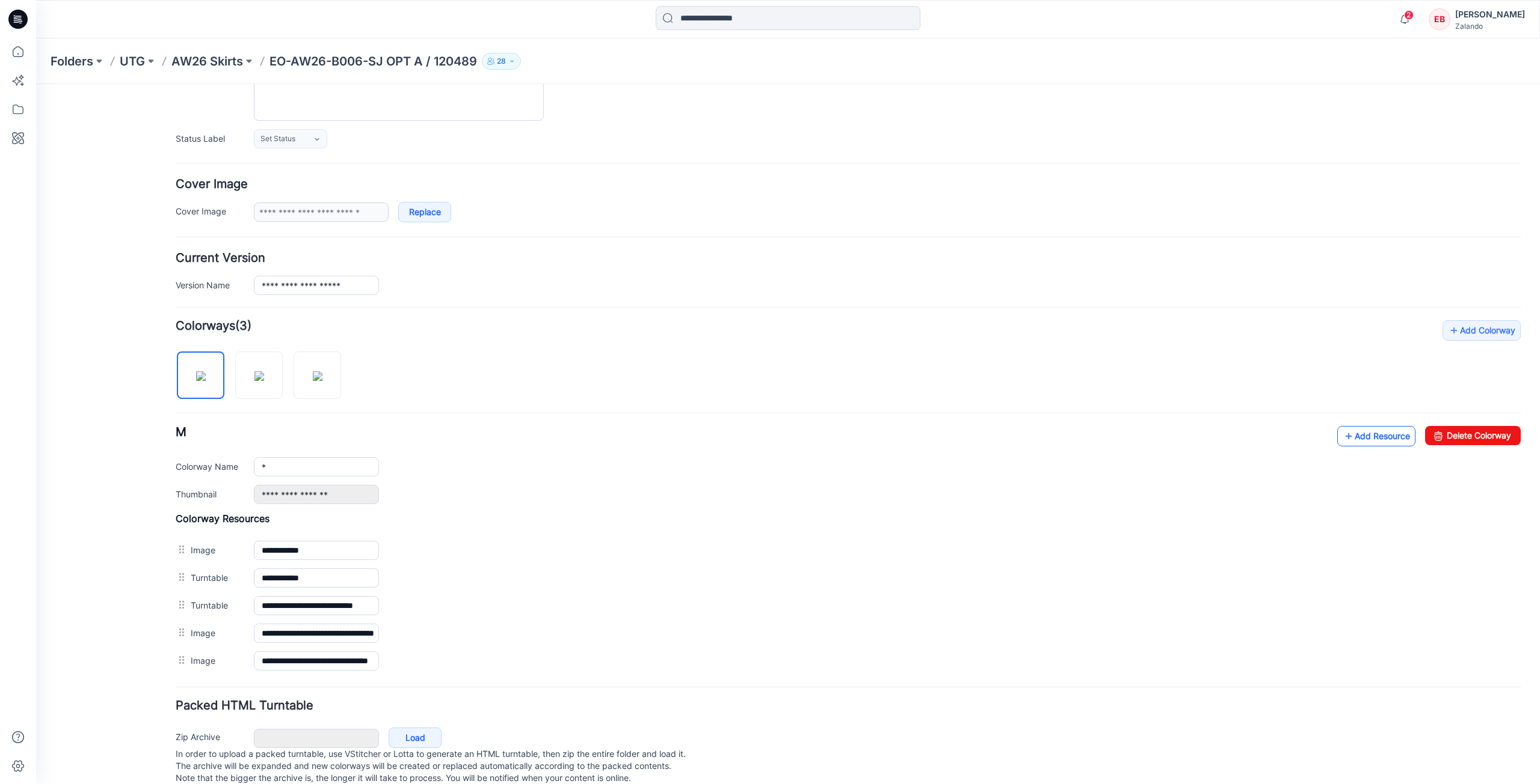
click at [1349, 437] on link "Add Resource" at bounding box center [1376, 436] width 78 height 21
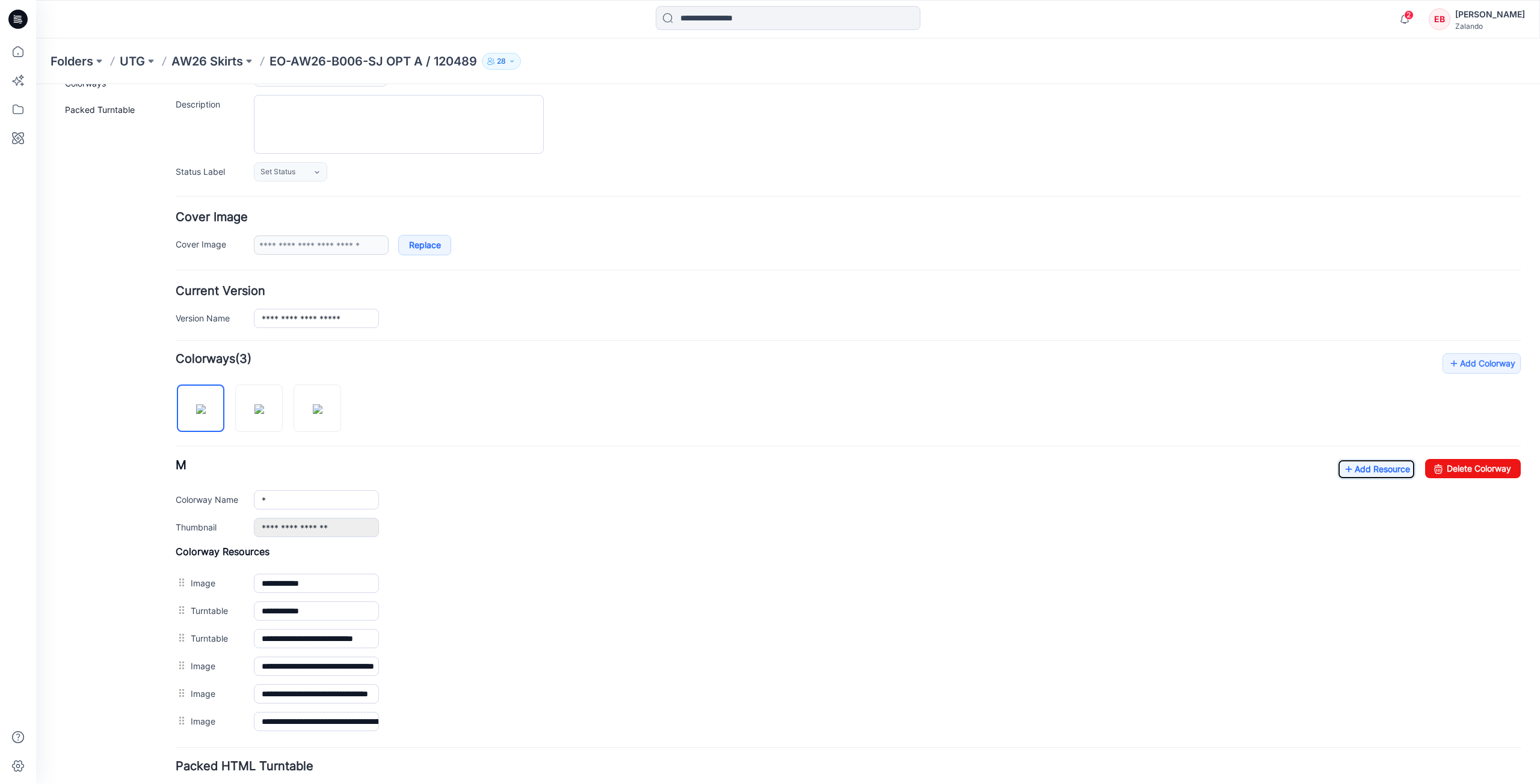
scroll to position [0, 0]
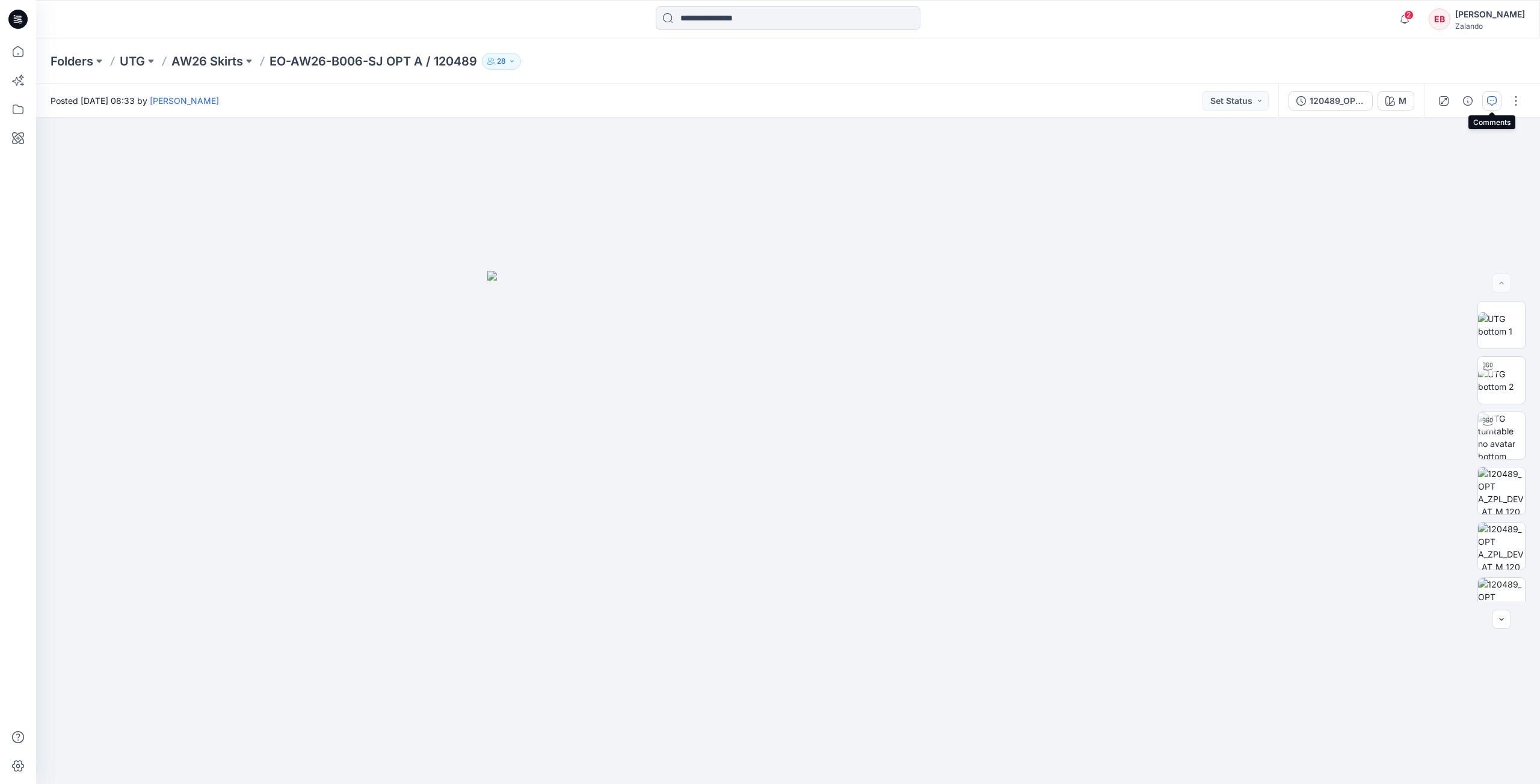
click at [1497, 100] on button "button" at bounding box center [1491, 100] width 19 height 19
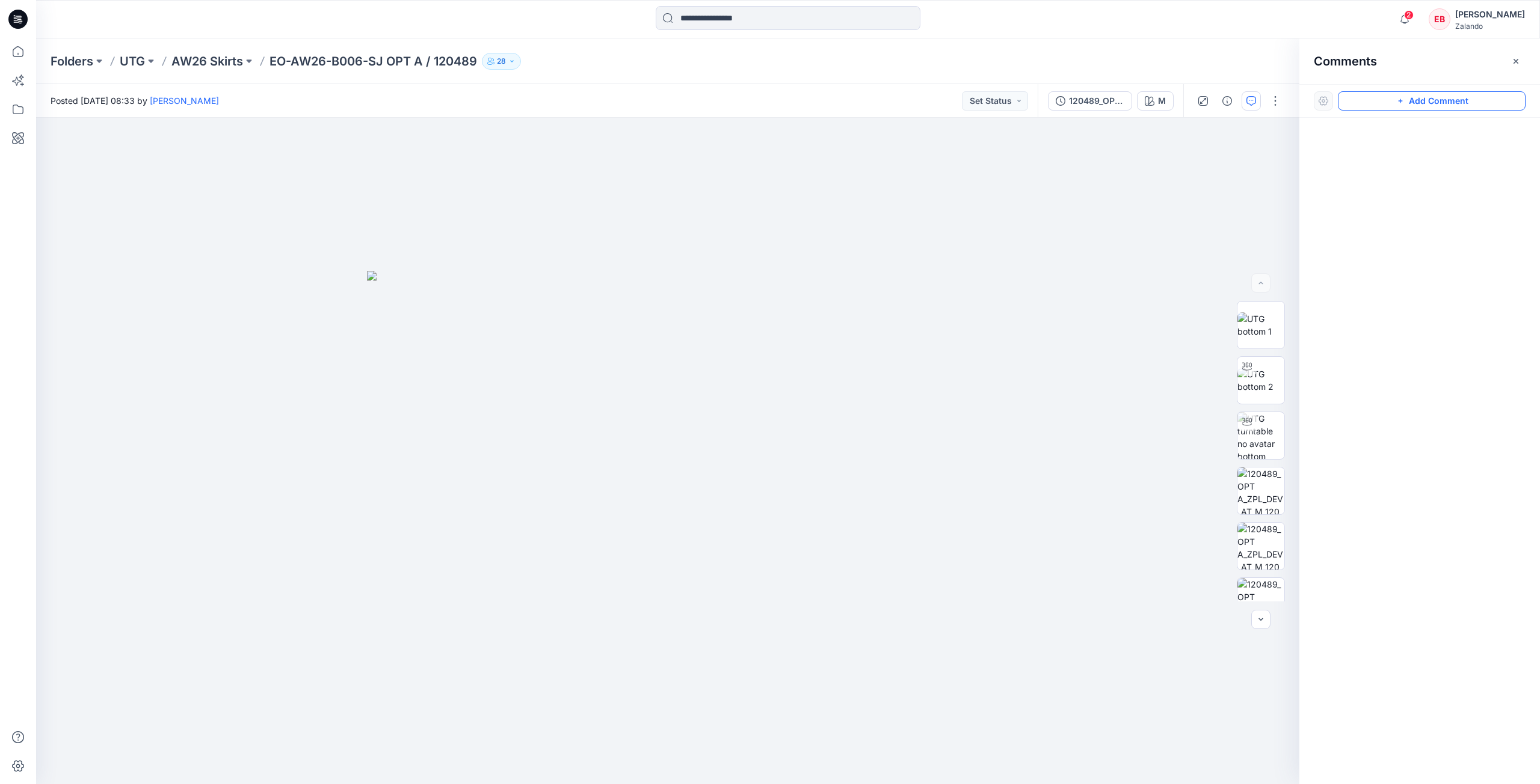
click at [1442, 105] on button "Add Comment" at bounding box center [1430, 100] width 188 height 19
click at [928, 197] on div "1" at bounding box center [668, 451] width 1263 height 666
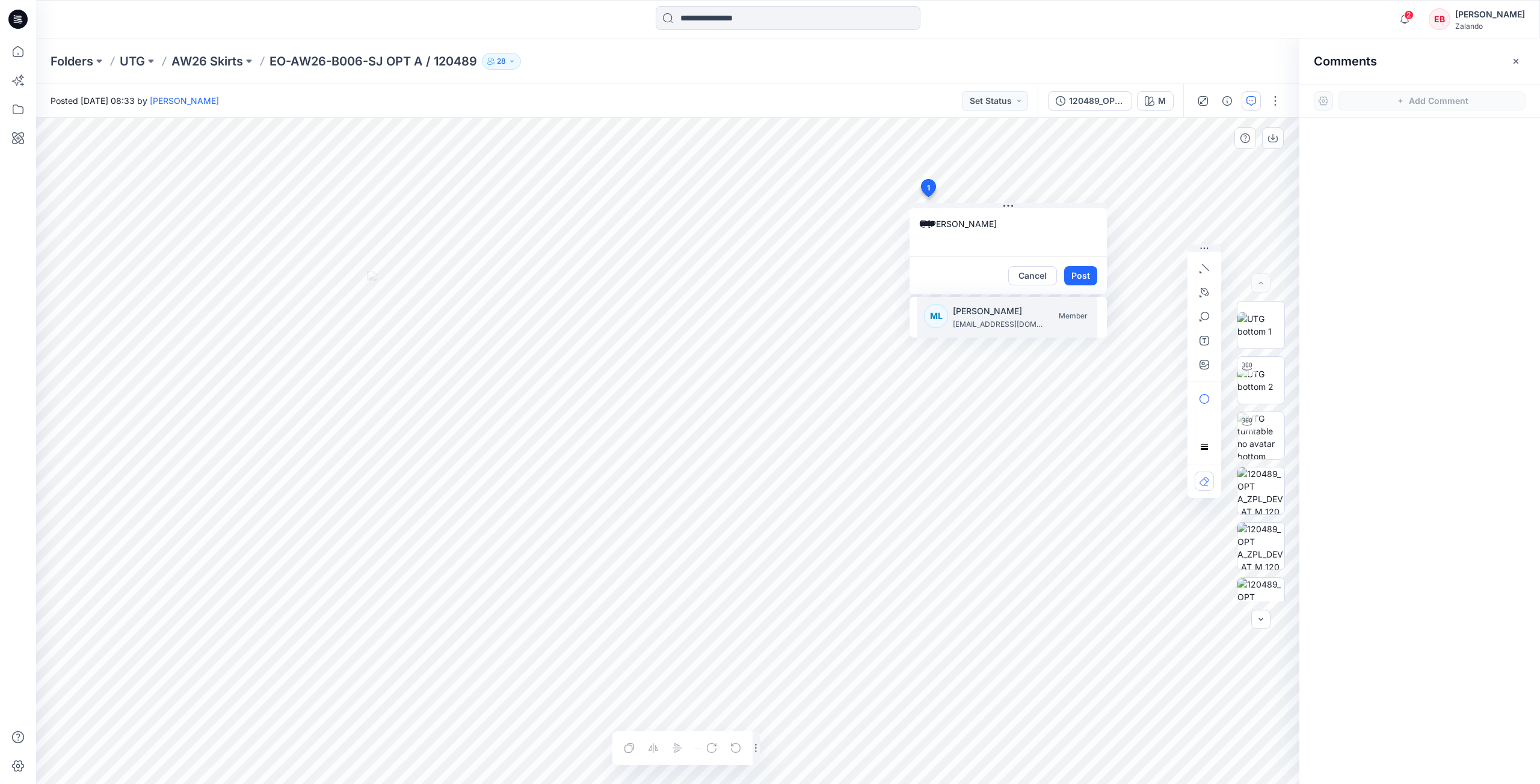
click at [967, 319] on p "madlen.lecoutre@zalando.de" at bounding box center [998, 324] width 91 height 12
type textarea "**********"
click at [1090, 274] on button "Post" at bounding box center [1080, 275] width 34 height 19
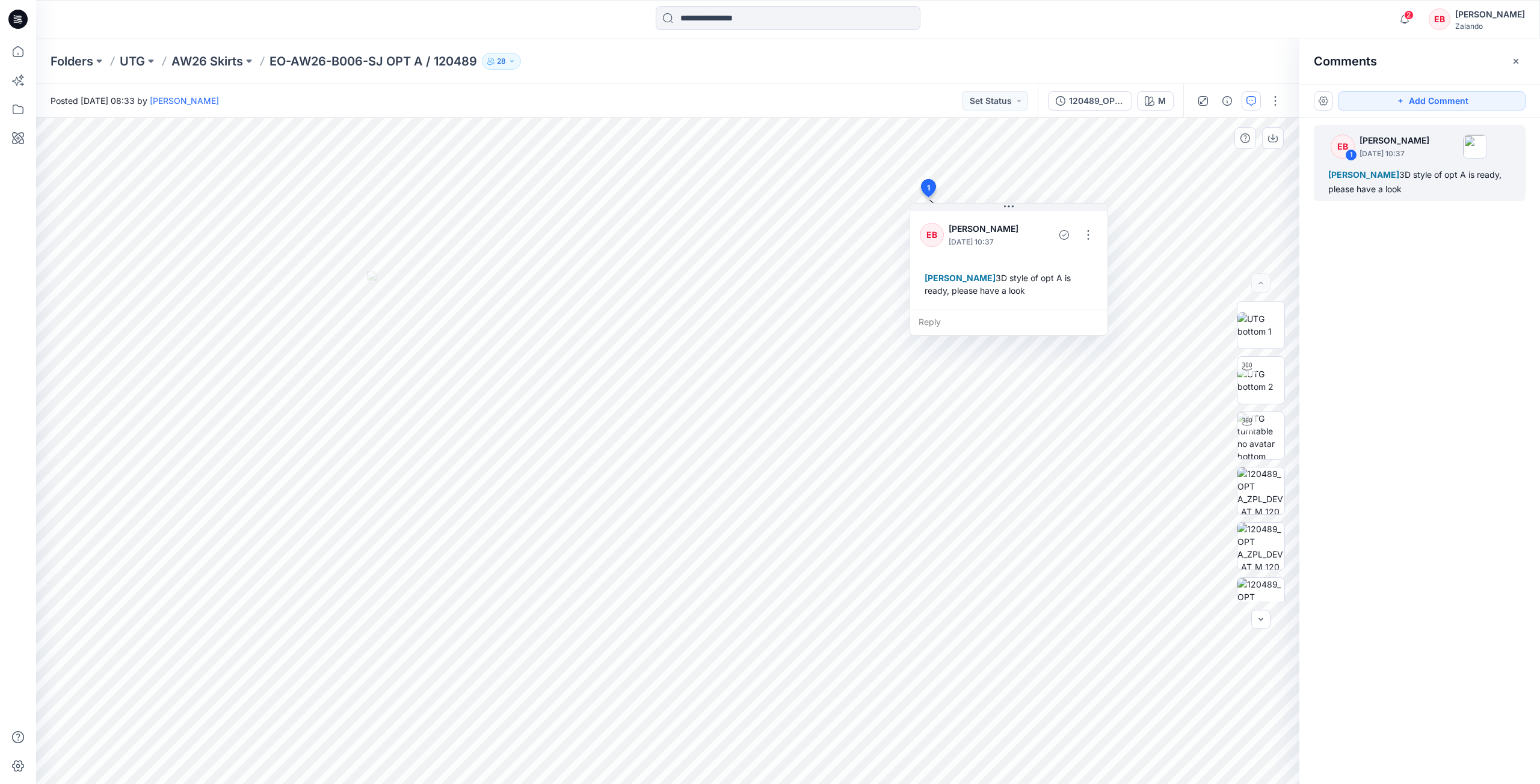
click at [198, 62] on p "AW26 Skirts" at bounding box center [207, 61] width 72 height 17
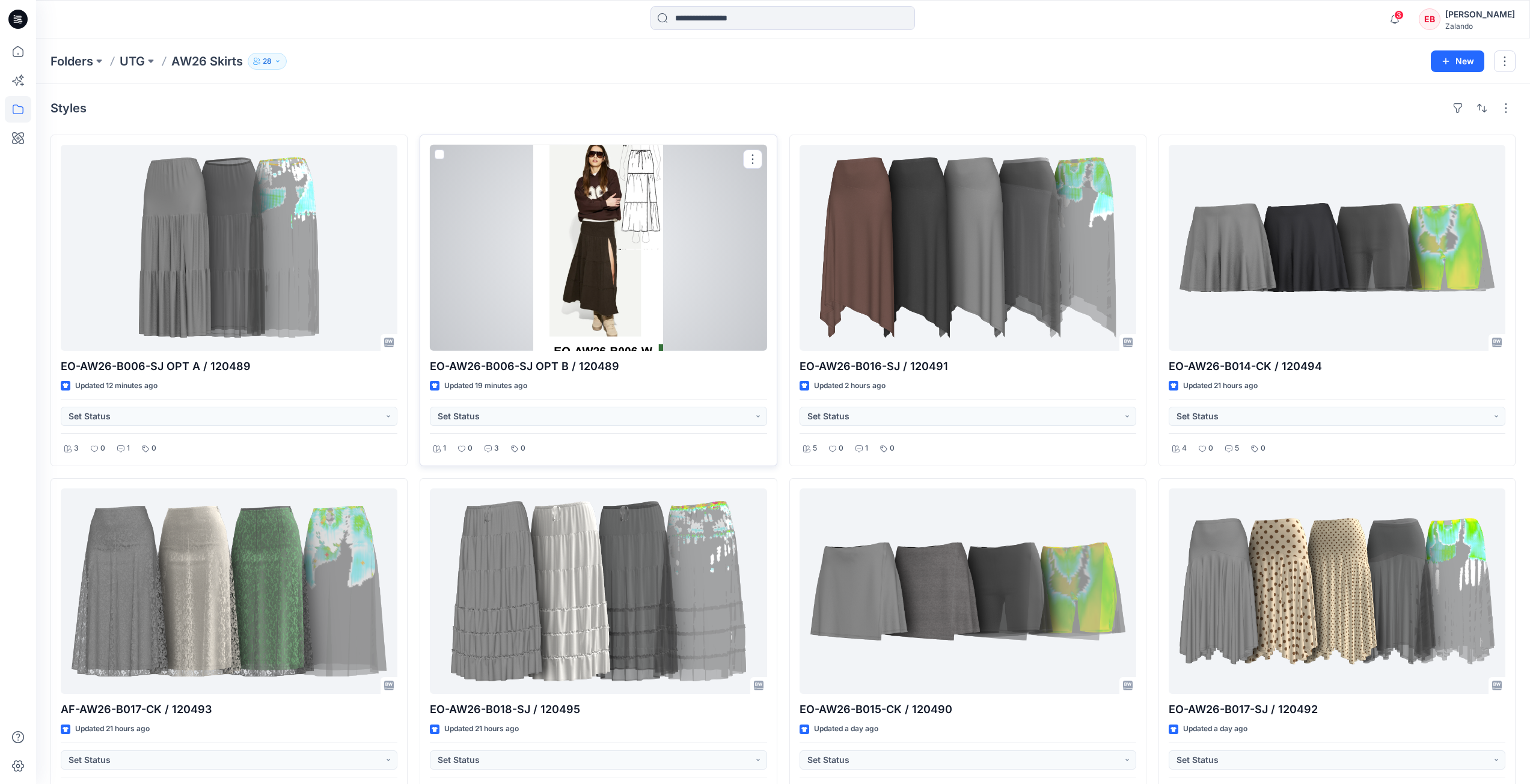
drag, startPoint x: 643, startPoint y: 303, endPoint x: 628, endPoint y: 305, distance: 15.1
click at [644, 303] on div at bounding box center [598, 248] width 337 height 206
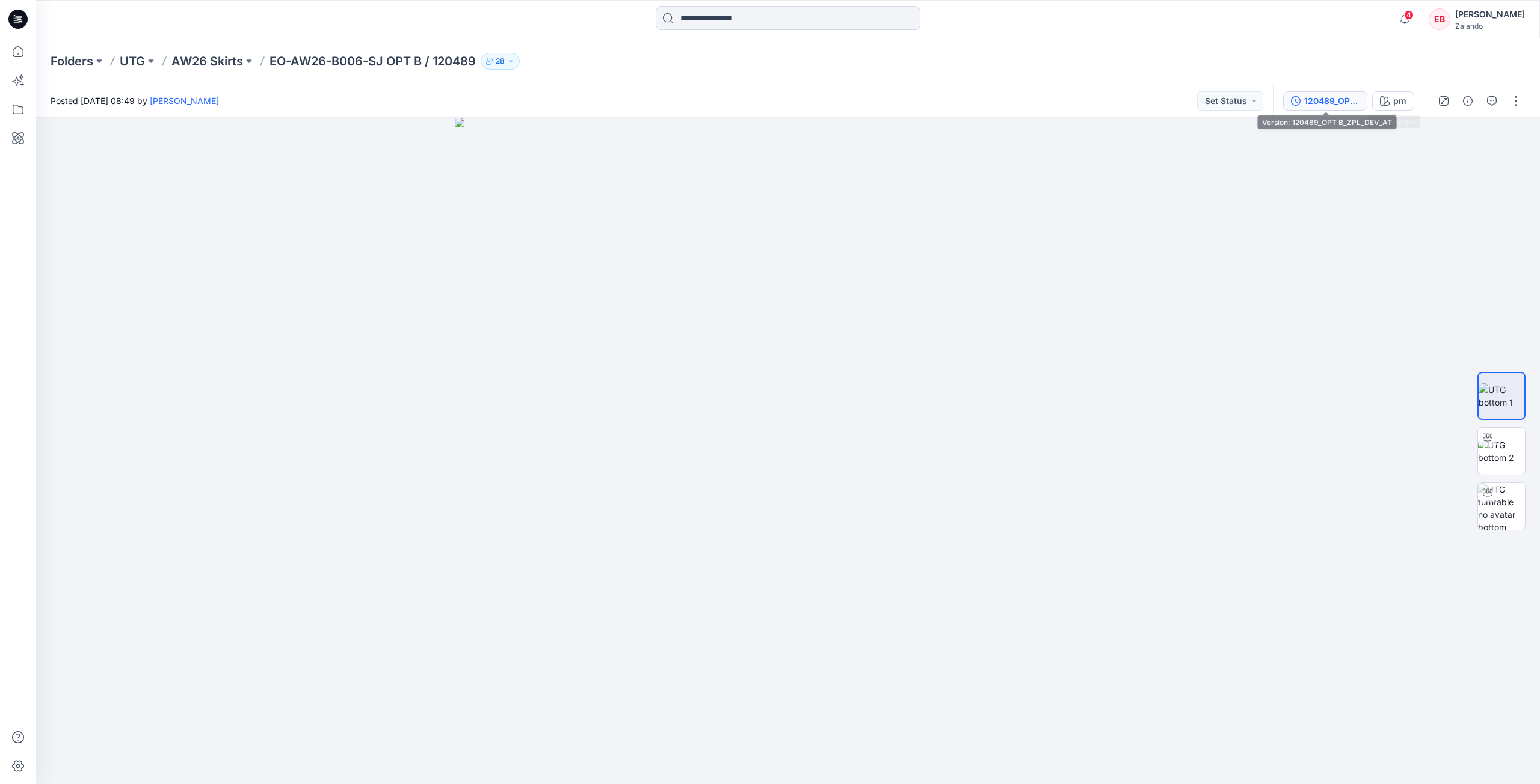
click at [1361, 104] on button "120489_OPT B_ZPL_DEV_AT" at bounding box center [1324, 100] width 84 height 19
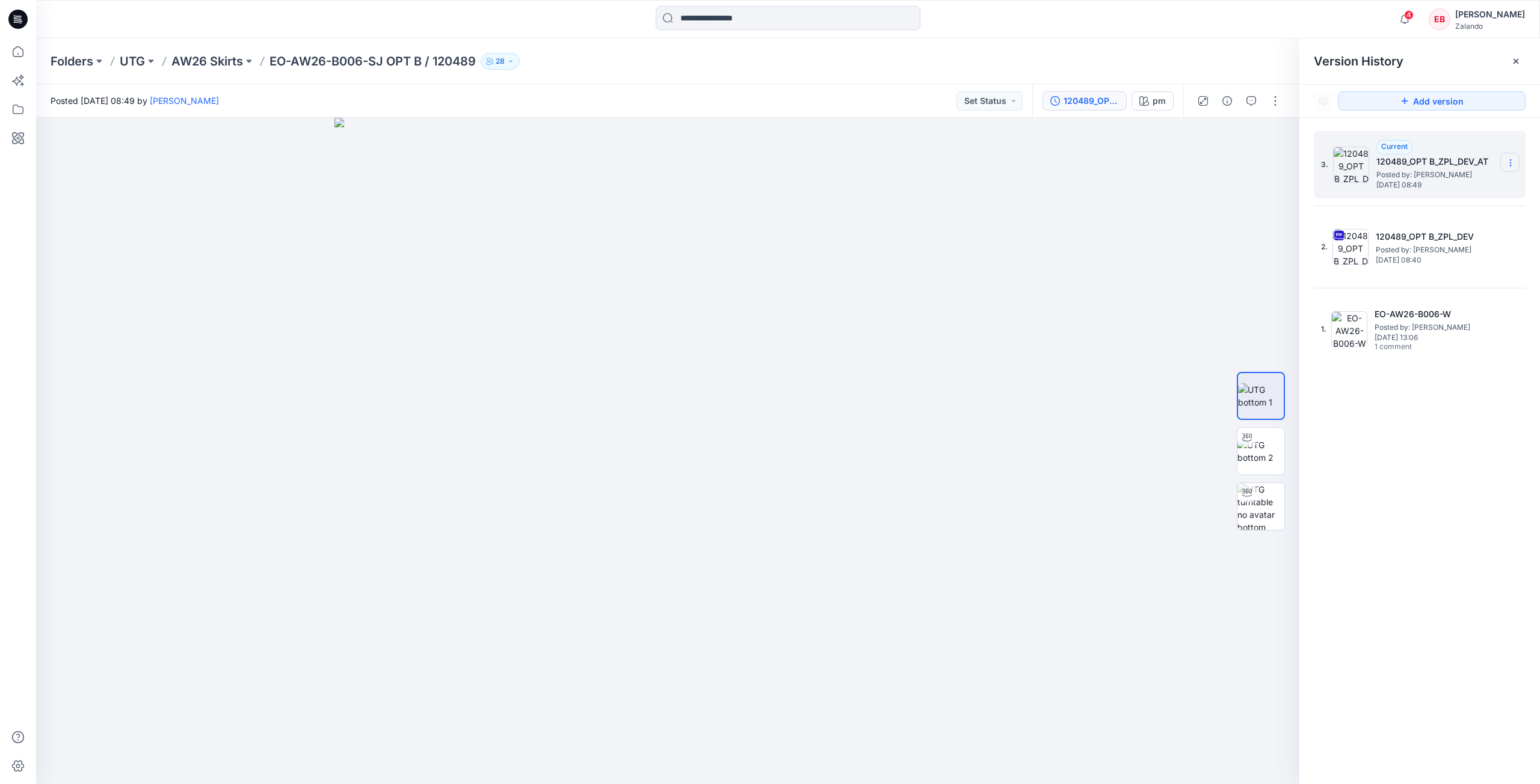
click at [1514, 165] on icon at bounding box center [1510, 163] width 10 height 10
click at [1445, 243] on span "Delete Version" at bounding box center [1427, 240] width 56 height 14
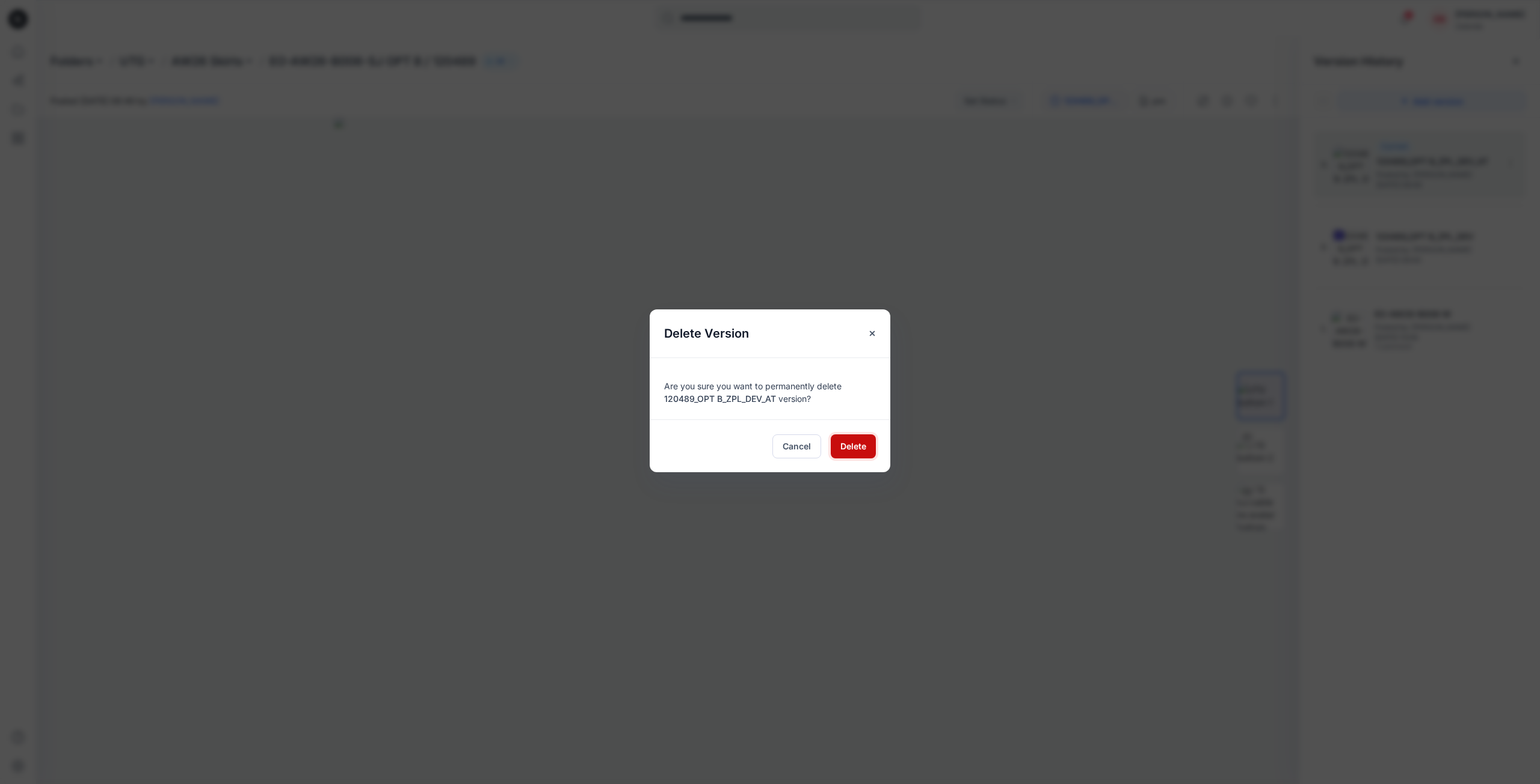
click at [861, 454] on button "Delete" at bounding box center [853, 446] width 45 height 24
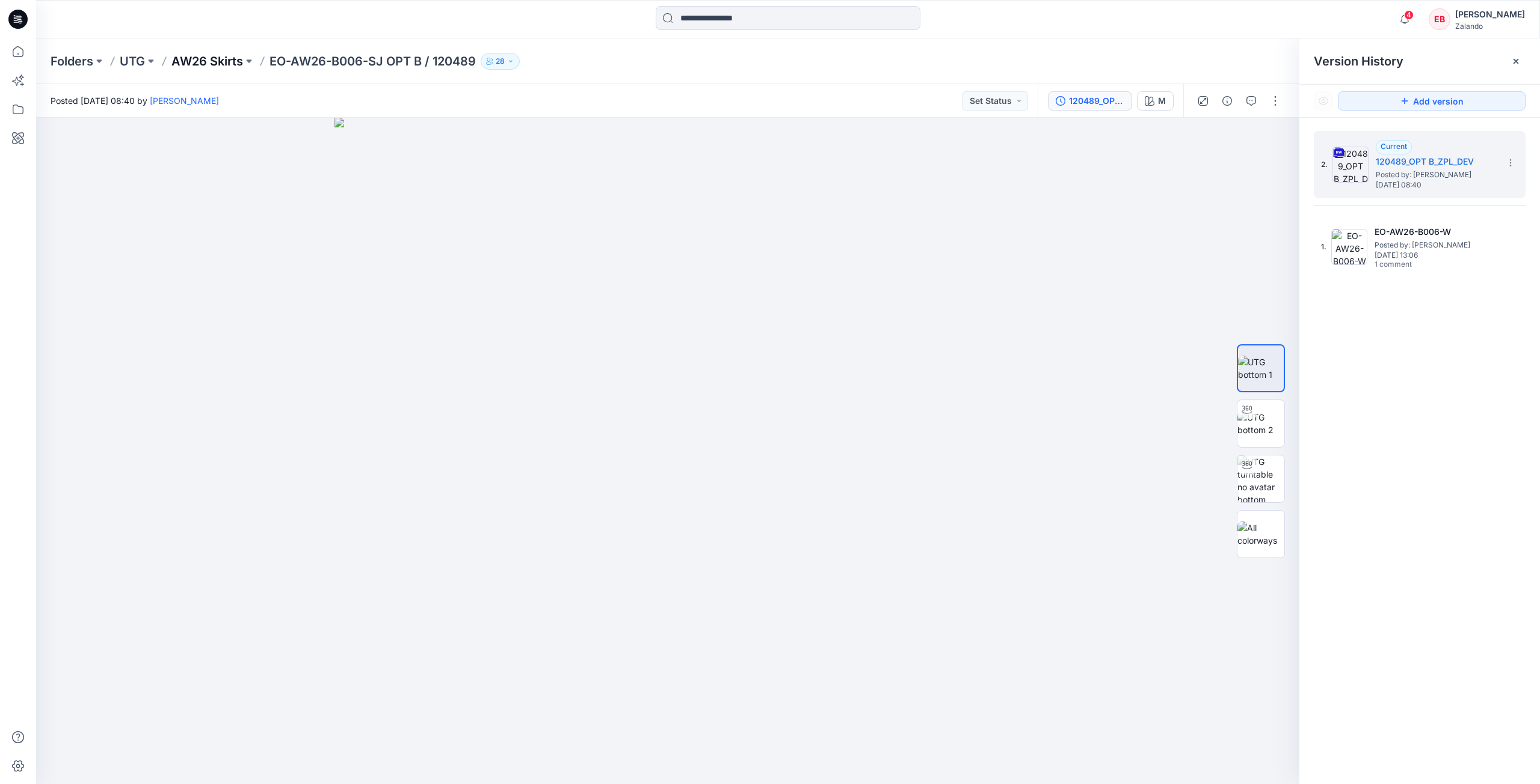
click at [238, 62] on p "AW26 Skirts" at bounding box center [207, 61] width 72 height 17
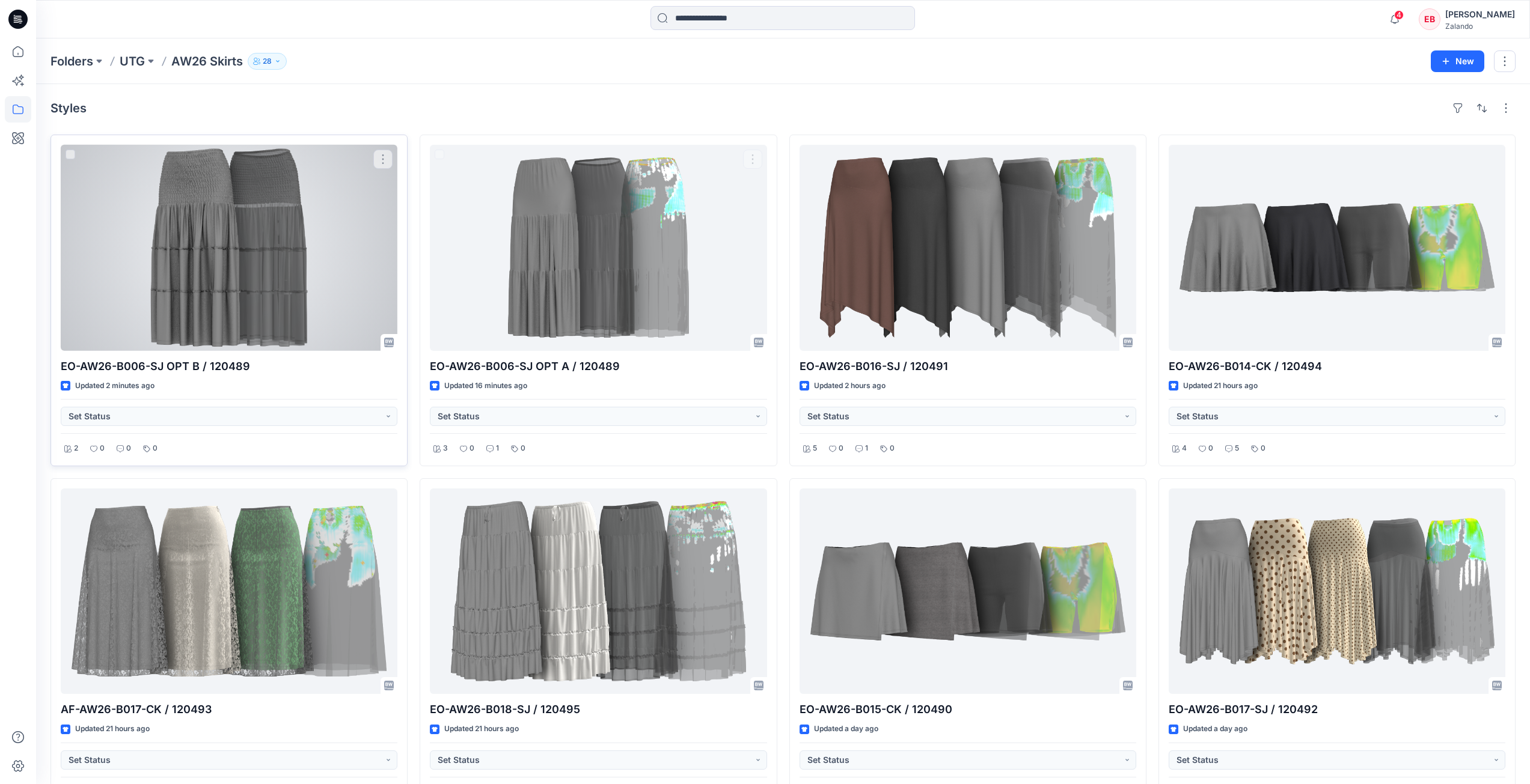
click at [225, 253] on div at bounding box center [229, 248] width 337 height 206
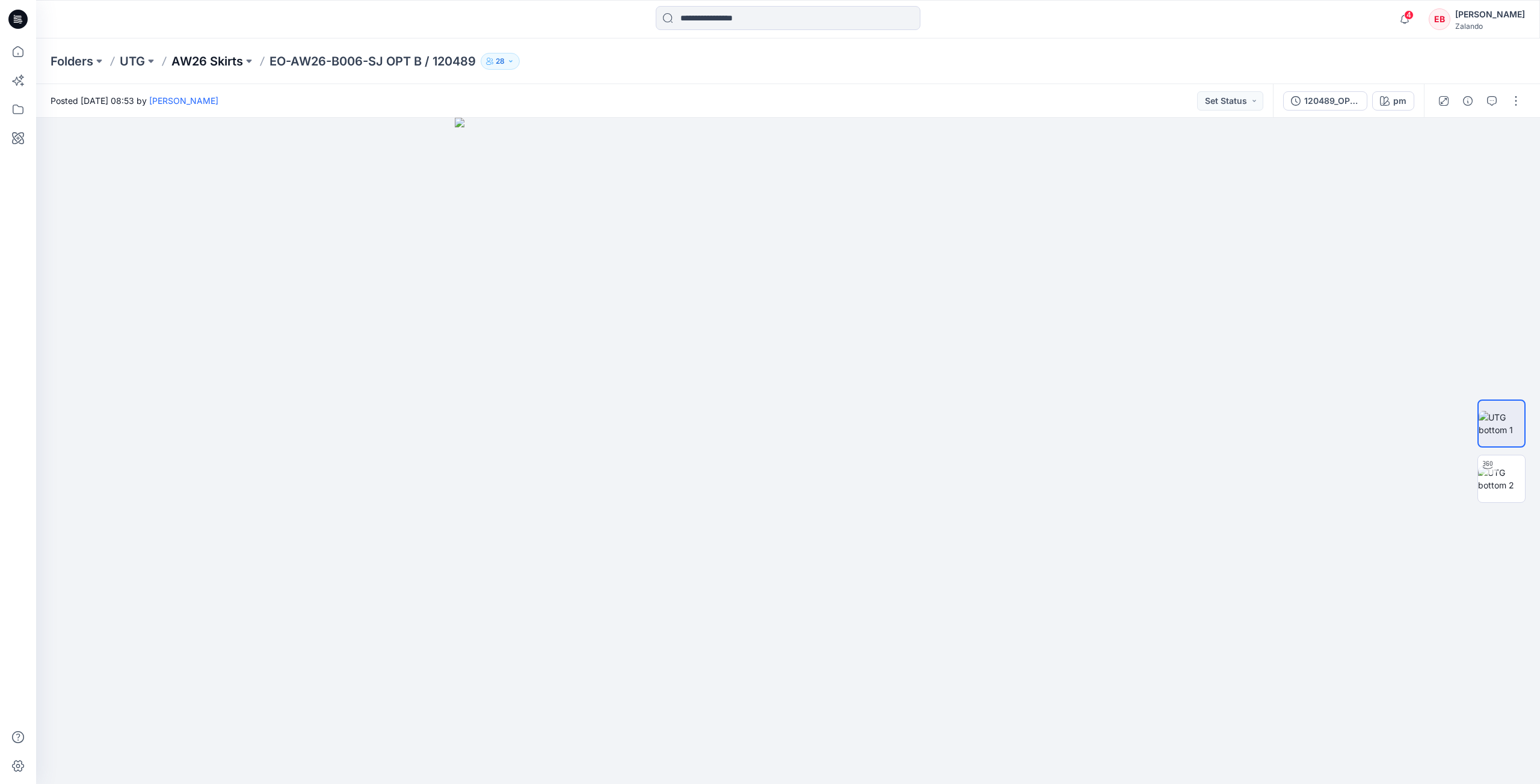
click at [205, 59] on p "AW26 Skirts" at bounding box center [207, 61] width 72 height 17
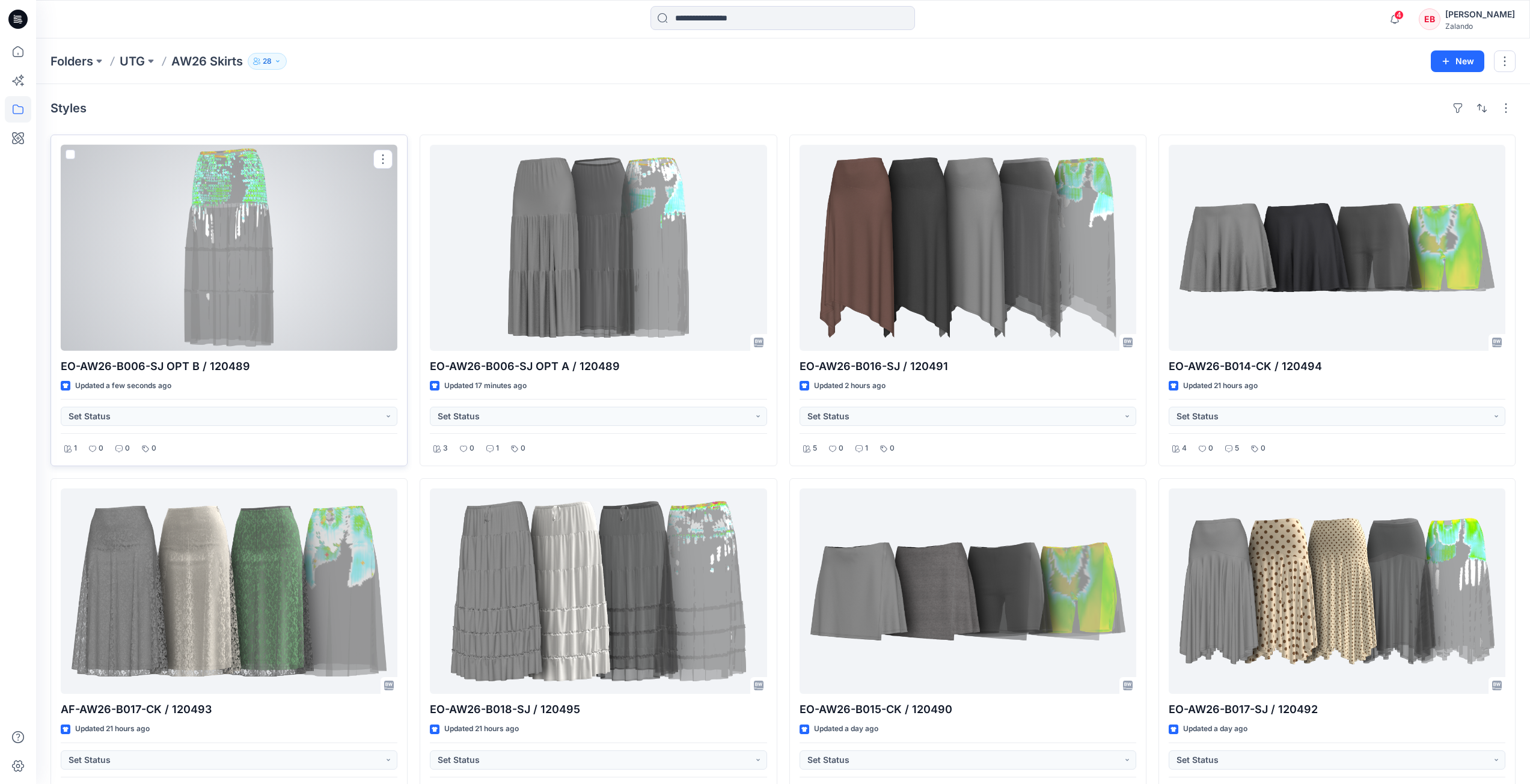
click at [265, 282] on div at bounding box center [229, 248] width 337 height 206
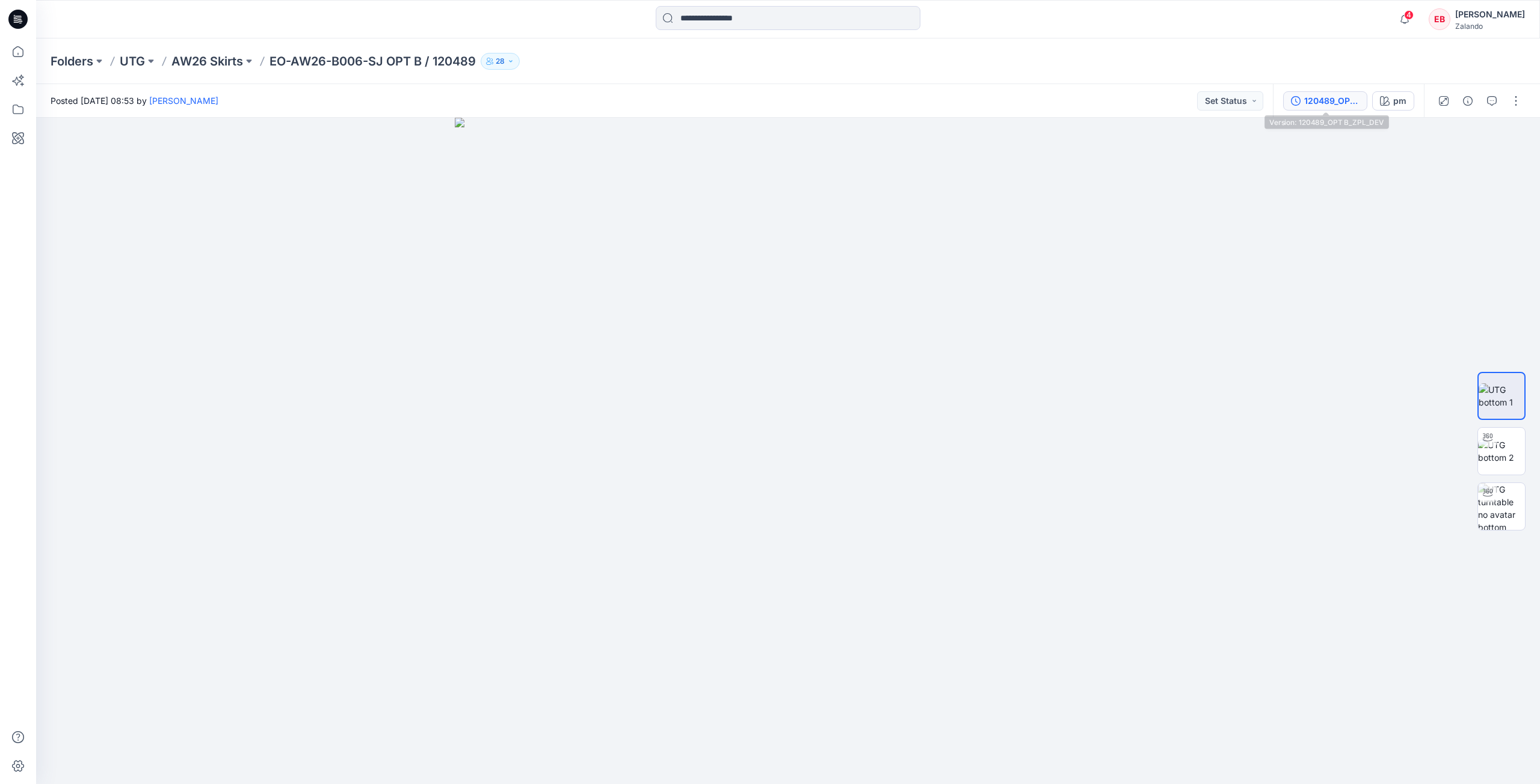
click at [1336, 110] on button "120489_OPT B_ZPL_DEV" at bounding box center [1324, 100] width 84 height 19
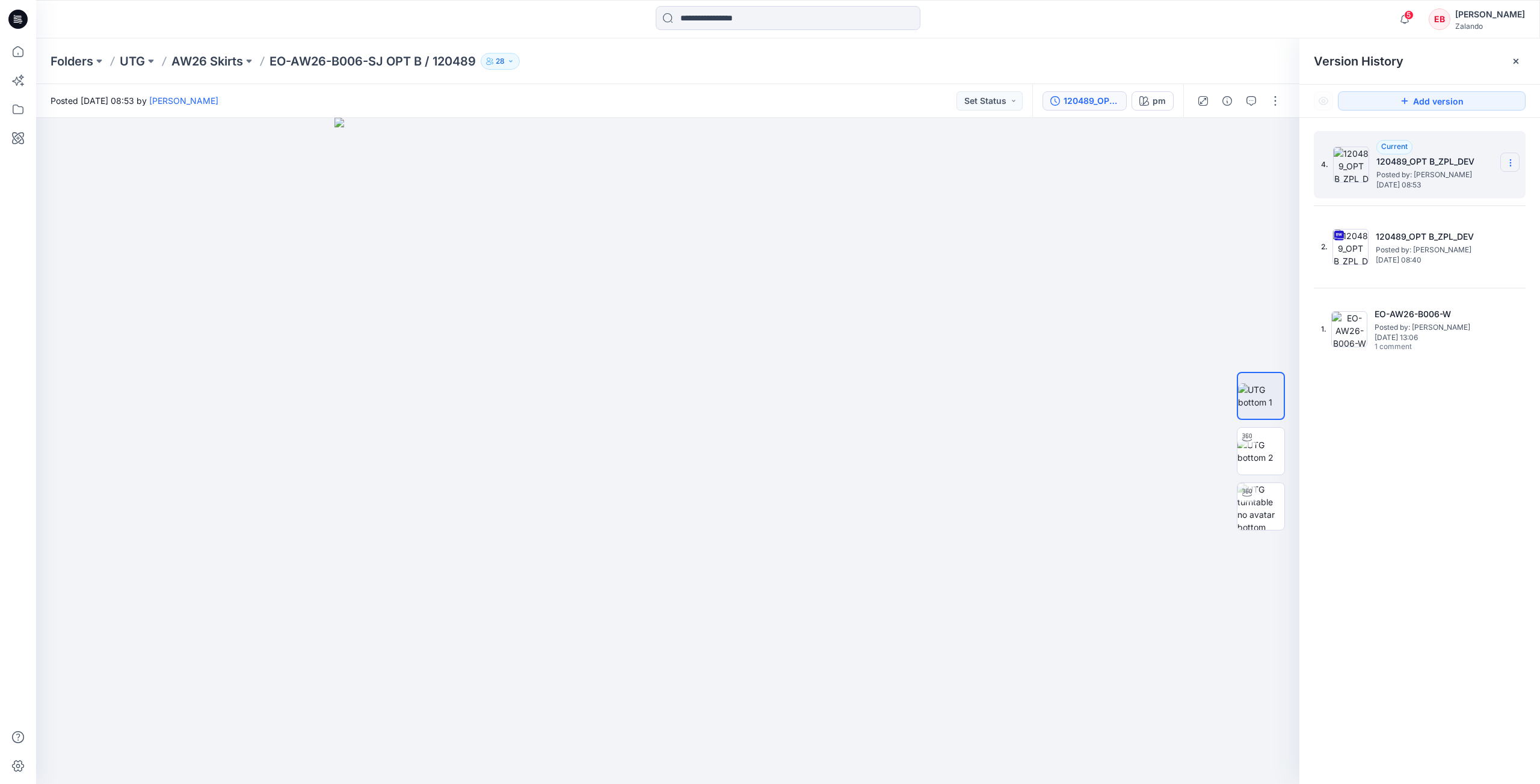
click at [1509, 165] on icon at bounding box center [1510, 163] width 10 height 10
click at [1434, 236] on span "Delete Version" at bounding box center [1427, 240] width 56 height 14
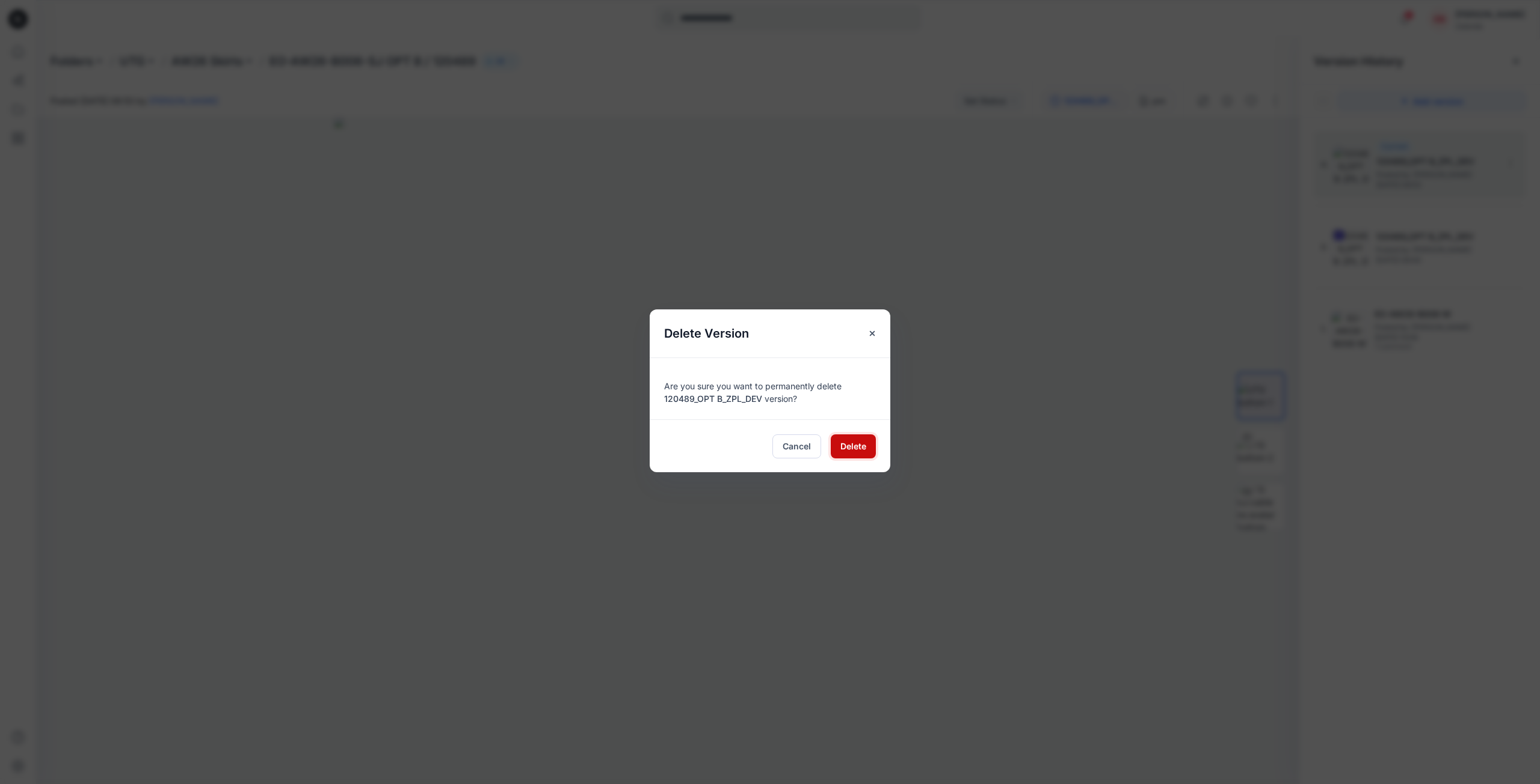
click at [851, 450] on span "Delete" at bounding box center [852, 446] width 26 height 13
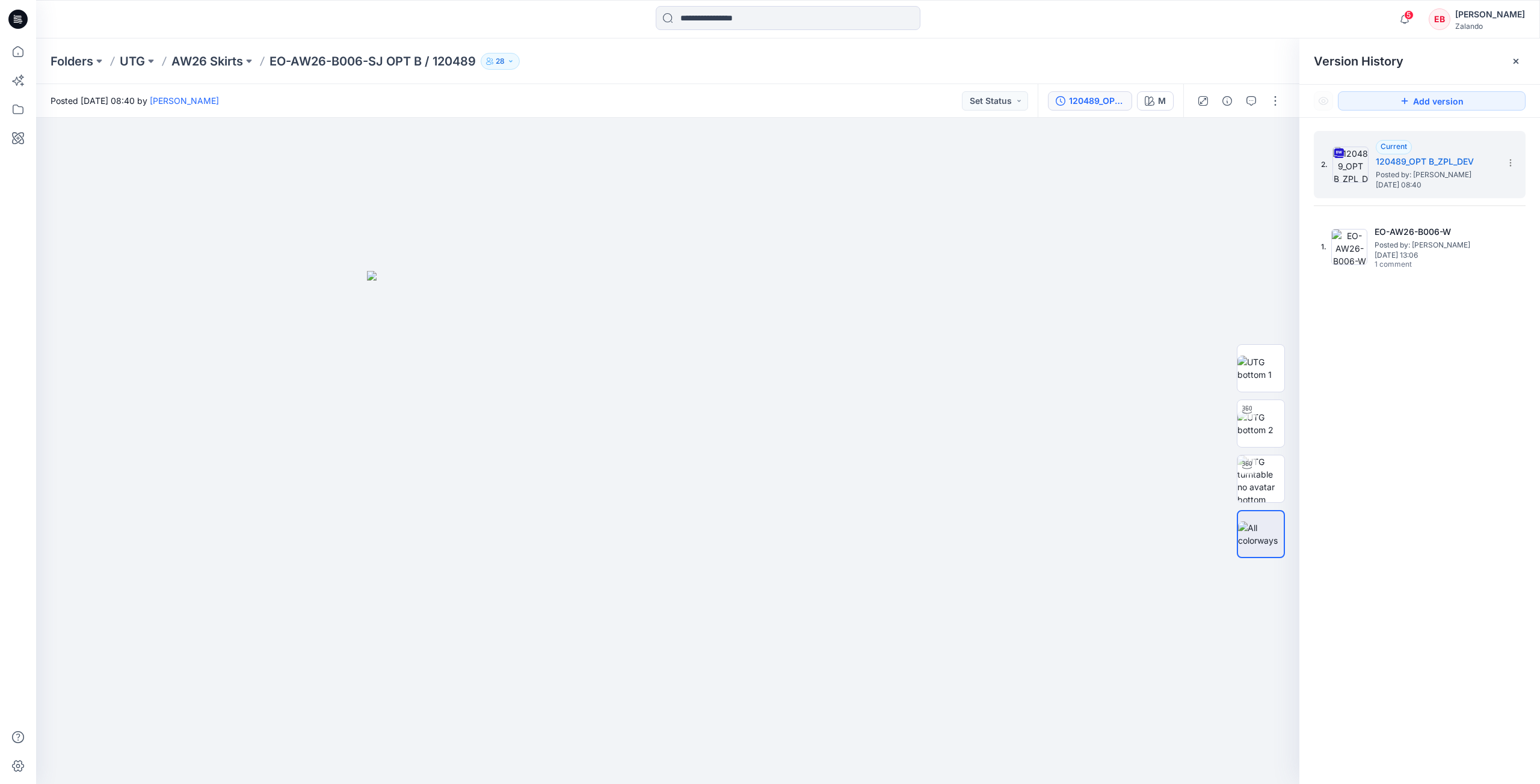
click at [740, 72] on div "Folders UTG AW26 Skirts EO-AW26-B006-SJ OPT B / 120489 28" at bounding box center [788, 61] width 1504 height 45
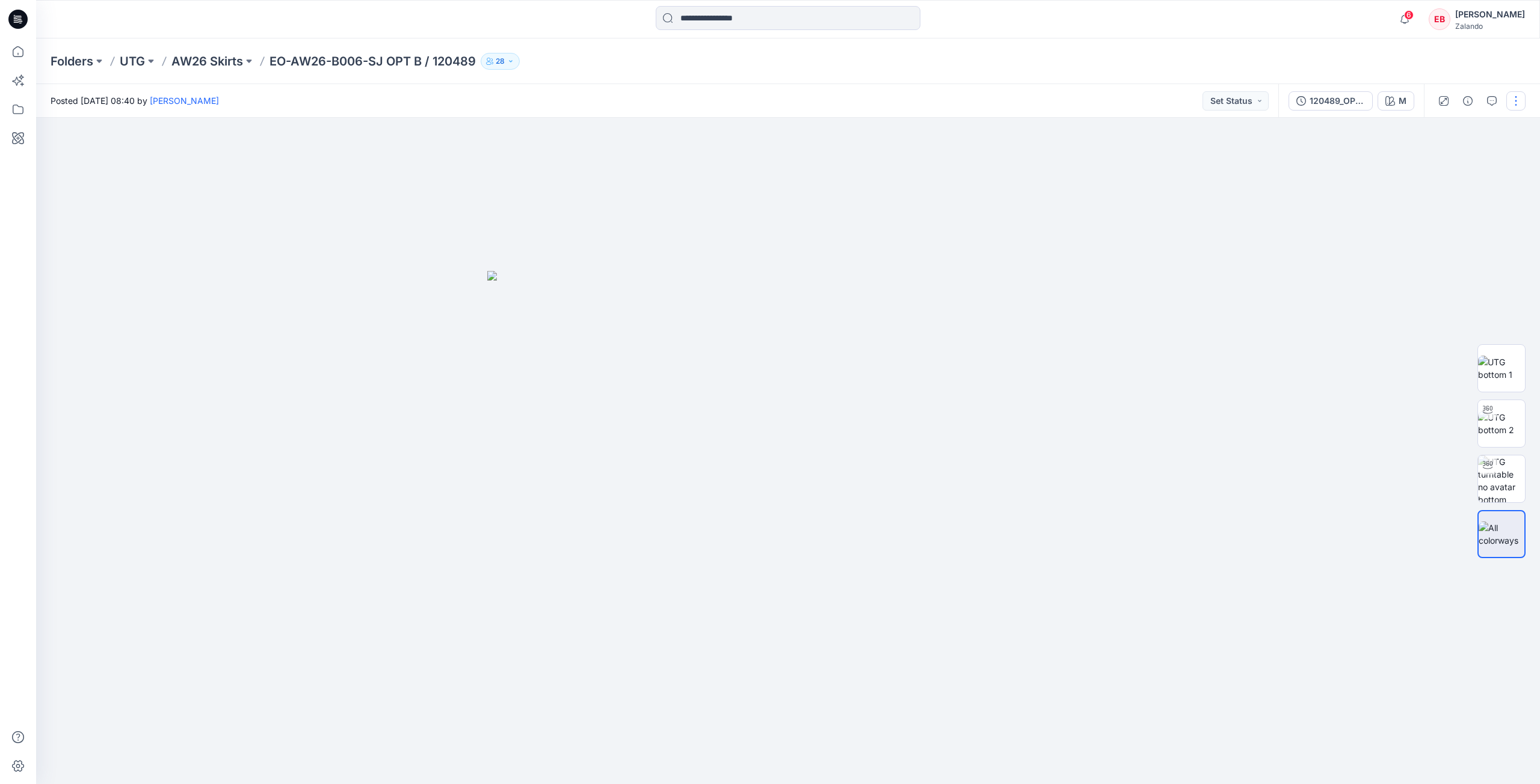
click at [1520, 100] on button "button" at bounding box center [1515, 100] width 19 height 19
click at [1456, 164] on button "Edit" at bounding box center [1465, 162] width 111 height 23
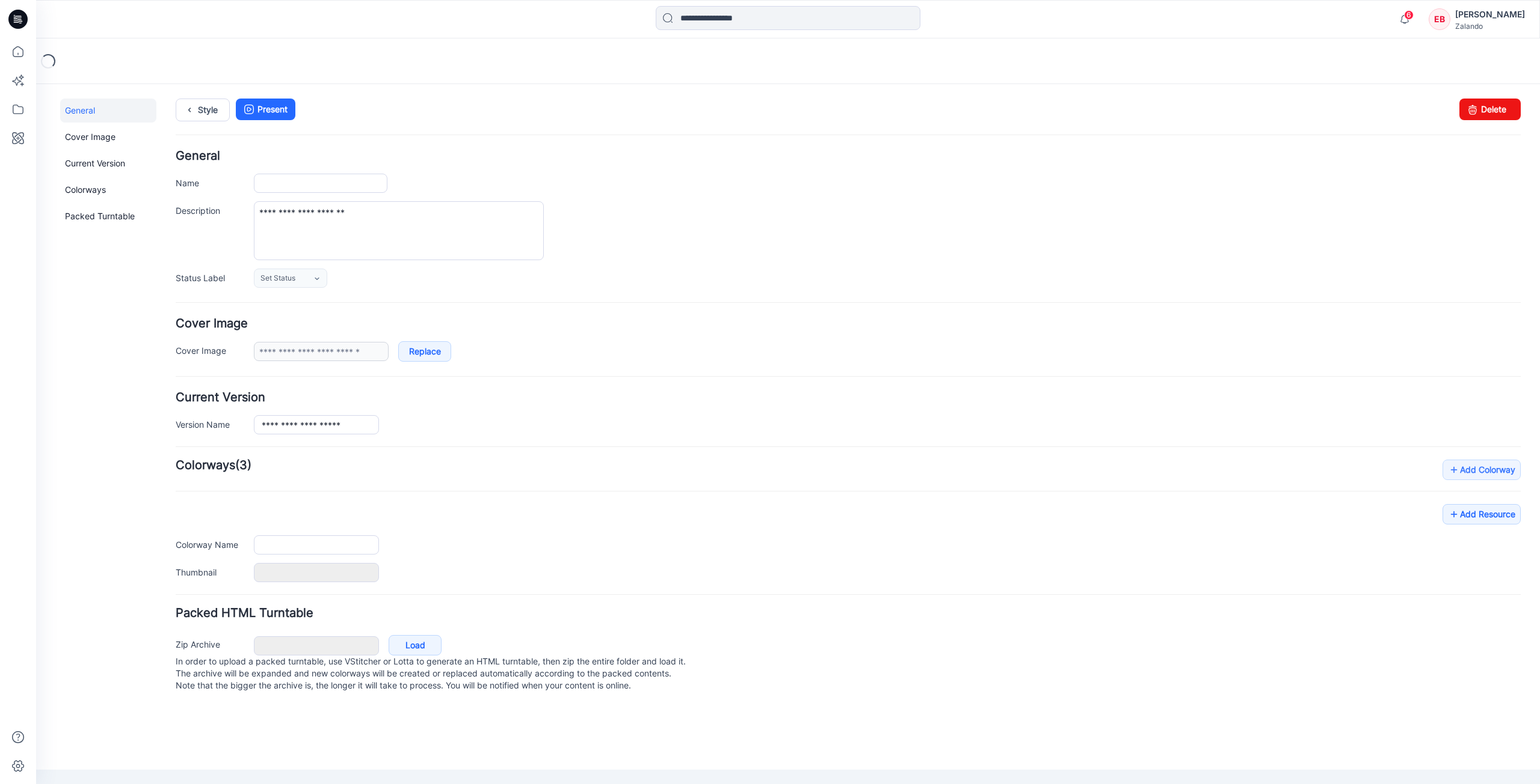
type input "**********"
type input "*"
type input "**********"
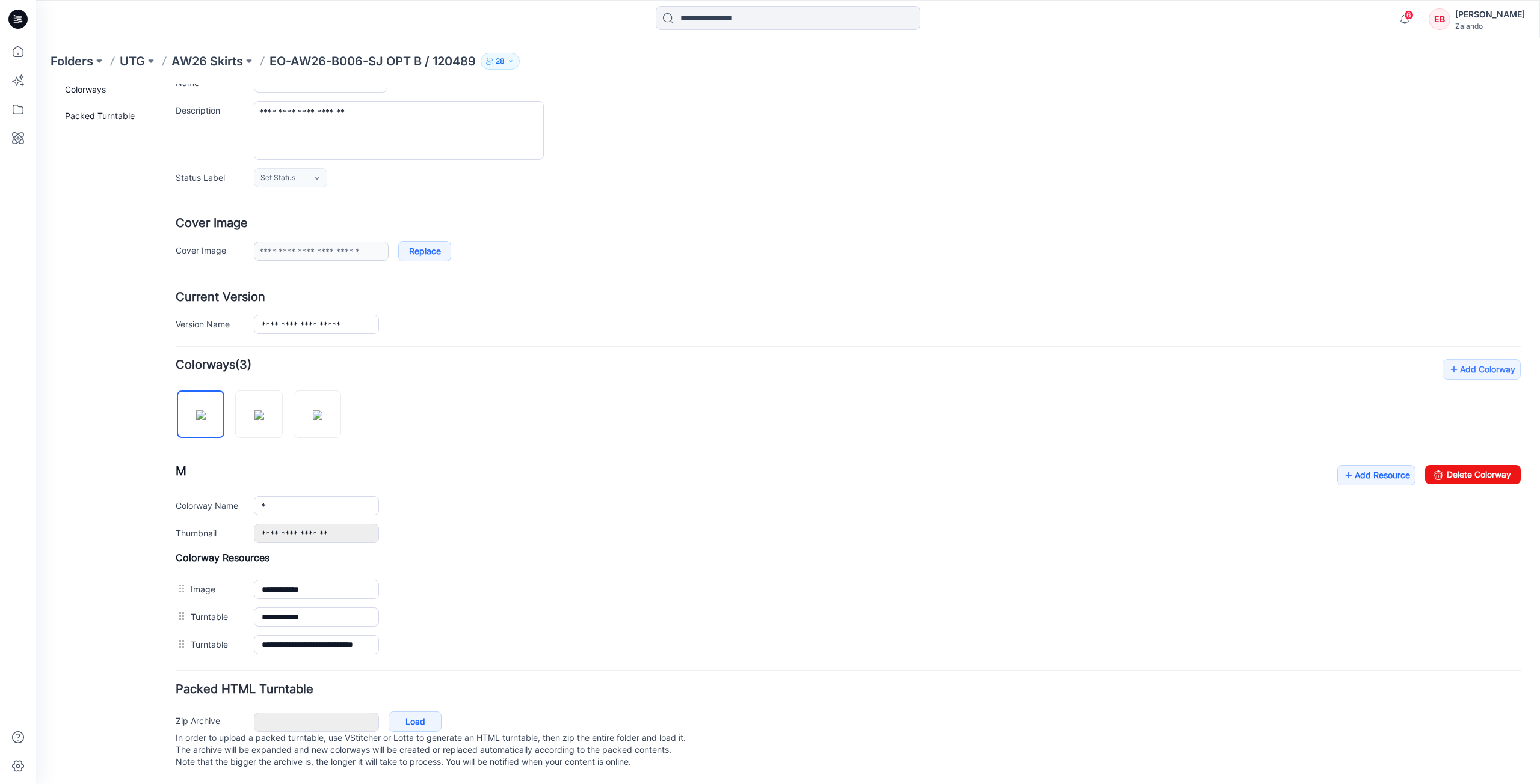
scroll to position [112, 0]
click at [1343, 466] on icon at bounding box center [1348, 475] width 12 height 19
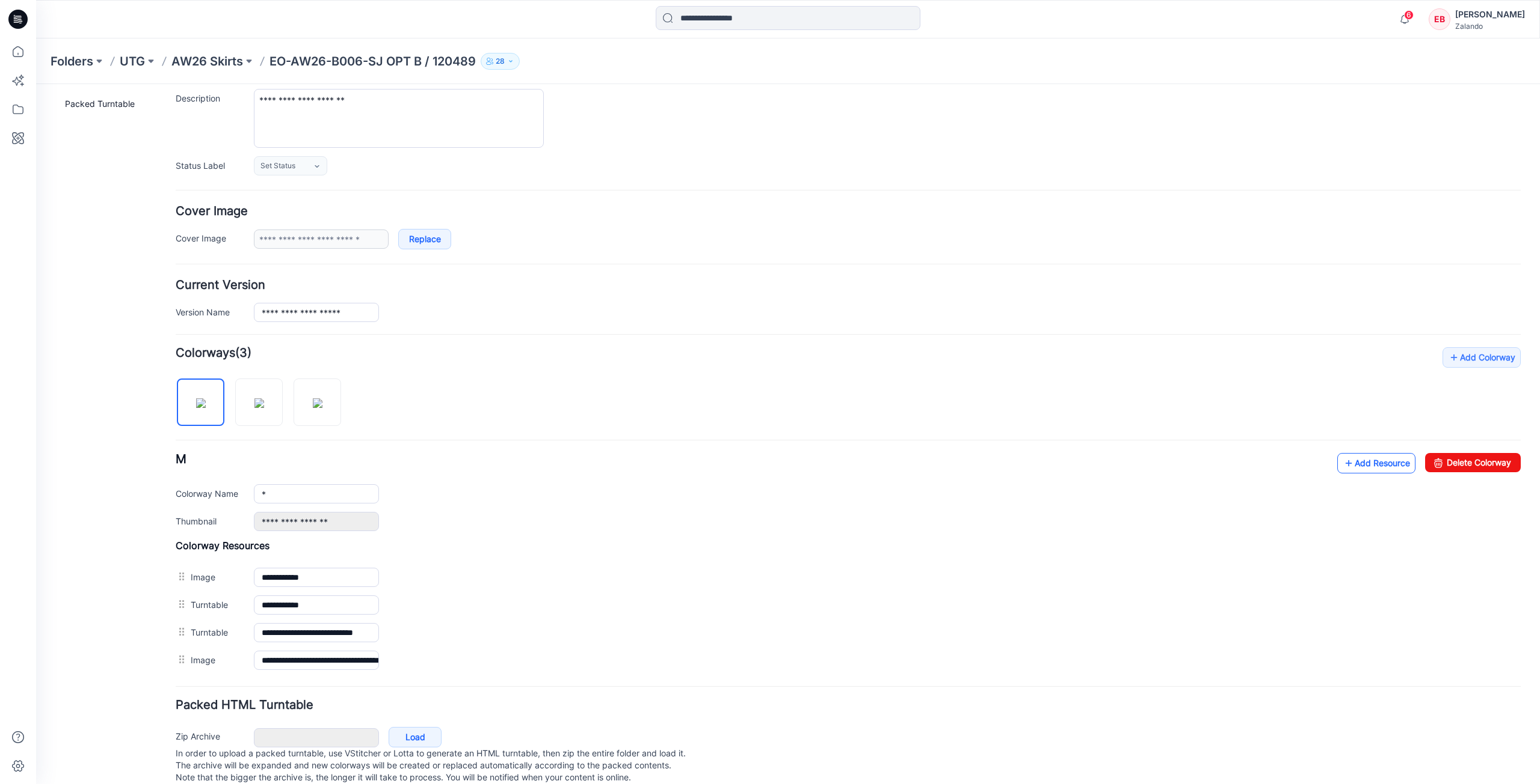
click at [1343, 464] on icon at bounding box center [1348, 463] width 12 height 19
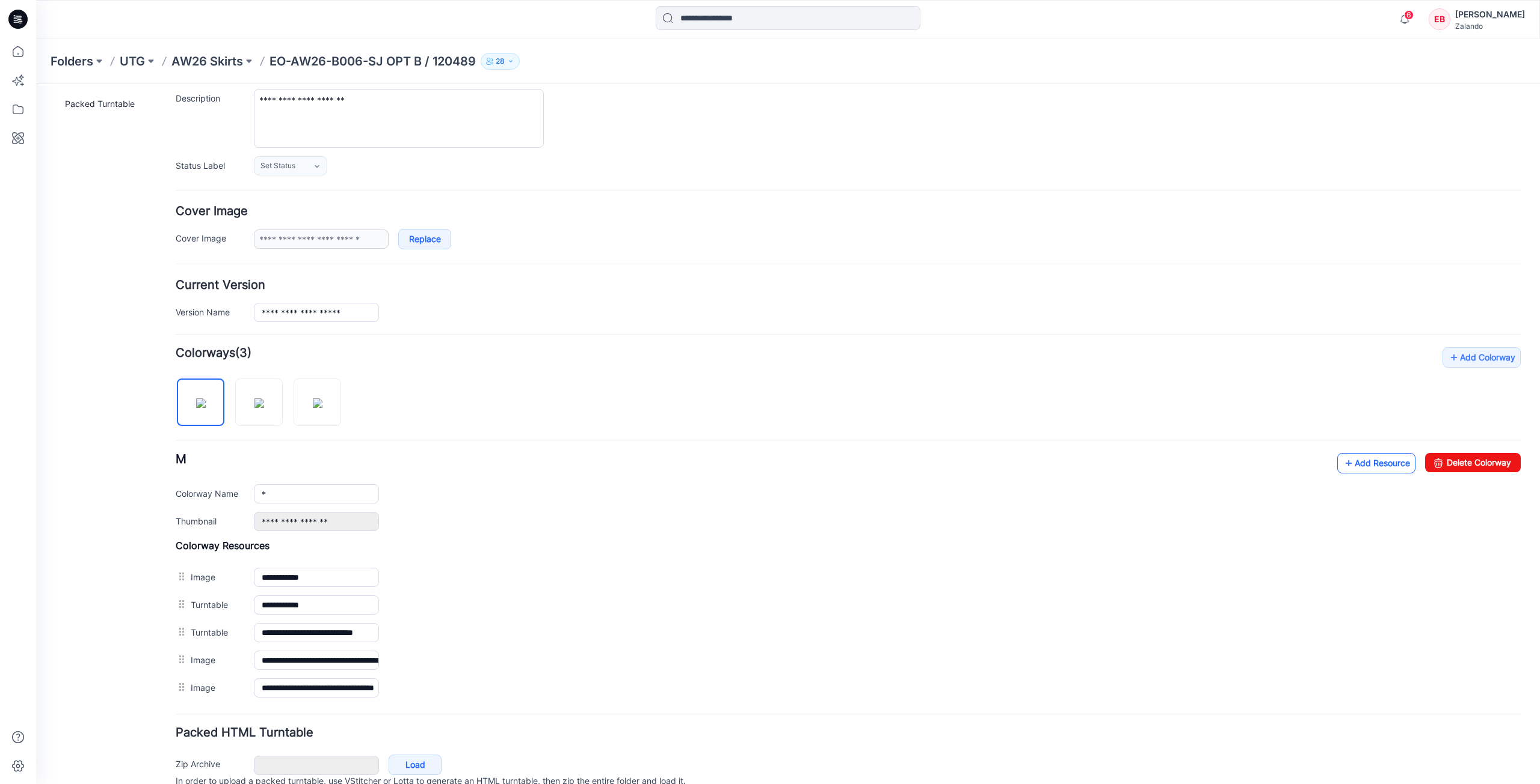
click at [1371, 468] on link "Add Resource" at bounding box center [1376, 464] width 78 height 21
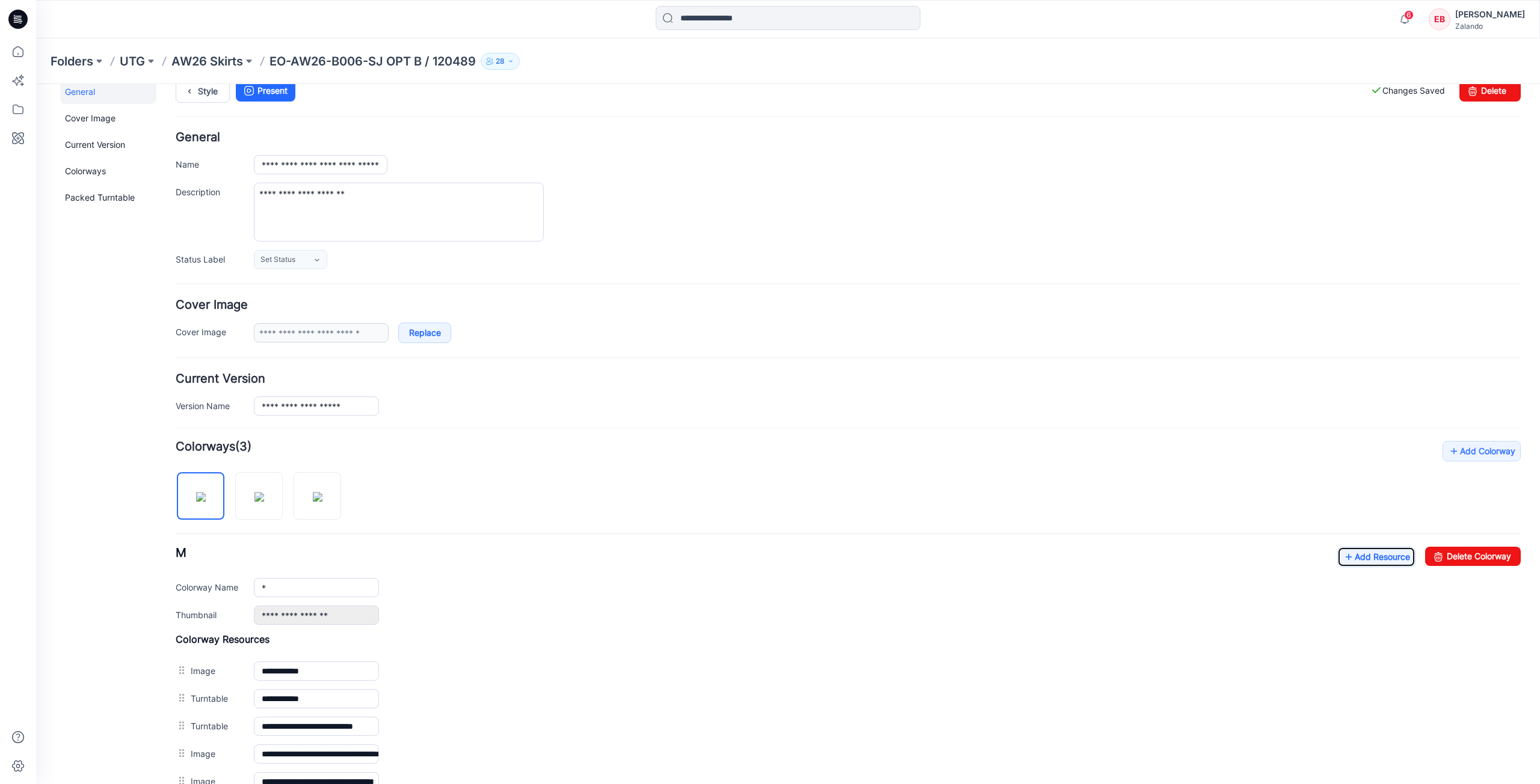
scroll to position [0, 0]
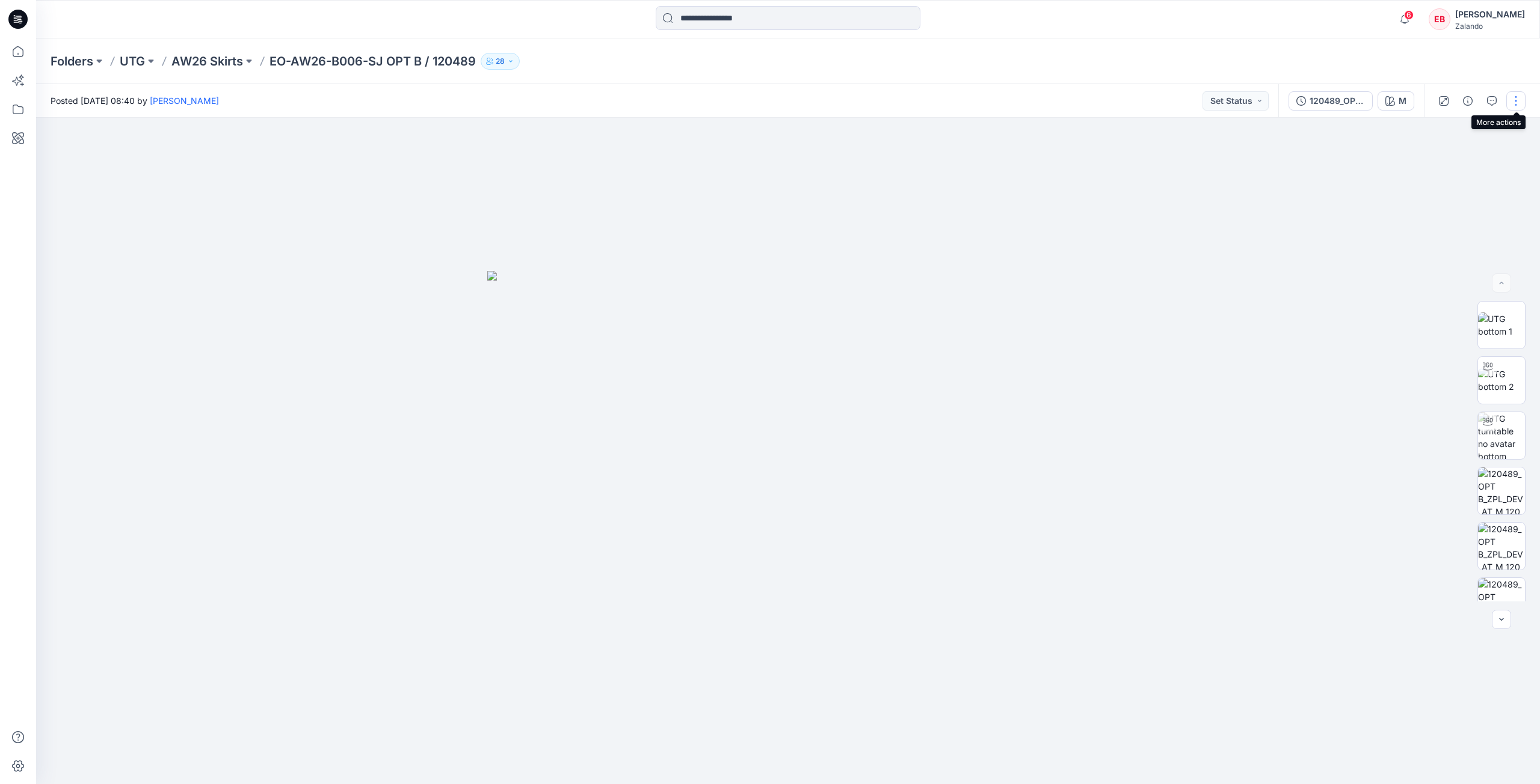
click at [1516, 100] on button "button" at bounding box center [1515, 100] width 19 height 19
click at [1144, 78] on div "Folders UTG AW26 Skirts EO-AW26-B006-SJ OPT B / 120489 28" at bounding box center [788, 61] width 1504 height 45
click at [1490, 96] on icon "button" at bounding box center [1491, 100] width 10 height 10
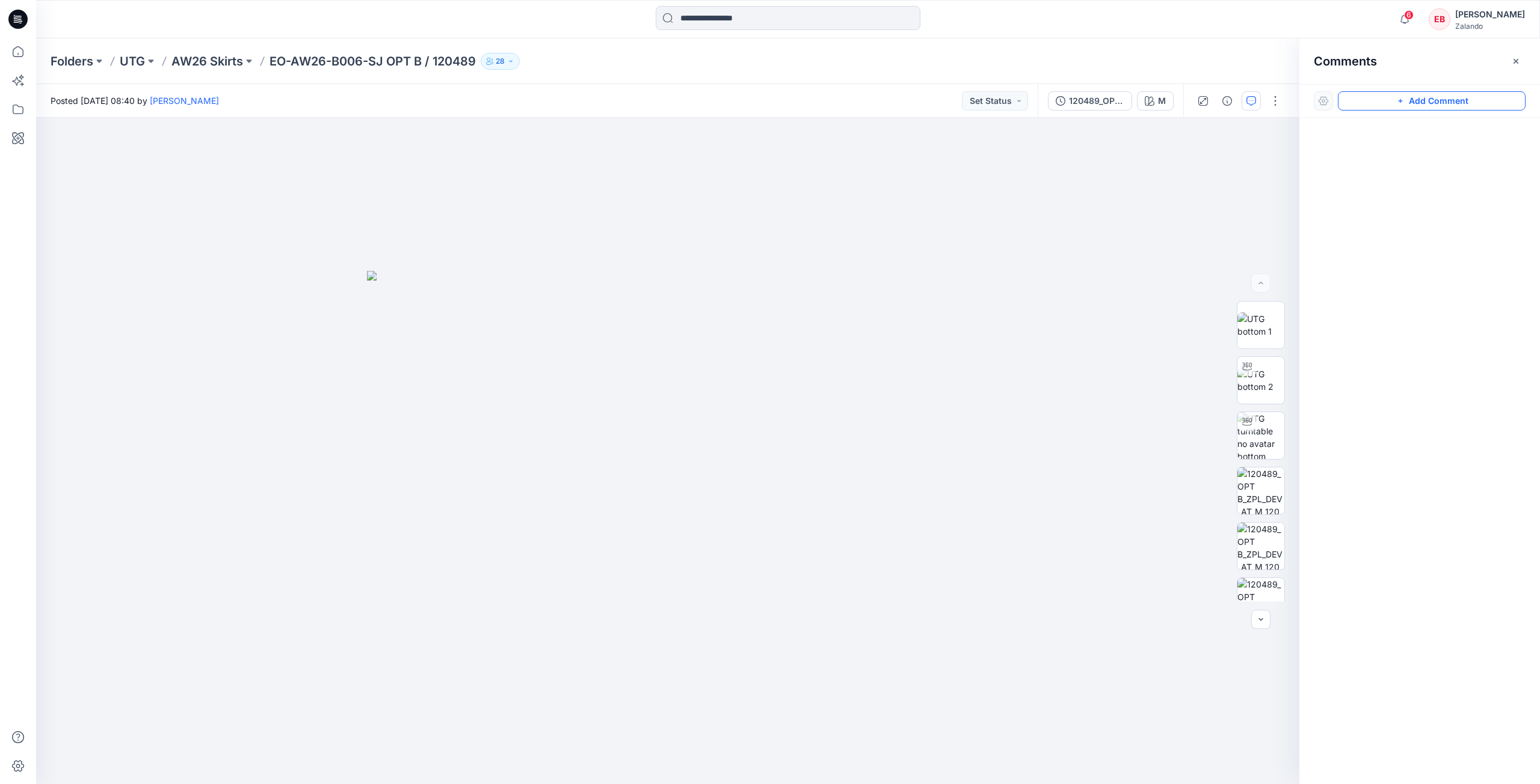
click at [1414, 104] on button "Add Comment" at bounding box center [1430, 100] width 188 height 19
click at [888, 215] on div "1" at bounding box center [668, 451] width 1263 height 666
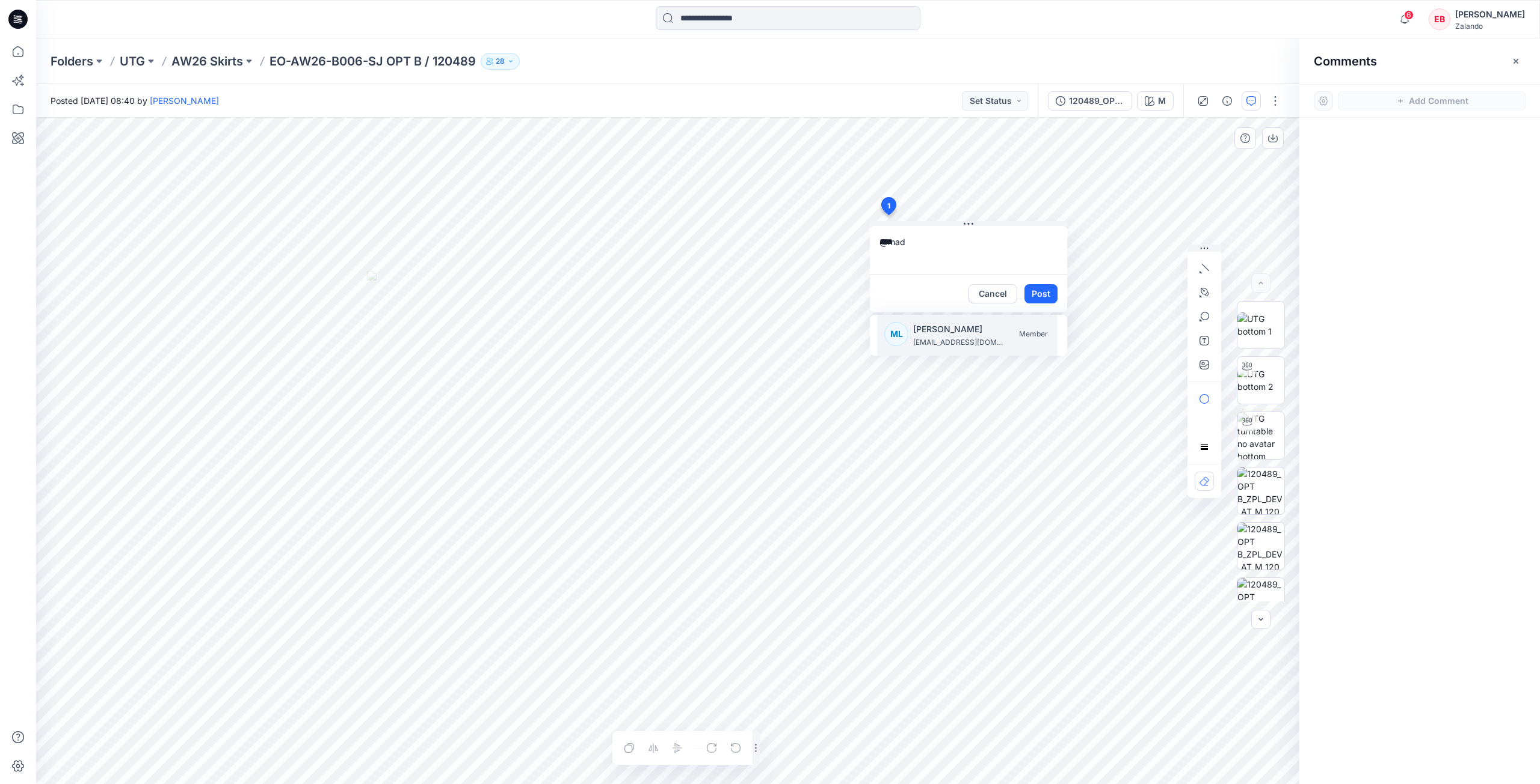
click at [927, 334] on p "[PERSON_NAME]" at bounding box center [958, 330] width 91 height 14
type textarea "**********"
click at [1043, 291] on button "Post" at bounding box center [1041, 293] width 34 height 19
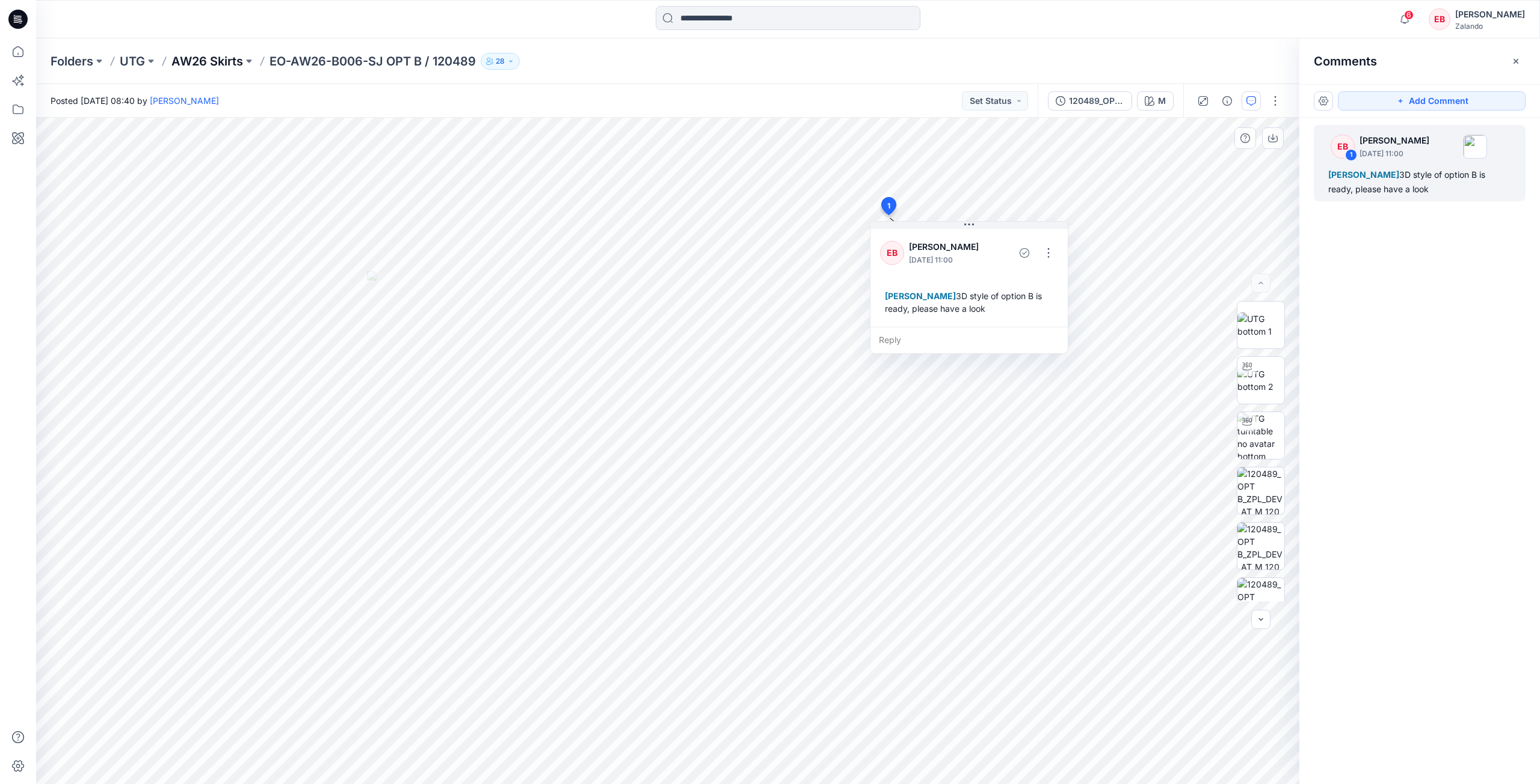
click at [198, 58] on p "AW26 Skirts" at bounding box center [207, 61] width 72 height 17
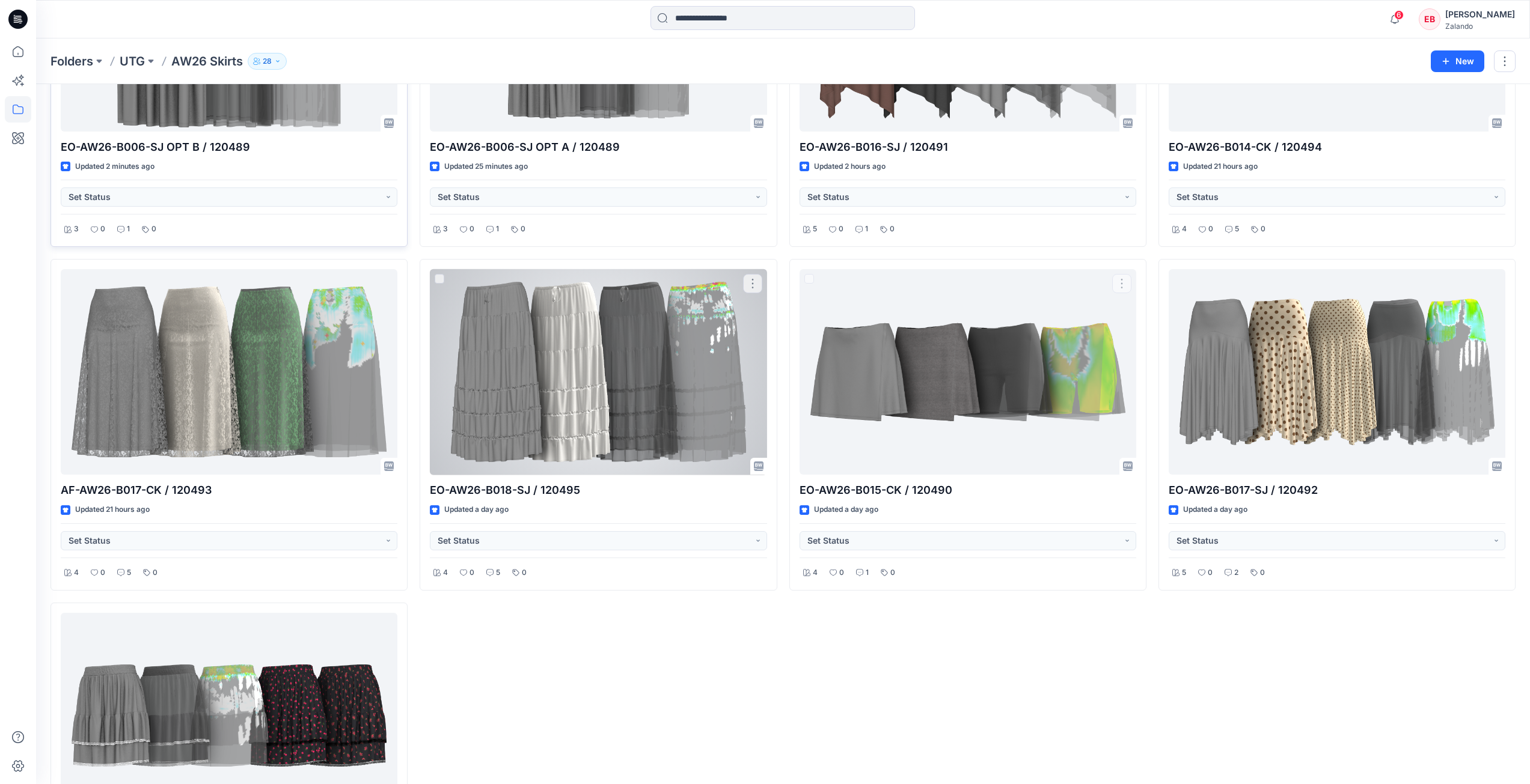
scroll to position [203, 0]
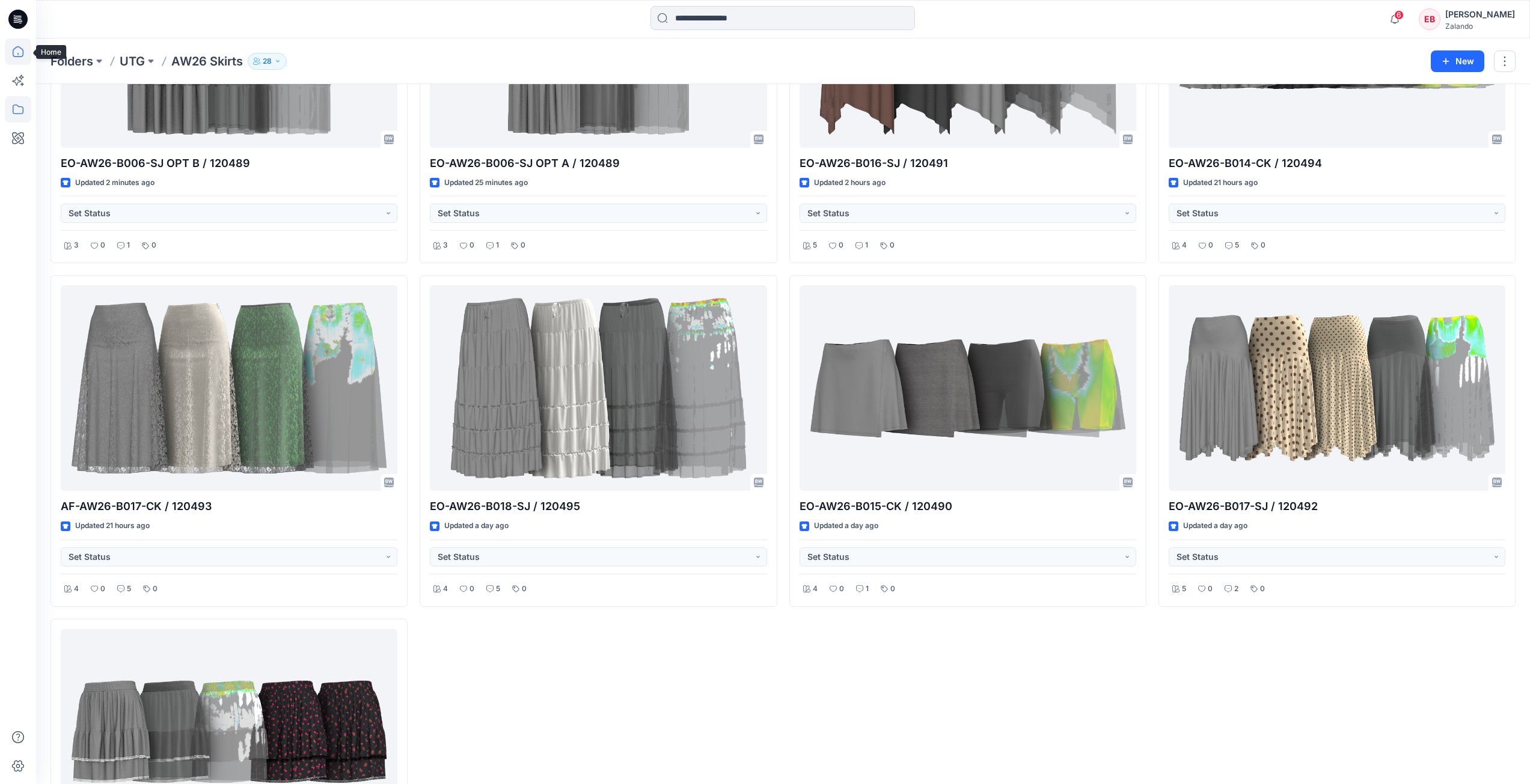
click at [24, 53] on icon at bounding box center [18, 52] width 11 height 11
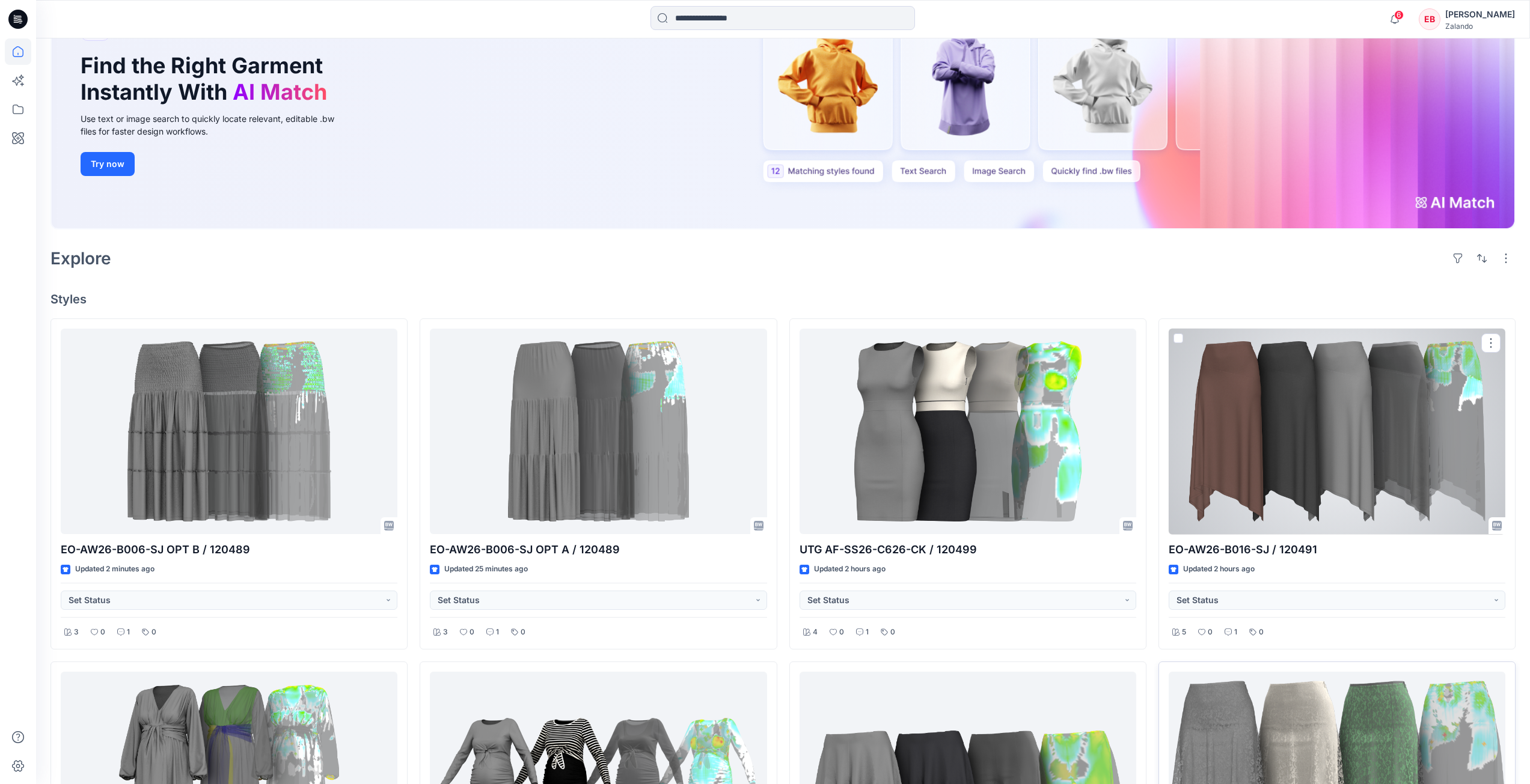
scroll to position [180, 0]
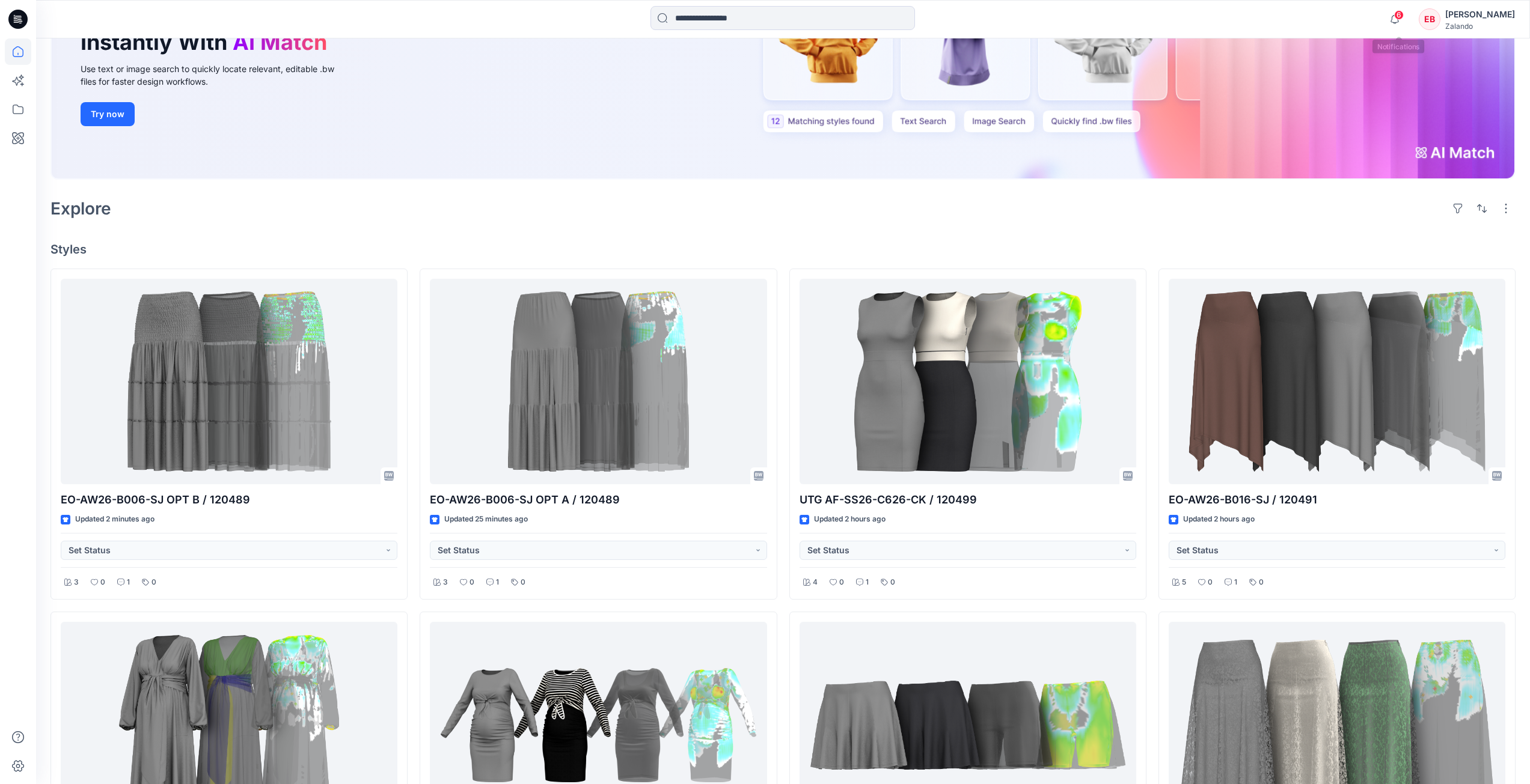
click at [1401, 16] on span "6" at bounding box center [1399, 14] width 10 height 10
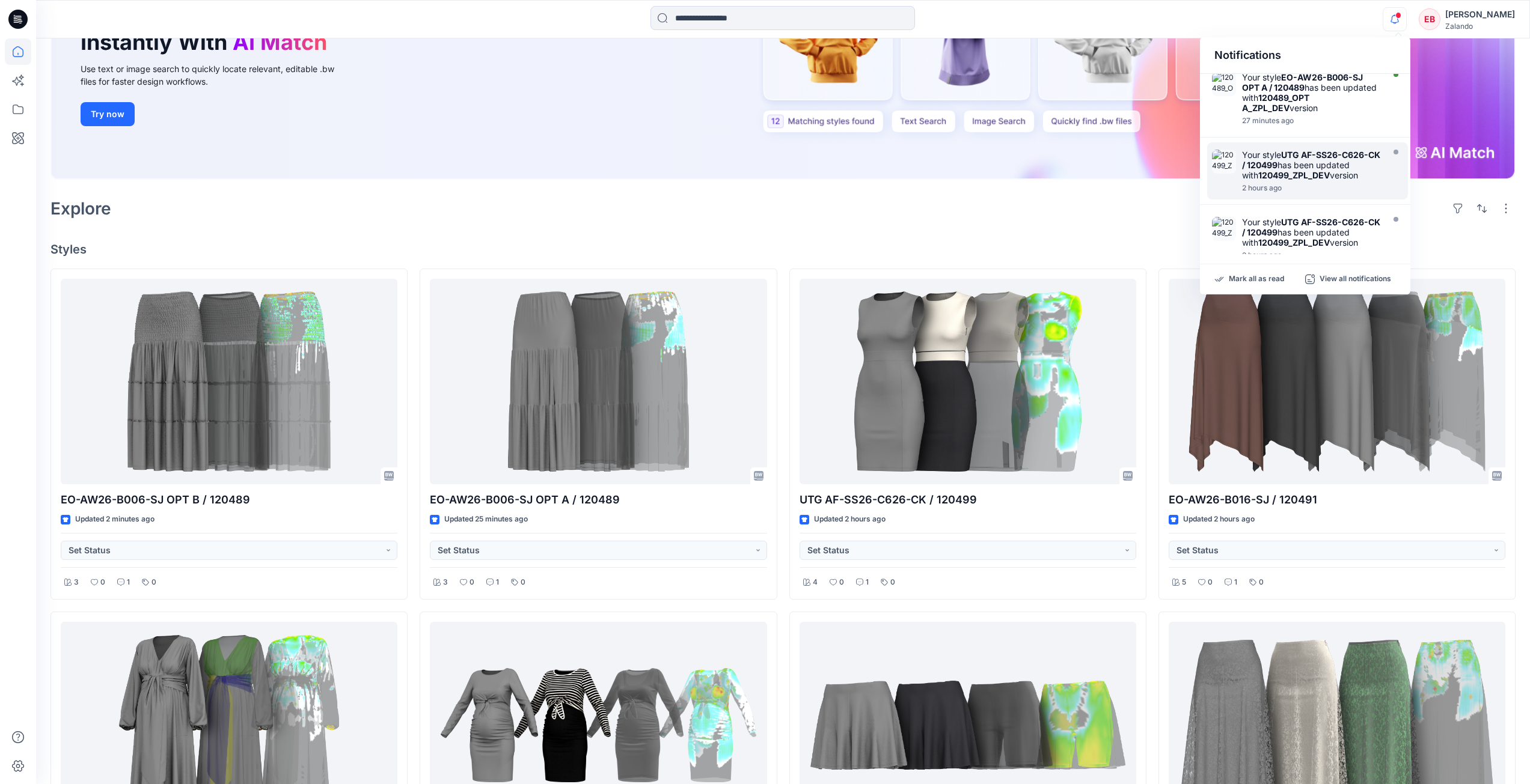
scroll to position [241, 0]
click at [1365, 126] on div "27 minutes ago" at bounding box center [1311, 121] width 139 height 8
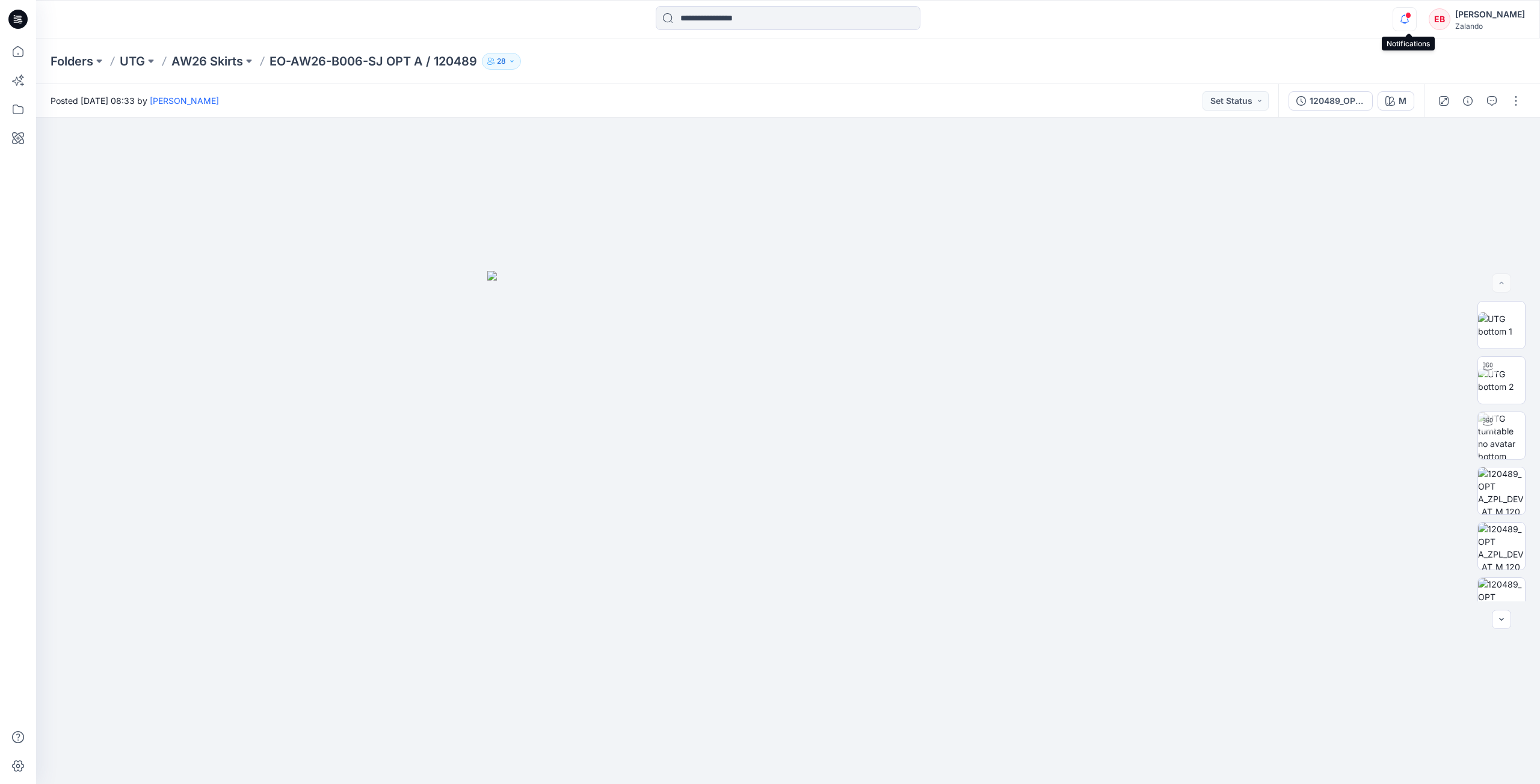
click at [1403, 23] on icon "button" at bounding box center [1404, 19] width 23 height 24
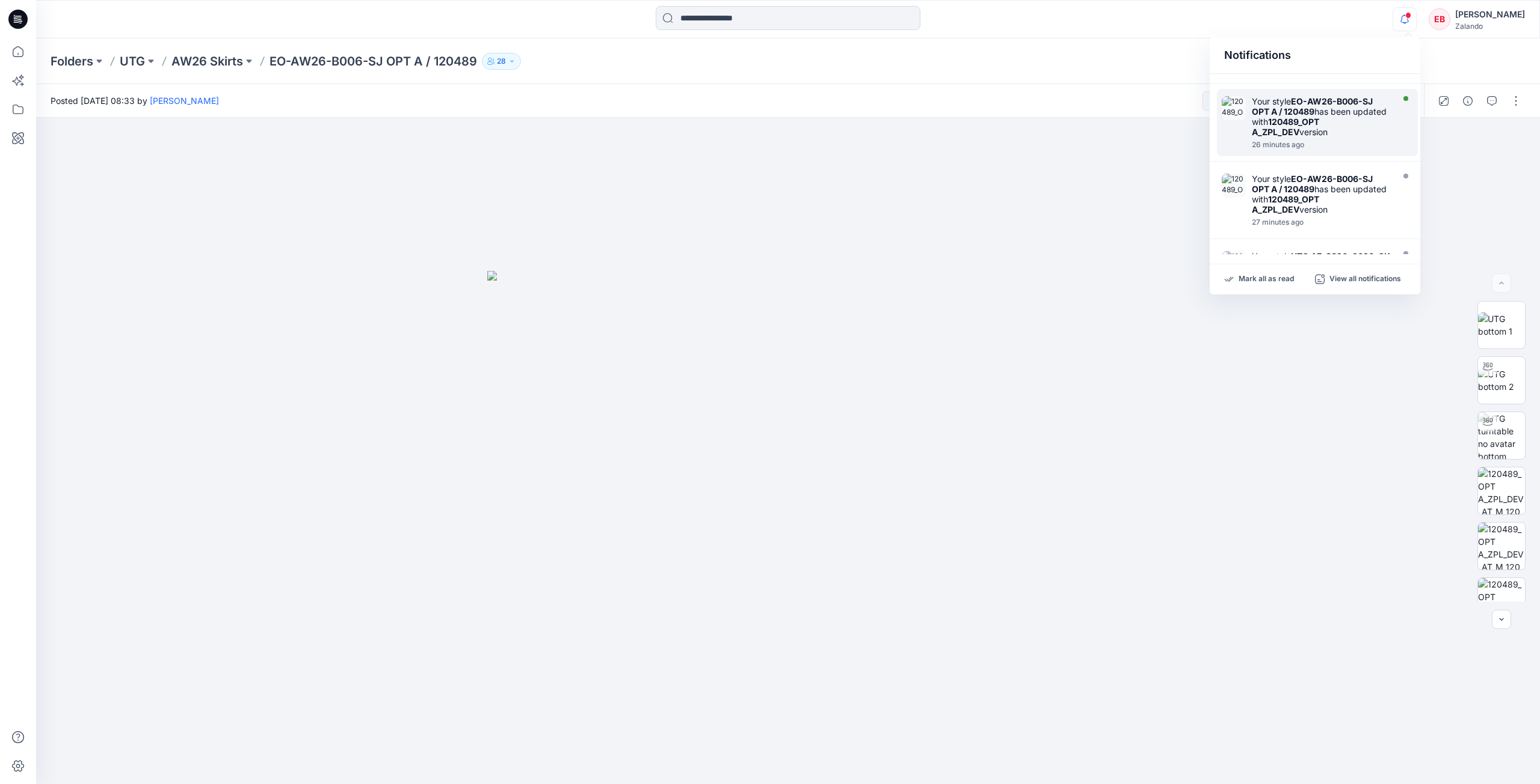
scroll to position [120, 0]
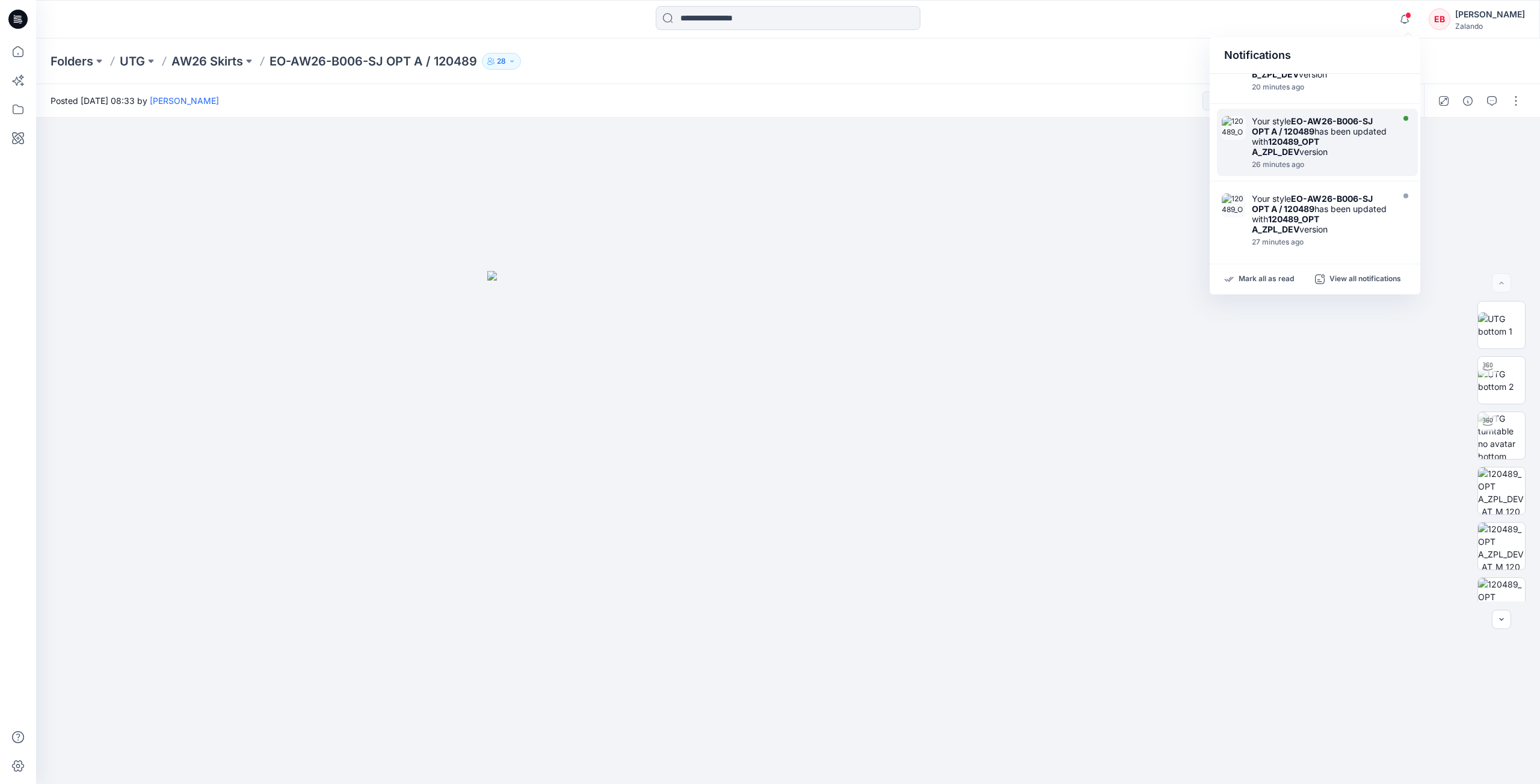
click at [1319, 157] on strong "120489_OPT A_ZPL_DEV" at bounding box center [1285, 147] width 67 height 21
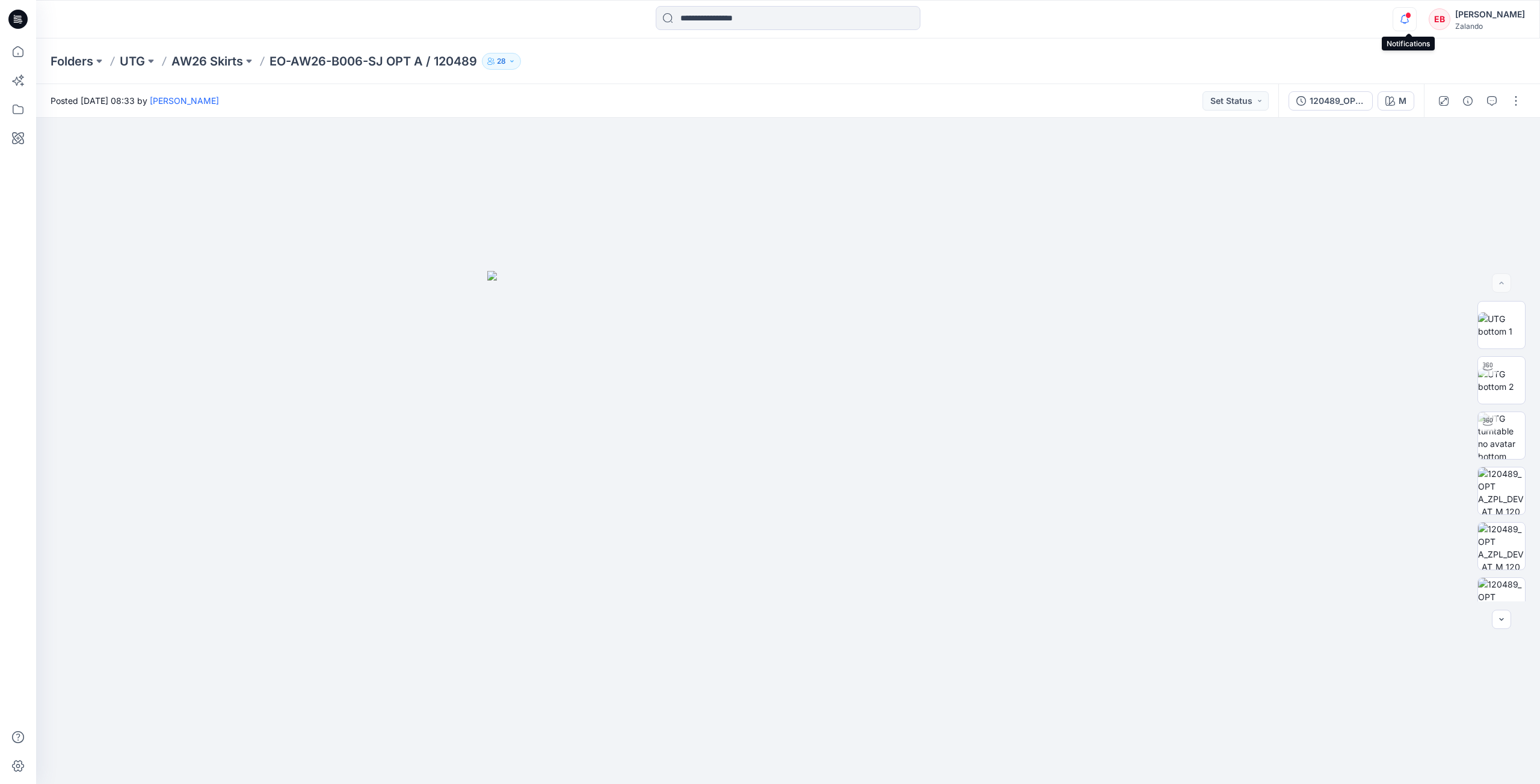
click at [1401, 17] on icon "button" at bounding box center [1404, 19] width 23 height 24
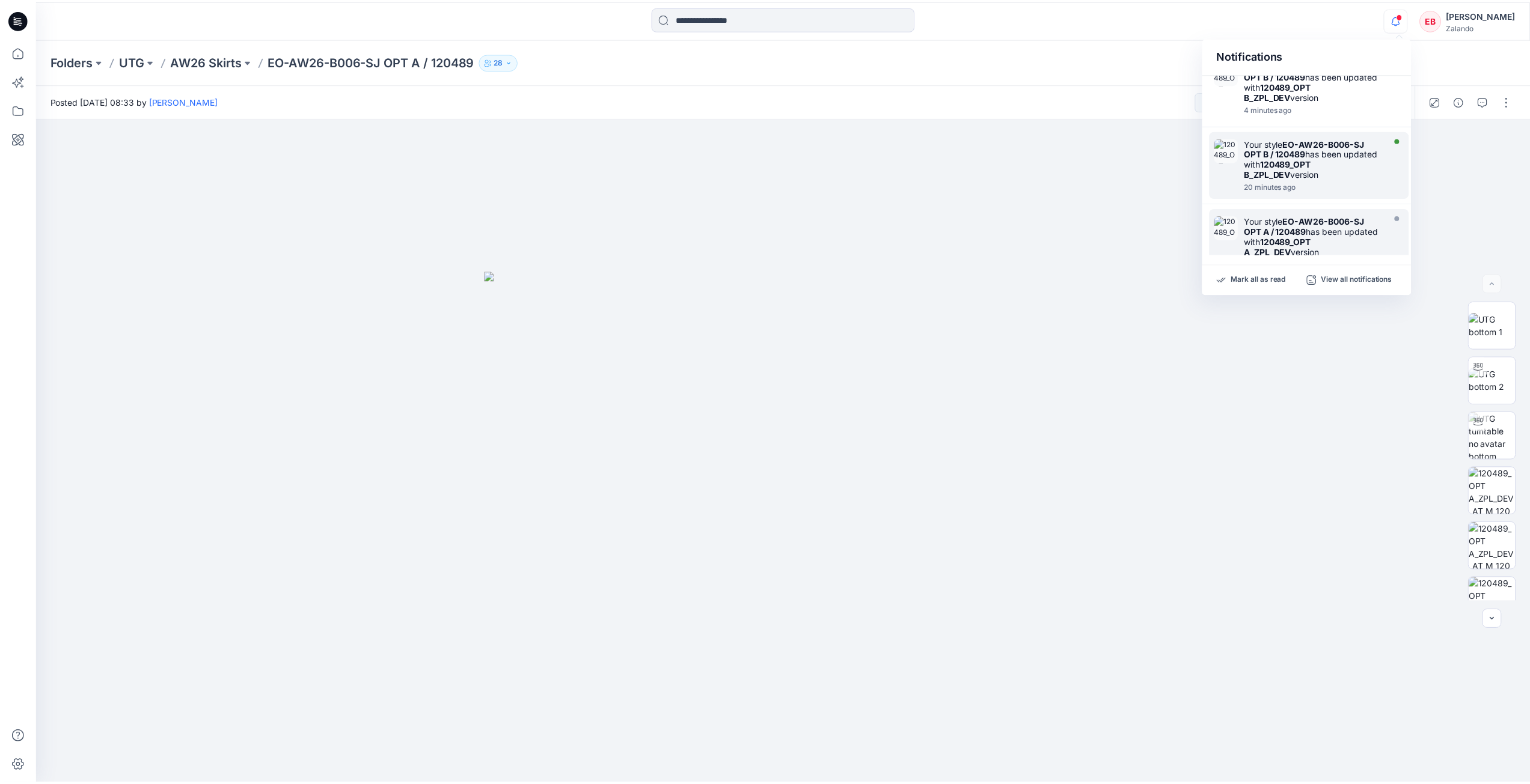
scroll to position [0, 0]
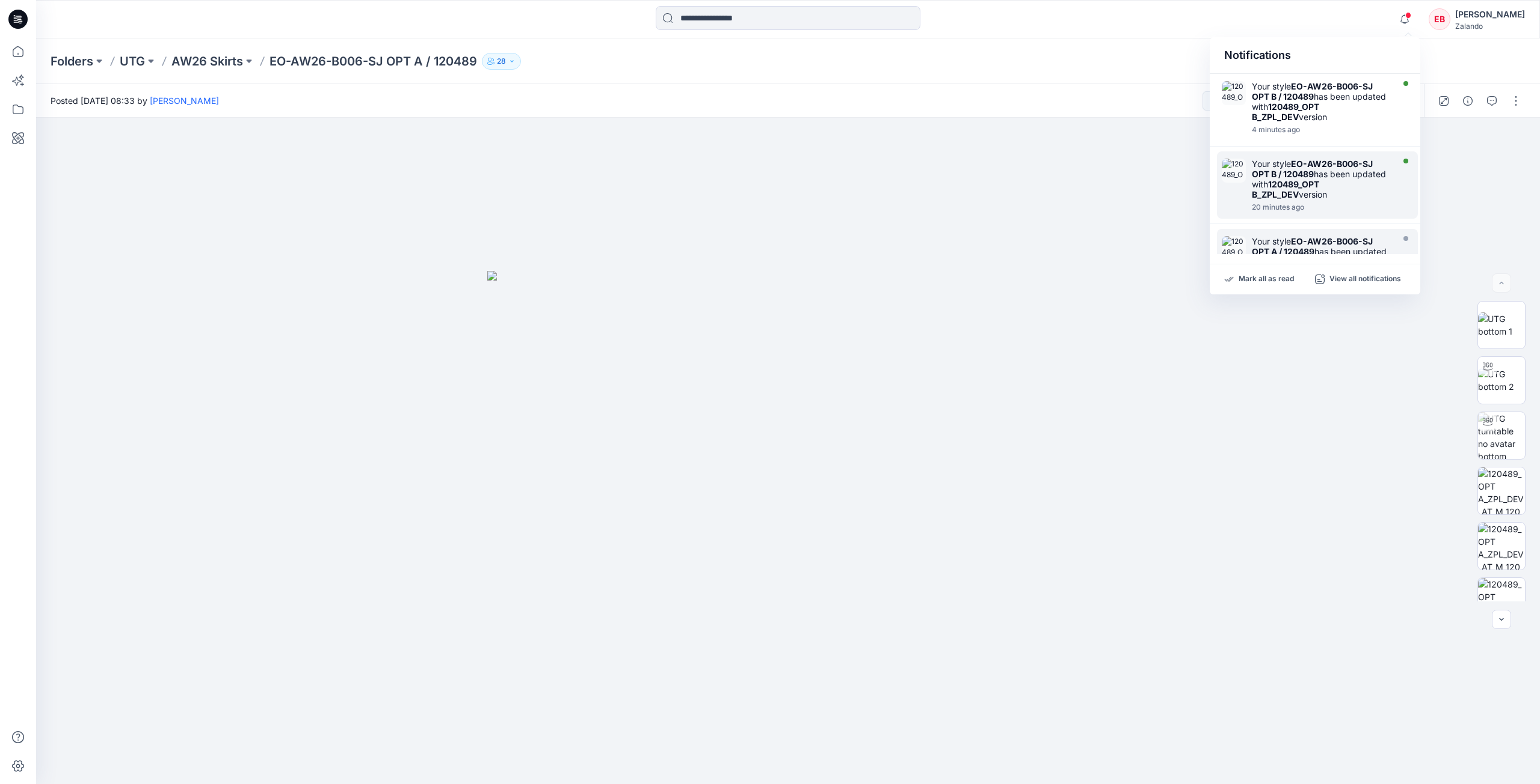
click at [1381, 194] on div "Your style EO-AW26-B006-SJ OPT B / 120489 has been updated with 120489_OPT B_ZP…" at bounding box center [1321, 178] width 139 height 41
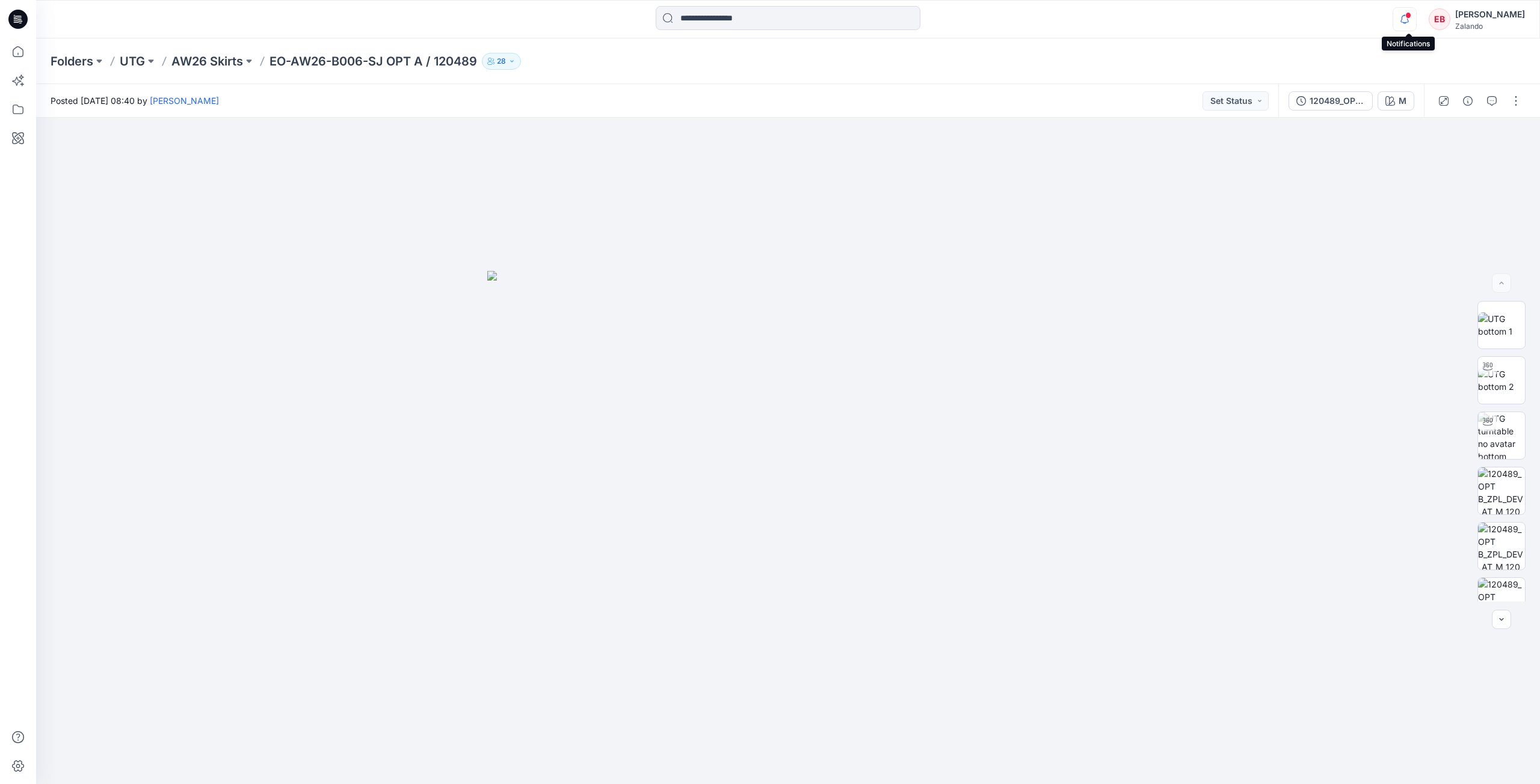
click at [1406, 23] on icon "button" at bounding box center [1404, 19] width 8 height 8
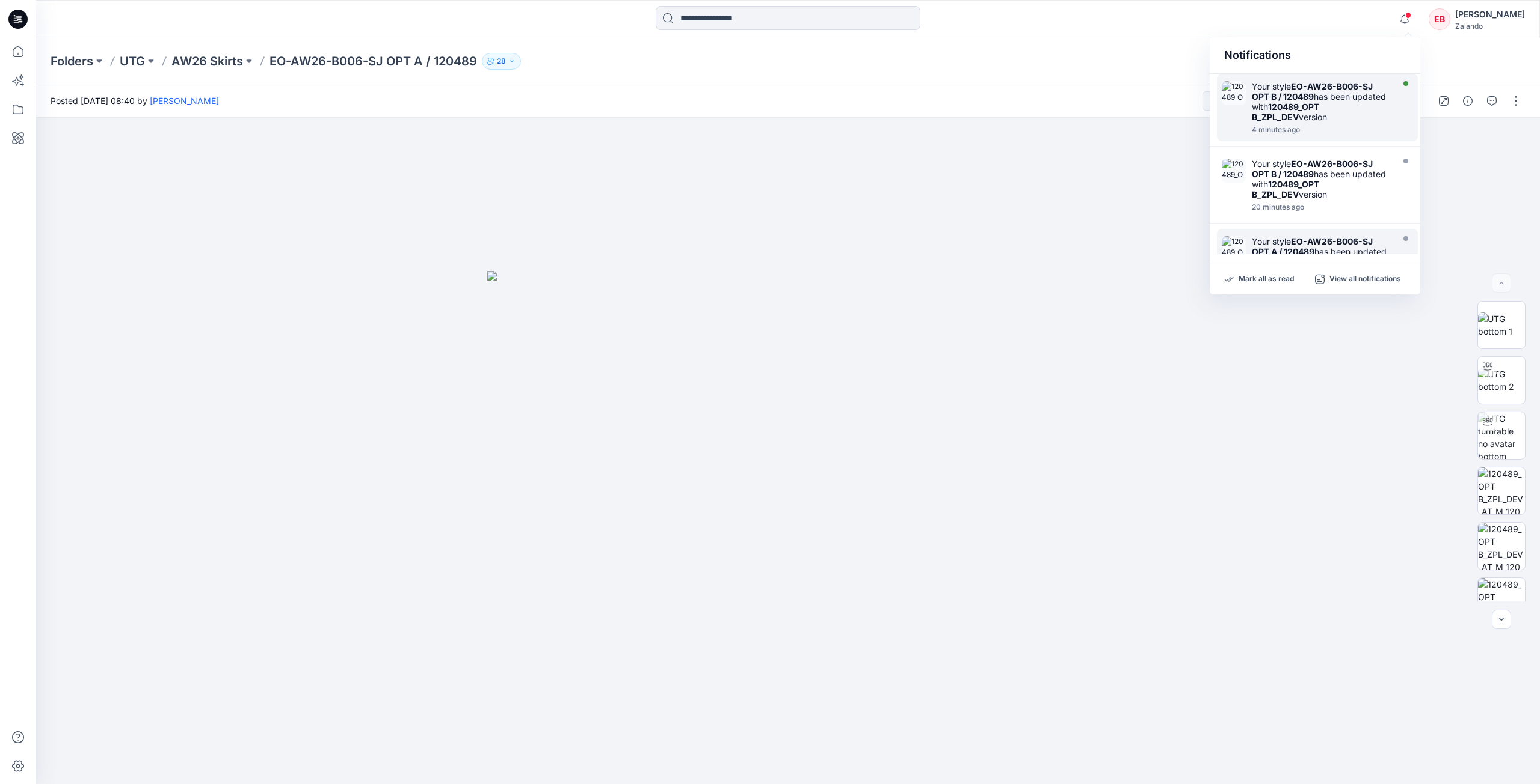
click at [1396, 134] on div at bounding box center [1404, 108] width 17 height 53
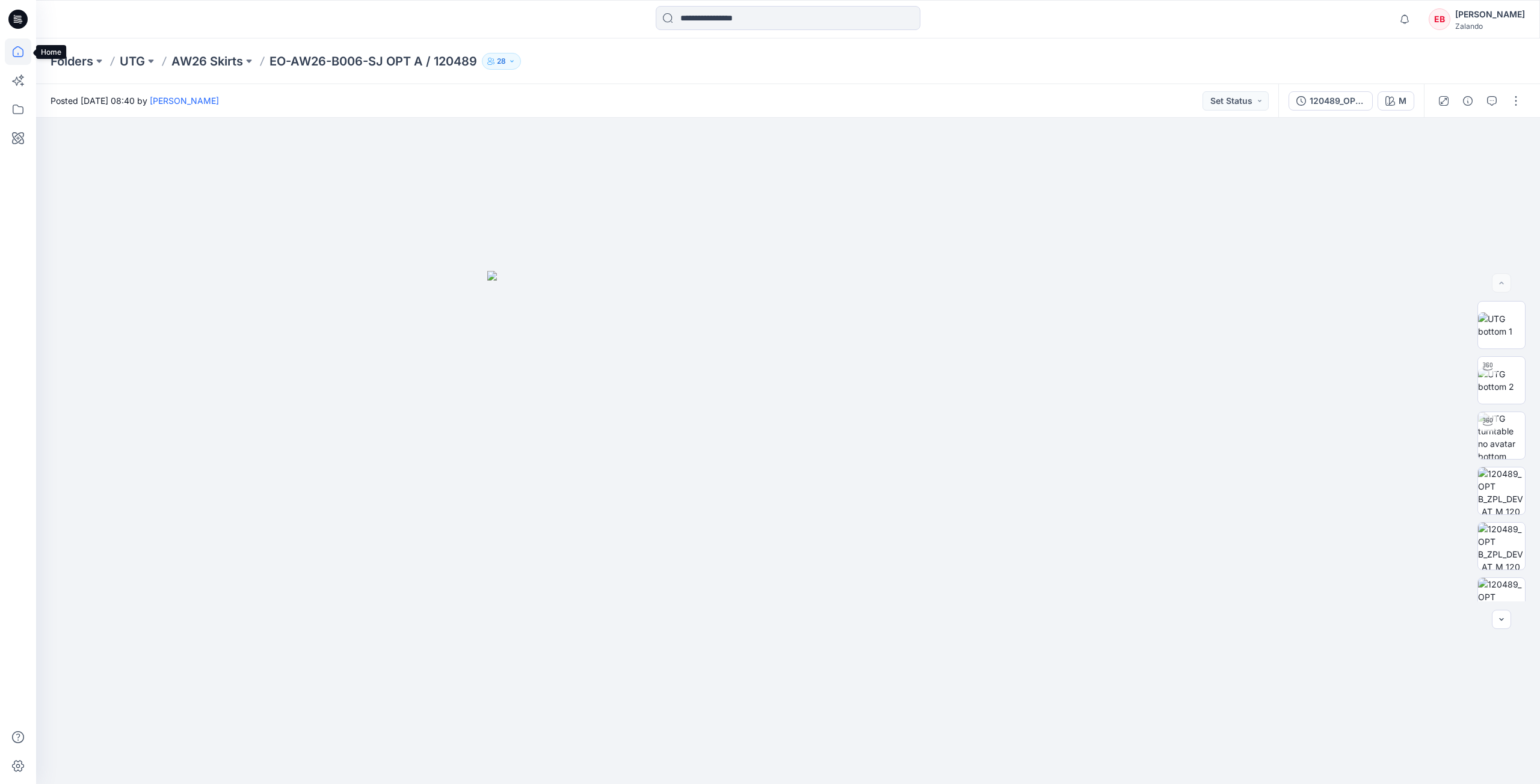
click at [24, 51] on icon at bounding box center [17, 51] width 26 height 26
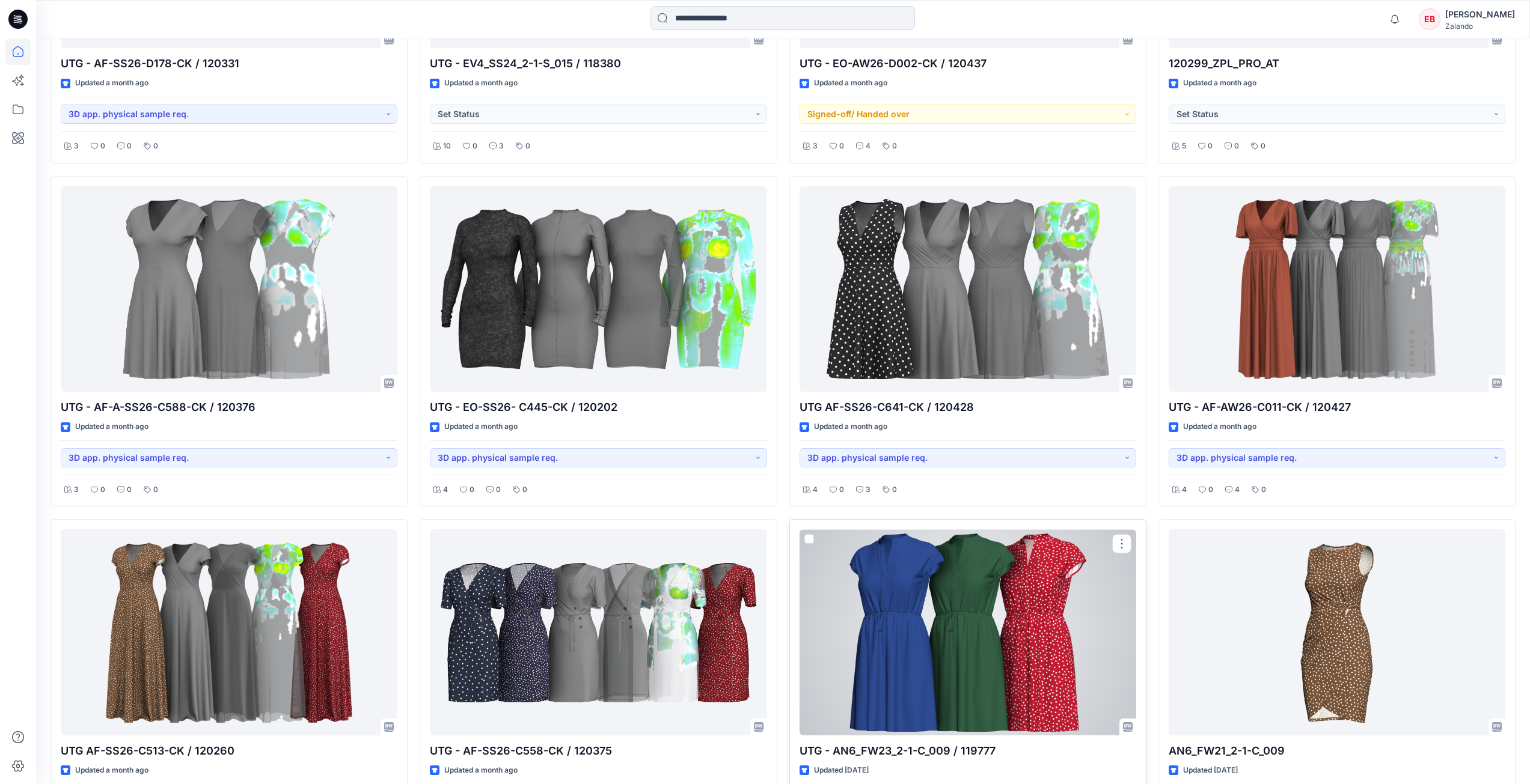
scroll to position [5105, 0]
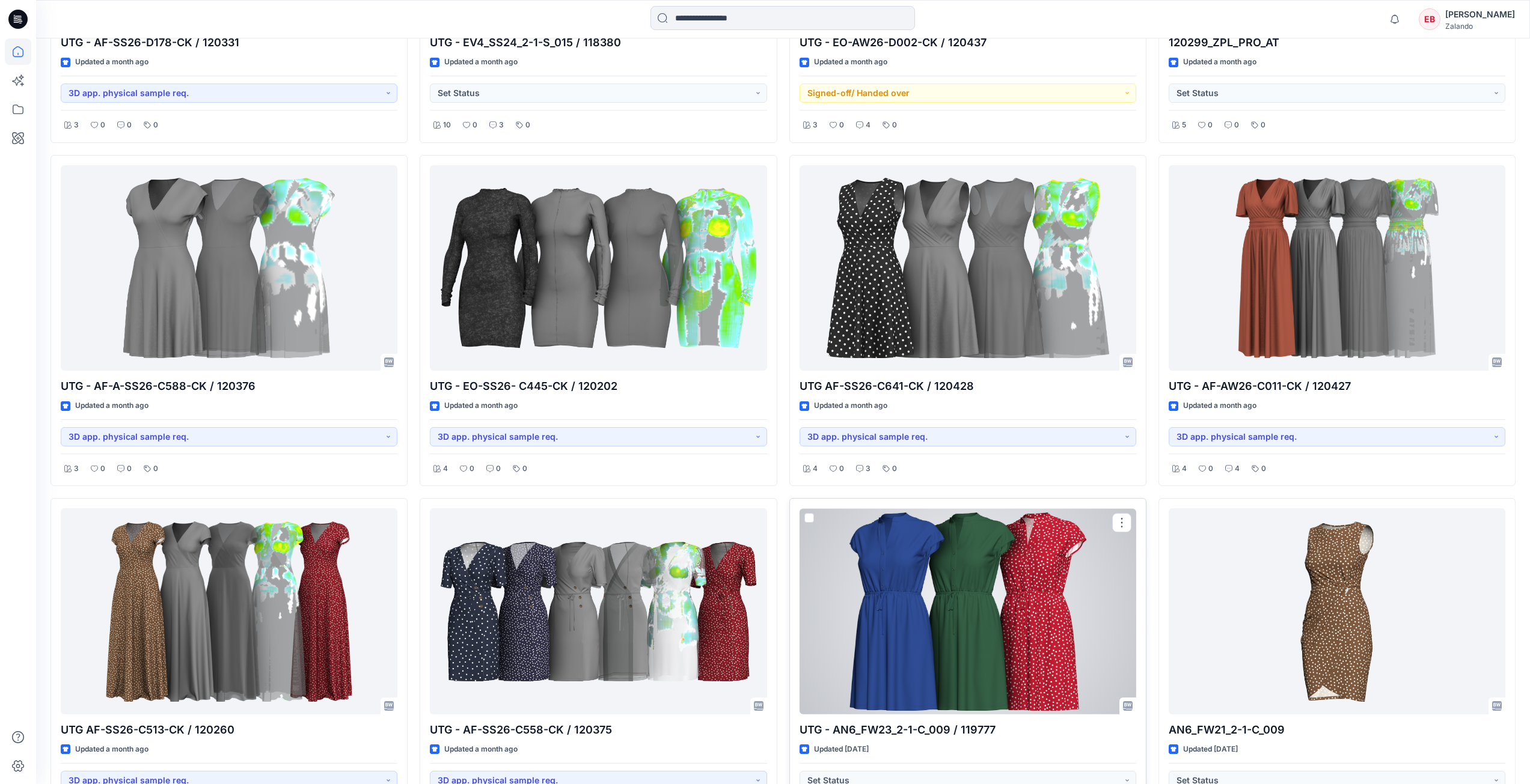
click at [964, 600] on div at bounding box center [968, 612] width 337 height 206
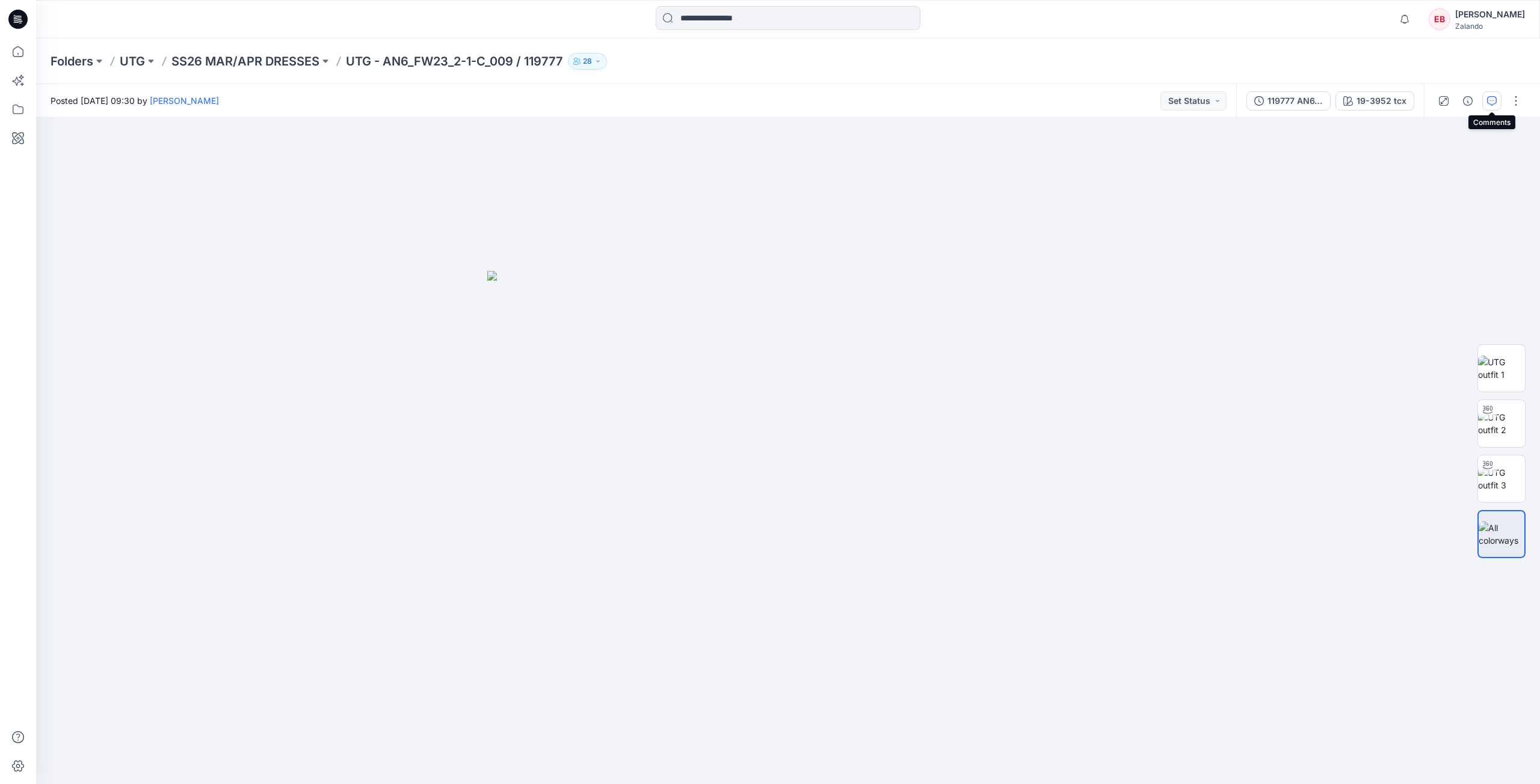
click at [1484, 100] on button "button" at bounding box center [1491, 100] width 19 height 19
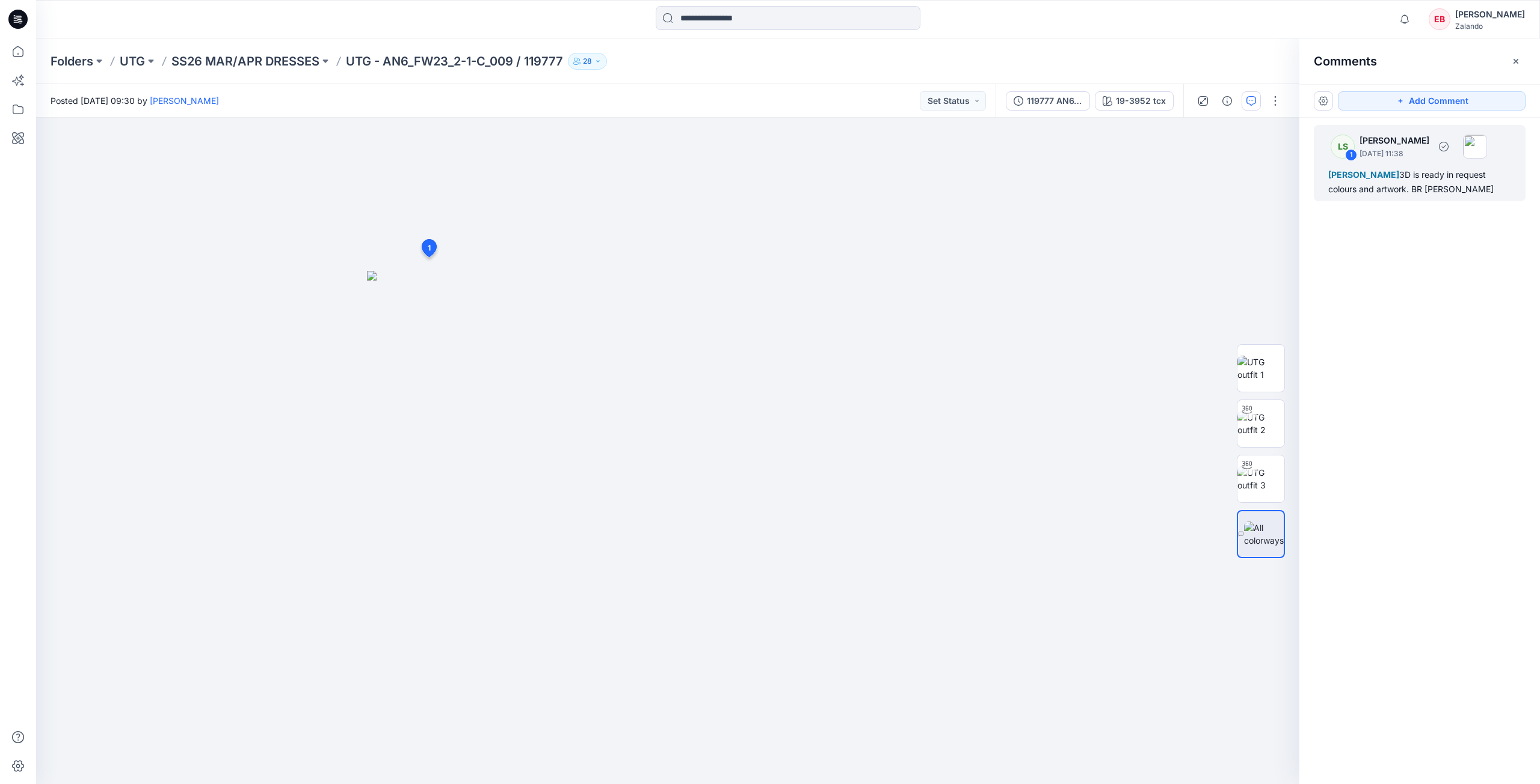
click at [1379, 194] on div "Tania Baumeister-Hanff 3D is ready in request colours and artwork. BR Lise" at bounding box center [1420, 182] width 183 height 29
click at [1131, 105] on div "19-3952 tcx" at bounding box center [1141, 100] width 50 height 14
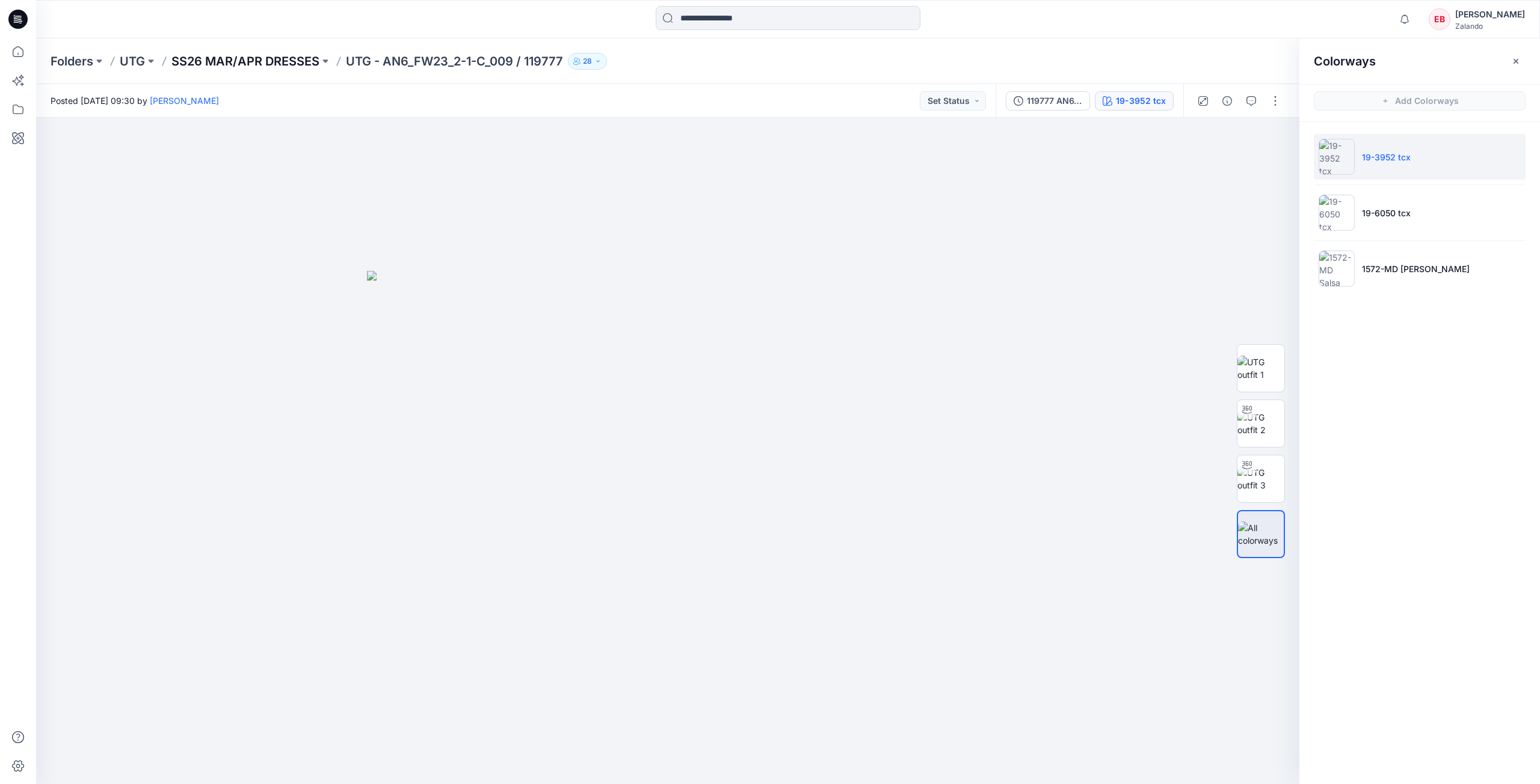
click at [272, 57] on p "SS26 MAR/APR DRESSES" at bounding box center [245, 61] width 148 height 17
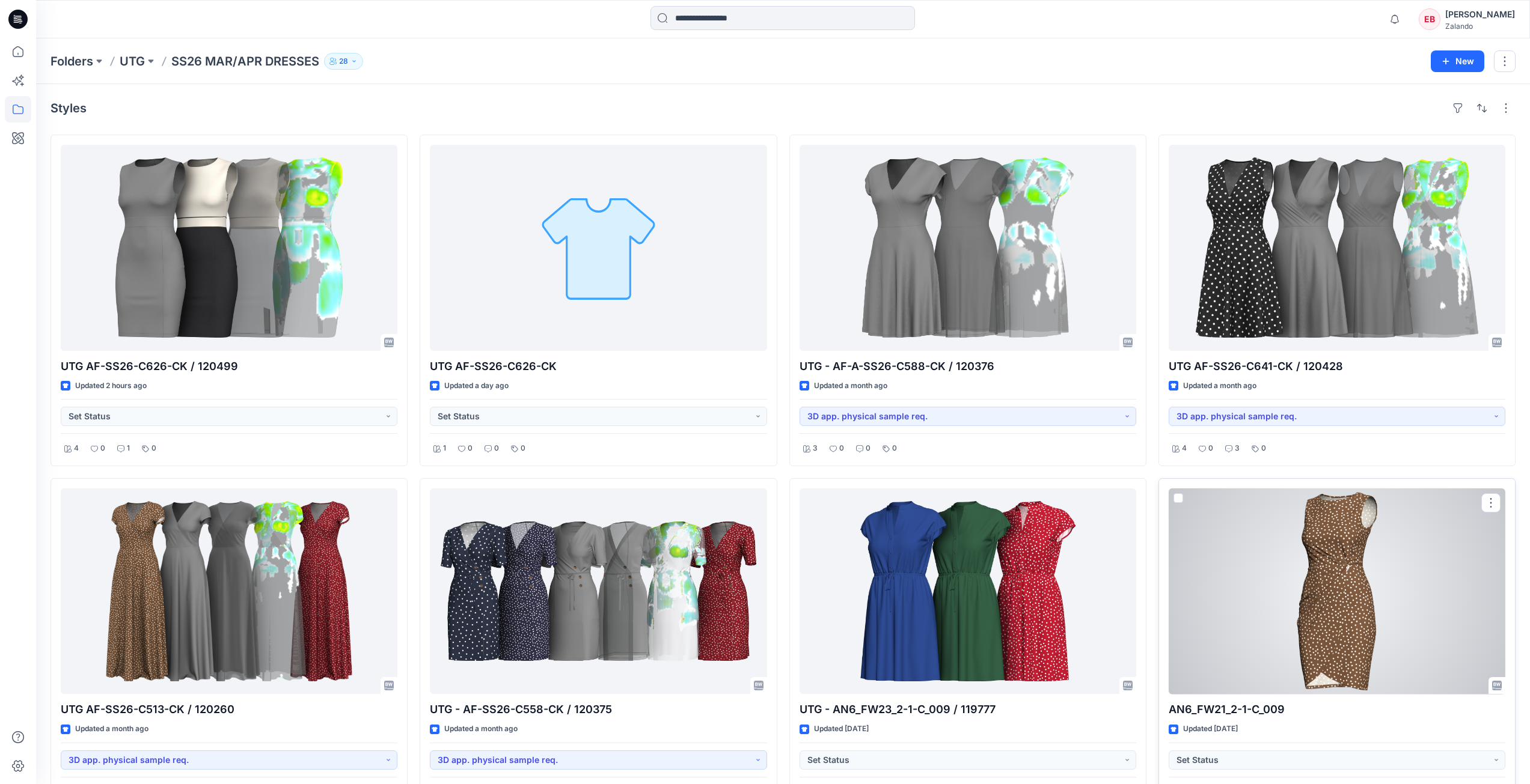
click at [1353, 553] on div at bounding box center [1337, 592] width 337 height 206
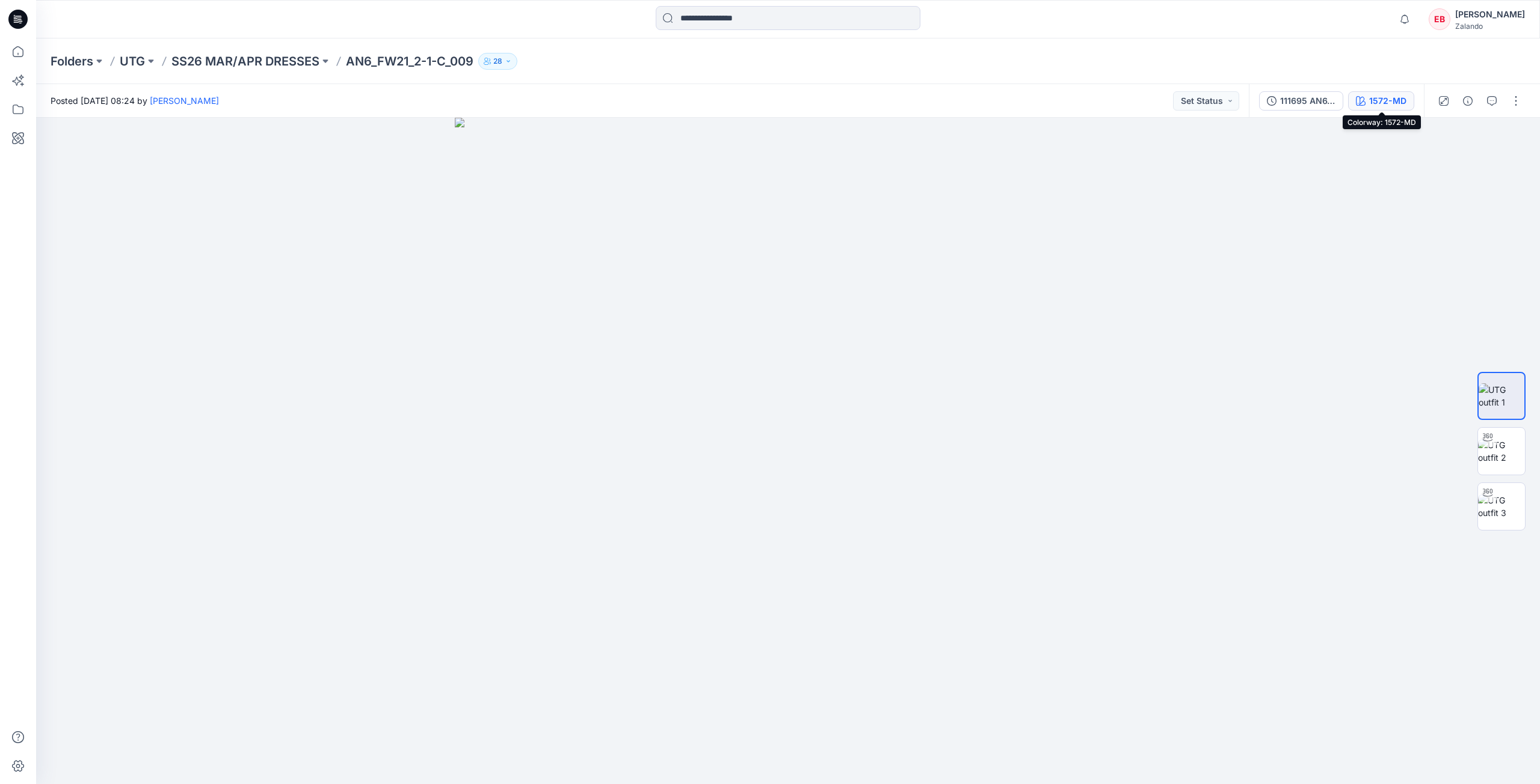
click at [1378, 97] on div "1572-MD" at bounding box center [1387, 100] width 37 height 14
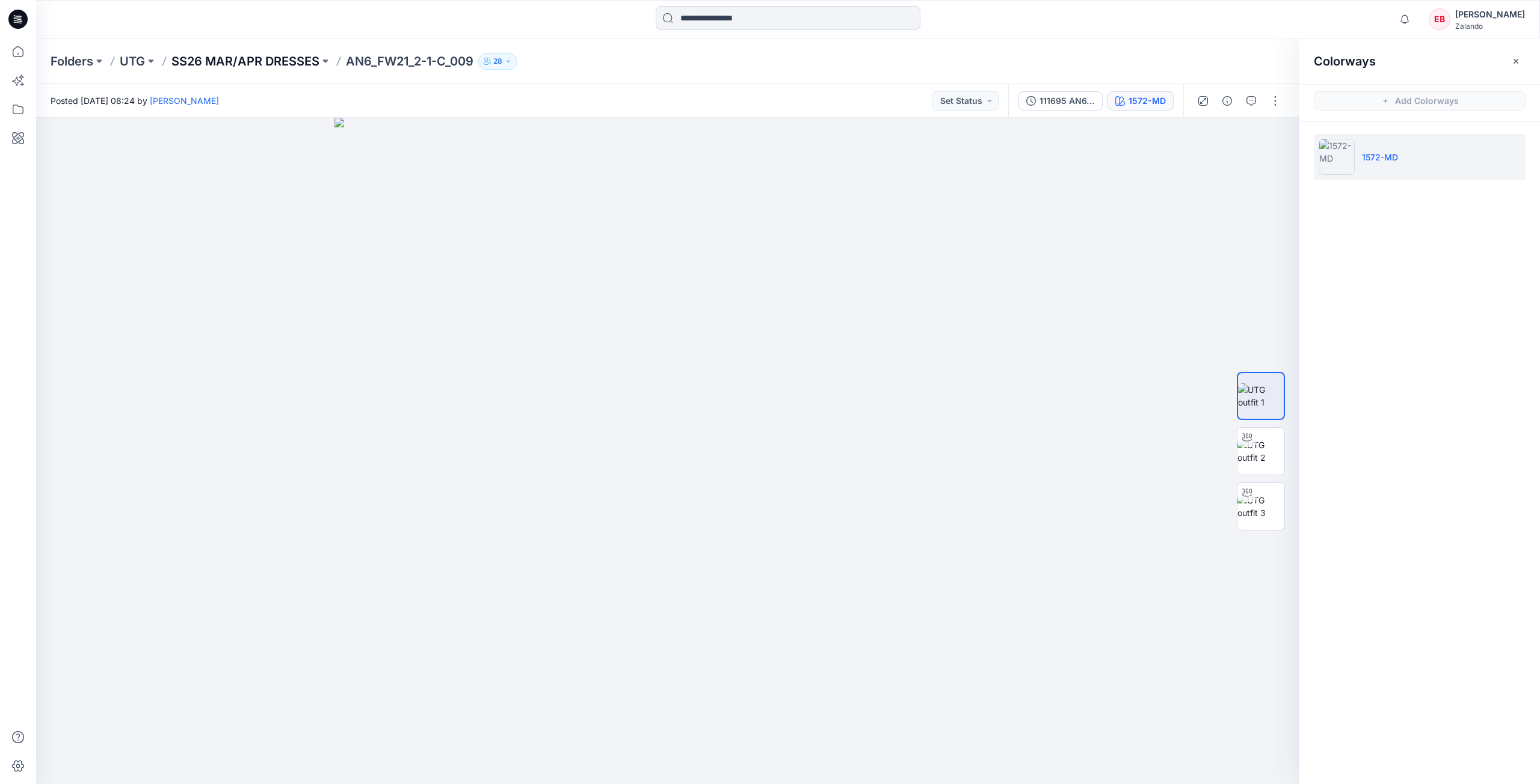
click at [287, 60] on p "SS26 MAR/APR DRESSES" at bounding box center [245, 61] width 148 height 17
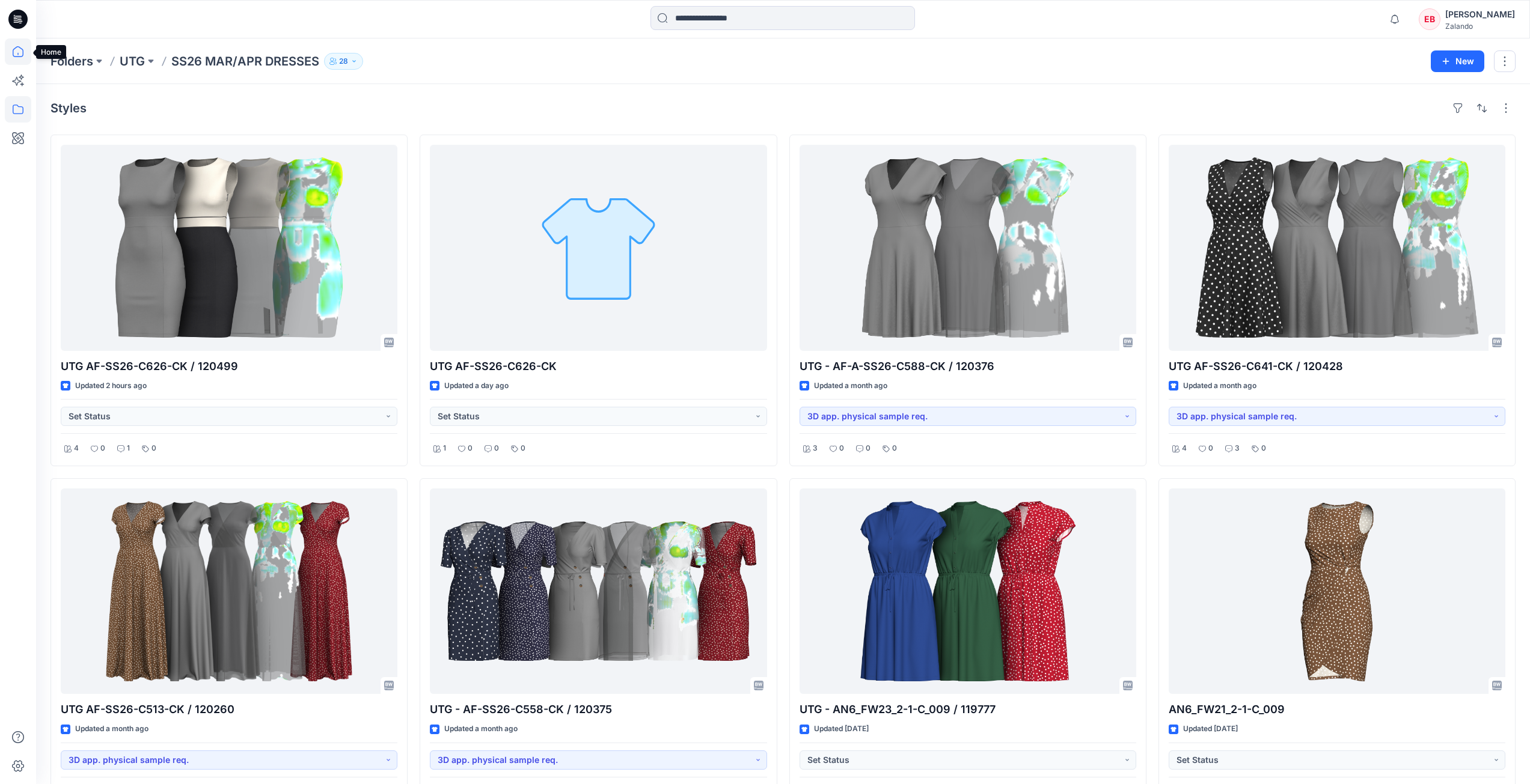
click at [17, 50] on icon at bounding box center [17, 51] width 26 height 26
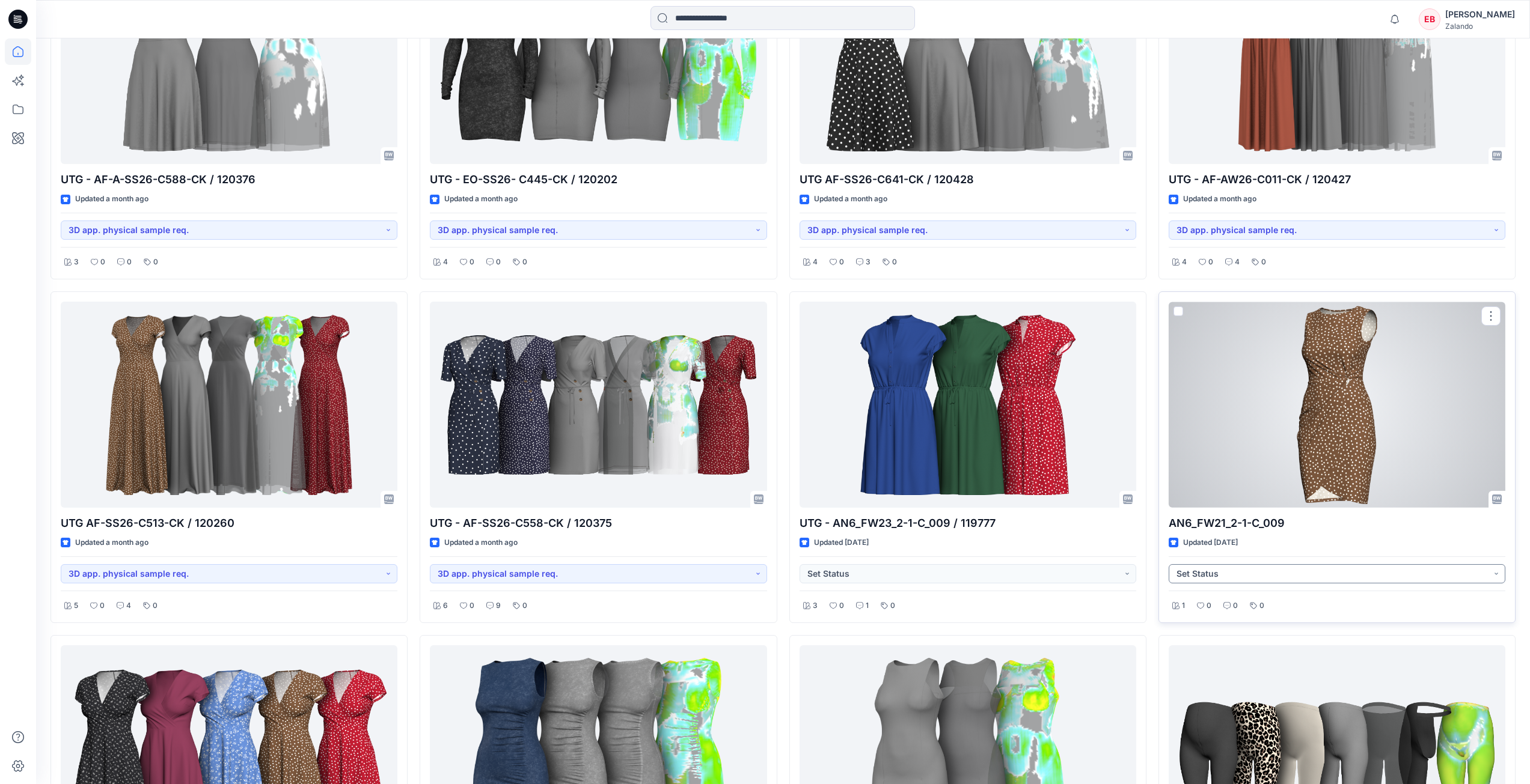
scroll to position [5372, 0]
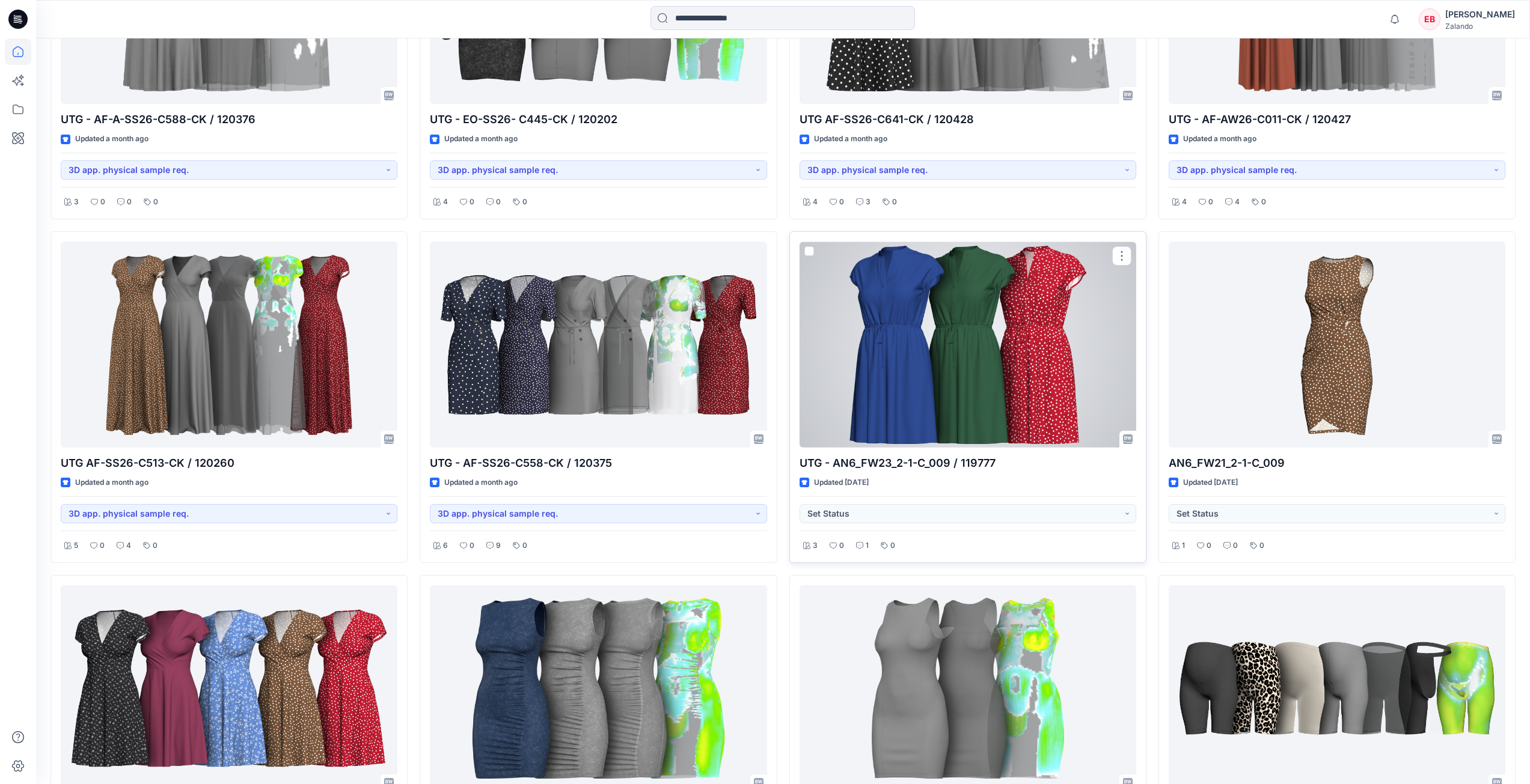
click at [975, 337] on div at bounding box center [968, 345] width 337 height 206
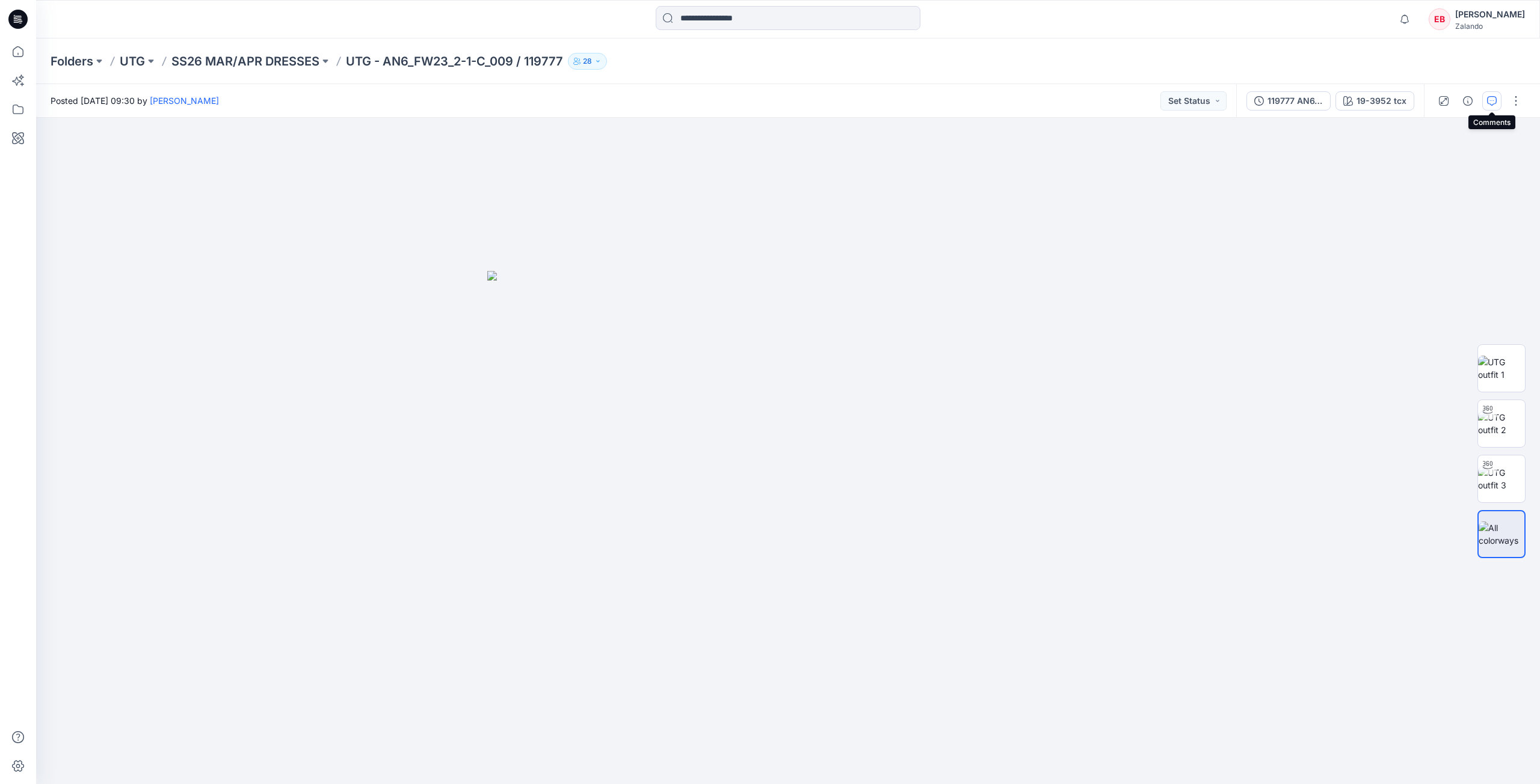
click at [1497, 103] on button "button" at bounding box center [1491, 100] width 19 height 19
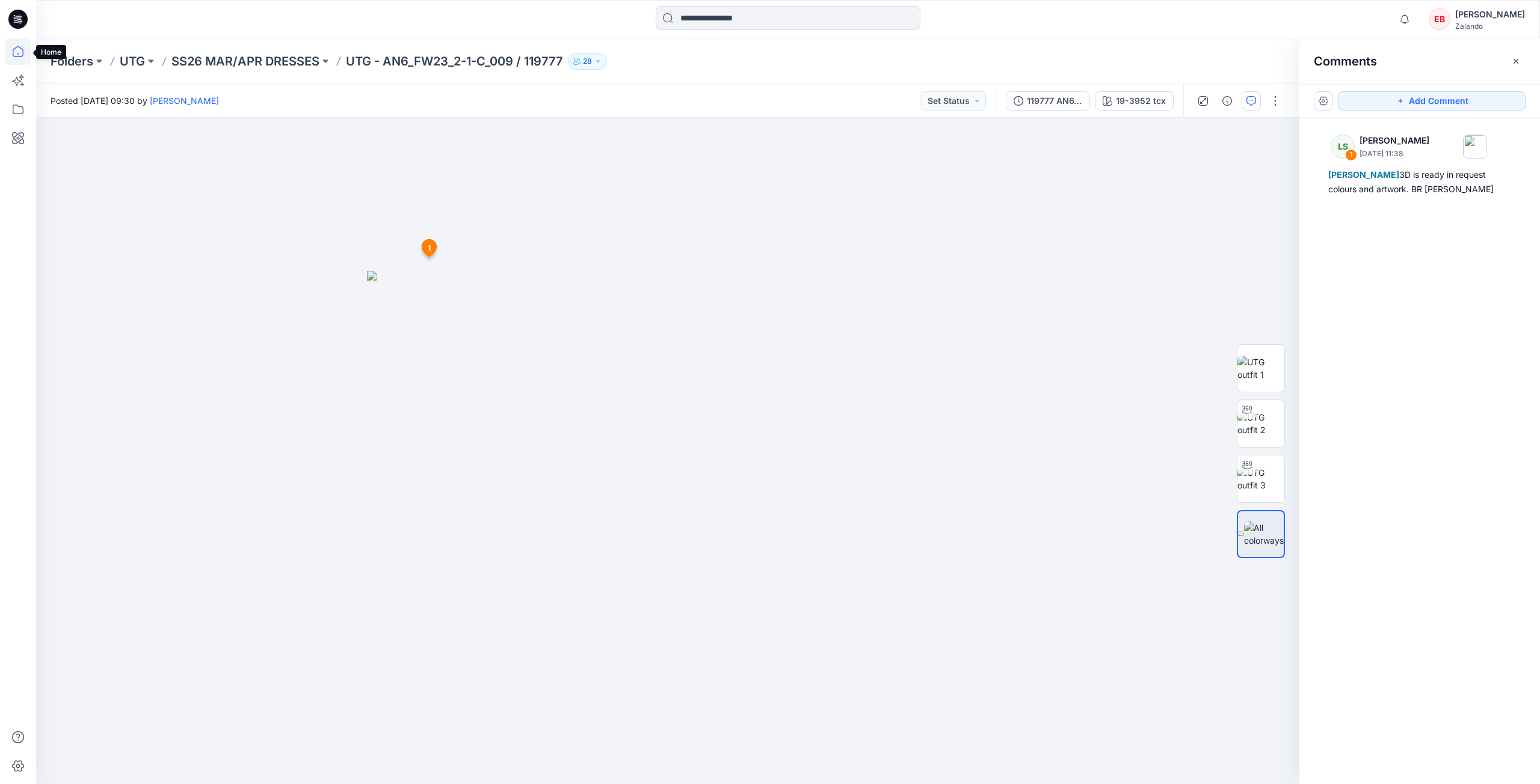
click at [11, 59] on icon at bounding box center [17, 51] width 26 height 26
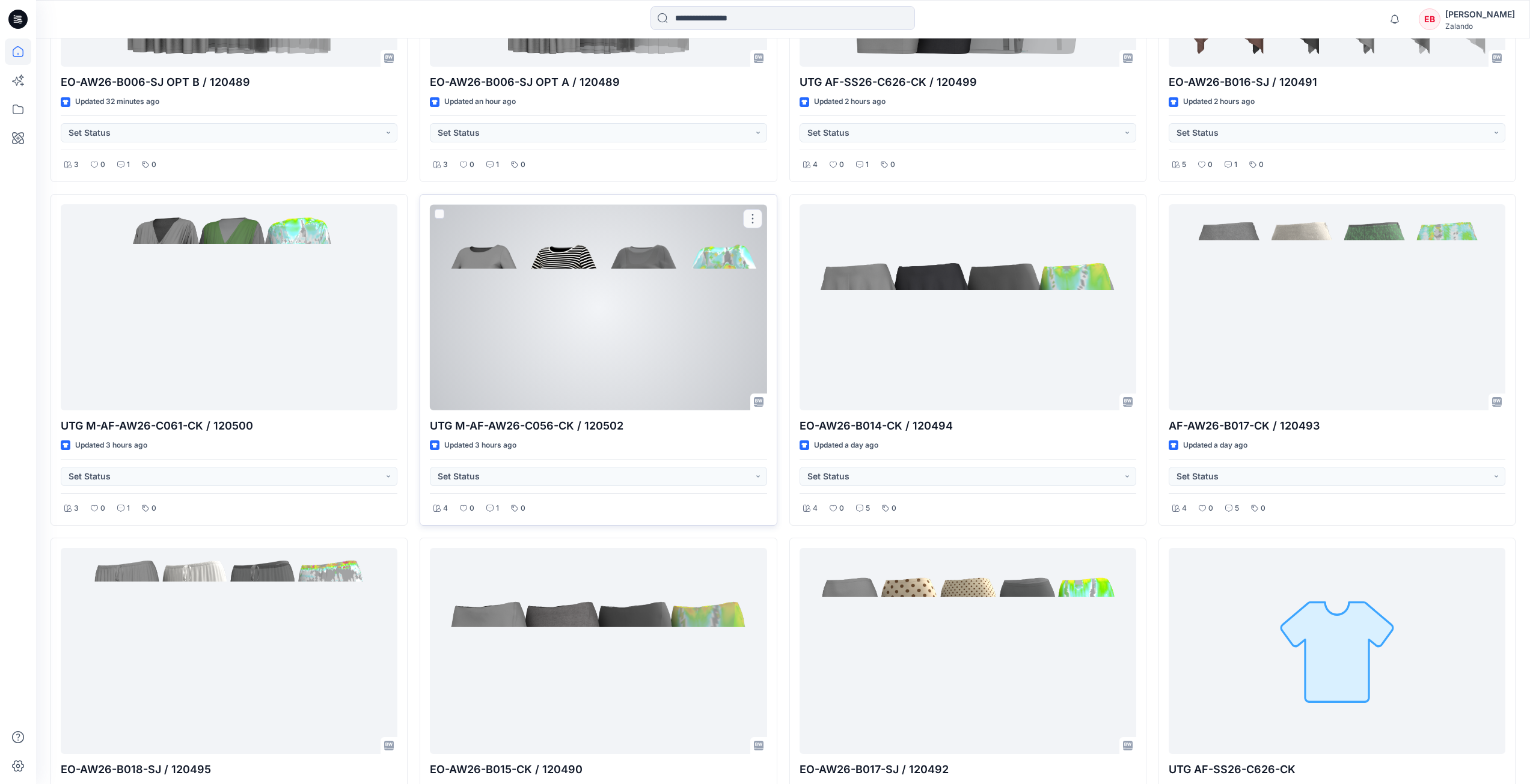
scroll to position [601, 0]
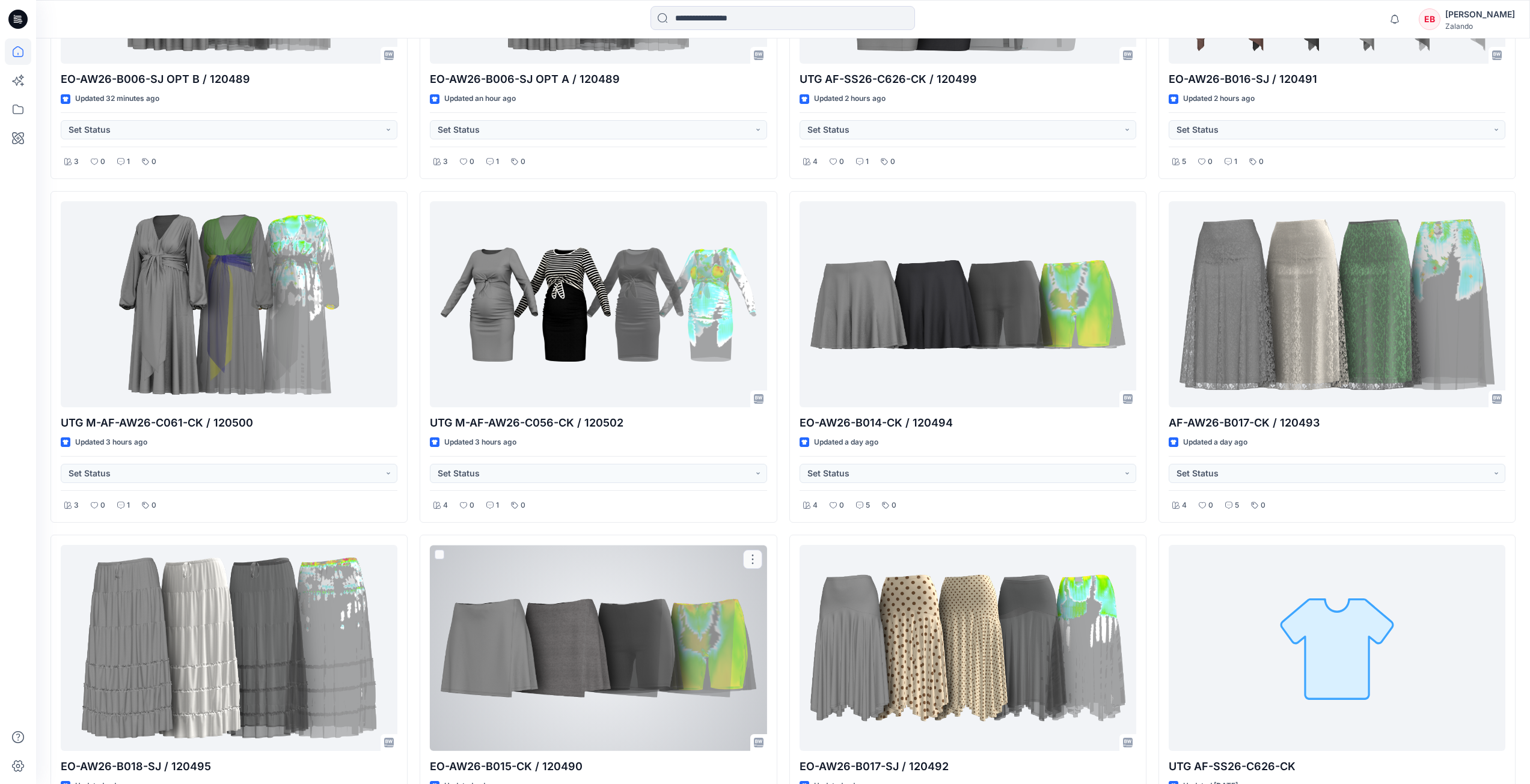
click at [639, 688] on div at bounding box center [598, 648] width 337 height 206
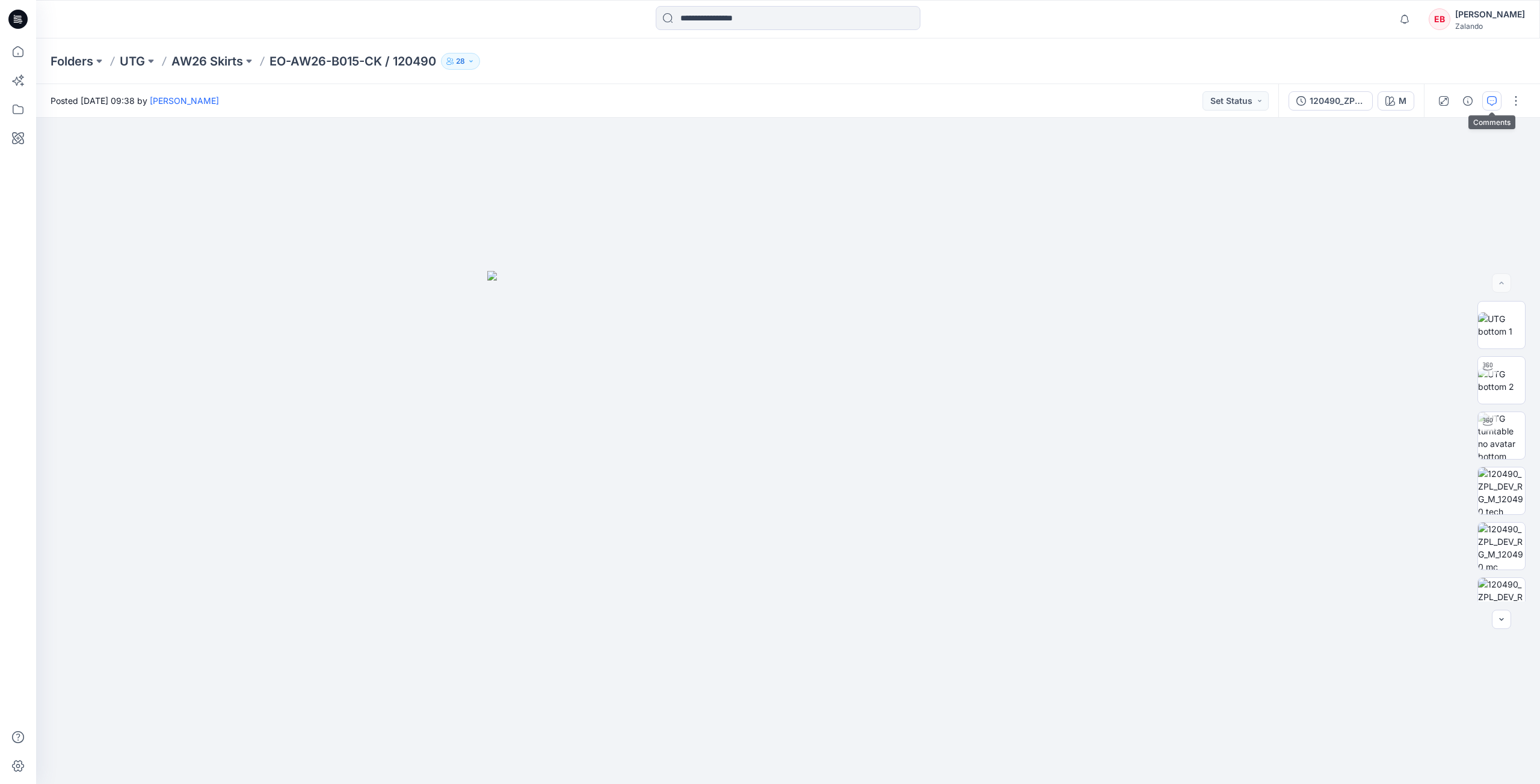
click at [1484, 102] on button "button" at bounding box center [1491, 100] width 19 height 19
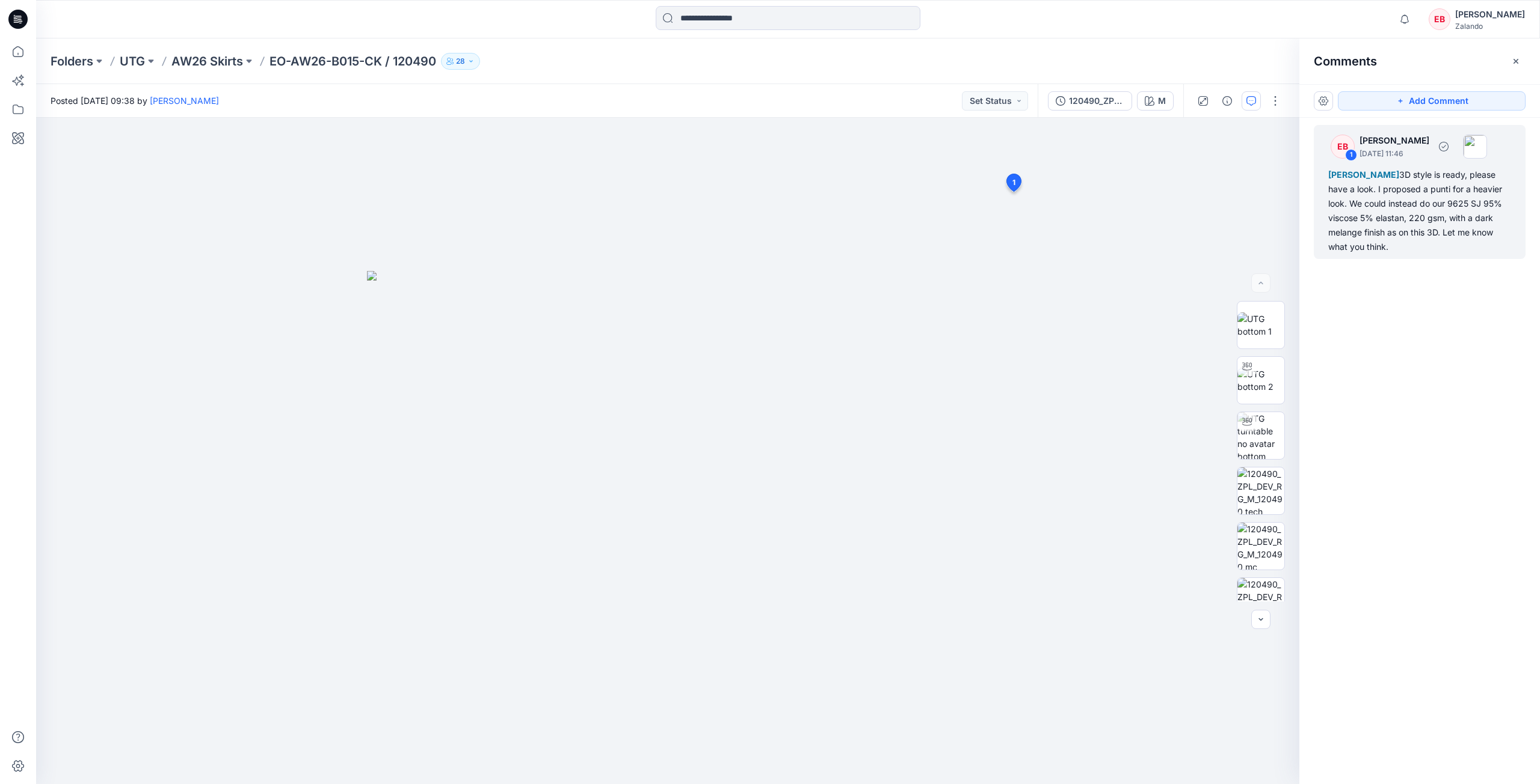
click at [1391, 221] on div "Madlen Lecoutré 3D style is ready, please have a look. I proposed a punti for a…" at bounding box center [1420, 211] width 183 height 87
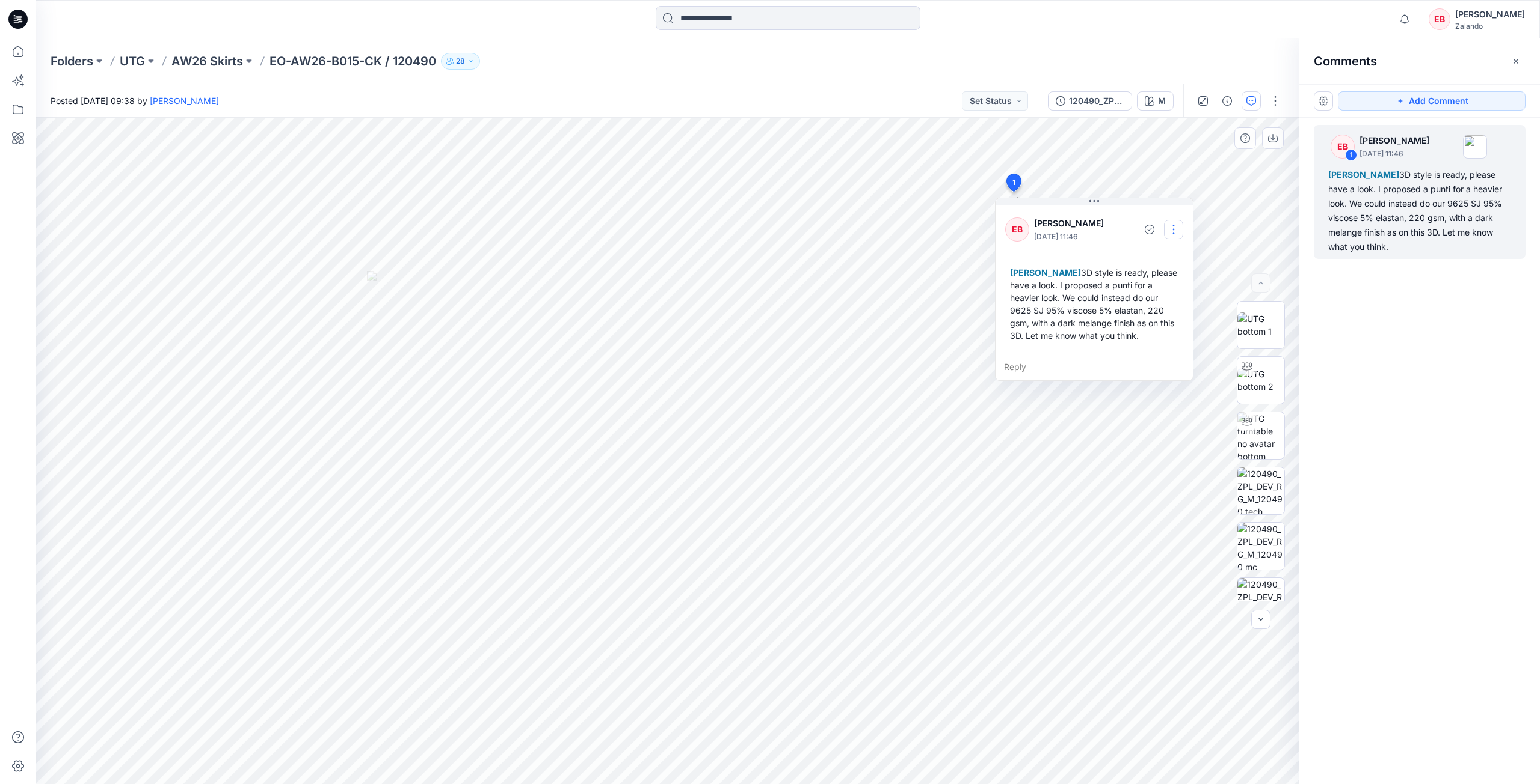
click at [1172, 233] on button "button" at bounding box center [1173, 229] width 19 height 19
click at [1184, 262] on p "Edit comment" at bounding box center [1177, 258] width 54 height 13
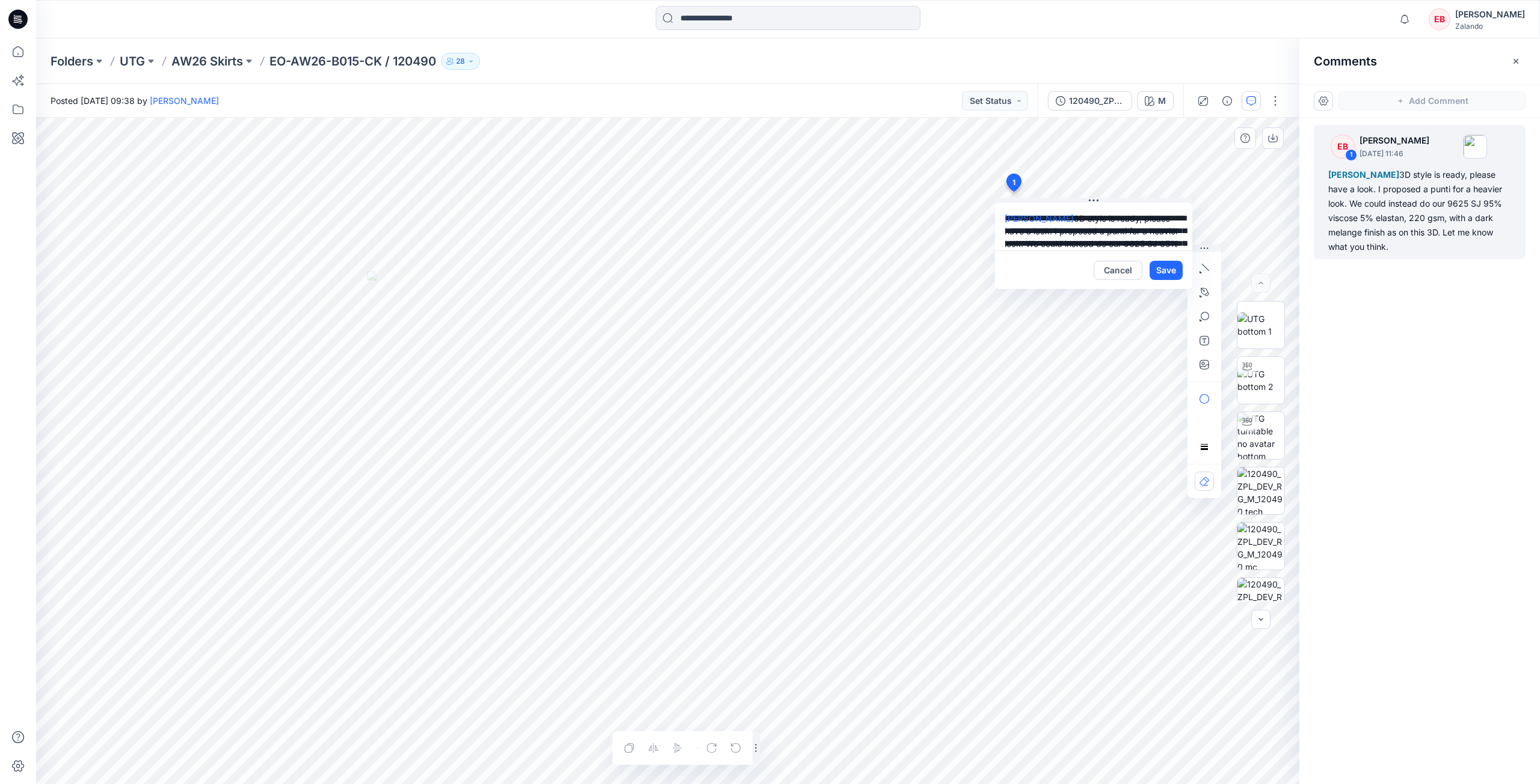
scroll to position [47, 0]
click at [1021, 234] on textarea "**********" at bounding box center [1093, 226] width 197 height 48
type textarea "**********"
click at [1166, 267] on button "Save" at bounding box center [1166, 270] width 34 height 19
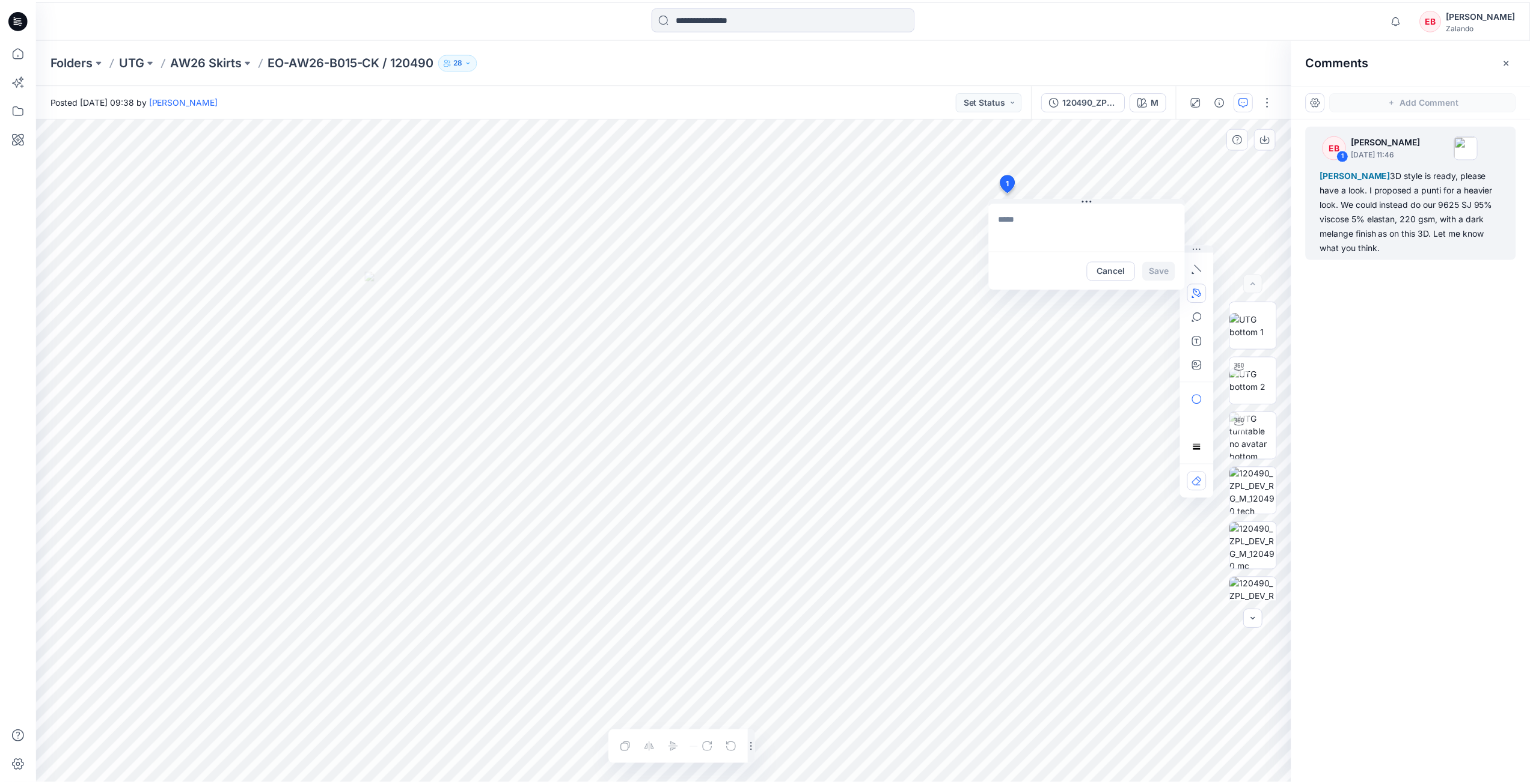
scroll to position [0, 0]
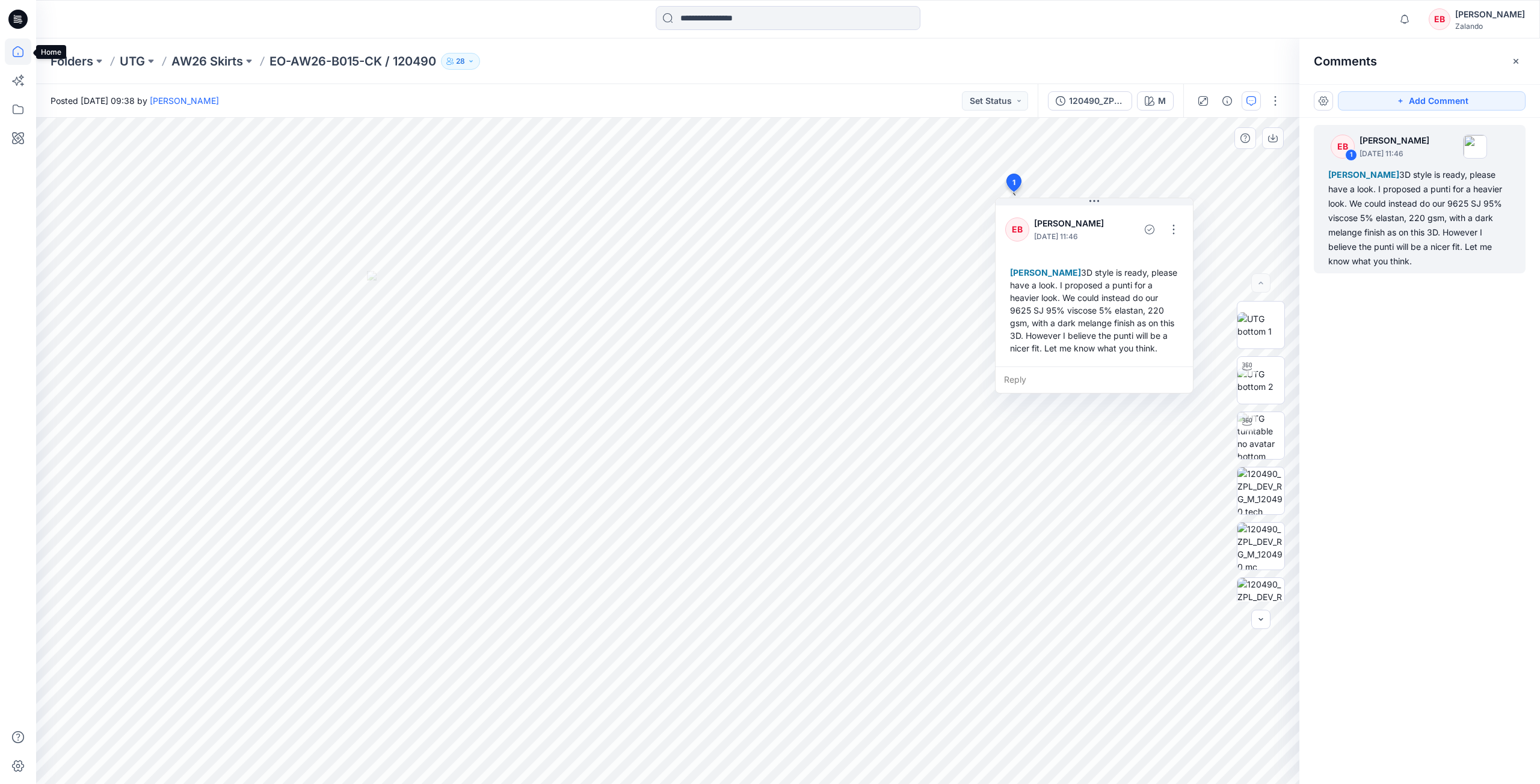
click at [16, 47] on icon at bounding box center [18, 52] width 11 height 11
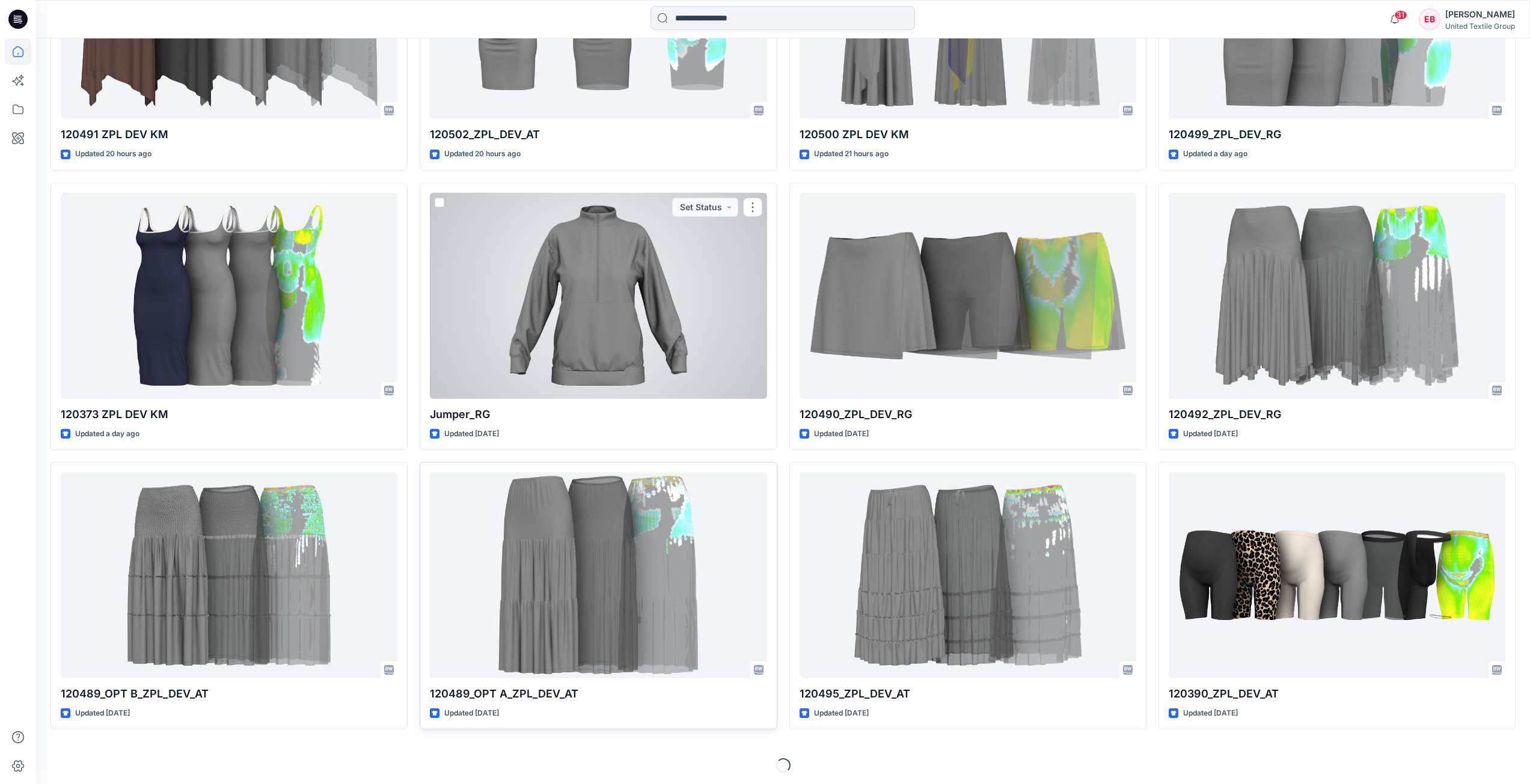
scroll to position [549, 0]
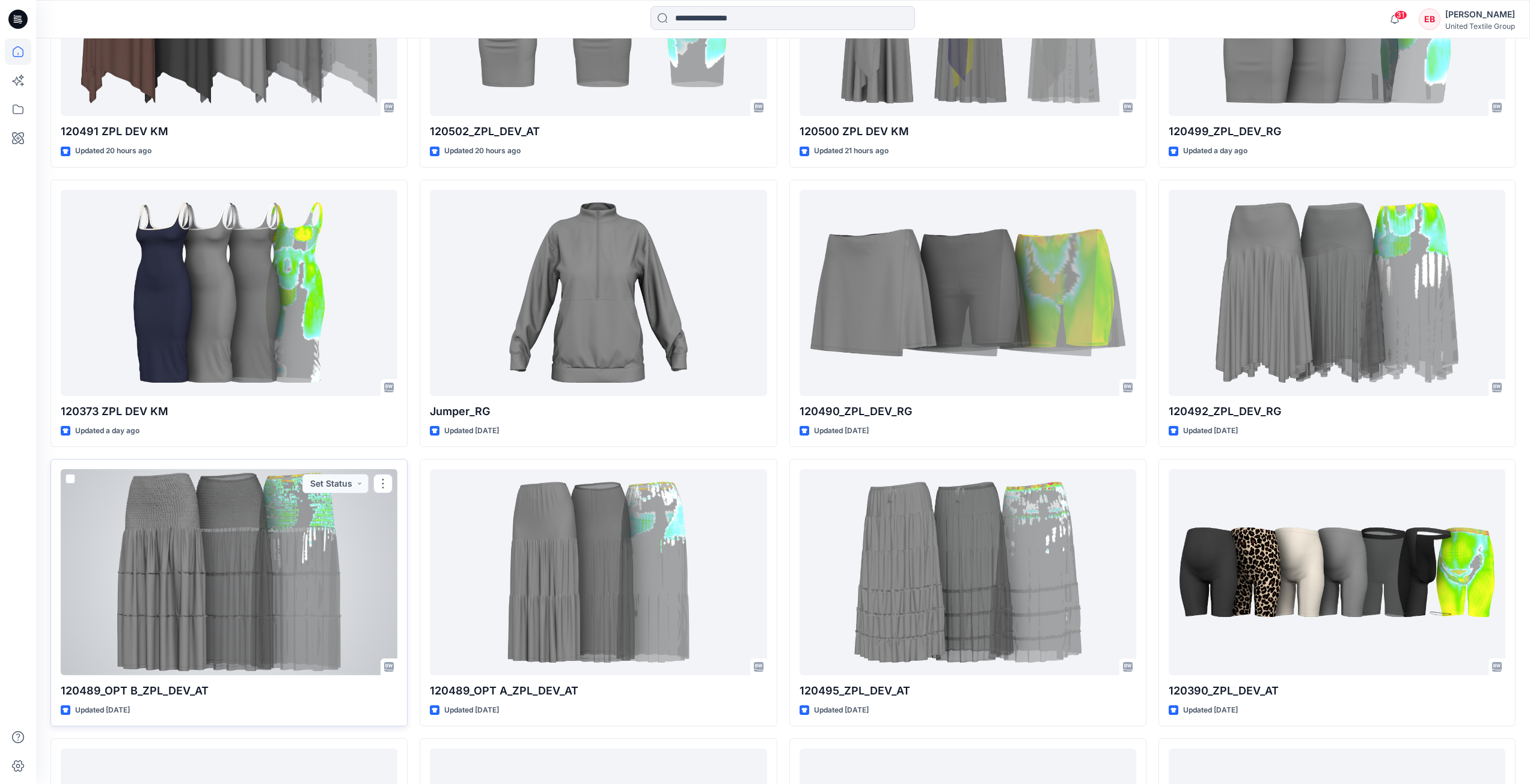
click at [243, 560] on div at bounding box center [229, 572] width 337 height 206
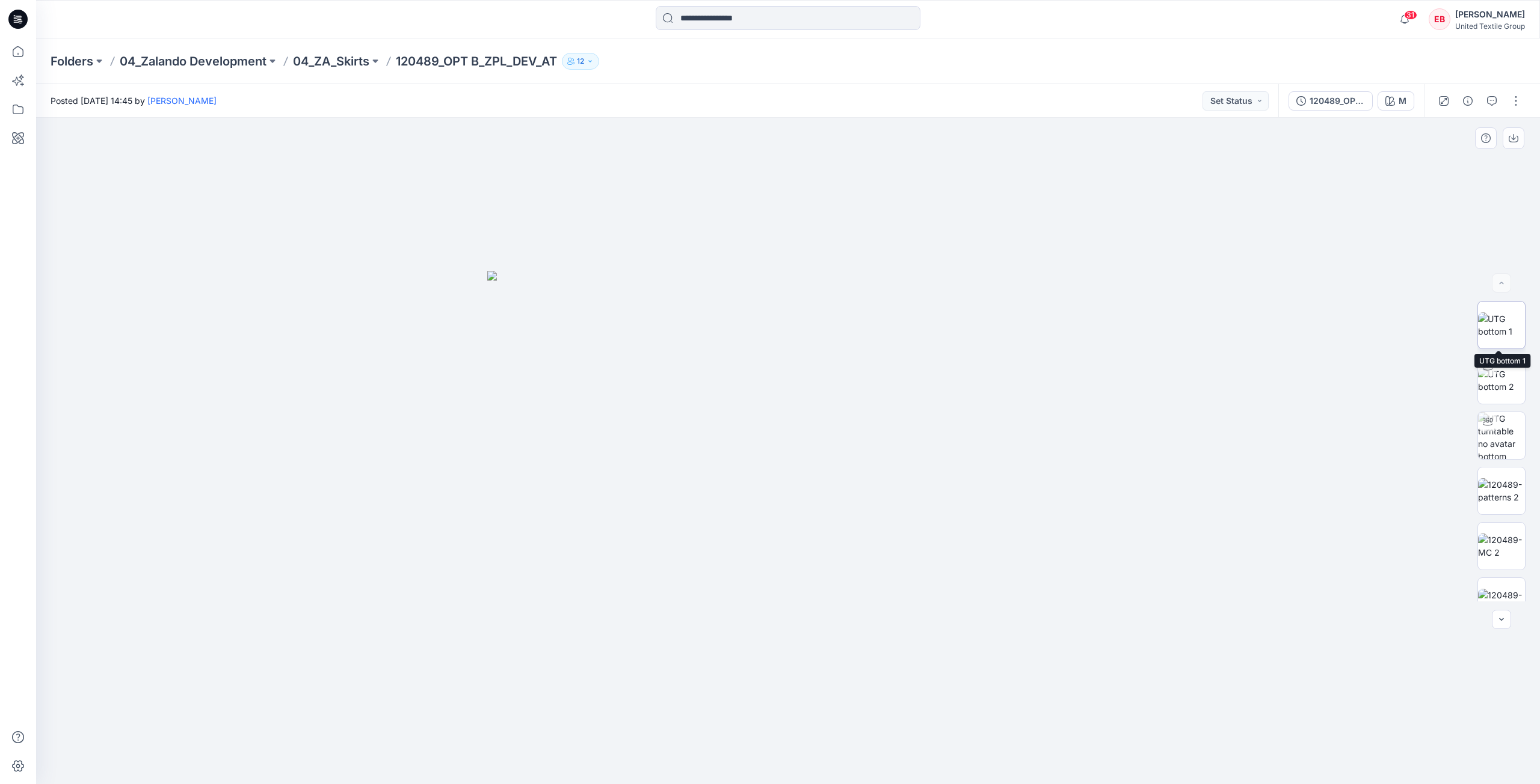
click at [1502, 328] on img at bounding box center [1501, 325] width 47 height 25
click at [1518, 140] on button "button" at bounding box center [1513, 139] width 22 height 22
click at [344, 59] on p "04_ZA_Skirts" at bounding box center [331, 61] width 76 height 17
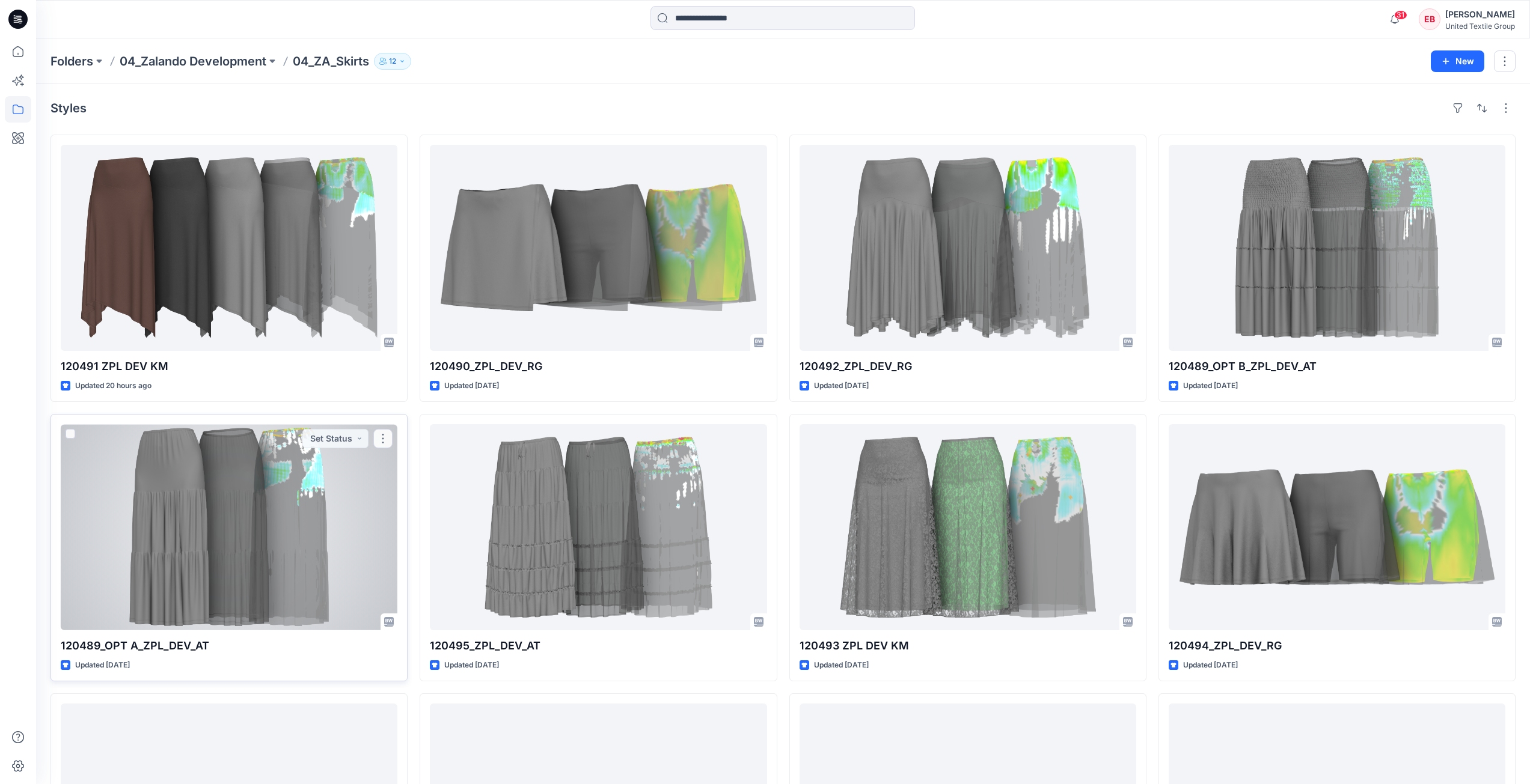
click at [206, 533] on div at bounding box center [229, 528] width 337 height 206
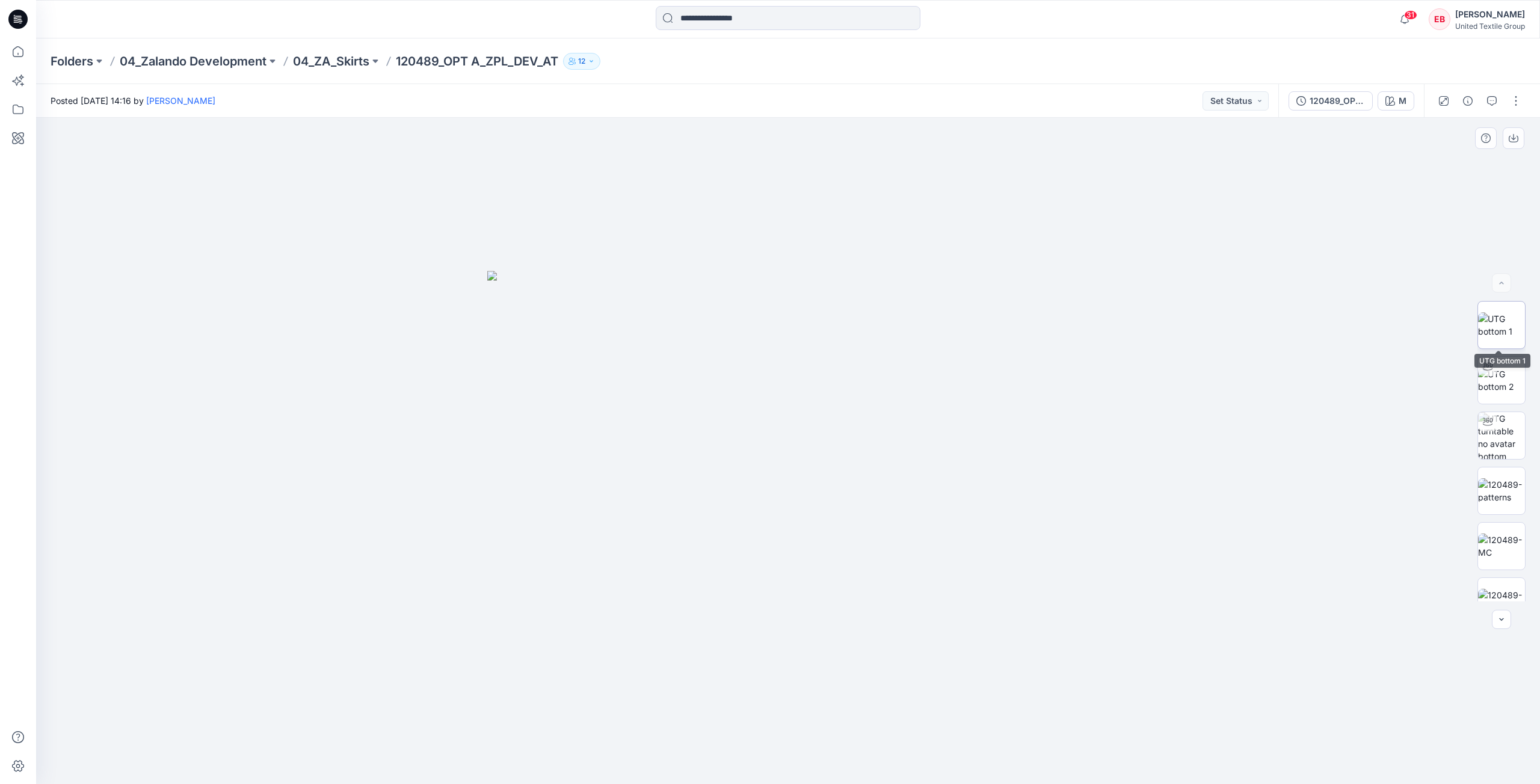
click at [1493, 330] on img at bounding box center [1501, 325] width 47 height 25
click at [1516, 143] on button "button" at bounding box center [1513, 139] width 22 height 22
click at [20, 51] on icon at bounding box center [17, 51] width 26 height 26
